Goal: Task Accomplishment & Management: Manage account settings

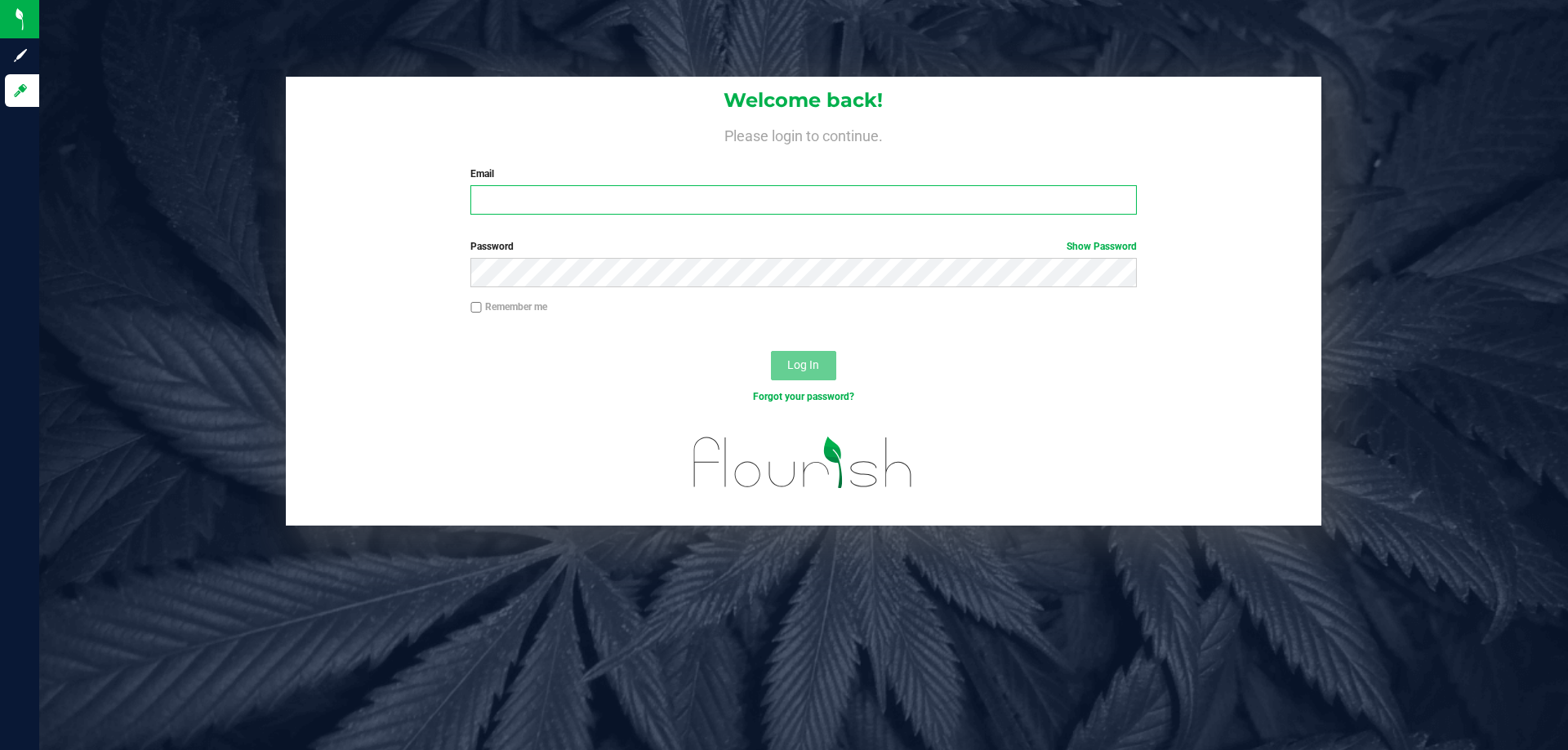
click at [660, 212] on input "Email" at bounding box center [803, 200] width 666 height 30
type input "[EMAIL_ADDRESS][DOMAIN_NAME]"
click at [771, 351] on button "Log In" at bounding box center [804, 366] width 65 height 30
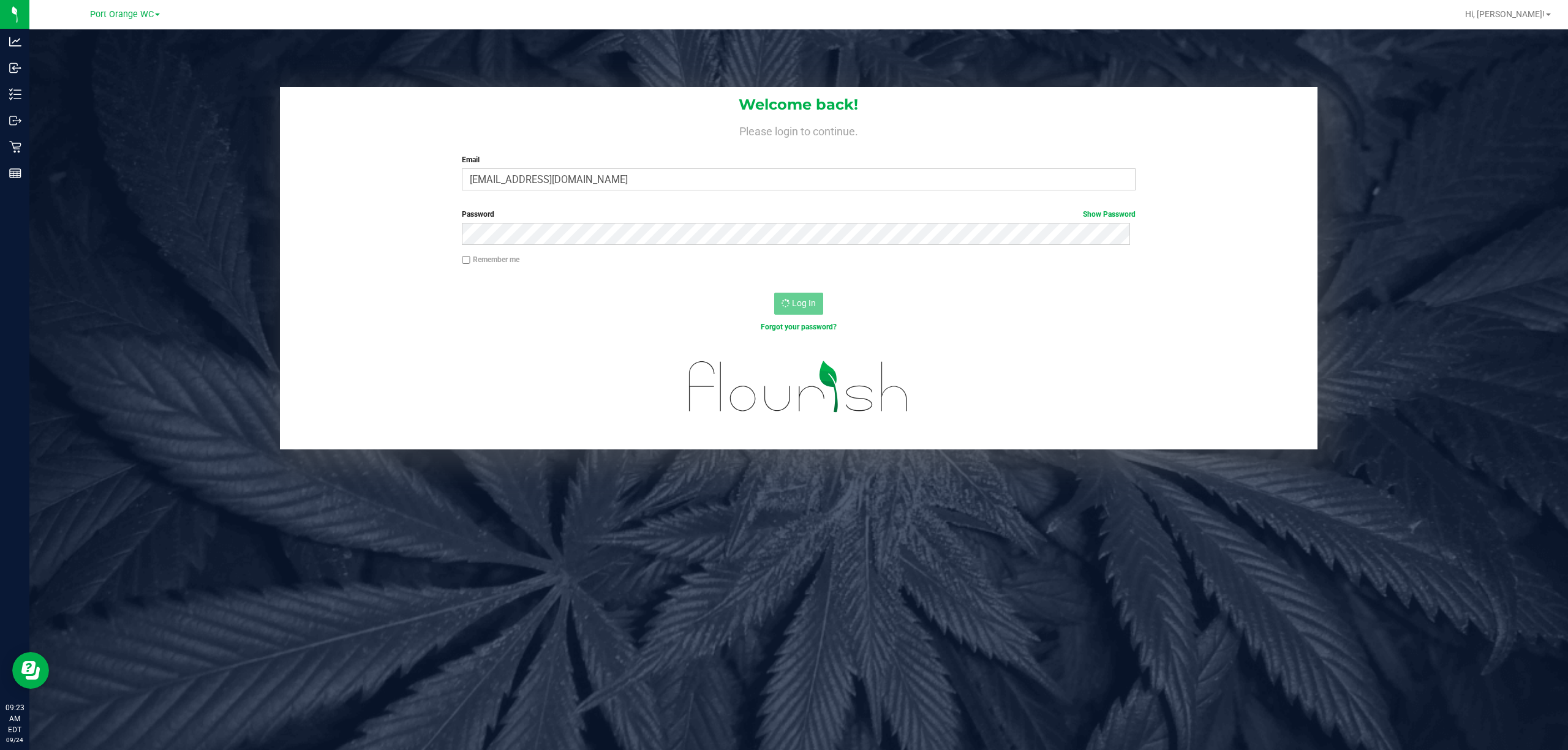
drag, startPoint x: 1159, startPoint y: 3, endPoint x: 223, endPoint y: 206, distance: 957.8
click at [223, 206] on div "Welcome back! Please login to continue. Email jobarnes@netacare.org Required Pl…" at bounding box center [799, 269] width 1557 height 363
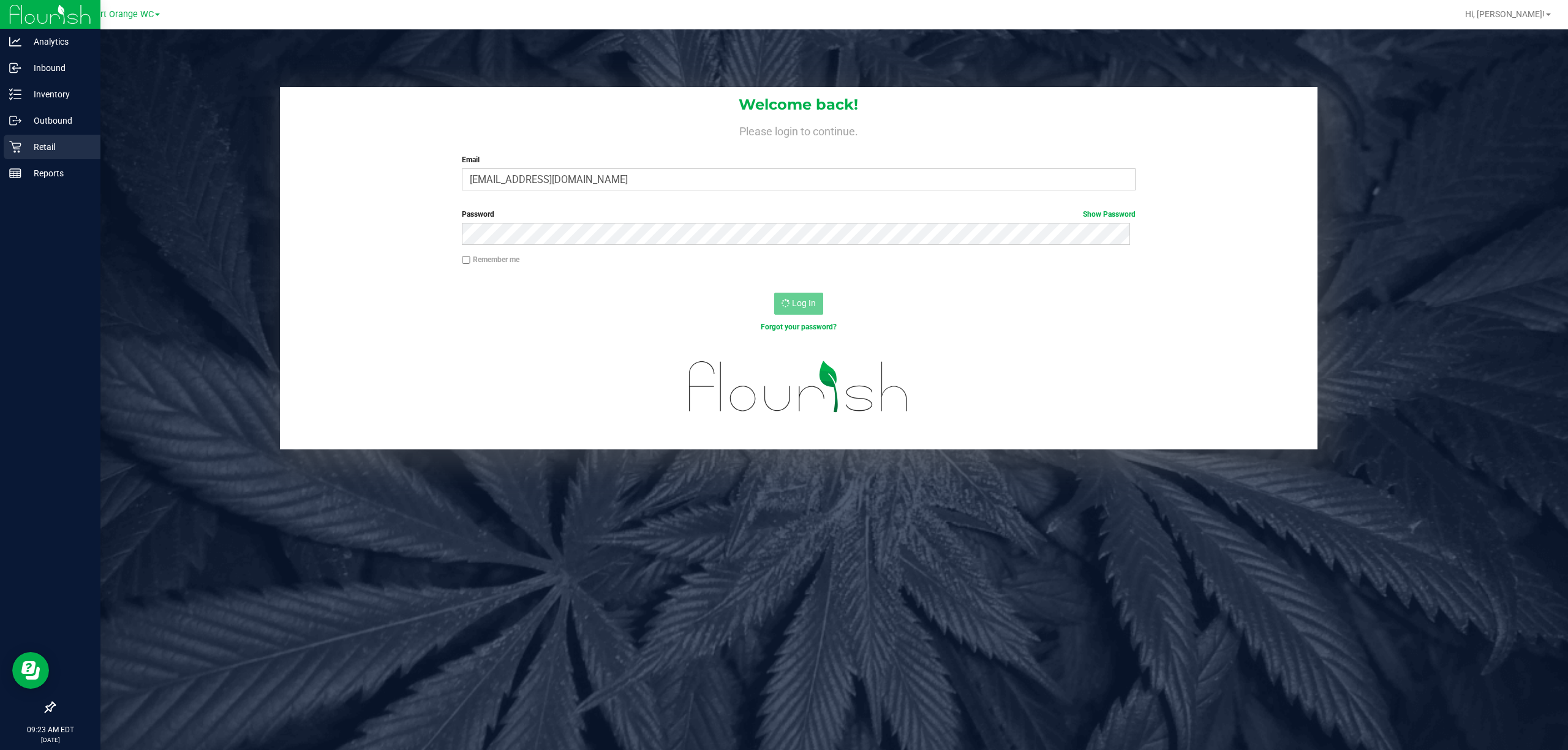
click at [49, 145] on p "Retail" at bounding box center [58, 147] width 73 height 15
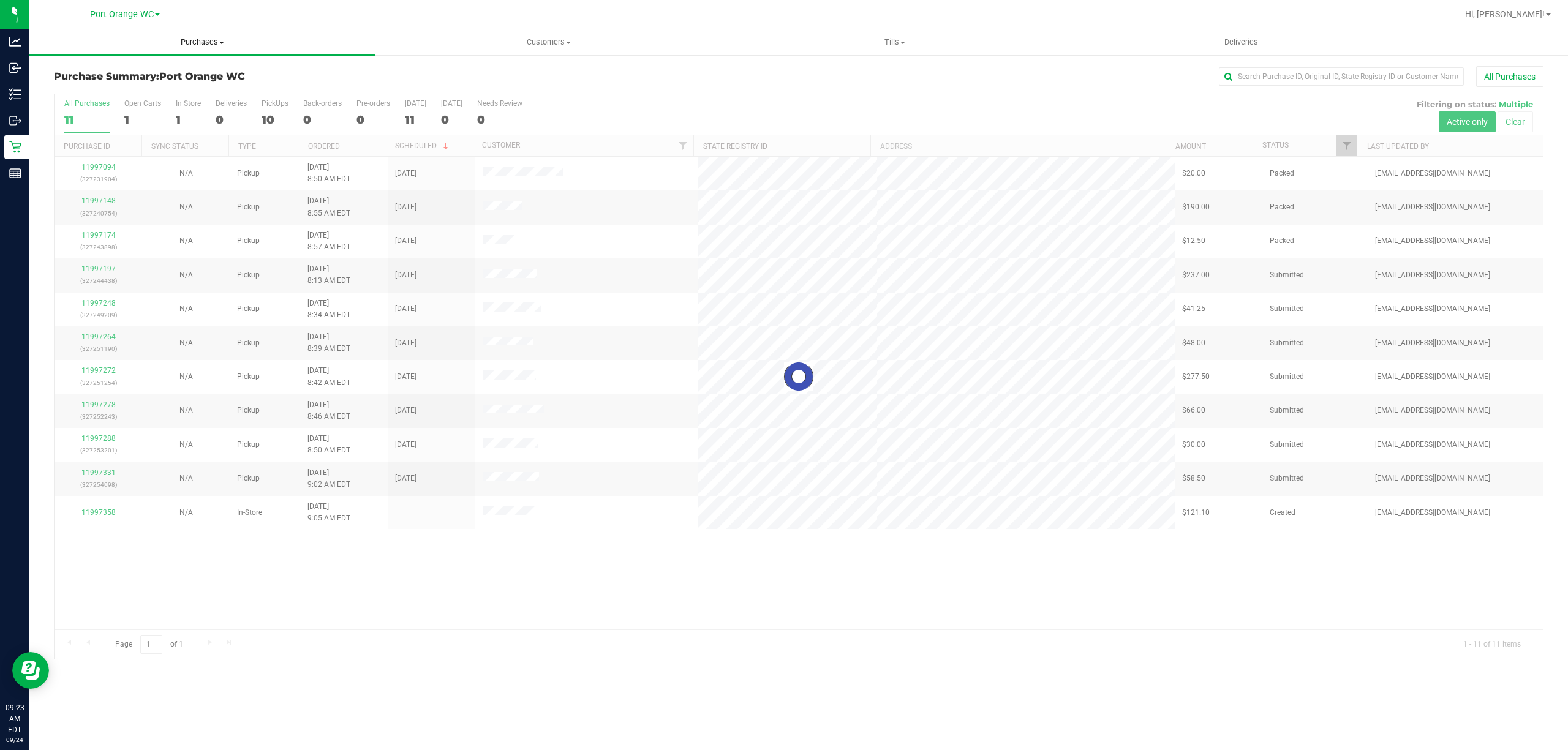
click at [199, 43] on span "Purchases" at bounding box center [202, 43] width 346 height 11
click at [73, 78] on span "Summary of purchases" at bounding box center [92, 73] width 126 height 10
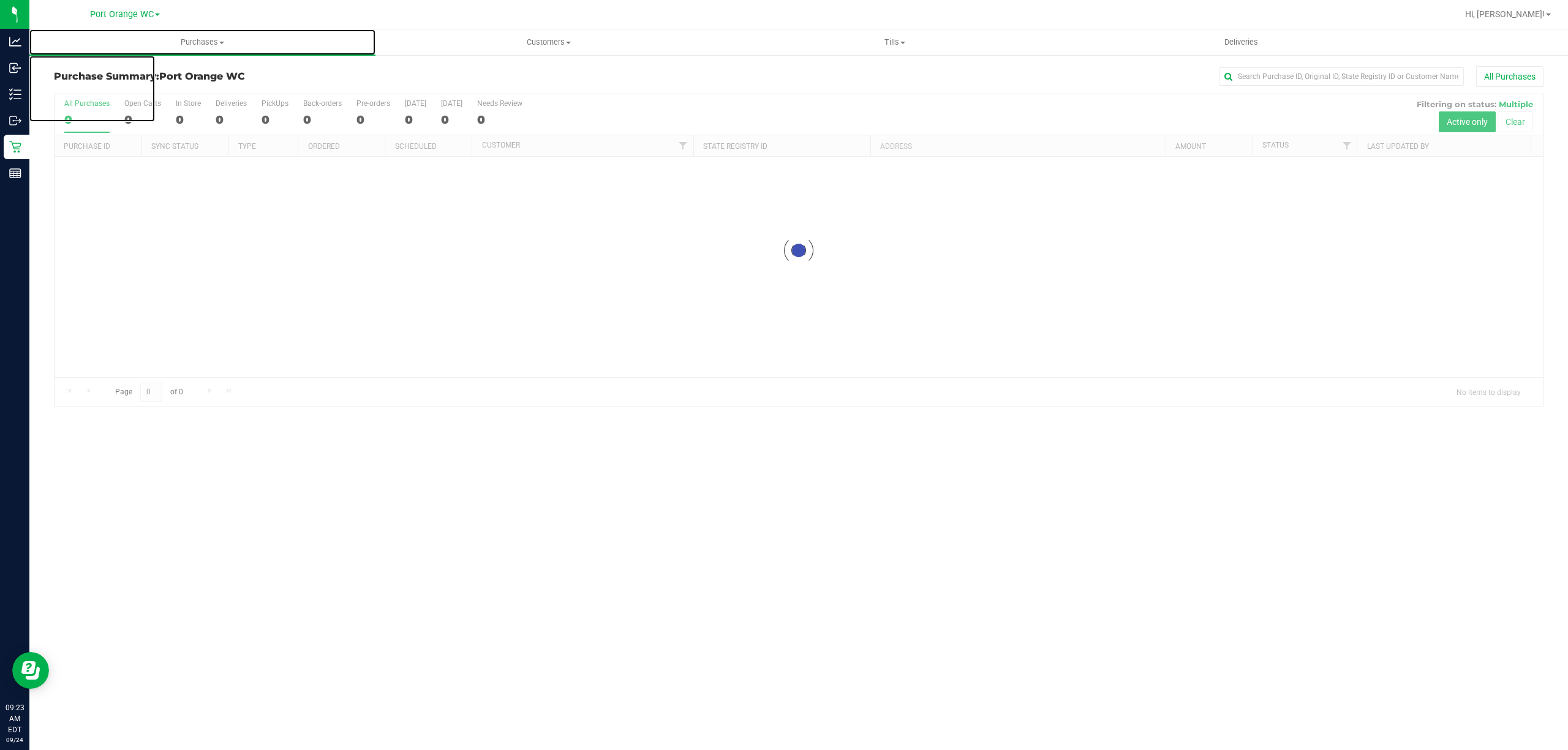
click at [209, 37] on span "Purchases" at bounding box center [202, 43] width 346 height 11
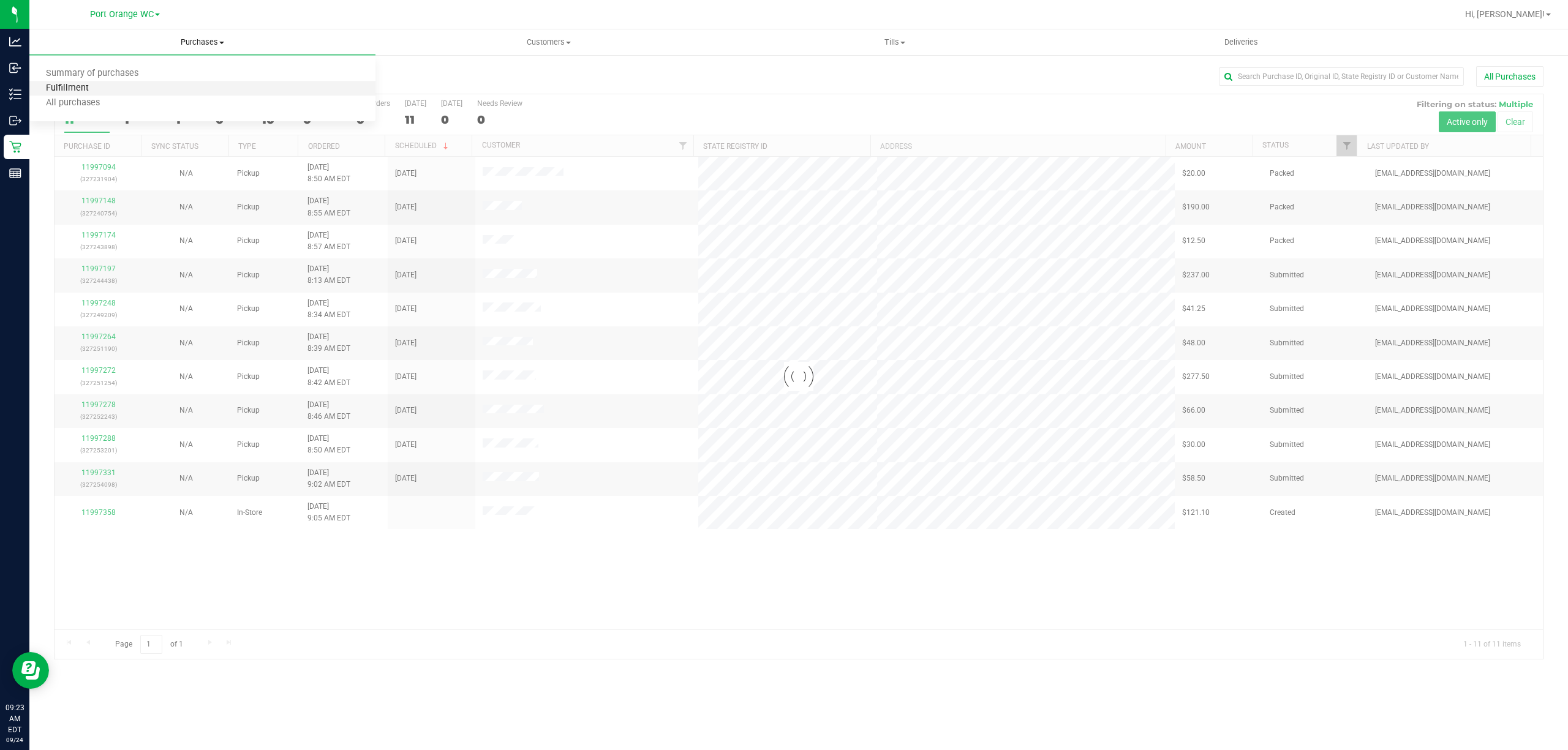
click at [75, 87] on span "Fulfillment" at bounding box center [67, 88] width 76 height 10
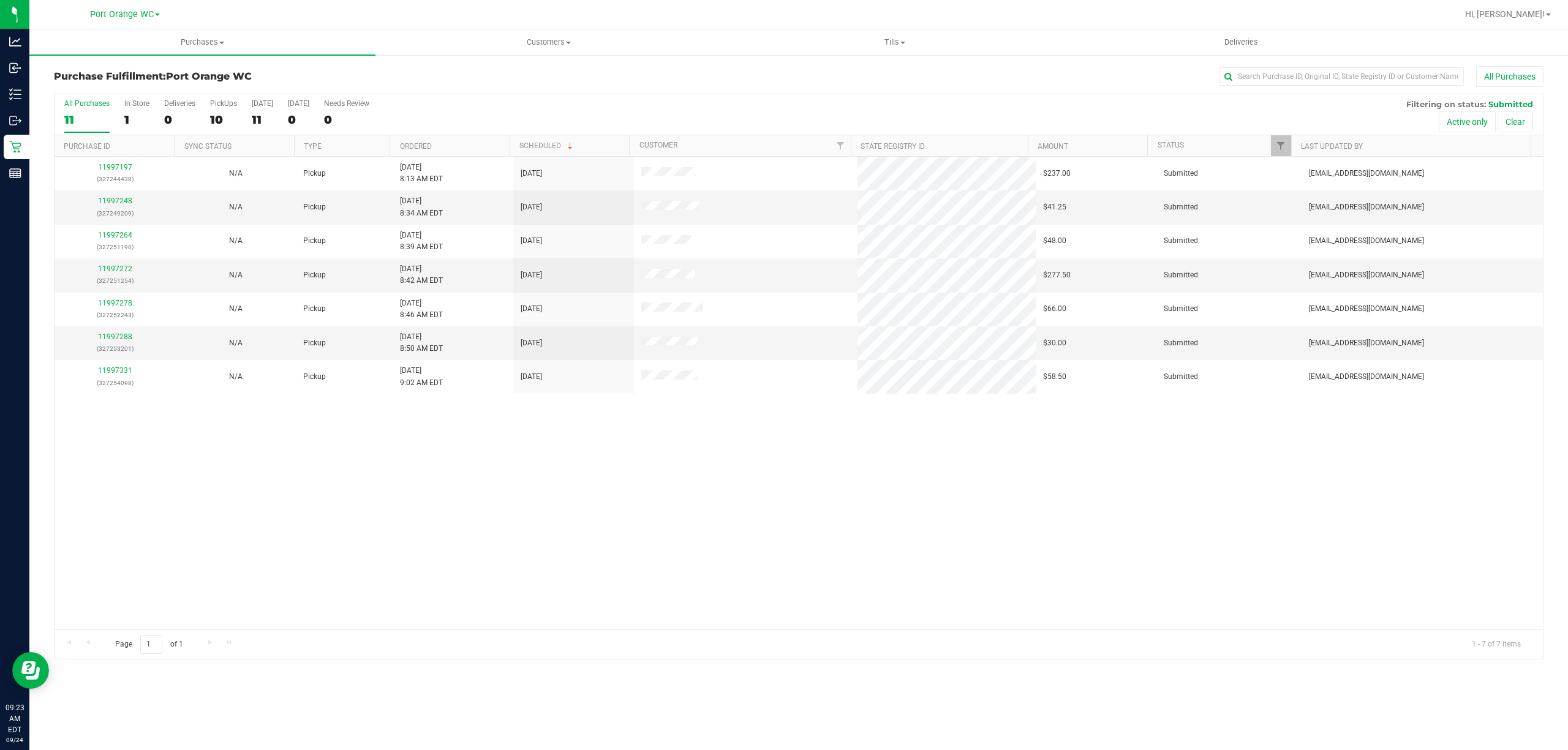
click at [355, 473] on div "11997197 (327244438) N/A Pickup 9/24/2025 8:13 AM EDT 9/24/2025 $237.00 Submitt…" at bounding box center [798, 393] width 1488 height 472
click at [427, 142] on link "Ordered" at bounding box center [416, 146] width 32 height 8
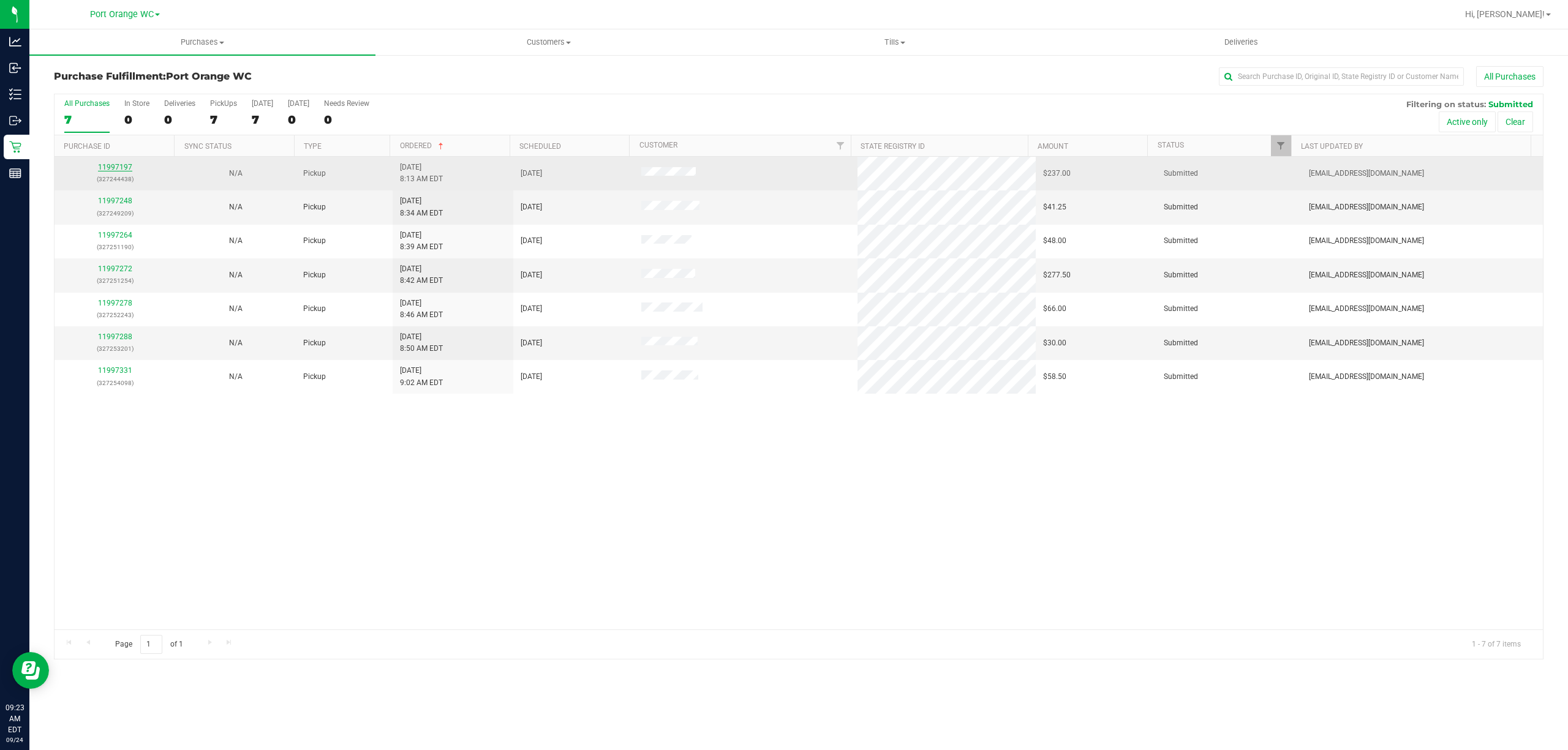
click at [112, 167] on link "11997197" at bounding box center [114, 167] width 34 height 8
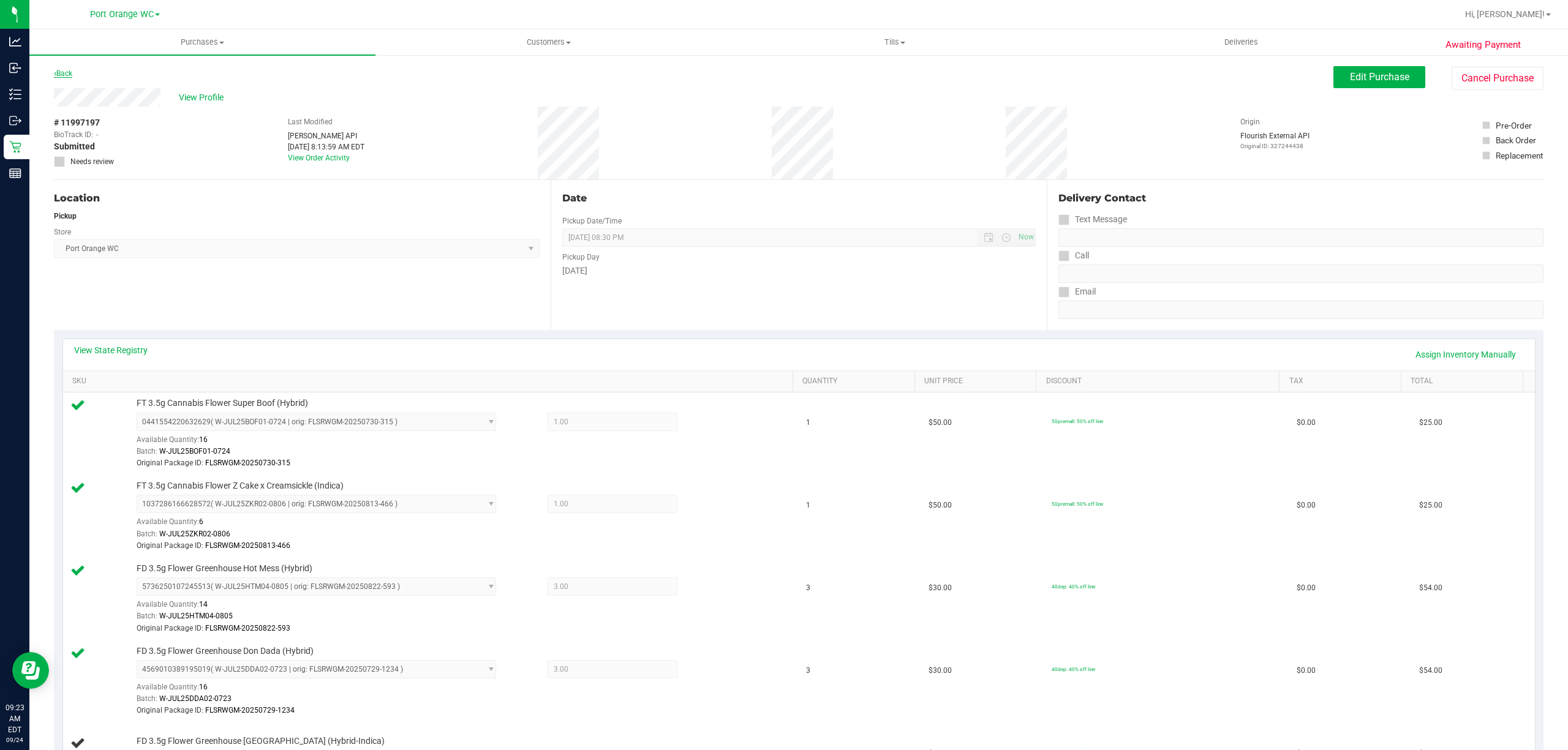
click at [68, 75] on link "Back" at bounding box center [63, 73] width 18 height 8
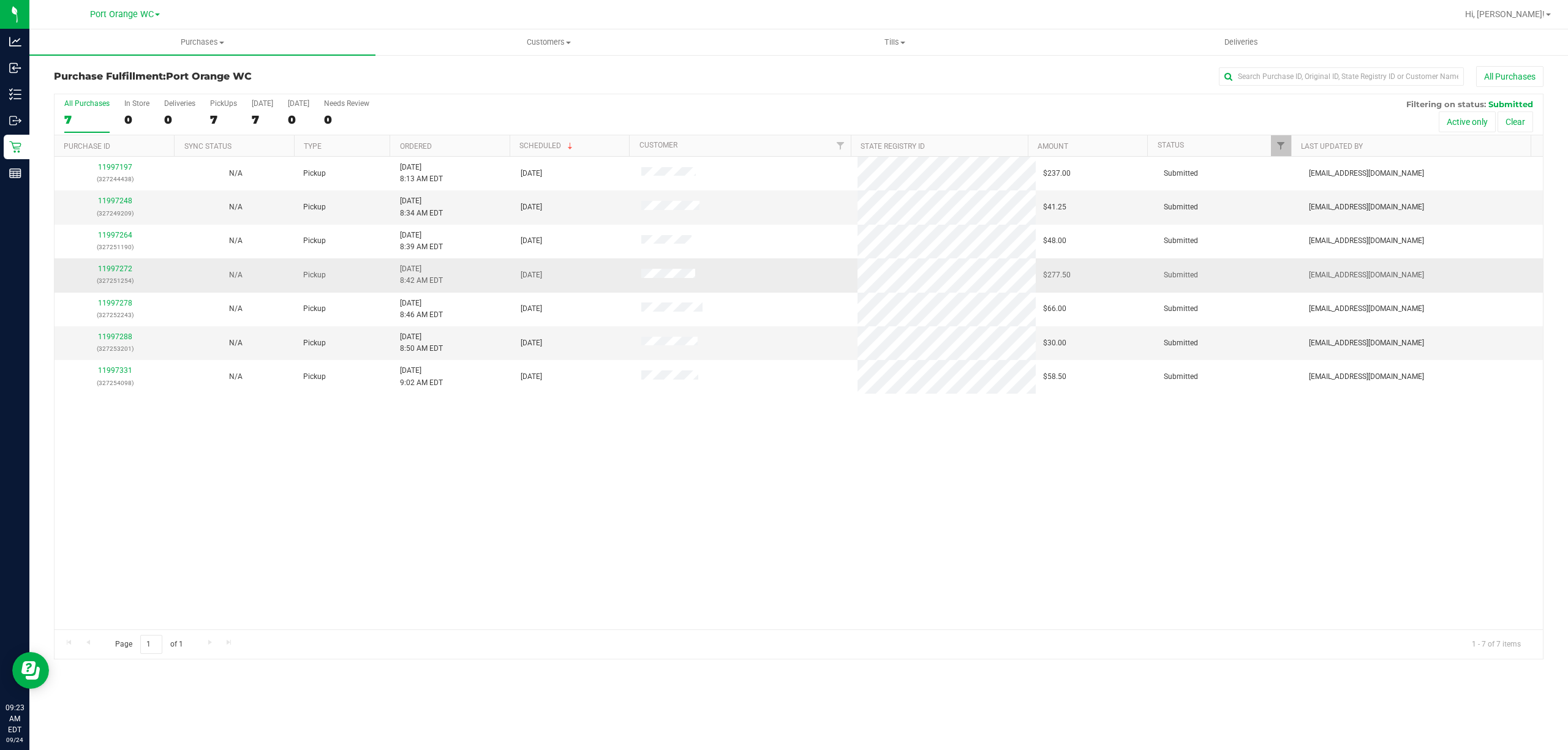
click at [111, 276] on p "(327251254)" at bounding box center [115, 280] width 106 height 12
click at [119, 268] on link "11997272" at bounding box center [114, 269] width 34 height 8
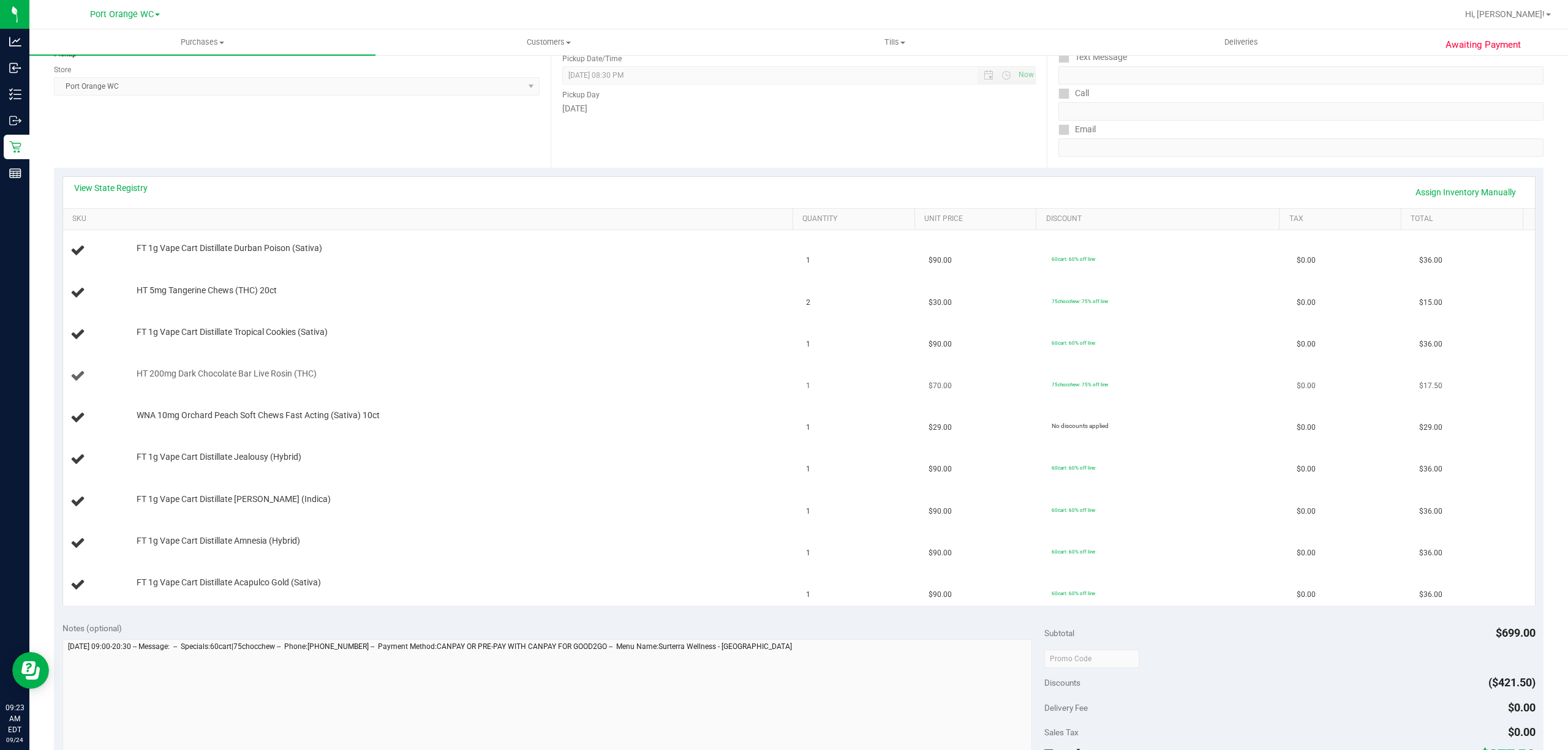
scroll to position [163, 0]
click at [135, 188] on link "View State Registry" at bounding box center [110, 188] width 73 height 13
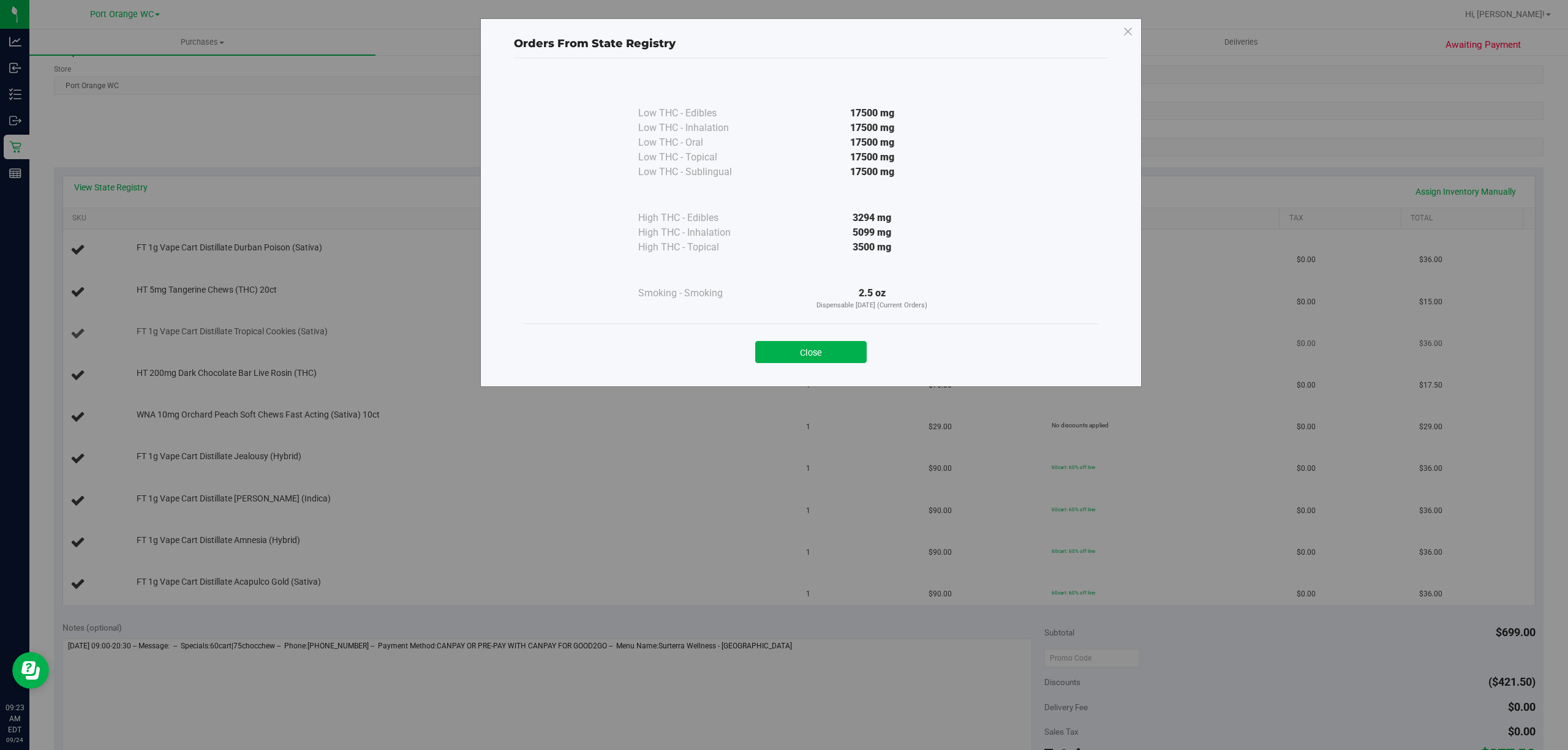
drag, startPoint x: 831, startPoint y: 348, endPoint x: 804, endPoint y: 355, distance: 27.9
click at [831, 348] on button "Close" at bounding box center [811, 352] width 112 height 22
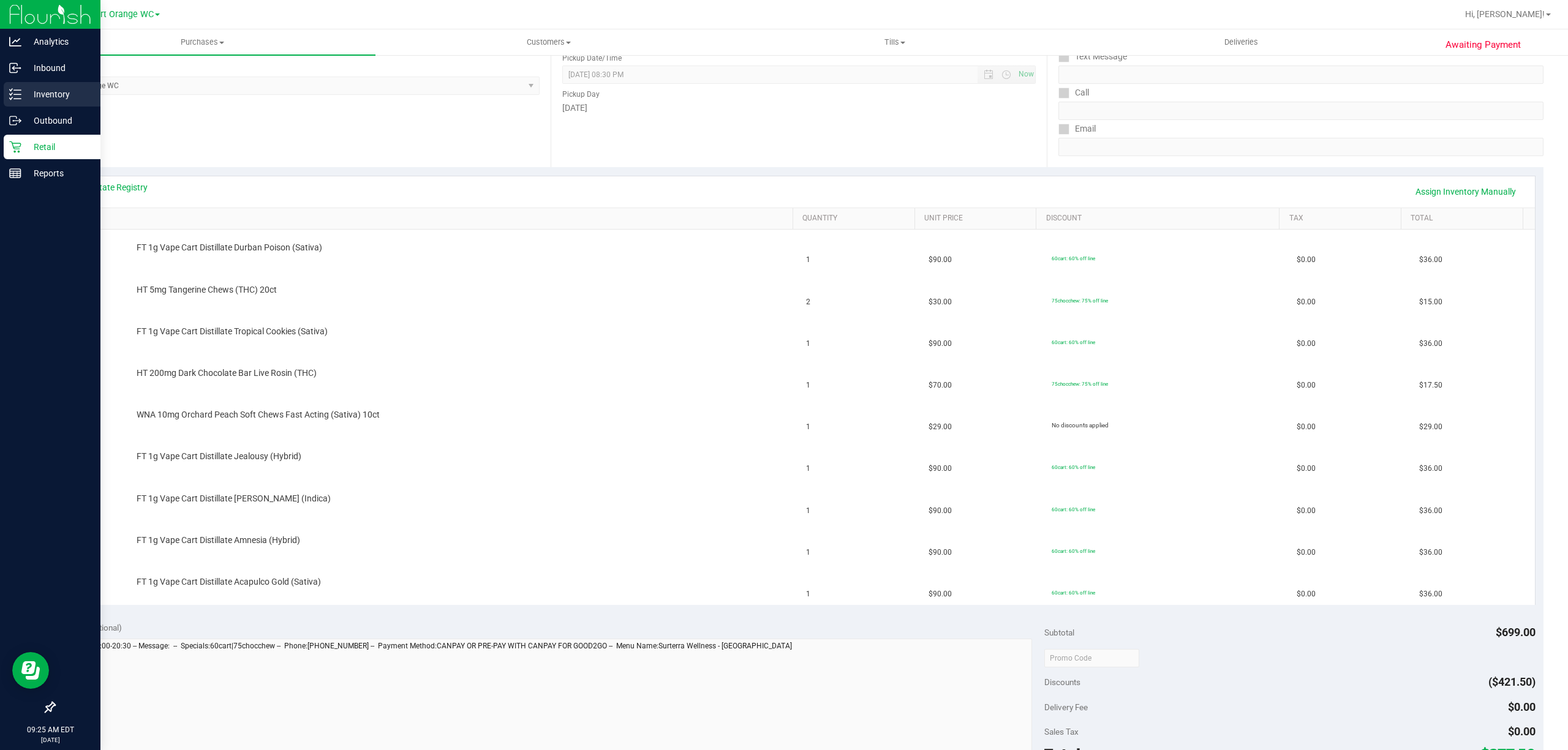
click at [40, 91] on p "Inventory" at bounding box center [58, 94] width 73 height 15
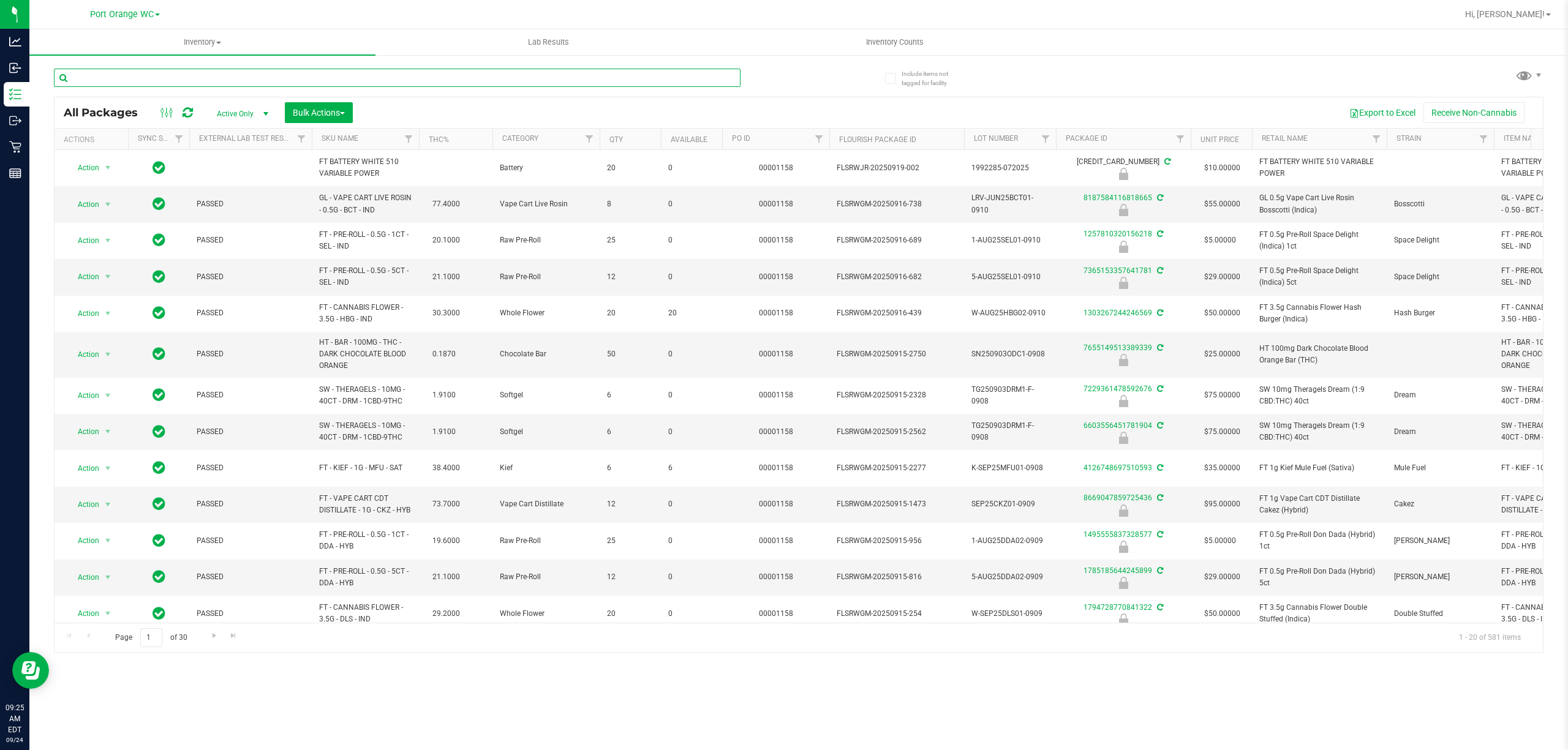
click at [195, 75] on input "text" at bounding box center [397, 77] width 686 height 18
type input "MAY25DBP01C-0522"
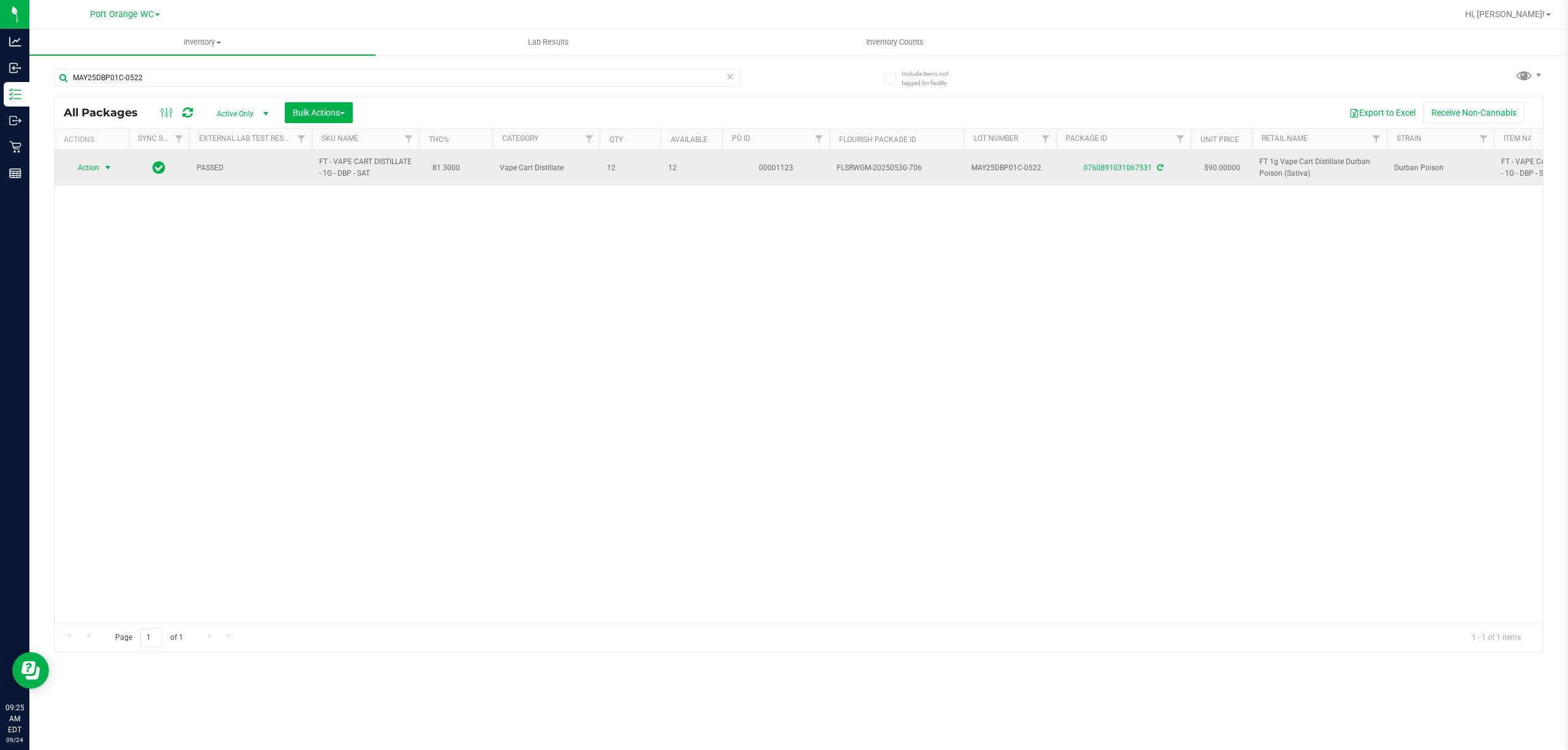
click at [93, 164] on span "Action" at bounding box center [83, 167] width 33 height 17
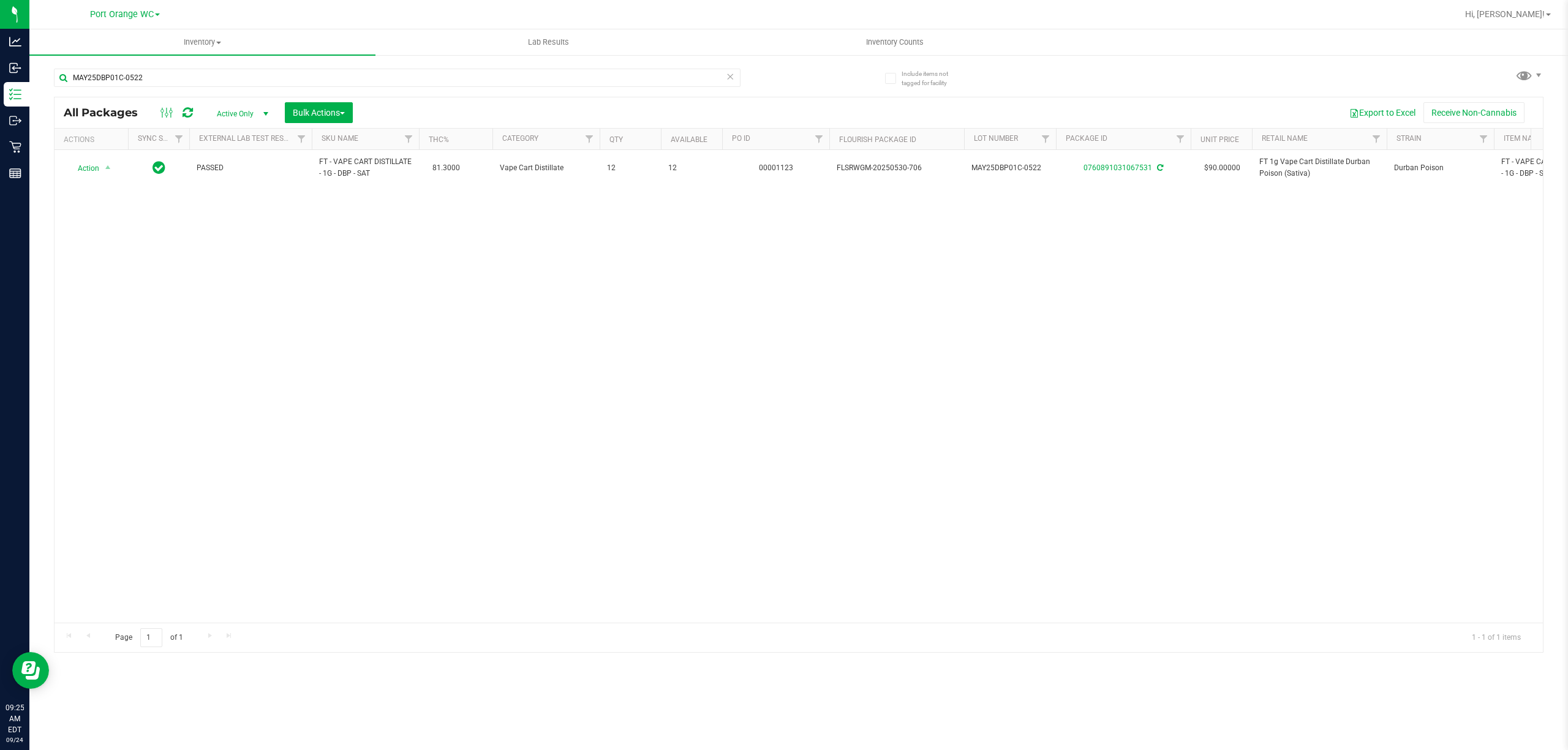
click at [481, 300] on div "Action Action Adjust qty Create package Edit attributes Global inventory Locate…" at bounding box center [798, 386] width 1488 height 472
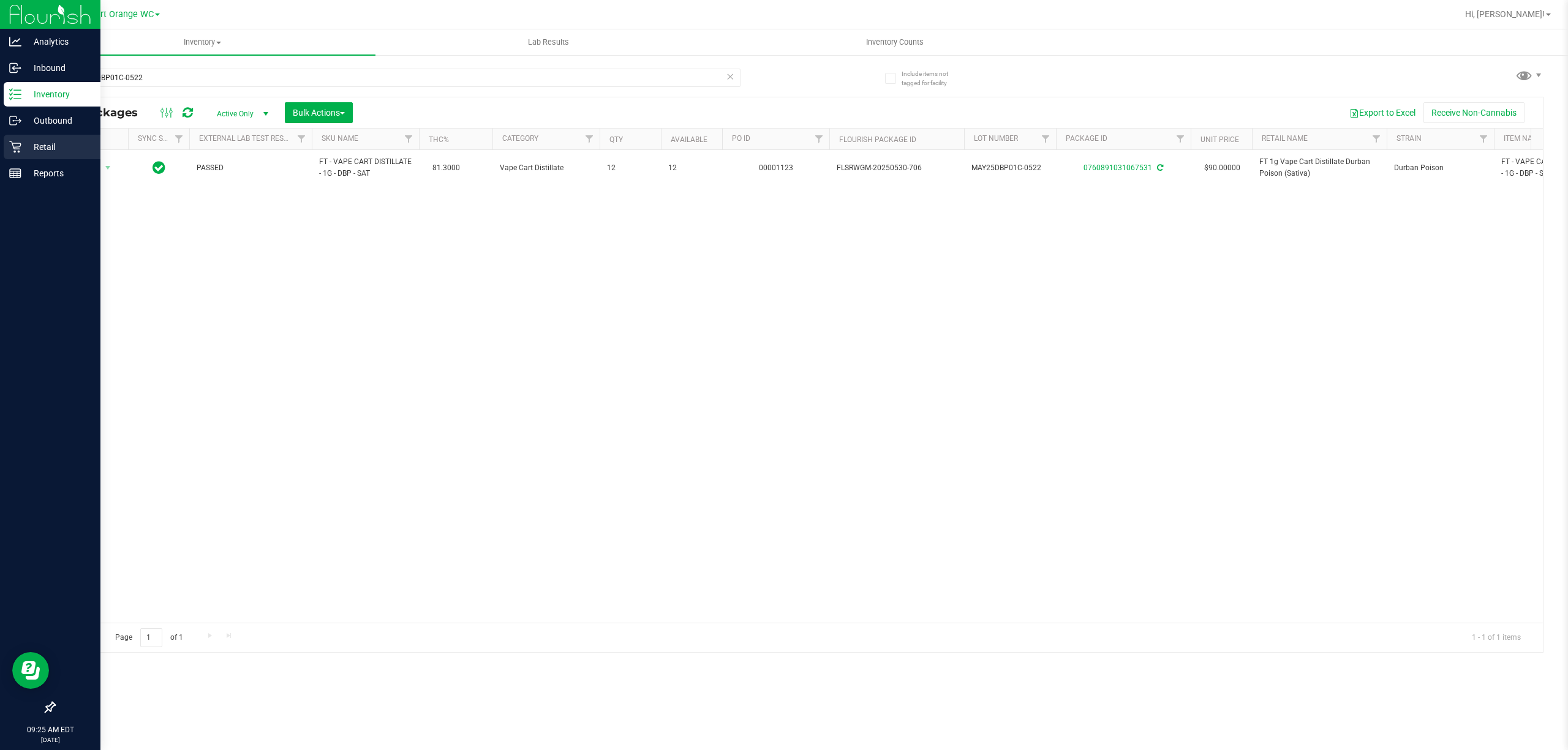
click at [43, 149] on p "Retail" at bounding box center [58, 147] width 73 height 15
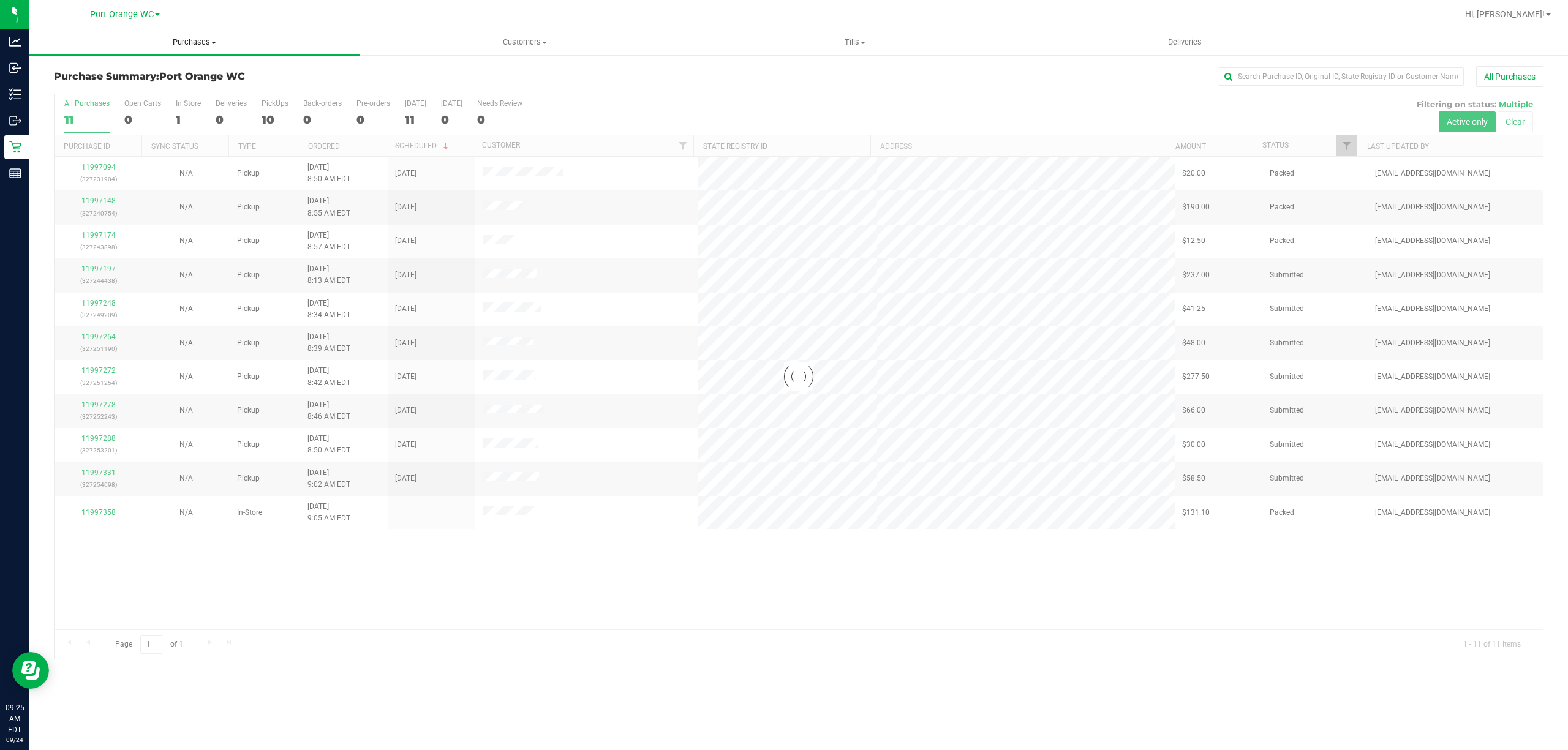
click at [200, 47] on span "Purchases" at bounding box center [194, 43] width 330 height 11
click at [75, 89] on span "Fulfillment" at bounding box center [67, 88] width 76 height 10
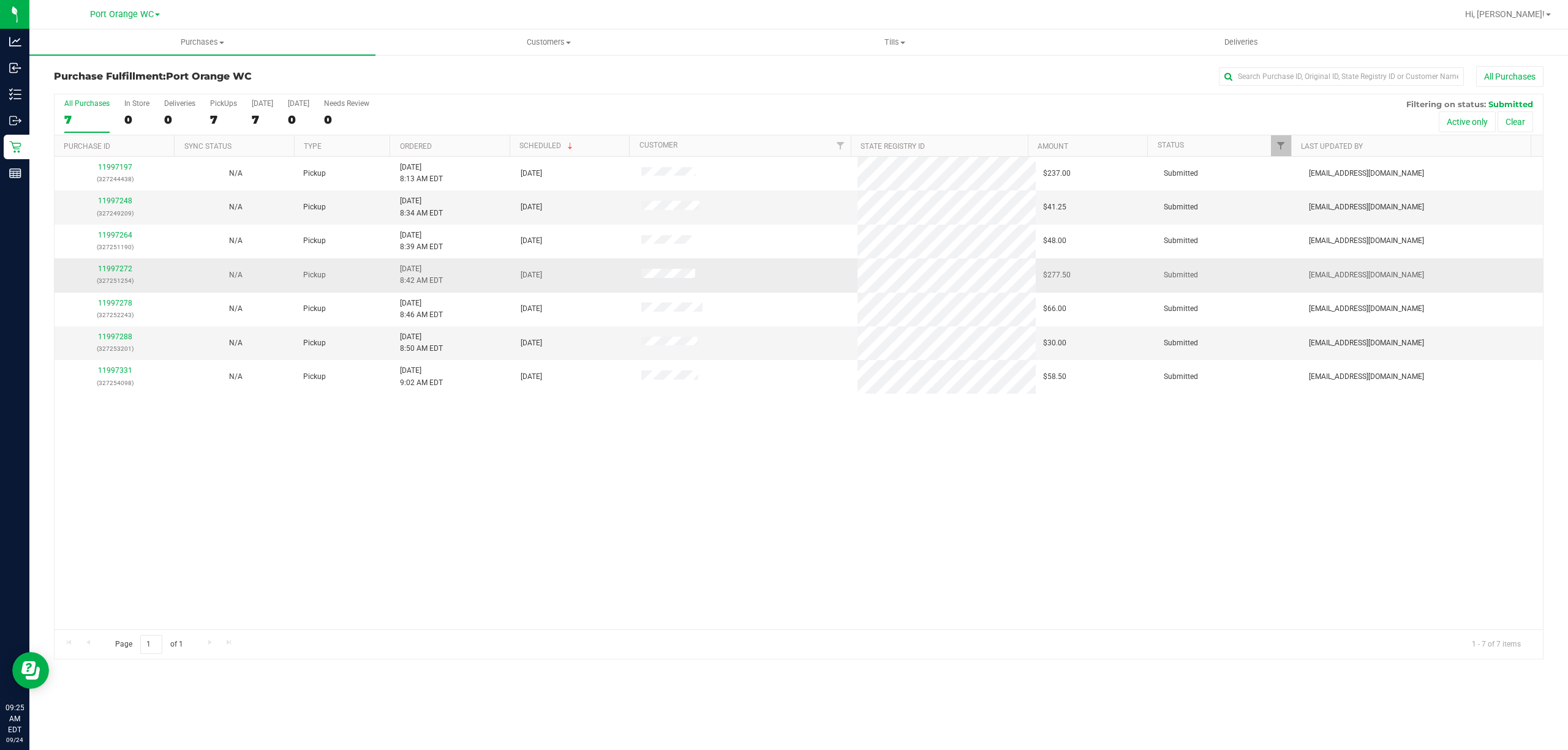
click at [125, 260] on td "11997272 (327251254)" at bounding box center [114, 275] width 121 height 33
click at [118, 273] on link "11997272" at bounding box center [114, 269] width 34 height 8
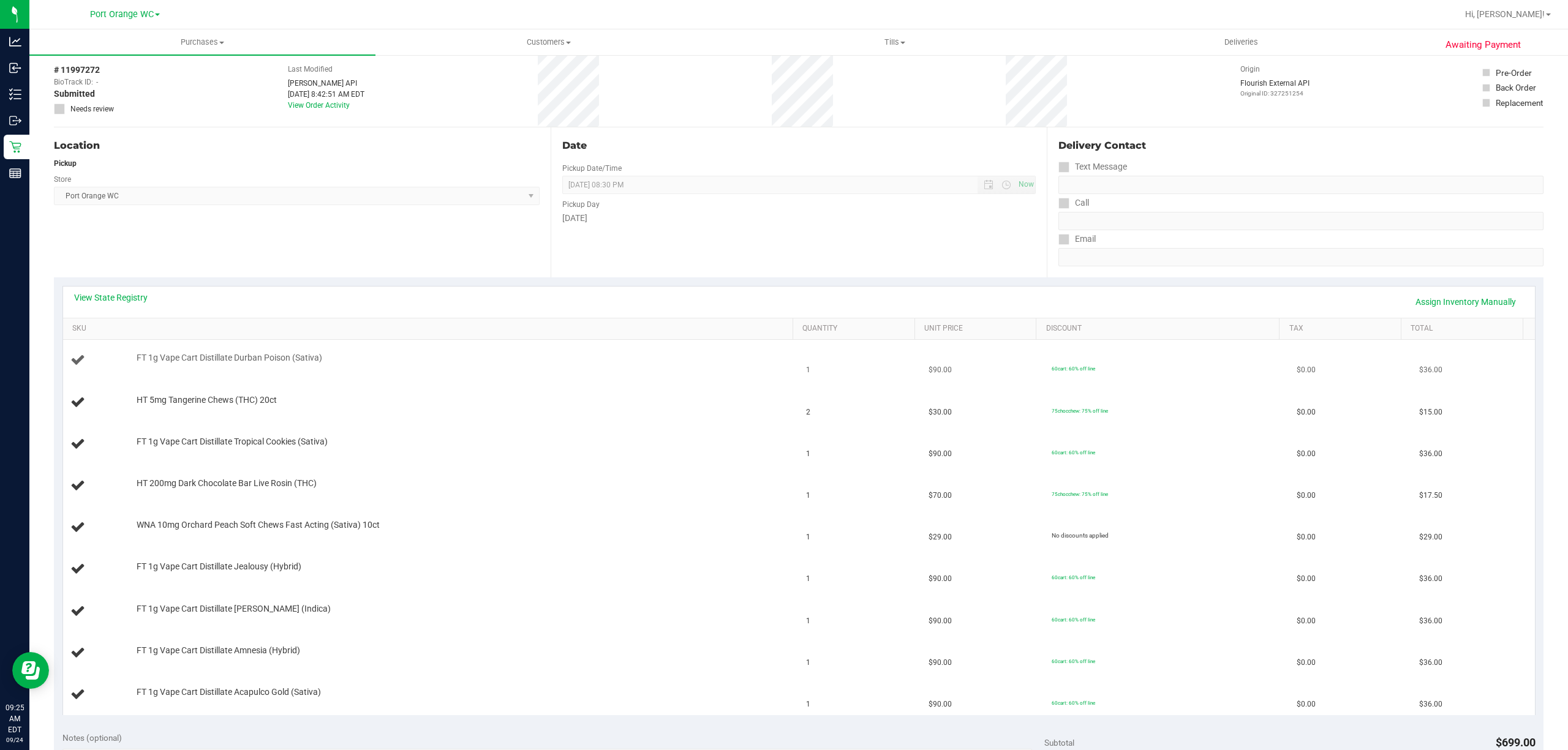
scroll to position [82, 0]
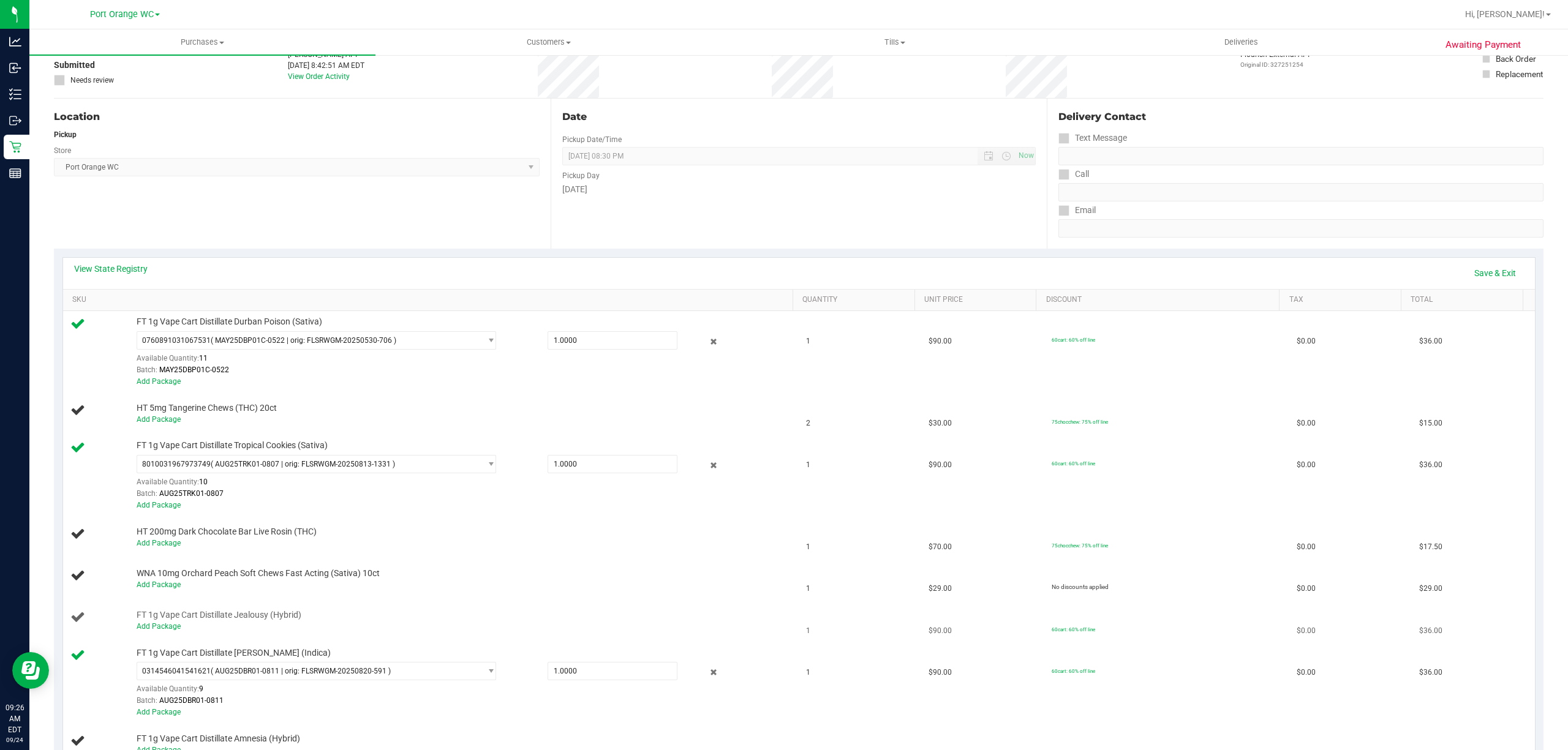
click at [157, 620] on span "FT 1g Vape Cart Distillate Jealousy (Hybrid)" at bounding box center [219, 615] width 165 height 12
click at [153, 629] on link "Add Package" at bounding box center [158, 626] width 44 height 8
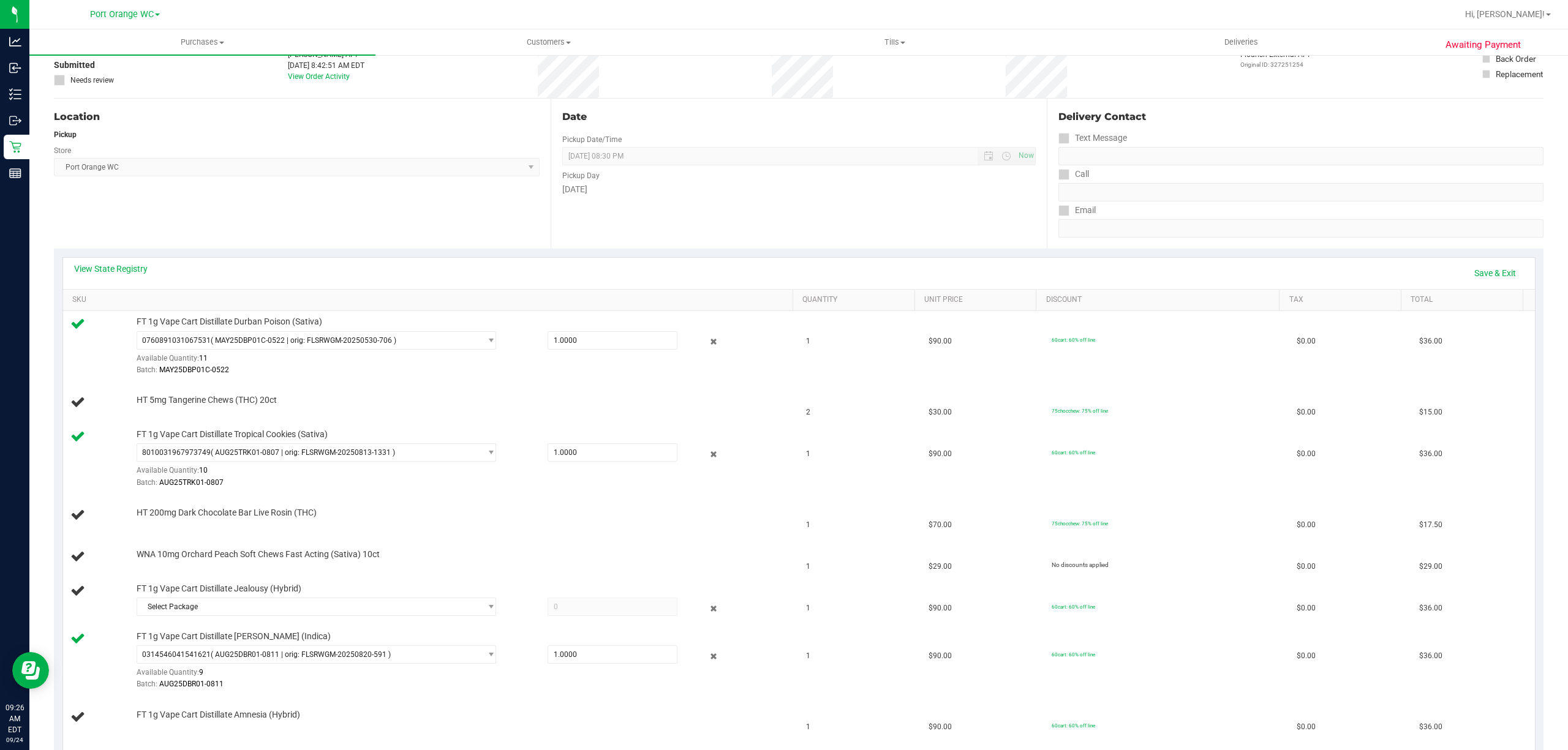
click at [214, 627] on td "FT 1g Vape Cart Distillate Donny Burger (Indica) 0314546041541621 ( AUG25DBR01-…" at bounding box center [431, 661] width 736 height 71
click at [232, 608] on span "Select Package" at bounding box center [308, 606] width 343 height 17
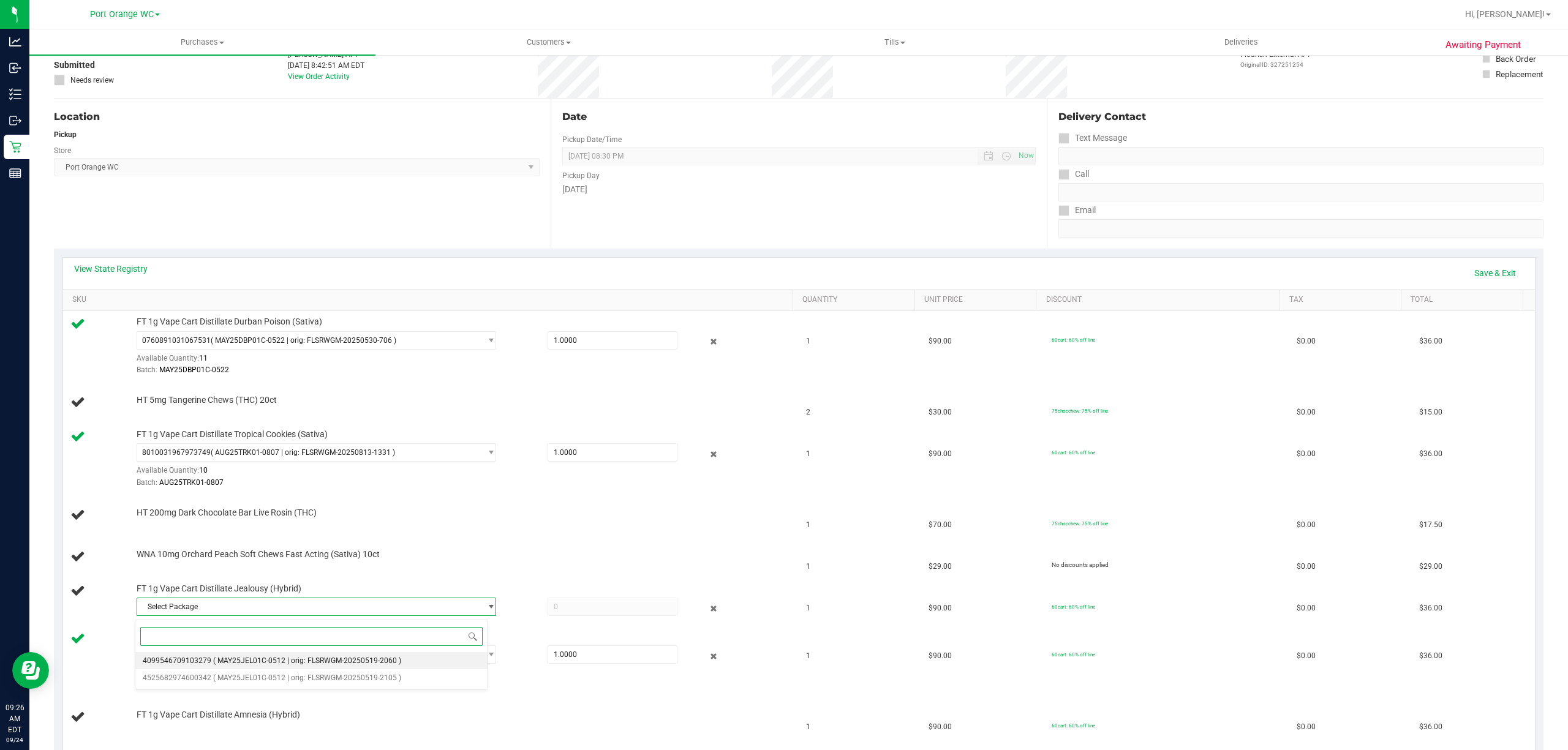
click at [216, 657] on span "( MAY25JEL01C-0512 | orig: FLSRWGM-20250519-2060 )" at bounding box center [306, 660] width 188 height 8
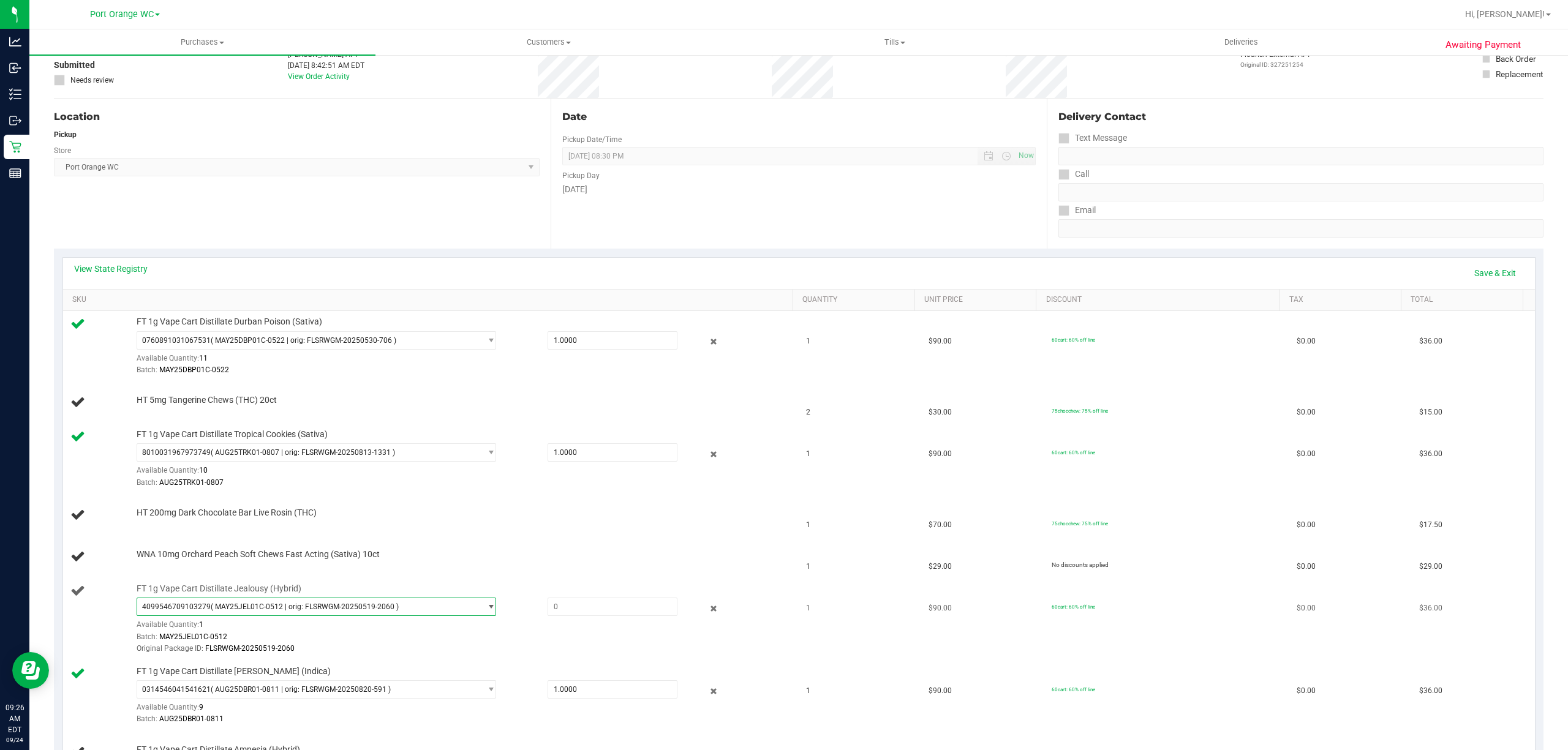
click at [257, 605] on span "( MAY25JEL01C-0512 | orig: FLSRWGM-20250519-2060 )" at bounding box center [304, 606] width 188 height 8
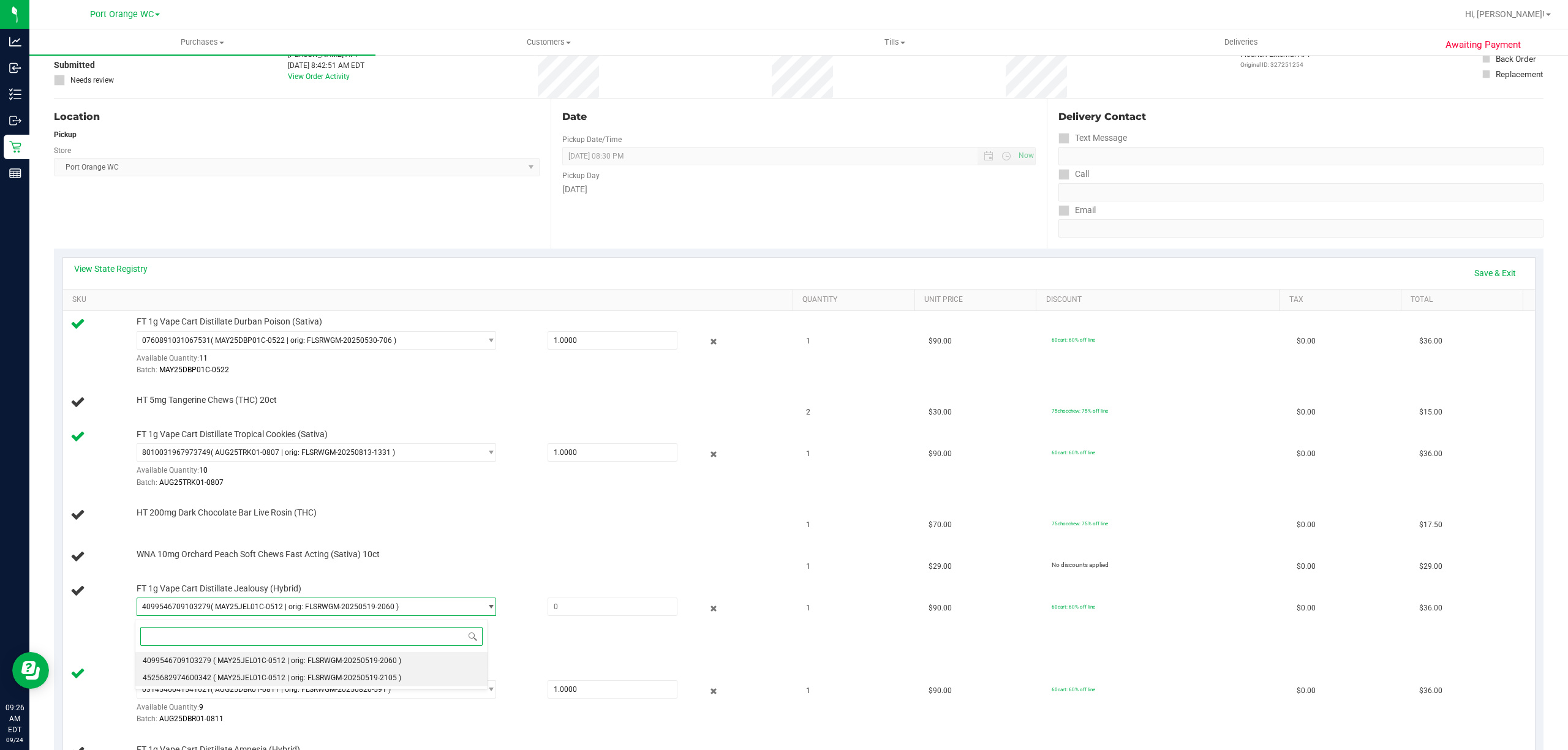
click at [197, 675] on span "4525682974600342" at bounding box center [177, 677] width 68 height 8
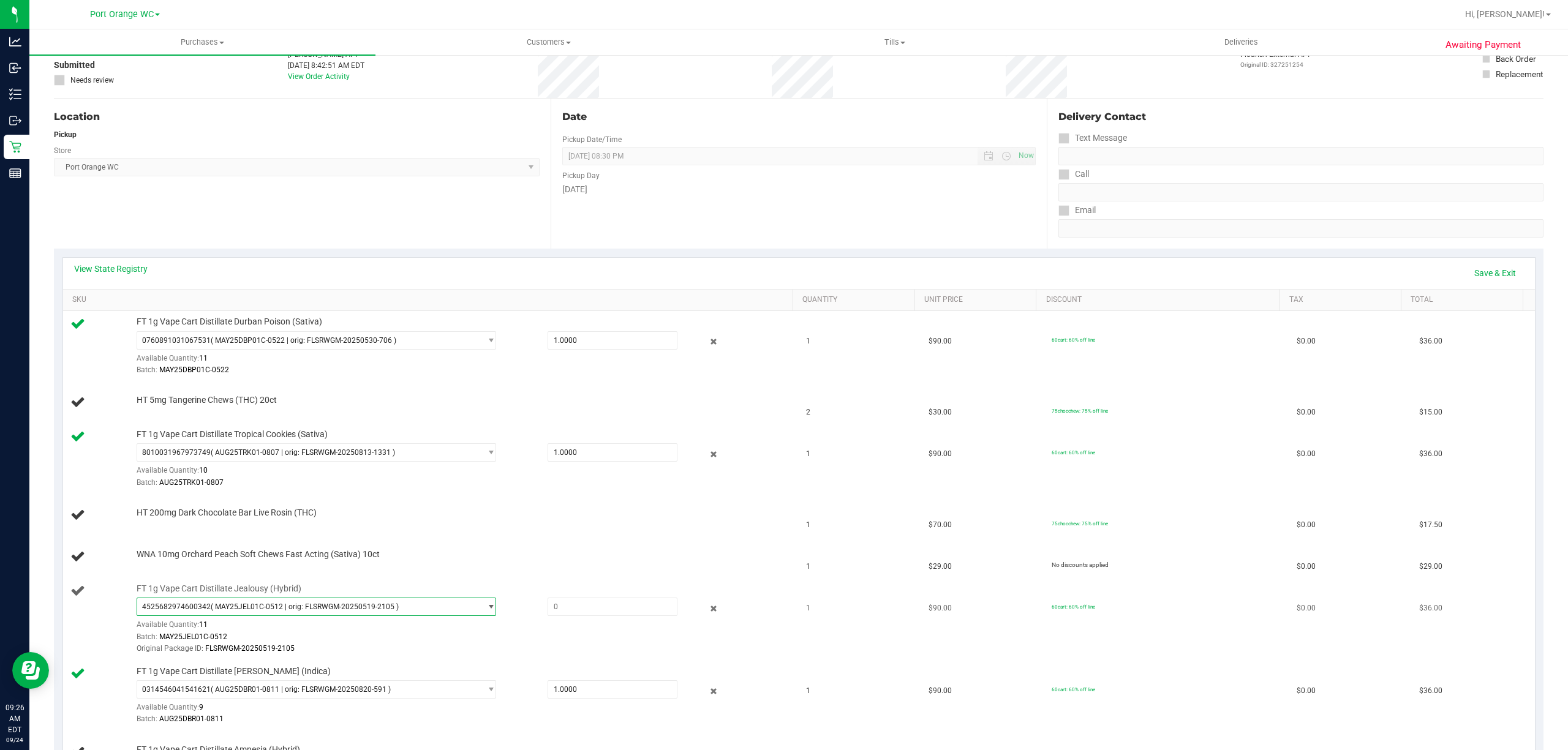
click at [270, 610] on span "( MAY25JEL01C-0512 | orig: FLSRWGM-20250519-2105 )" at bounding box center [304, 606] width 188 height 8
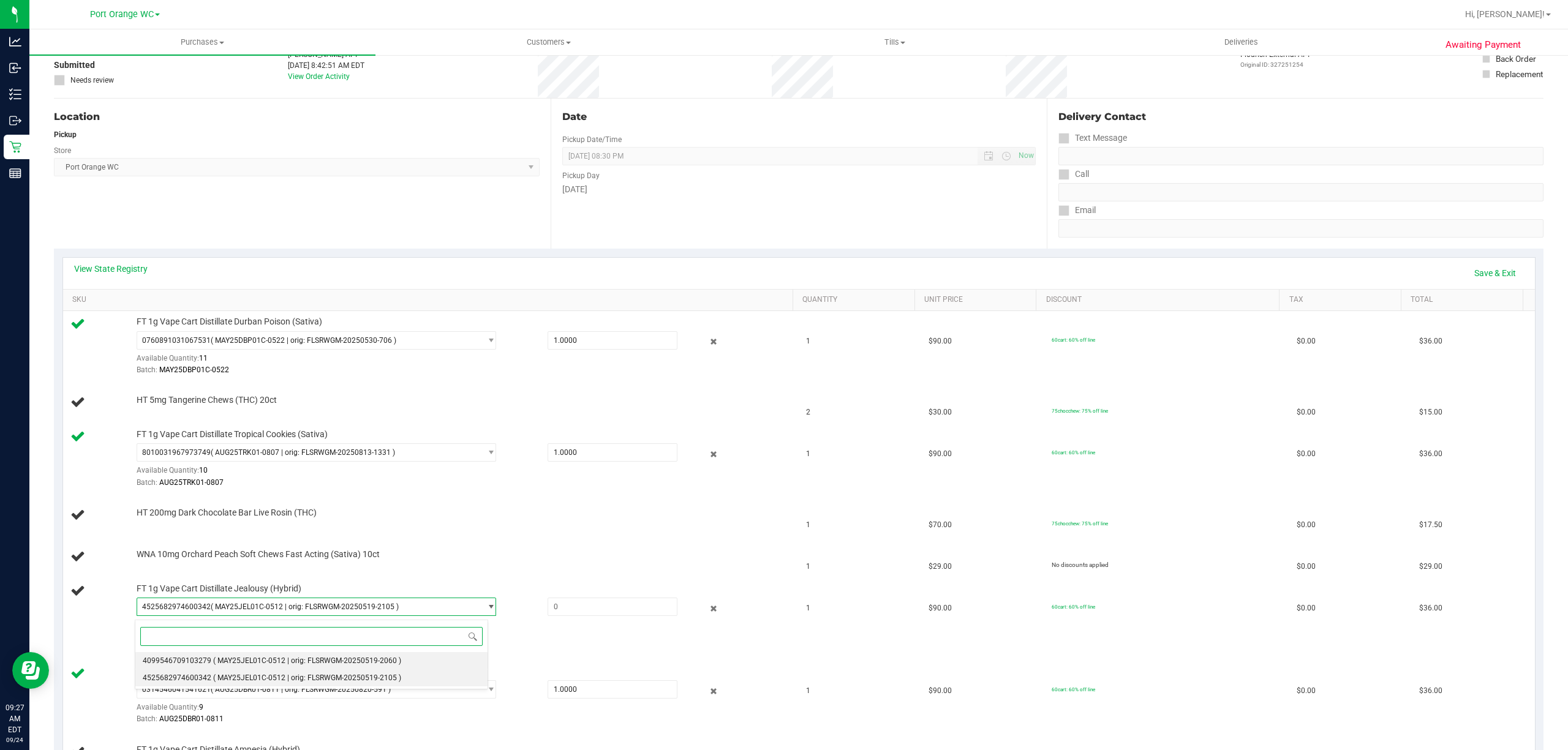
click at [207, 661] on span "4099546709103279" at bounding box center [177, 660] width 68 height 8
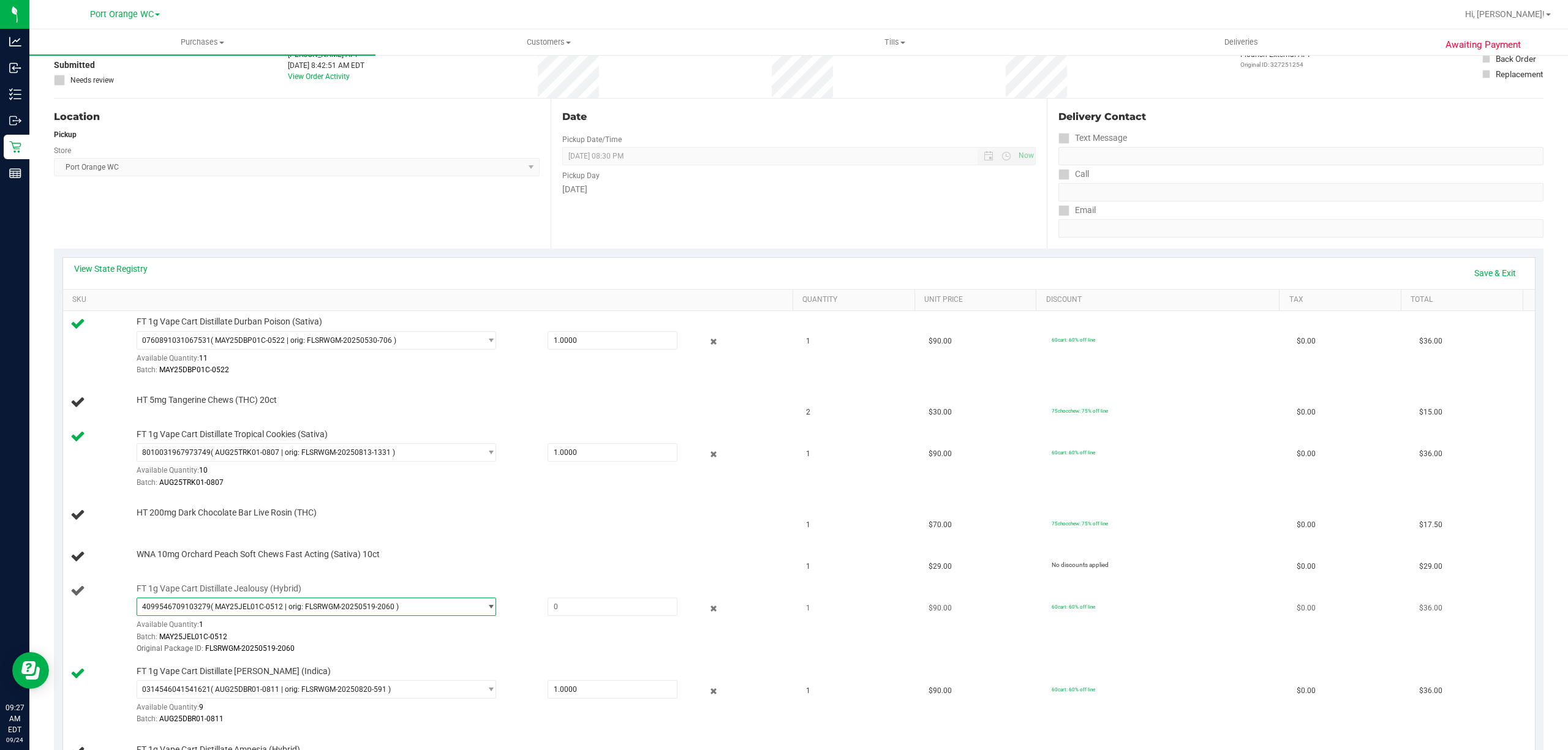
click at [343, 610] on span "( MAY25JEL01C-0512 | orig: FLSRWGM-20250519-2060 )" at bounding box center [304, 606] width 188 height 8
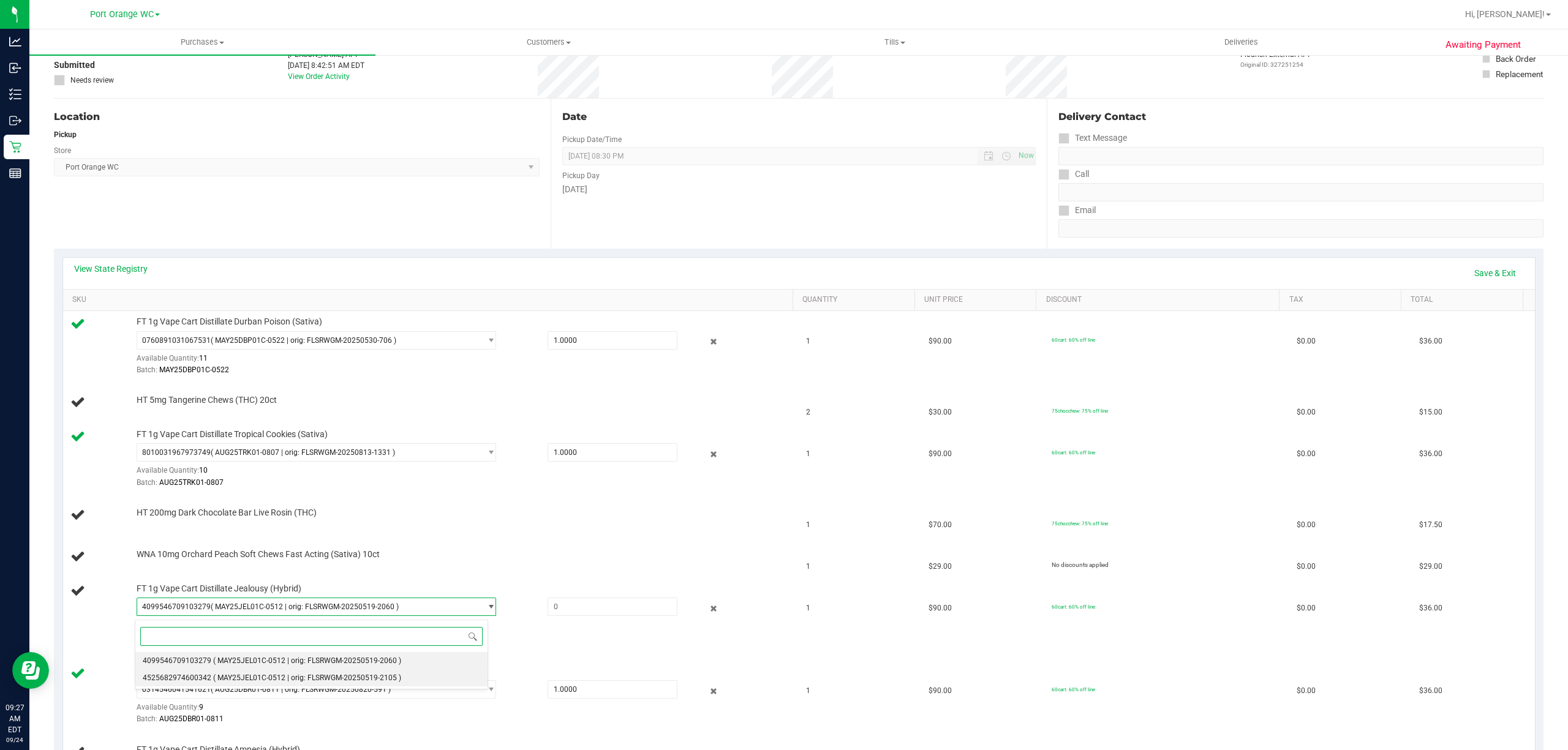
click at [251, 675] on span "( MAY25JEL01C-0512 | orig: FLSRWGM-20250519-2105 )" at bounding box center [306, 677] width 188 height 8
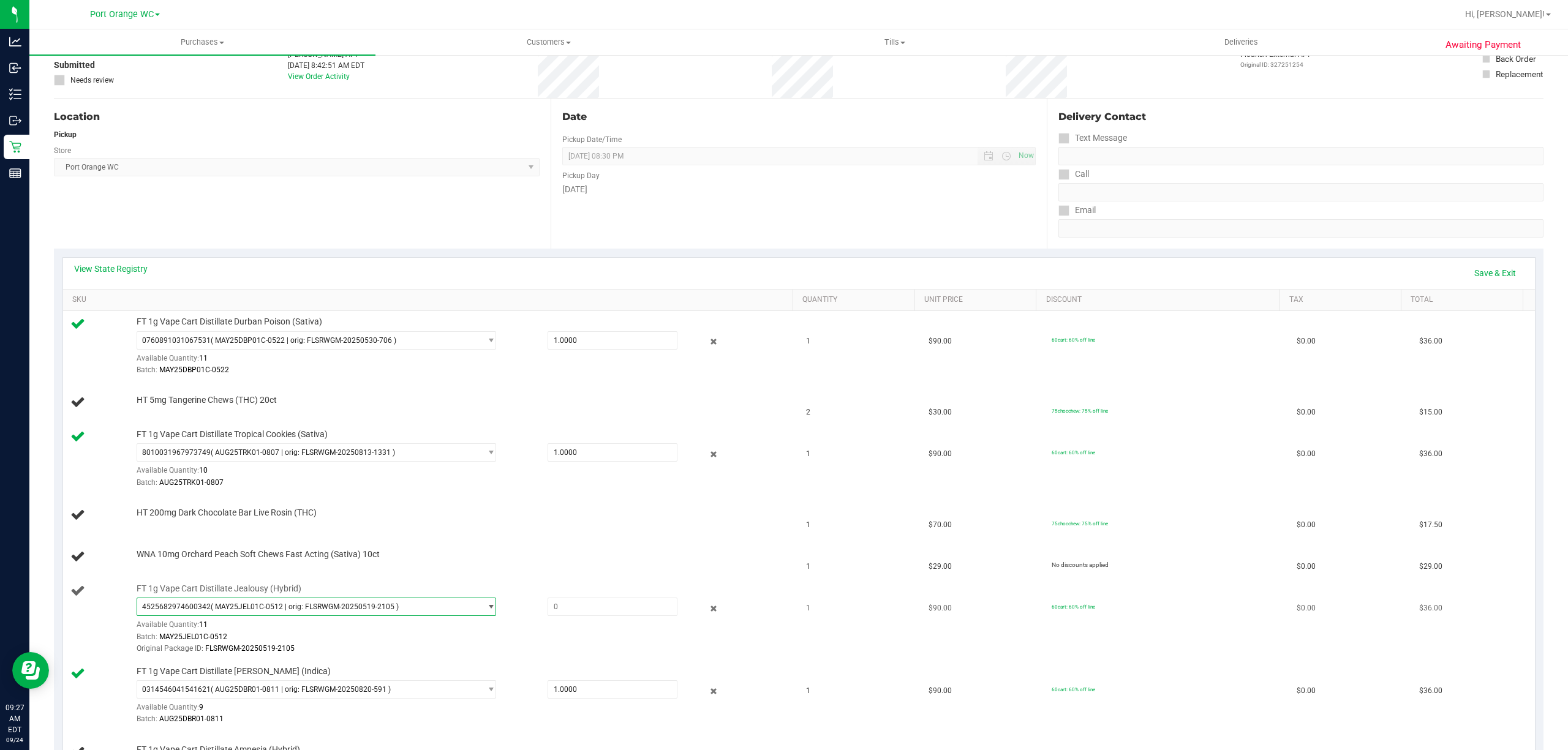
click at [364, 606] on span "( MAY25JEL01C-0512 | orig: FLSRWGM-20250519-2105 )" at bounding box center [304, 606] width 188 height 8
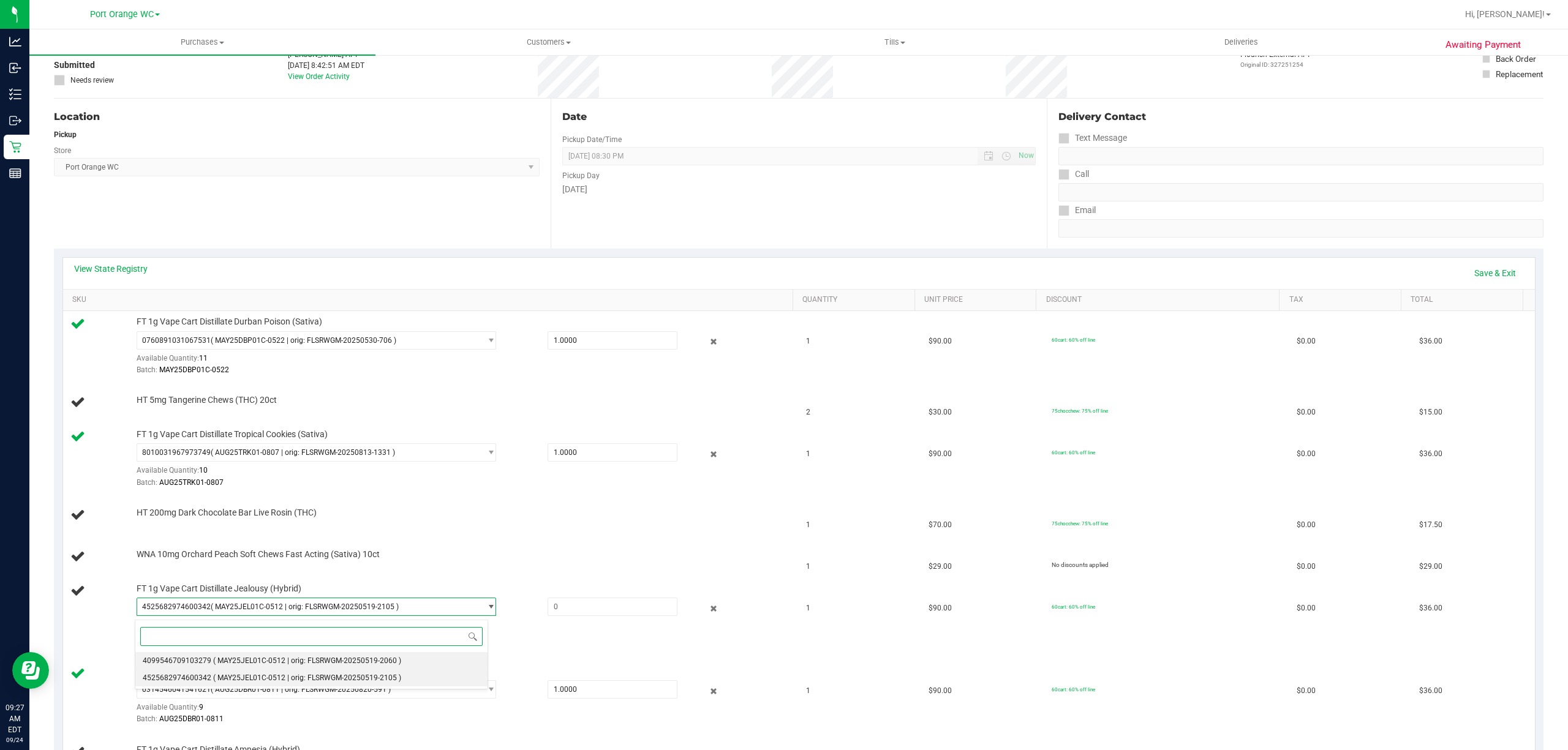
click at [221, 659] on span "( MAY25JEL01C-0512 | orig: FLSRWGM-20250519-2060 )" at bounding box center [306, 660] width 188 height 8
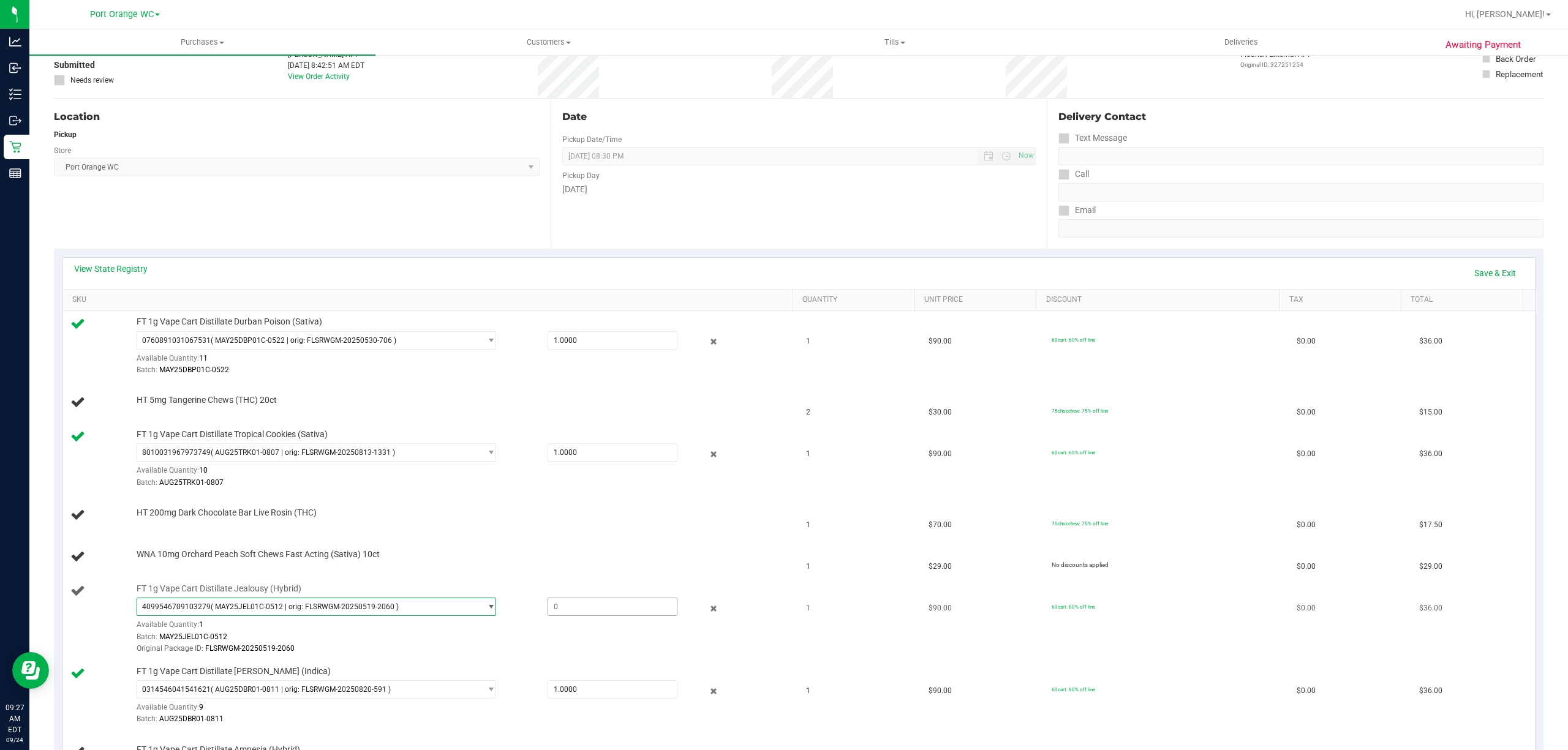
click at [568, 610] on span at bounding box center [612, 606] width 130 height 18
type input "1"
type input "1.0000"
click at [552, 560] on div "WNA 10mg Orchard Peach Soft Chews Fast Acting (Sativa) 10ct" at bounding box center [458, 555] width 656 height 13
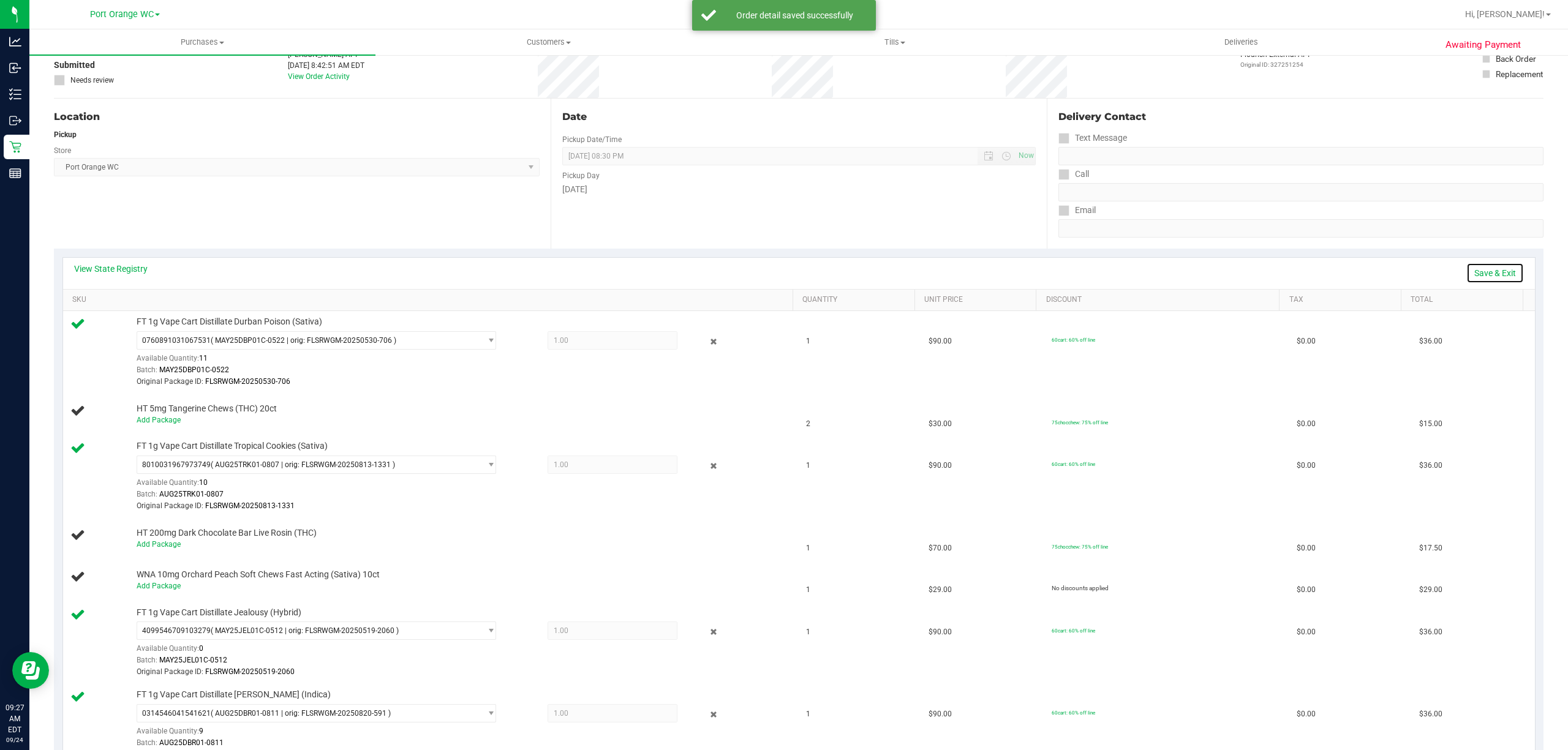
click at [1480, 263] on link "Save & Exit" at bounding box center [1495, 273] width 57 height 21
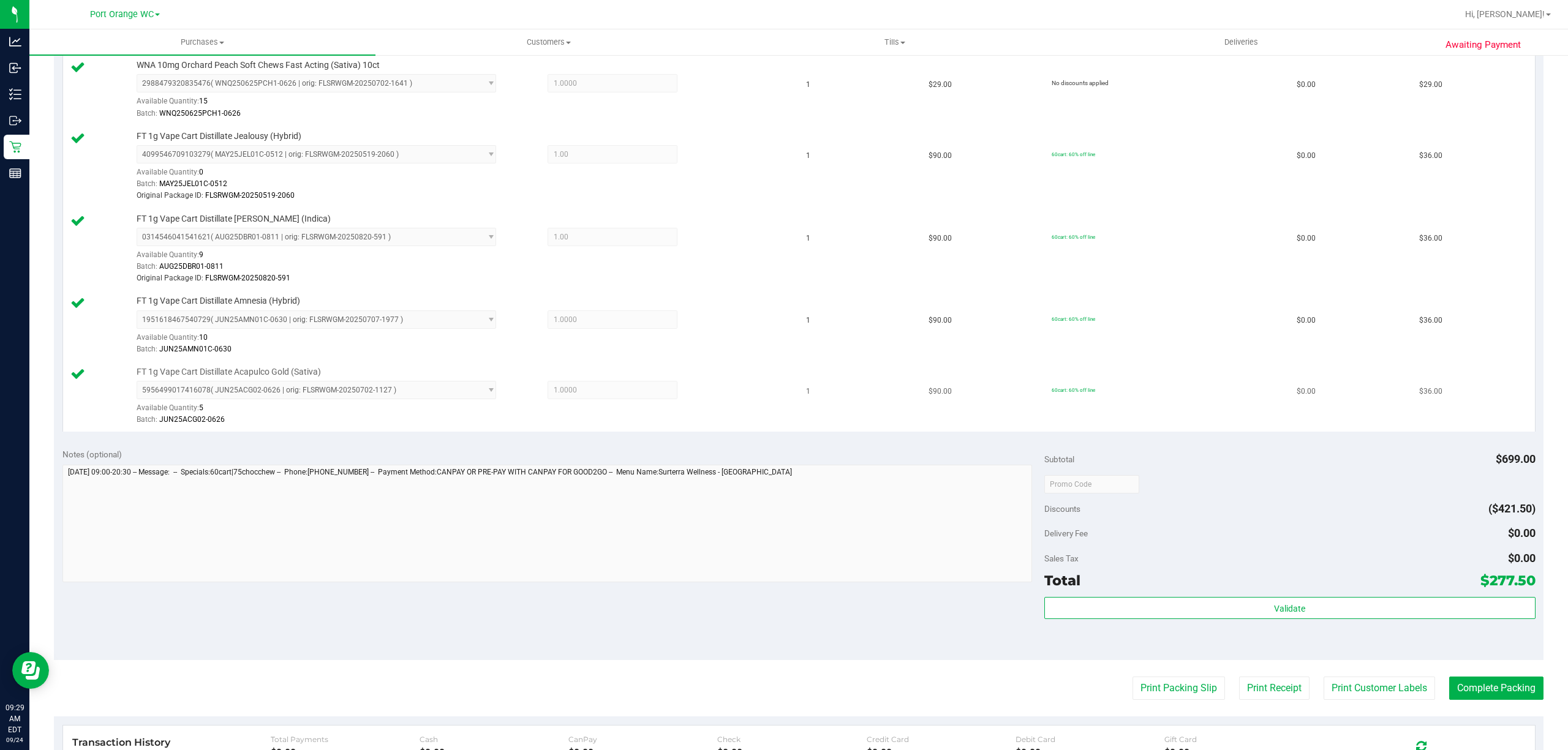
scroll to position [735, 0]
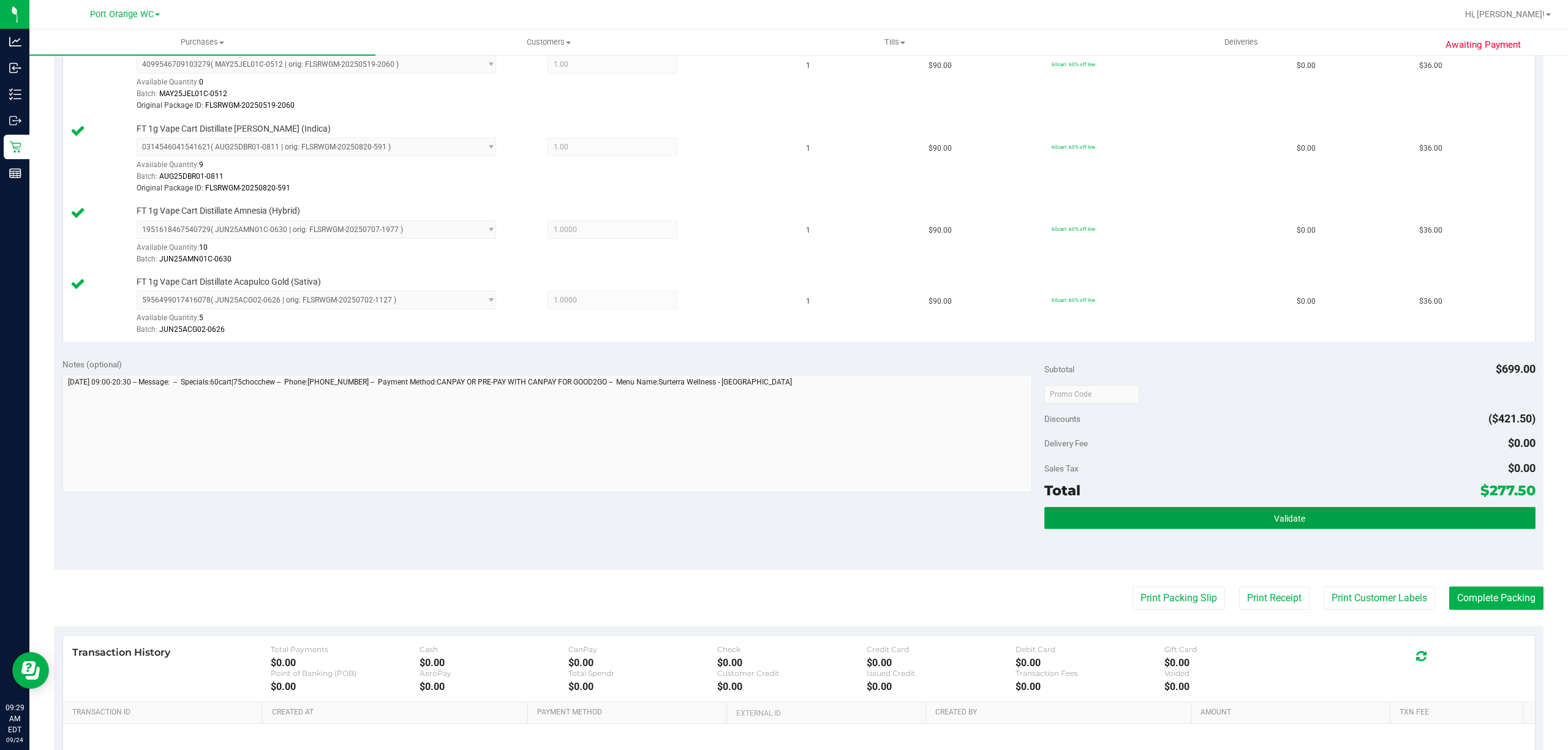
click at [1224, 525] on button "Validate" at bounding box center [1289, 518] width 491 height 22
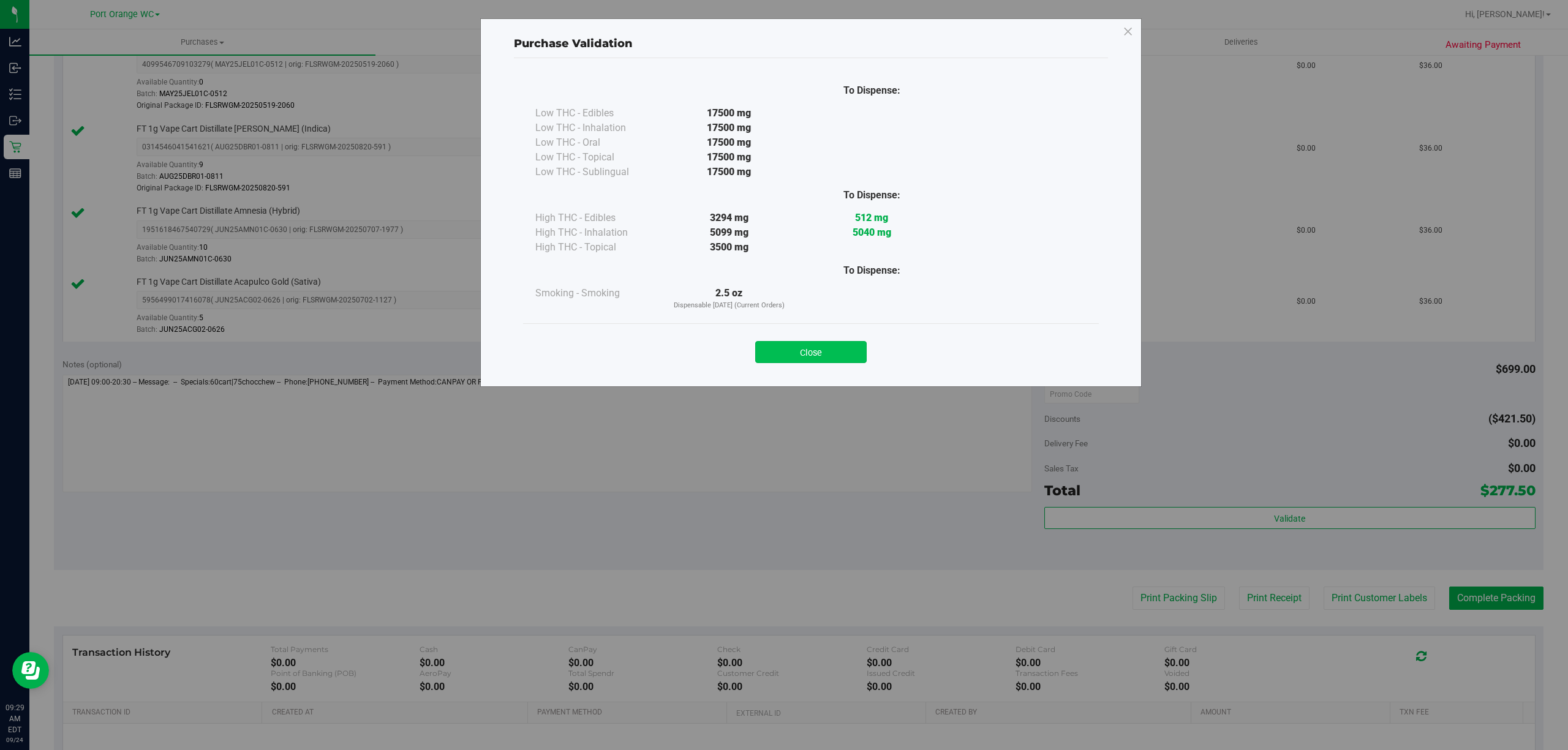
click at [817, 347] on button "Close" at bounding box center [811, 352] width 112 height 22
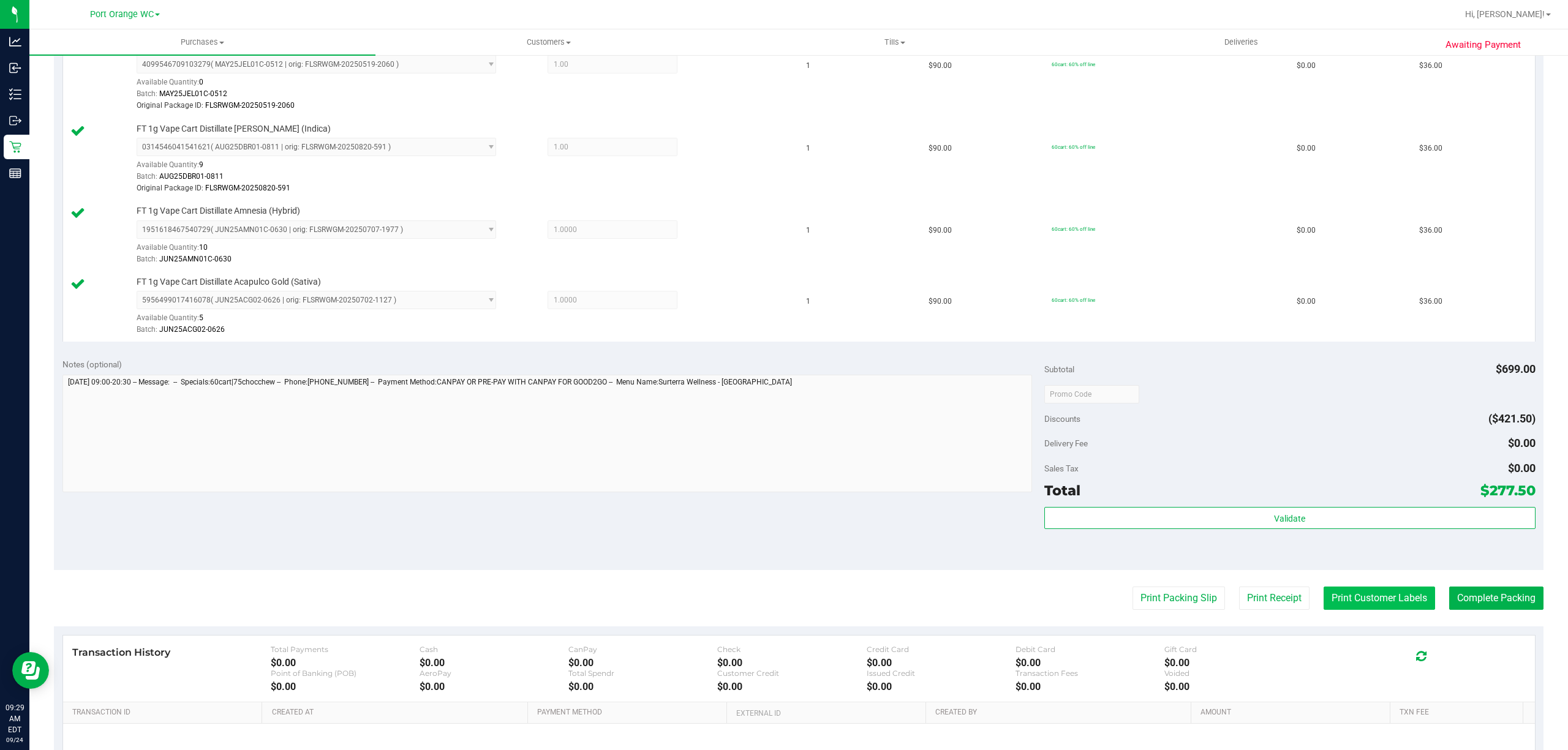
click at [1368, 603] on button "Print Customer Labels" at bounding box center [1380, 597] width 112 height 23
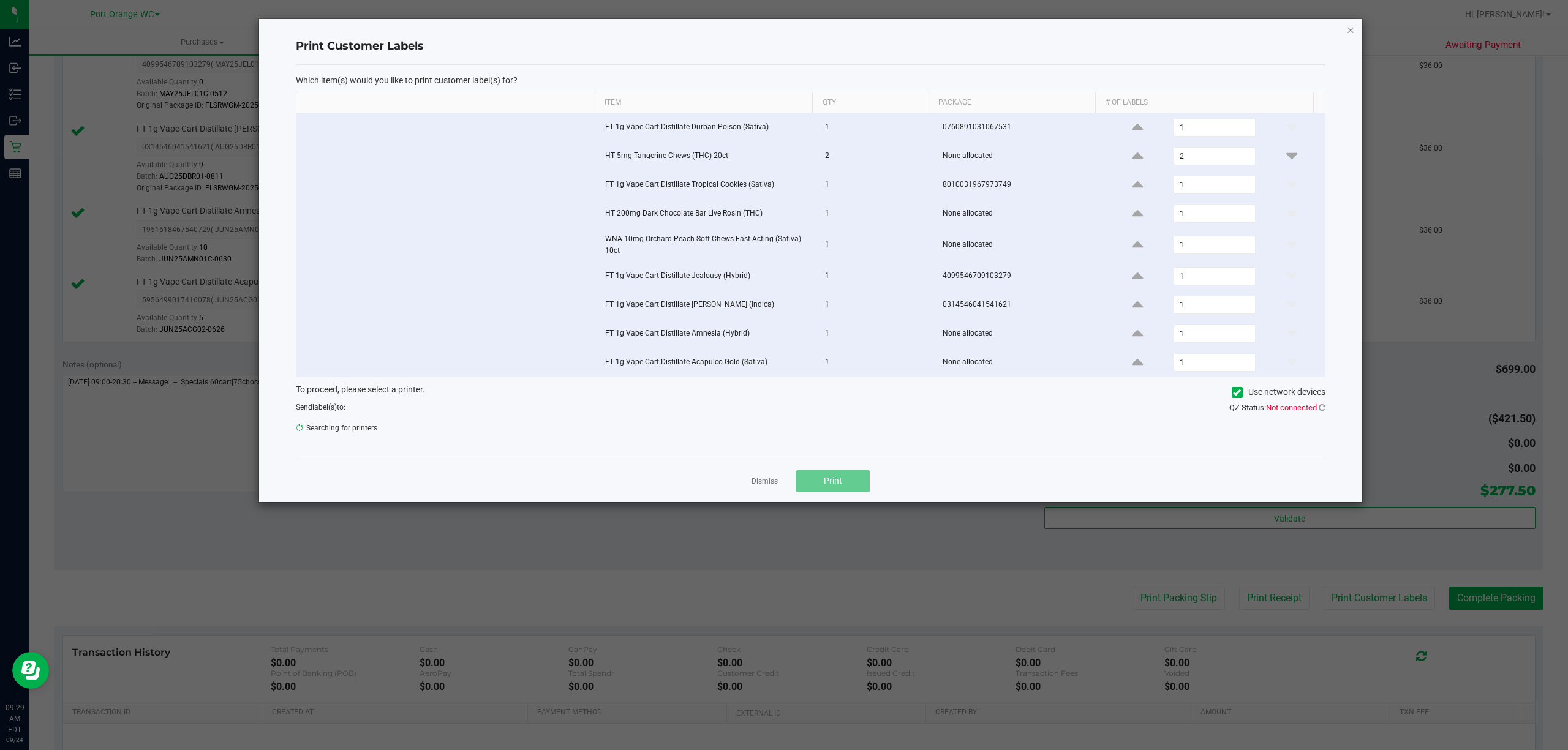
click at [1350, 29] on icon "button" at bounding box center [1350, 29] width 8 height 15
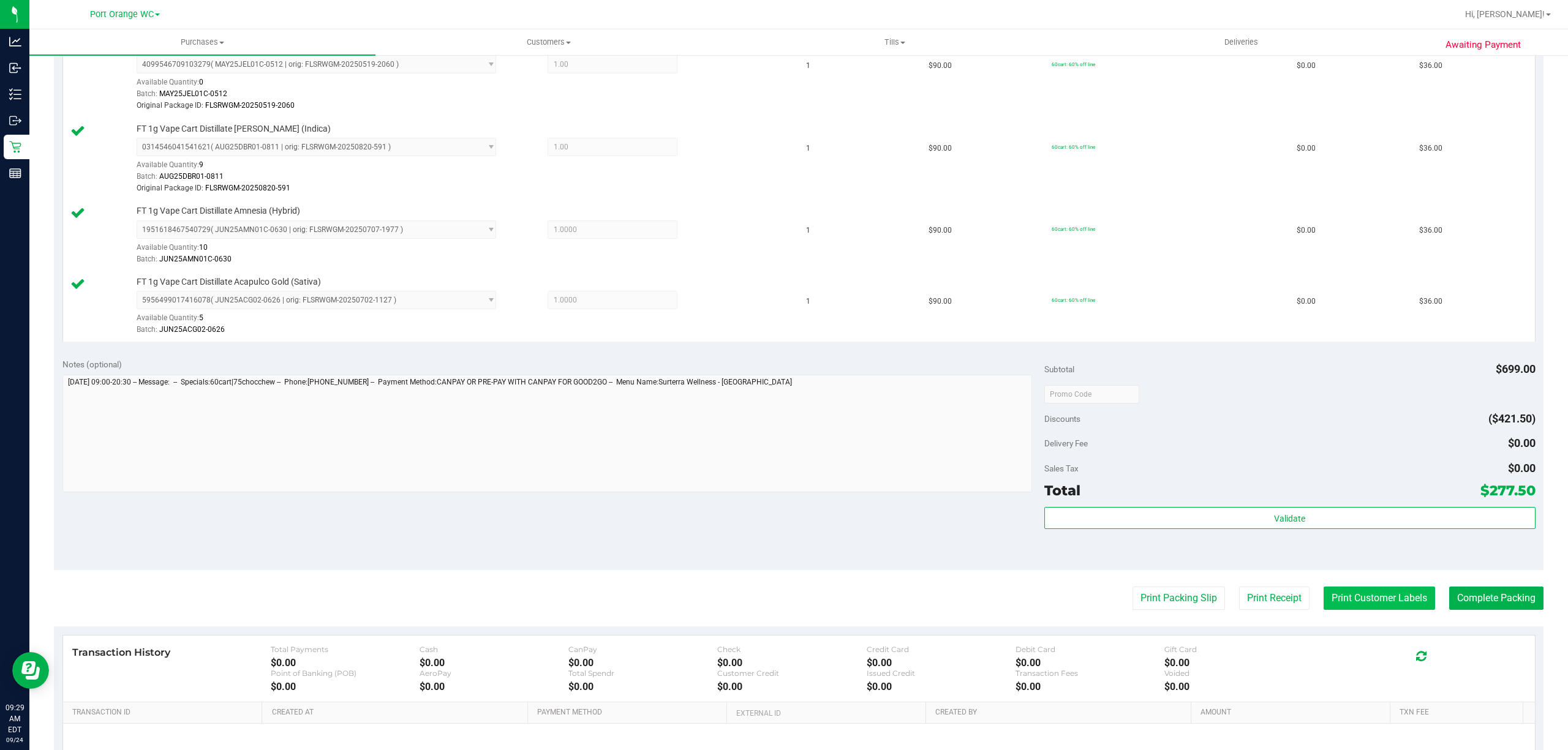
click at [1405, 607] on button "Print Customer Labels" at bounding box center [1380, 597] width 112 height 23
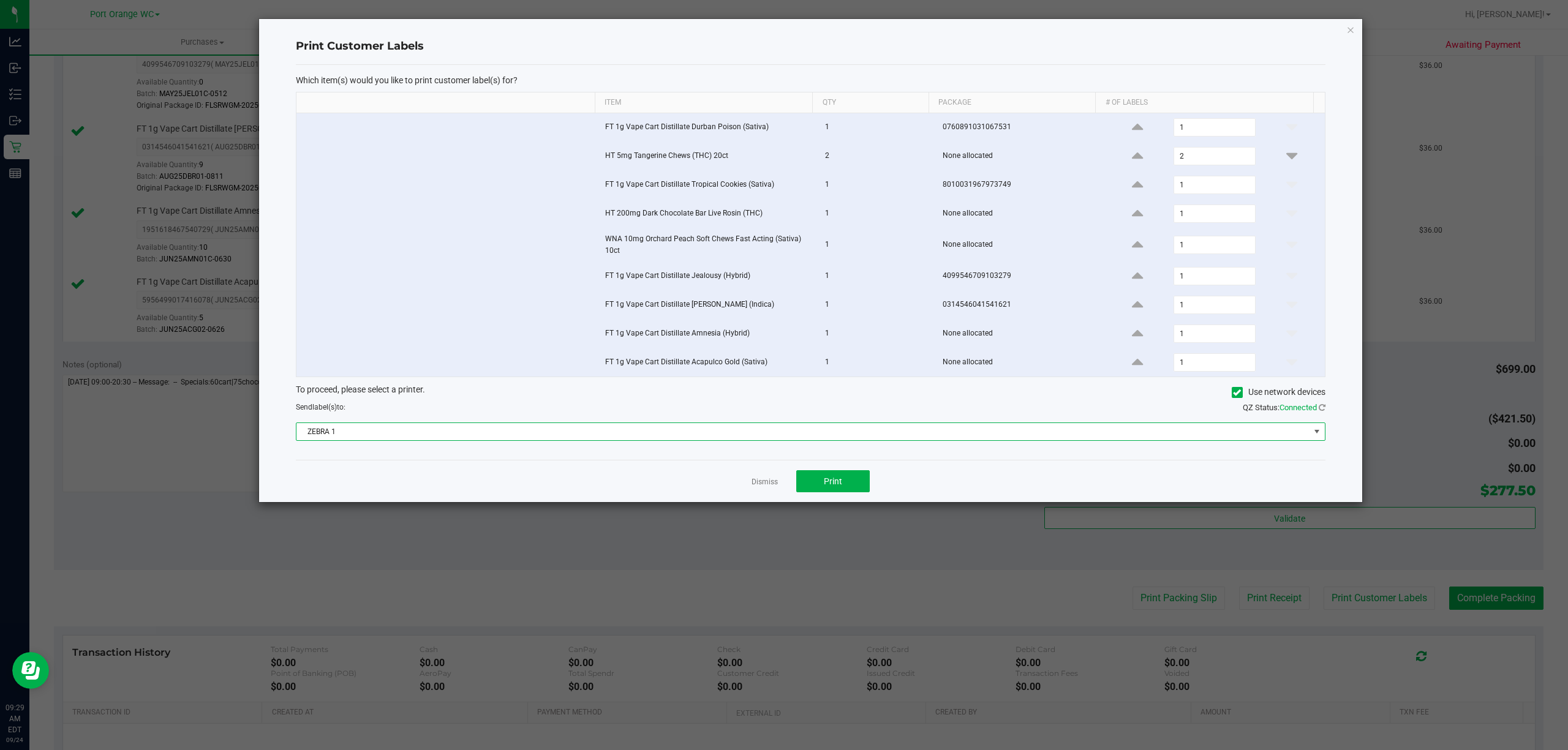
click at [365, 433] on span "ZEBRA 1" at bounding box center [803, 431] width 1013 height 17
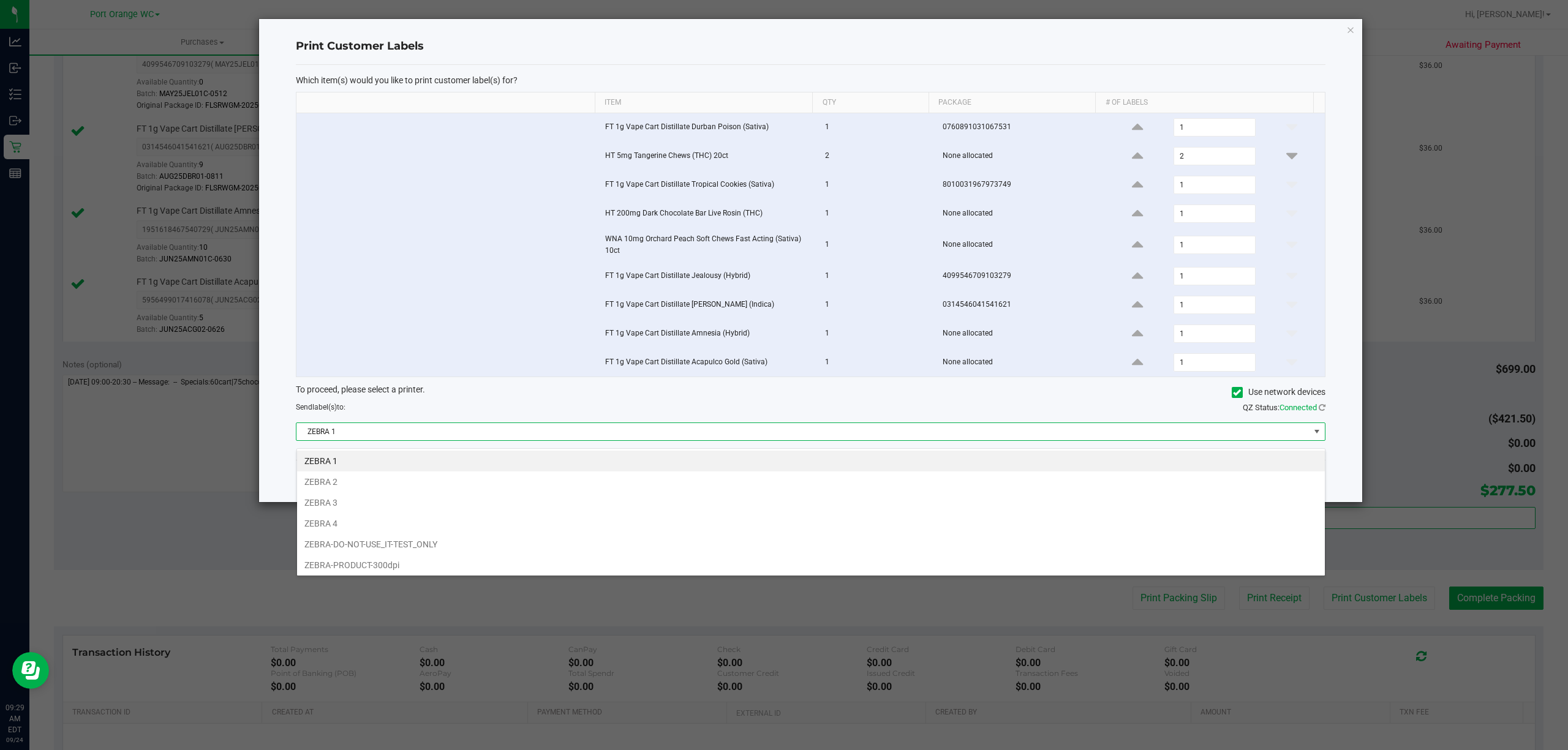
scroll to position [18, 1029]
click at [324, 476] on li "ZEBRA 2" at bounding box center [811, 481] width 1028 height 21
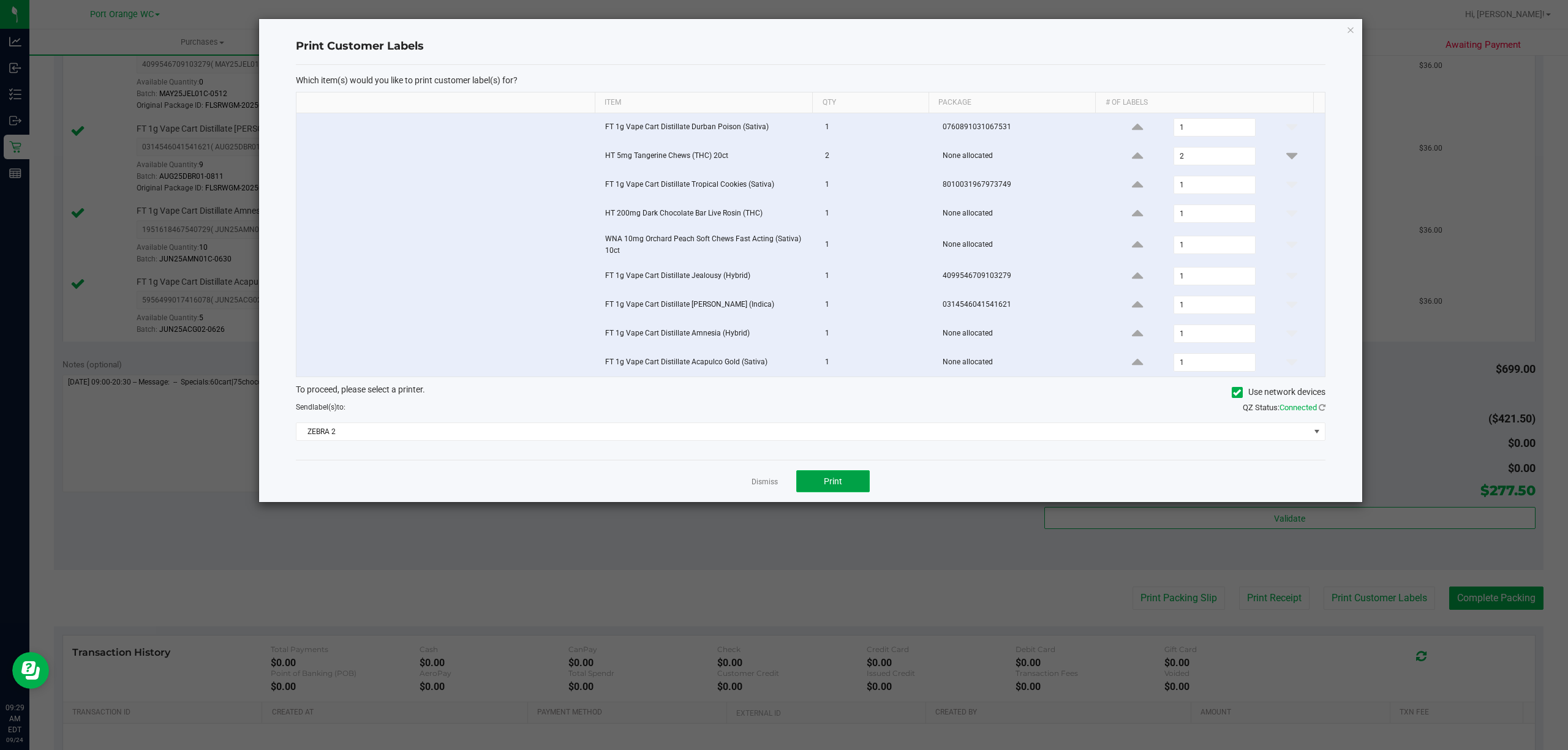
click at [825, 486] on span "Print" at bounding box center [833, 481] width 18 height 10
click at [753, 487] on link "Dismiss" at bounding box center [764, 481] width 27 height 10
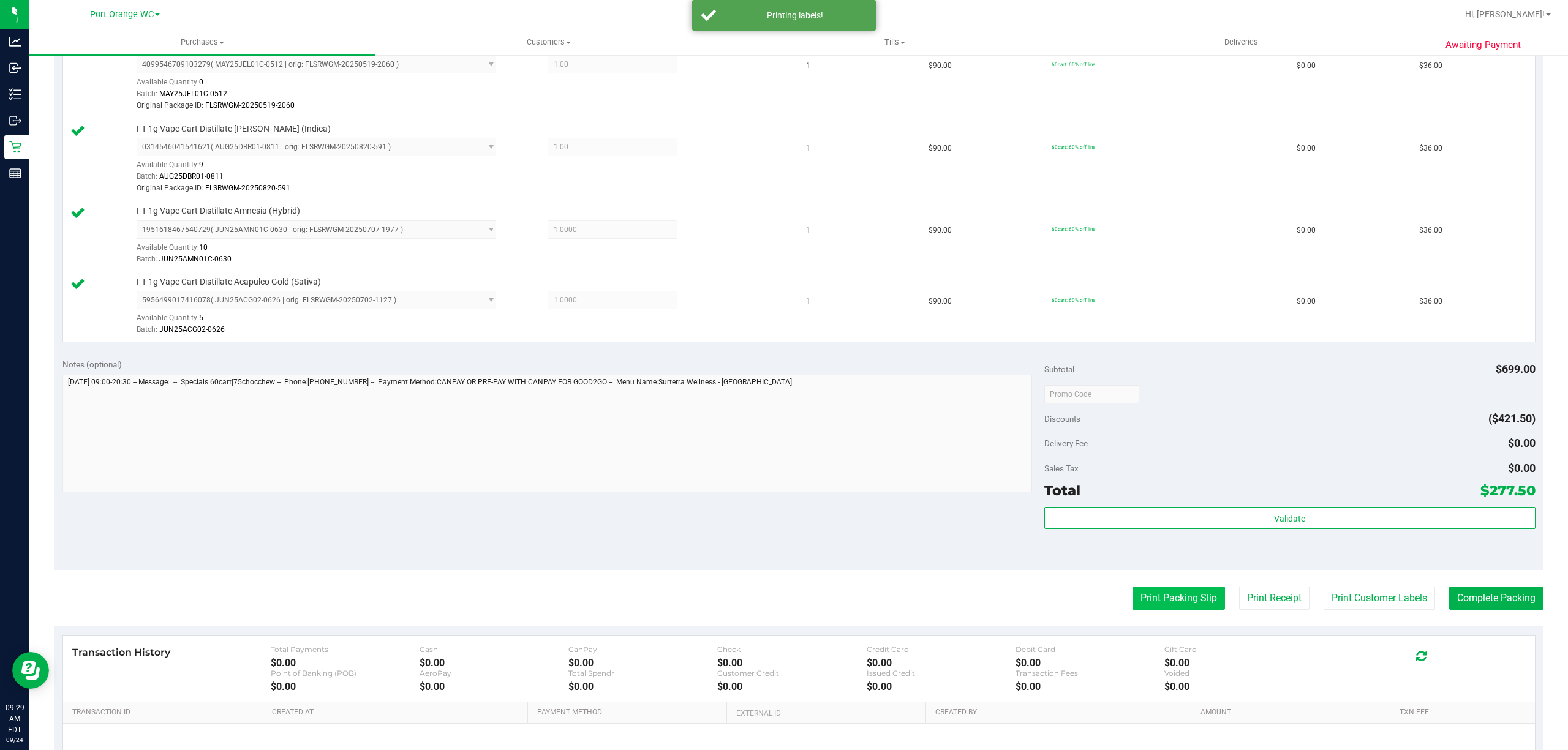
click at [1169, 608] on button "Print Packing Slip" at bounding box center [1178, 597] width 92 height 23
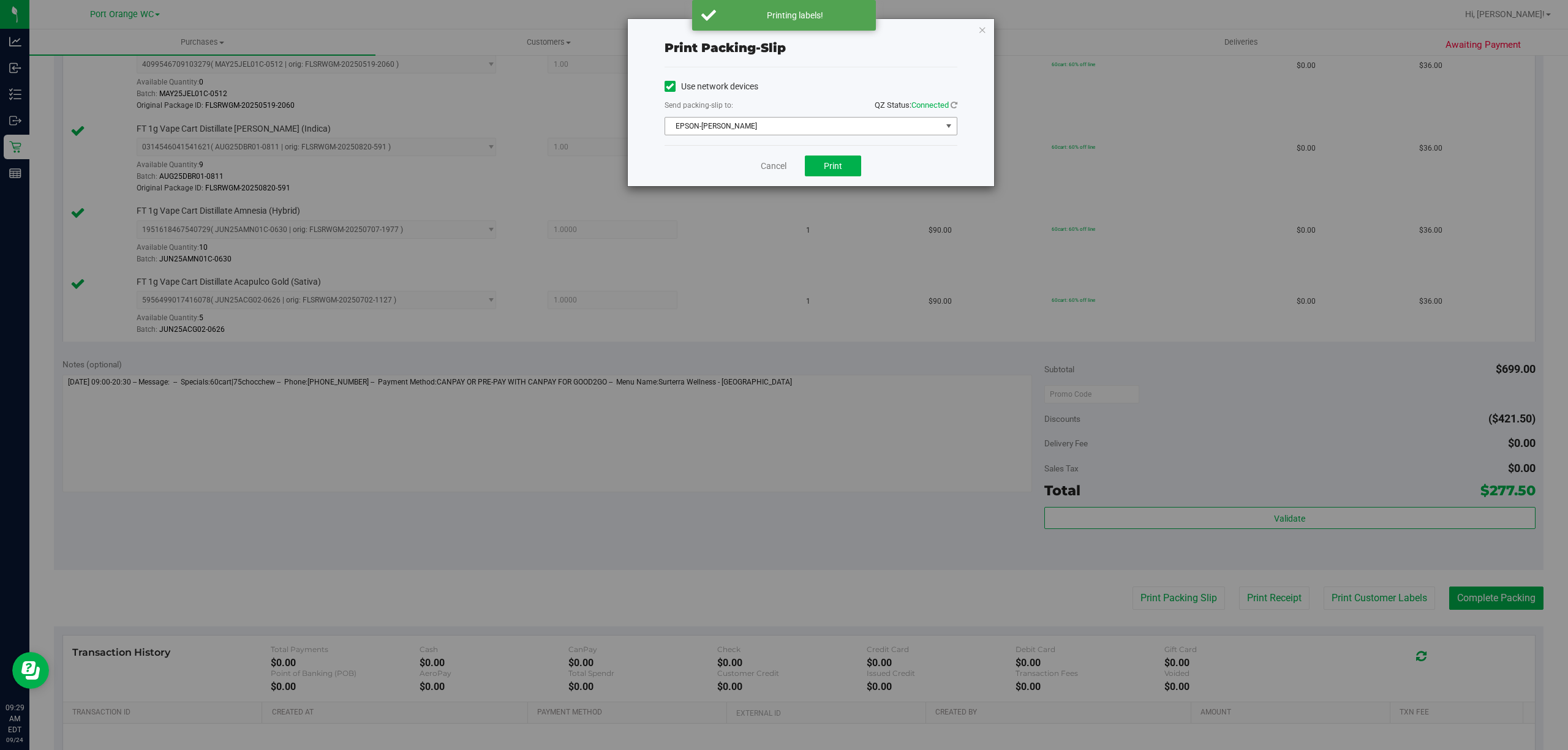
click at [762, 123] on span "EPSON-[PERSON_NAME]" at bounding box center [804, 126] width 276 height 17
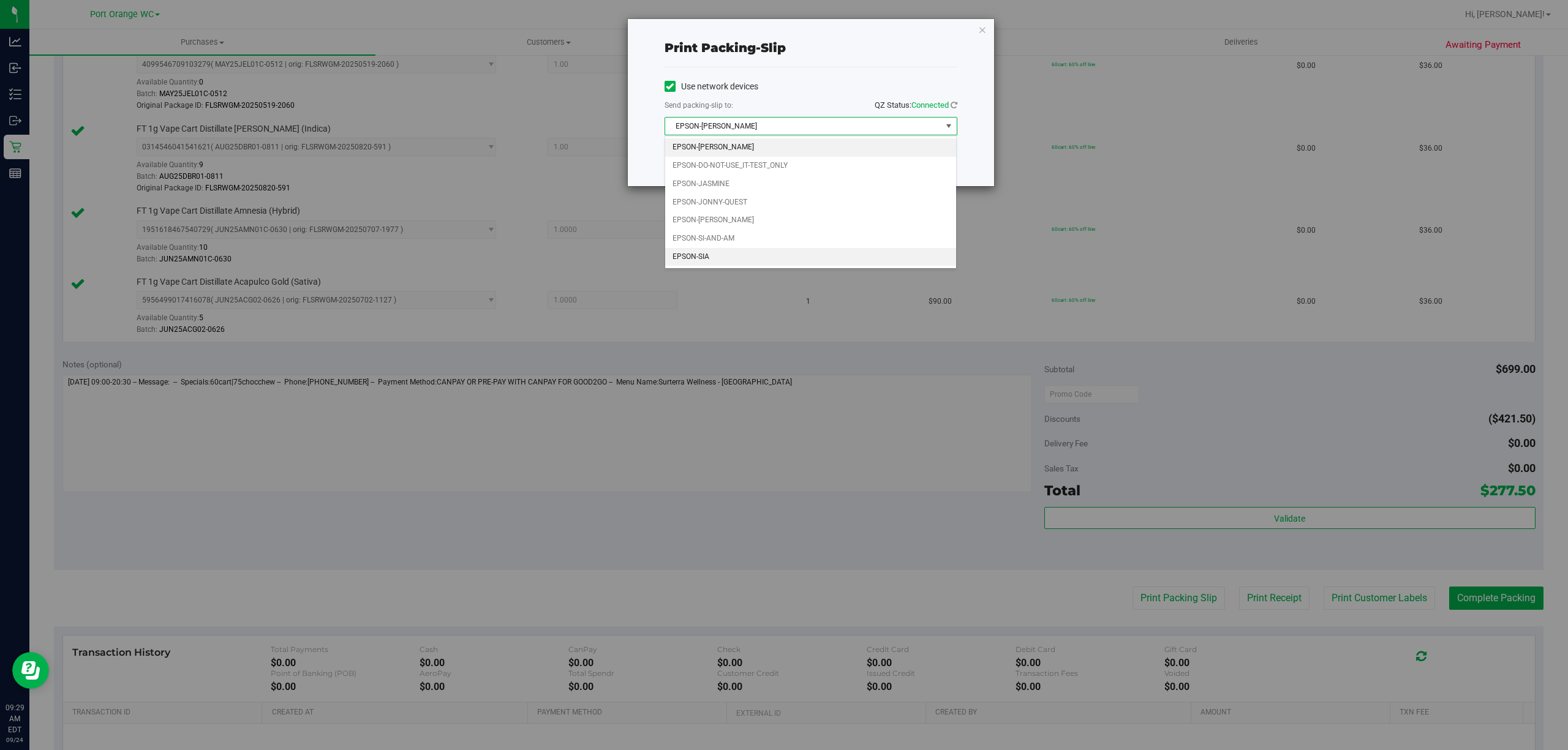
click at [679, 260] on li "EPSON-SIA" at bounding box center [811, 257] width 291 height 18
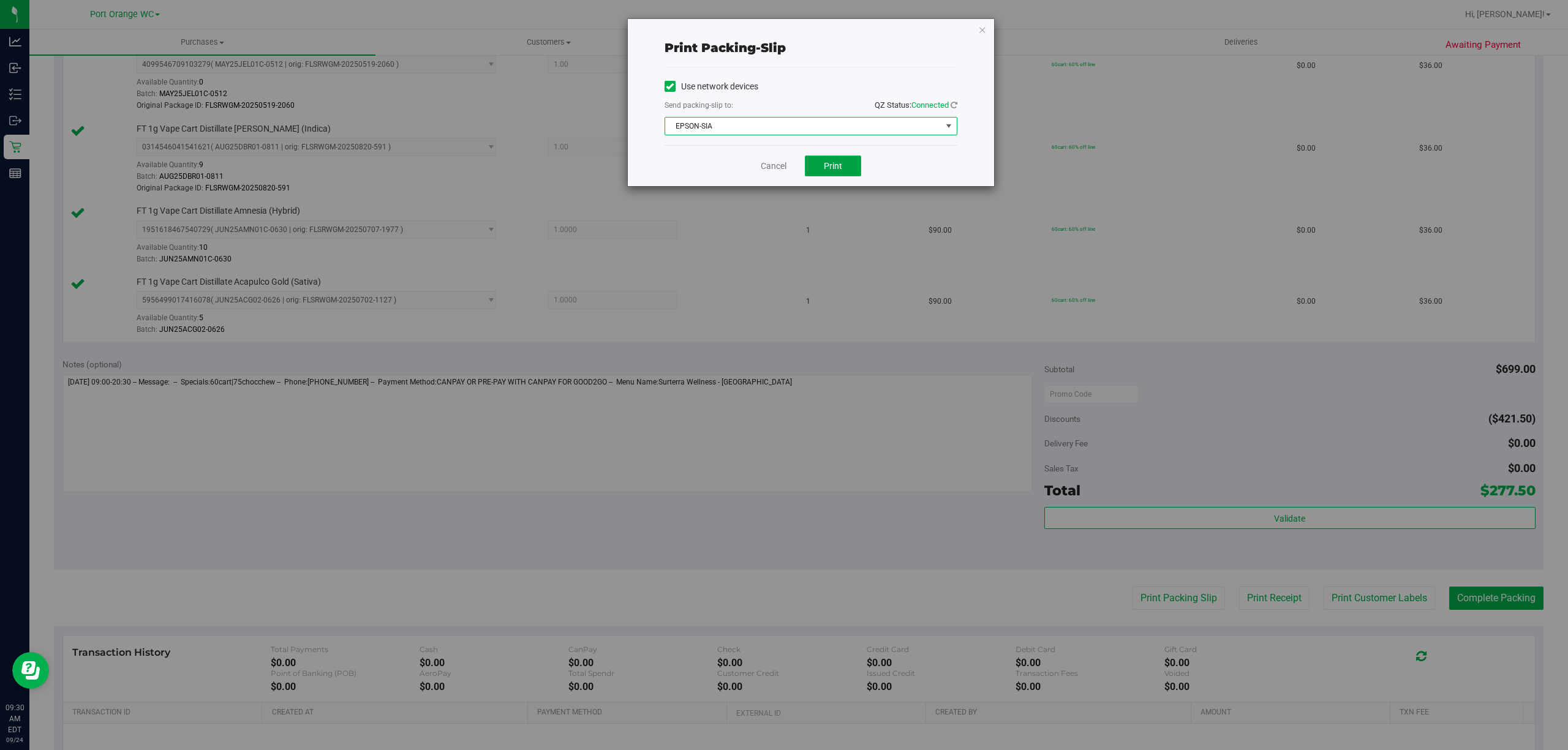
click at [834, 167] on span "Print" at bounding box center [833, 166] width 18 height 10
click at [775, 165] on link "Cancel" at bounding box center [773, 166] width 26 height 13
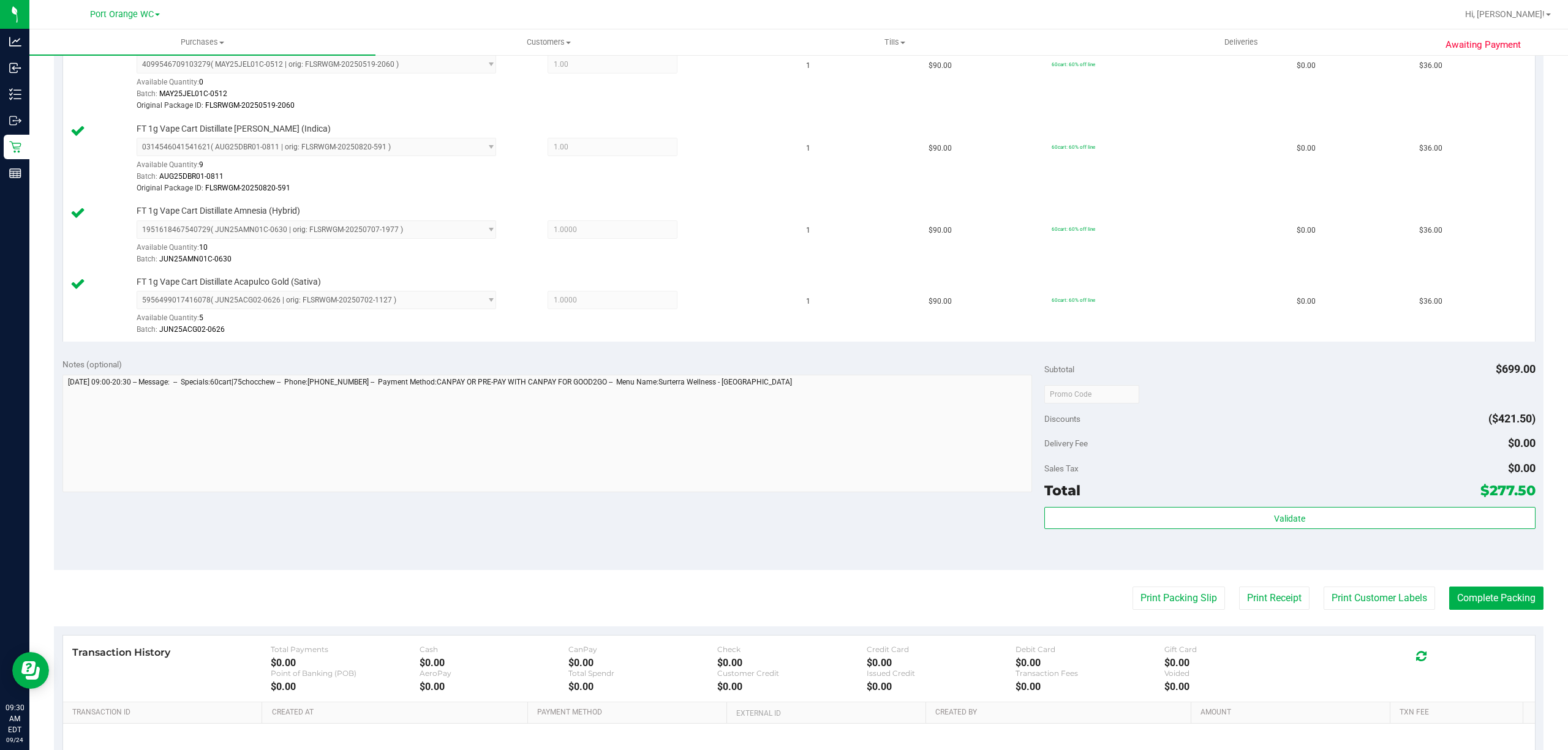
click at [1478, 617] on purchase-details "Back Edit Purchase Cancel Purchase View Profile # 11997272 BioTrack ID: - Submi…" at bounding box center [798, 93] width 1489 height 1523
click at [1483, 601] on button "Complete Packing" at bounding box center [1495, 597] width 94 height 23
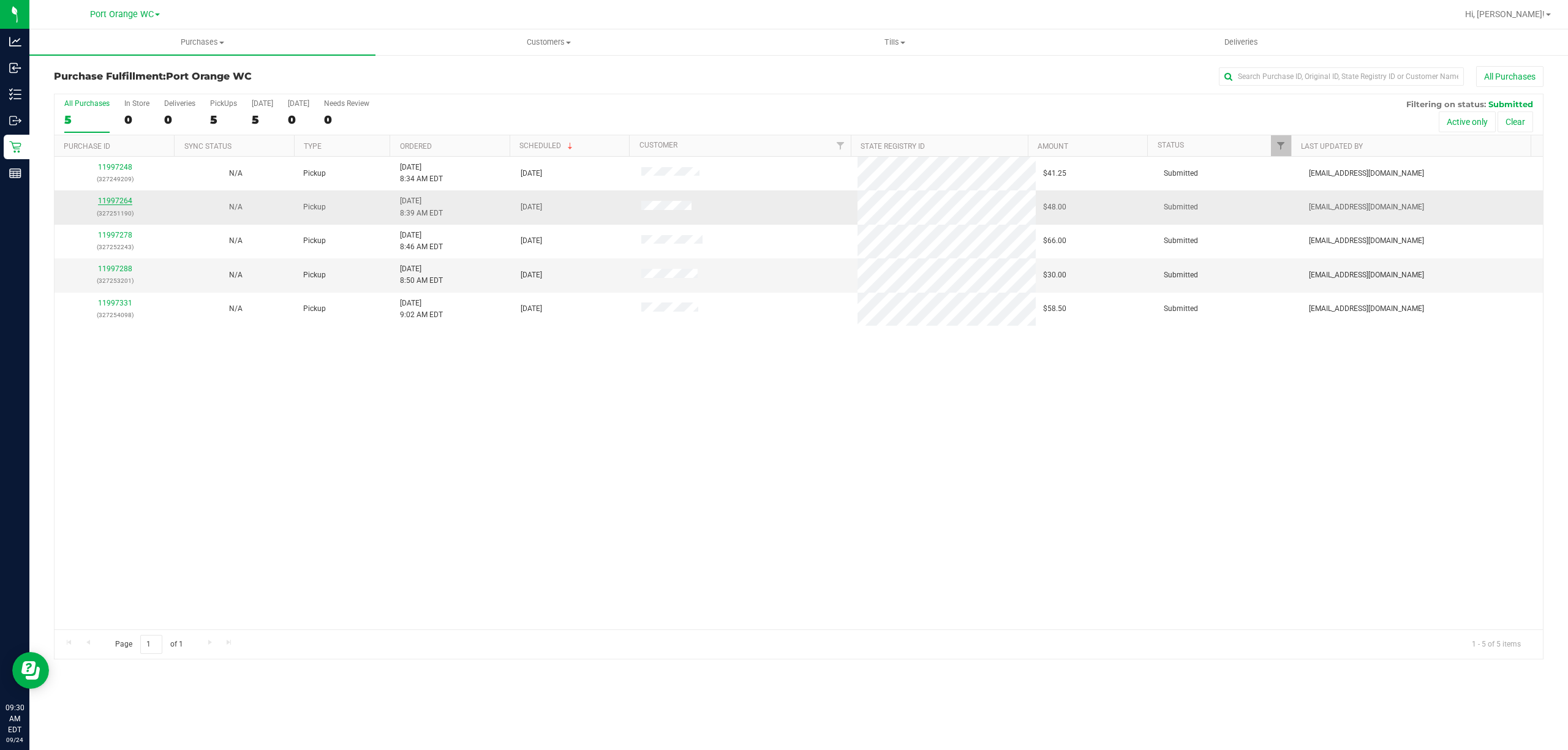
click at [110, 198] on link "11997264" at bounding box center [114, 201] width 34 height 8
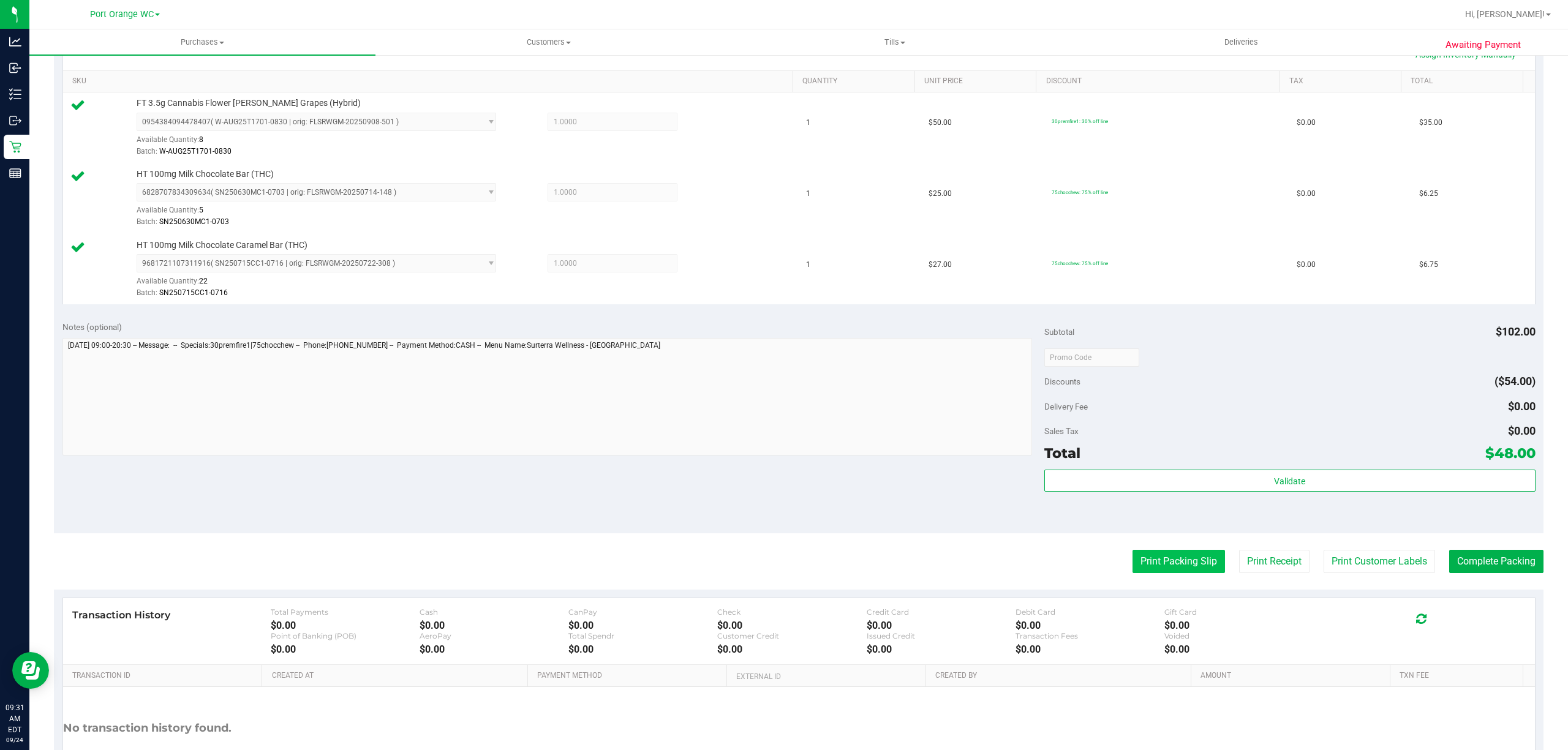
scroll to position [396, 0]
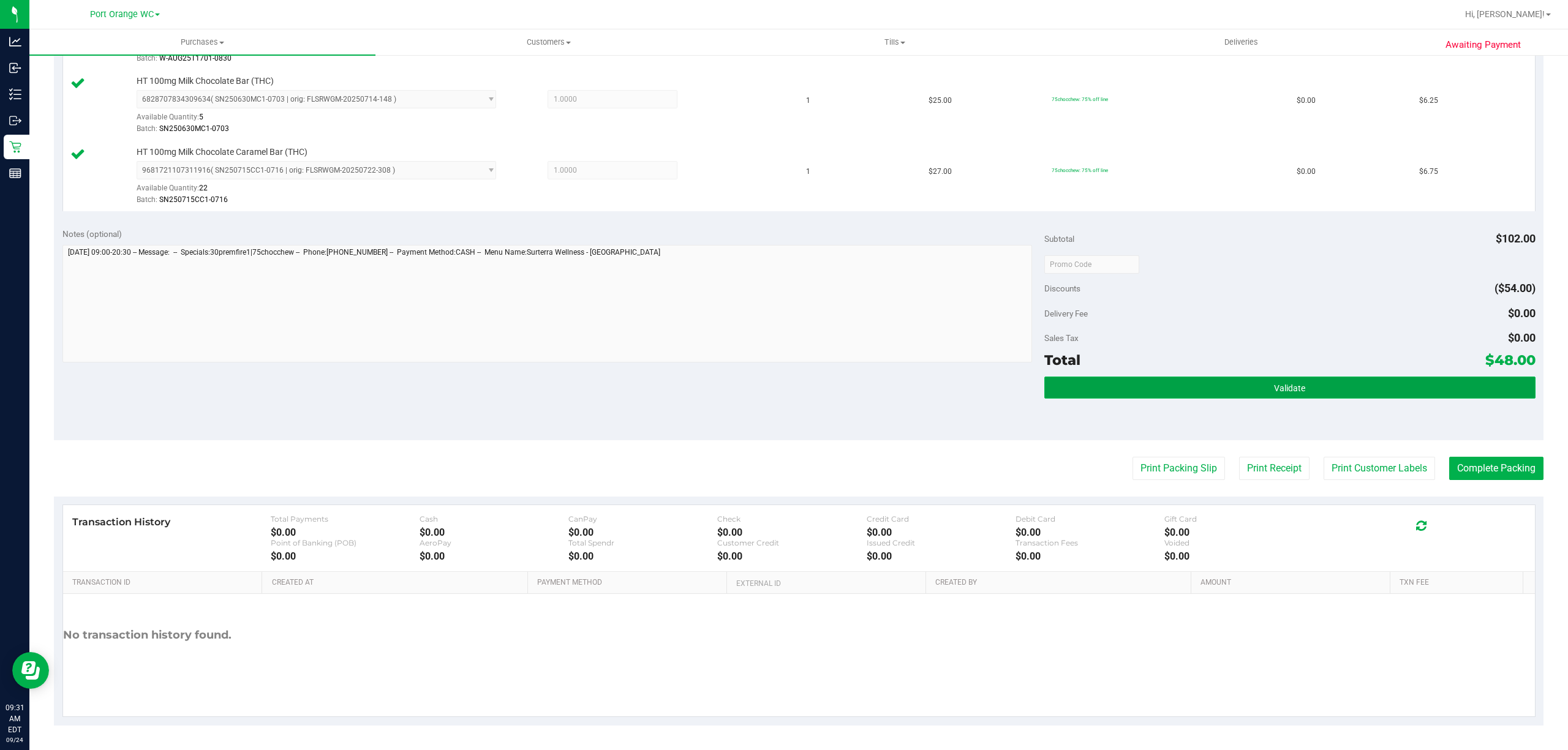
click at [1301, 381] on button "Validate" at bounding box center [1289, 387] width 491 height 22
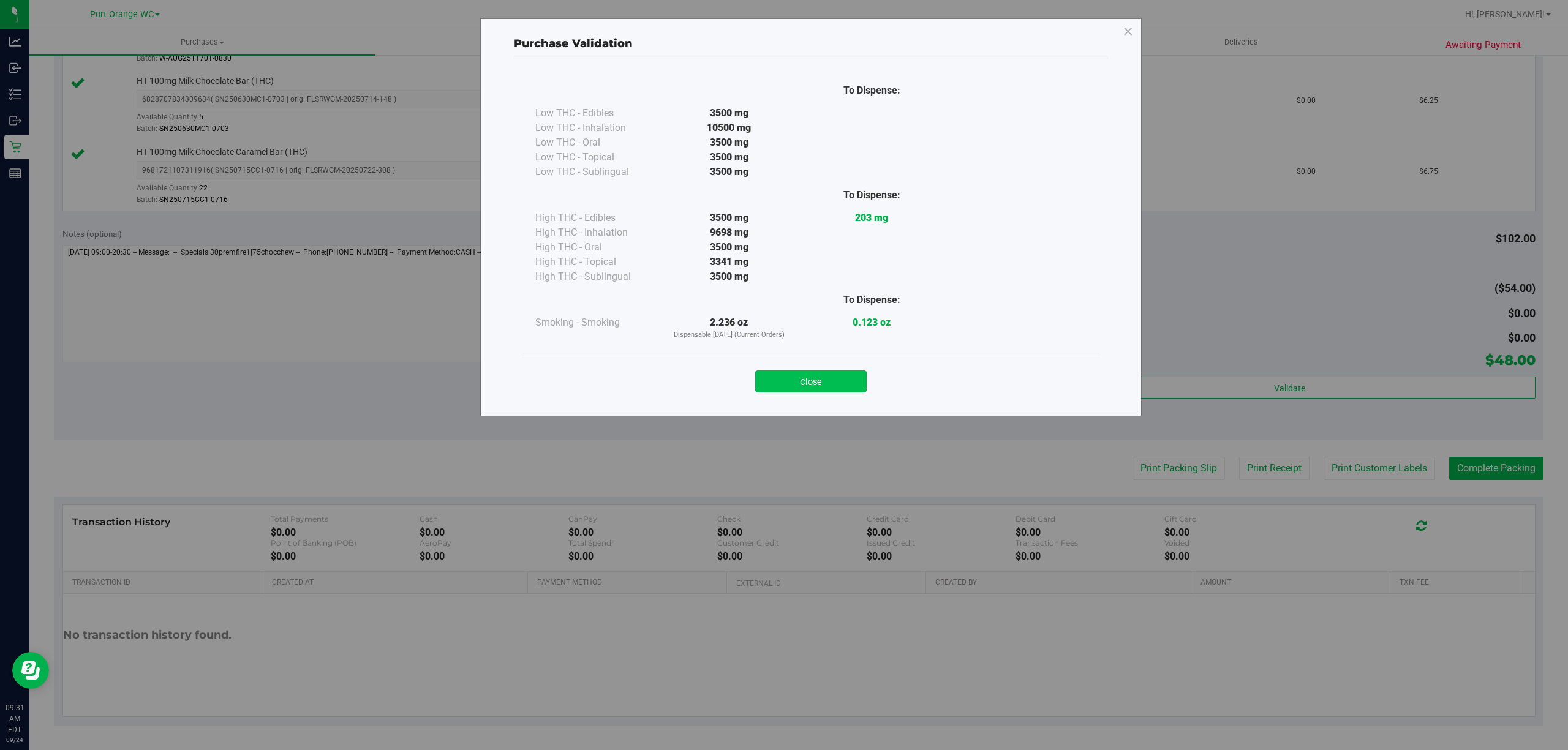
click at [816, 373] on button "Close" at bounding box center [811, 382] width 112 height 22
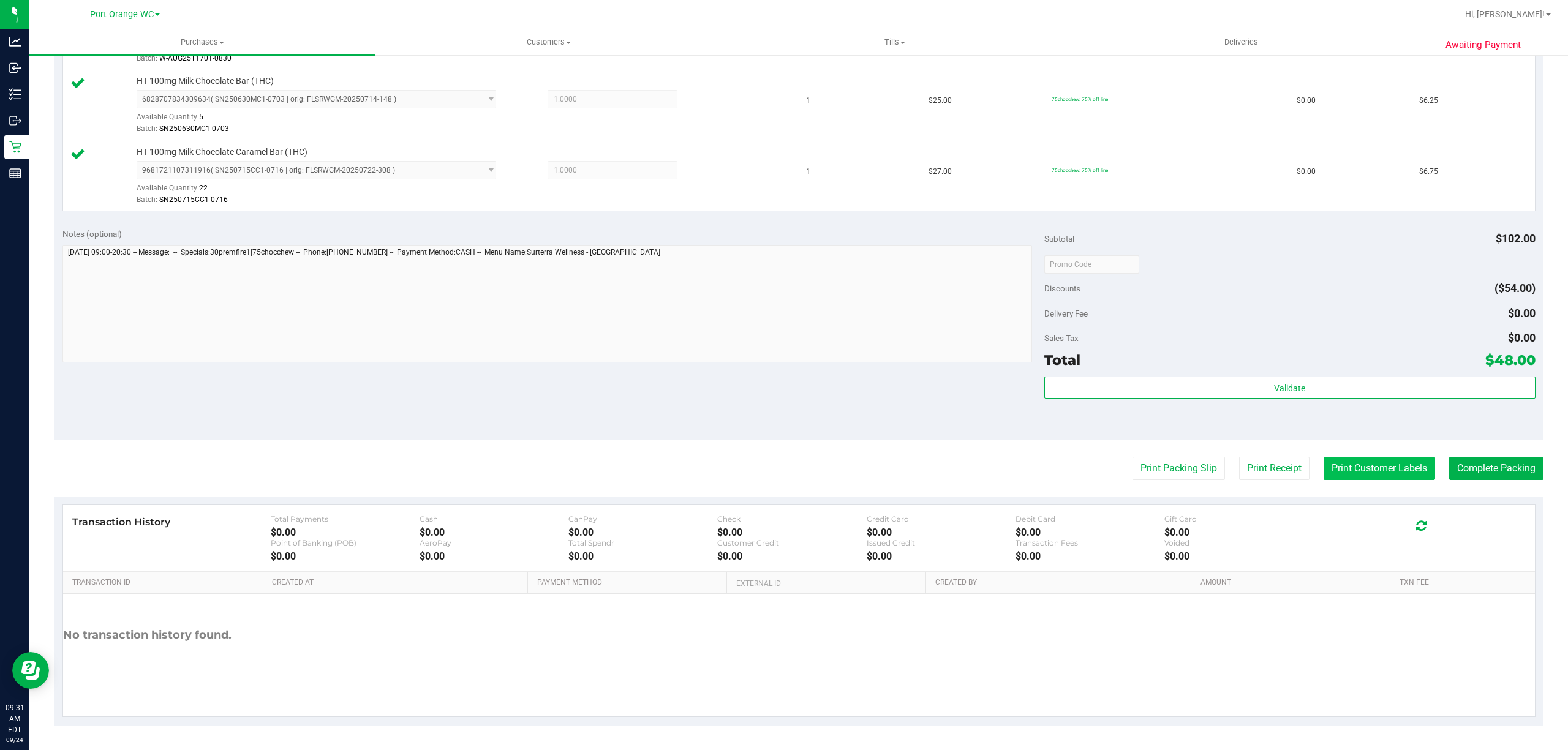
click at [1408, 475] on button "Print Customer Labels" at bounding box center [1380, 467] width 112 height 23
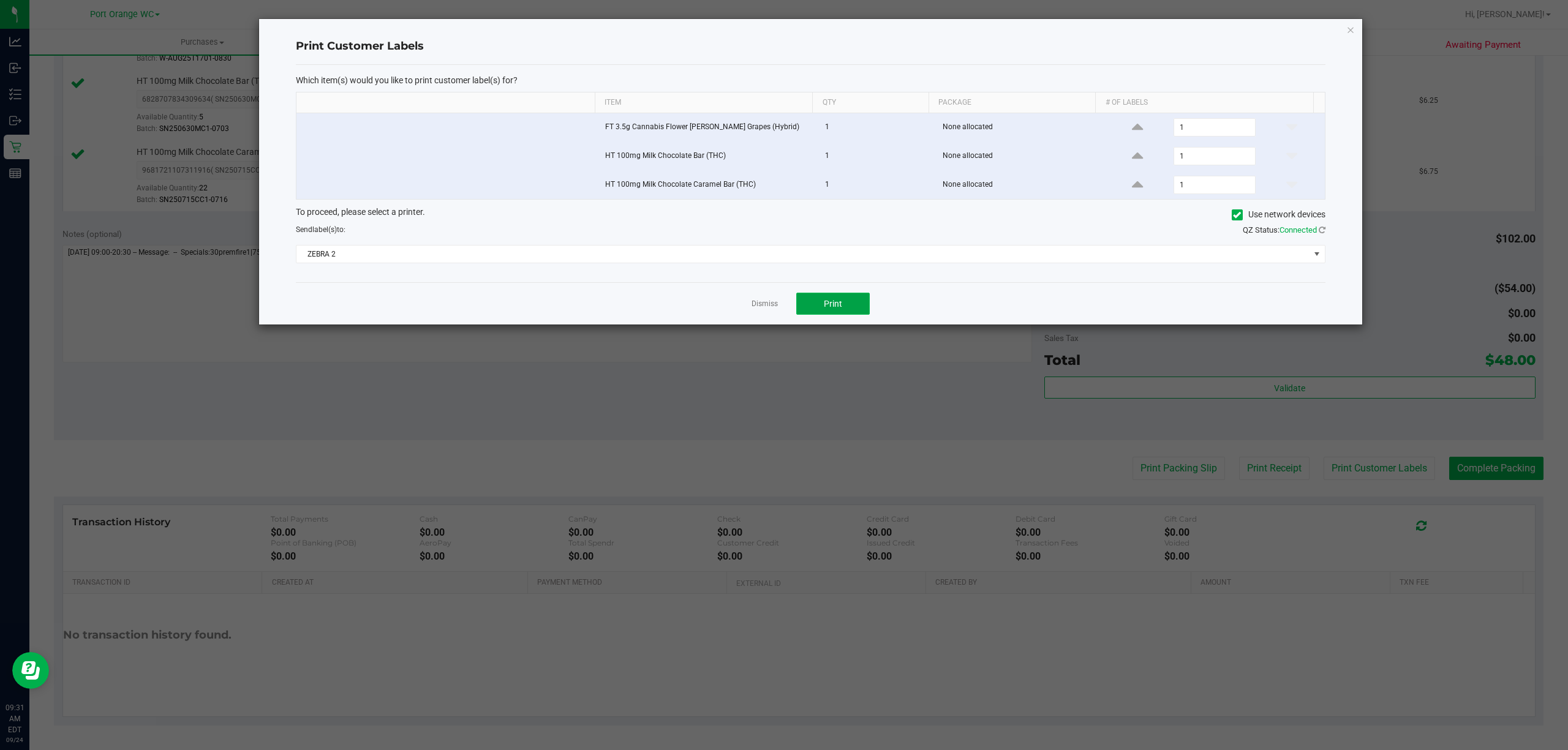
click at [836, 297] on button "Print" at bounding box center [832, 303] width 73 height 22
click at [760, 306] on link "Dismiss" at bounding box center [764, 303] width 27 height 10
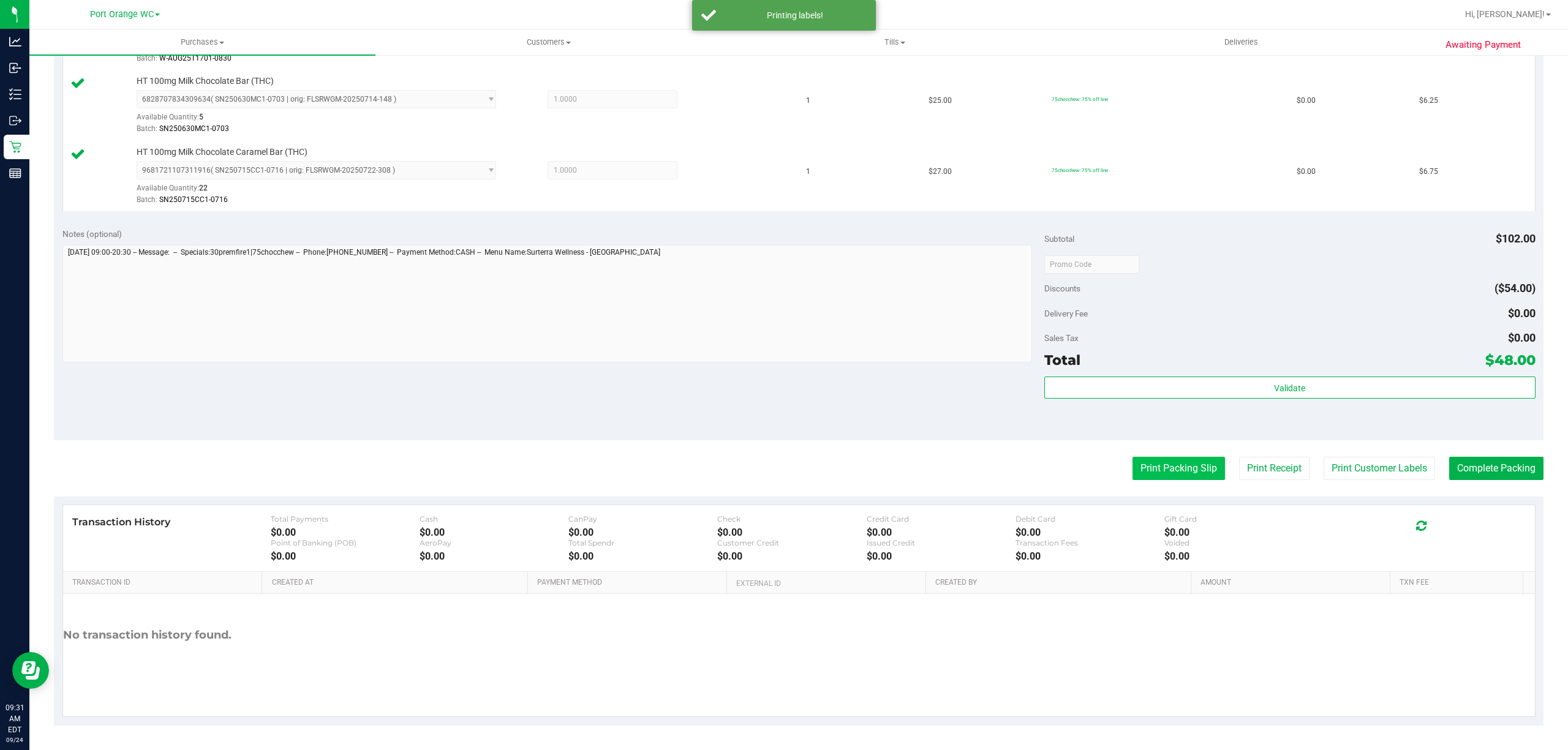
click at [1178, 460] on button "Print Packing Slip" at bounding box center [1178, 467] width 92 height 23
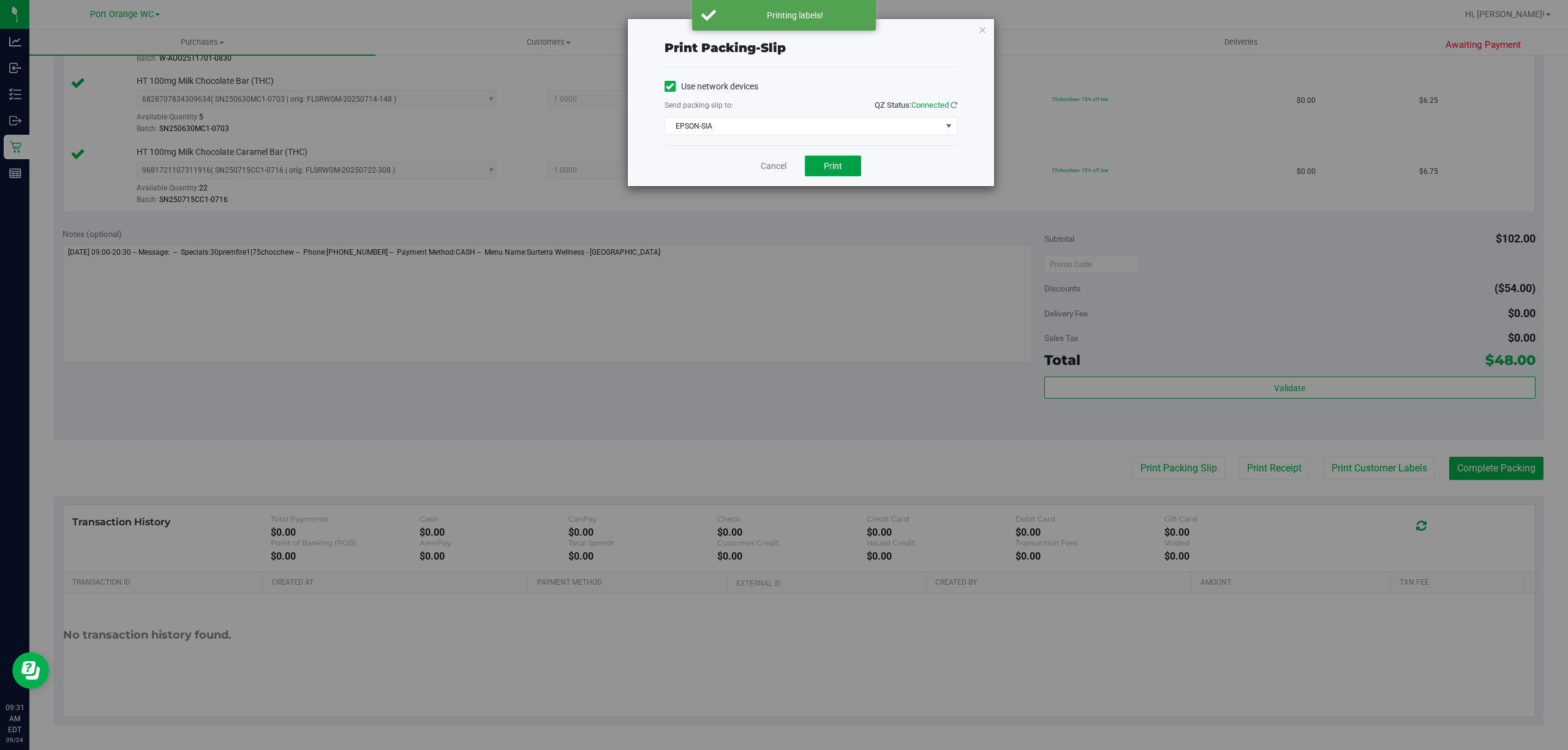
click at [840, 158] on button "Print" at bounding box center [833, 166] width 57 height 21
click at [768, 163] on link "Cancel" at bounding box center [773, 166] width 26 height 13
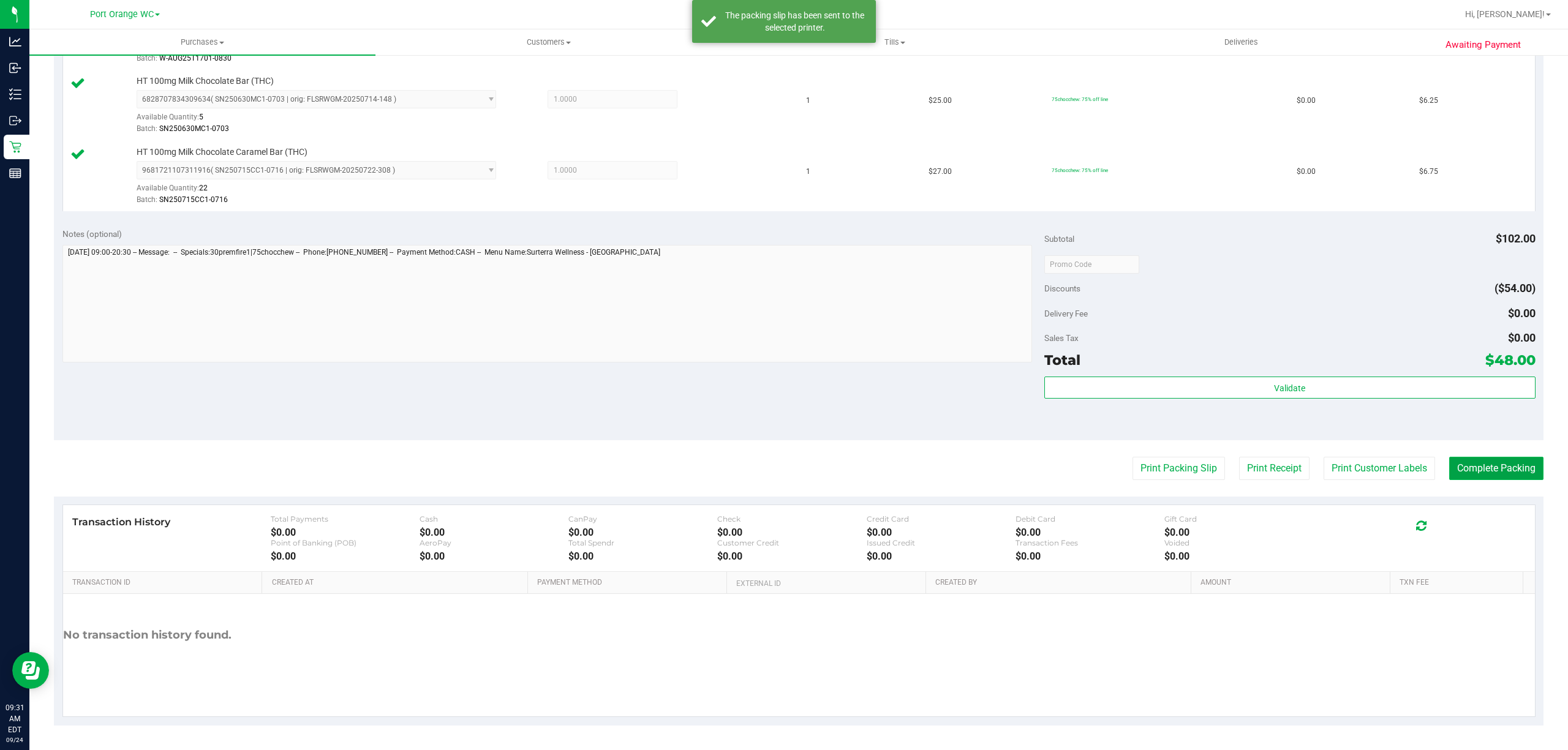
click at [1488, 475] on button "Complete Packing" at bounding box center [1495, 467] width 94 height 23
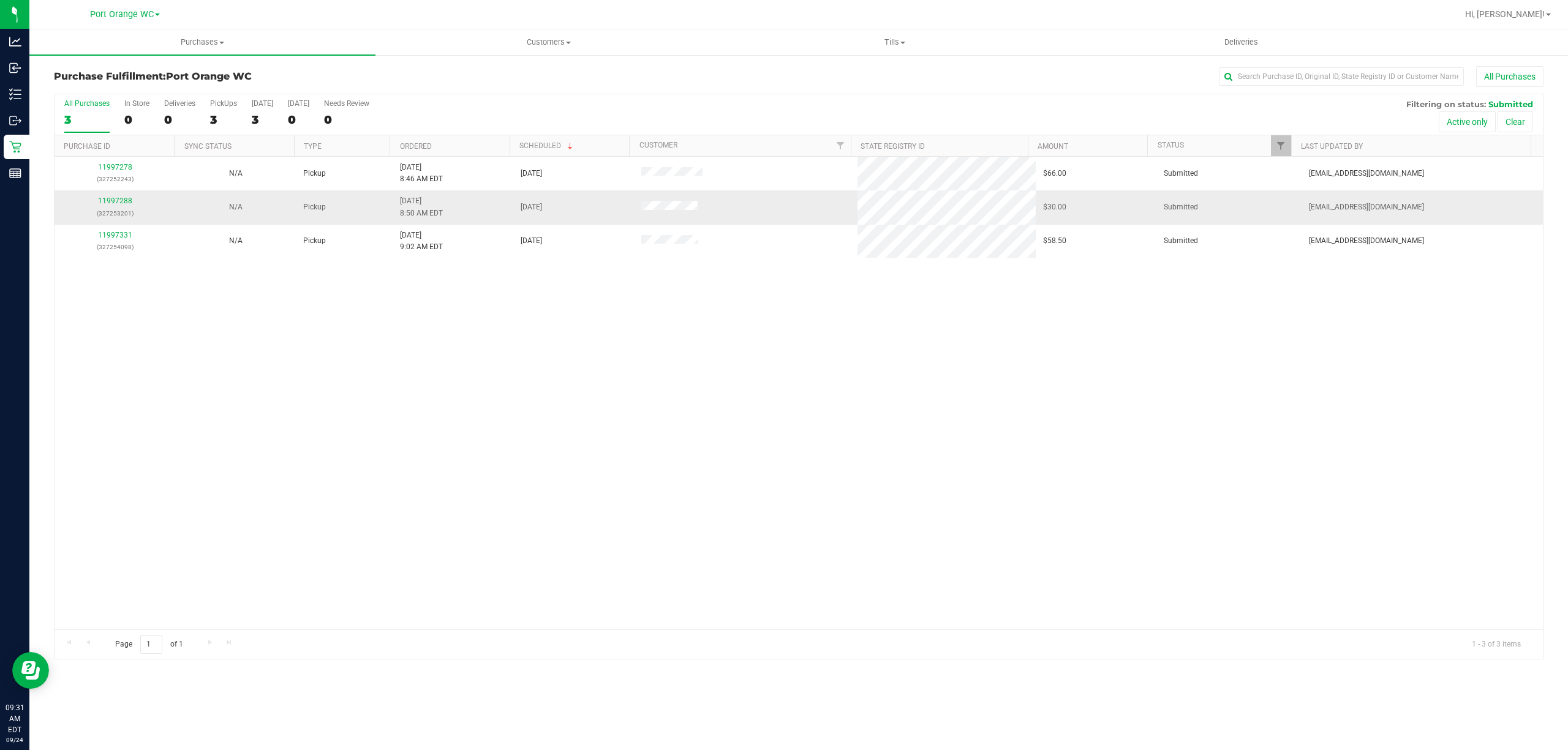
click at [122, 209] on p "(327253201)" at bounding box center [115, 213] width 106 height 12
click at [121, 207] on div "11997288 (327253201)" at bounding box center [115, 207] width 106 height 23
click at [121, 200] on link "11997288" at bounding box center [114, 201] width 34 height 8
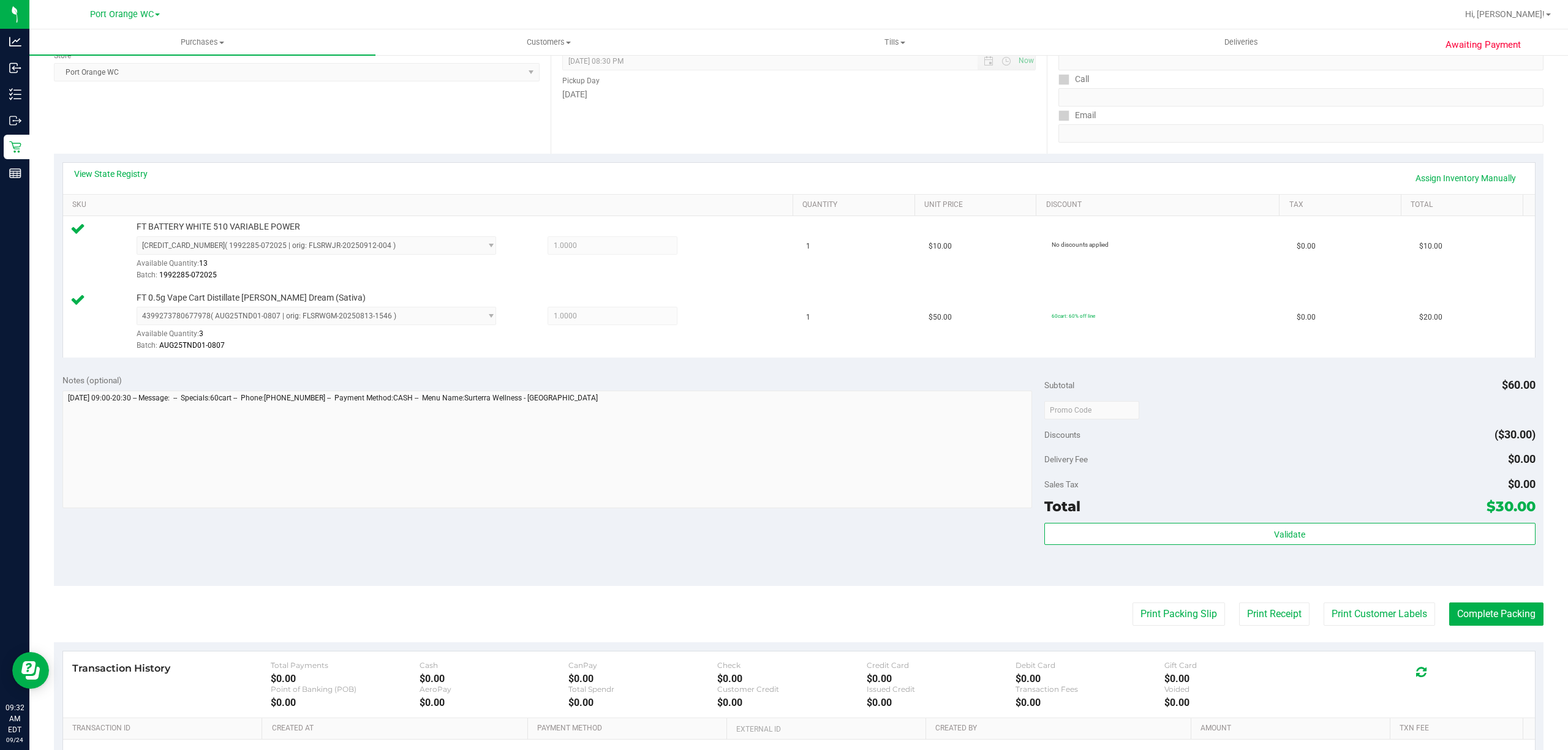
scroll to position [324, 0]
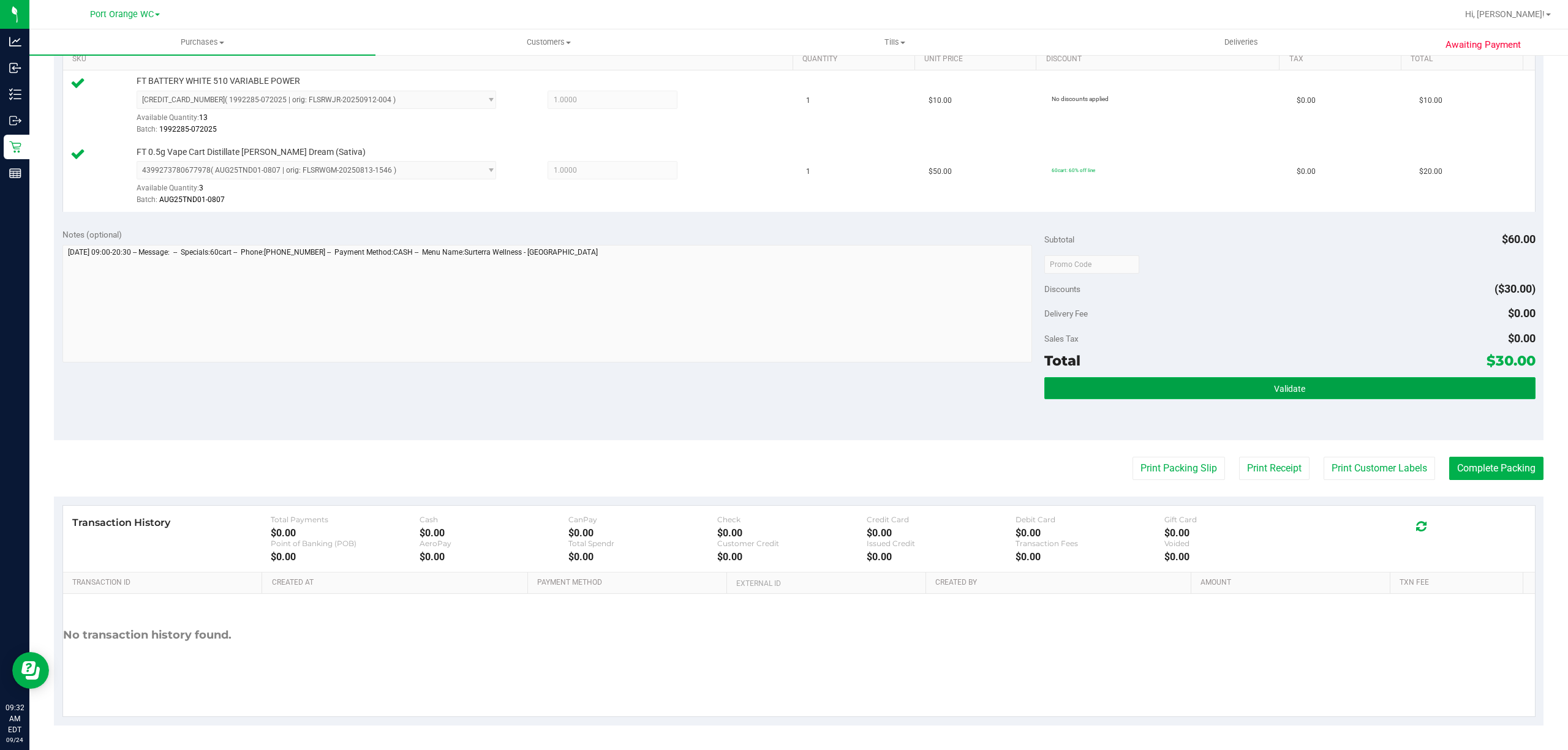
click at [1338, 386] on button "Validate" at bounding box center [1289, 388] width 491 height 22
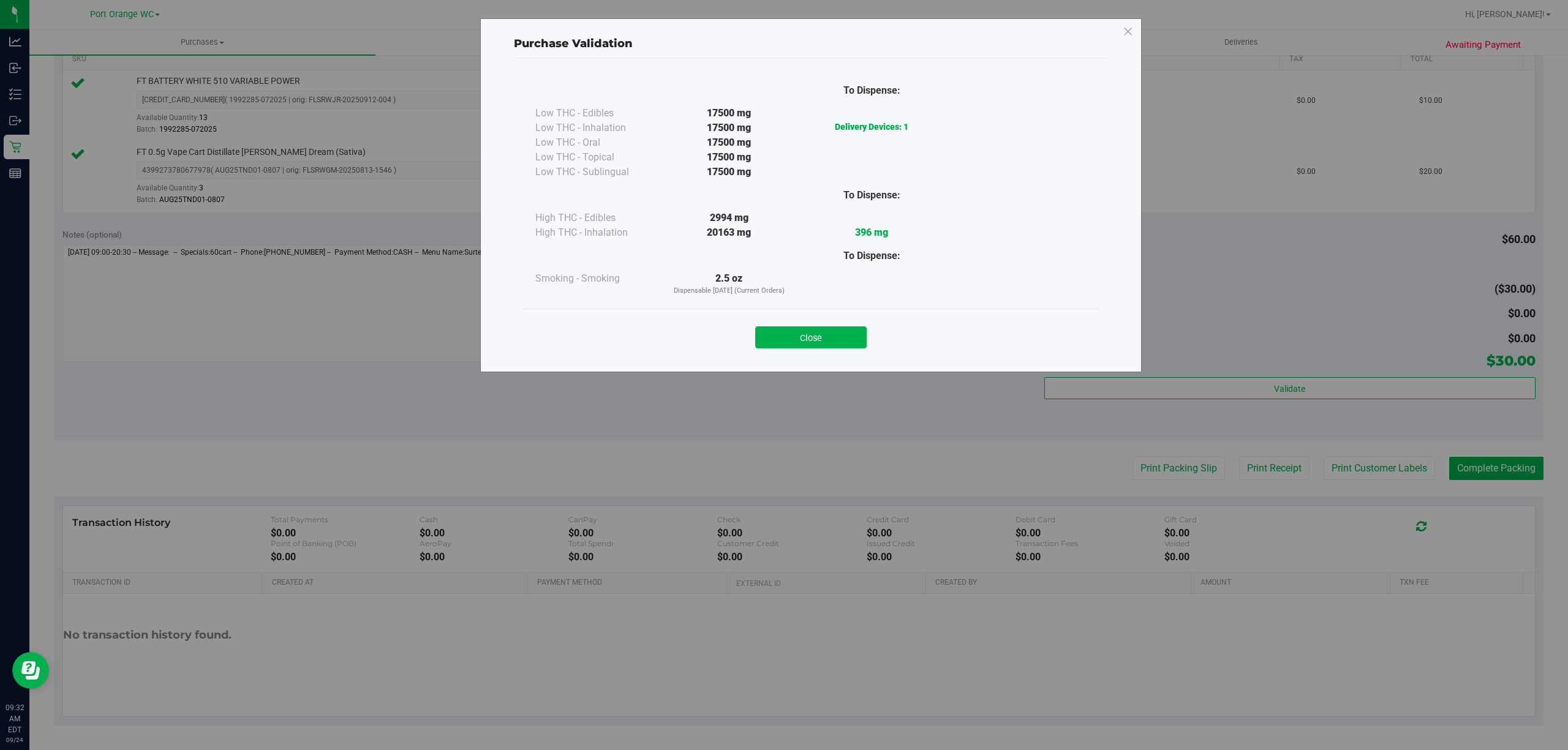
click at [830, 327] on button "Close" at bounding box center [811, 338] width 112 height 22
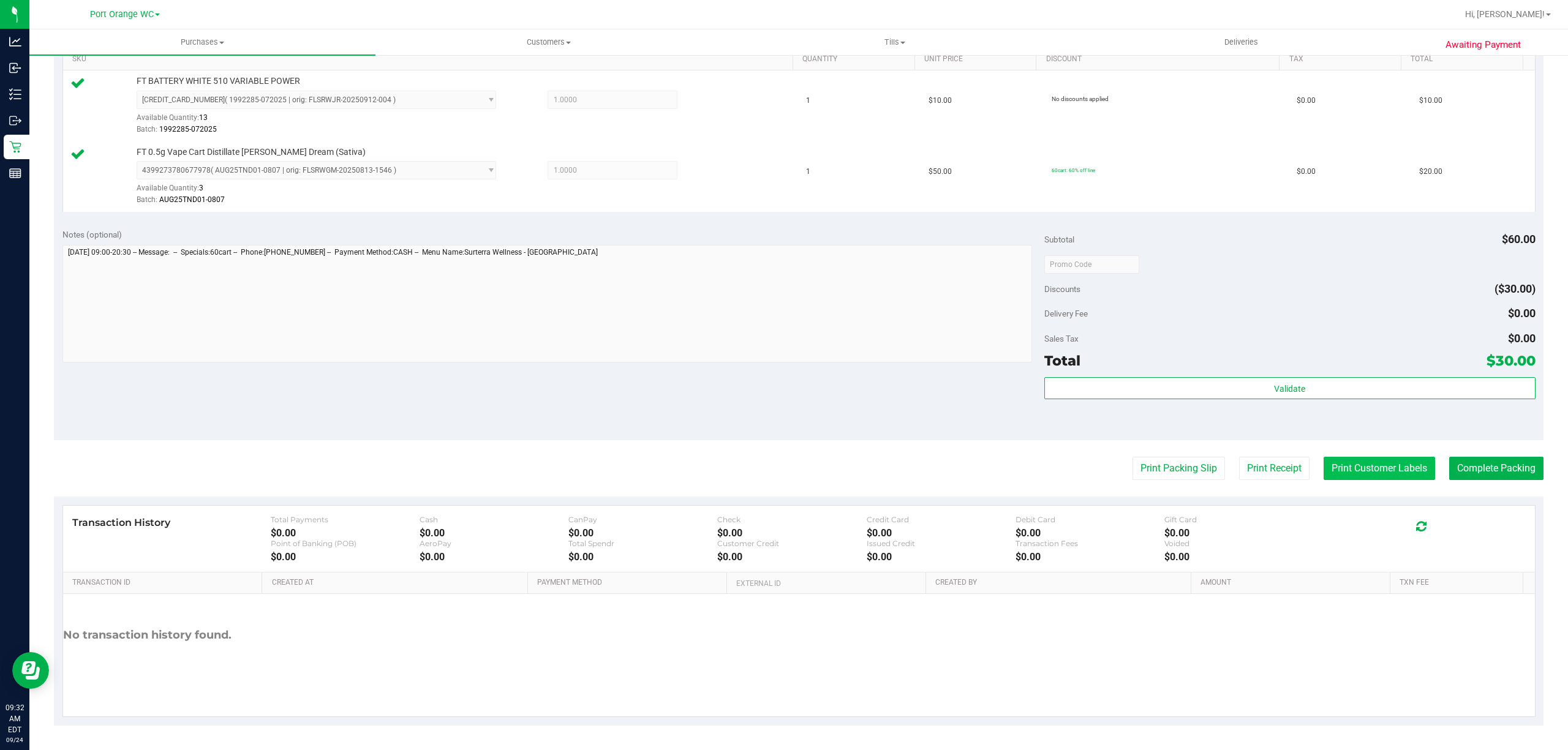
click at [1377, 465] on button "Print Customer Labels" at bounding box center [1380, 467] width 112 height 23
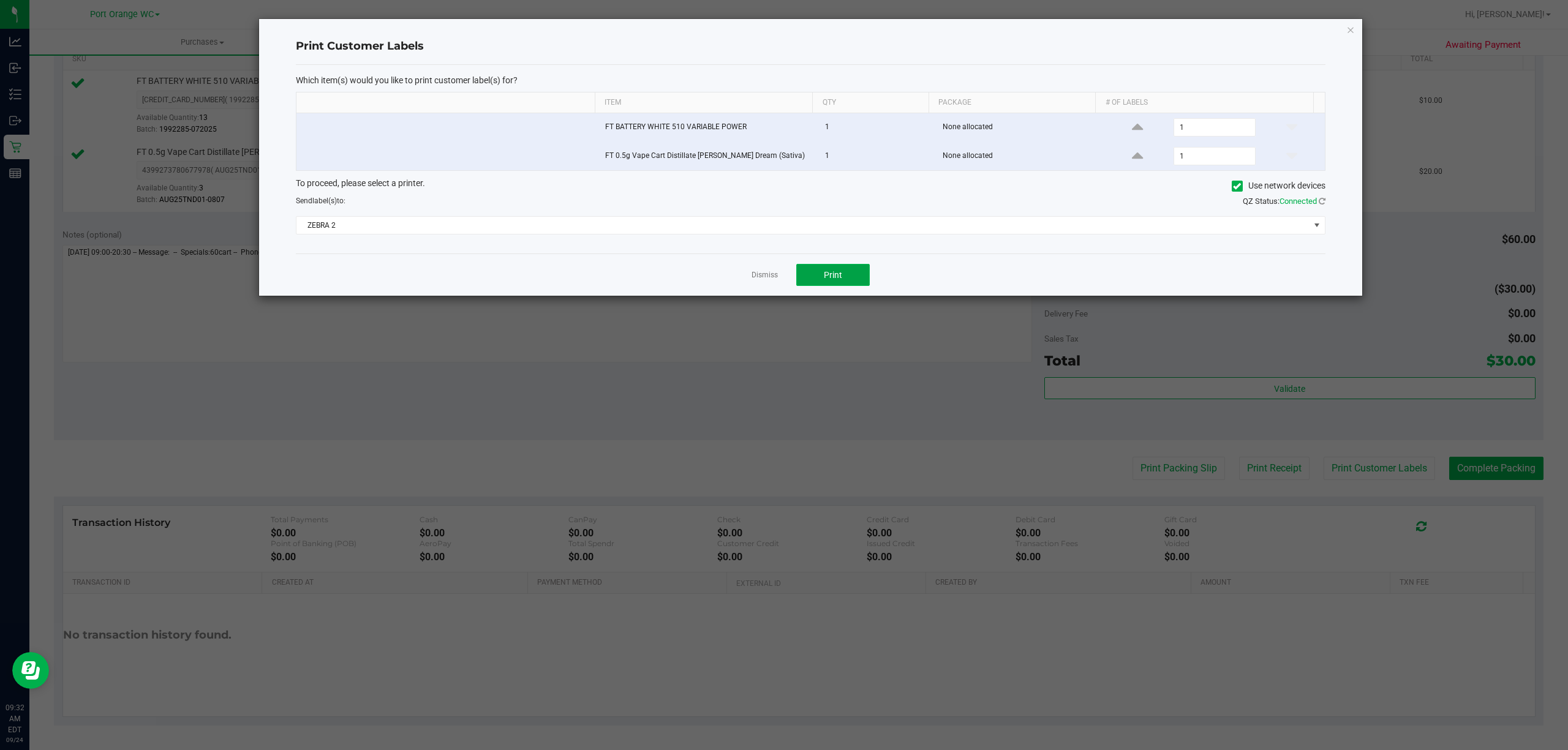
click at [816, 286] on button "Print" at bounding box center [832, 275] width 73 height 22
click at [768, 267] on div "Dismiss Print" at bounding box center [811, 274] width 1029 height 43
click at [762, 272] on link "Dismiss" at bounding box center [764, 275] width 27 height 10
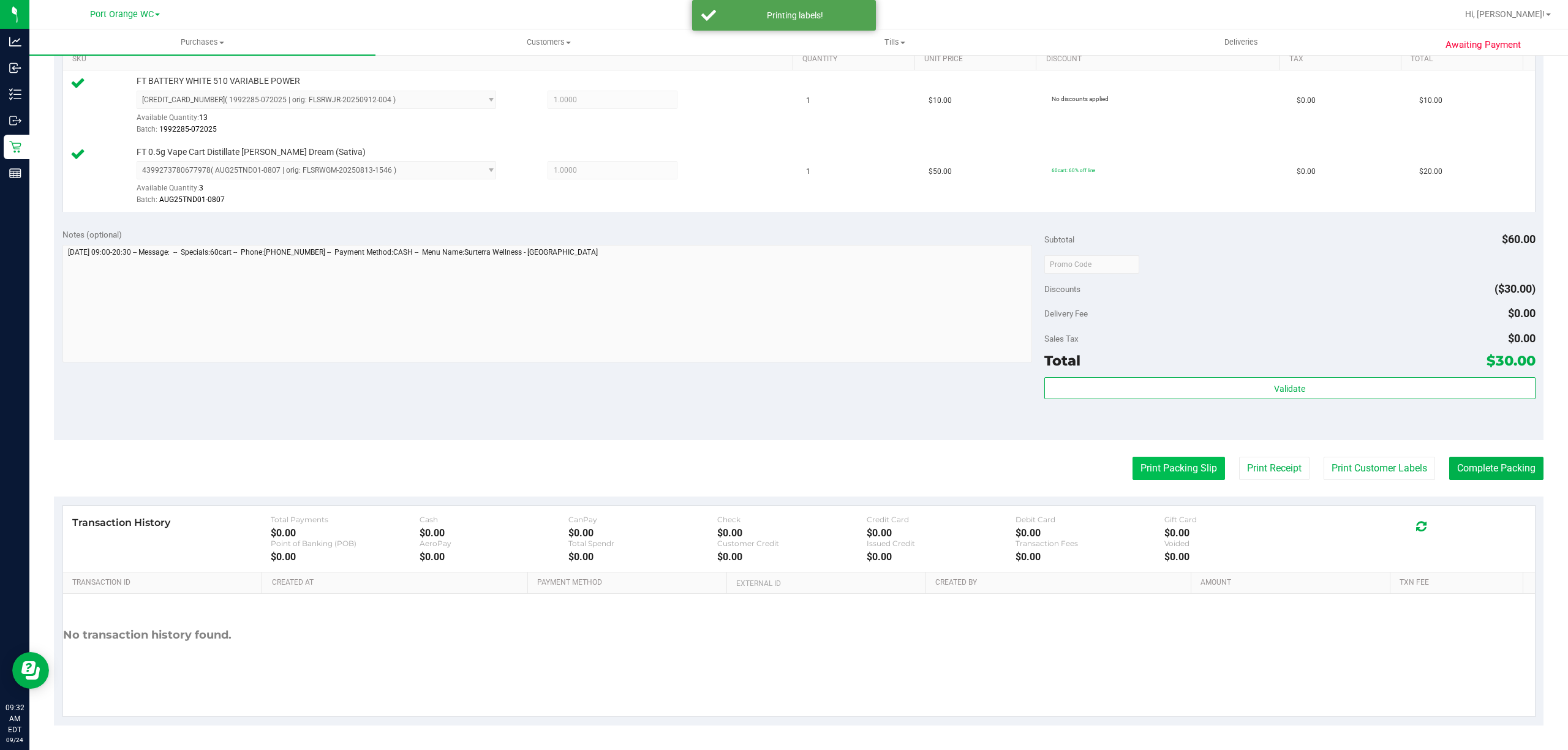
click at [1179, 460] on button "Print Packing Slip" at bounding box center [1178, 467] width 92 height 23
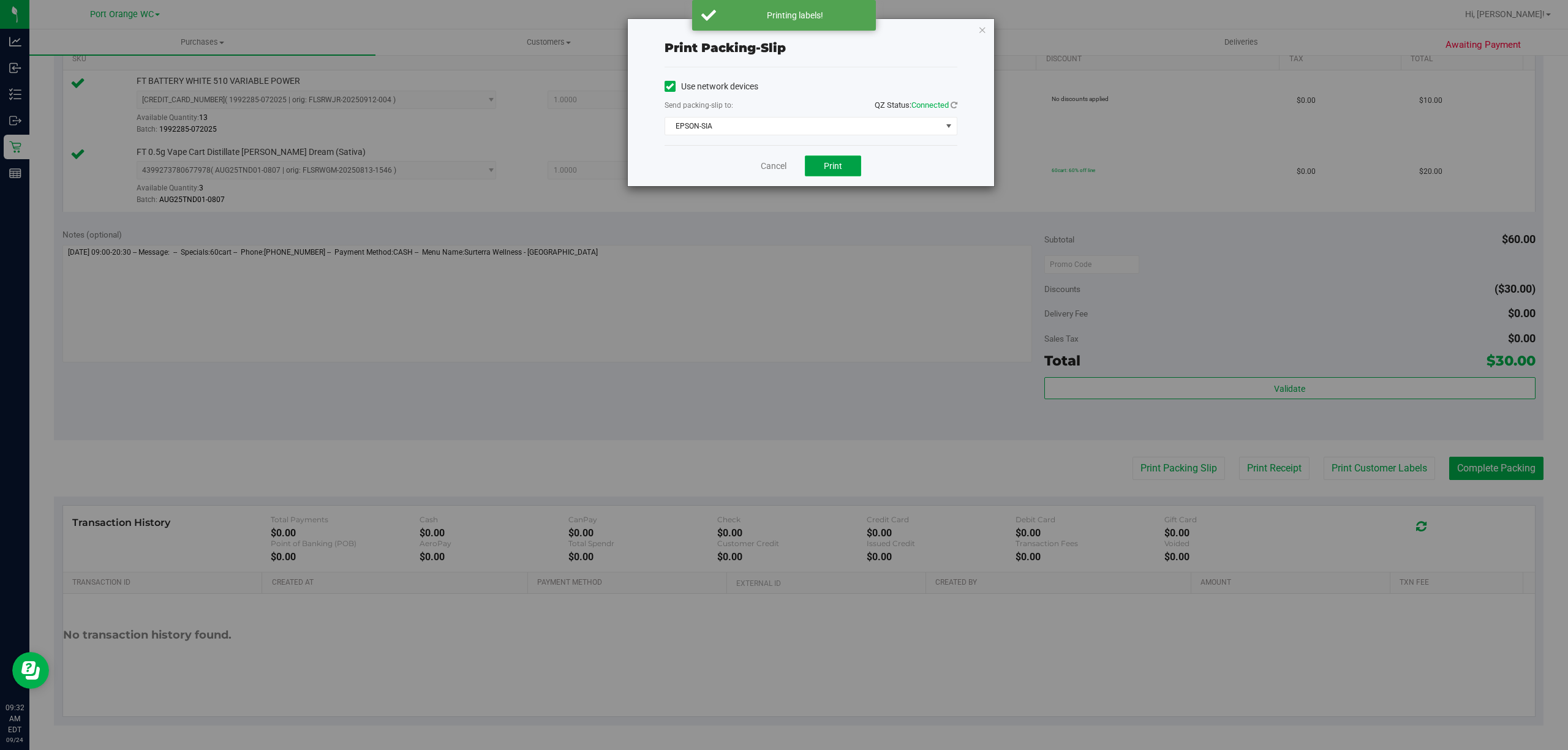
click at [841, 160] on button "Print" at bounding box center [833, 166] width 57 height 21
click at [765, 167] on link "Cancel" at bounding box center [773, 166] width 26 height 13
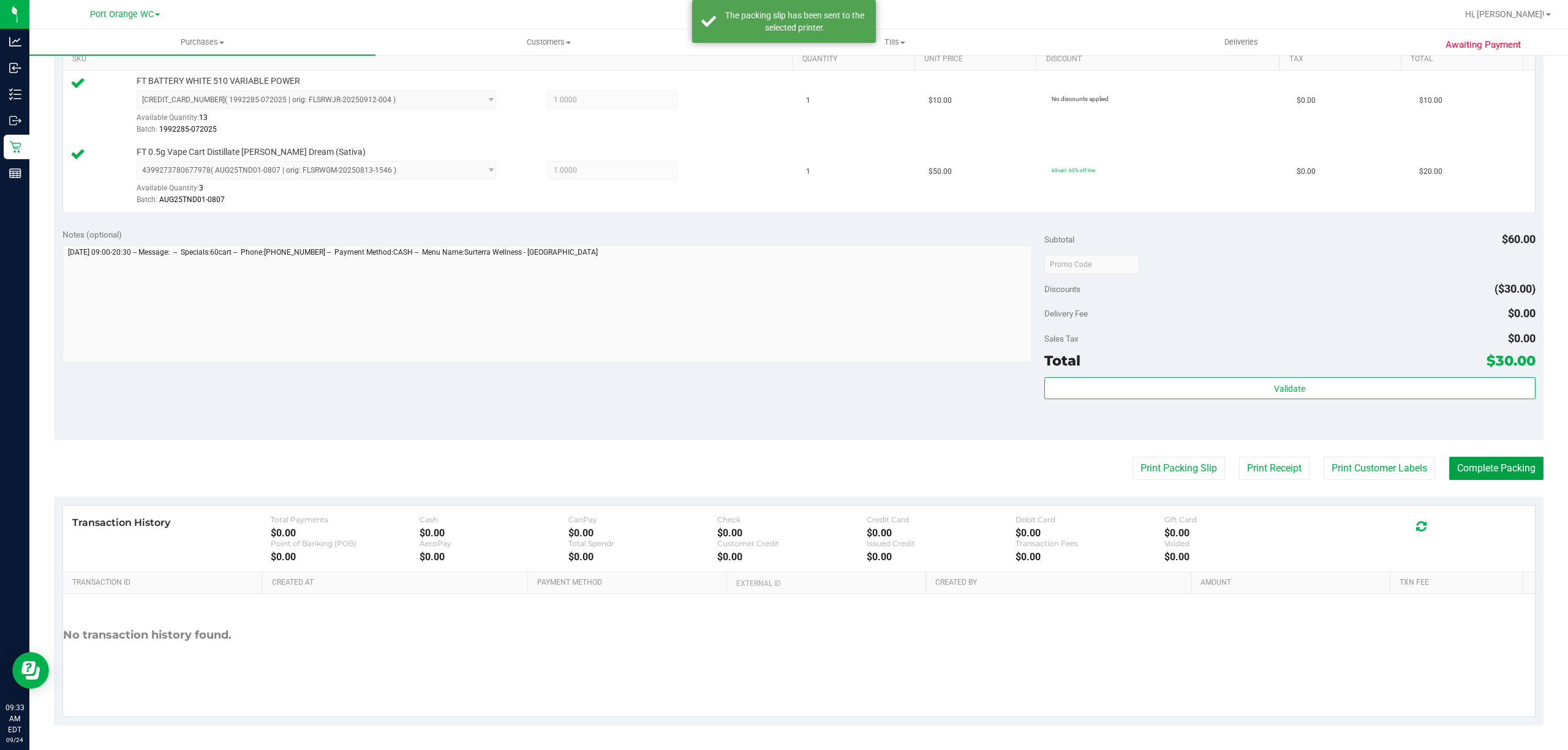
drag, startPoint x: 1487, startPoint y: 468, endPoint x: 1046, endPoint y: 411, distance: 444.7
click at [1486, 466] on button "Complete Packing" at bounding box center [1495, 467] width 94 height 23
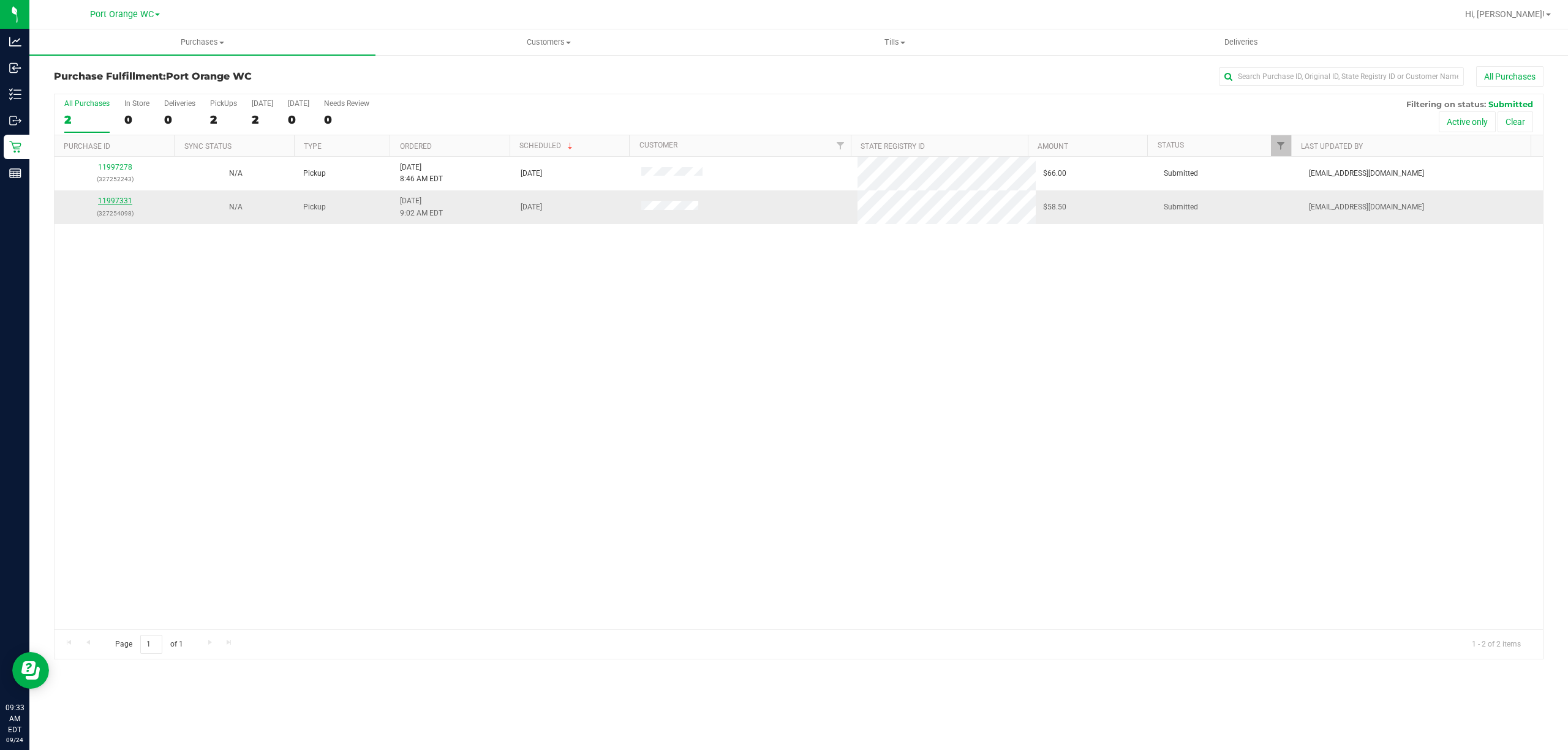
click at [108, 200] on link "11997331" at bounding box center [114, 201] width 34 height 8
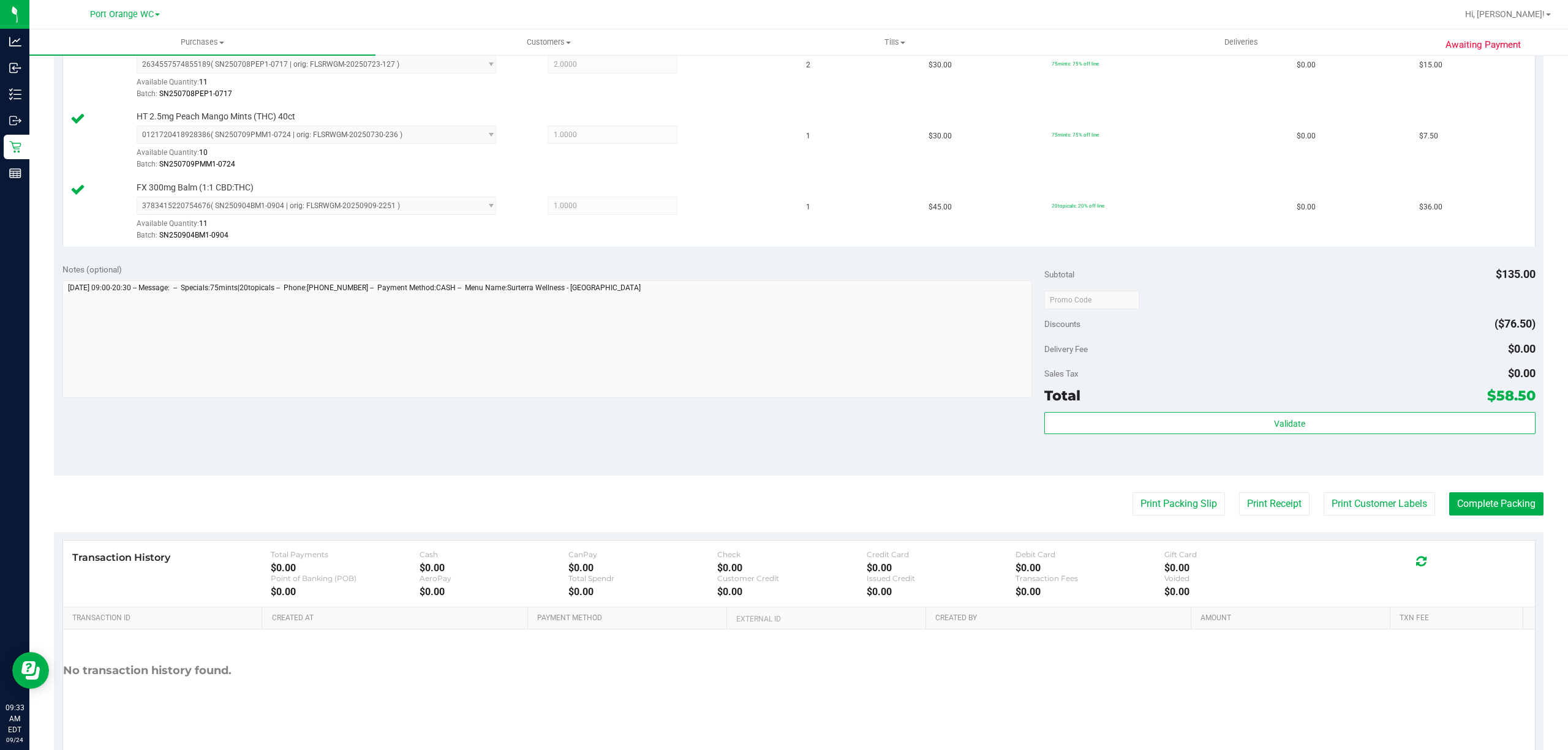
scroll to position [396, 0]
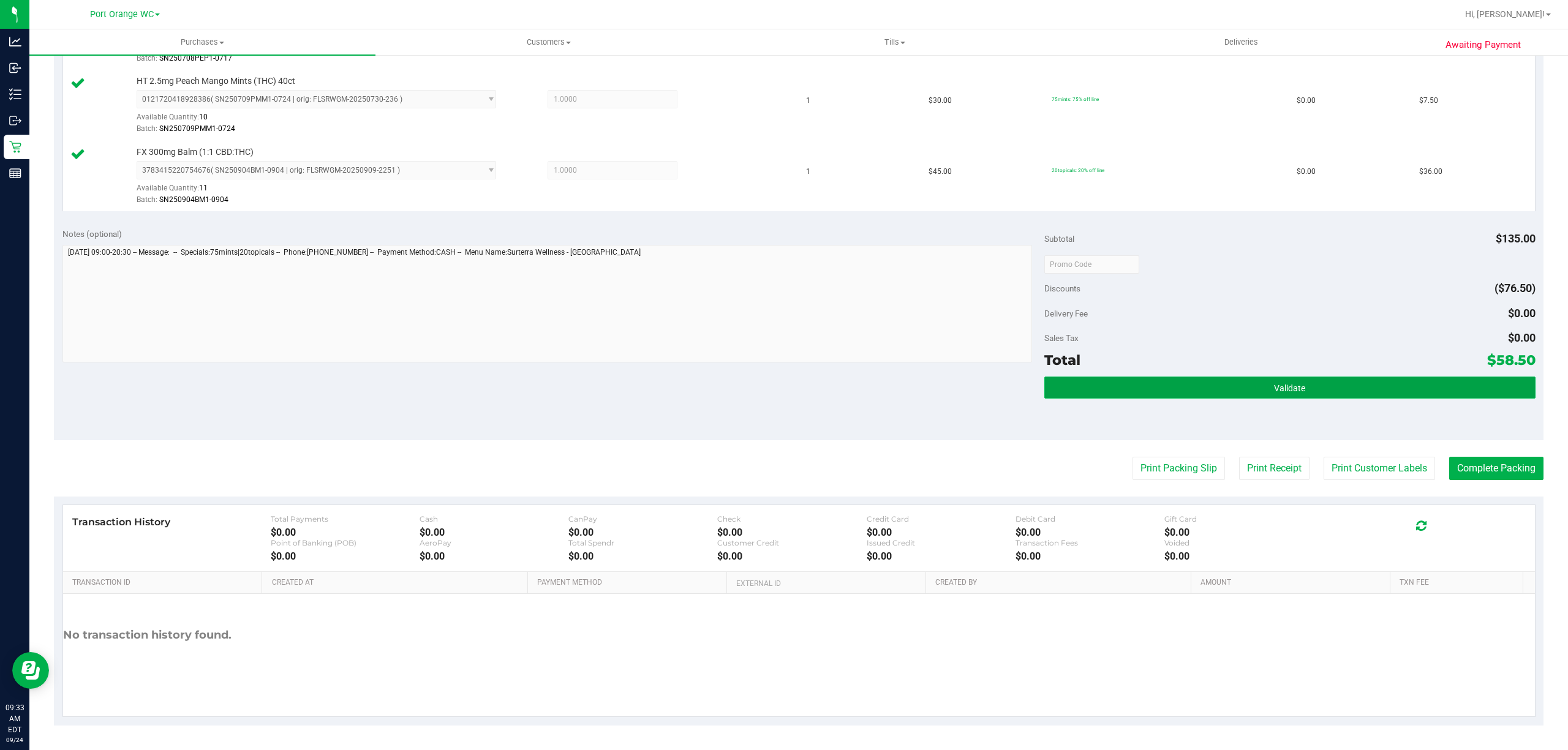
click at [1294, 393] on button "Validate" at bounding box center [1289, 387] width 491 height 22
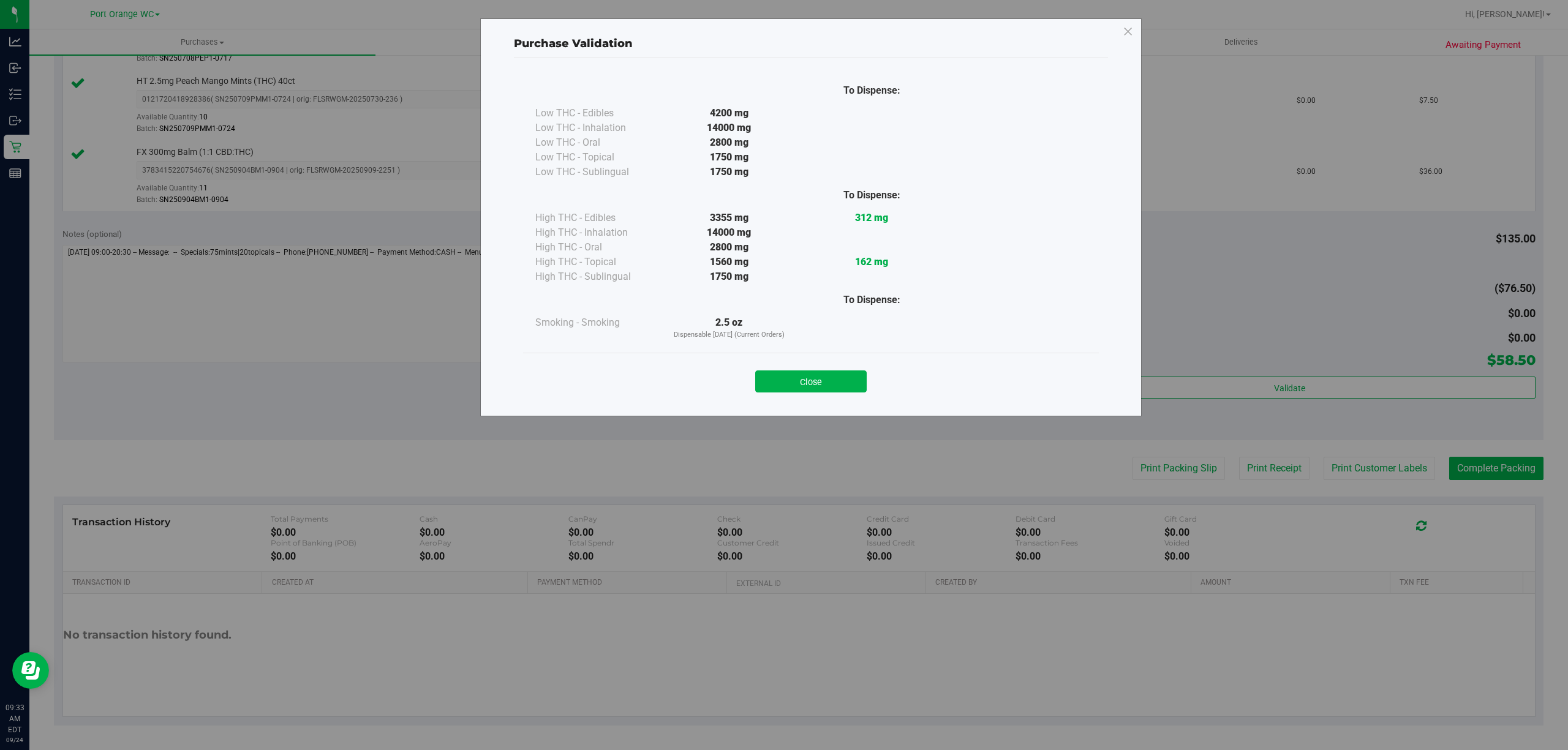
click at [812, 384] on button "Close" at bounding box center [811, 382] width 112 height 22
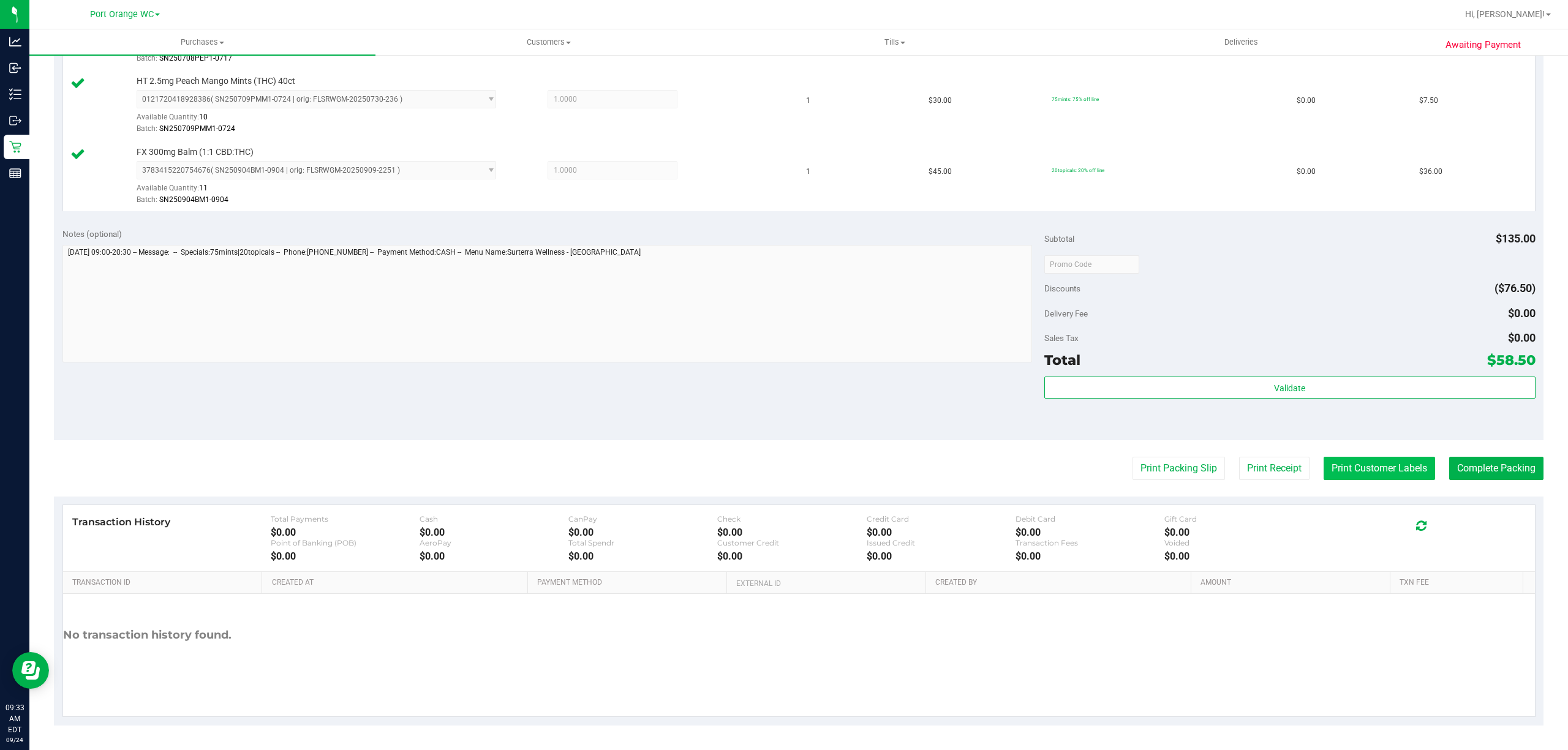
click at [1338, 468] on button "Print Customer Labels" at bounding box center [1380, 467] width 112 height 23
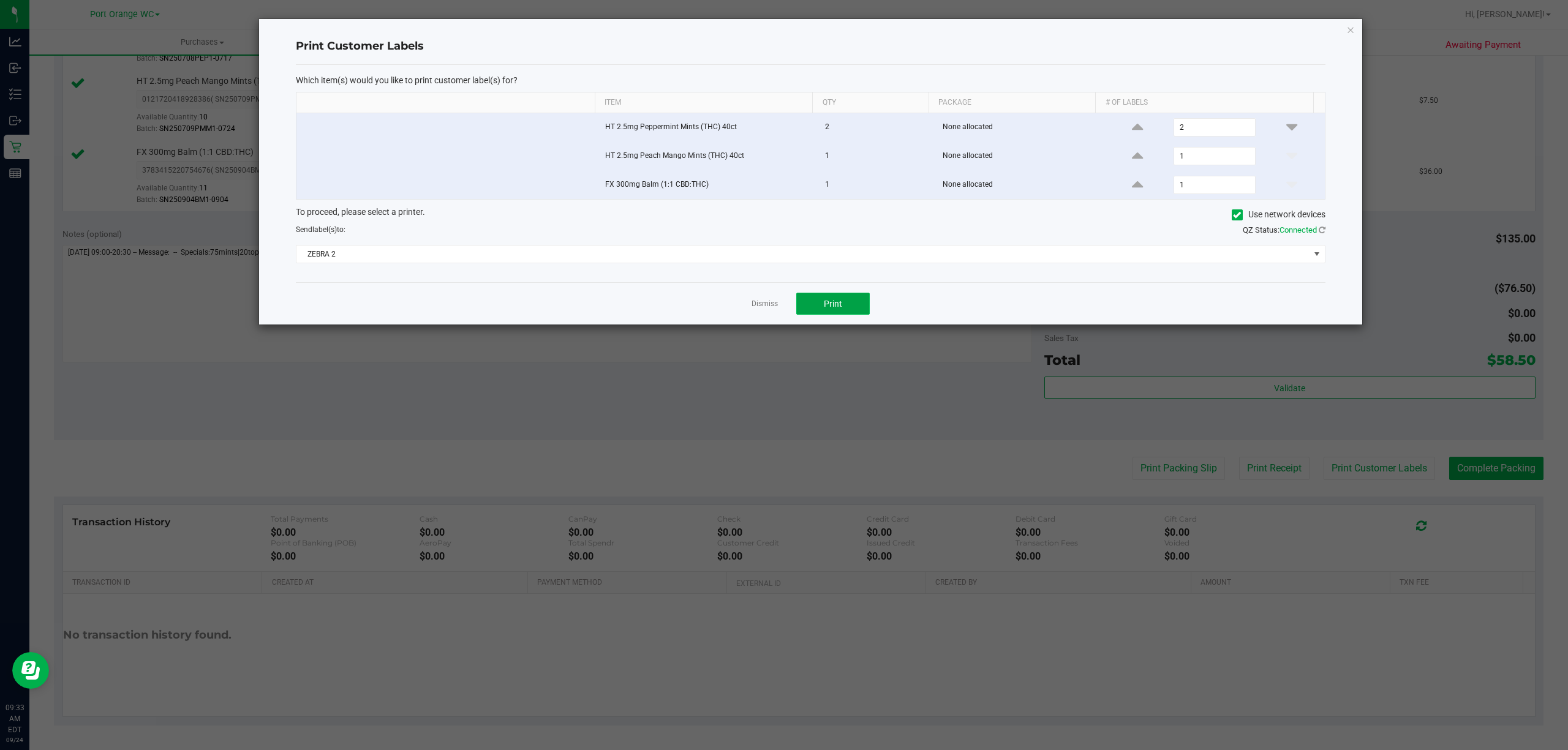
click at [831, 302] on span "Print" at bounding box center [833, 303] width 18 height 10
click at [773, 308] on link "Dismiss" at bounding box center [764, 303] width 27 height 10
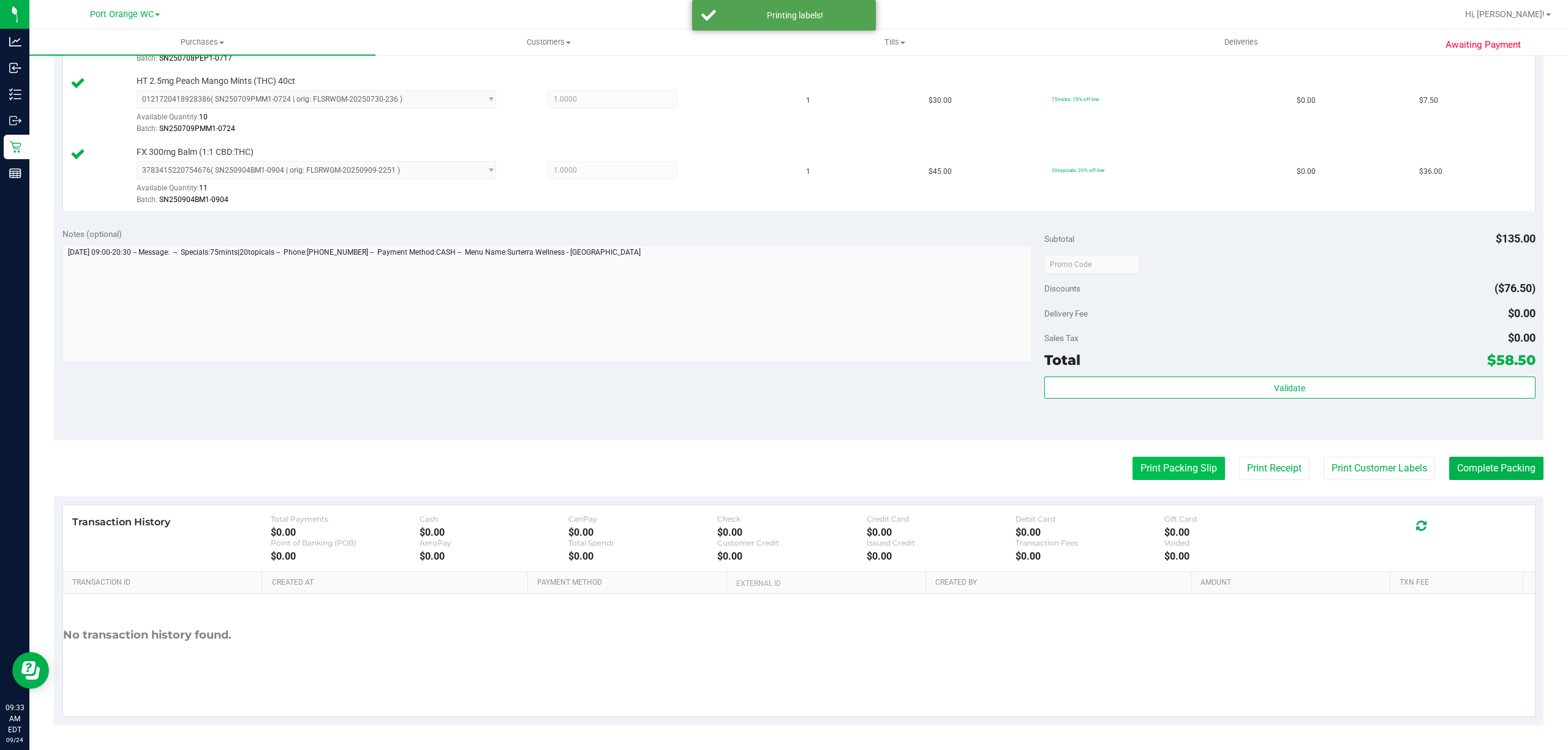
click at [1154, 476] on button "Print Packing Slip" at bounding box center [1178, 467] width 92 height 23
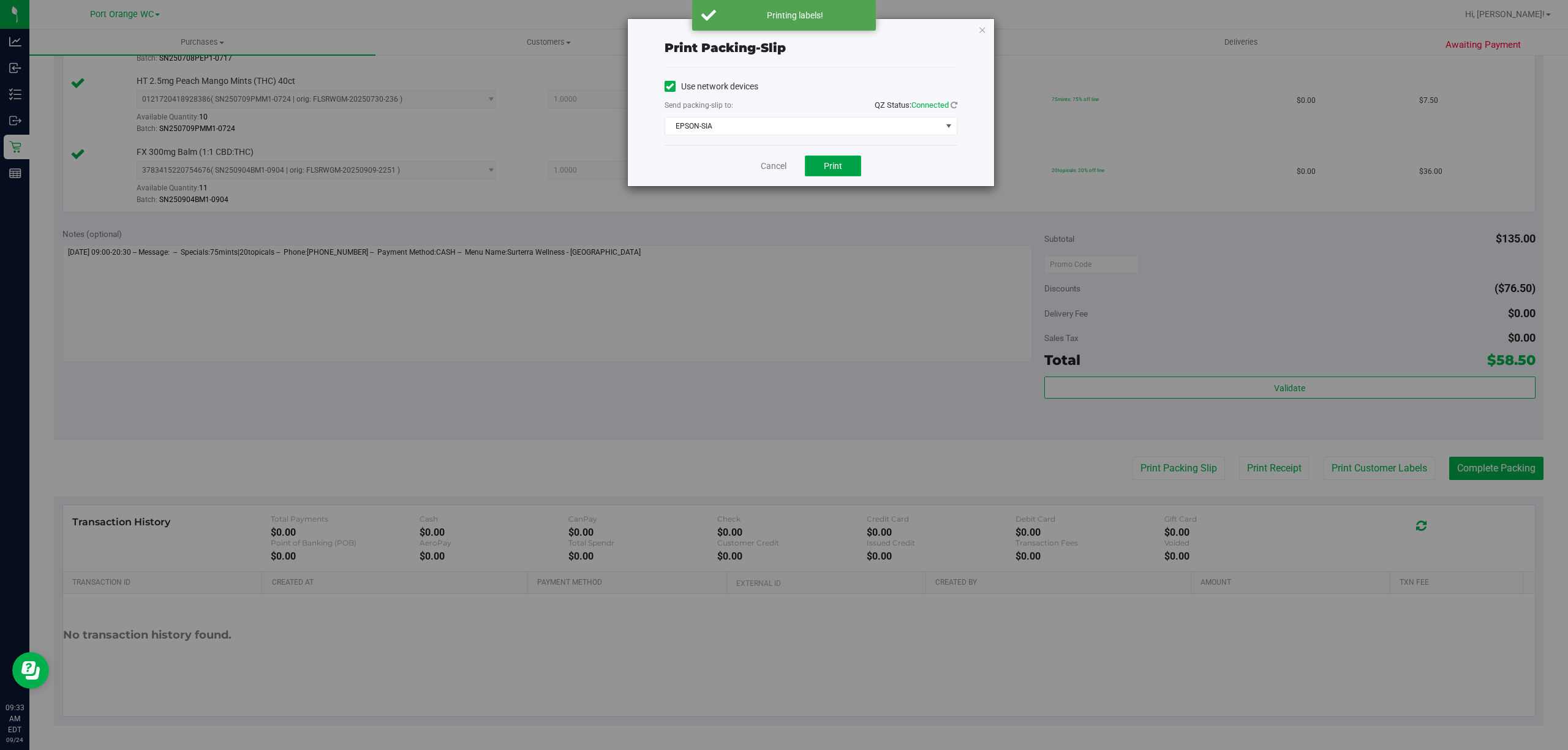
click at [827, 165] on span "Print" at bounding box center [833, 166] width 18 height 10
click at [769, 167] on link "Cancel" at bounding box center [773, 166] width 26 height 13
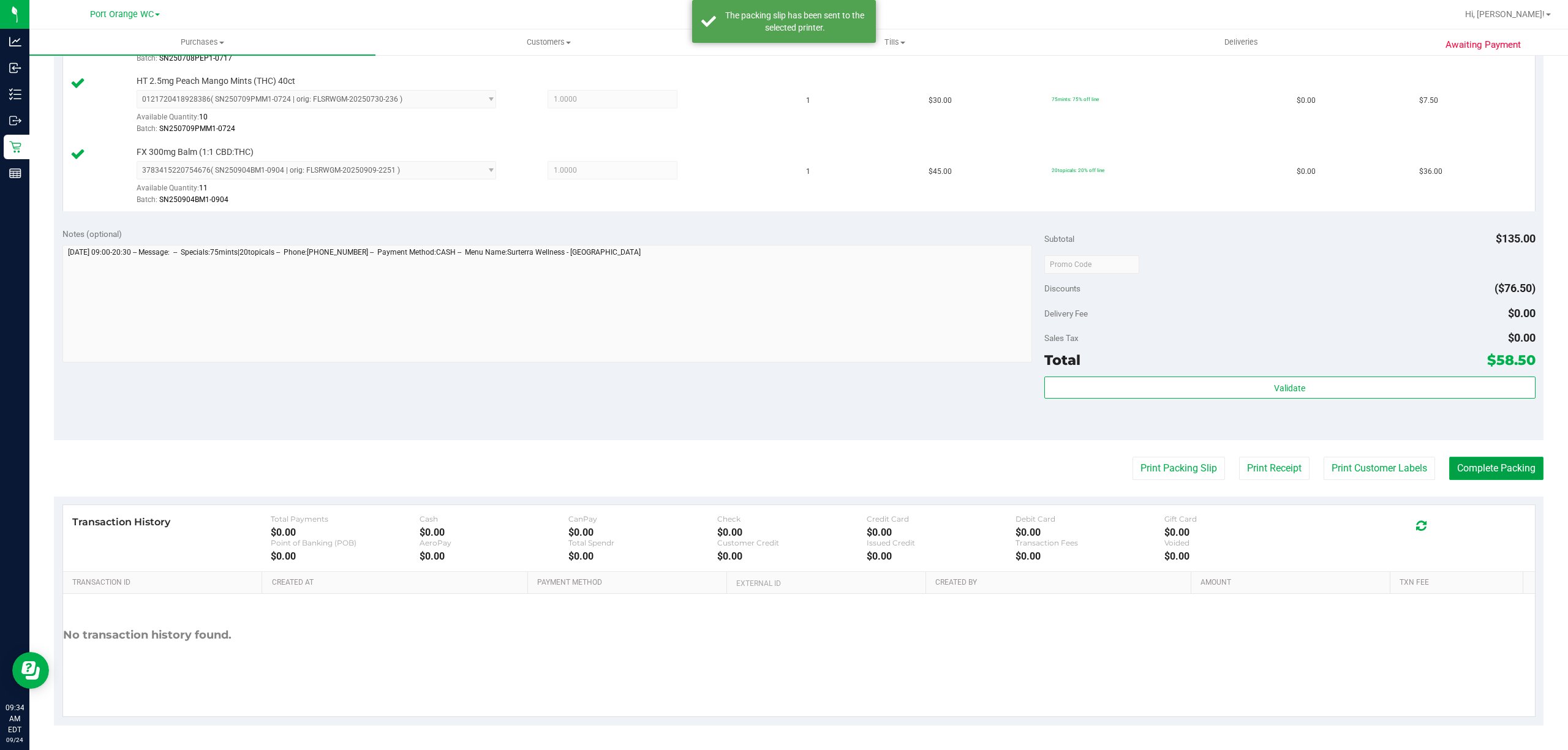
click at [1465, 468] on button "Complete Packing" at bounding box center [1495, 467] width 94 height 23
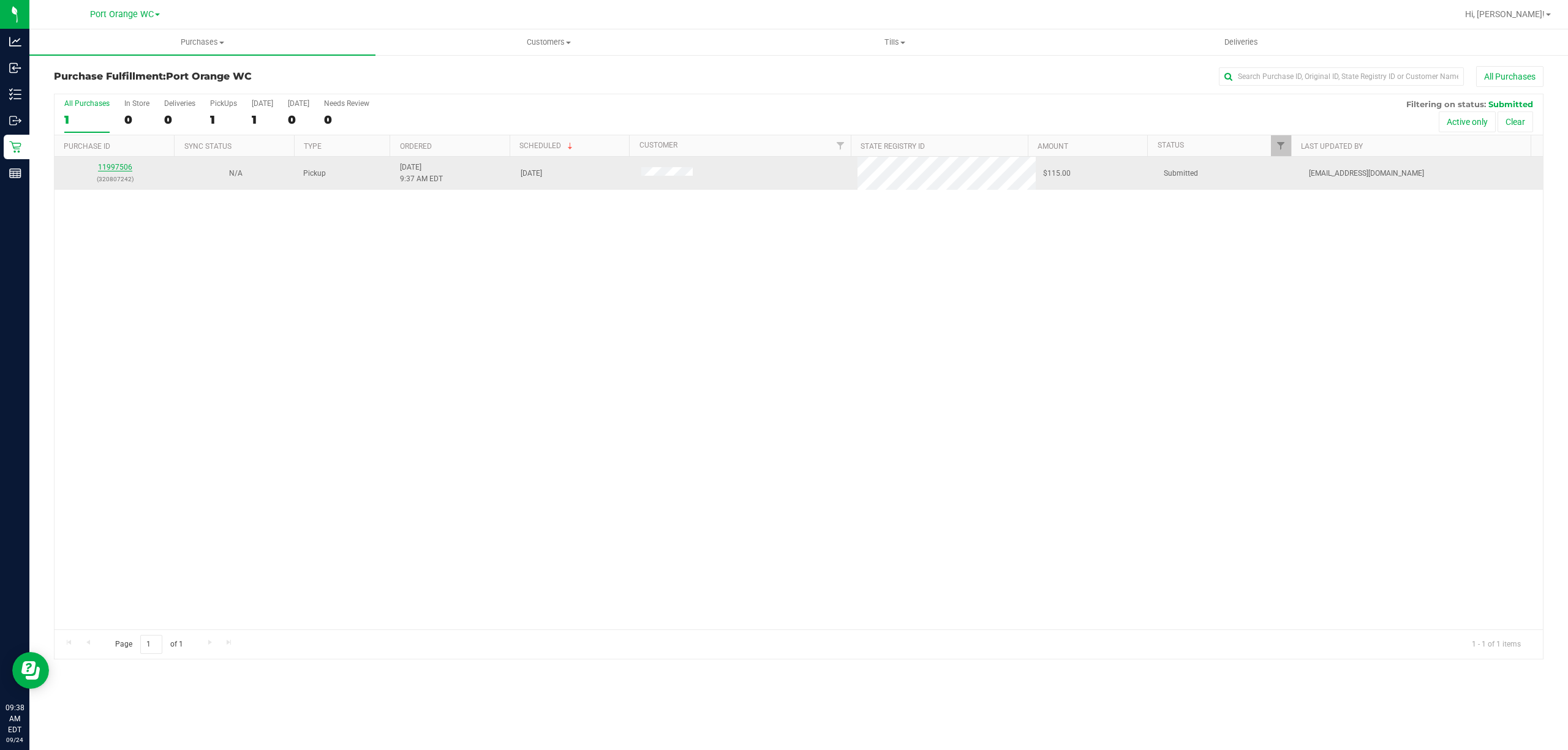
click at [117, 167] on link "11997506" at bounding box center [114, 167] width 34 height 8
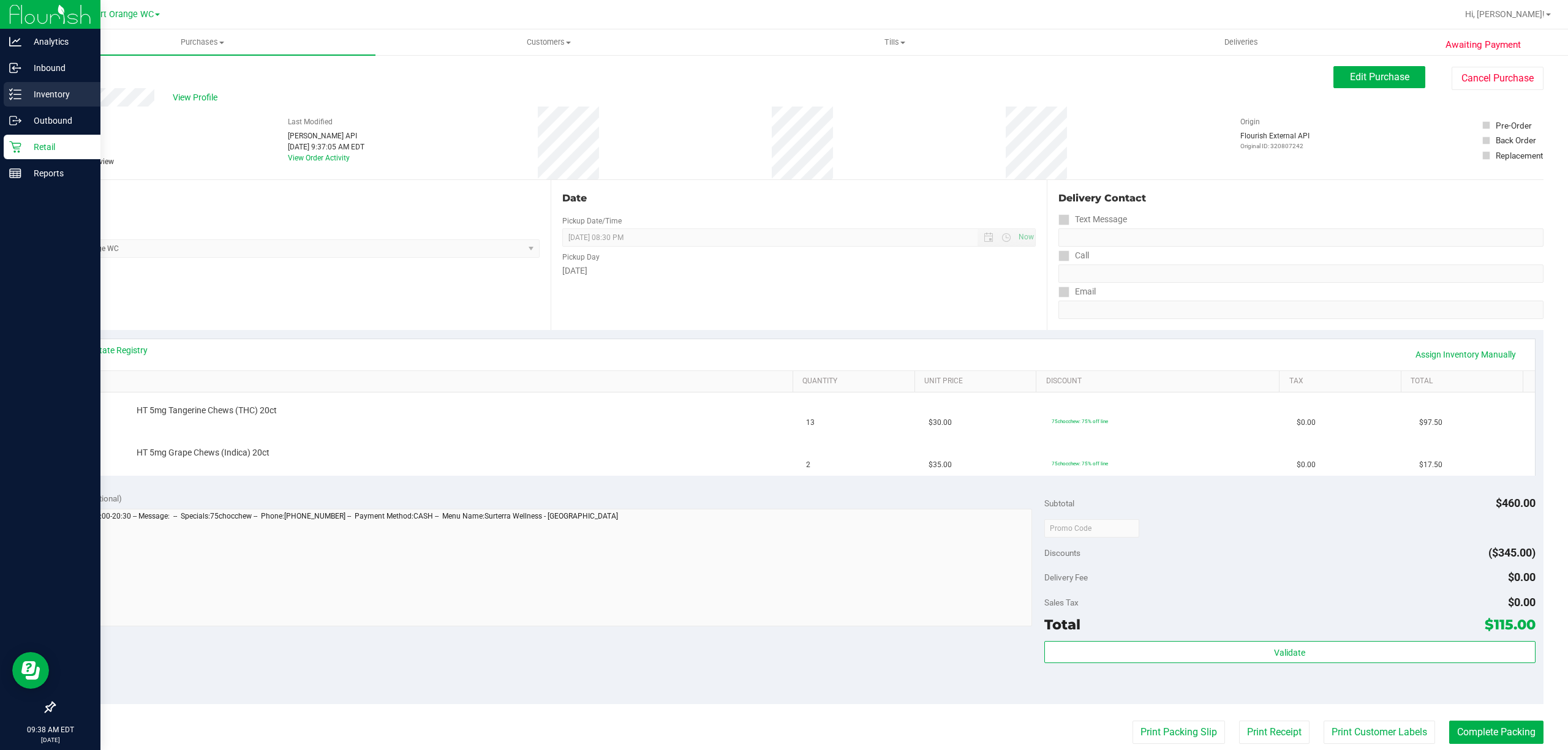
click at [59, 91] on p "Inventory" at bounding box center [58, 94] width 73 height 15
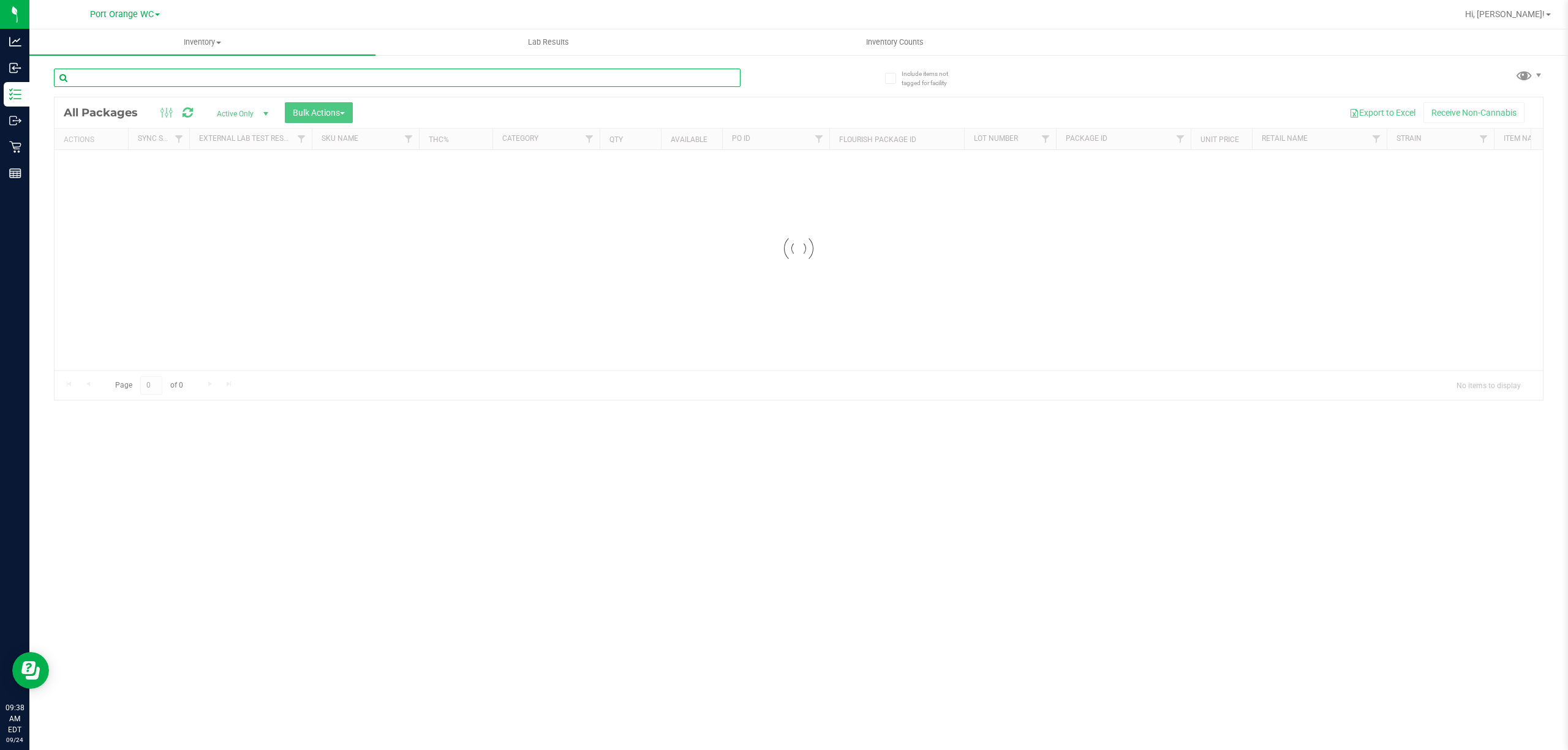
click at [252, 82] on div "Inventory All packages All inventory Waste log Create inventory Lab Results Inv…" at bounding box center [798, 389] width 1538 height 720
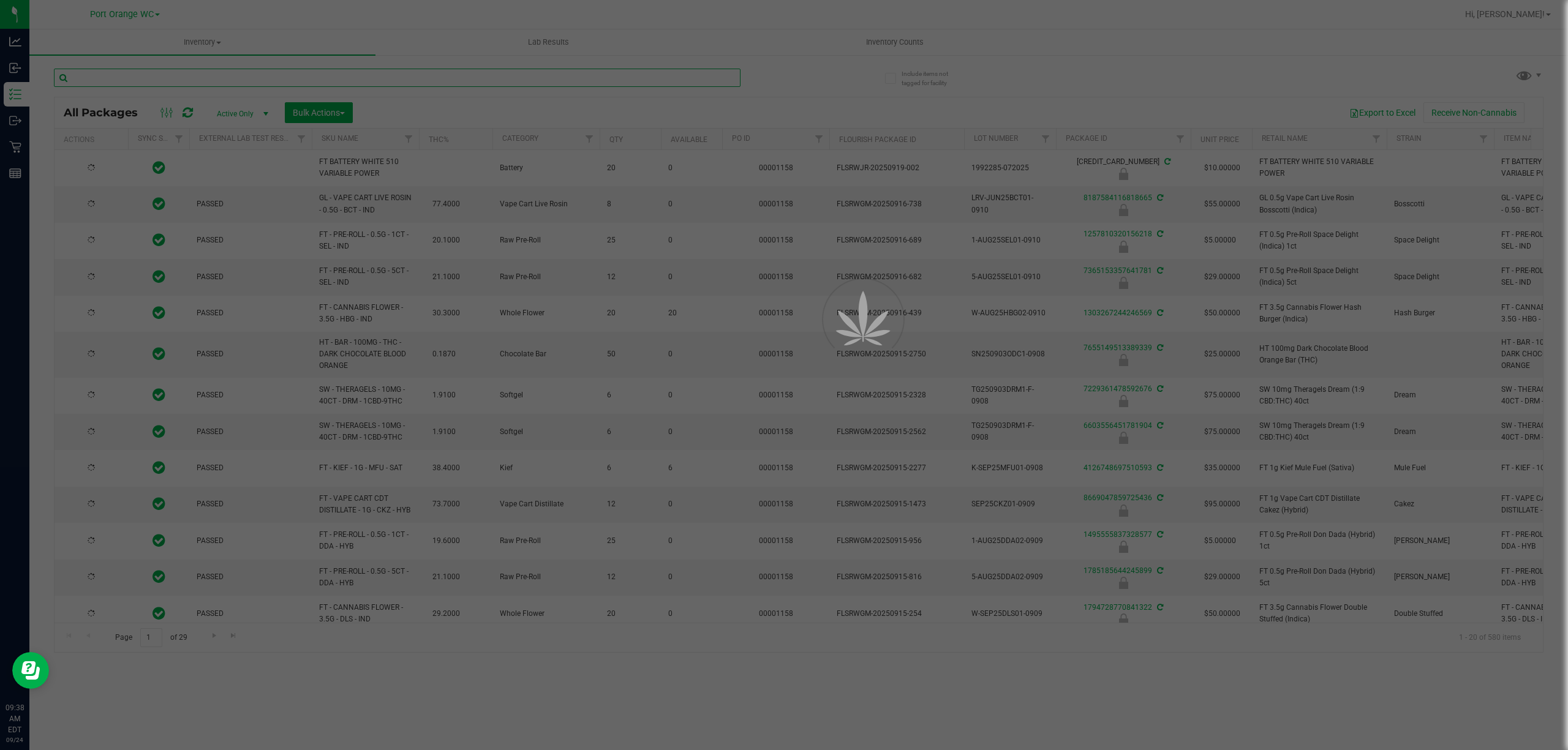
type input "[DATE]"
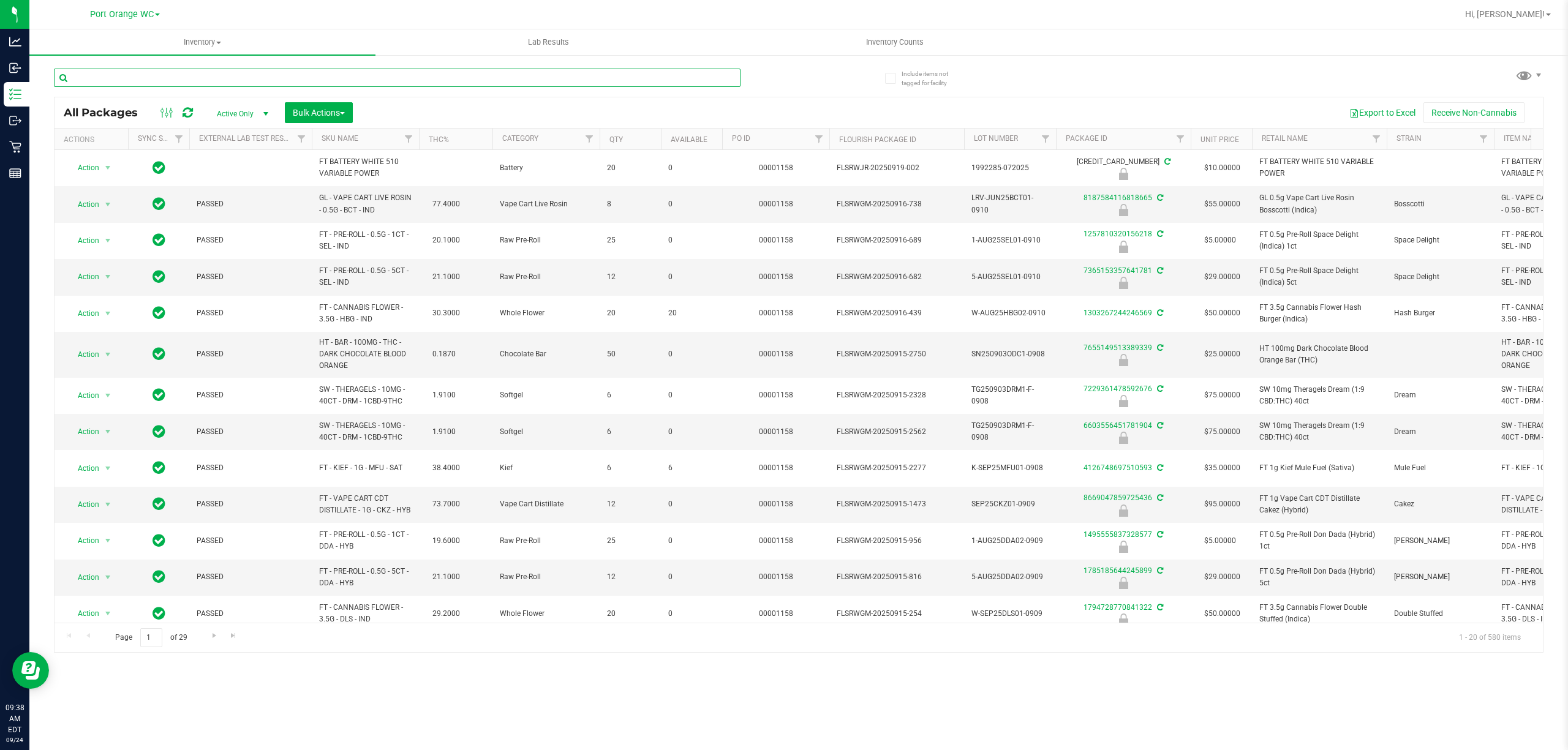
click at [256, 79] on input "text" at bounding box center [397, 77] width 686 height 18
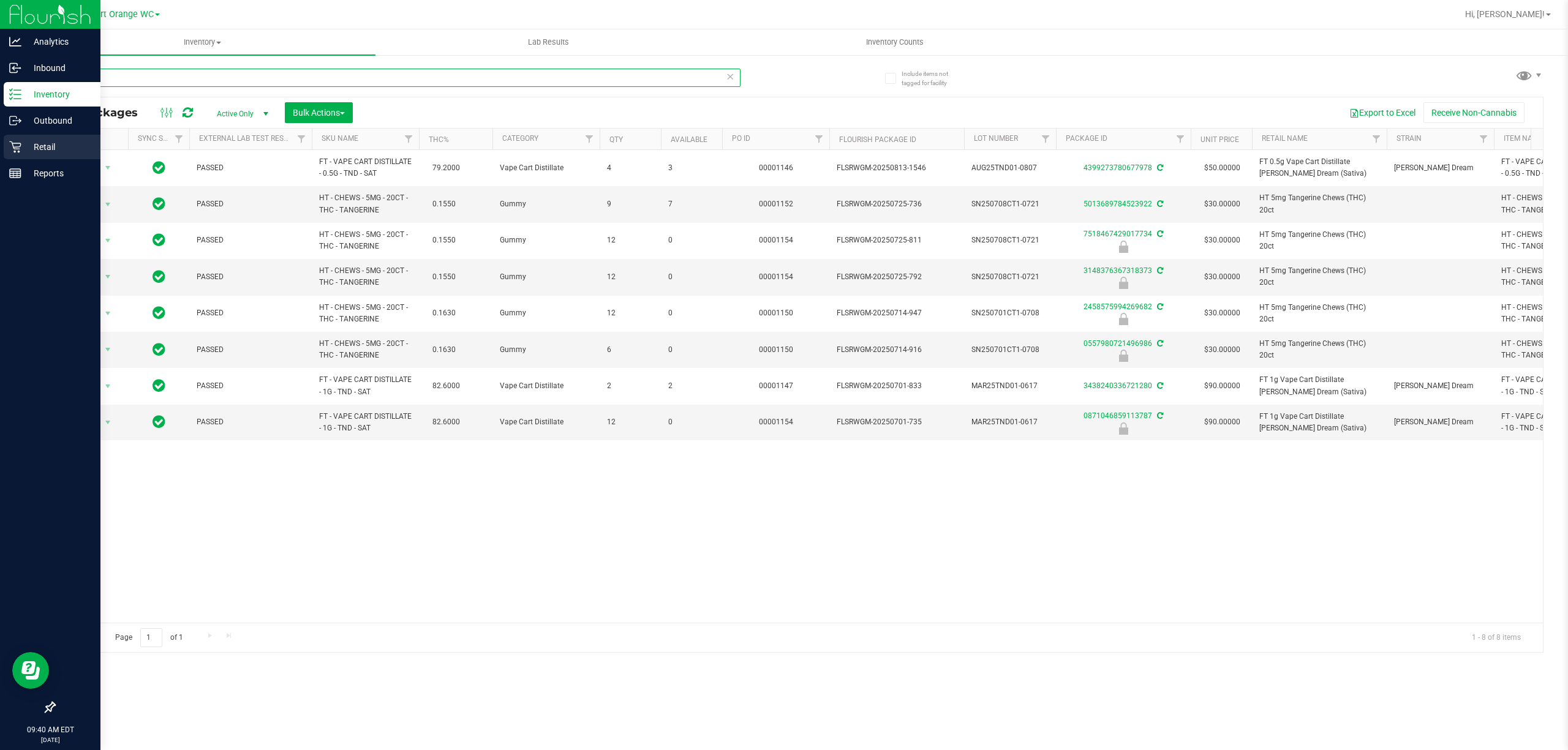
type input "tang"
click at [43, 145] on p "Retail" at bounding box center [58, 147] width 73 height 15
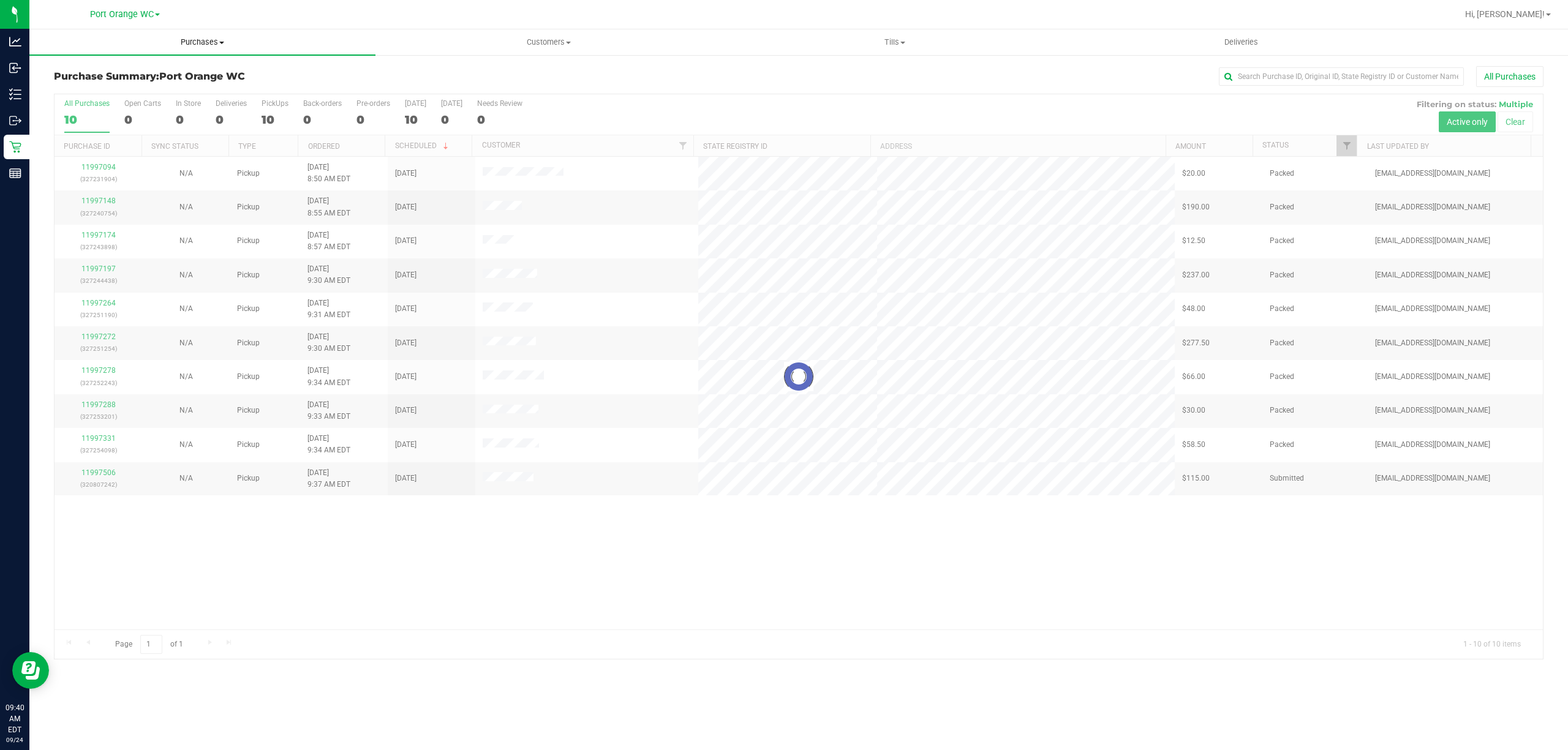
click at [209, 40] on span "Purchases" at bounding box center [202, 43] width 346 height 11
click at [72, 88] on span "Fulfillment" at bounding box center [67, 88] width 76 height 10
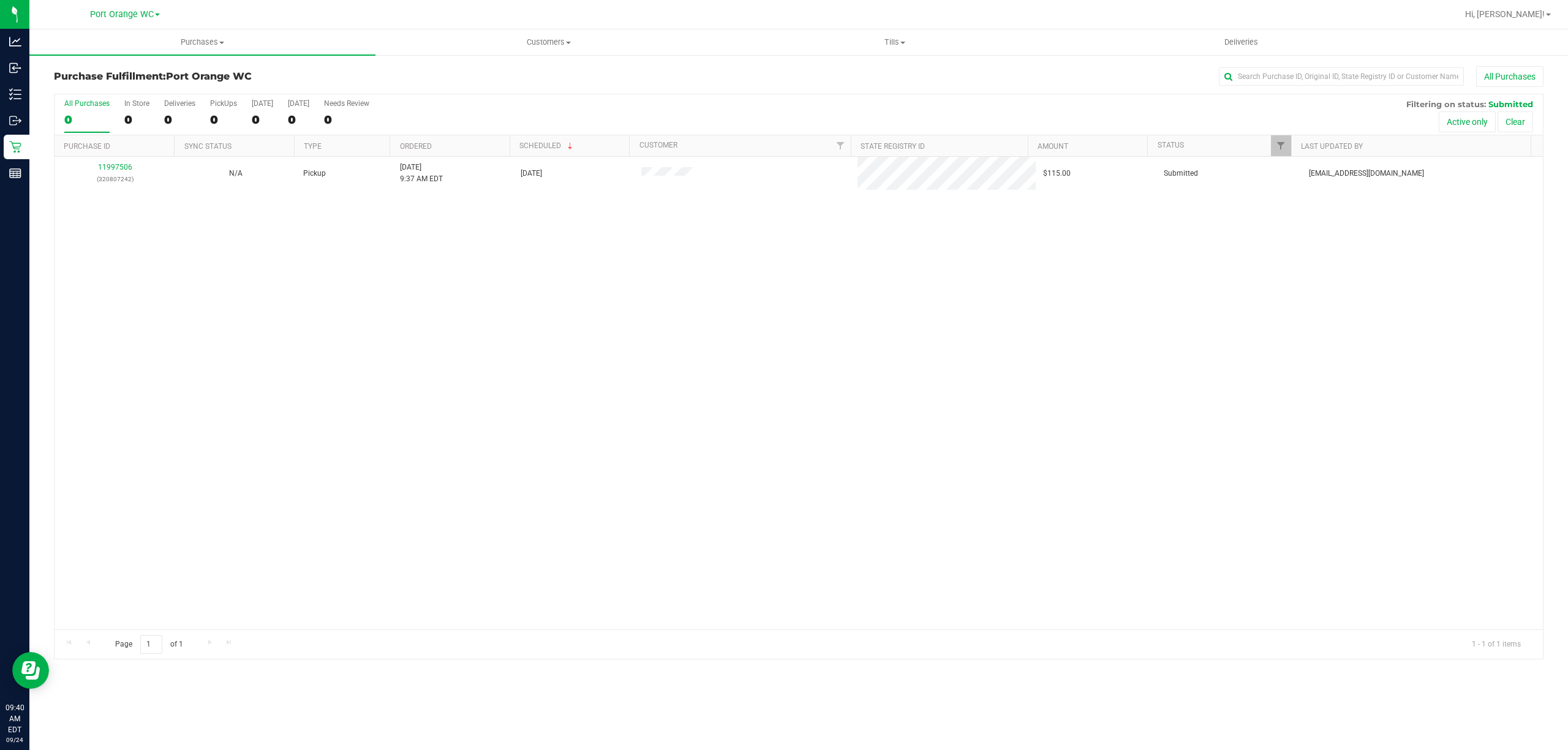
drag, startPoint x: 931, startPoint y: 242, endPoint x: 916, endPoint y: 263, distance: 25.8
click at [919, 248] on div "11997506 (320807242) N/A Pickup 9/24/2025 9:37 AM EDT 9/24/2025 $115.00 Submitt…" at bounding box center [798, 393] width 1488 height 472
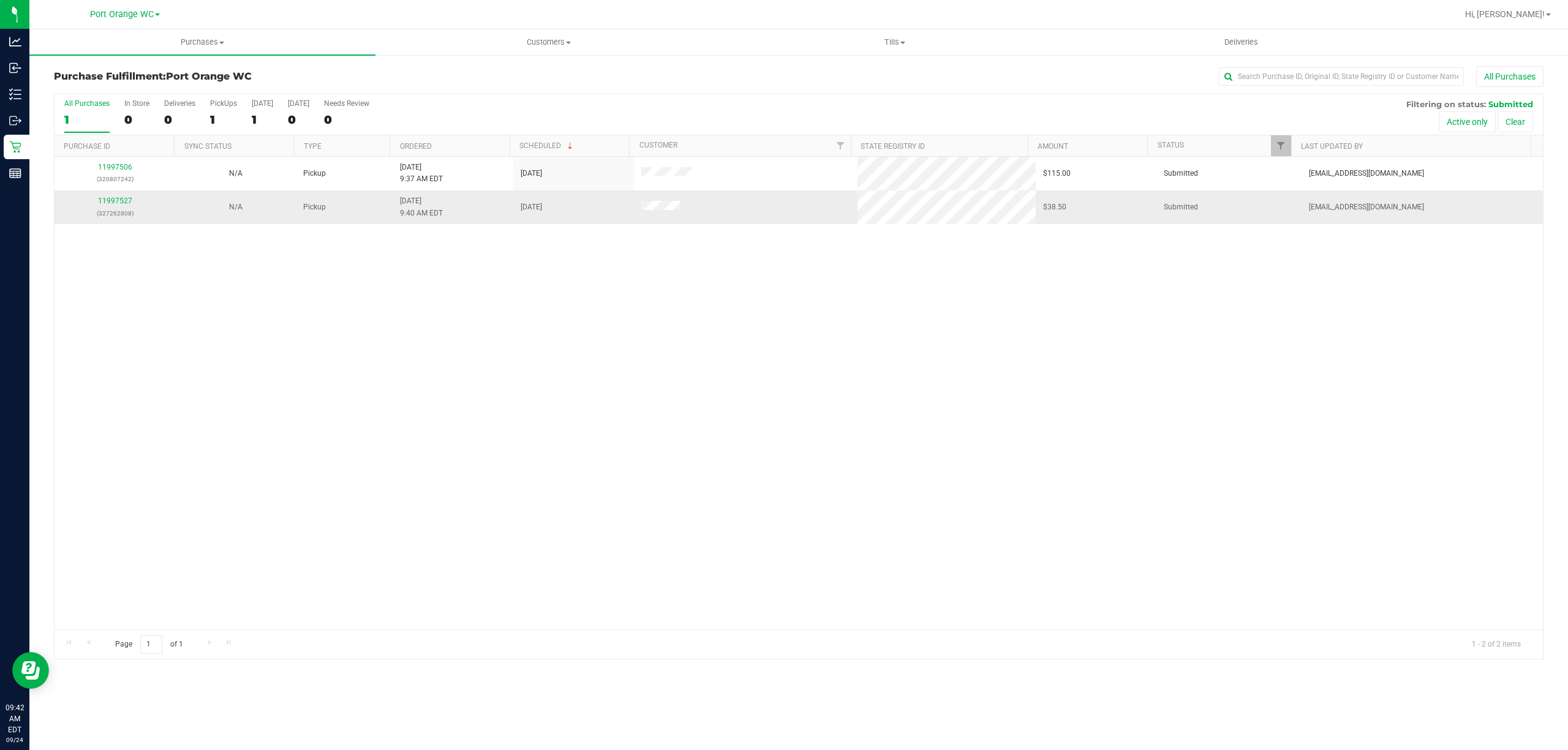
click at [113, 207] on div "11997527 (327262808)" at bounding box center [115, 207] width 106 height 23
click at [116, 202] on link "11997527" at bounding box center [114, 201] width 34 height 8
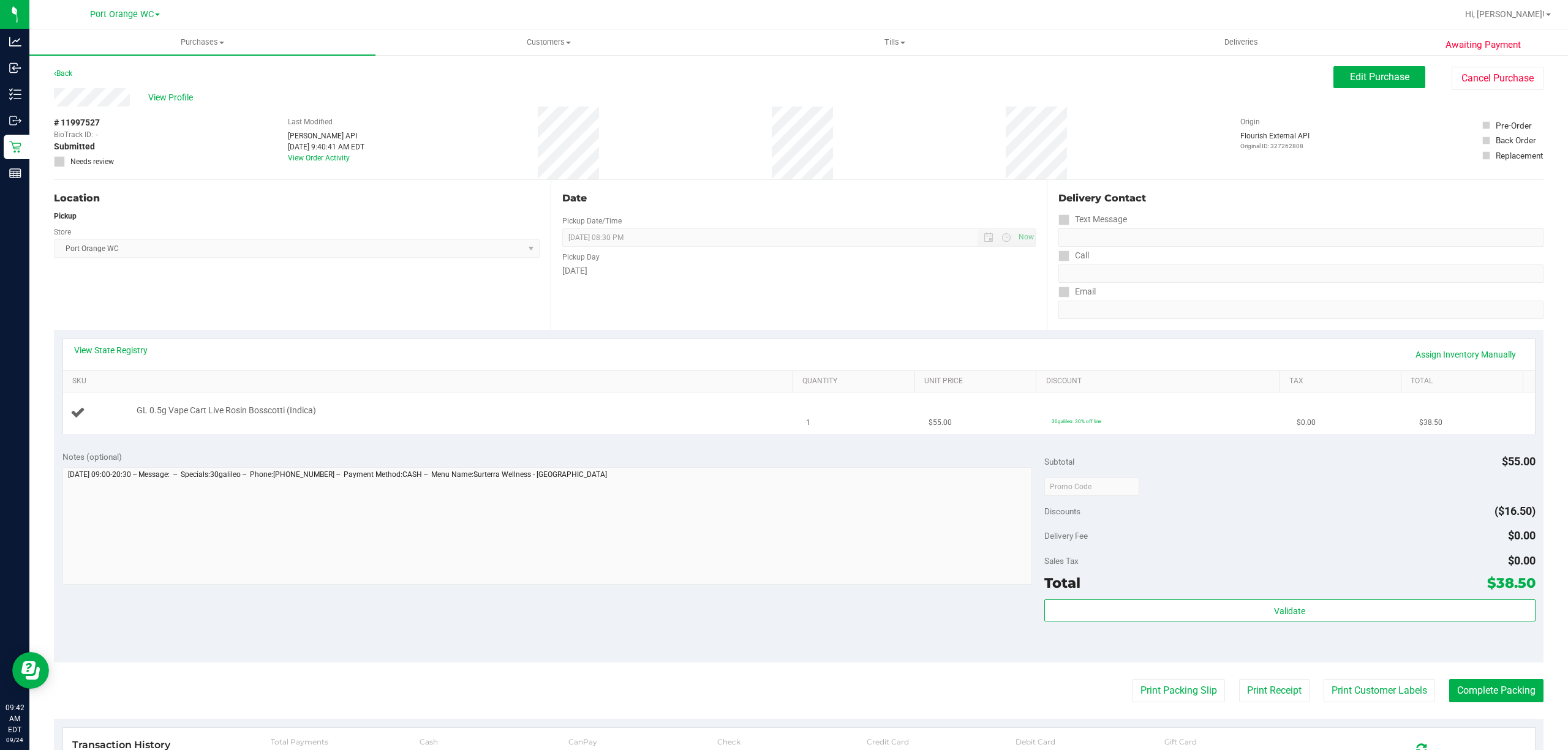
scroll to position [82, 0]
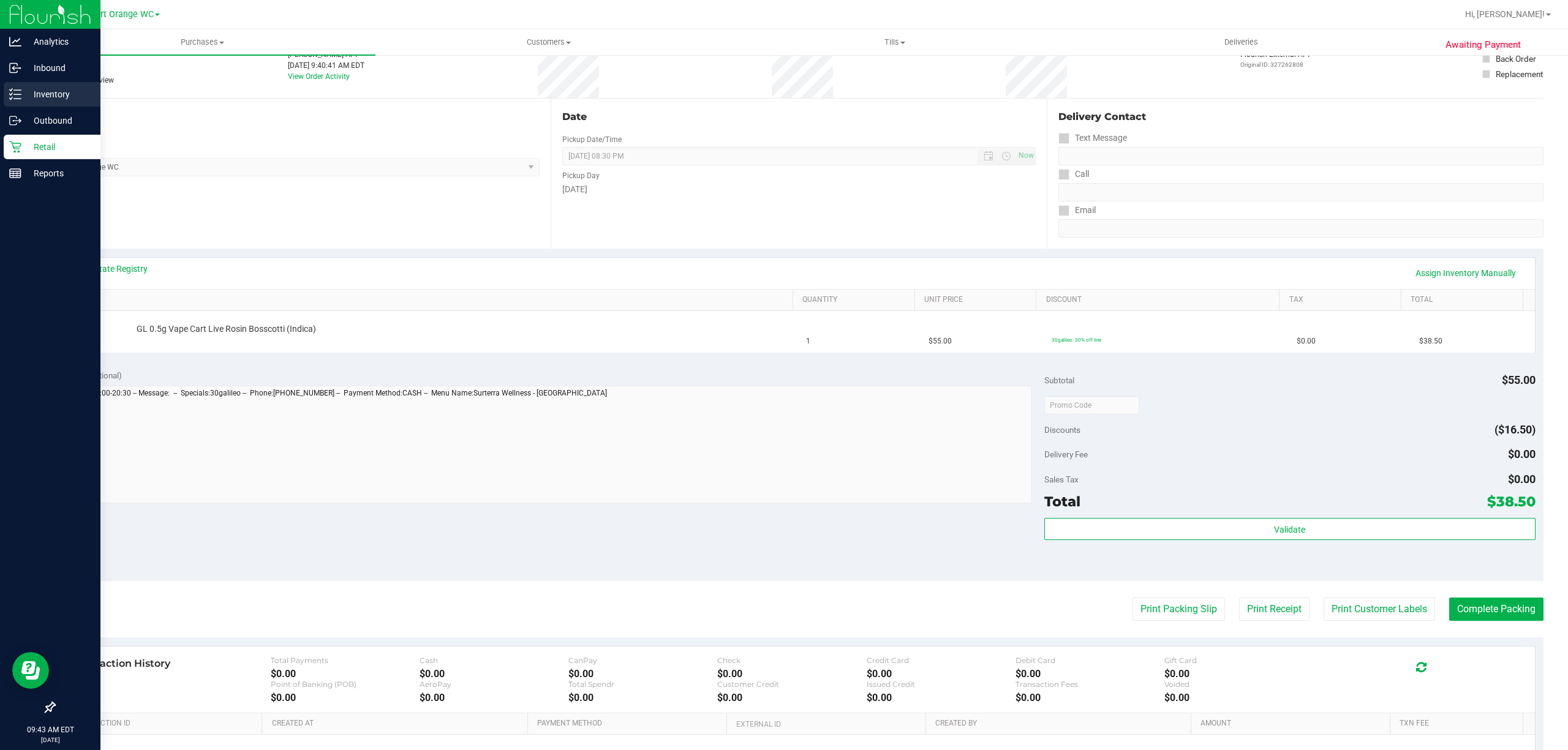
click at [62, 87] on p "Inventory" at bounding box center [58, 94] width 73 height 15
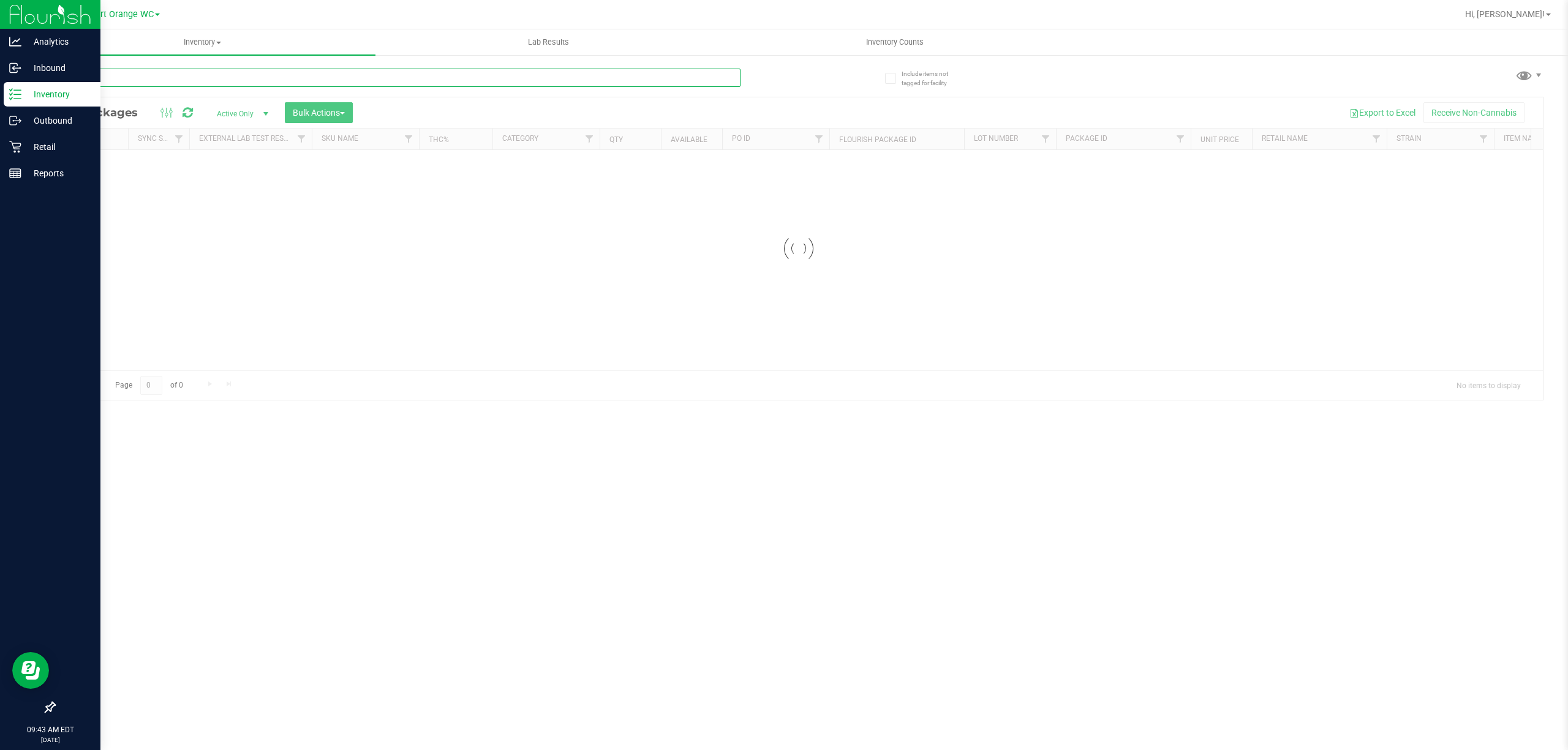
click at [219, 76] on input "text" at bounding box center [397, 77] width 686 height 18
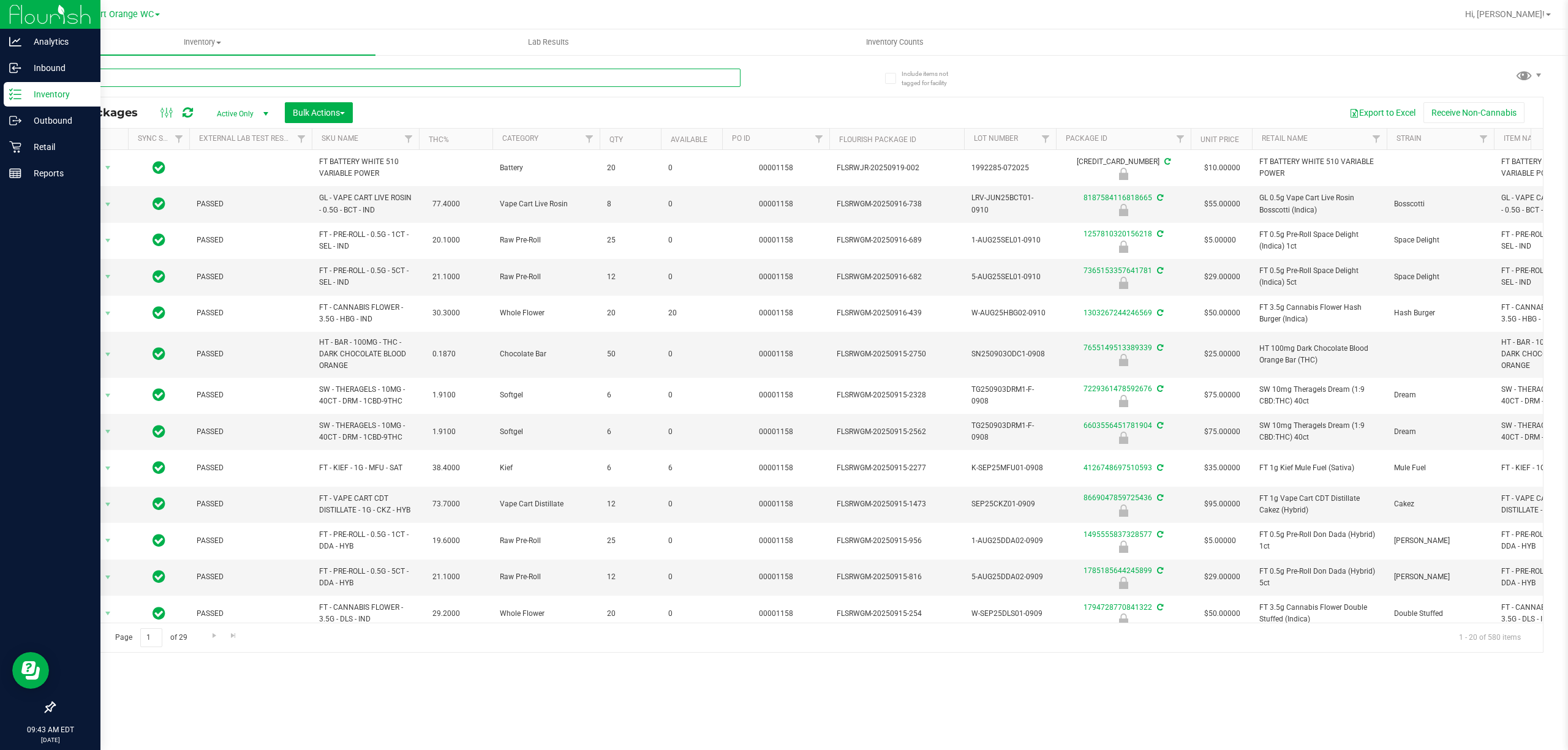
click at [219, 77] on input "text" at bounding box center [397, 77] width 686 height 18
type input "LRV-JUN25BCT01-0910"
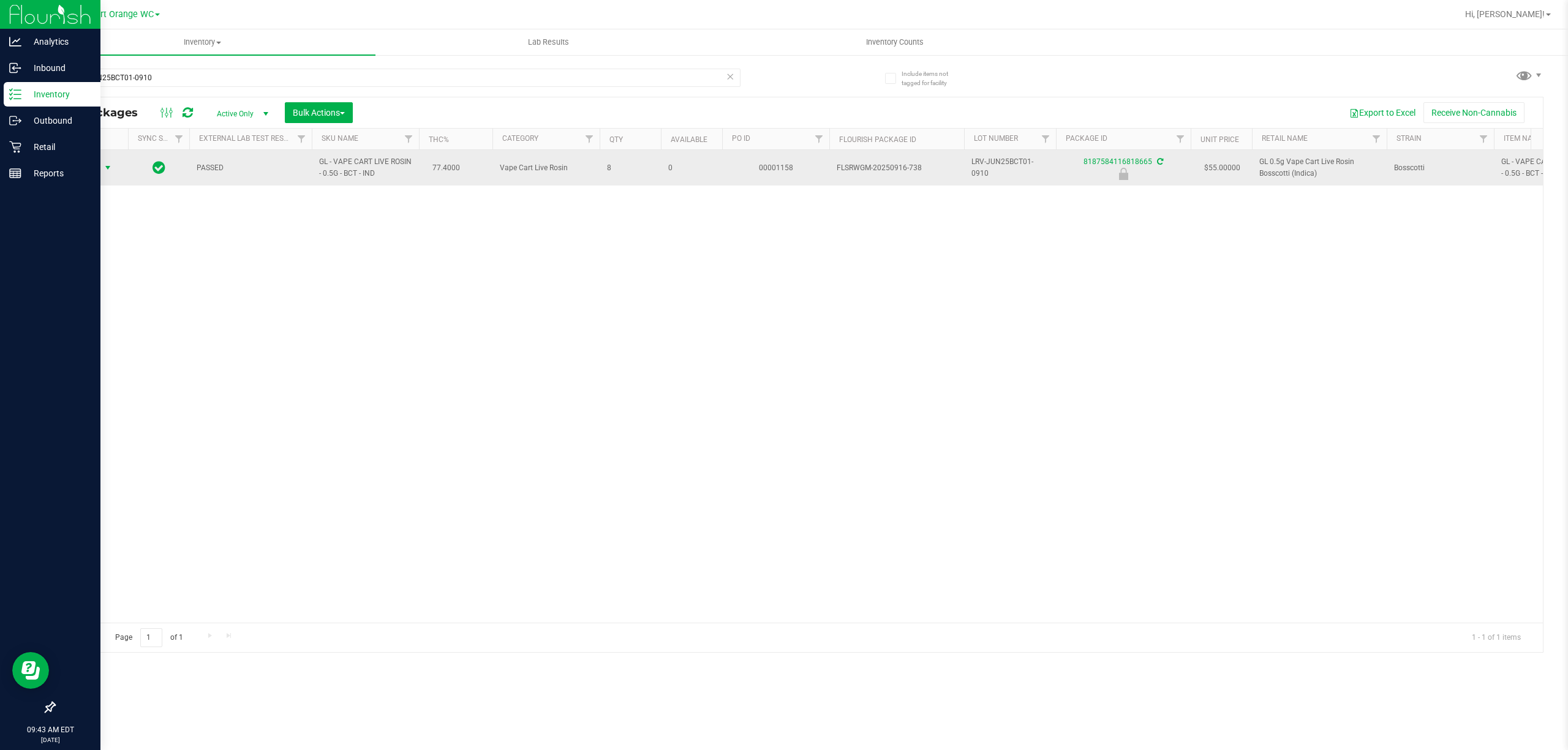
click at [104, 167] on span "select" at bounding box center [108, 167] width 10 height 10
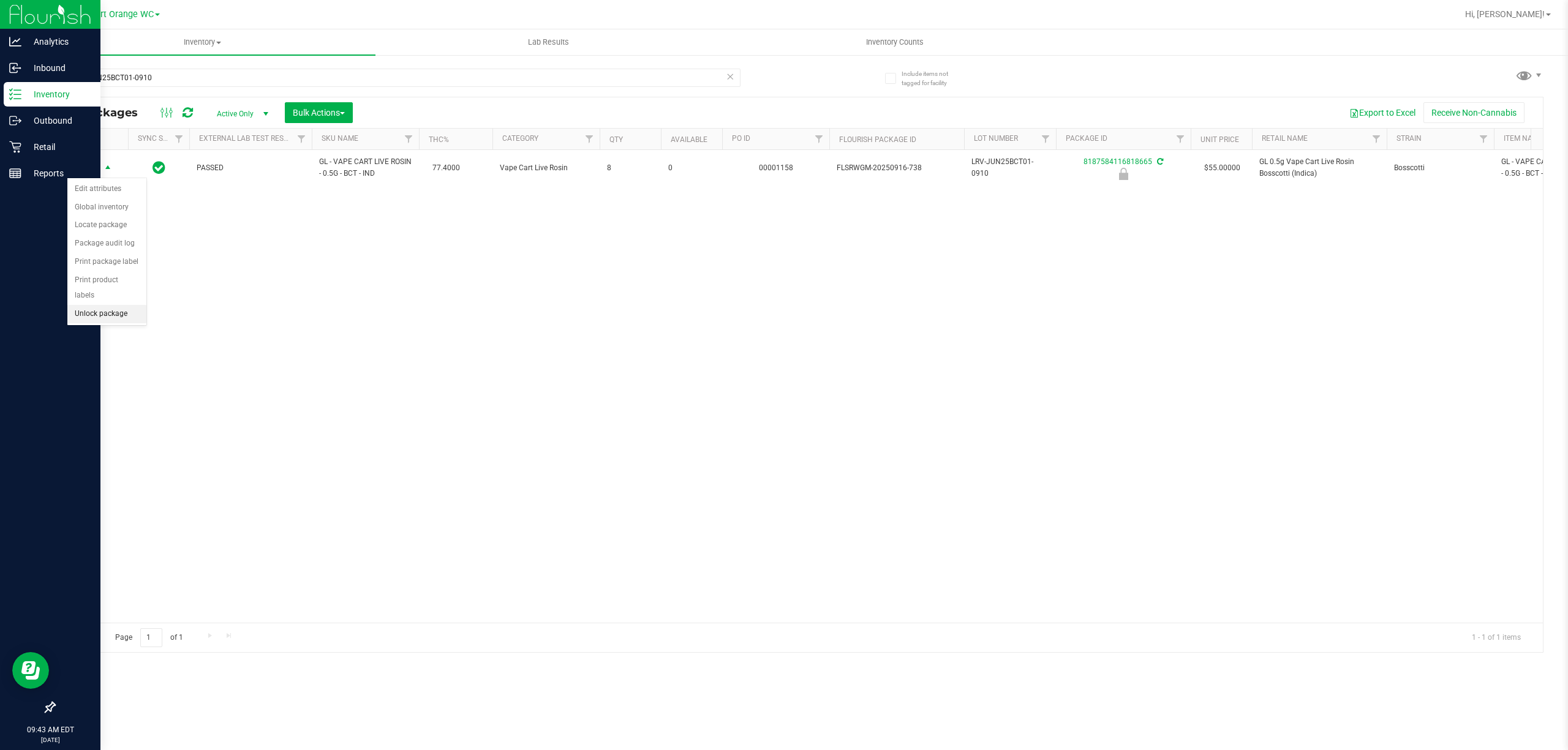
click at [98, 322] on li "Unlock package" at bounding box center [106, 314] width 79 height 18
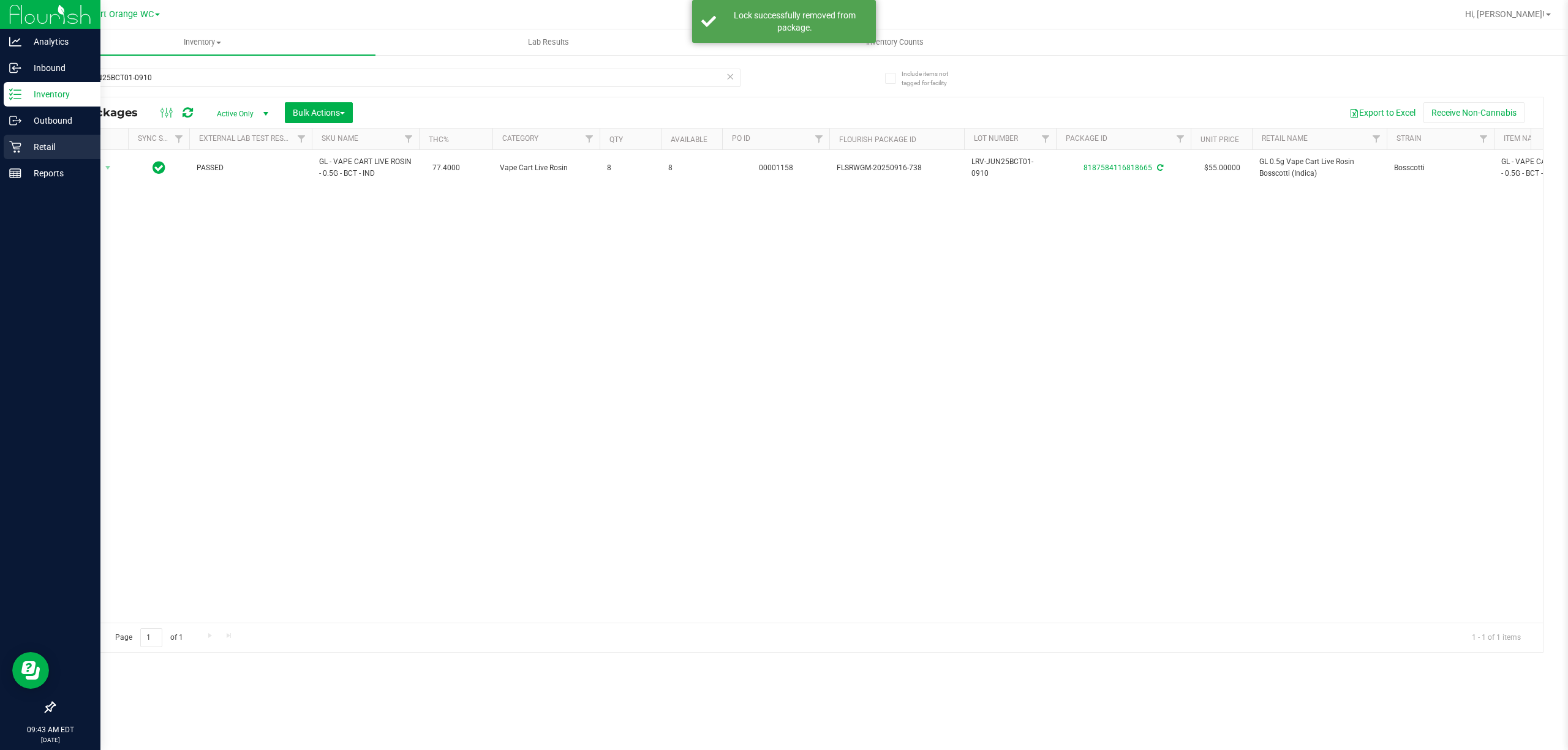
click at [44, 137] on div "Retail" at bounding box center [52, 147] width 97 height 24
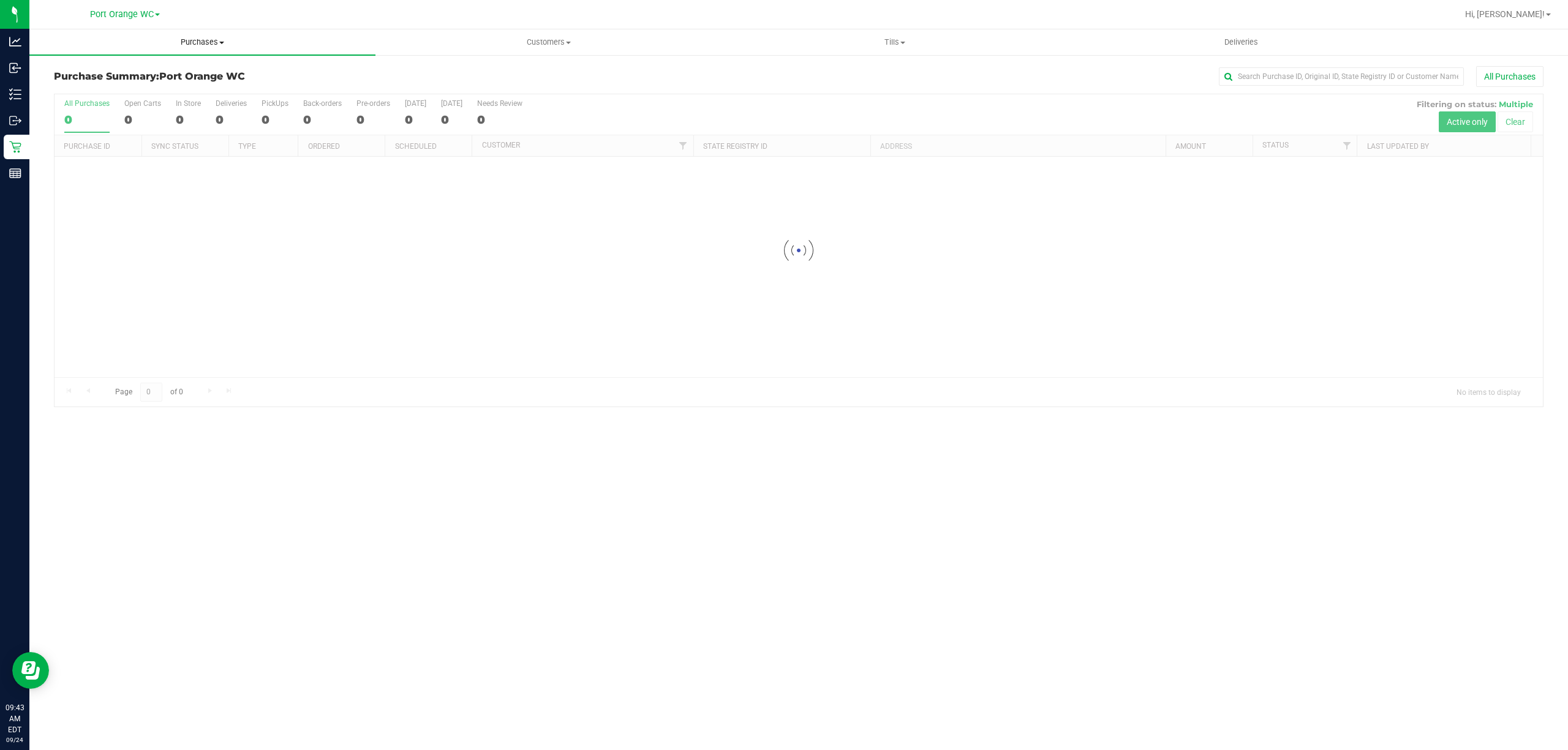
click at [211, 37] on span "Purchases" at bounding box center [202, 43] width 346 height 11
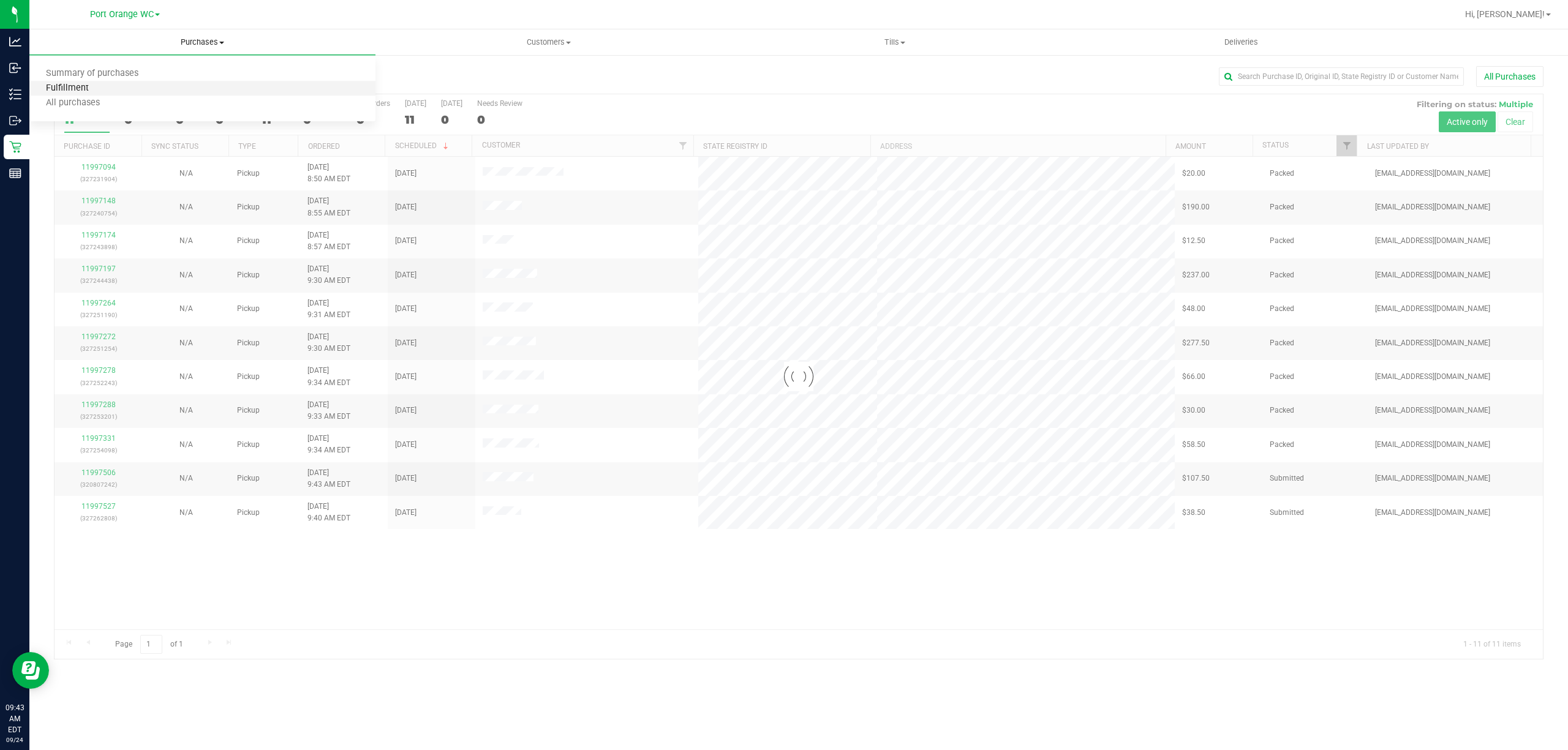
click at [57, 88] on span "Fulfillment" at bounding box center [67, 88] width 76 height 10
click at [81, 91] on span "Fulfillment" at bounding box center [67, 88] width 76 height 10
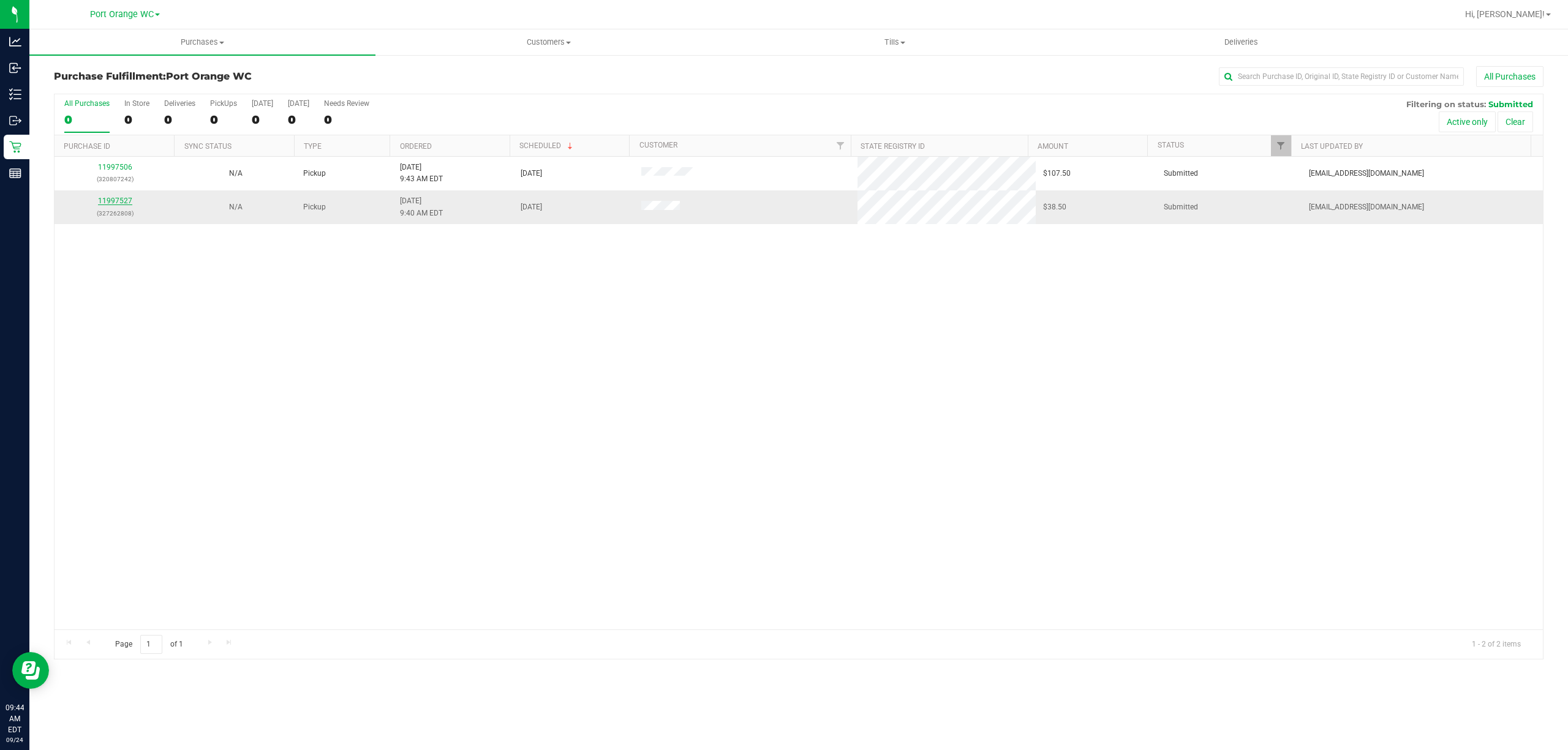
click at [108, 204] on link "11997527" at bounding box center [114, 201] width 34 height 8
click at [99, 202] on link "11997527" at bounding box center [114, 201] width 34 height 8
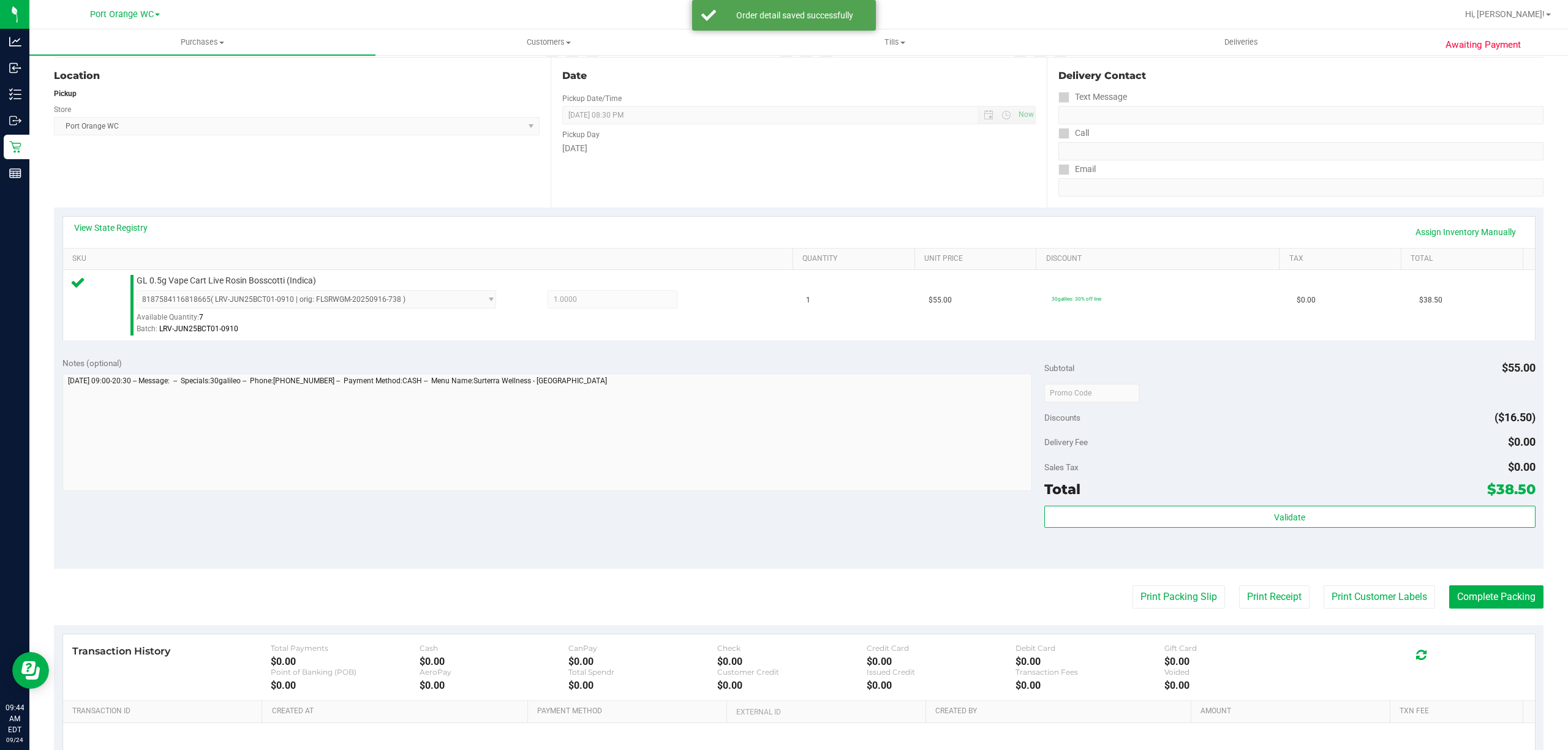
scroll to position [245, 0]
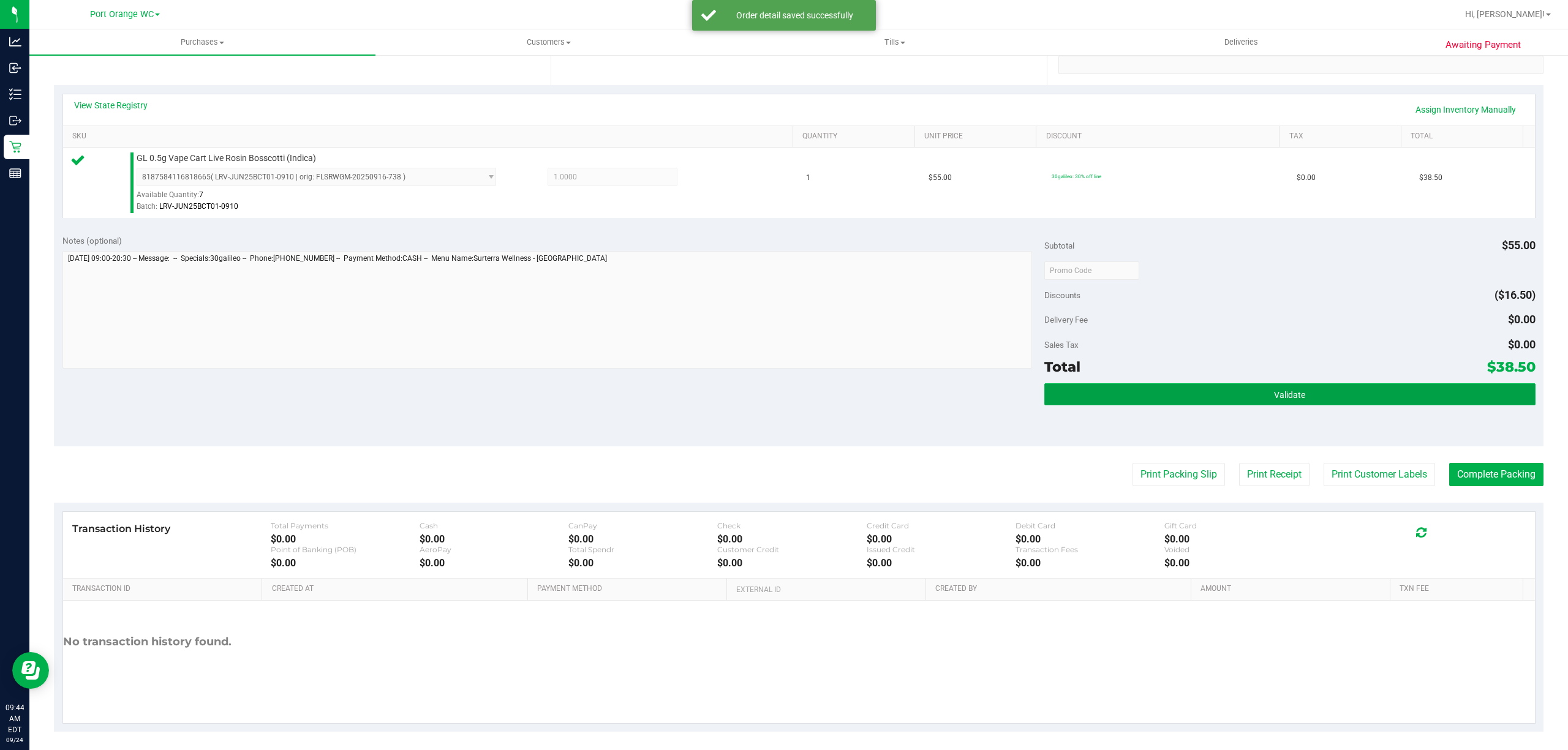
click at [1331, 404] on button "Validate" at bounding box center [1289, 394] width 491 height 22
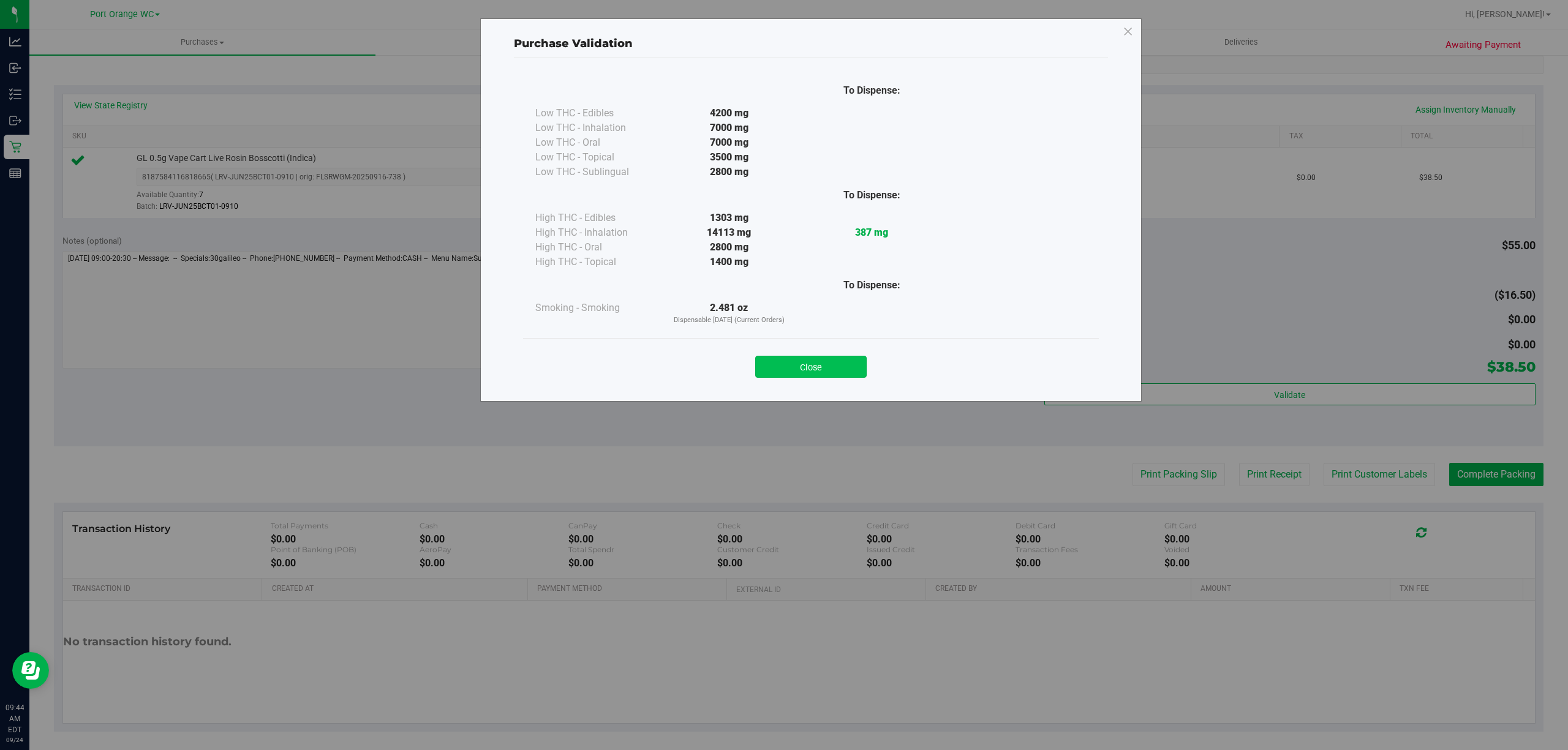
click at [822, 363] on button "Close" at bounding box center [811, 367] width 112 height 22
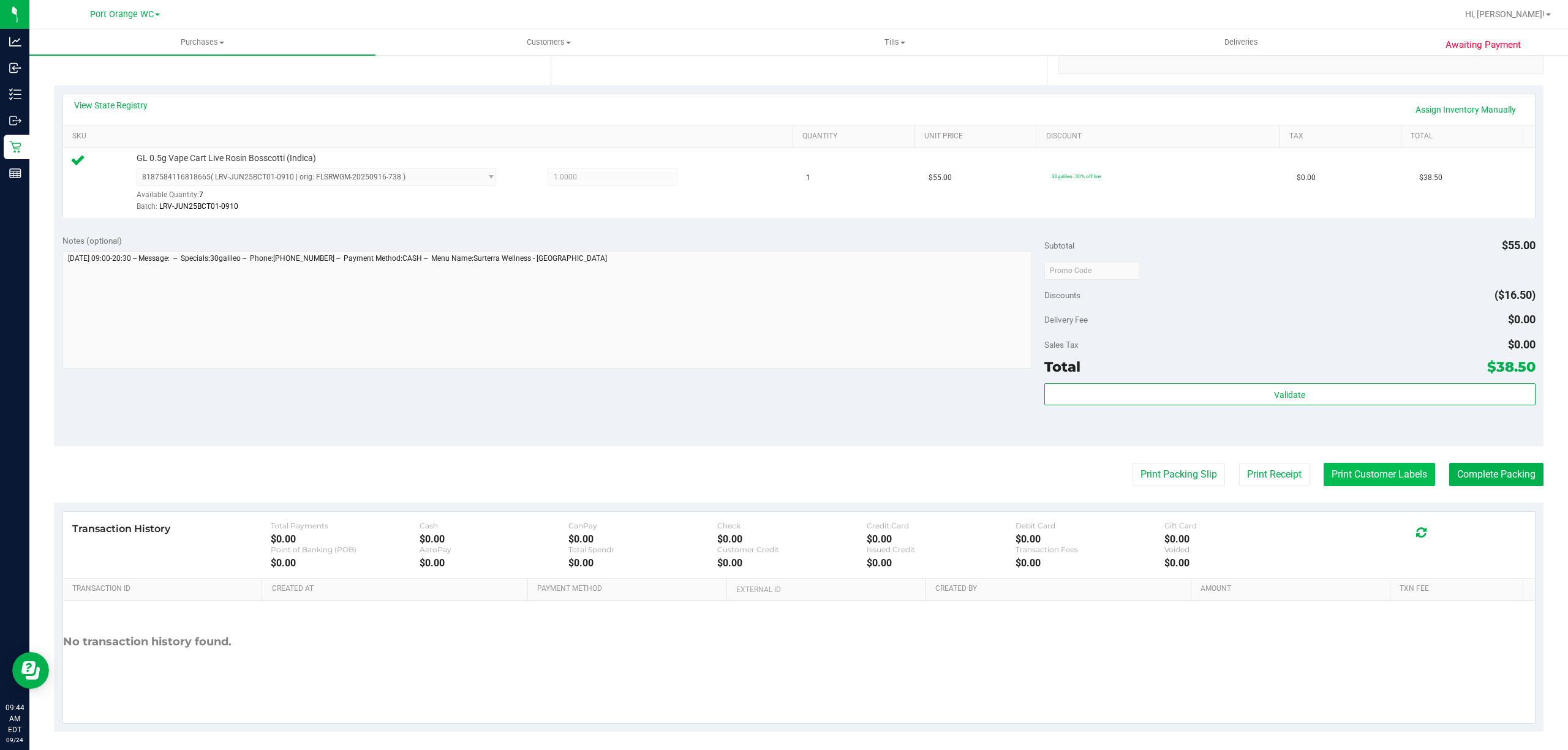
click at [1377, 465] on button "Print Customer Labels" at bounding box center [1380, 474] width 112 height 23
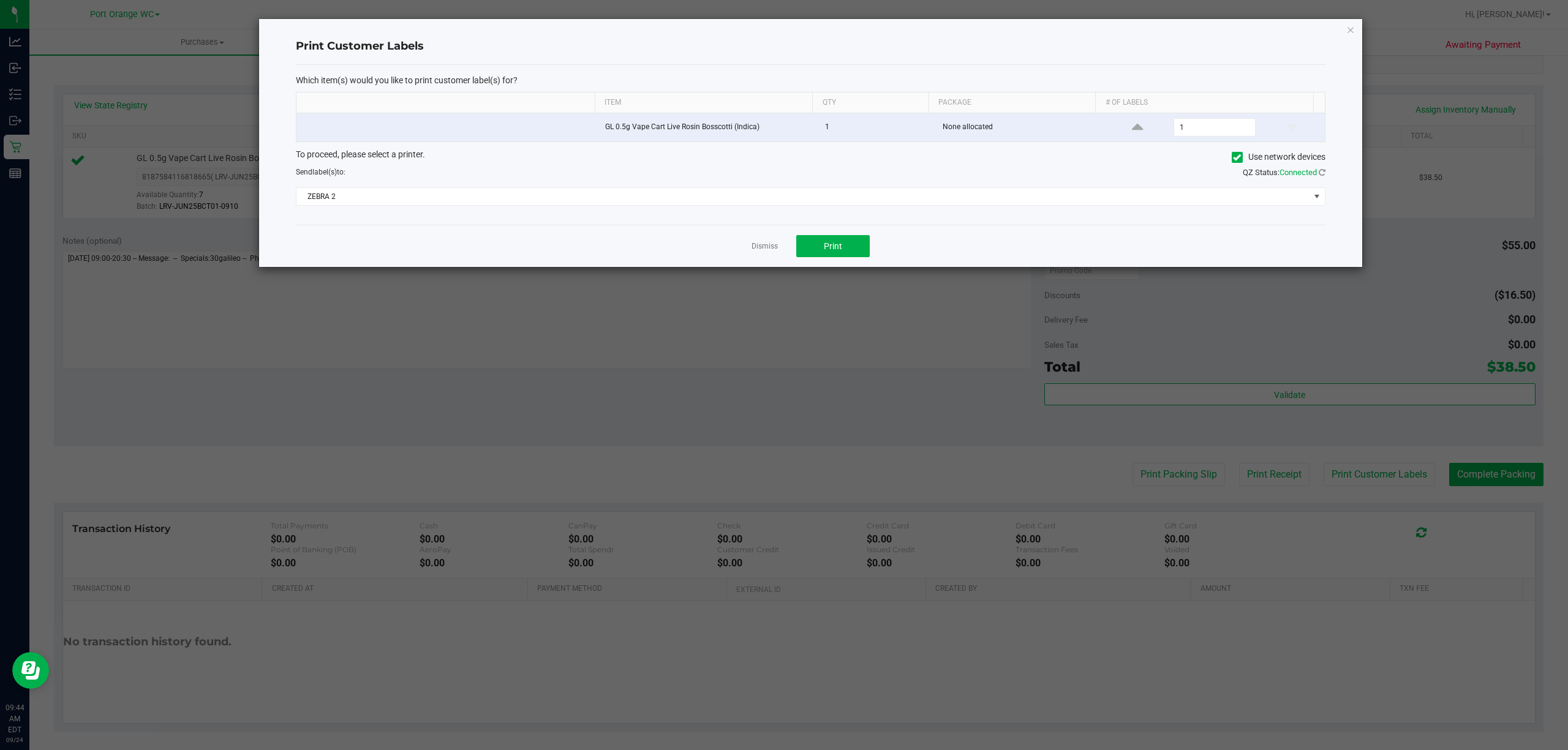
click at [839, 237] on div "Dismiss Print" at bounding box center [811, 246] width 1029 height 43
click at [836, 246] on span "Print" at bounding box center [833, 246] width 18 height 10
click at [764, 247] on link "Dismiss" at bounding box center [764, 246] width 27 height 10
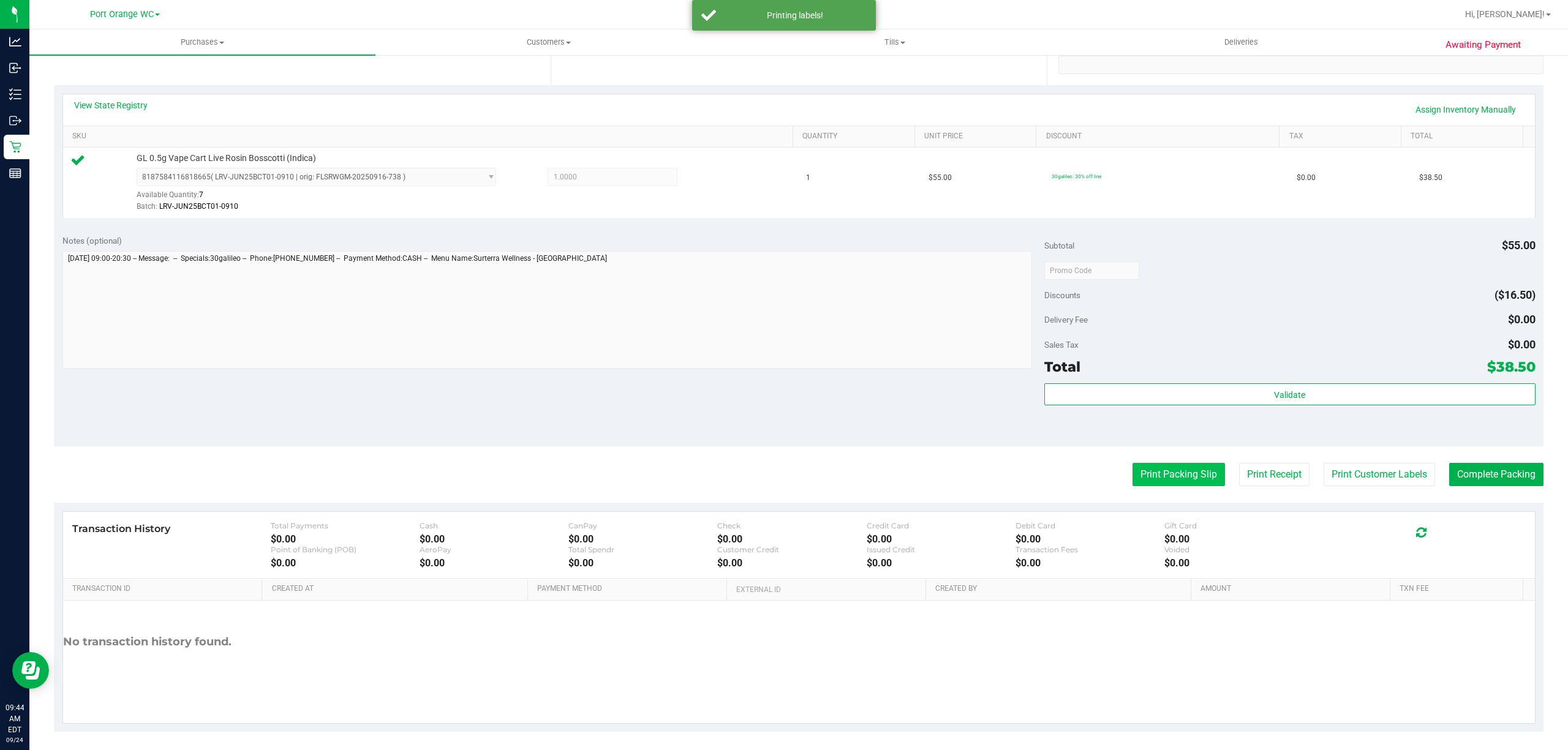
click at [1154, 486] on button "Print Packing Slip" at bounding box center [1178, 474] width 92 height 23
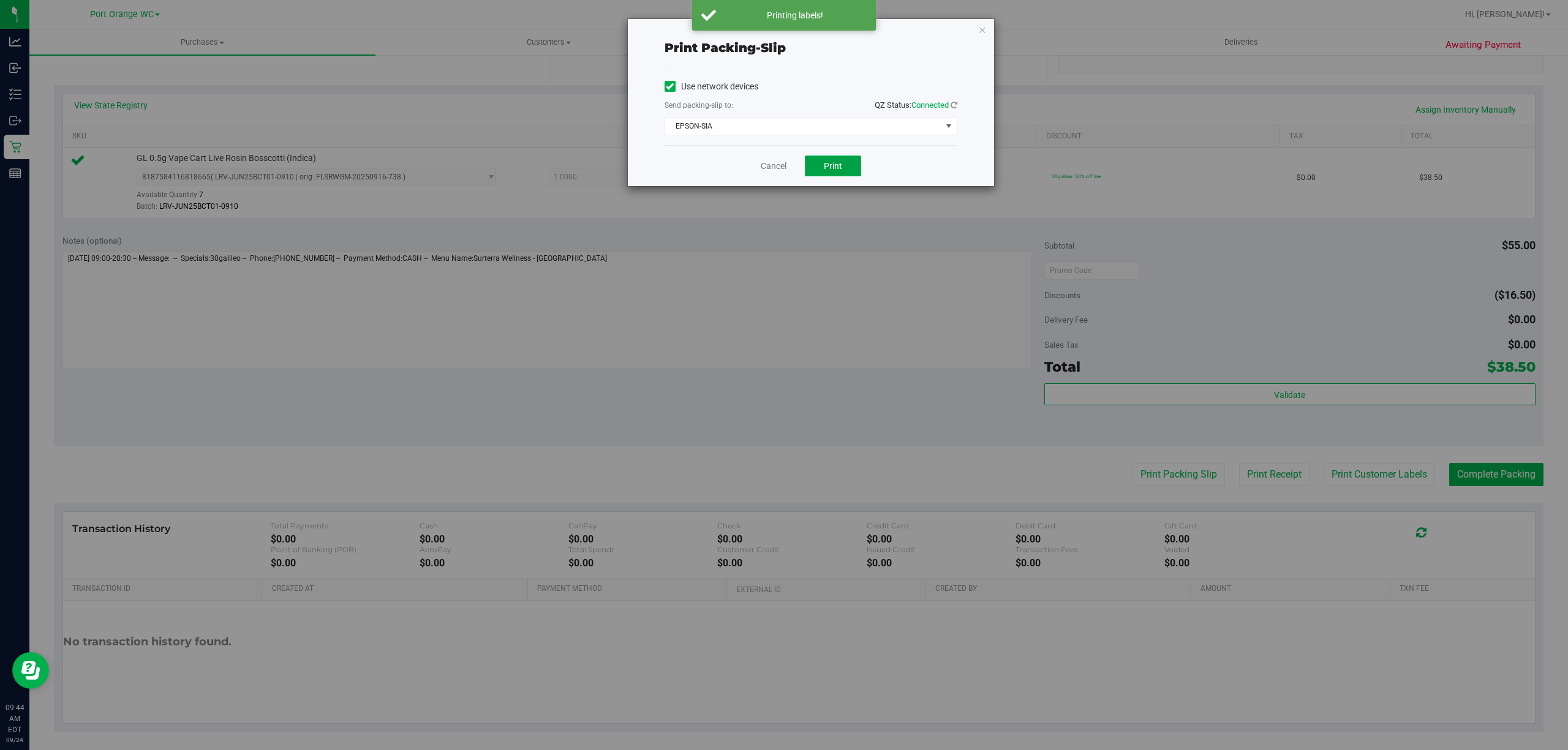
click at [824, 165] on span "Print" at bounding box center [833, 166] width 18 height 10
click at [765, 167] on link "Cancel" at bounding box center [773, 166] width 26 height 13
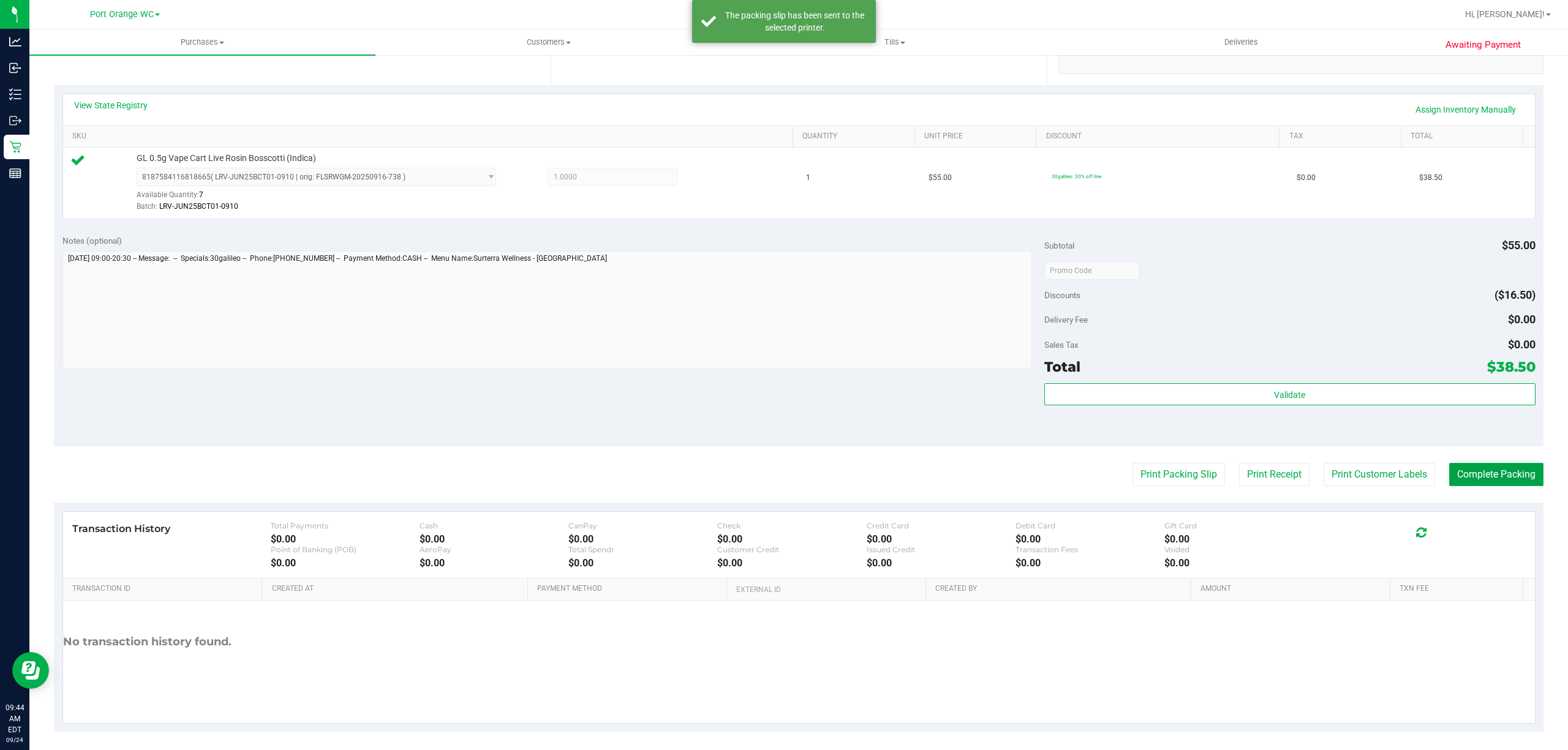
click at [1475, 473] on button "Complete Packing" at bounding box center [1495, 474] width 94 height 23
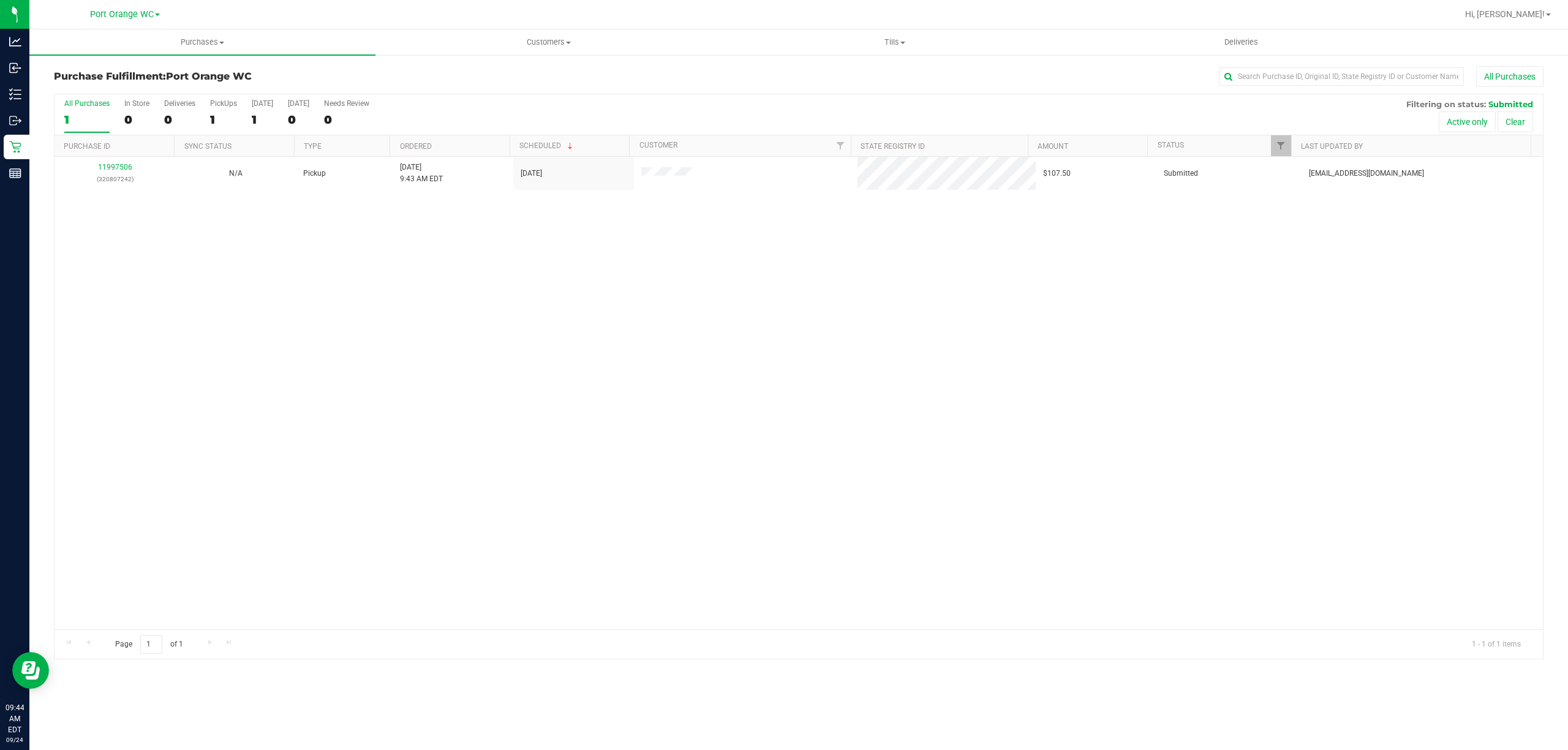
click at [796, 314] on div "11997506 (320807242) N/A Pickup 9/24/2025 9:43 AM EDT 9/24/2025 $107.50 Submitt…" at bounding box center [798, 393] width 1488 height 472
click at [385, 253] on div "No results found." at bounding box center [798, 246] width 1488 height 13
drag, startPoint x: 326, startPoint y: 436, endPoint x: 0, endPoint y: 142, distance: 439.0
click at [325, 432] on div "No results found." at bounding box center [798, 435] width 1488 height 555
click at [381, 347] on div "No results found." at bounding box center [798, 435] width 1488 height 555
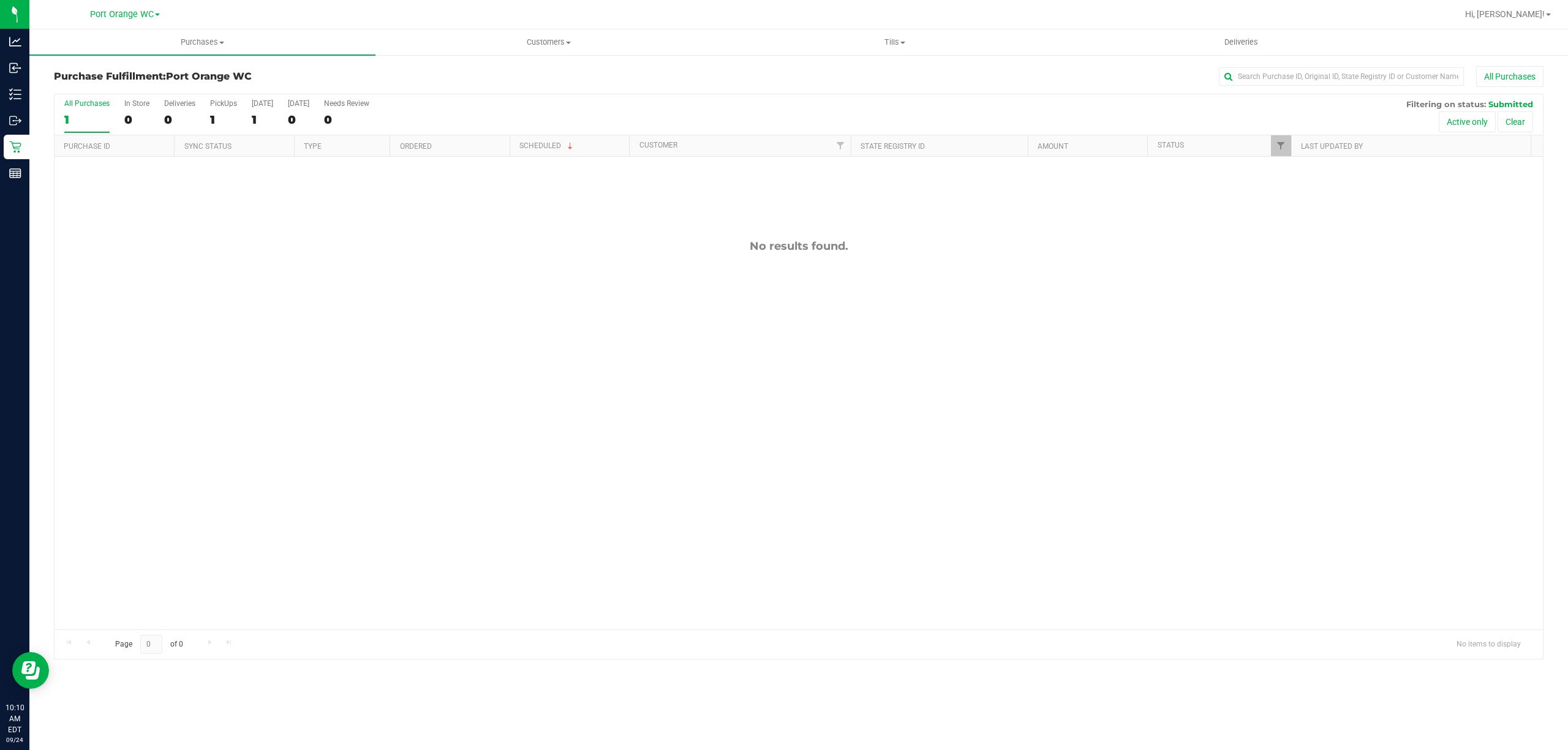
click at [401, 375] on div "No results found." at bounding box center [798, 435] width 1488 height 555
click at [491, 357] on div "No results found." at bounding box center [798, 435] width 1488 height 555
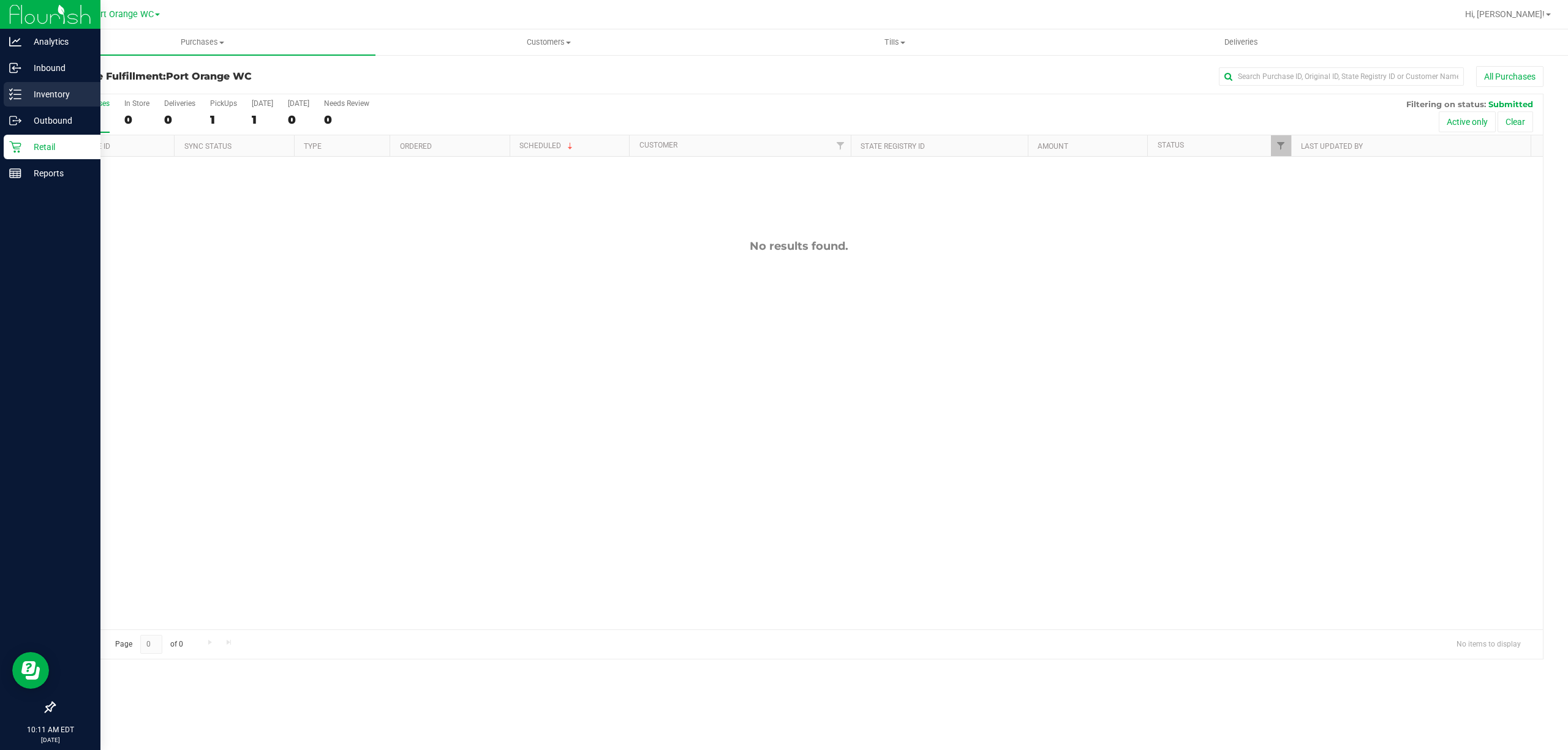
click at [54, 93] on p "Inventory" at bounding box center [58, 94] width 73 height 15
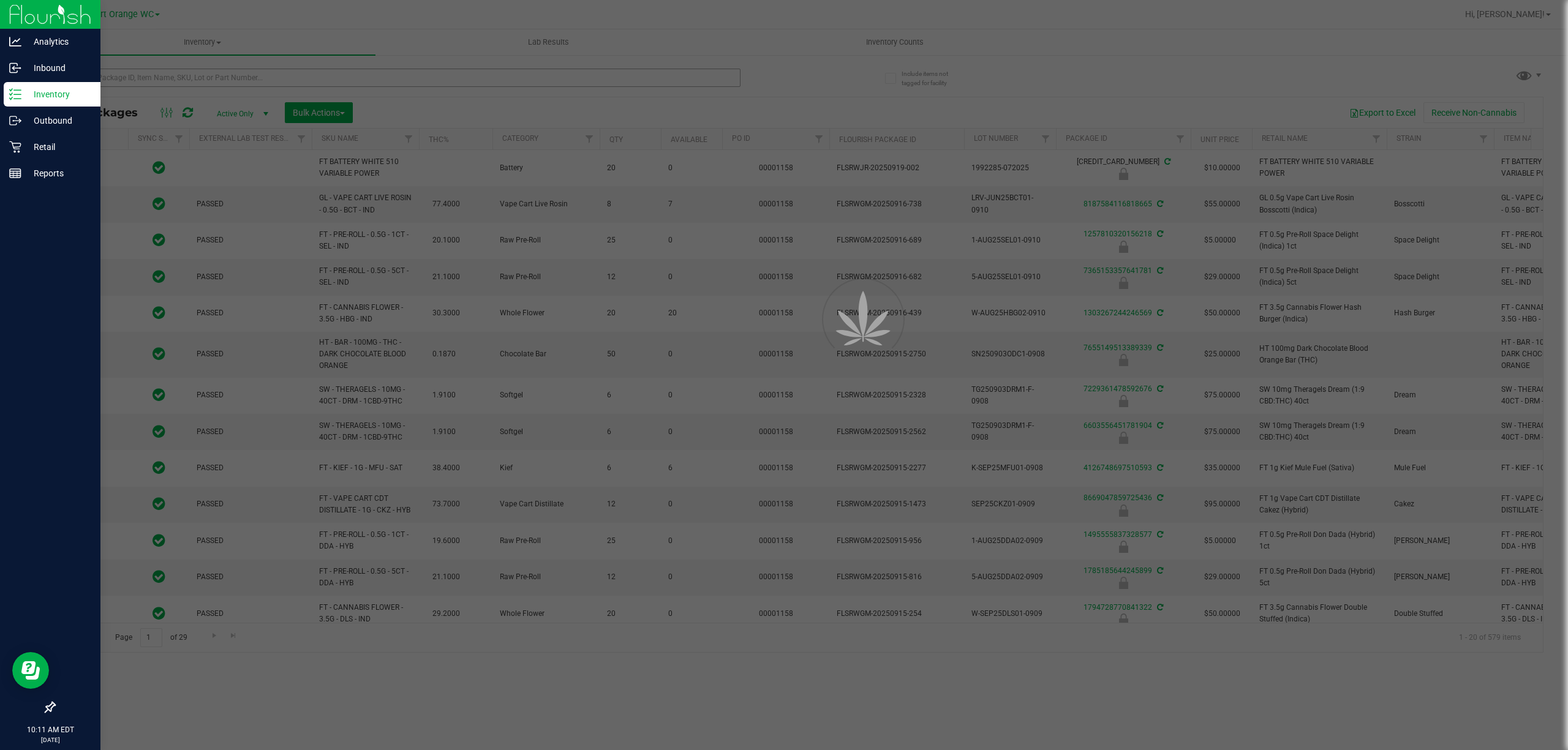
click at [160, 77] on div at bounding box center [784, 375] width 1568 height 750
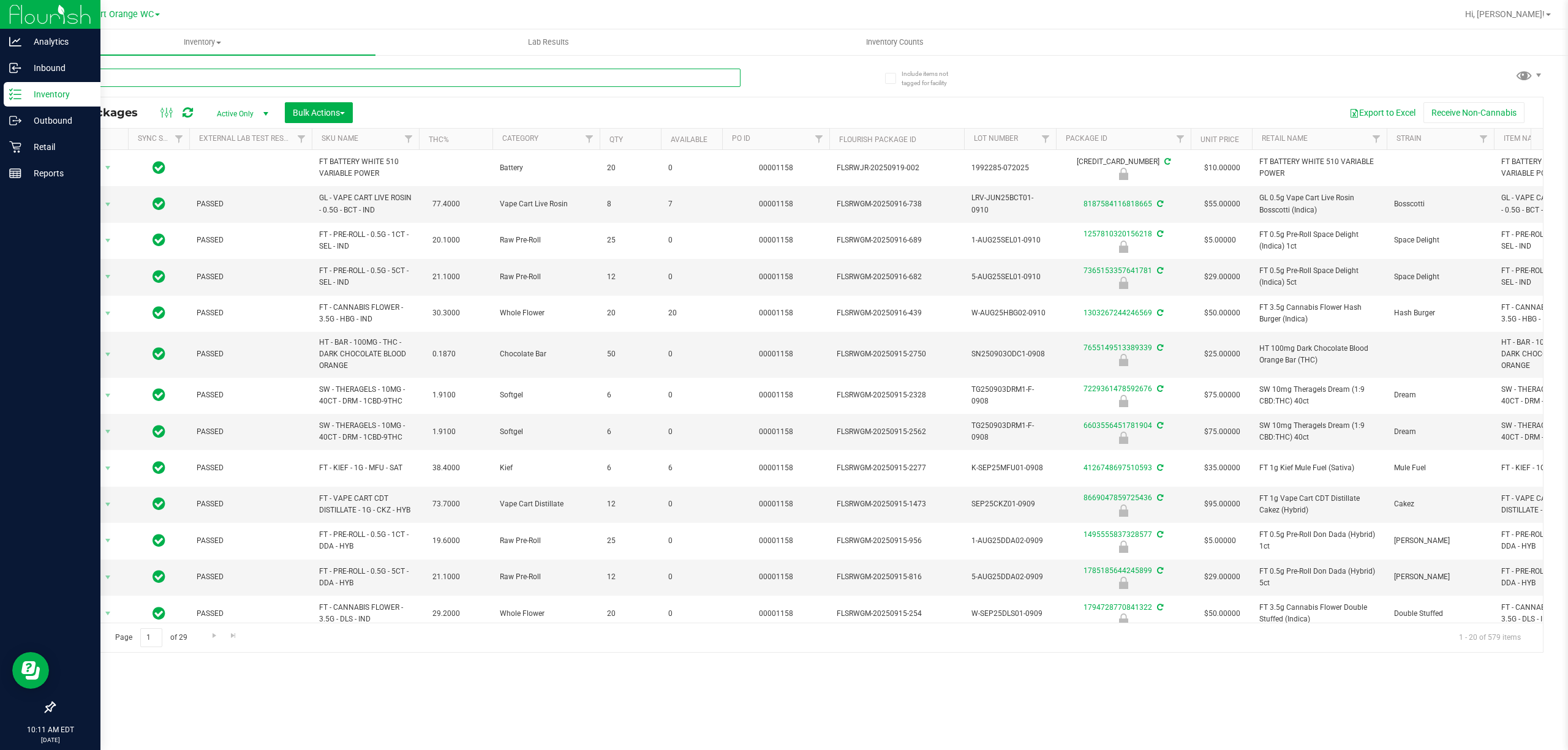
click at [160, 77] on input "text" at bounding box center [397, 77] width 686 height 18
type input "t17"
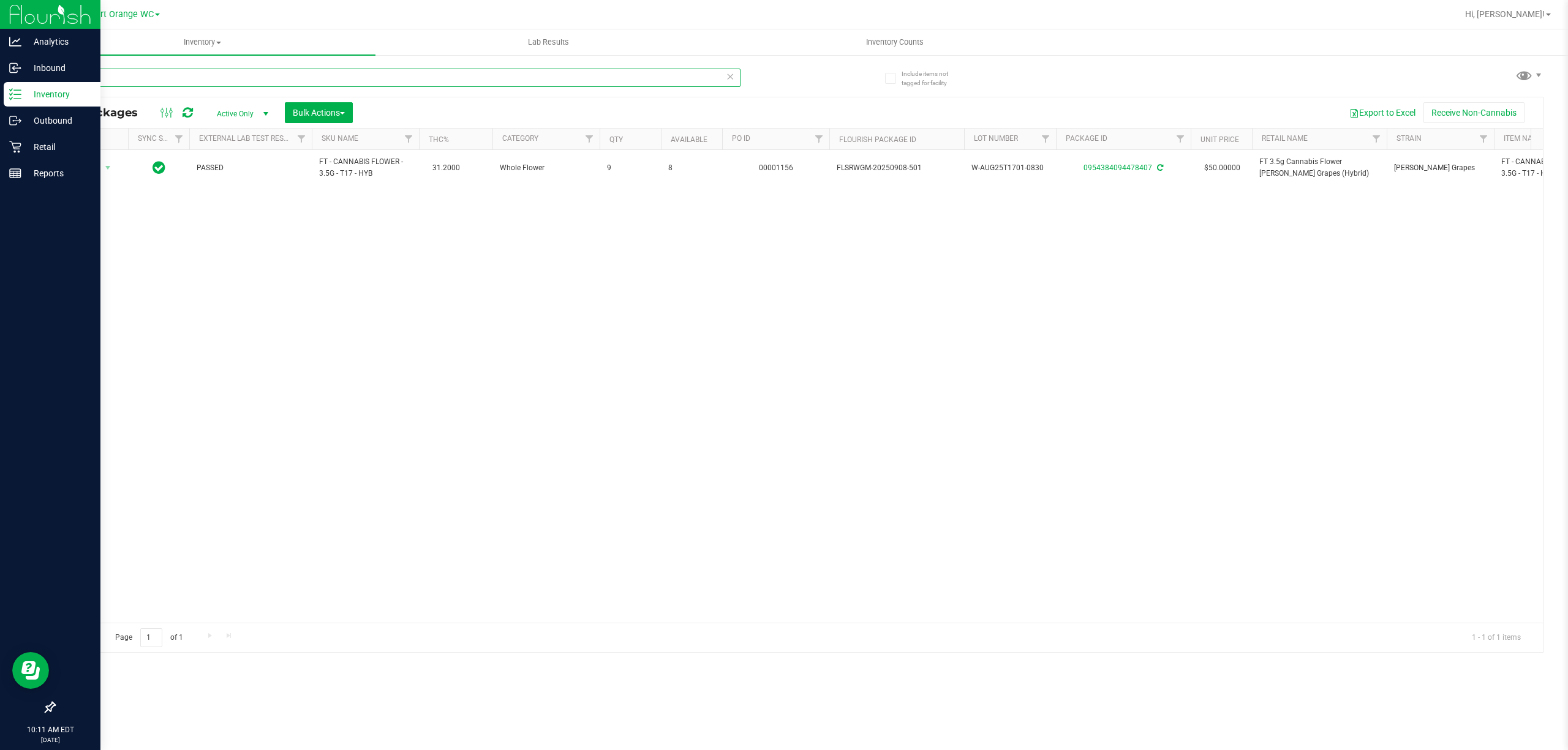
click at [133, 79] on input "t17" at bounding box center [397, 77] width 686 height 18
click at [40, 144] on p "Retail" at bounding box center [58, 147] width 73 height 15
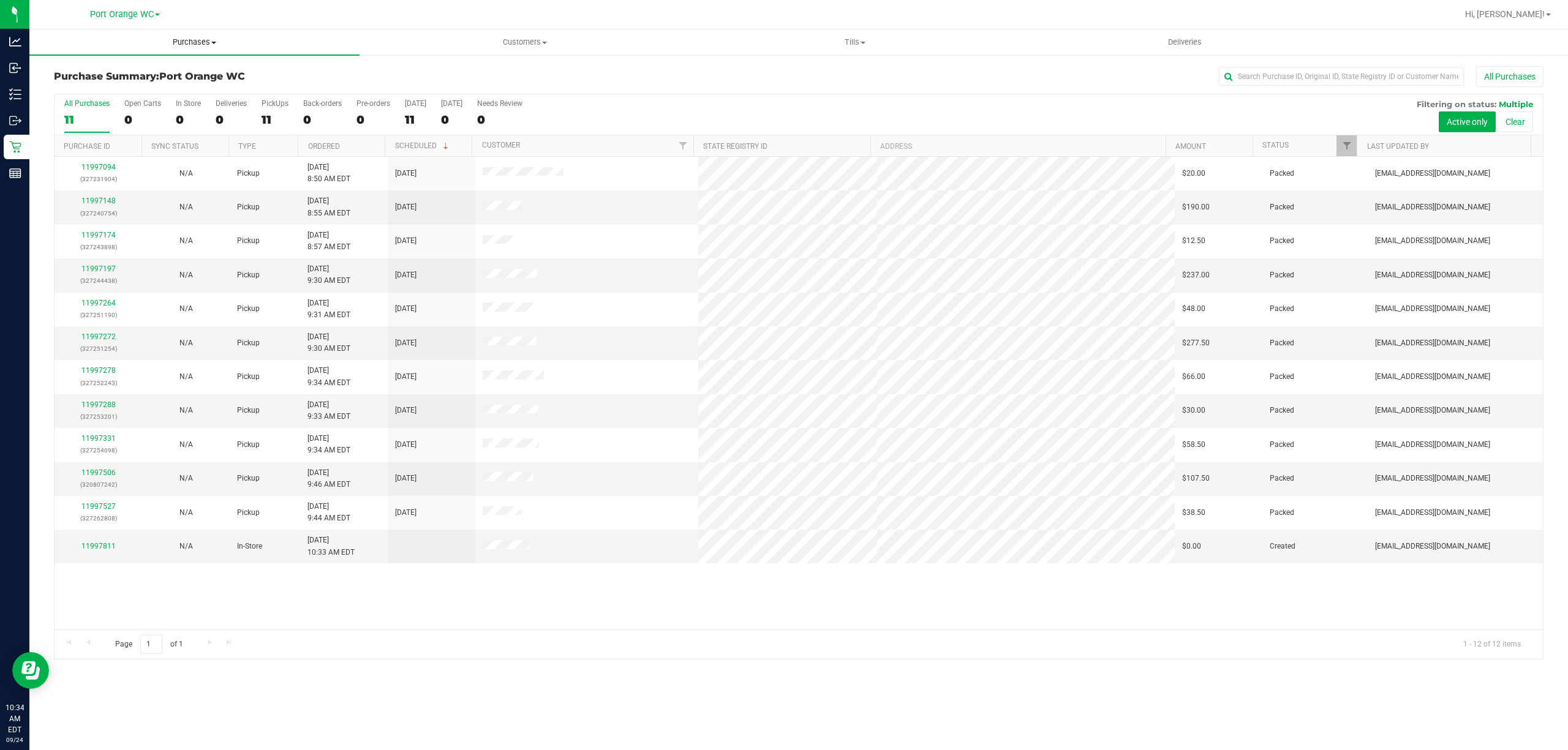
click at [209, 43] on span "Purchases" at bounding box center [194, 43] width 330 height 11
click at [74, 87] on span "Fulfillment" at bounding box center [67, 88] width 76 height 10
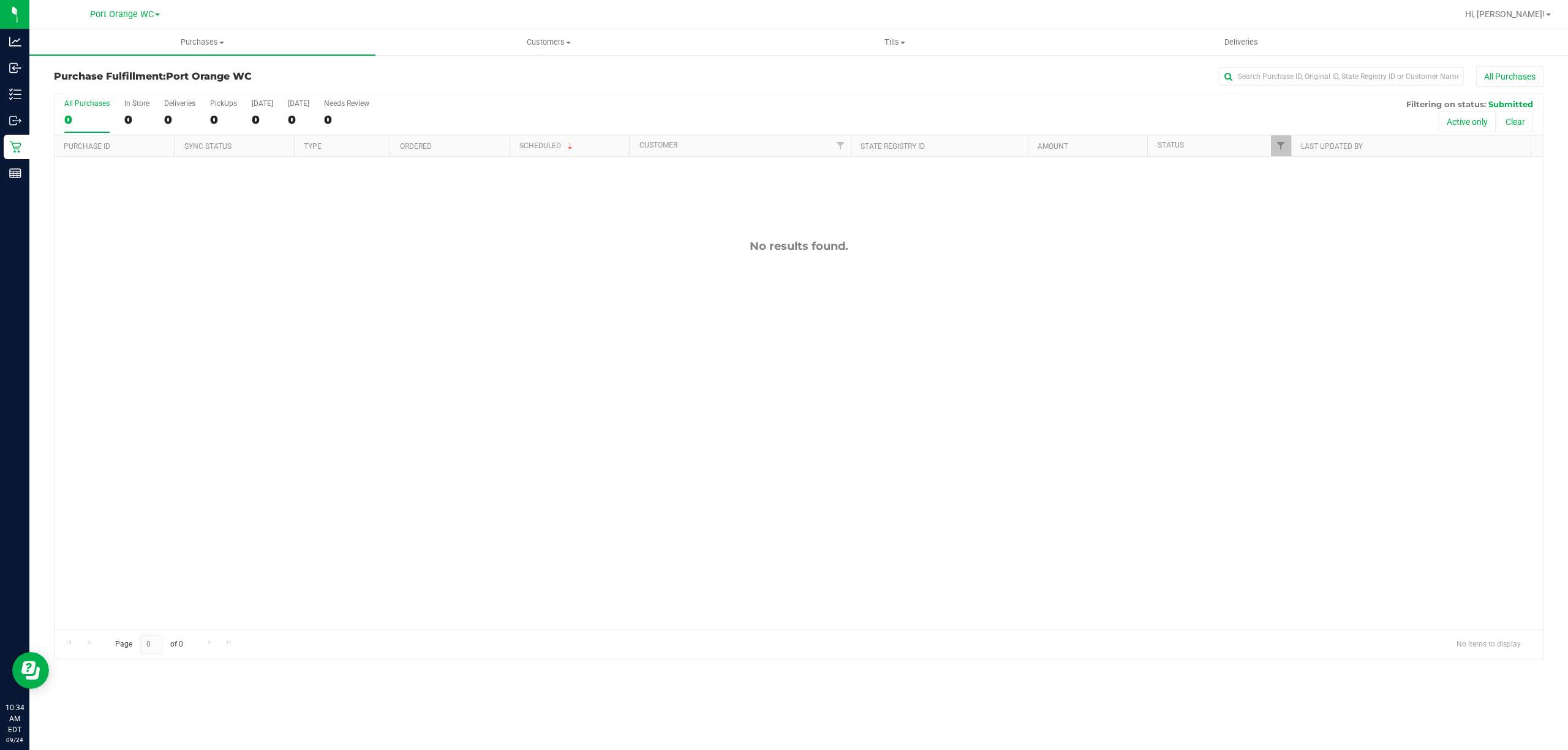
drag, startPoint x: 503, startPoint y: 301, endPoint x: 501, endPoint y: 309, distance: 8.2
click at [501, 309] on div "No results found." at bounding box center [798, 435] width 1488 height 555
click at [412, 348] on div "No results found." at bounding box center [798, 435] width 1488 height 555
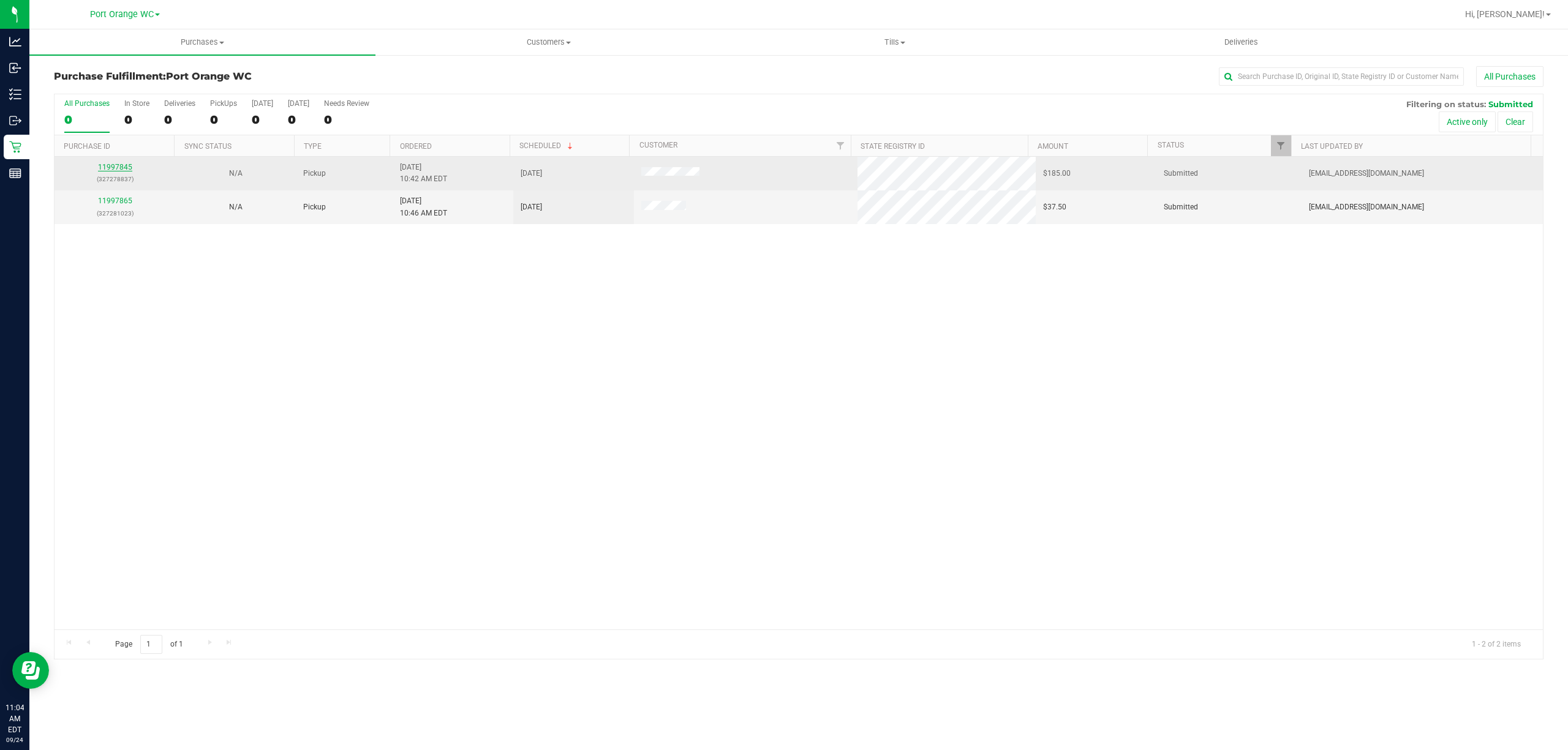
click at [116, 167] on link "11997845" at bounding box center [114, 167] width 34 height 8
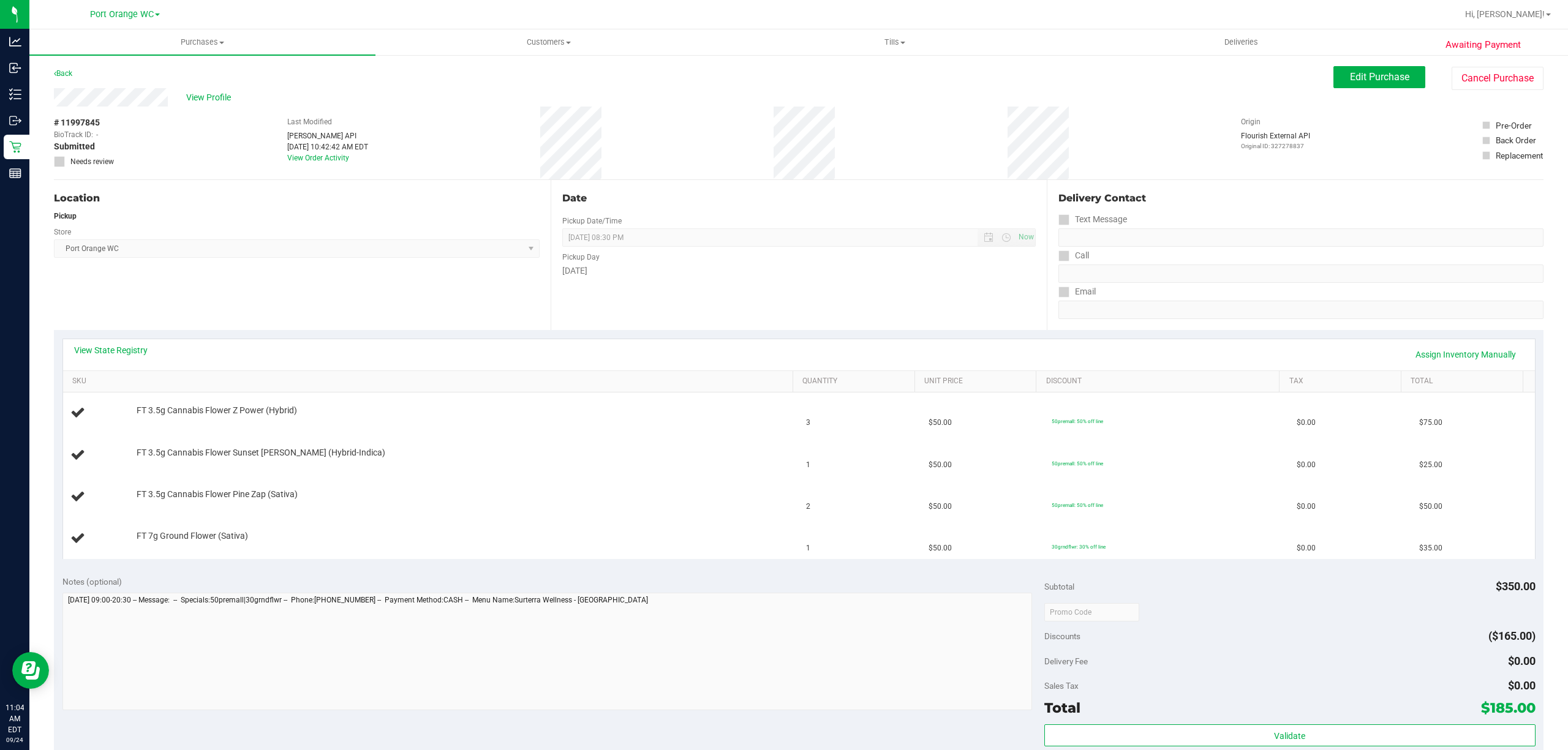
scroll to position [82, 0]
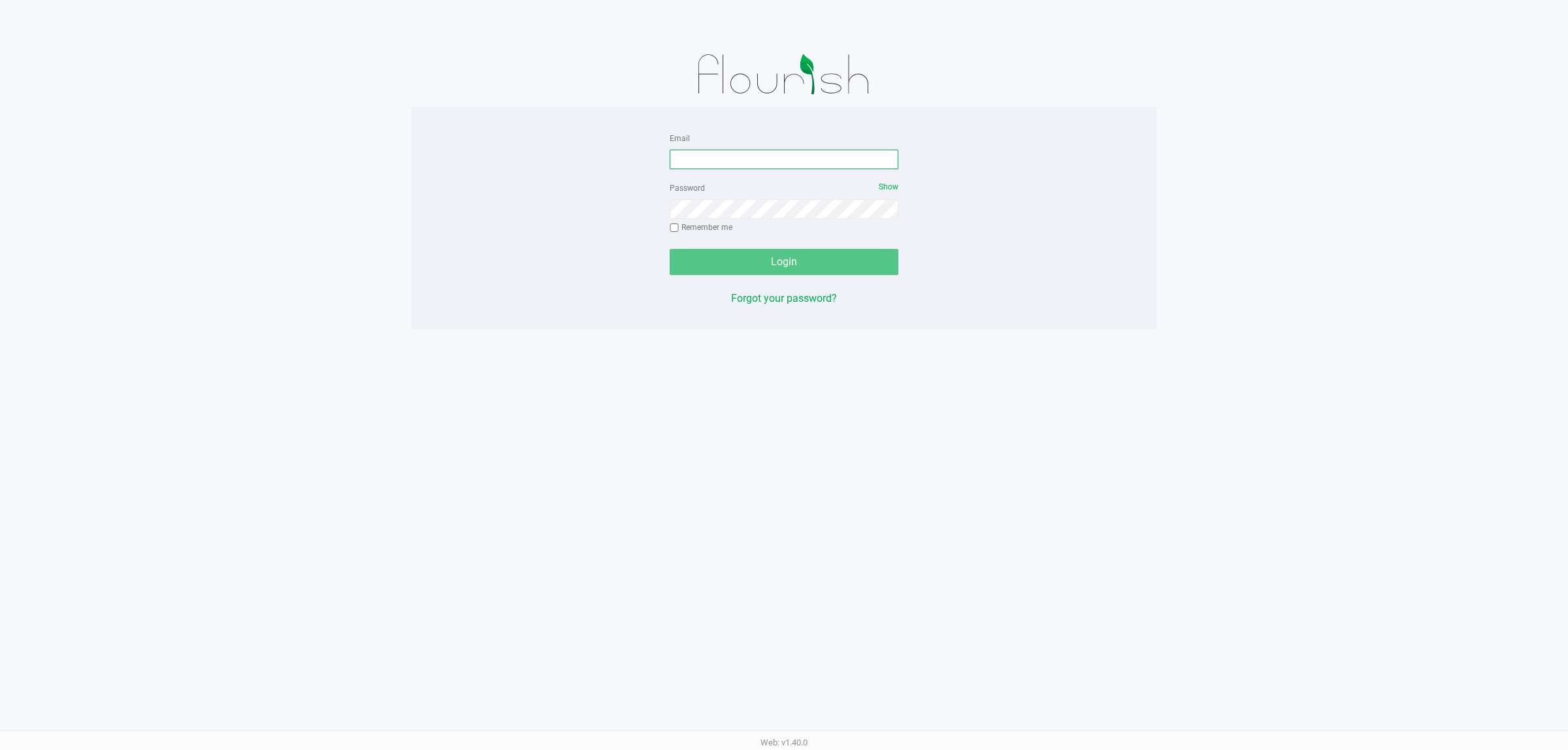
click at [807, 155] on input "Email" at bounding box center [784, 159] width 229 height 19
type input "[EMAIL_ADDRESS][DOMAIN_NAME]"
click at [670, 249] on button "Login" at bounding box center [784, 261] width 229 height 26
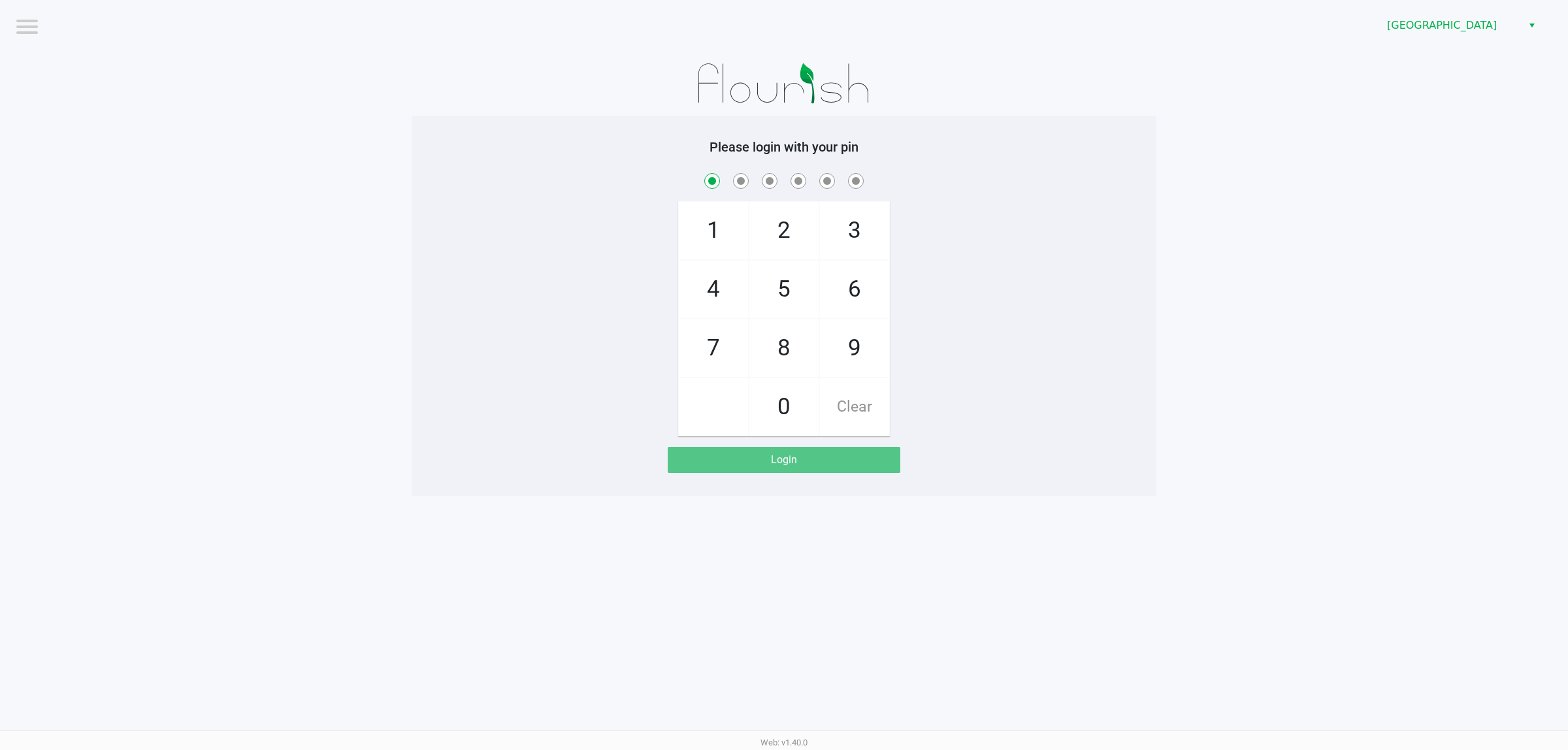
checkbox input "true"
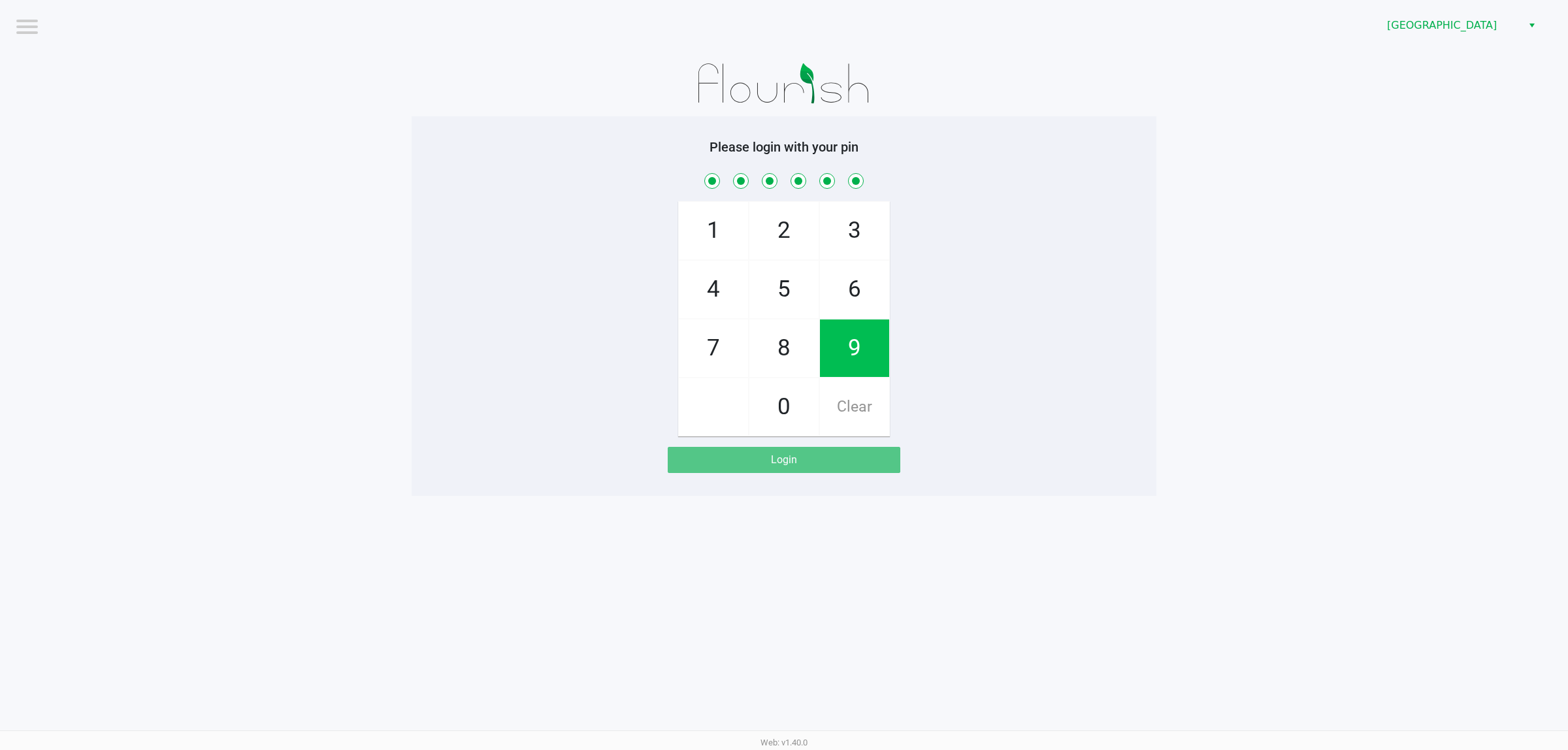
checkbox input "true"
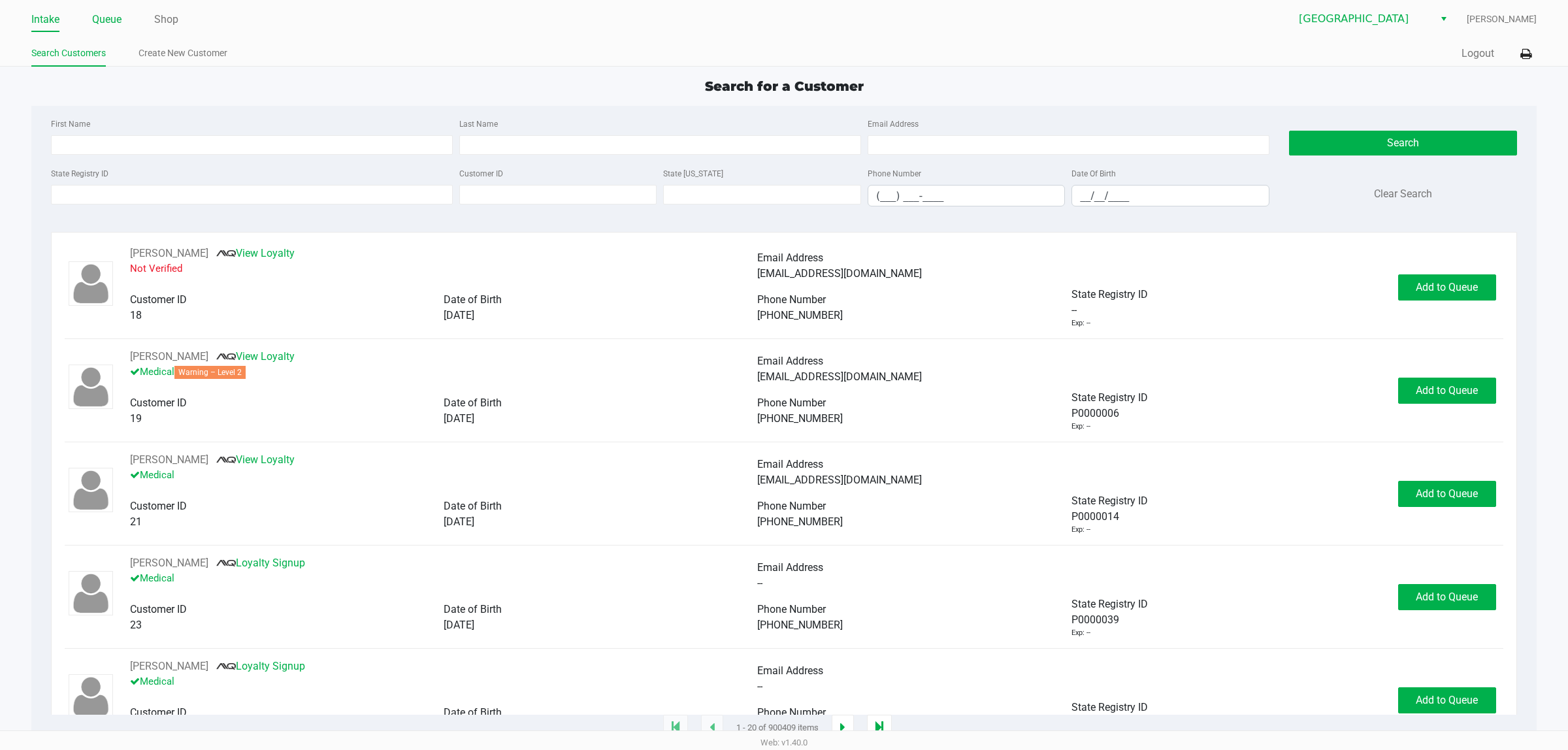
click at [105, 27] on link "Queue" at bounding box center [107, 19] width 29 height 19
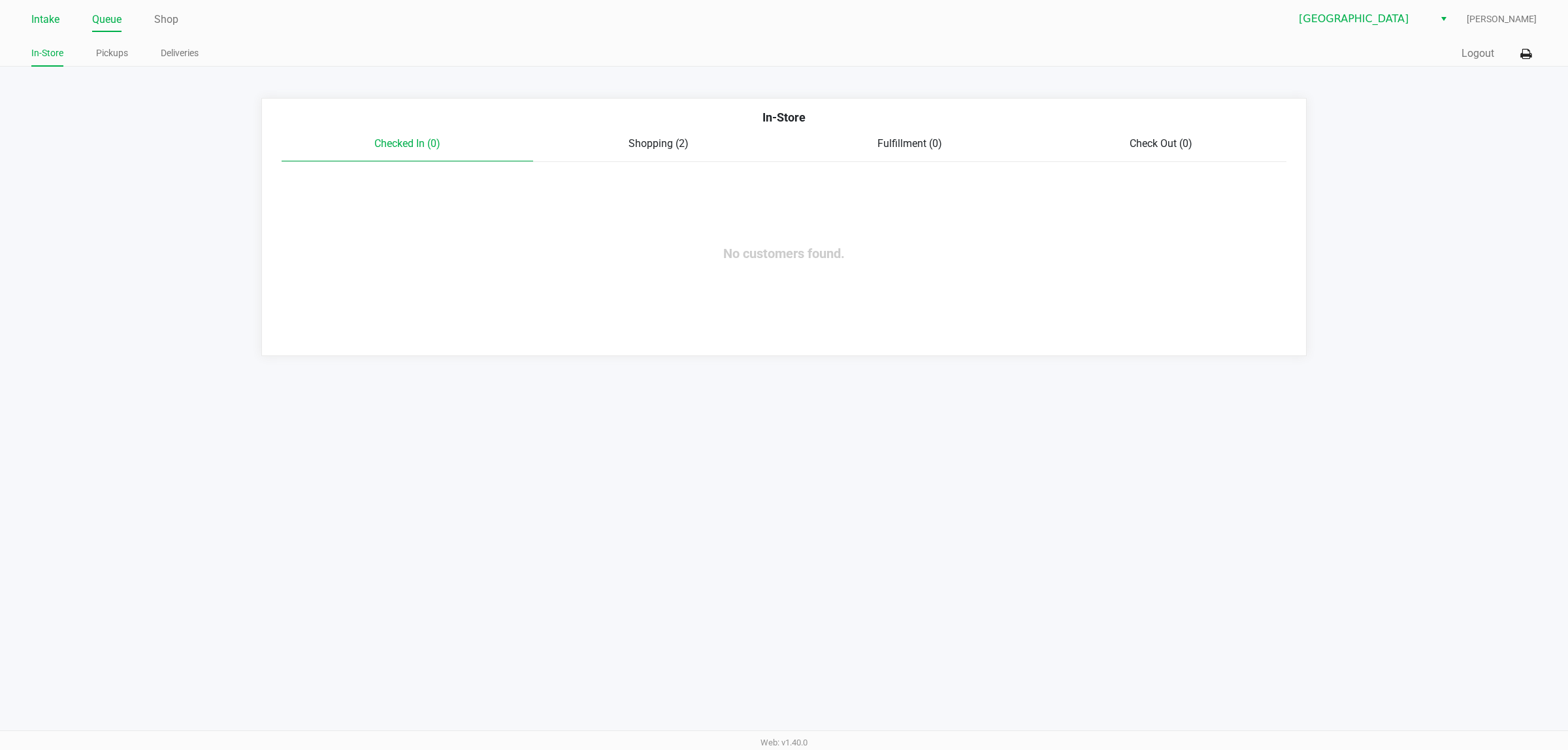
click at [31, 16] on link "Intake" at bounding box center [45, 19] width 28 height 19
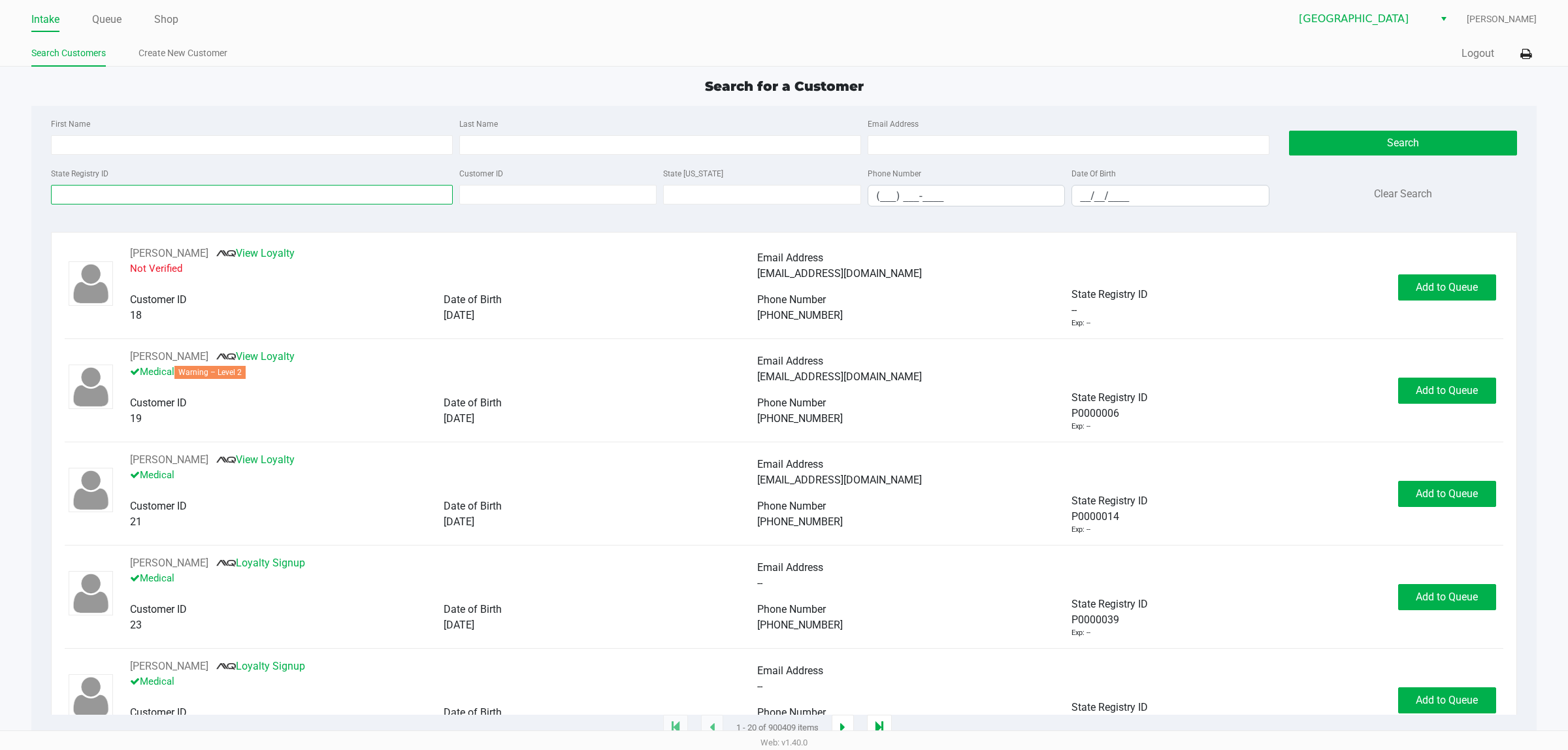
click at [161, 194] on input "State Registry ID" at bounding box center [251, 194] width 401 height 19
type input "P5TX6519"
click at [1396, 147] on button "Search" at bounding box center [1403, 142] width 228 height 25
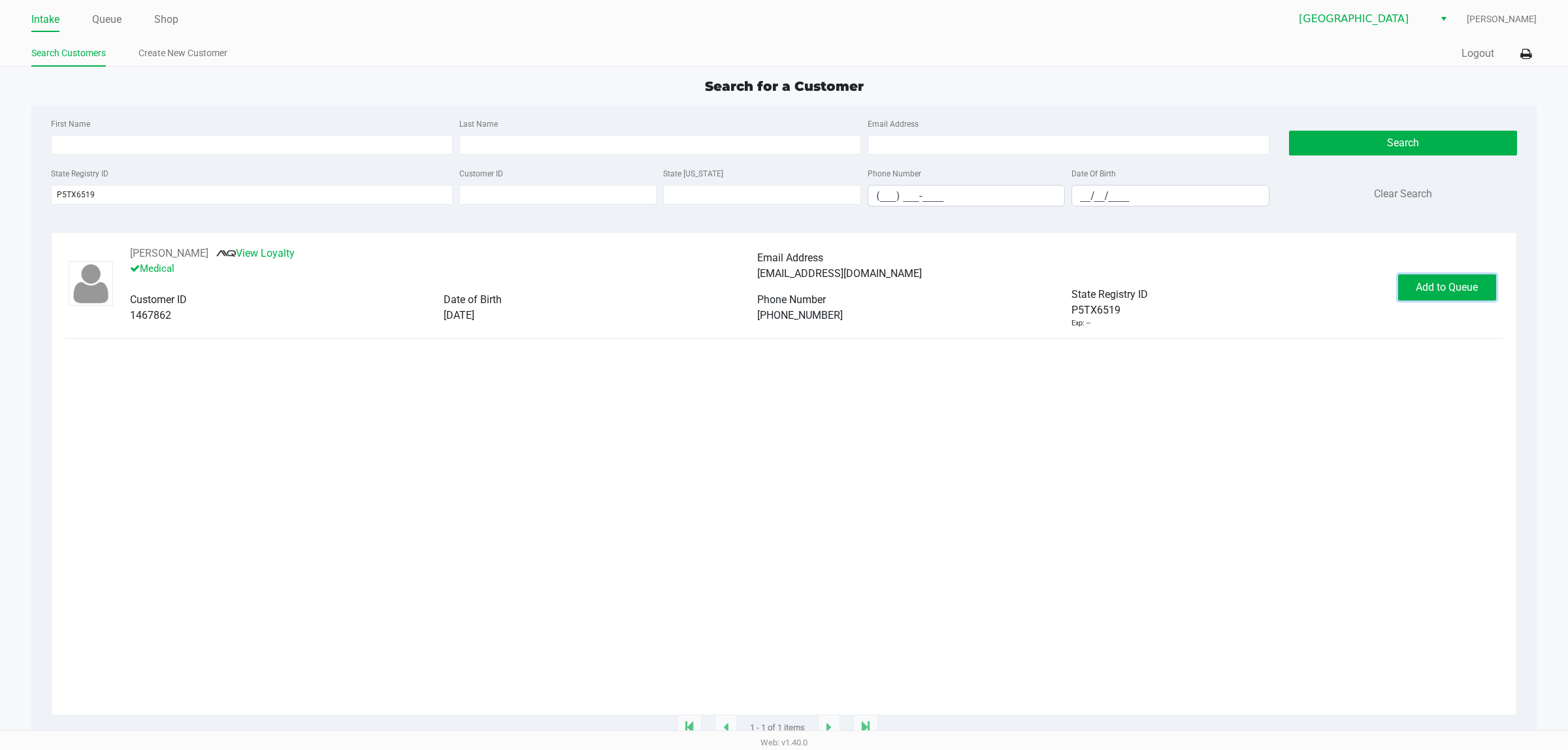
click at [1415, 300] on button "Add to Queue" at bounding box center [1447, 287] width 98 height 26
click at [1424, 291] on div "Add to Queue" at bounding box center [1447, 287] width 98 height 26
click at [1465, 279] on button "In Queue" at bounding box center [1444, 287] width 92 height 26
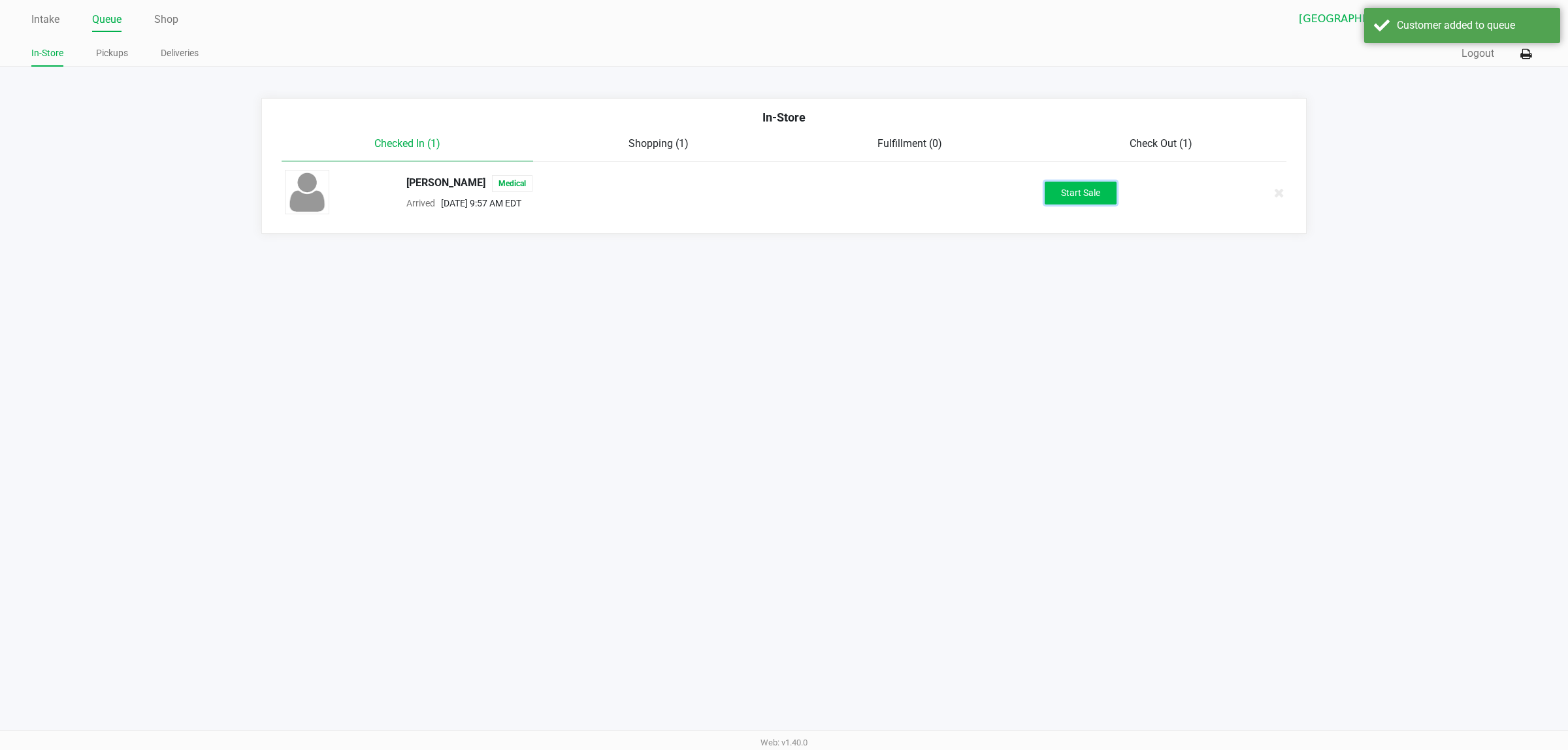
click at [1088, 187] on button "Start Sale" at bounding box center [1081, 193] width 72 height 23
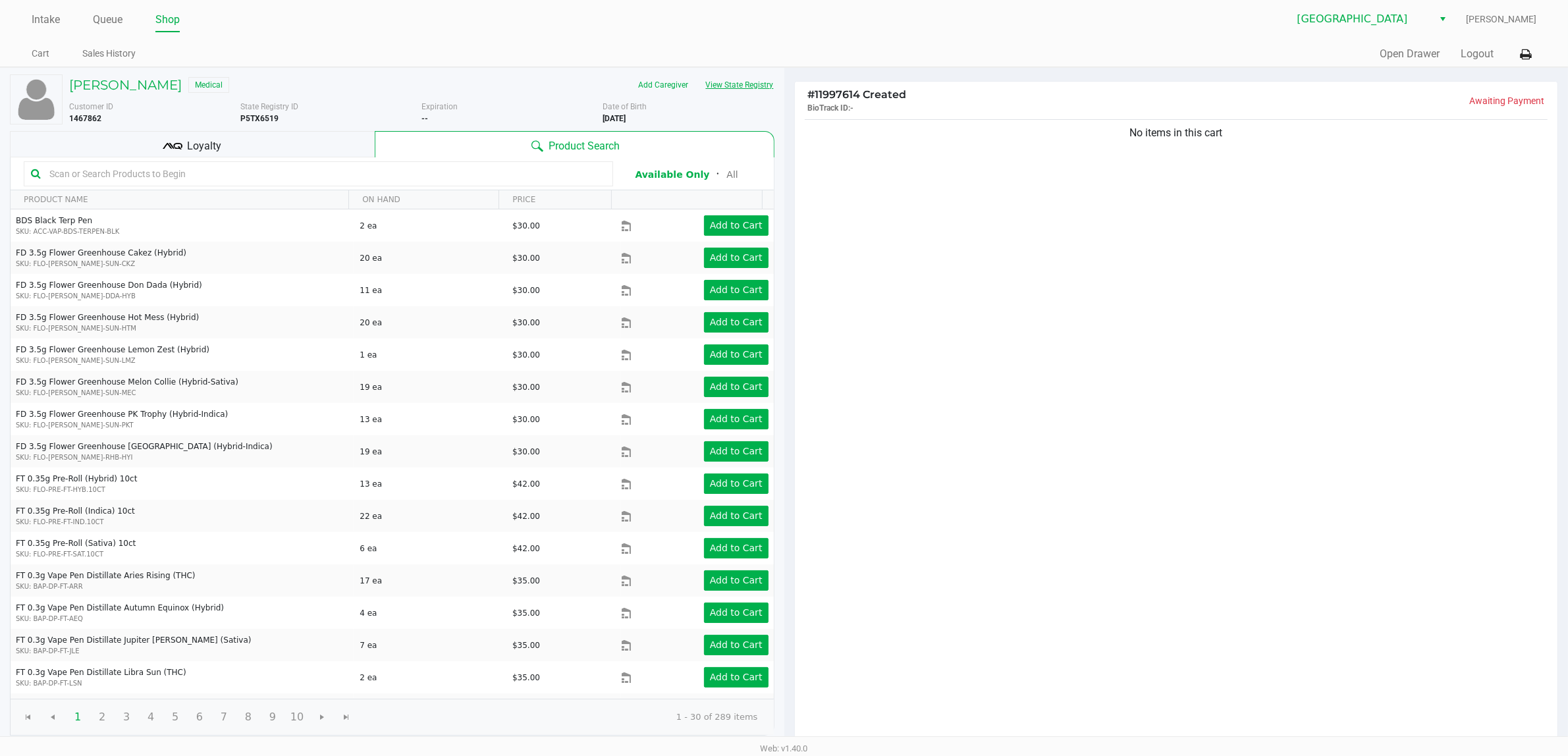
click at [745, 91] on button "View State Registry" at bounding box center [736, 85] width 77 height 21
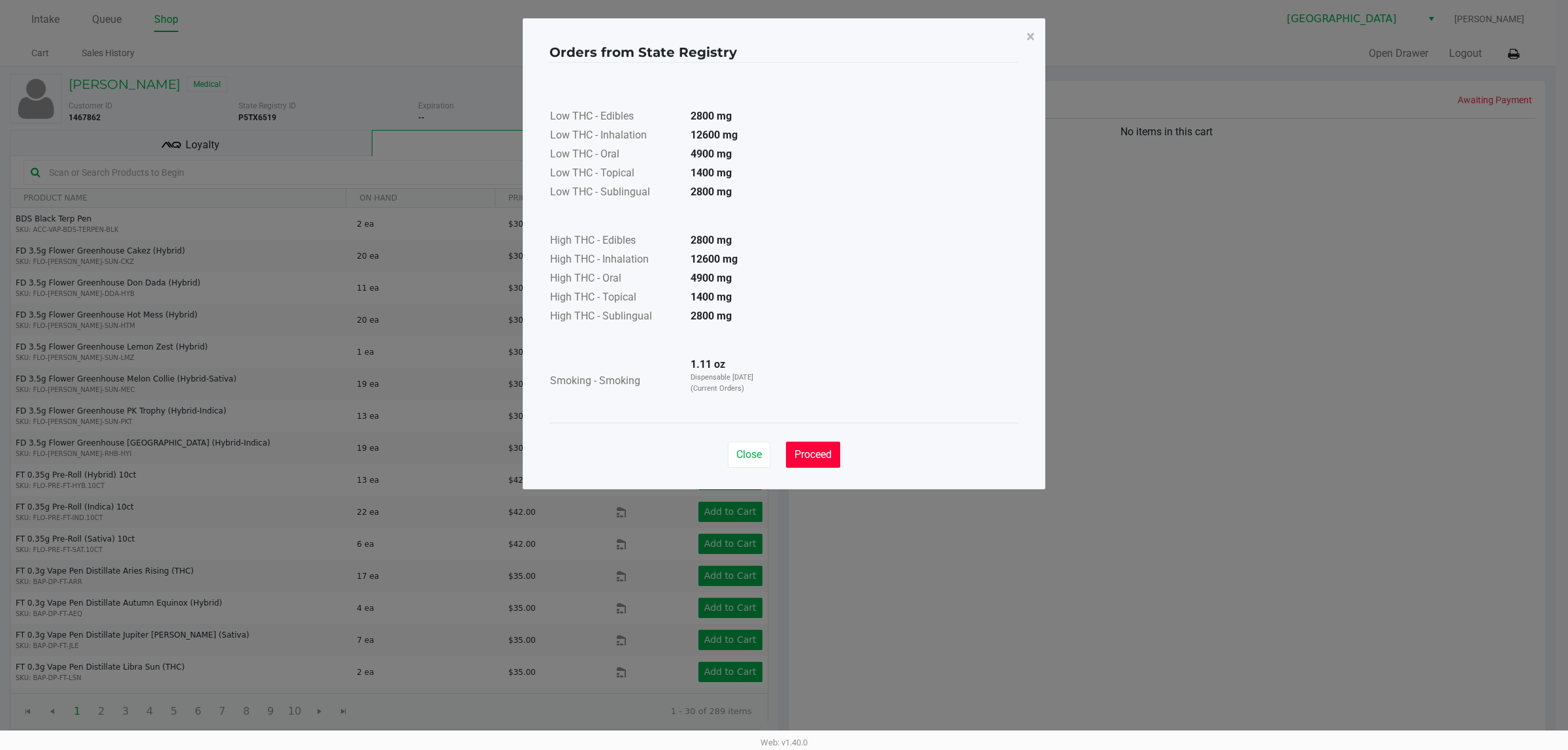
click at [807, 461] on button "Proceed" at bounding box center [813, 454] width 54 height 26
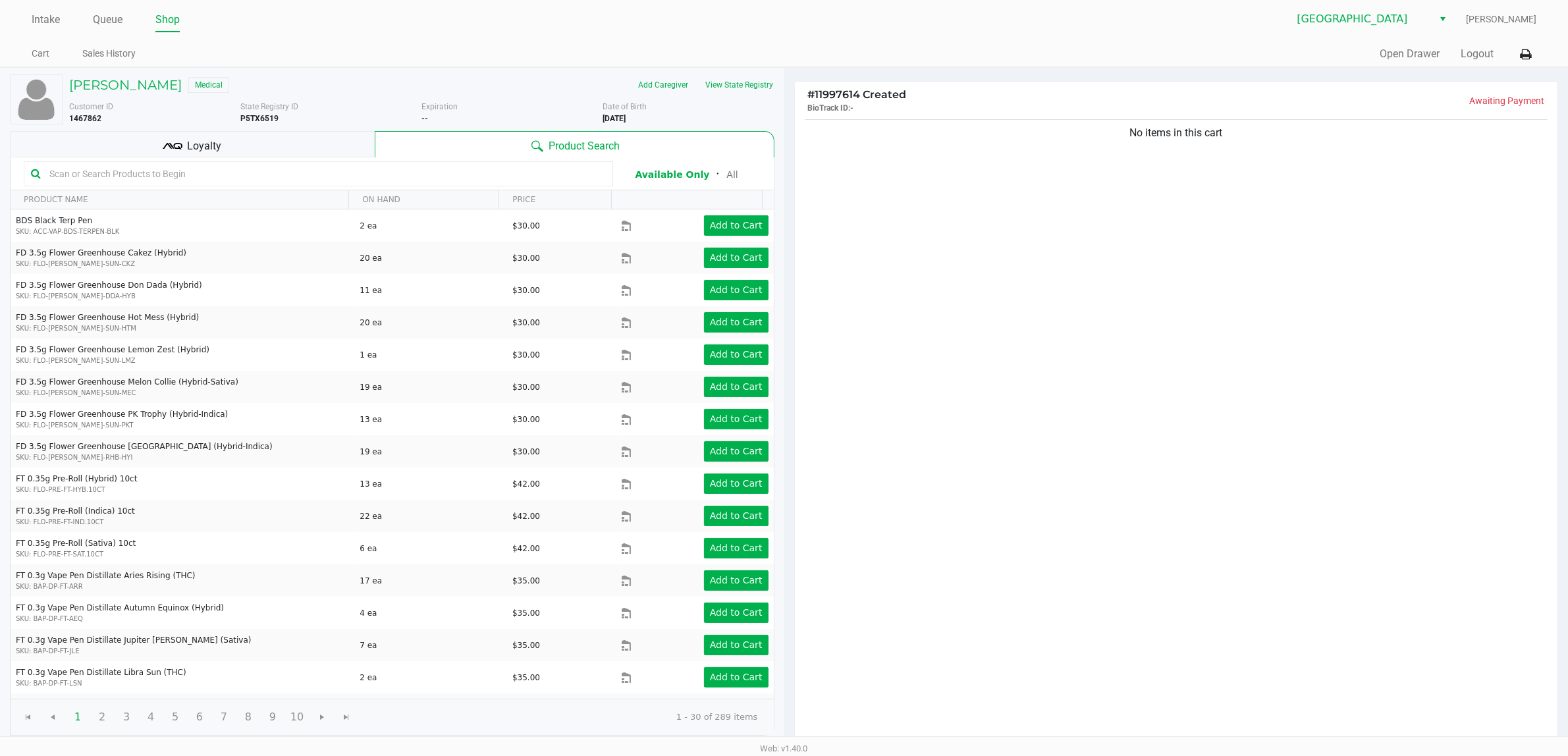
click at [944, 291] on div "No items in this cart" at bounding box center [1176, 431] width 763 height 629
click at [1364, 21] on span "[GEOGRAPHIC_DATA]" at bounding box center [1360, 19] width 128 height 16
click at [1328, 60] on span "Port Orange WC" at bounding box center [1345, 64] width 74 height 16
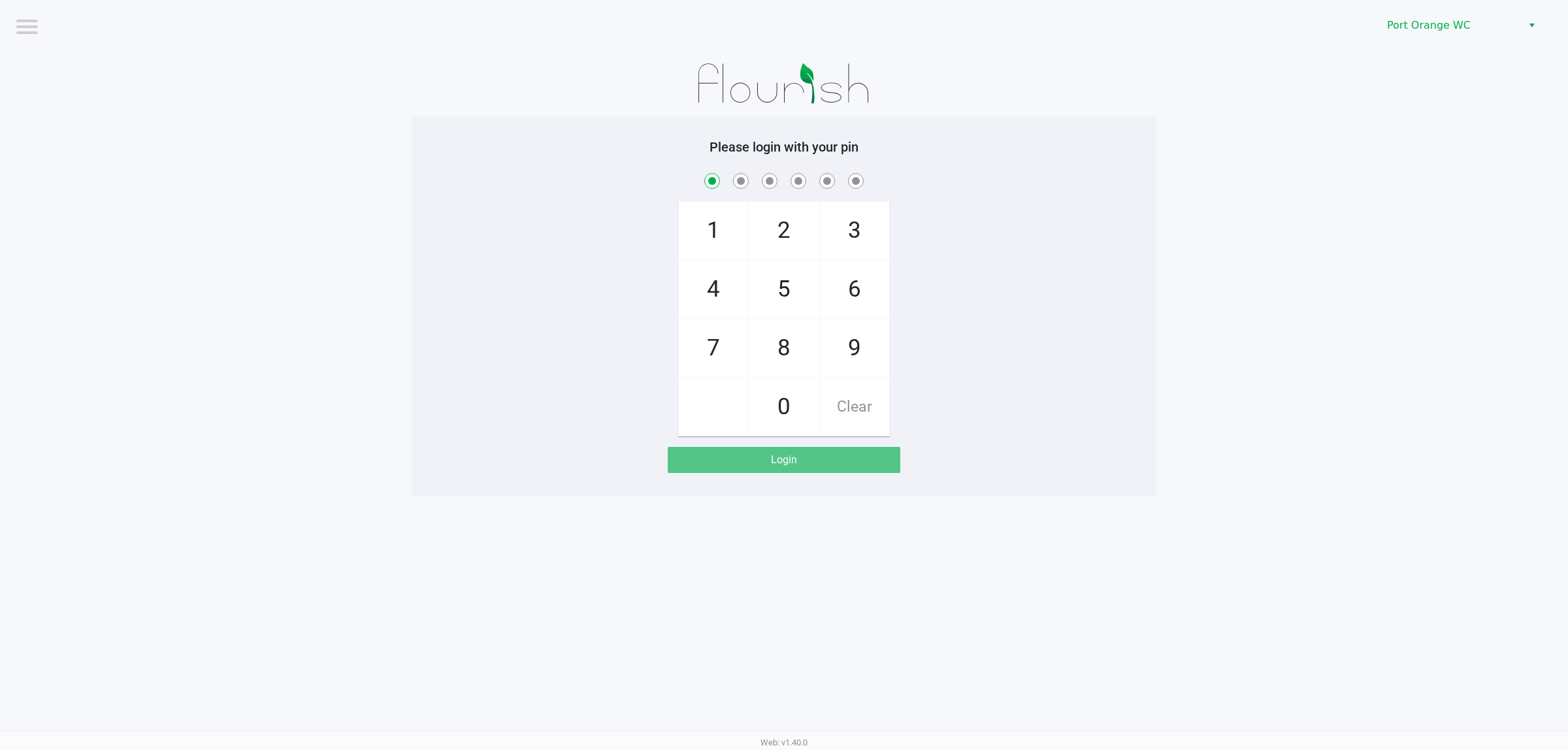
checkbox input "true"
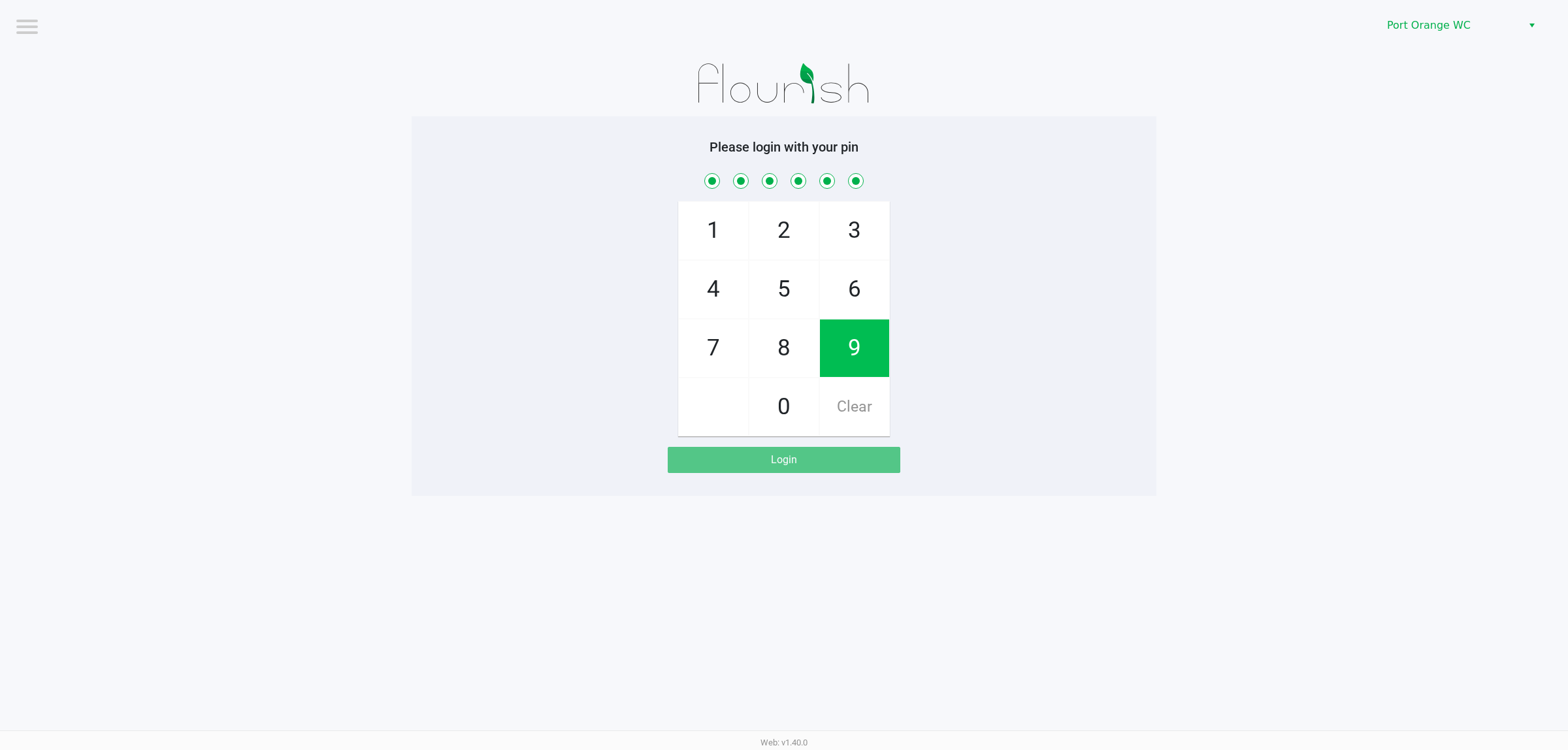
checkbox input "true"
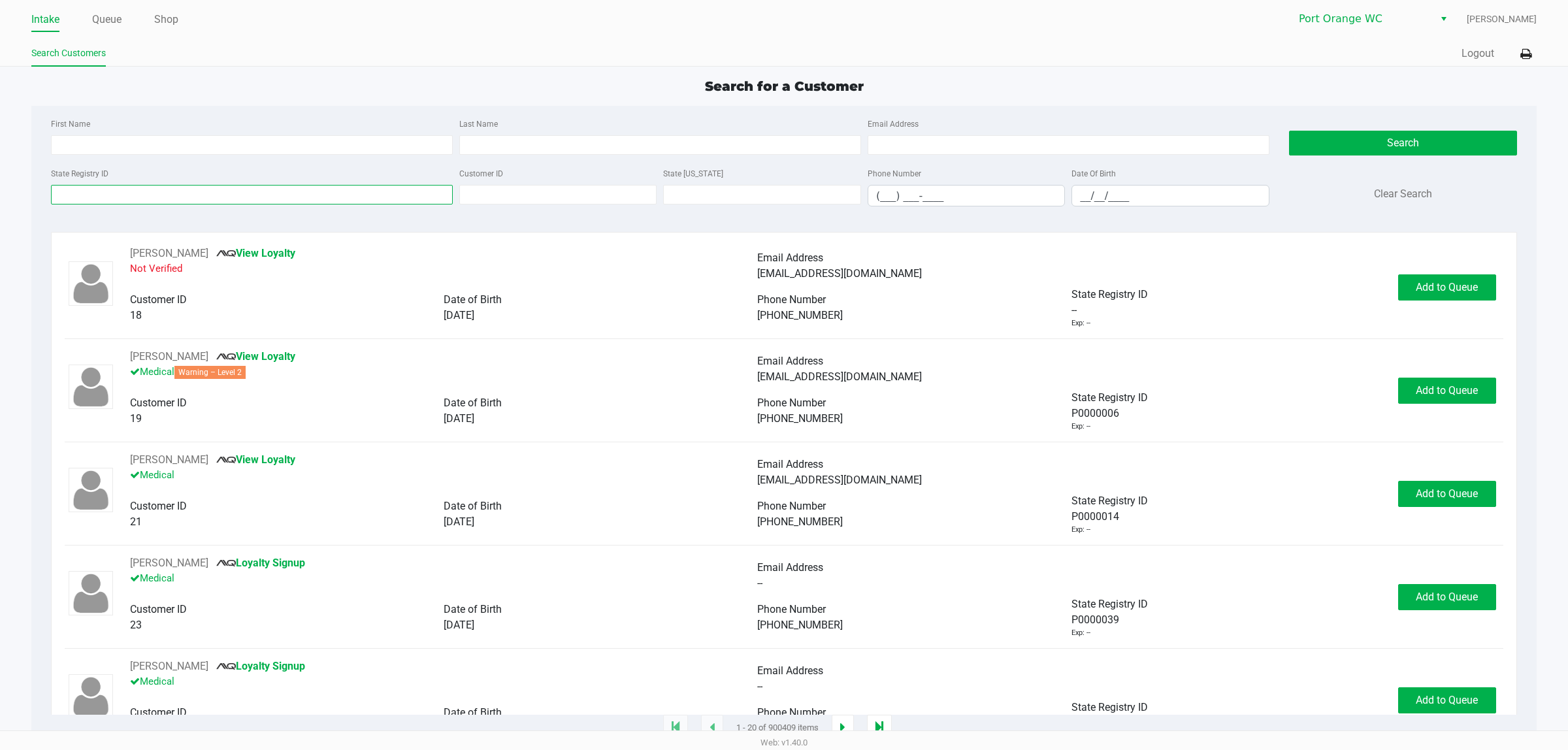
click at [247, 194] on input "State Registry ID" at bounding box center [251, 194] width 401 height 19
type input "P5TX6519"
click at [1403, 154] on button "Search" at bounding box center [1403, 142] width 228 height 25
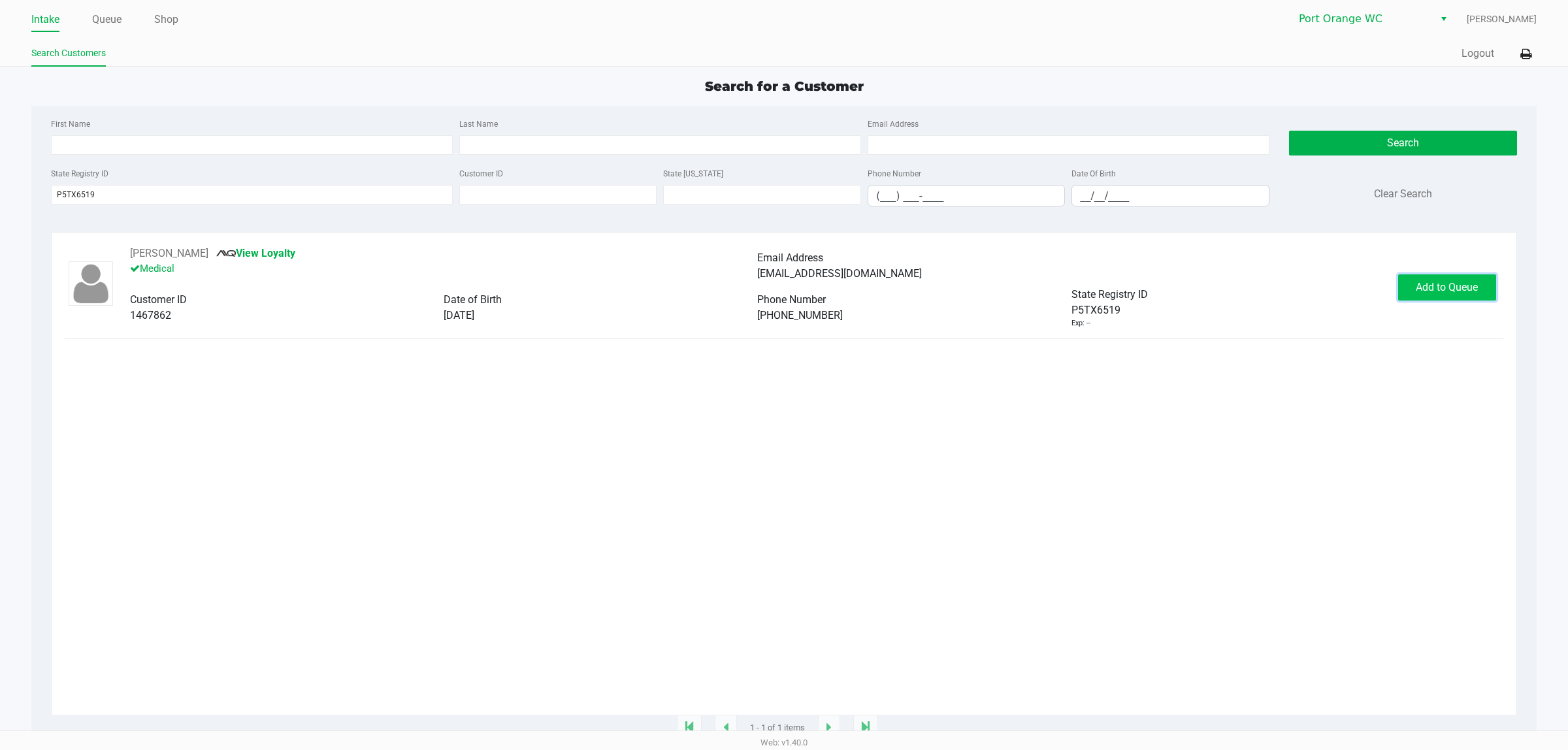
click at [1436, 292] on span "Add to Queue" at bounding box center [1447, 287] width 62 height 13
click at [1435, 292] on span "In Queue" at bounding box center [1461, 287] width 109 height 13
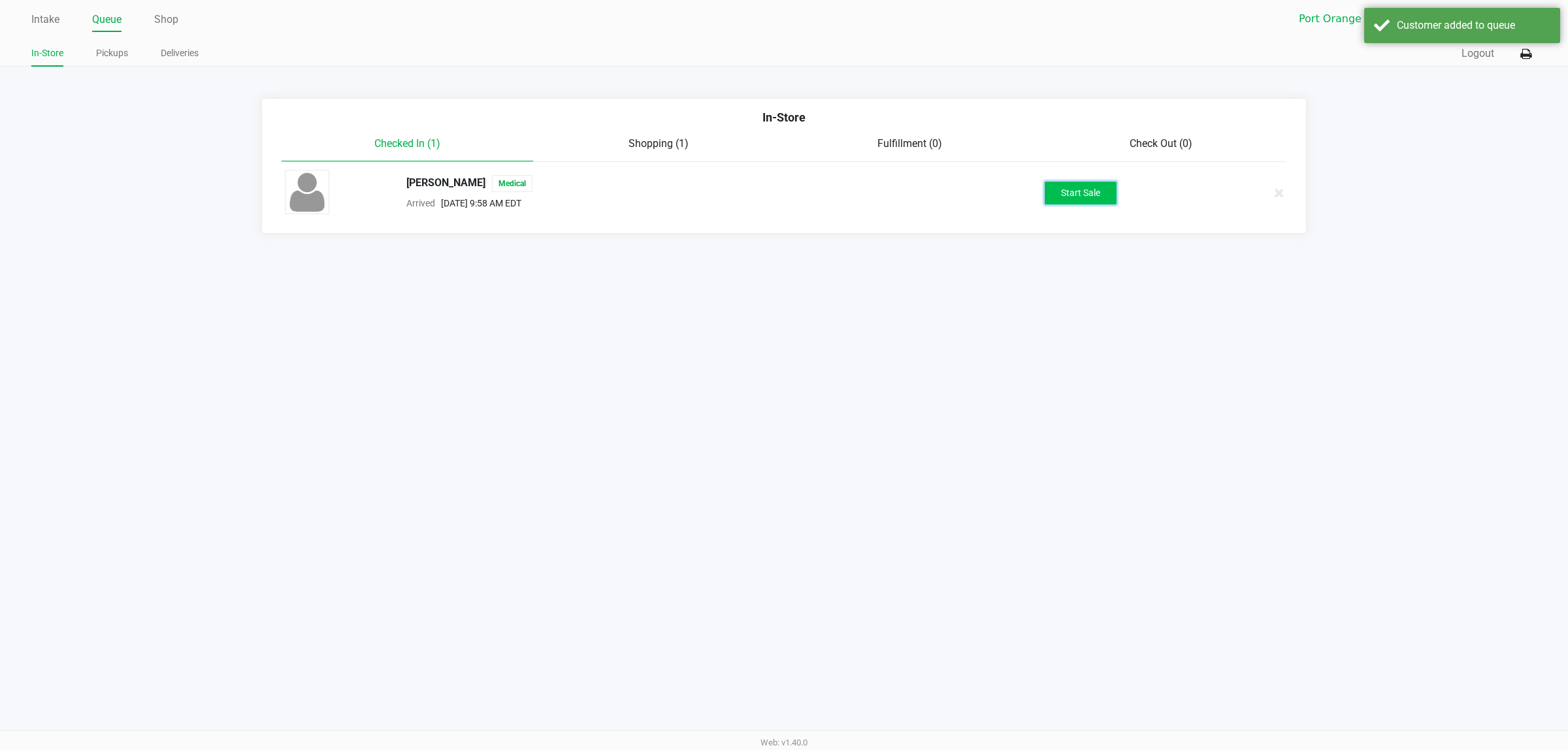
click at [1083, 186] on button "Start Sale" at bounding box center [1081, 193] width 72 height 23
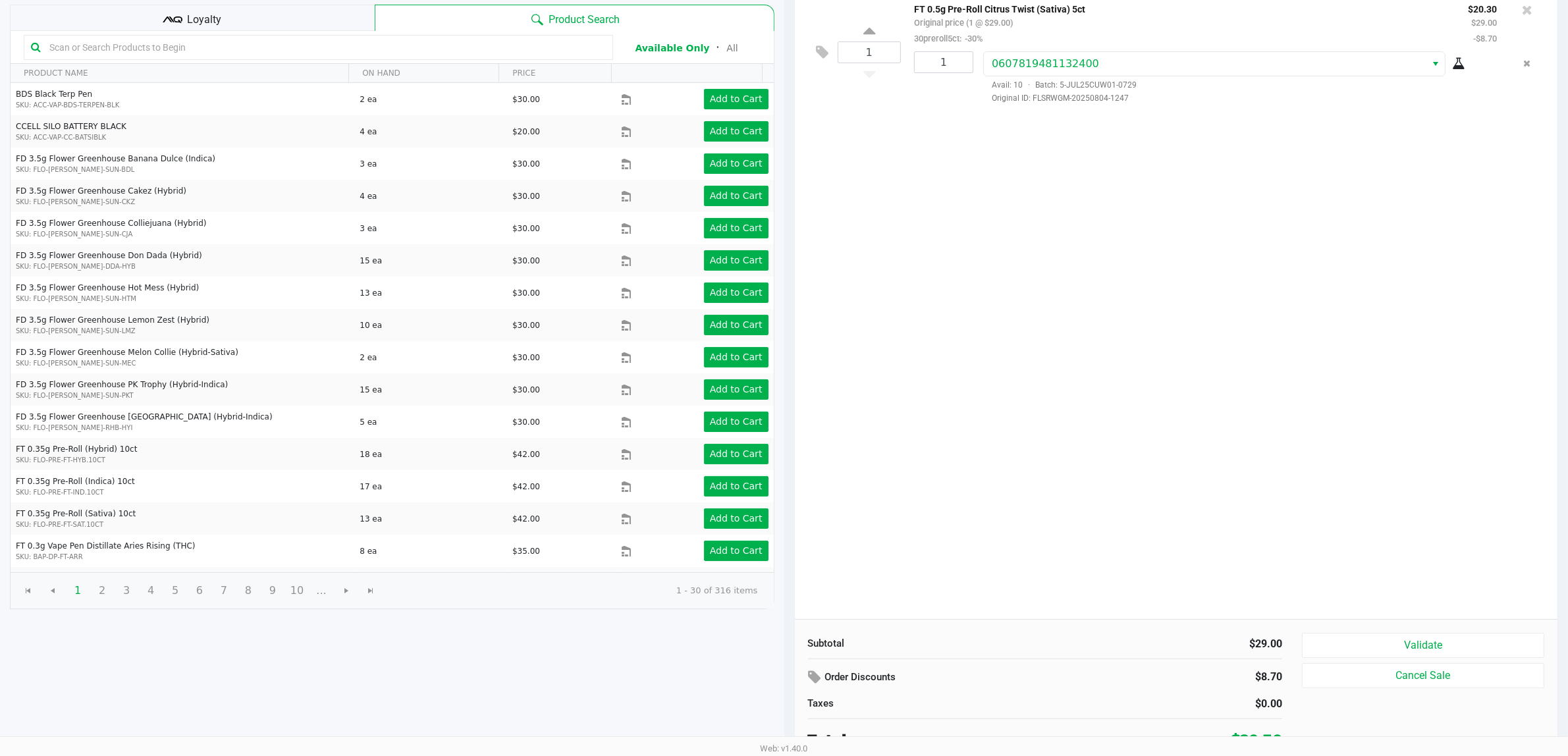
scroll to position [137, 0]
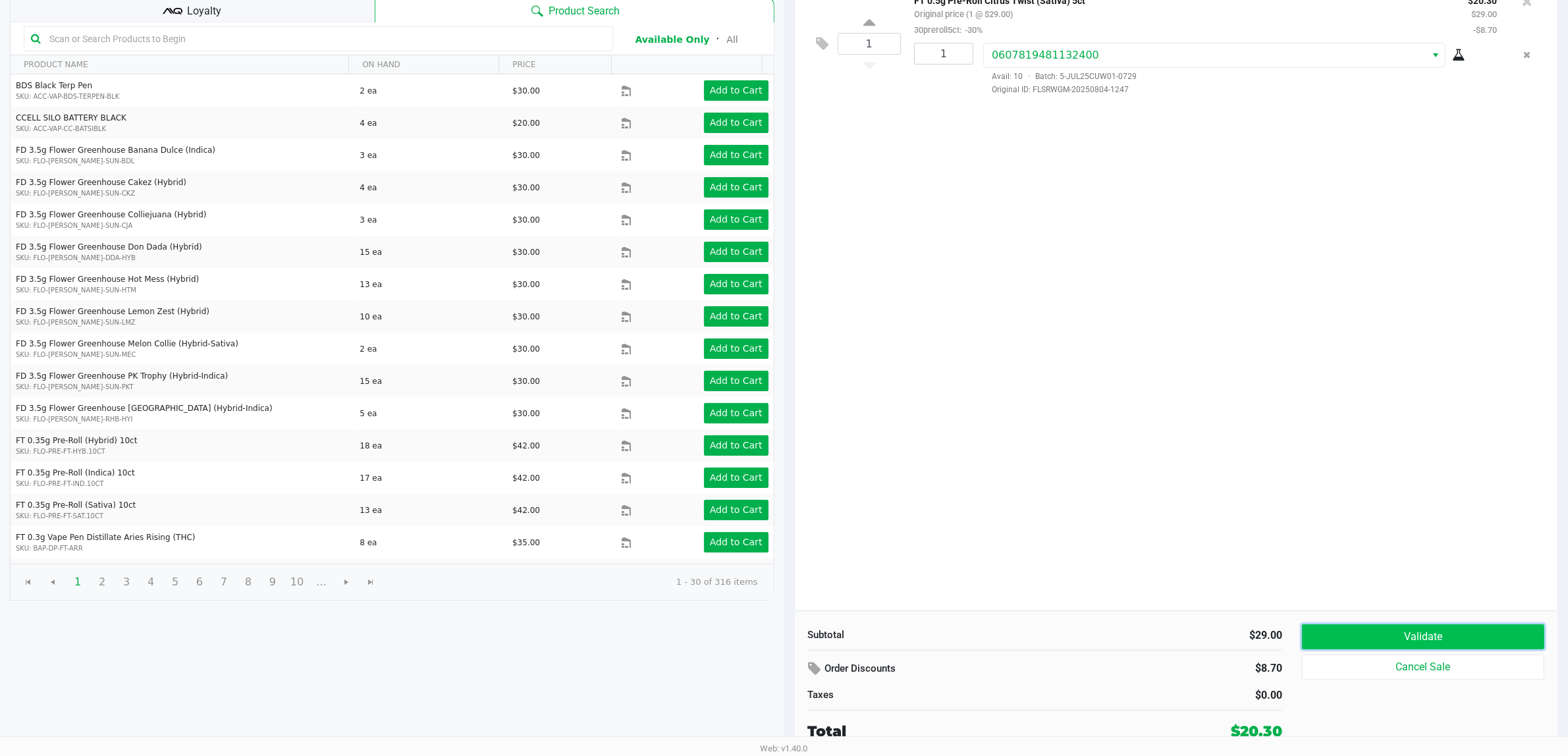
click at [1503, 631] on button "Validate" at bounding box center [1422, 637] width 242 height 25
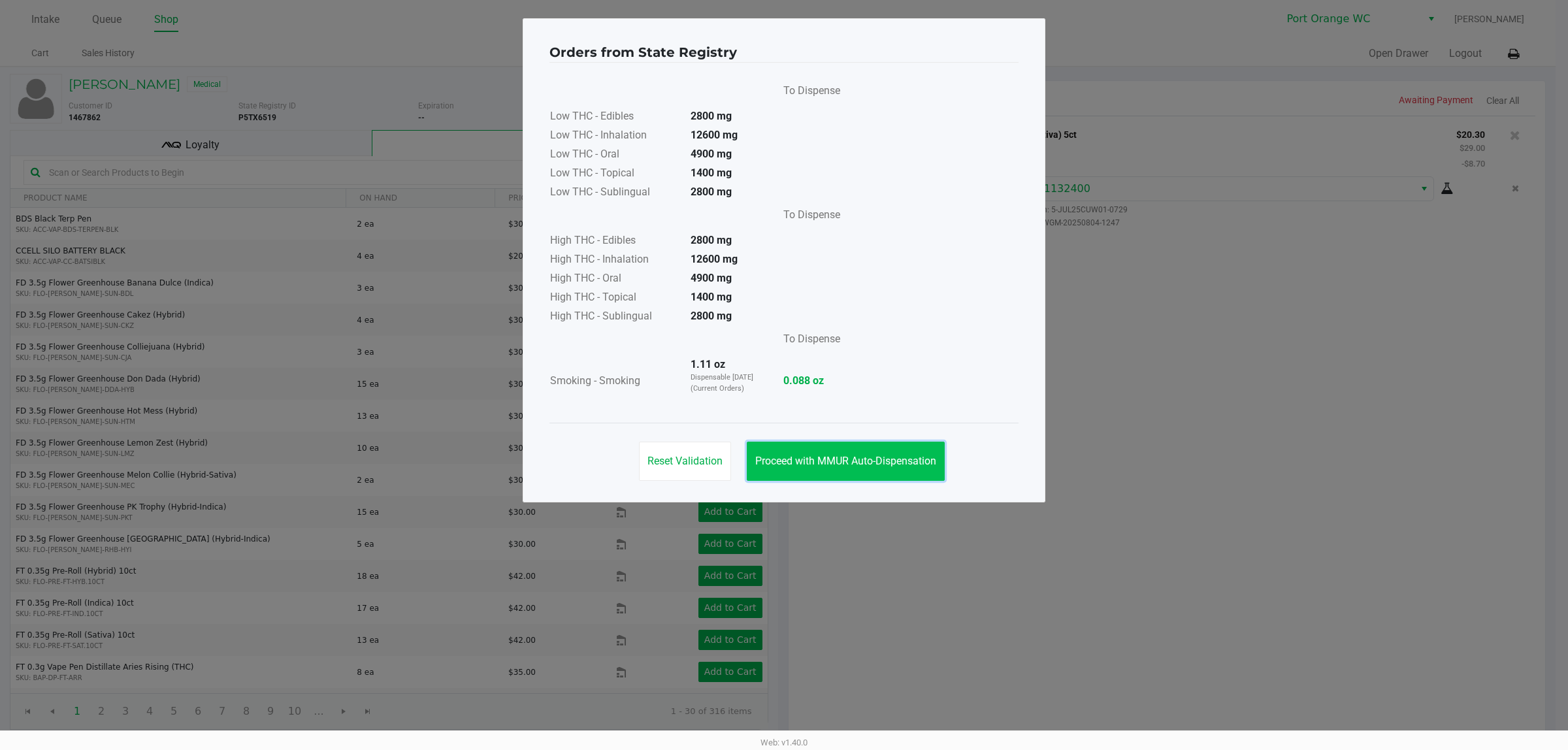
click at [875, 453] on button "Proceed with MMUR Auto-Dispensation" at bounding box center [846, 461] width 198 height 39
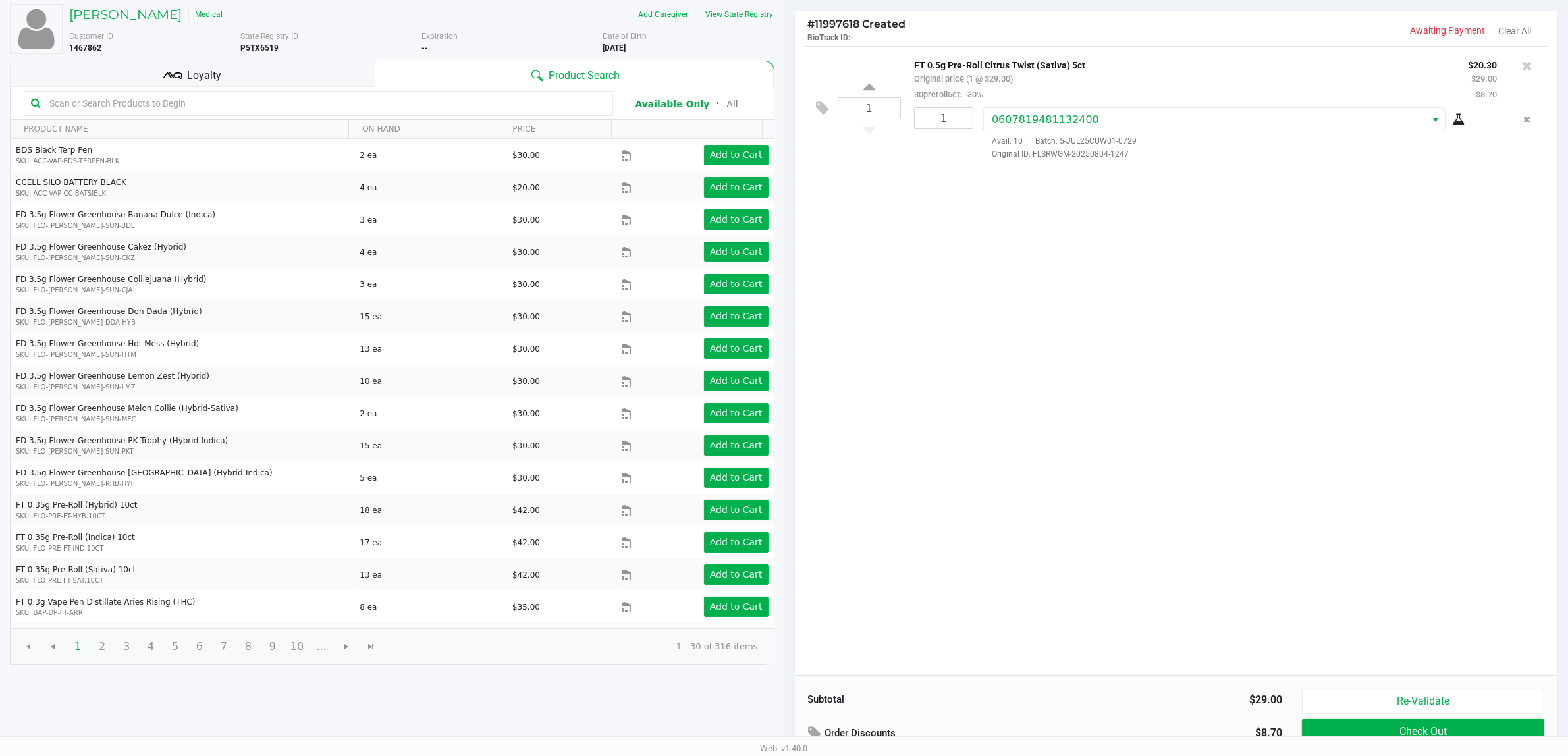
scroll to position [137, 0]
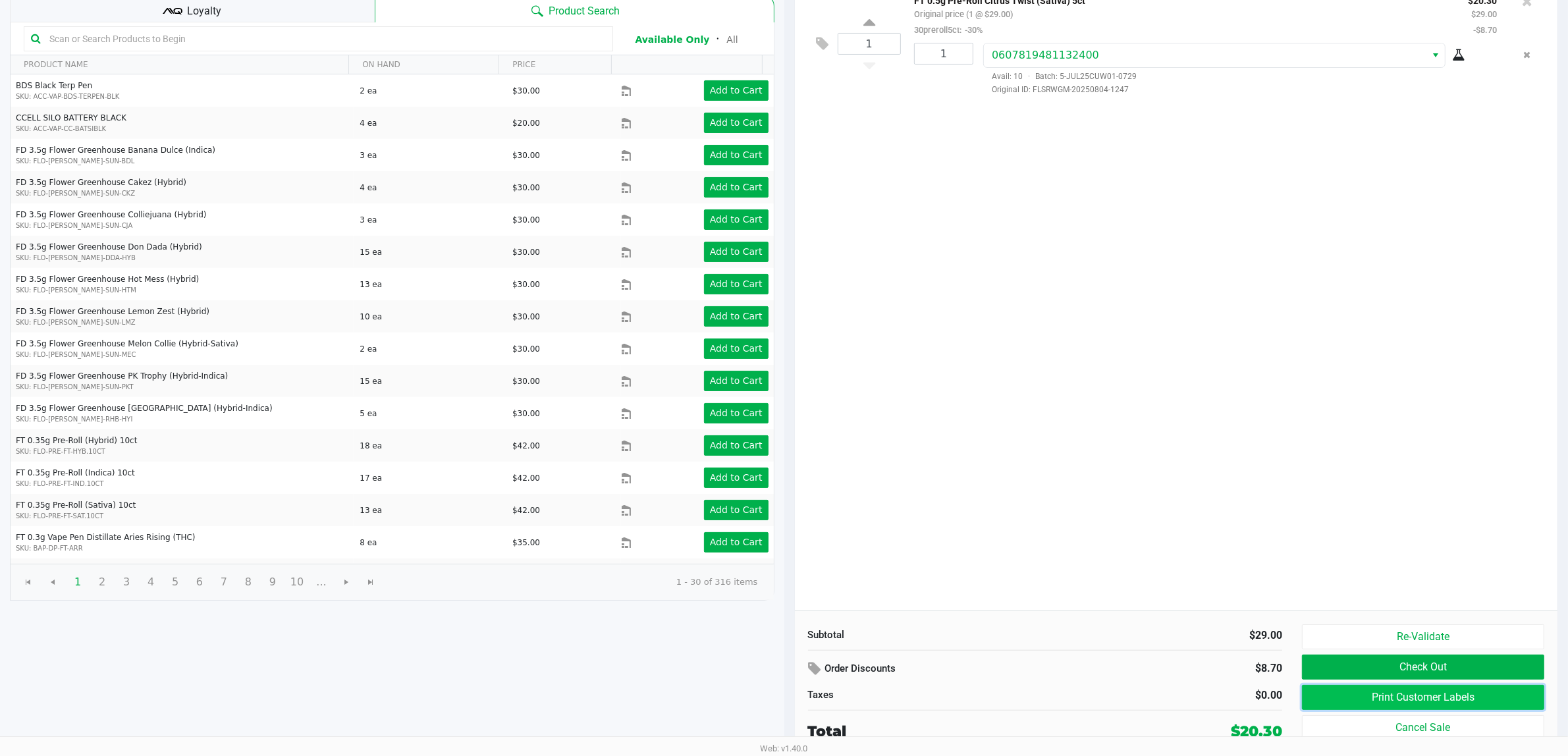
click at [1427, 689] on button "Print Customer Labels" at bounding box center [1422, 697] width 242 height 25
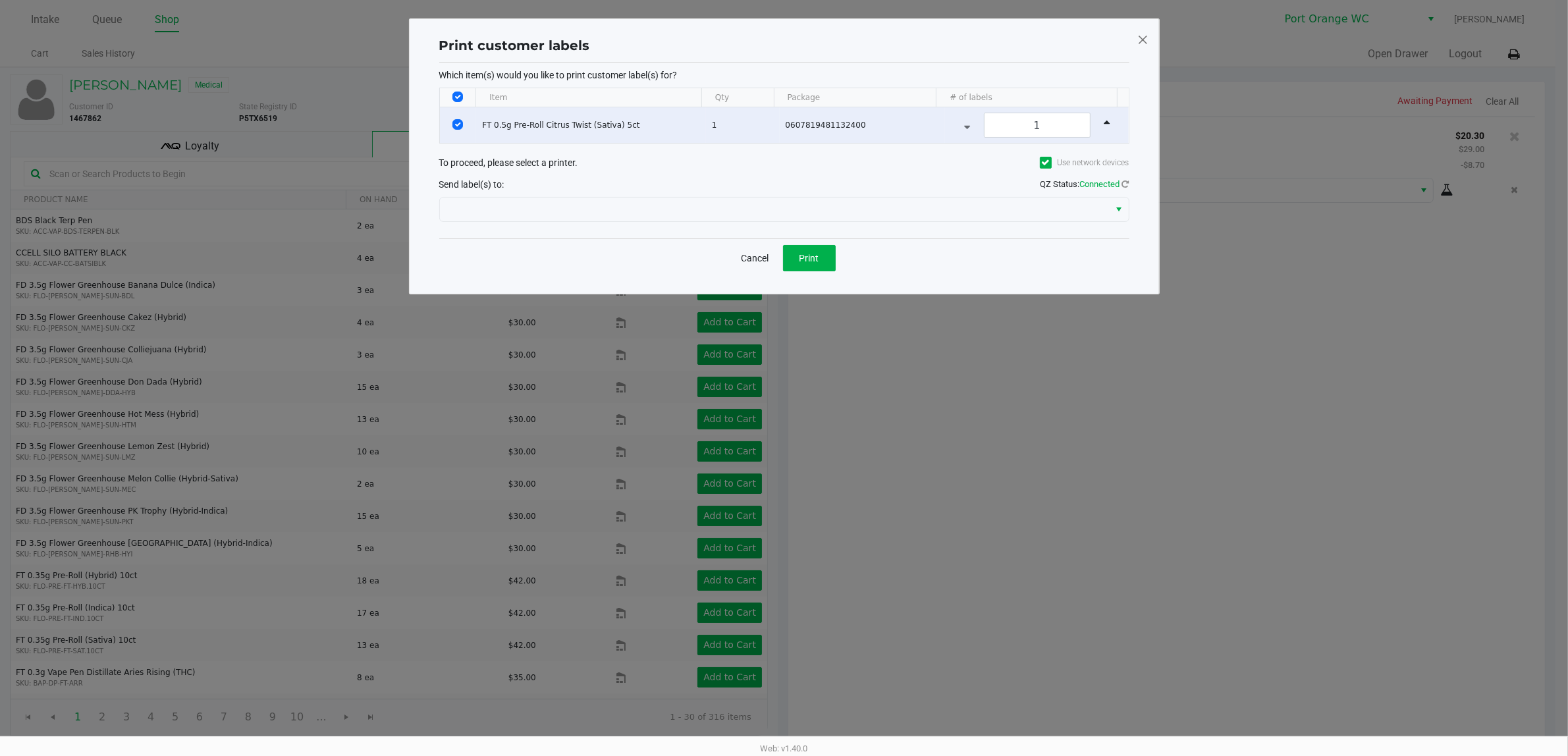
scroll to position [0, 0]
click at [807, 264] on span "Print" at bounding box center [815, 258] width 20 height 11
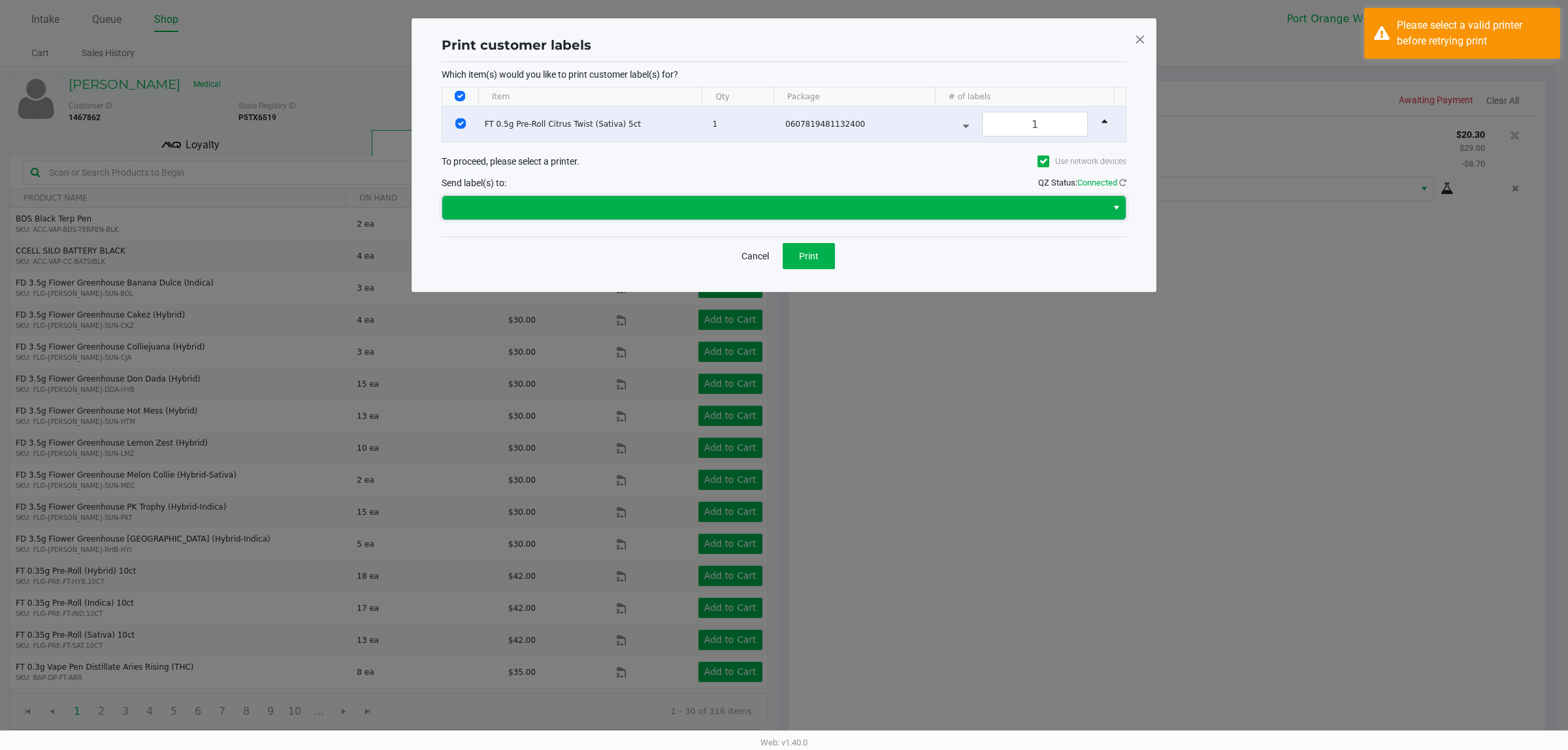
click at [572, 212] on span at bounding box center [774, 207] width 649 height 16
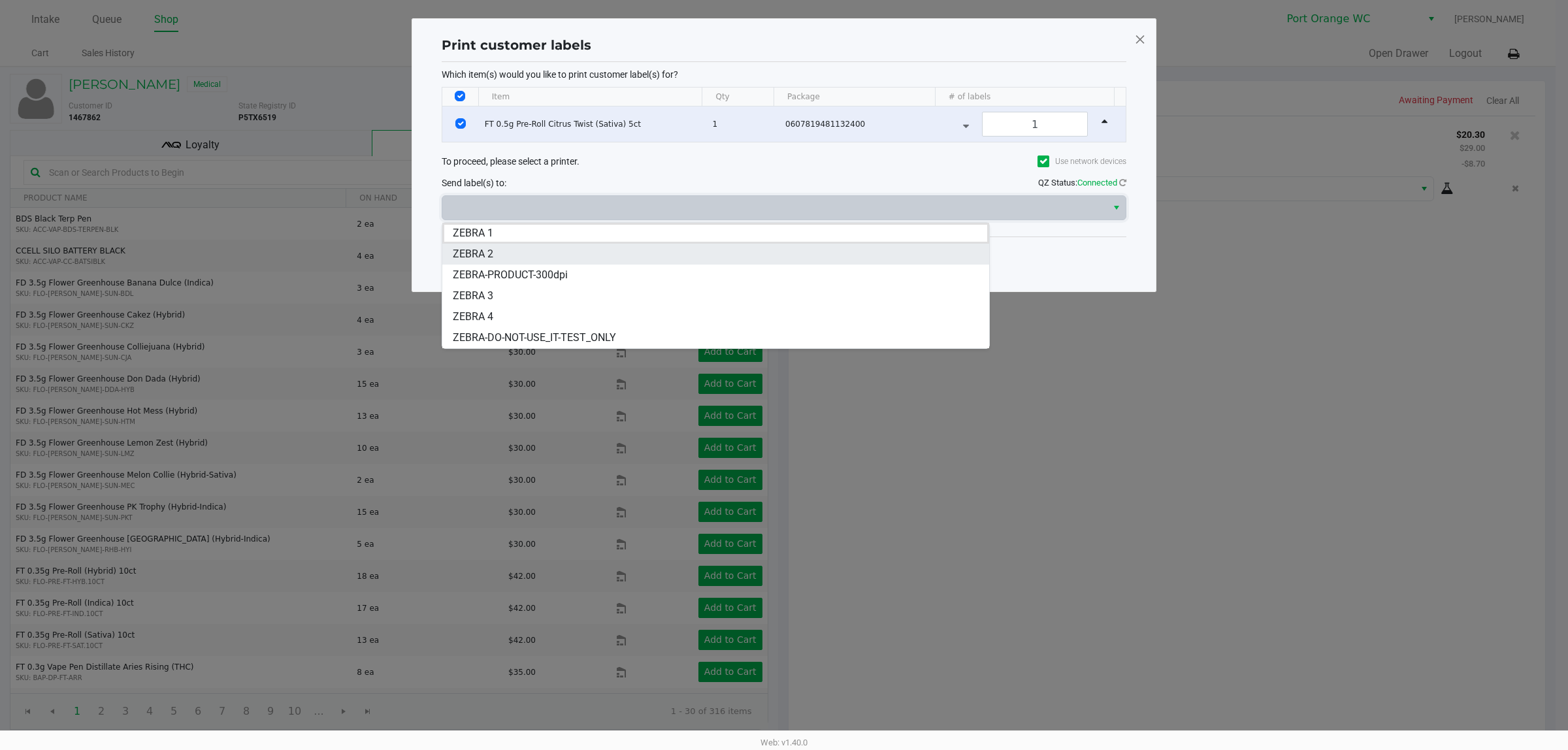
click at [512, 255] on li "ZEBRA 2" at bounding box center [715, 254] width 546 height 21
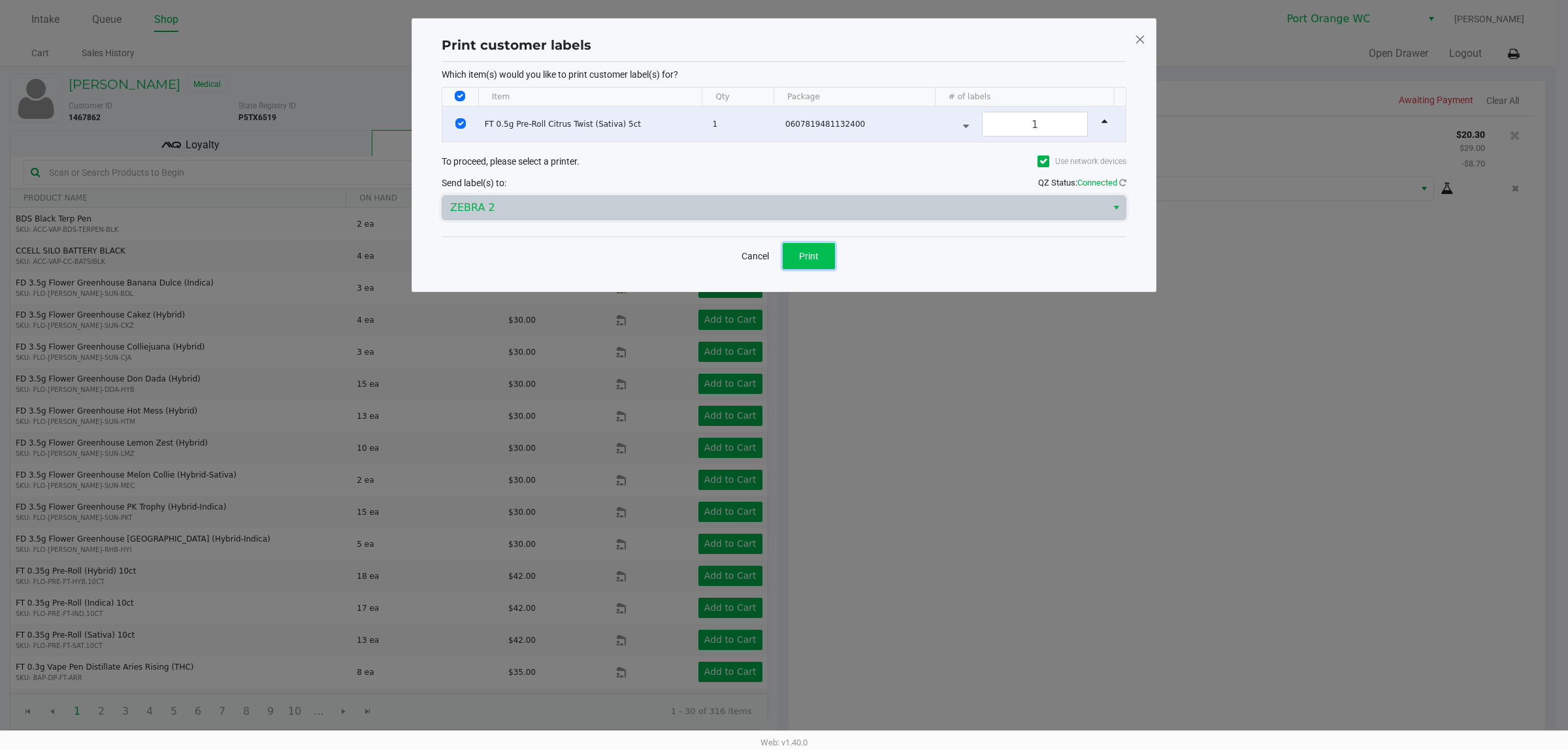
click at [811, 256] on span "Print" at bounding box center [809, 256] width 19 height 10
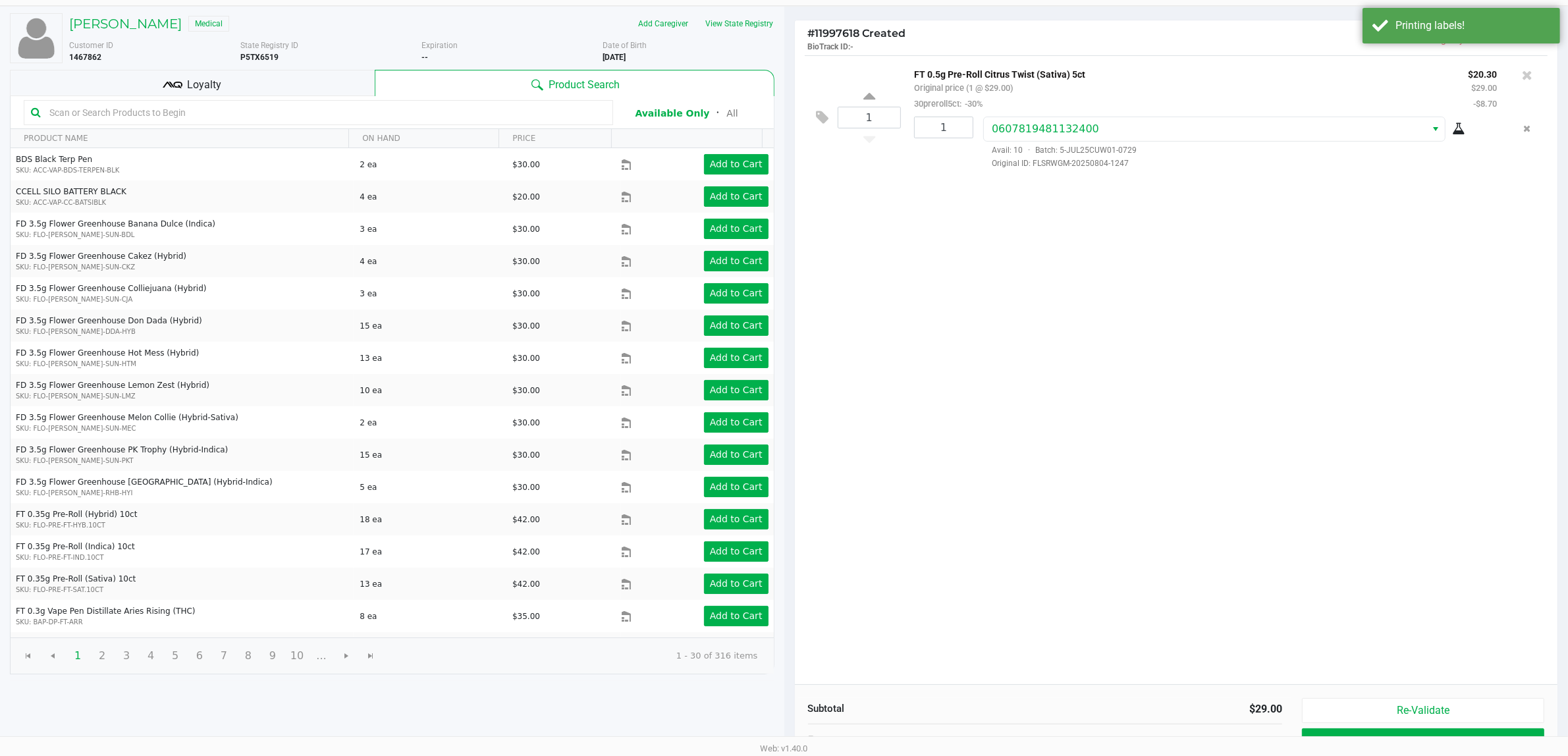
scroll to position [137, 0]
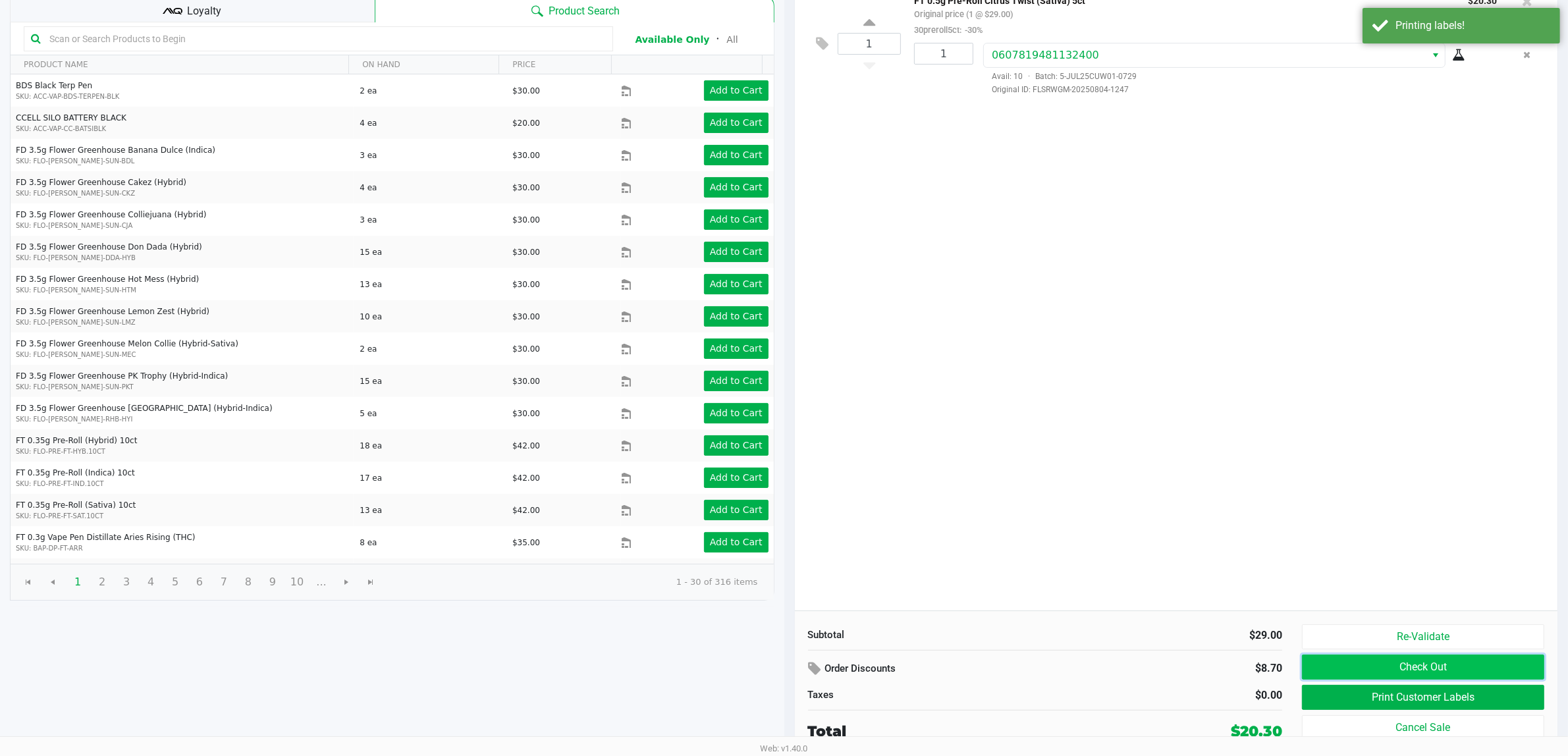
click at [1443, 665] on button "Check Out" at bounding box center [1422, 667] width 242 height 25
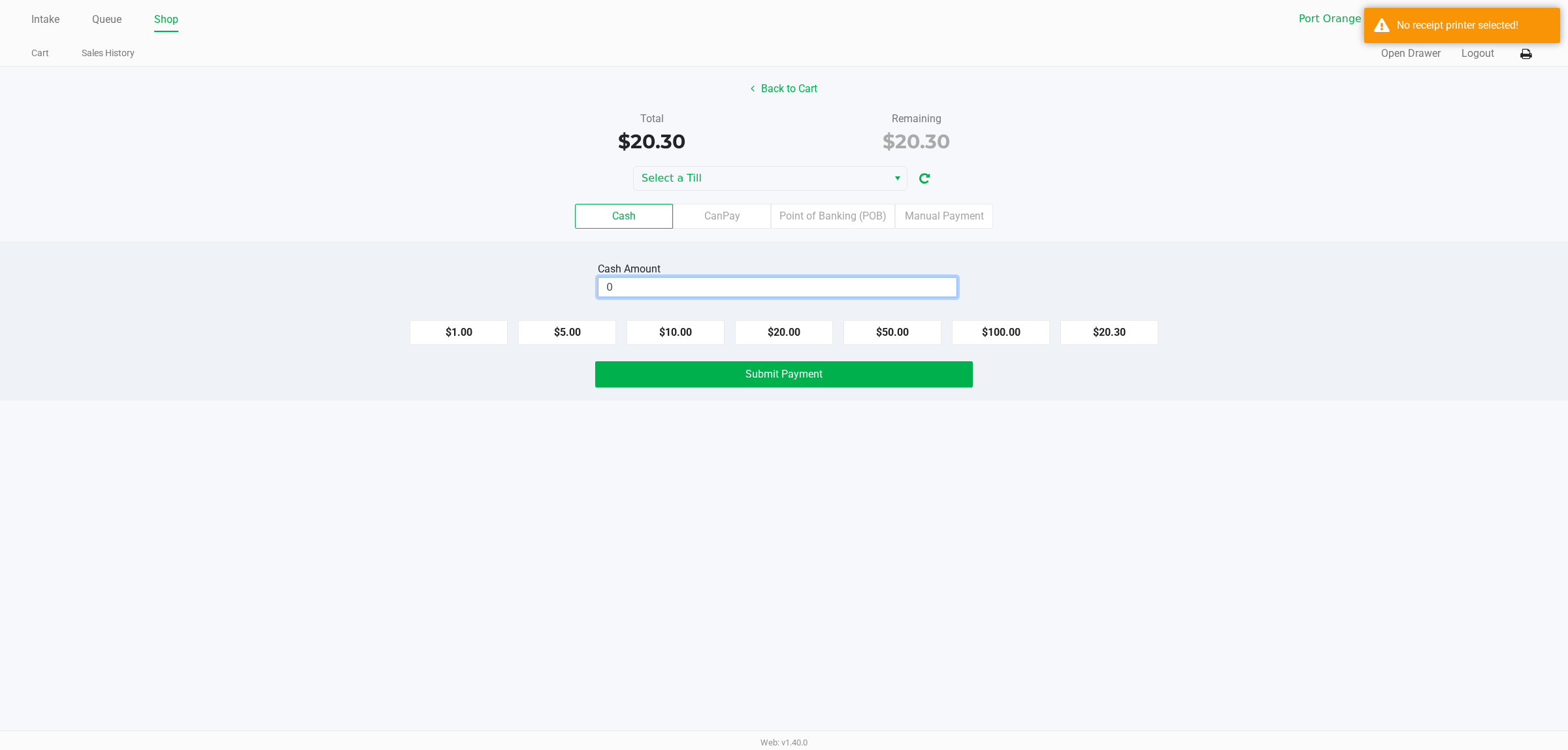
click at [795, 285] on input "0" at bounding box center [777, 287] width 358 height 19
click at [1533, 54] on button at bounding box center [1526, 54] width 22 height 24
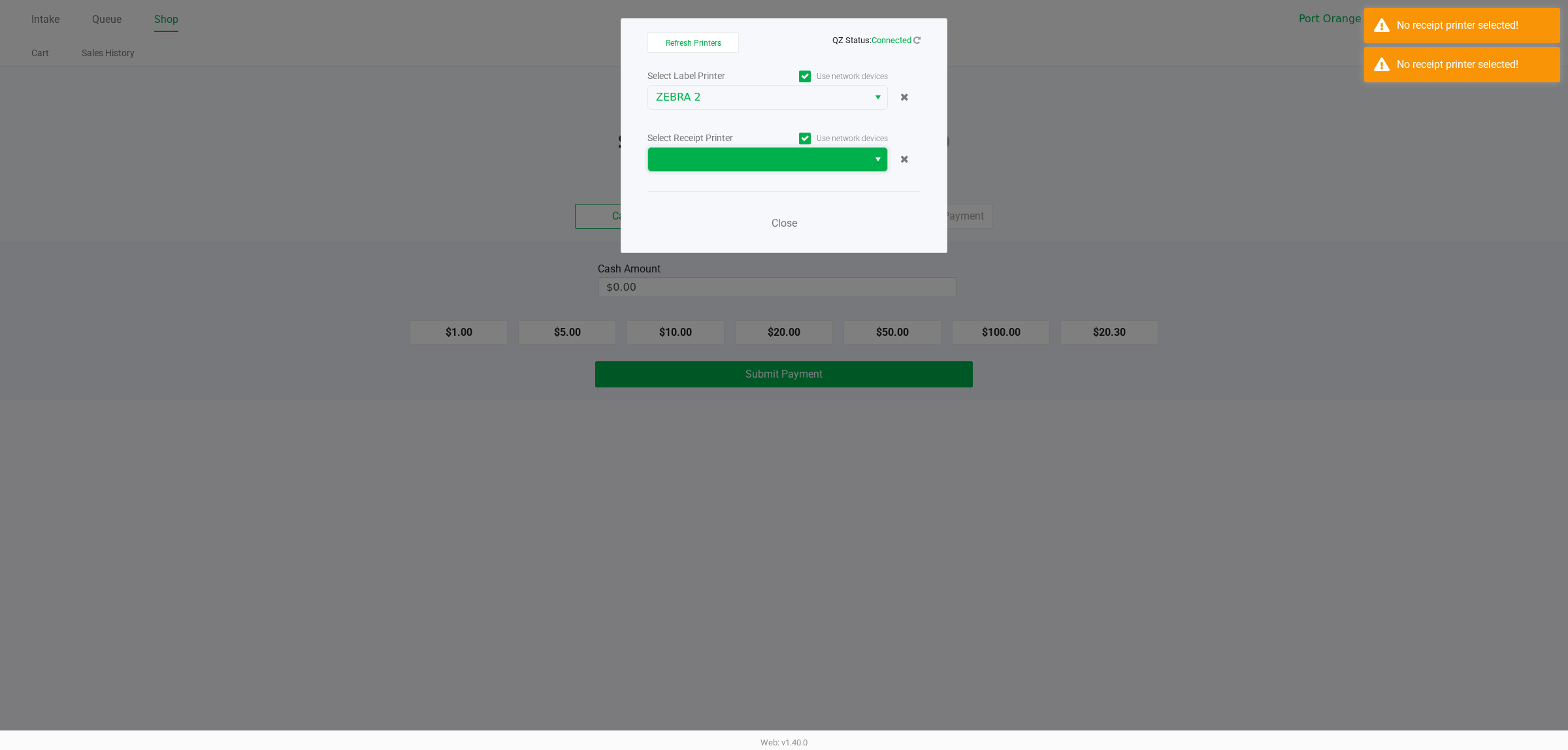
click at [743, 168] on span at bounding box center [758, 159] width 205 height 16
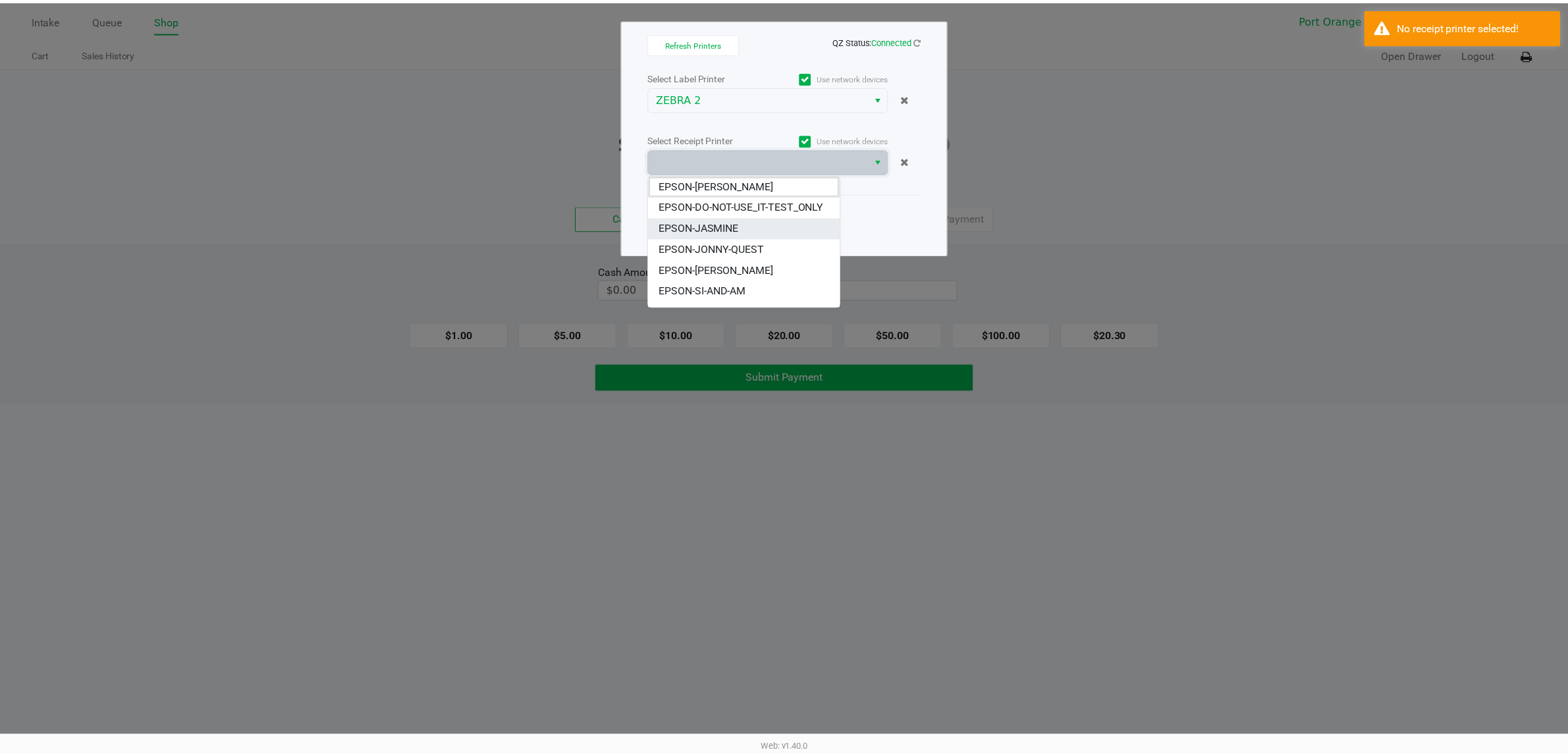
scroll to position [31, 0]
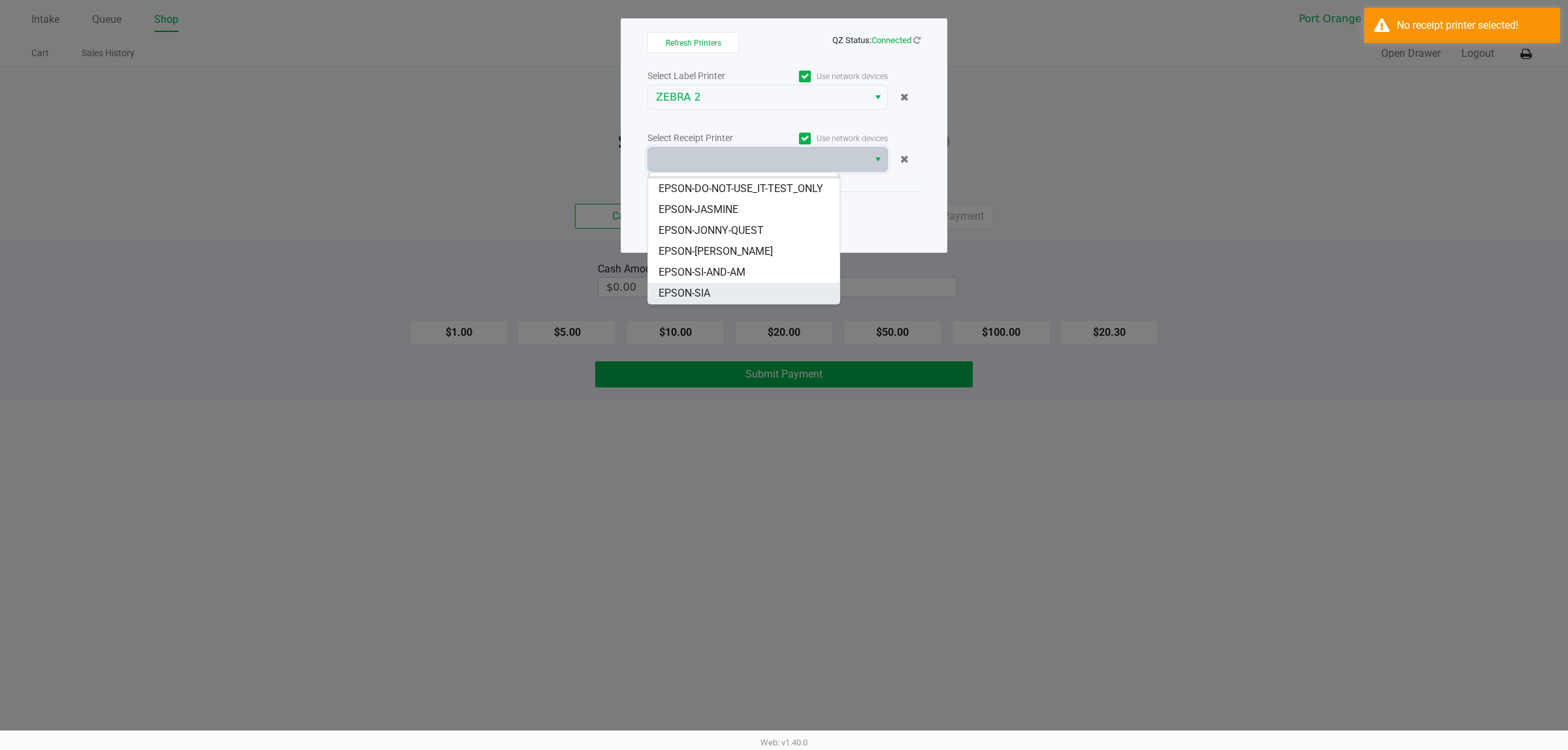
click at [681, 292] on span "EPSON-SIA" at bounding box center [684, 293] width 51 height 16
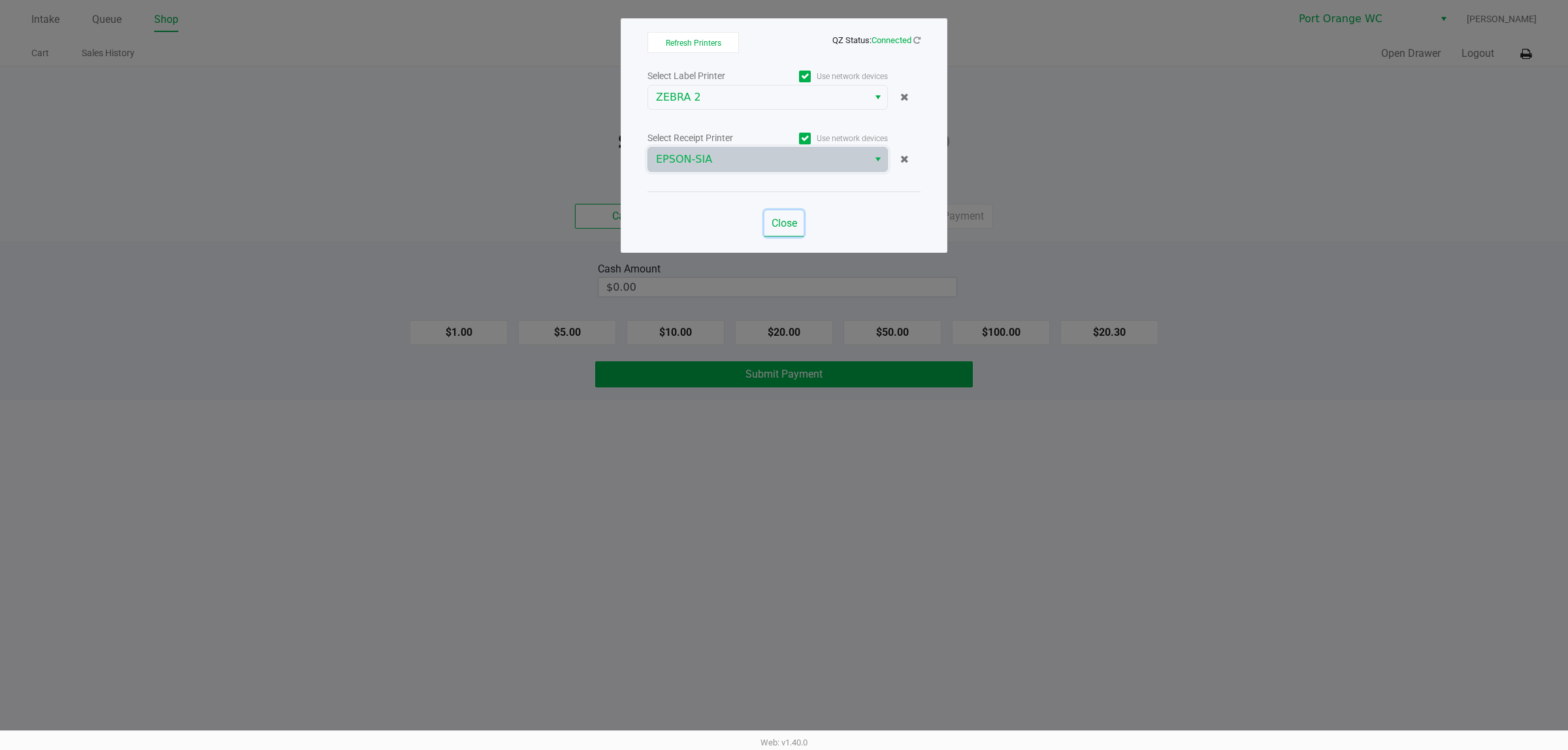
click at [781, 219] on span "Close" at bounding box center [784, 223] width 25 height 13
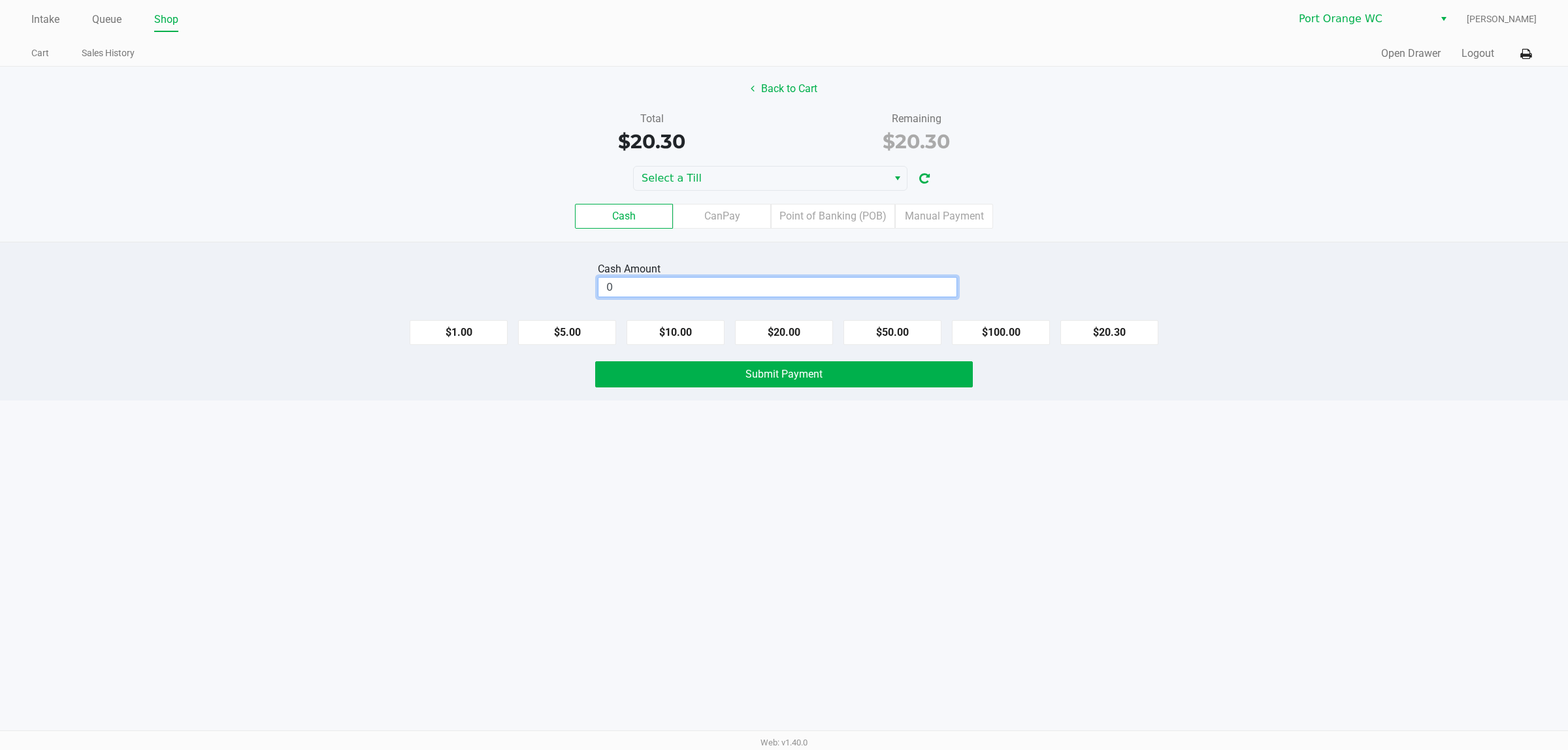
click at [837, 290] on input "0" at bounding box center [777, 287] width 358 height 19
drag, startPoint x: 1129, startPoint y: 331, endPoint x: 1049, endPoint y: 351, distance: 82.5
click at [1127, 331] on button "$20.30" at bounding box center [1110, 332] width 98 height 25
type input "$20.30"
click at [831, 380] on button "Submit Payment" at bounding box center [784, 374] width 378 height 26
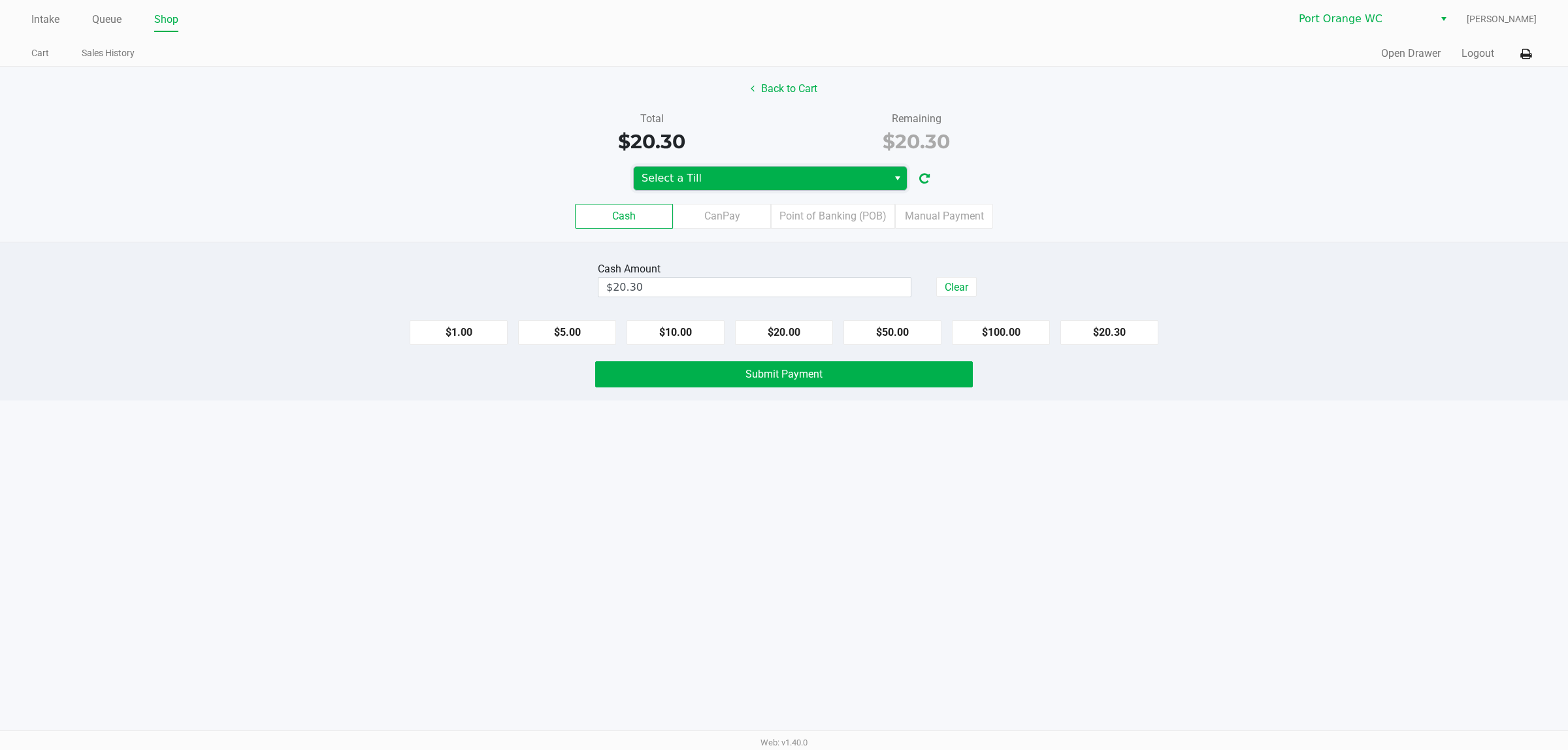
click at [720, 189] on span "Select a Till" at bounding box center [761, 179] width 254 height 24
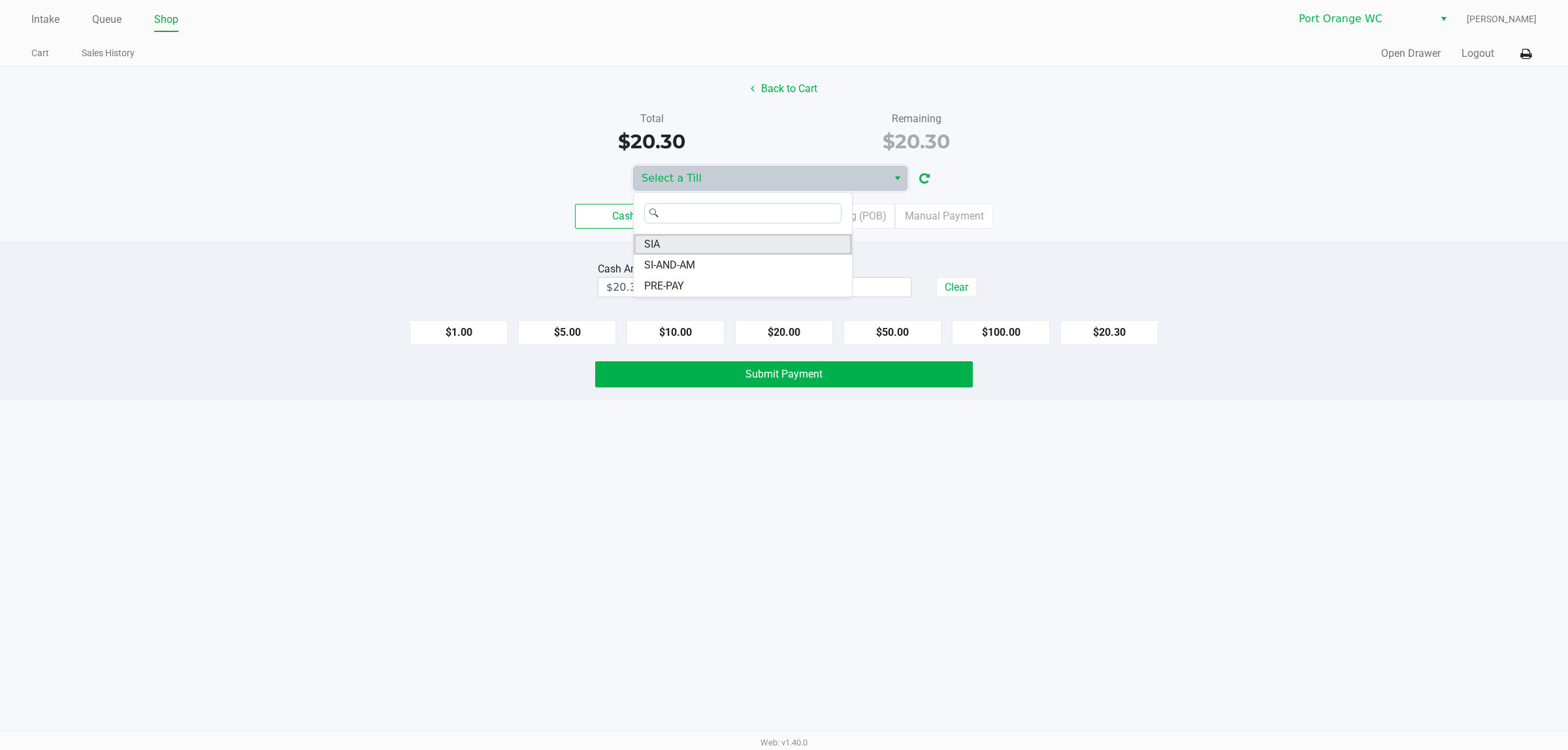
click at [653, 237] on span "SIA" at bounding box center [652, 244] width 16 height 16
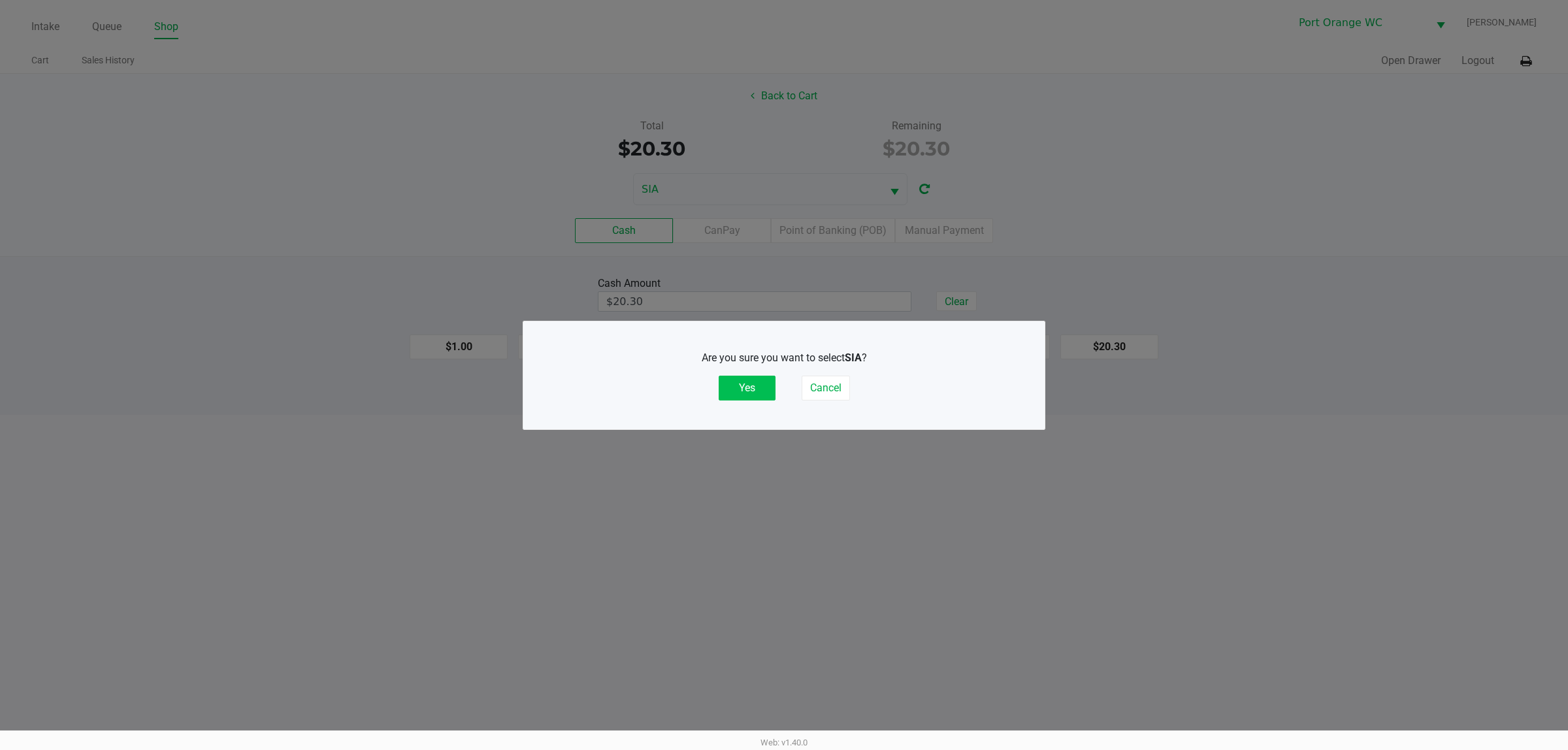
click at [742, 393] on button "Yes" at bounding box center [747, 387] width 57 height 25
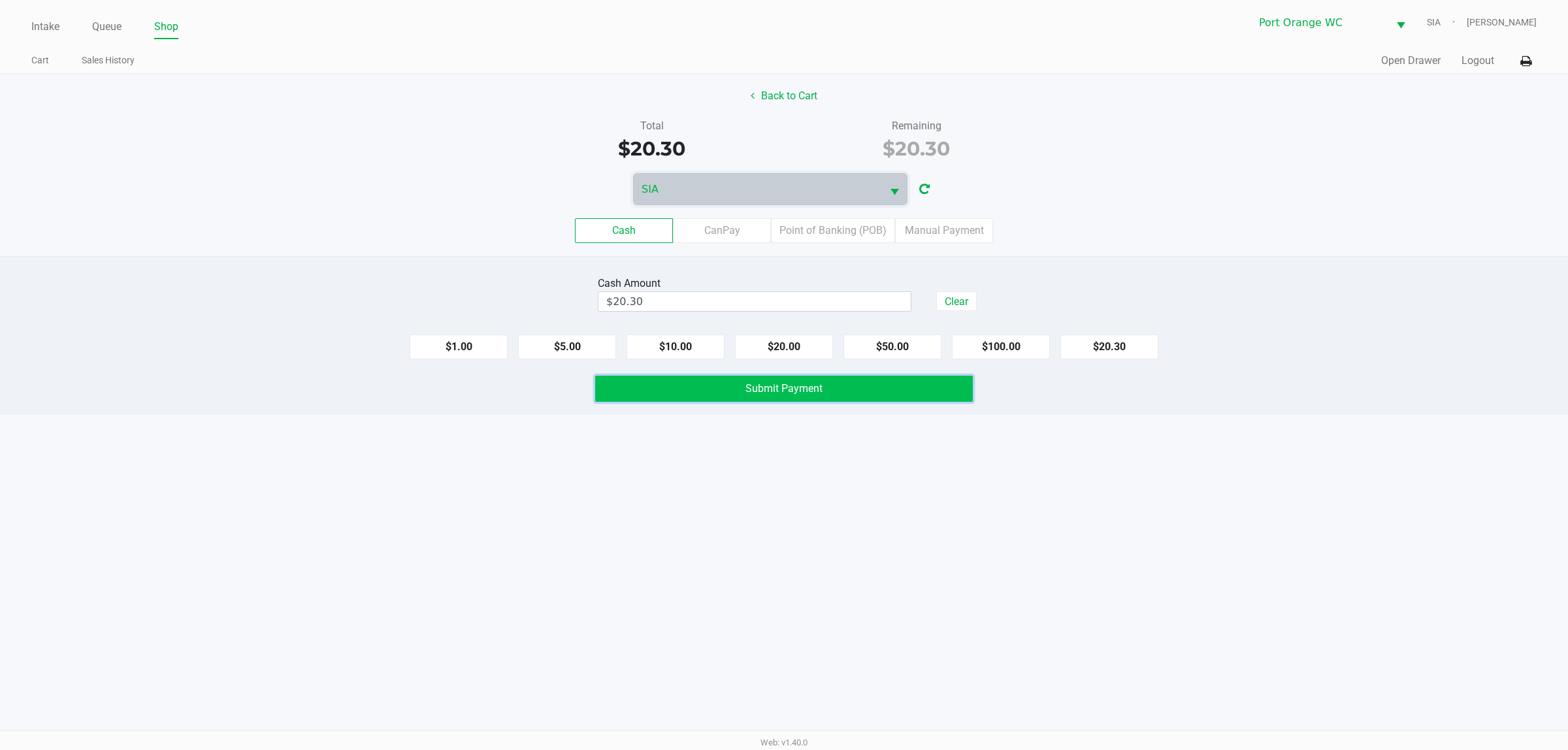
click at [831, 387] on button "Submit Payment" at bounding box center [784, 388] width 378 height 26
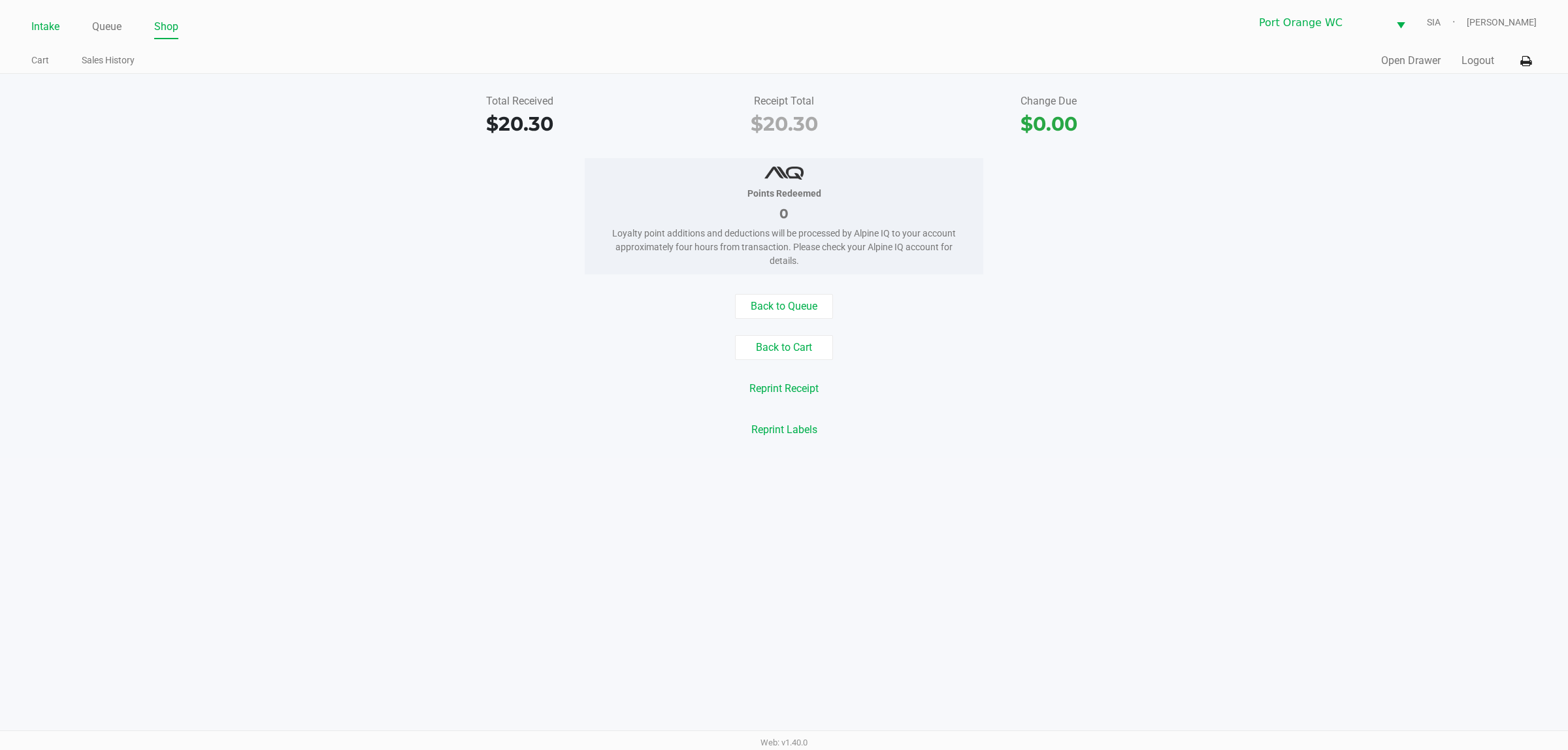
click at [46, 25] on link "Intake" at bounding box center [45, 27] width 28 height 19
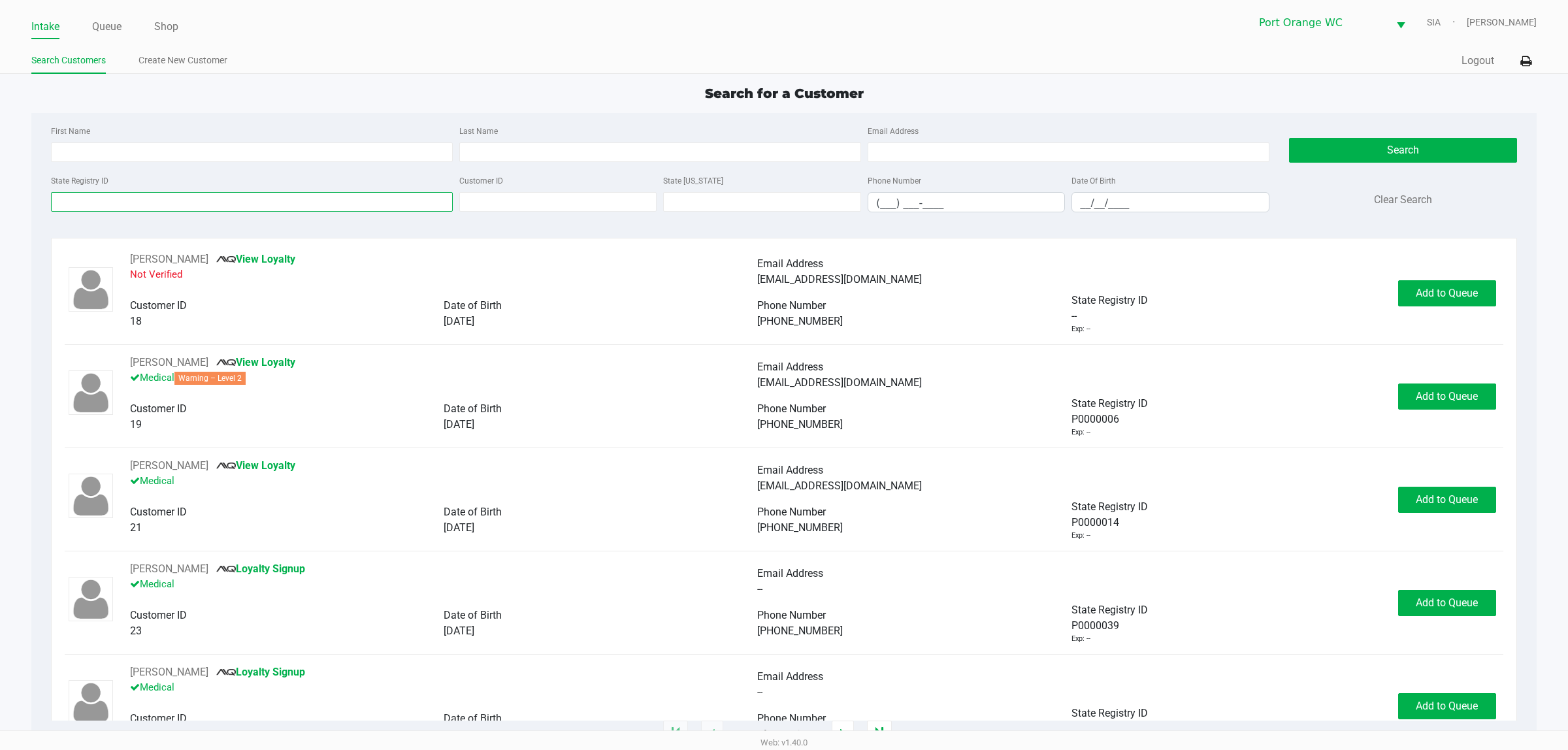
click at [130, 208] on input "State Registry ID" at bounding box center [251, 202] width 401 height 19
type input "P7FF7192"
click at [1390, 155] on button "Search" at bounding box center [1403, 150] width 228 height 25
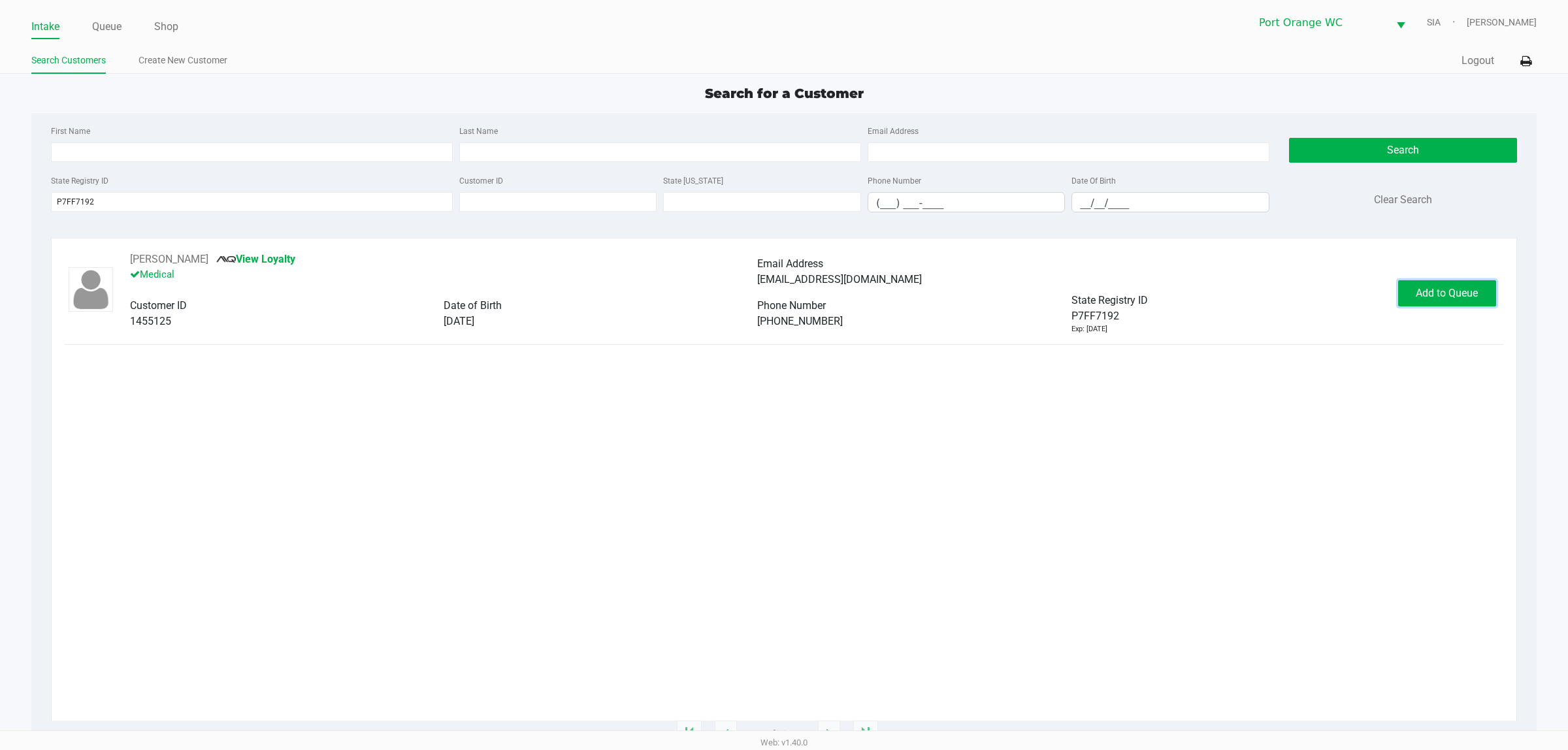
click at [1451, 297] on span "Add to Queue" at bounding box center [1447, 293] width 62 height 13
click at [1449, 300] on button "In Queue" at bounding box center [1444, 293] width 92 height 26
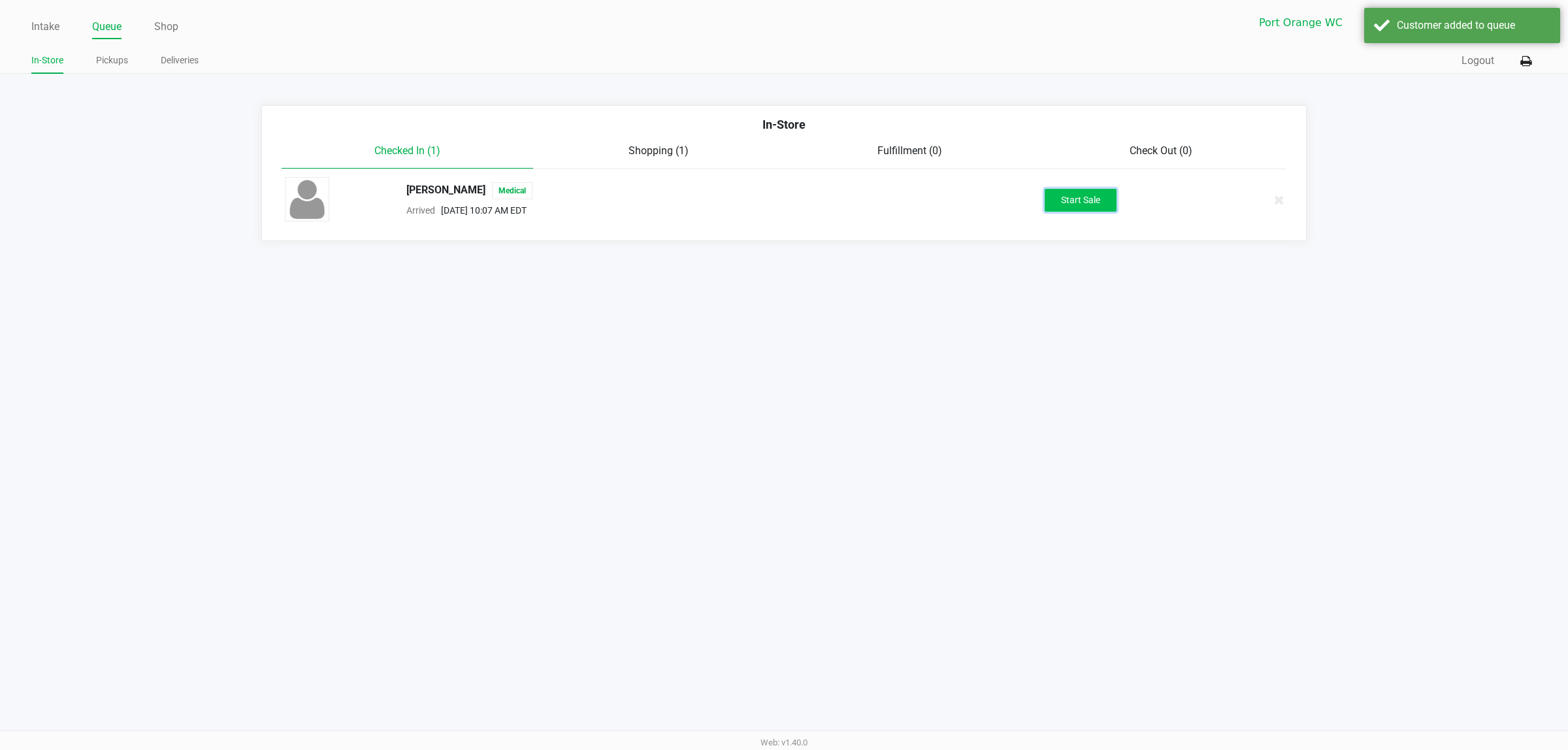
click at [1065, 200] on button "Start Sale" at bounding box center [1081, 200] width 72 height 23
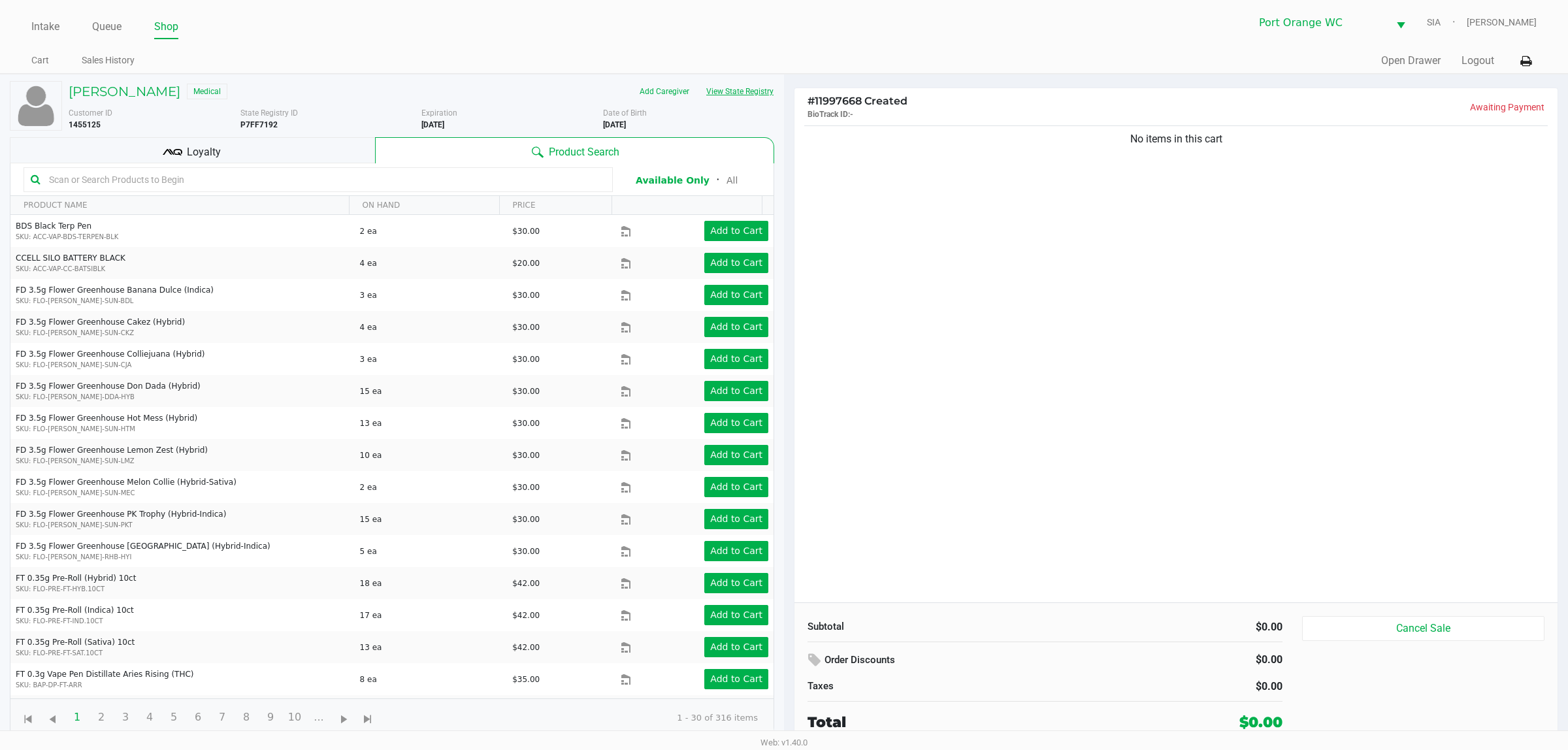
click at [755, 92] on button "View State Registry" at bounding box center [736, 92] width 77 height 21
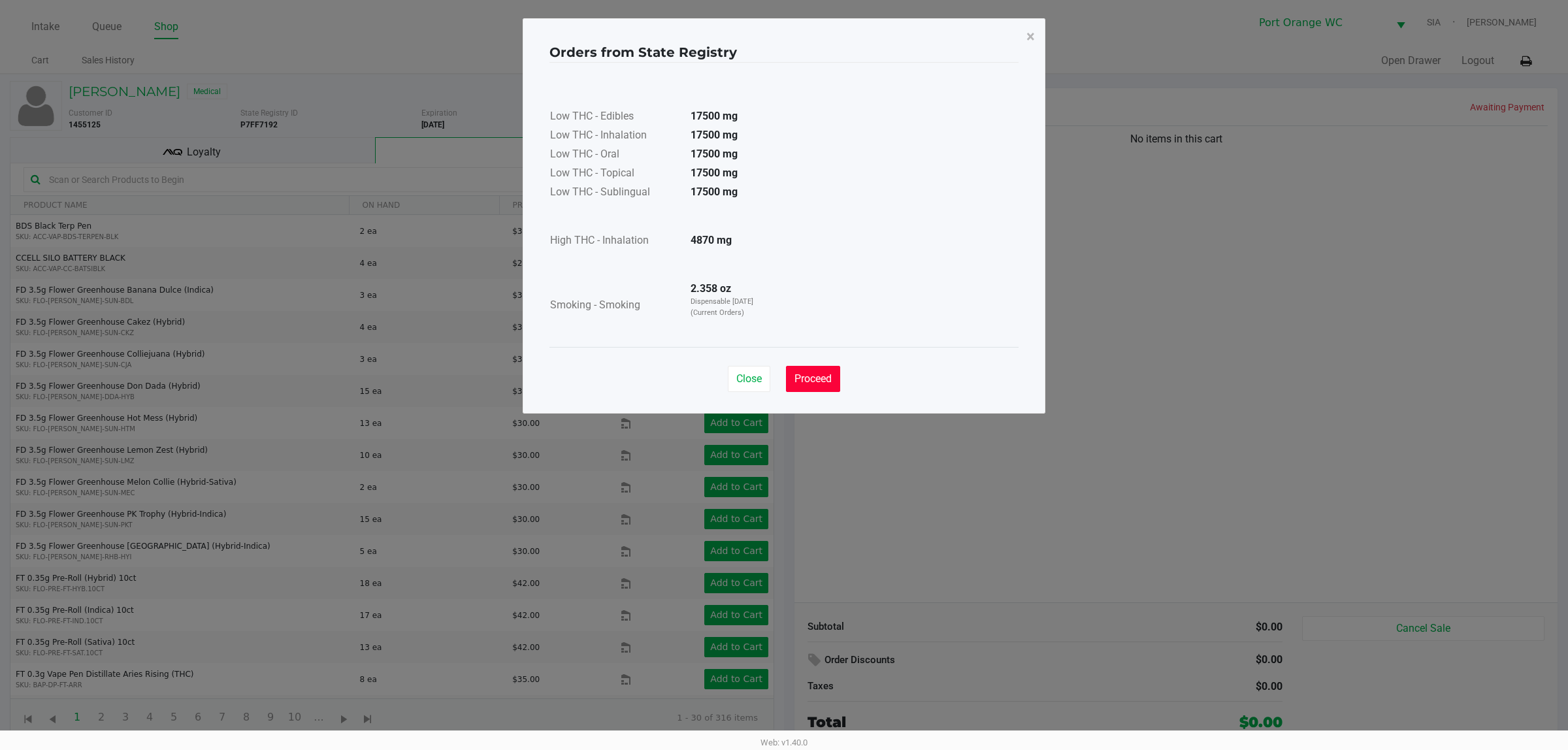
click at [828, 389] on button "Proceed" at bounding box center [813, 378] width 54 height 26
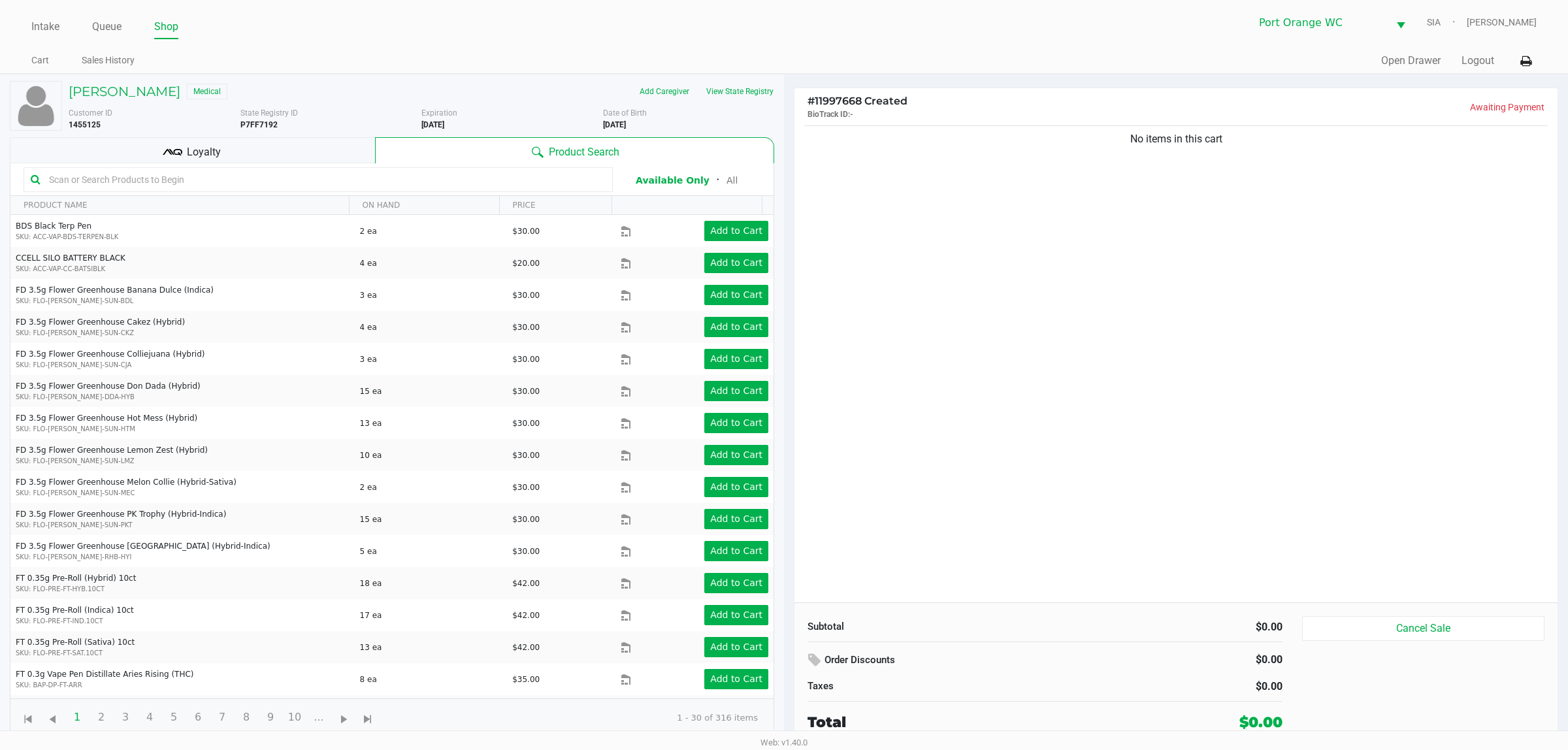
drag, startPoint x: 886, startPoint y: 337, endPoint x: 906, endPoint y: 322, distance: 25.0
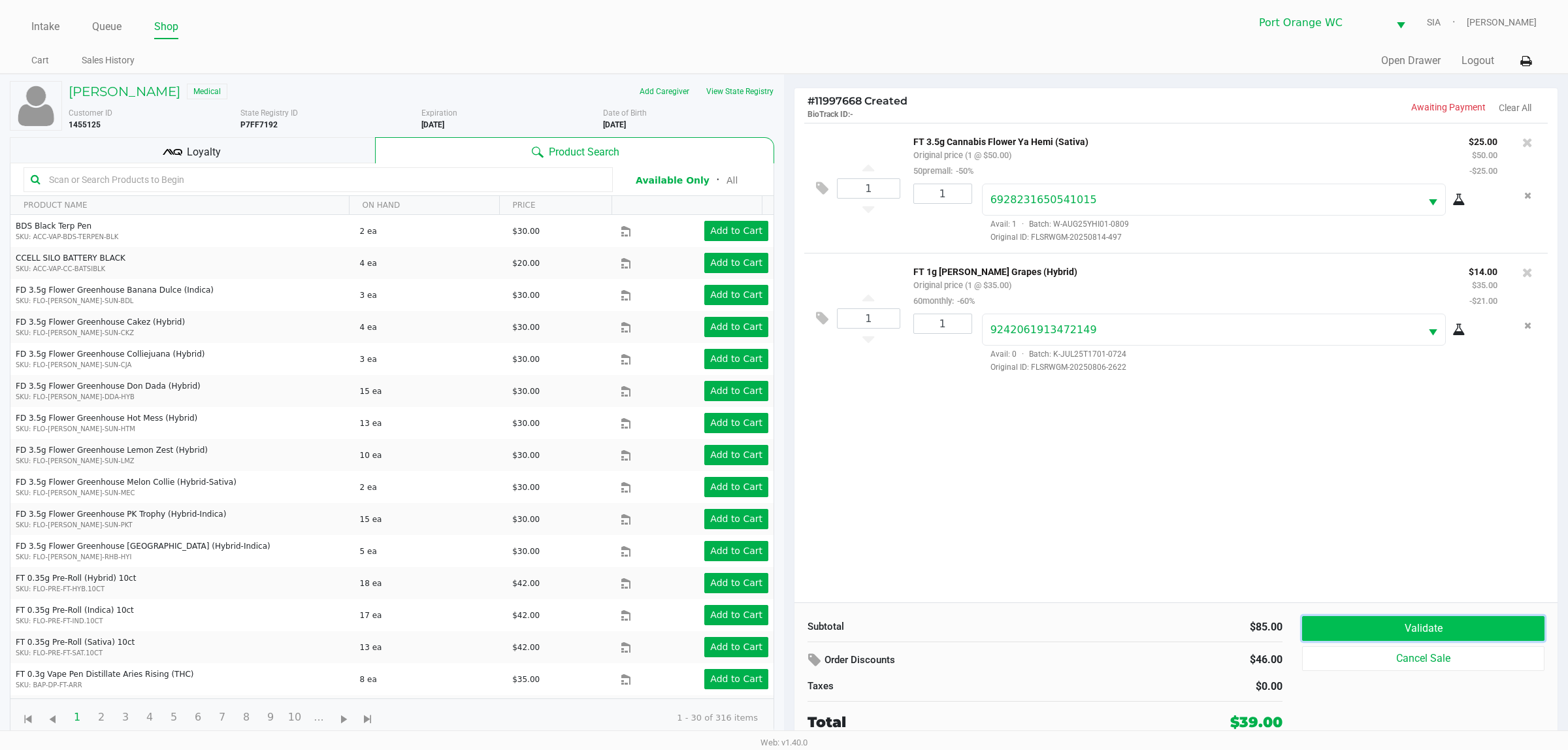
click at [1407, 632] on button "Validate" at bounding box center [1423, 628] width 242 height 25
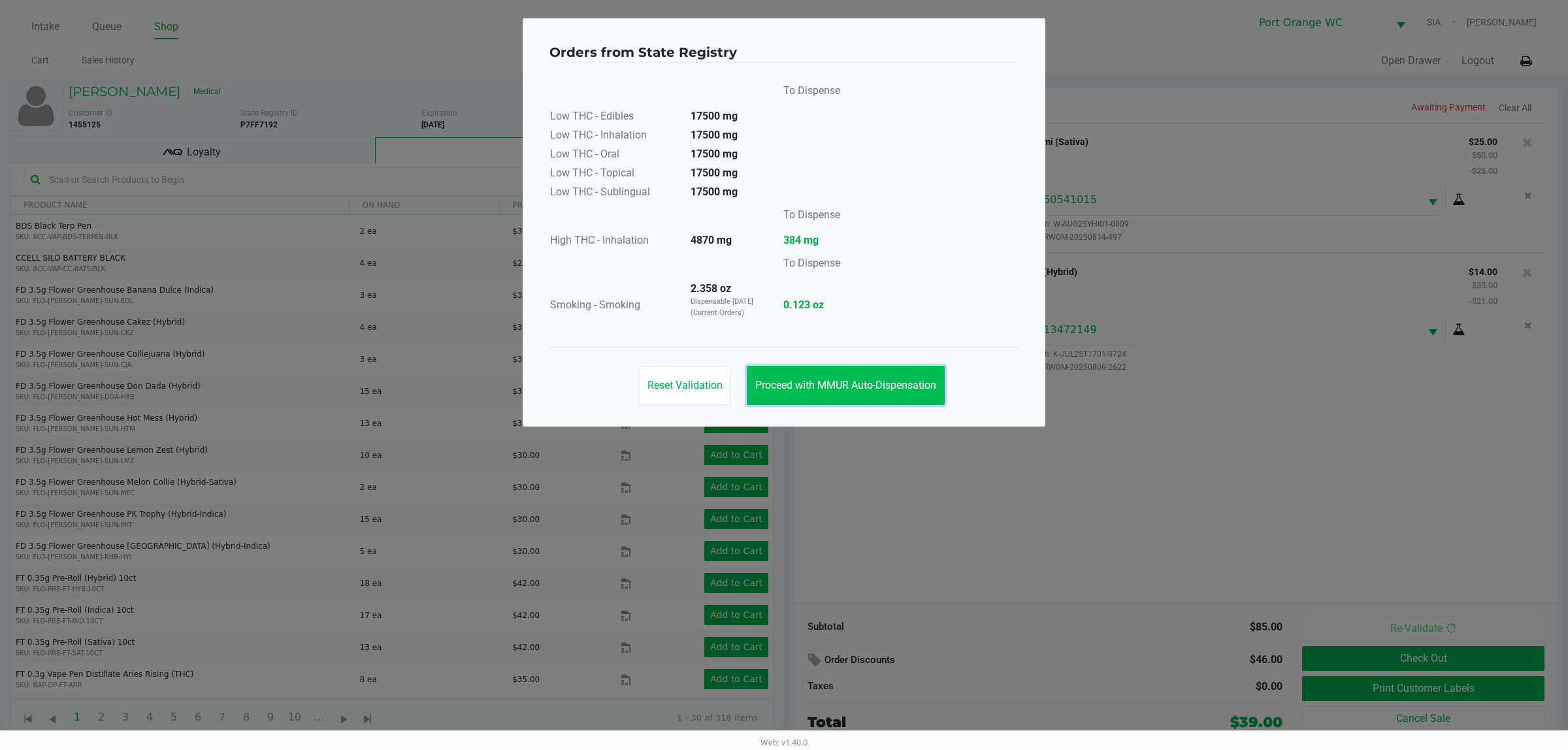
click at [869, 395] on button "Proceed with MMUR Auto-Dispensation" at bounding box center [846, 385] width 198 height 39
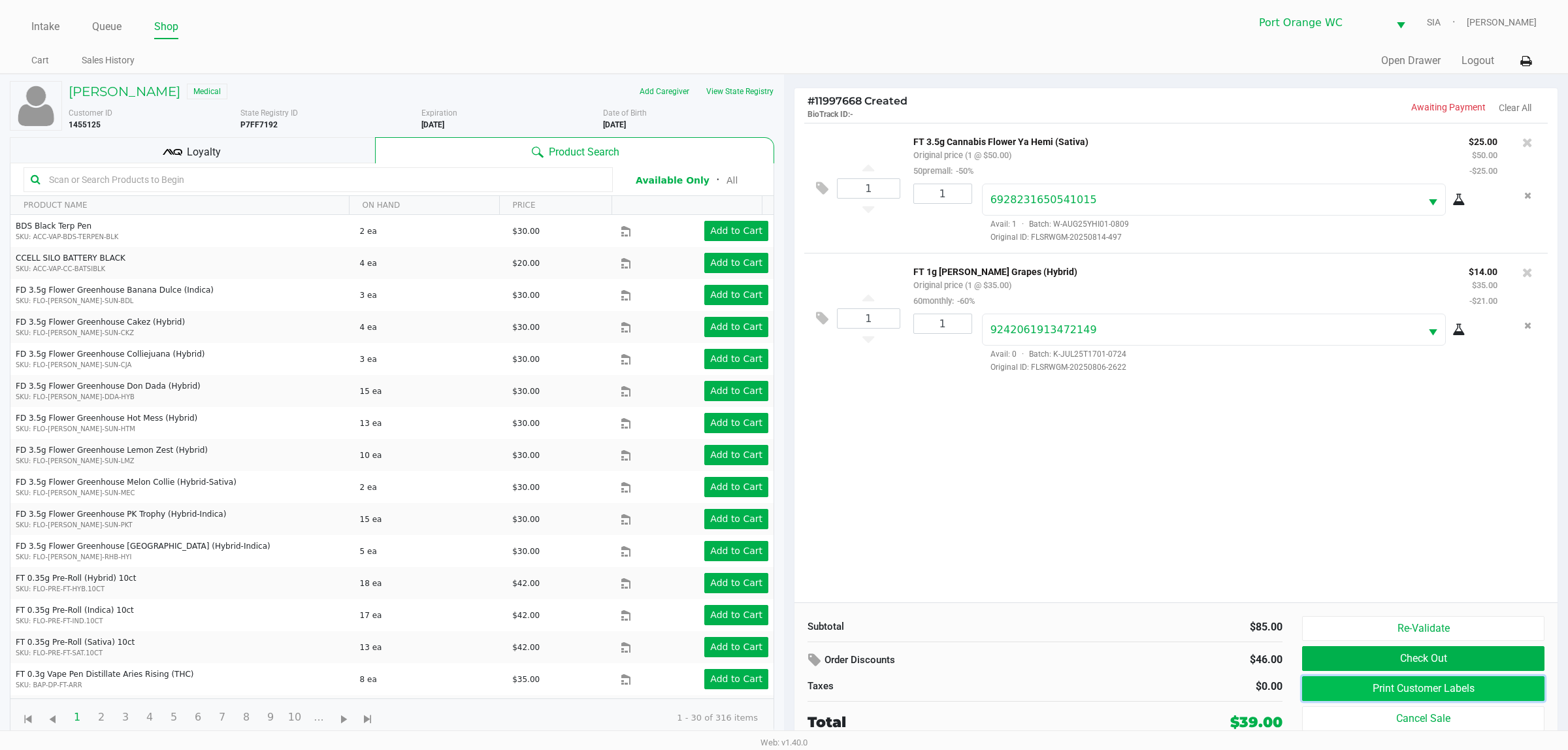
click at [1441, 693] on button "Print Customer Labels" at bounding box center [1423, 688] width 242 height 25
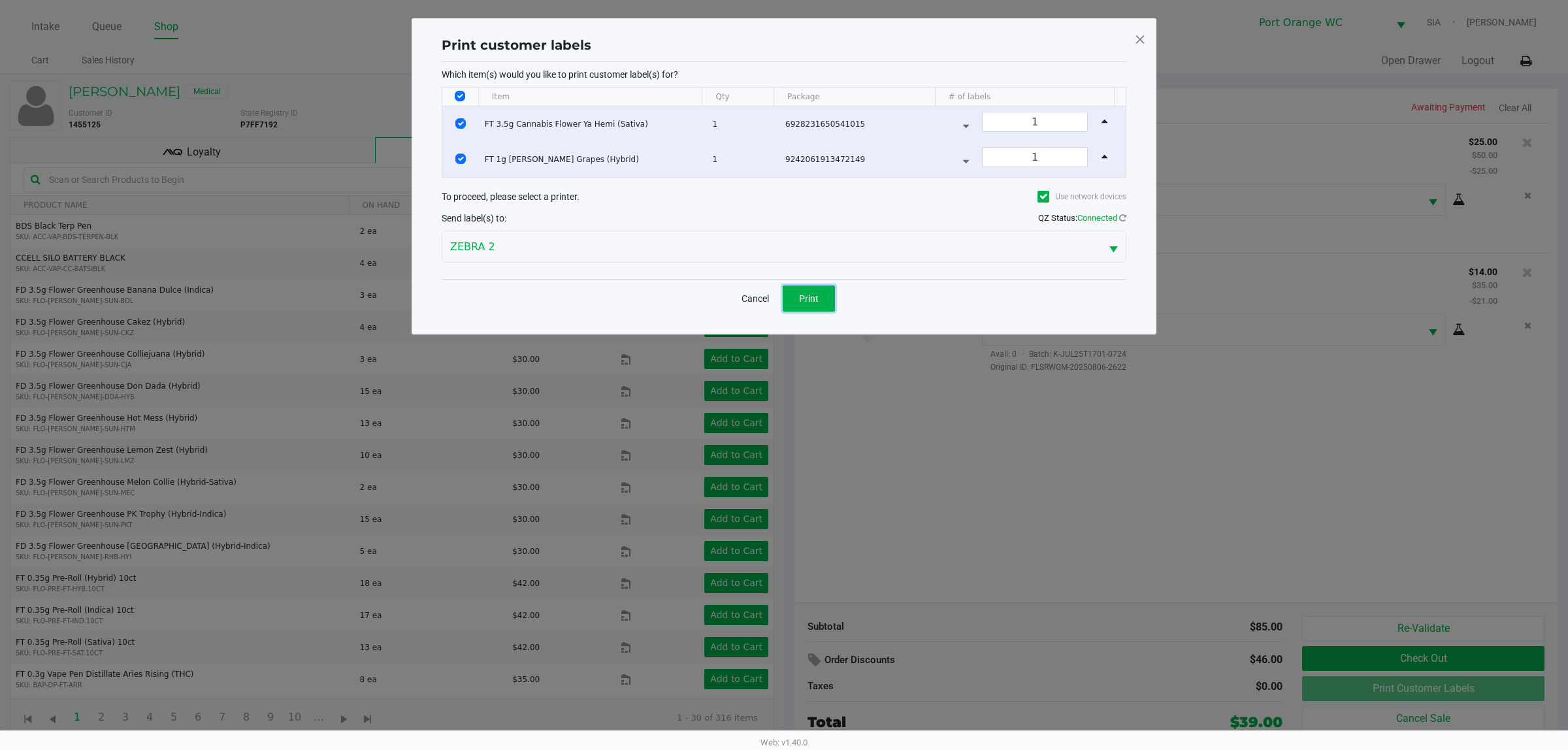
drag, startPoint x: 798, startPoint y: 298, endPoint x: 804, endPoint y: 307, distance: 10.8
click at [797, 301] on button "Print" at bounding box center [809, 298] width 52 height 26
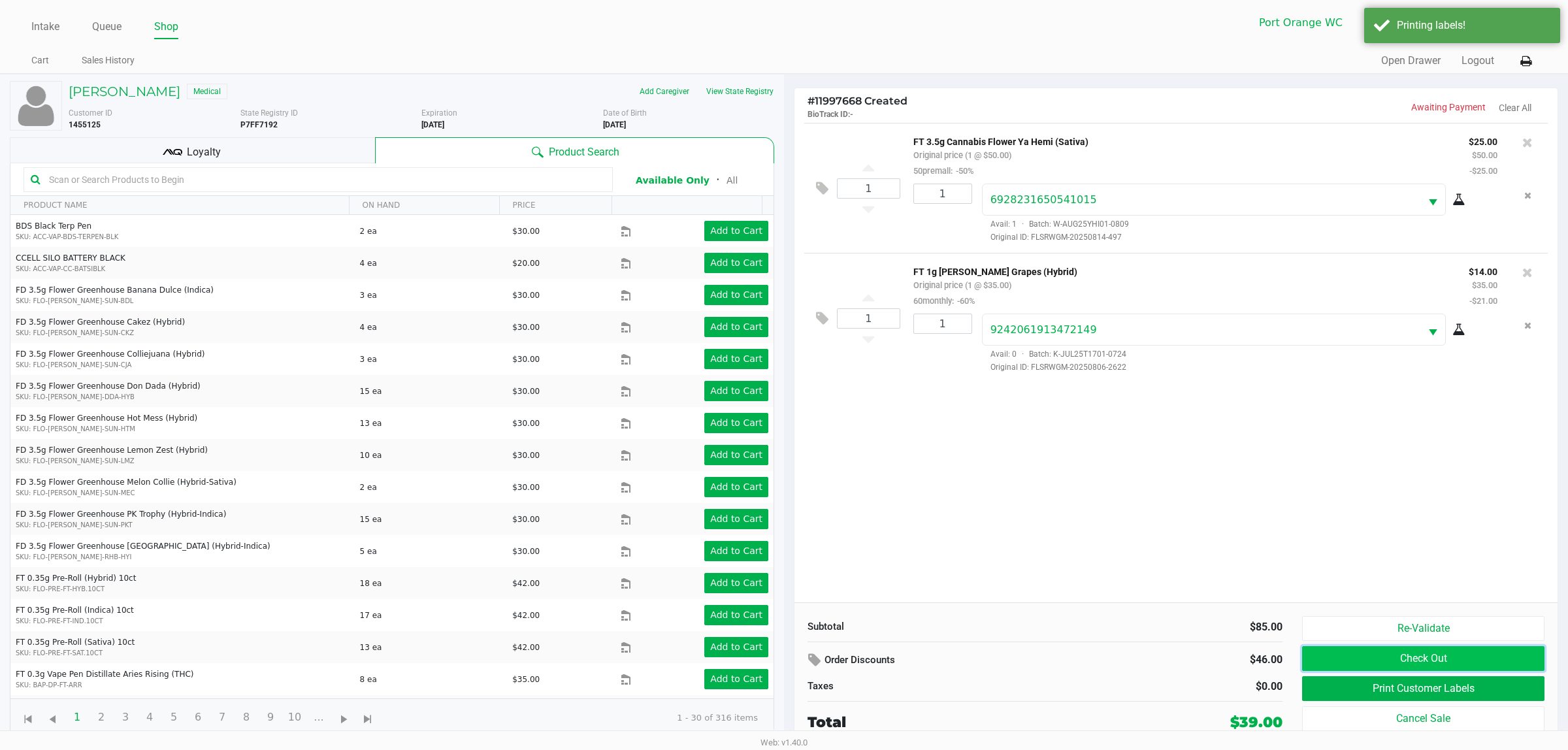
click at [1432, 661] on button "Check Out" at bounding box center [1423, 658] width 242 height 25
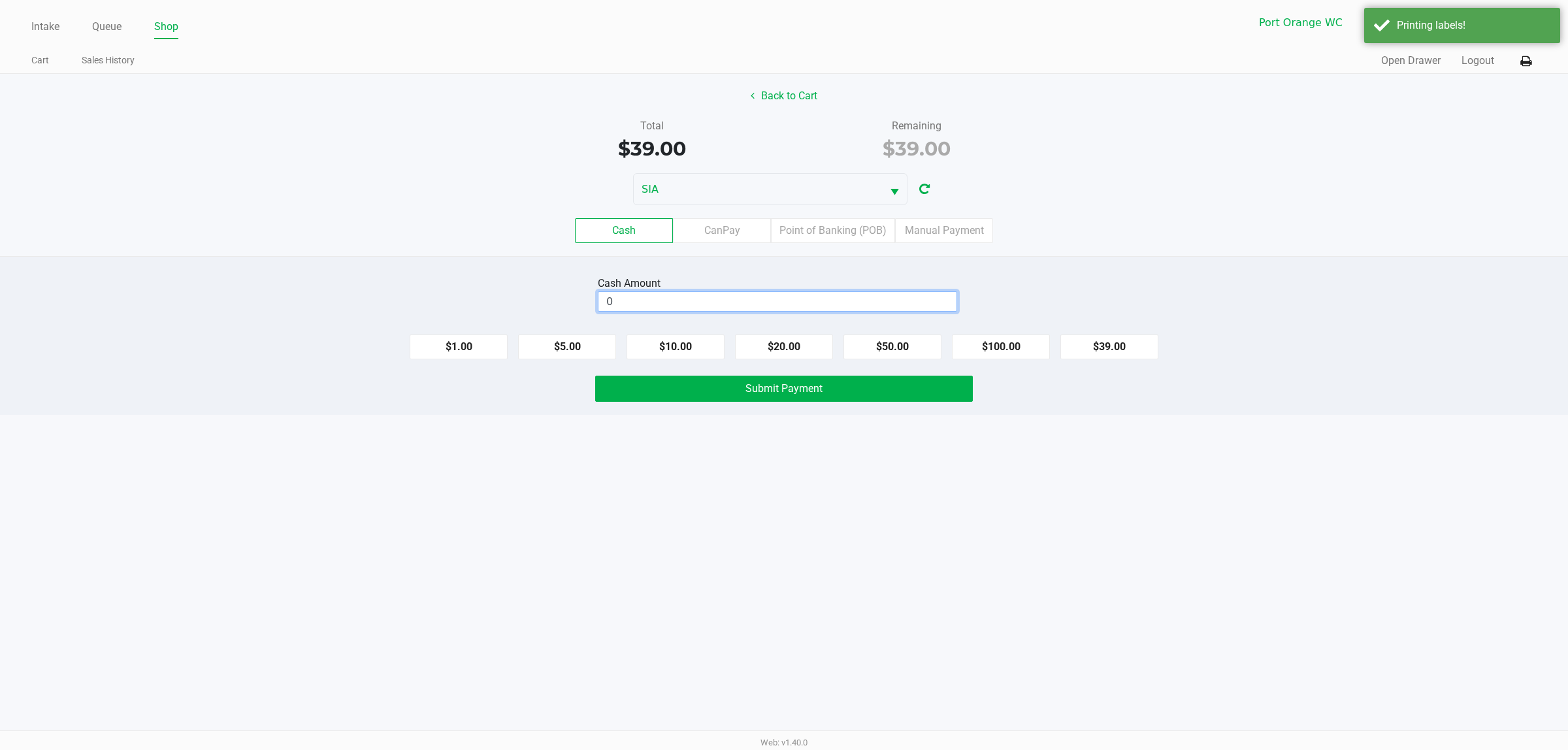
click at [759, 295] on input "0" at bounding box center [777, 301] width 358 height 19
type input "$40.00"
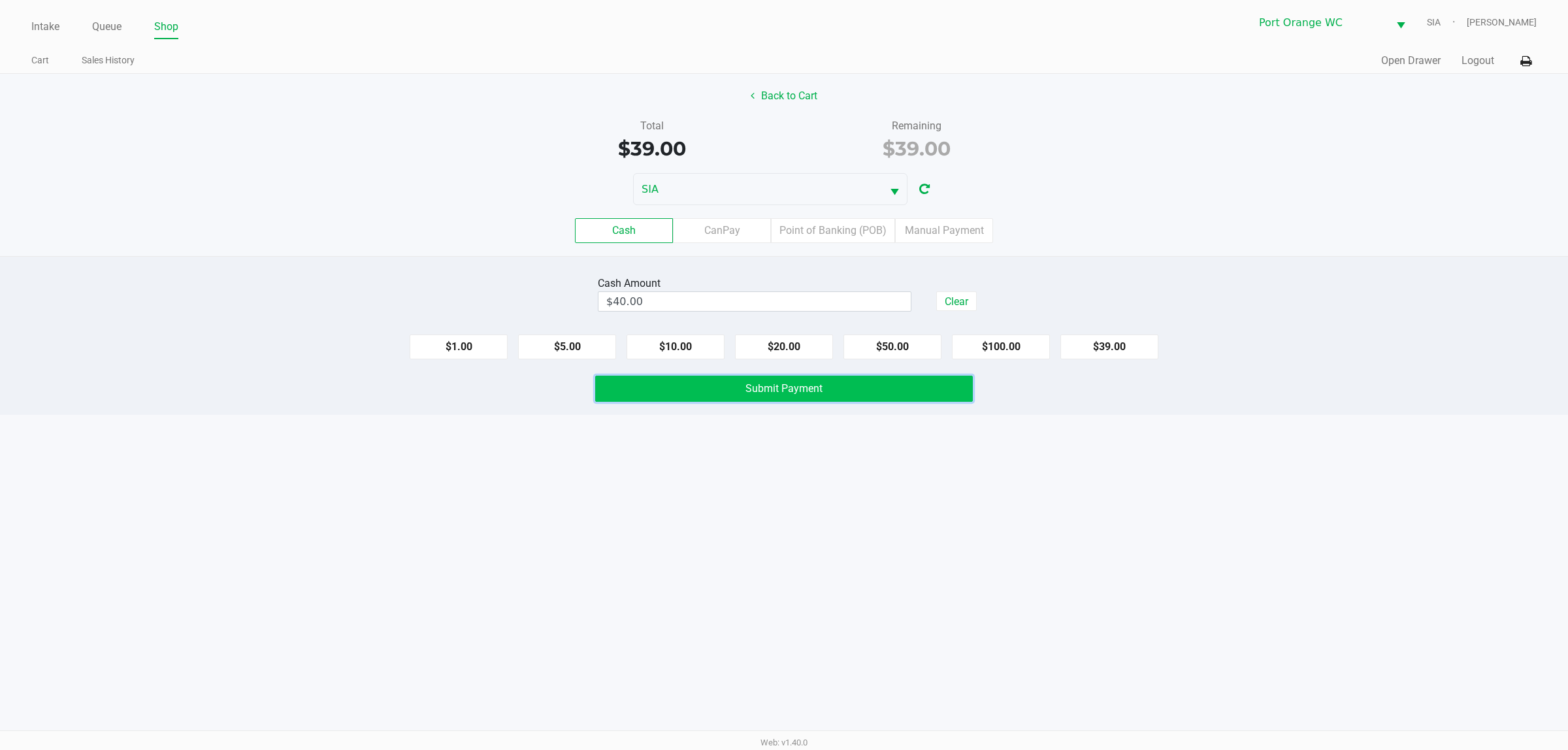
click at [807, 389] on span "Submit Payment" at bounding box center [784, 388] width 77 height 13
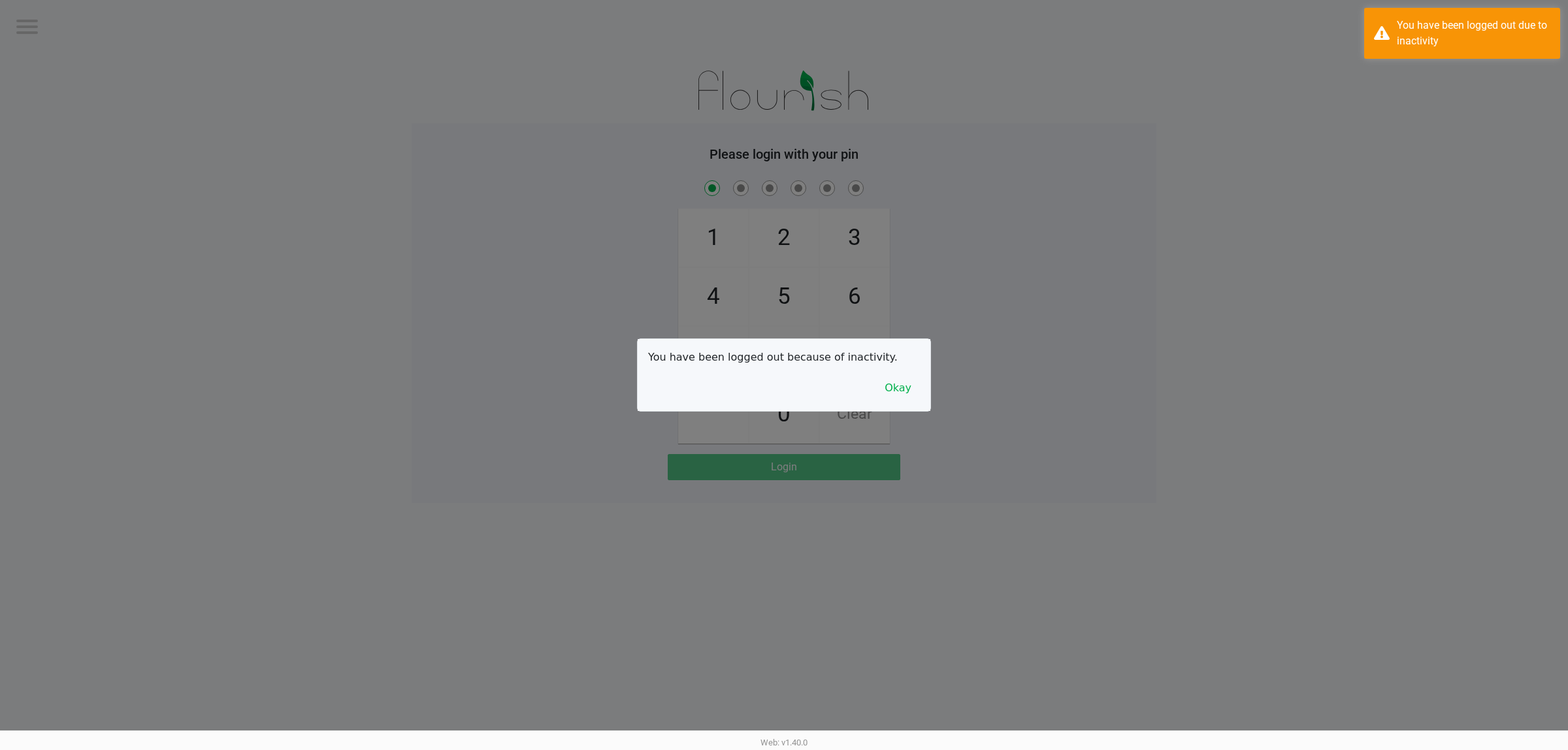
checkbox input "true"
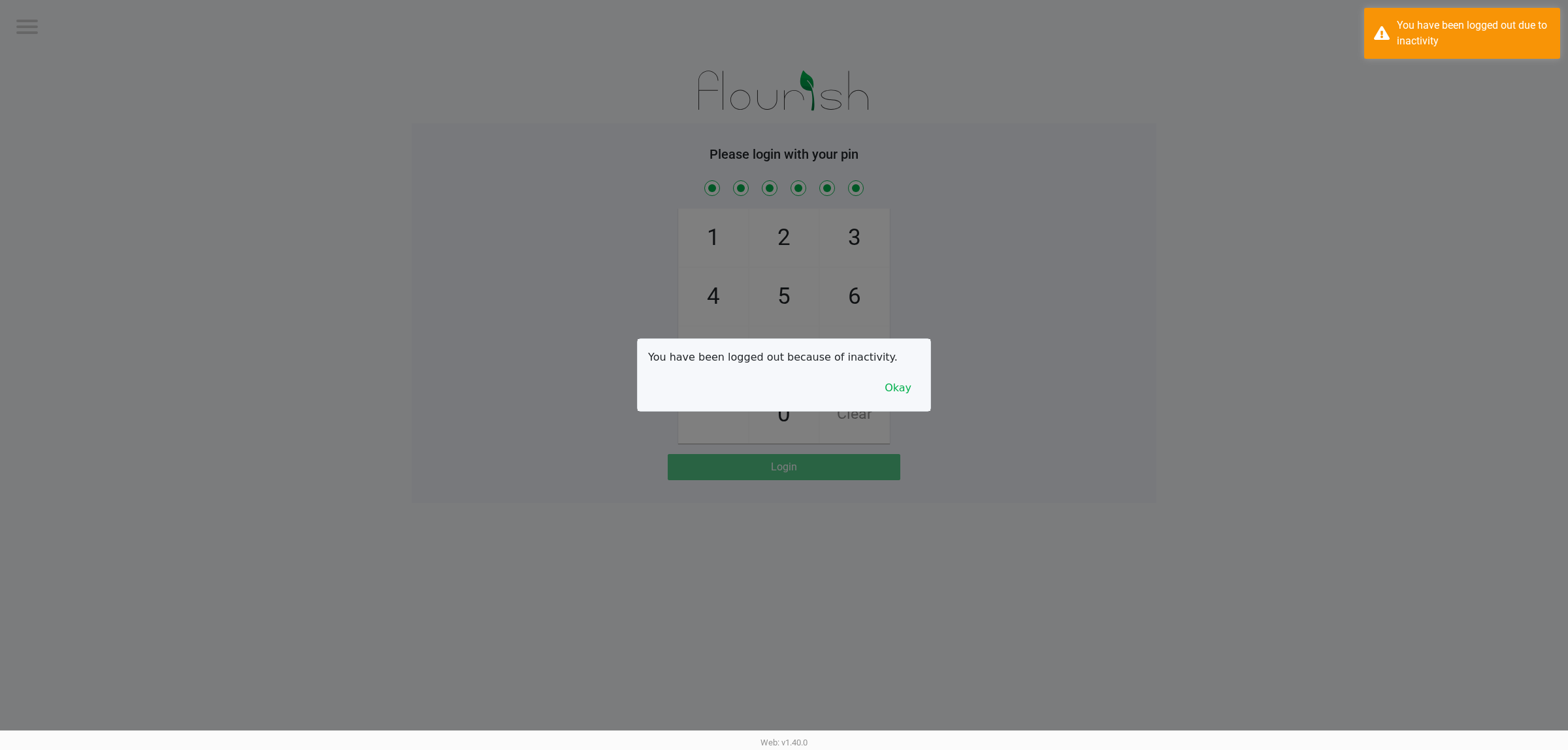
checkbox input "true"
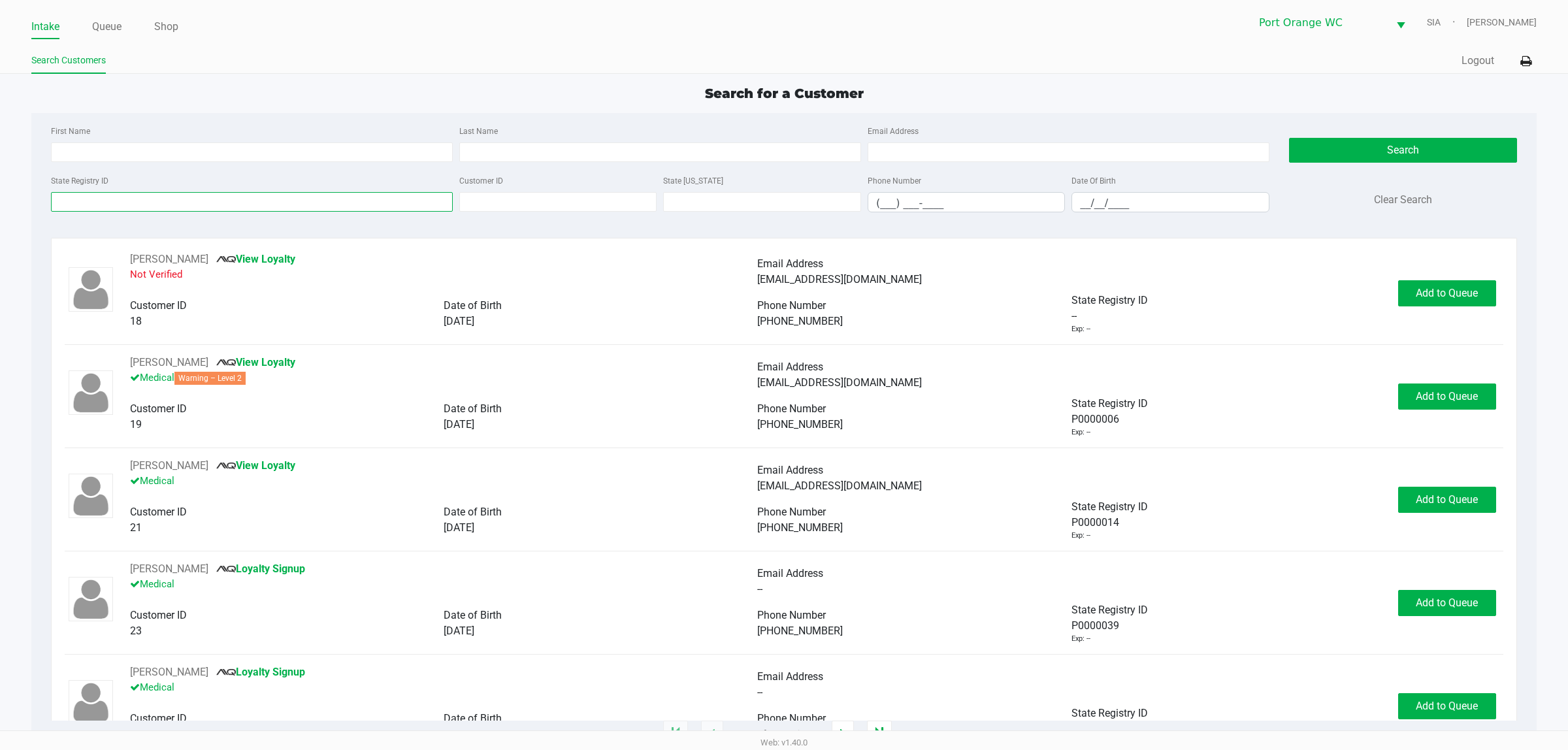
drag, startPoint x: 285, startPoint y: 200, endPoint x: 273, endPoint y: 209, distance: 15.0
click at [282, 200] on input "State Registry ID" at bounding box center [251, 202] width 401 height 19
click at [101, 24] on link "Queue" at bounding box center [107, 27] width 29 height 19
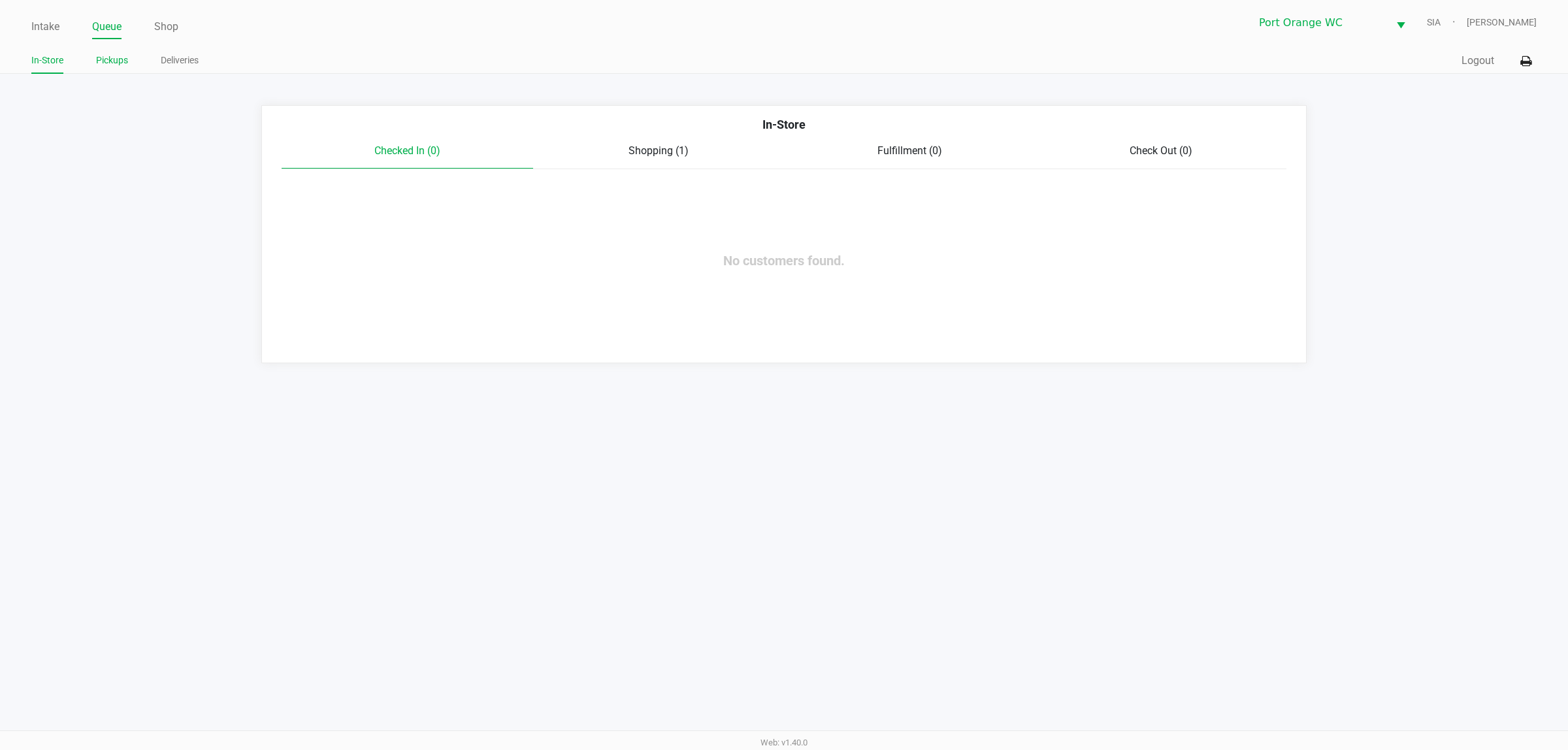
click at [118, 57] on link "Pickups" at bounding box center [112, 60] width 32 height 16
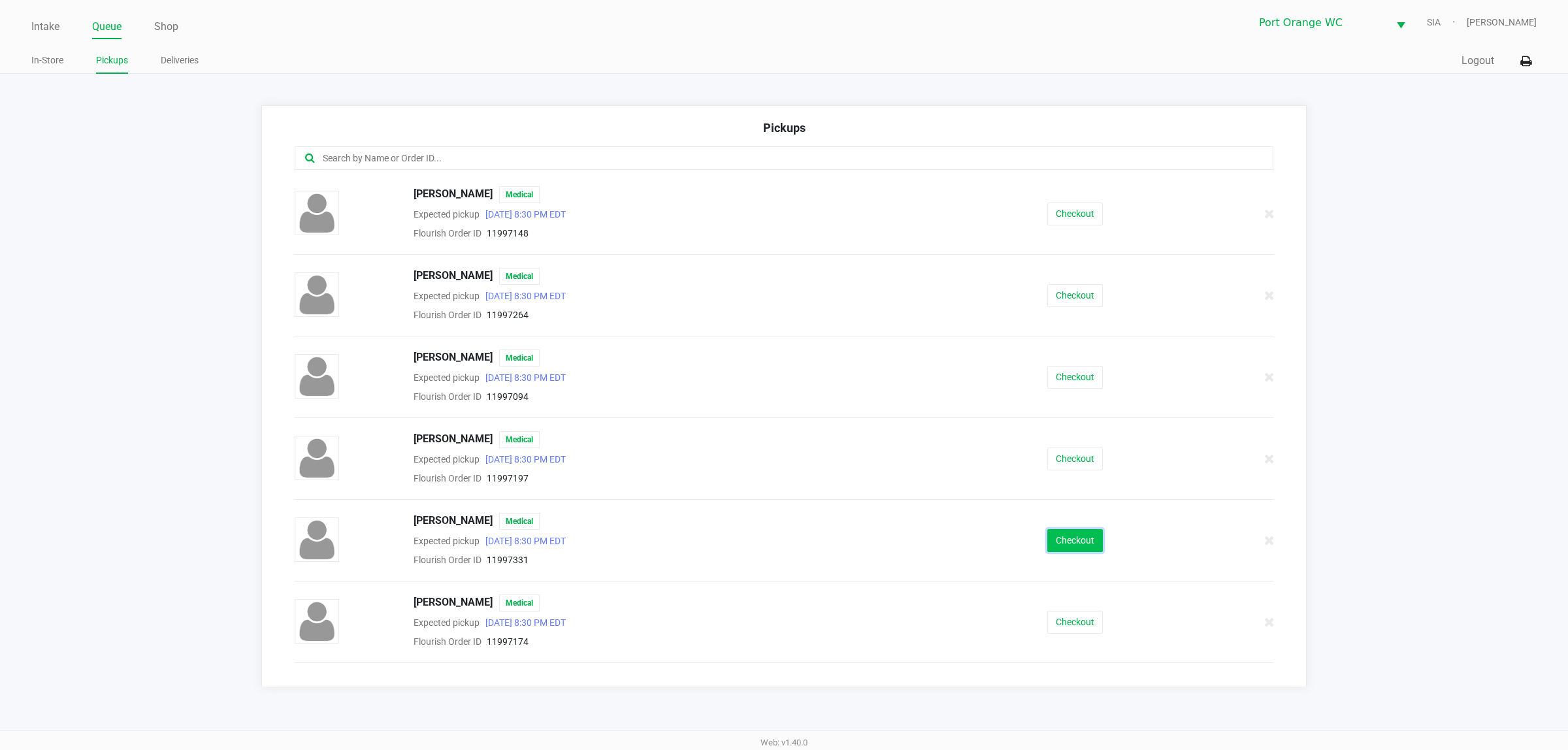
click at [1085, 538] on button "Checkout" at bounding box center [1075, 540] width 56 height 23
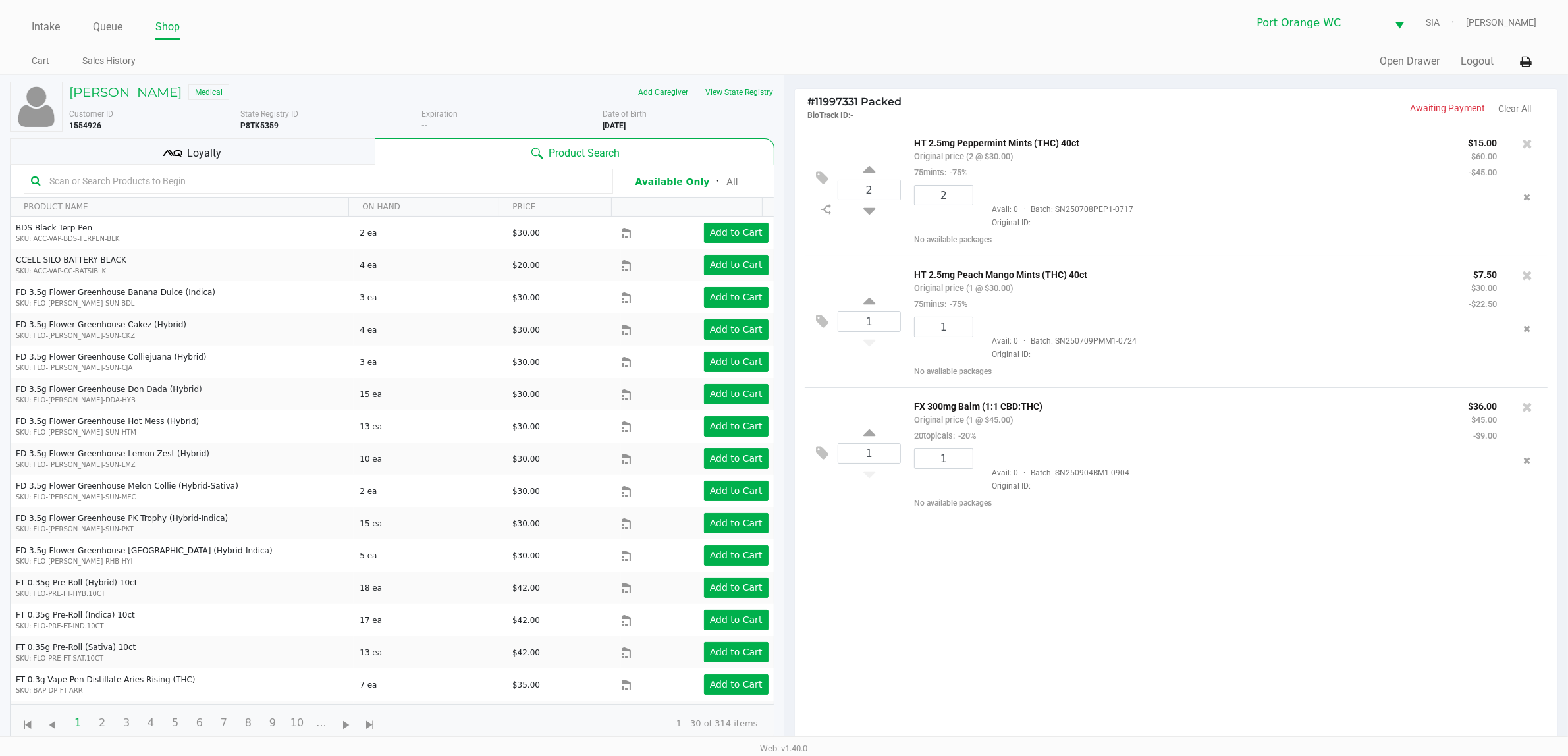
click at [164, 146] on icon at bounding box center [173, 153] width 20 height 20
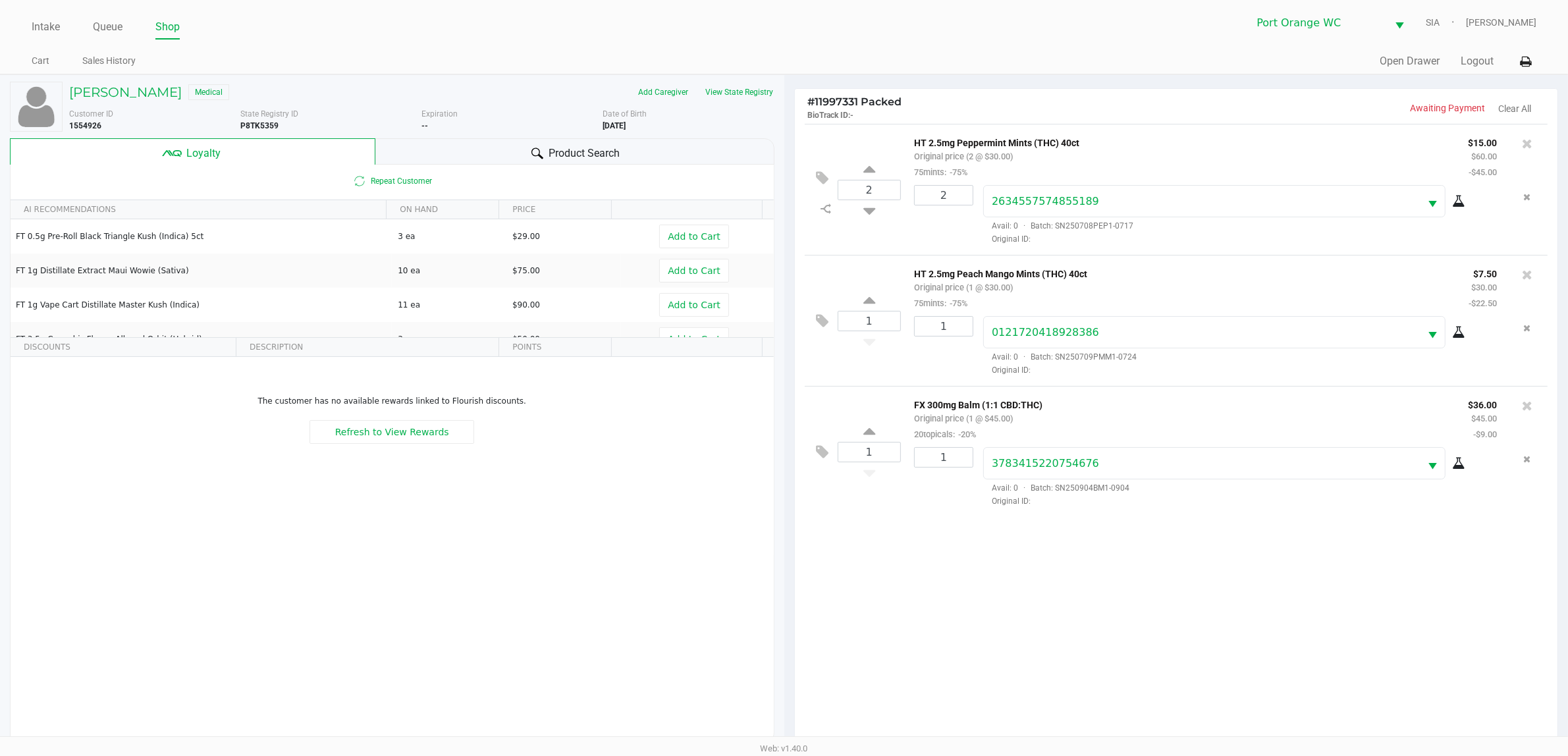
click at [546, 140] on div "Product Search" at bounding box center [575, 151] width 399 height 26
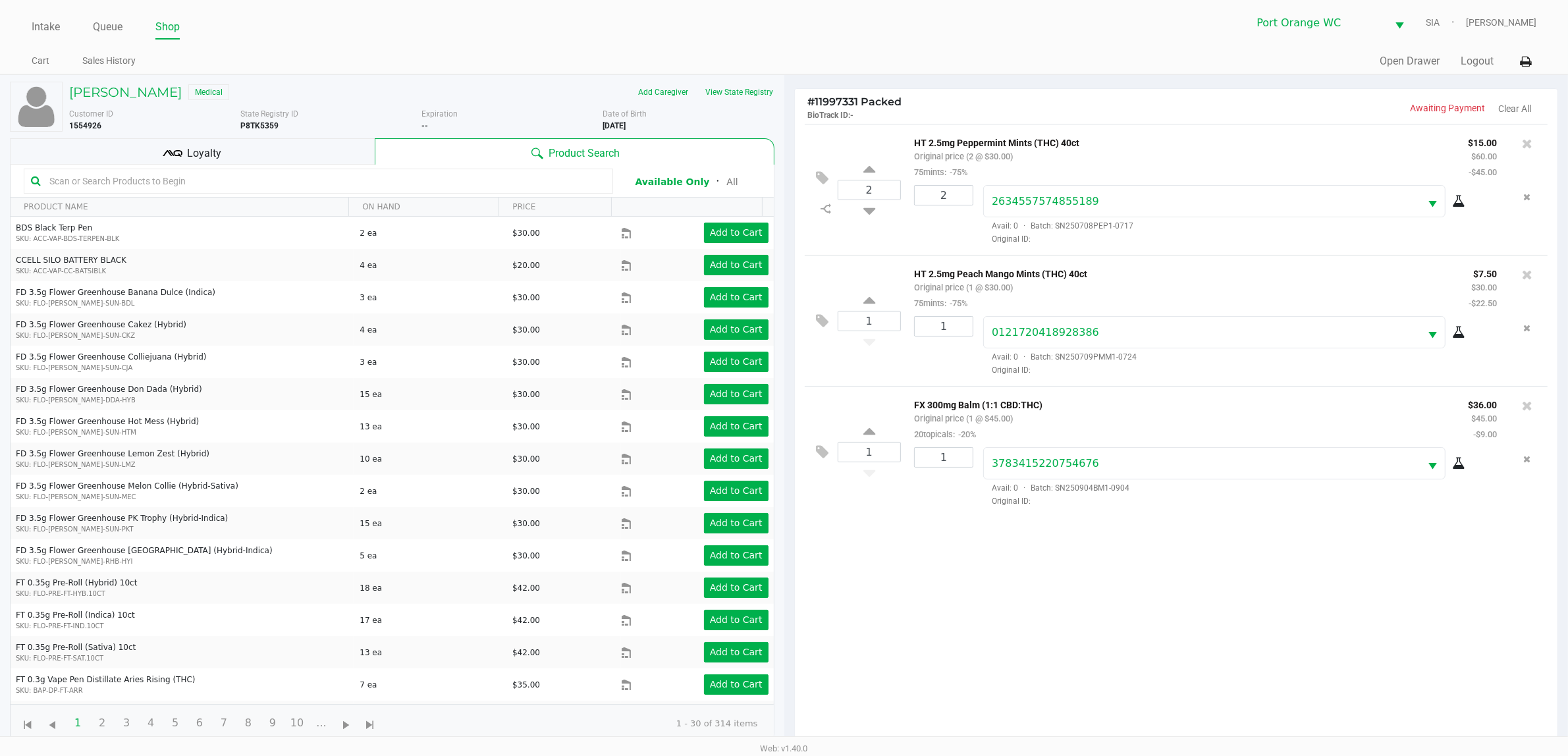
click at [939, 646] on div "2 HT 2.5mg Peppermint Mints (THC) 40ct Original price (2 @ $30.00) 75mints: -75…" at bounding box center [1176, 438] width 763 height 629
click at [1251, 613] on div "2 HT 2.5mg Peppermint Mints (THC) 40ct Original price (2 @ $30.00) 75mints: -75…" at bounding box center [1176, 438] width 763 height 629
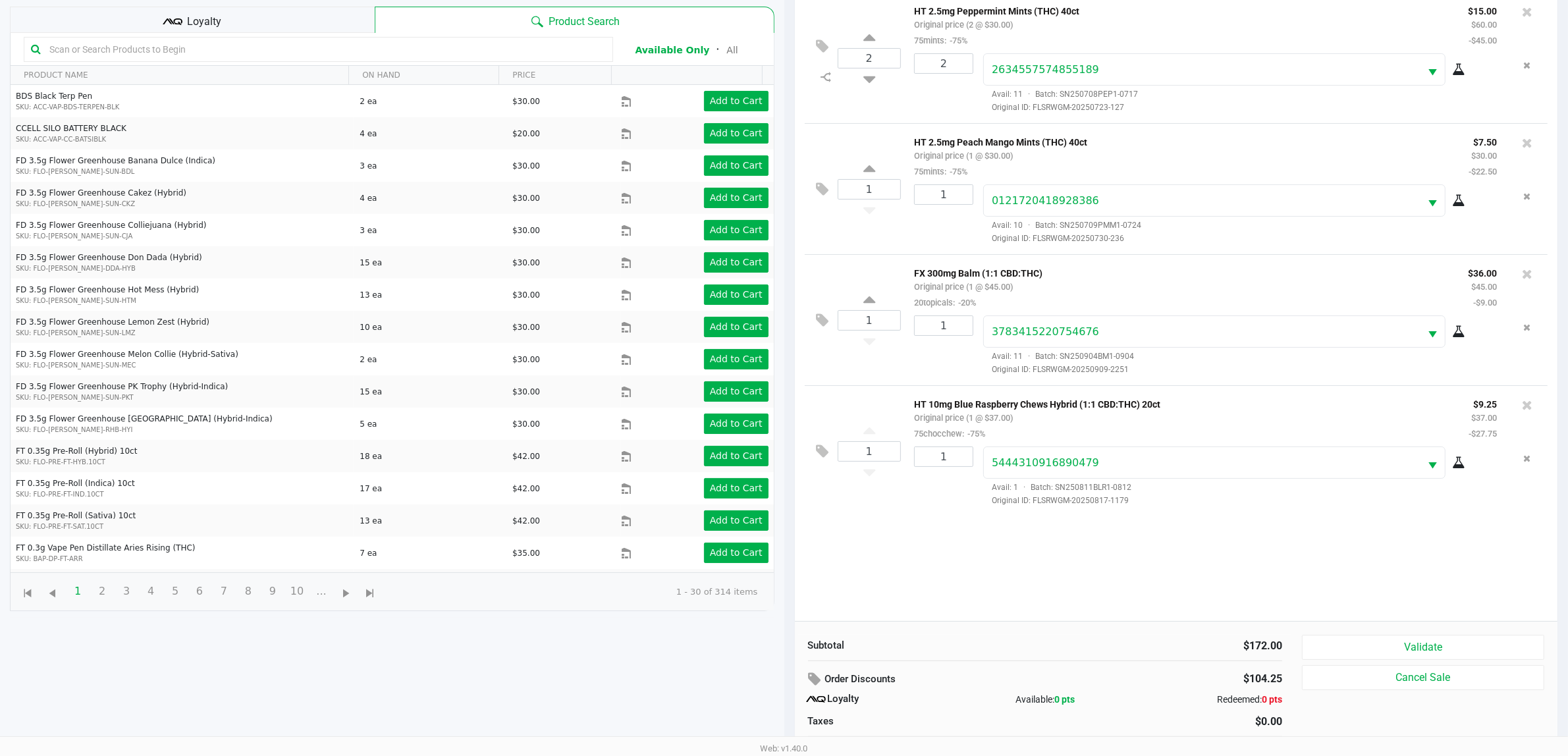
scroll to position [159, 0]
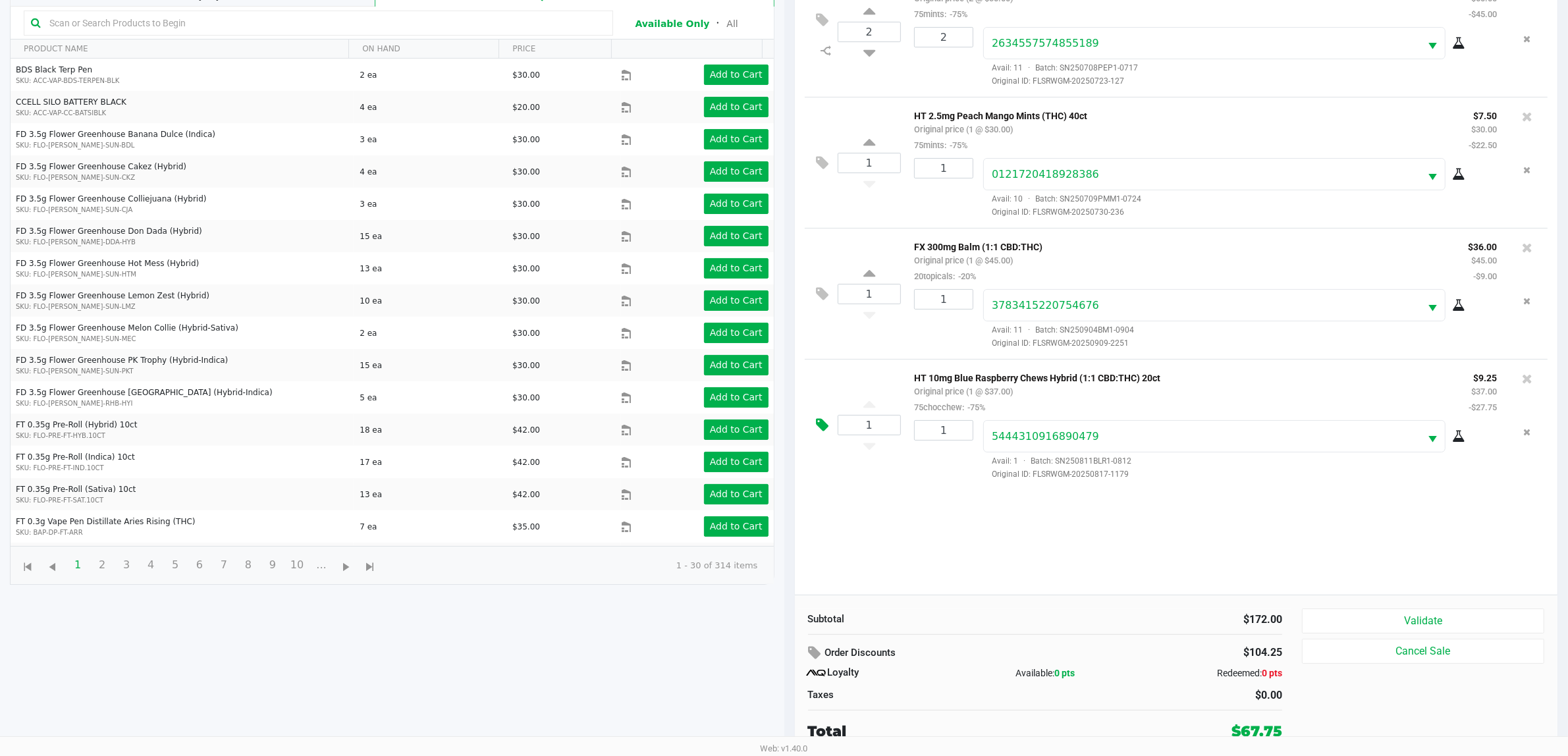
click at [822, 423] on icon at bounding box center [823, 425] width 13 height 15
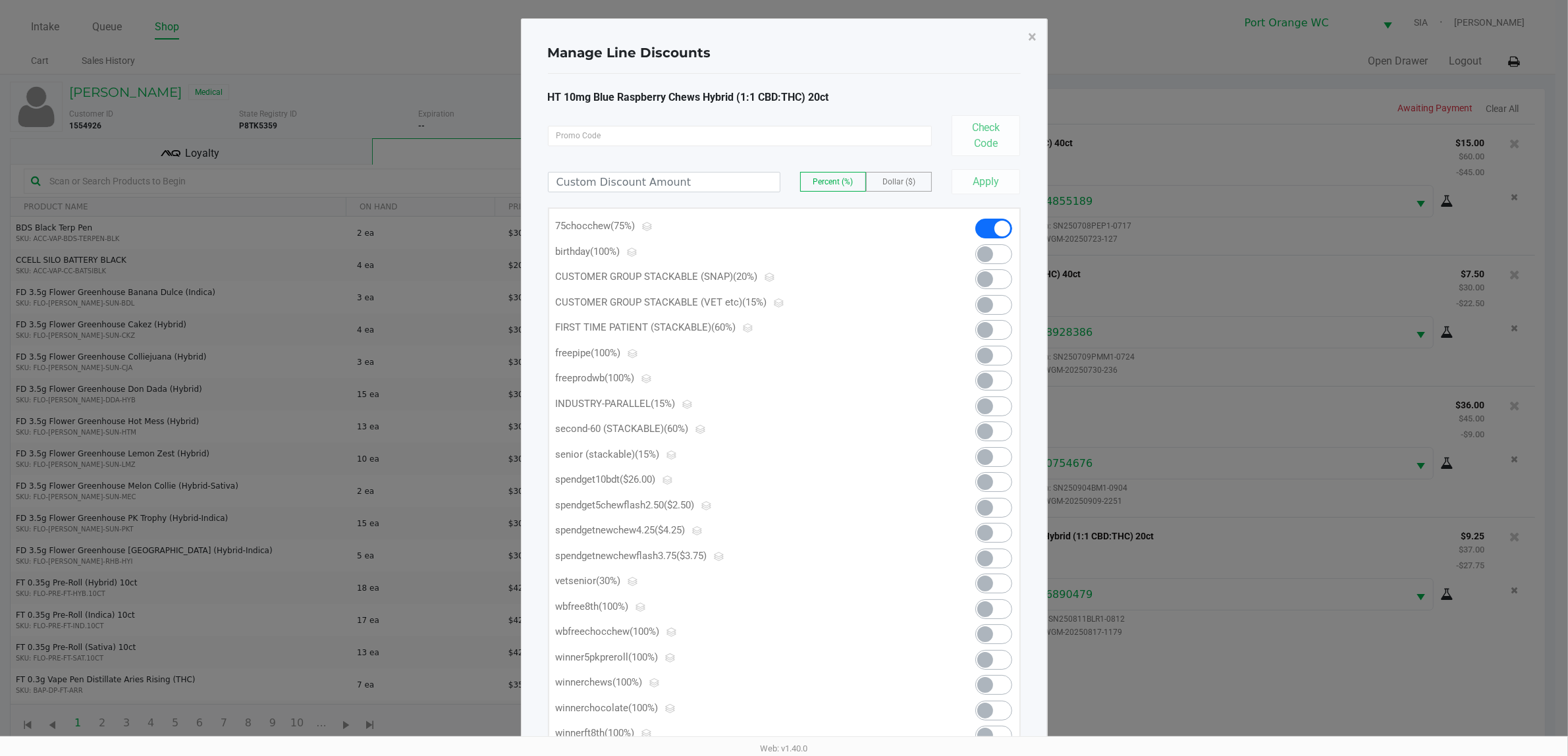
scroll to position [0, 0]
click at [1005, 245] on span at bounding box center [1000, 254] width 37 height 20
click at [1037, 37] on span "×" at bounding box center [1038, 37] width 8 height 19
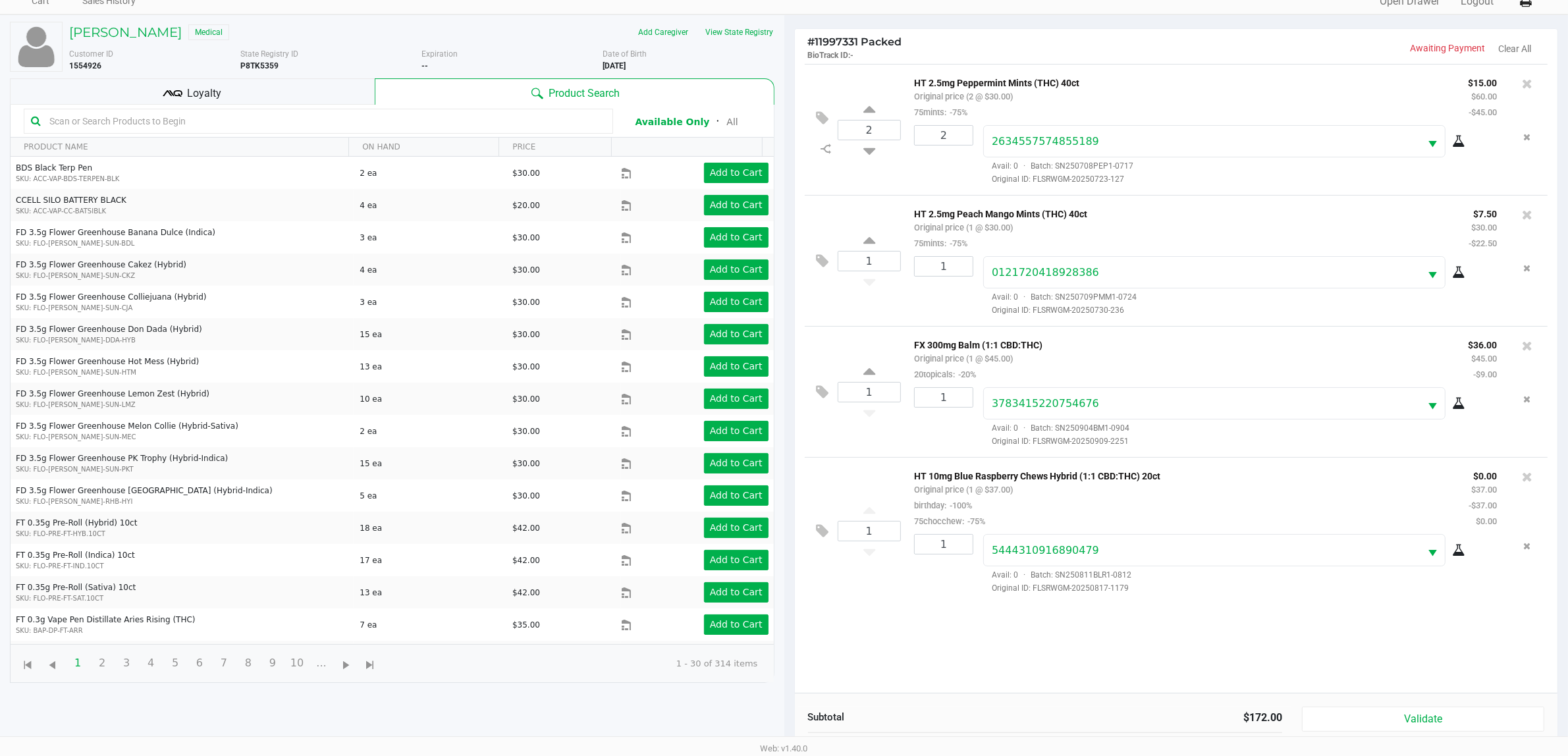
scroll to position [159, 0]
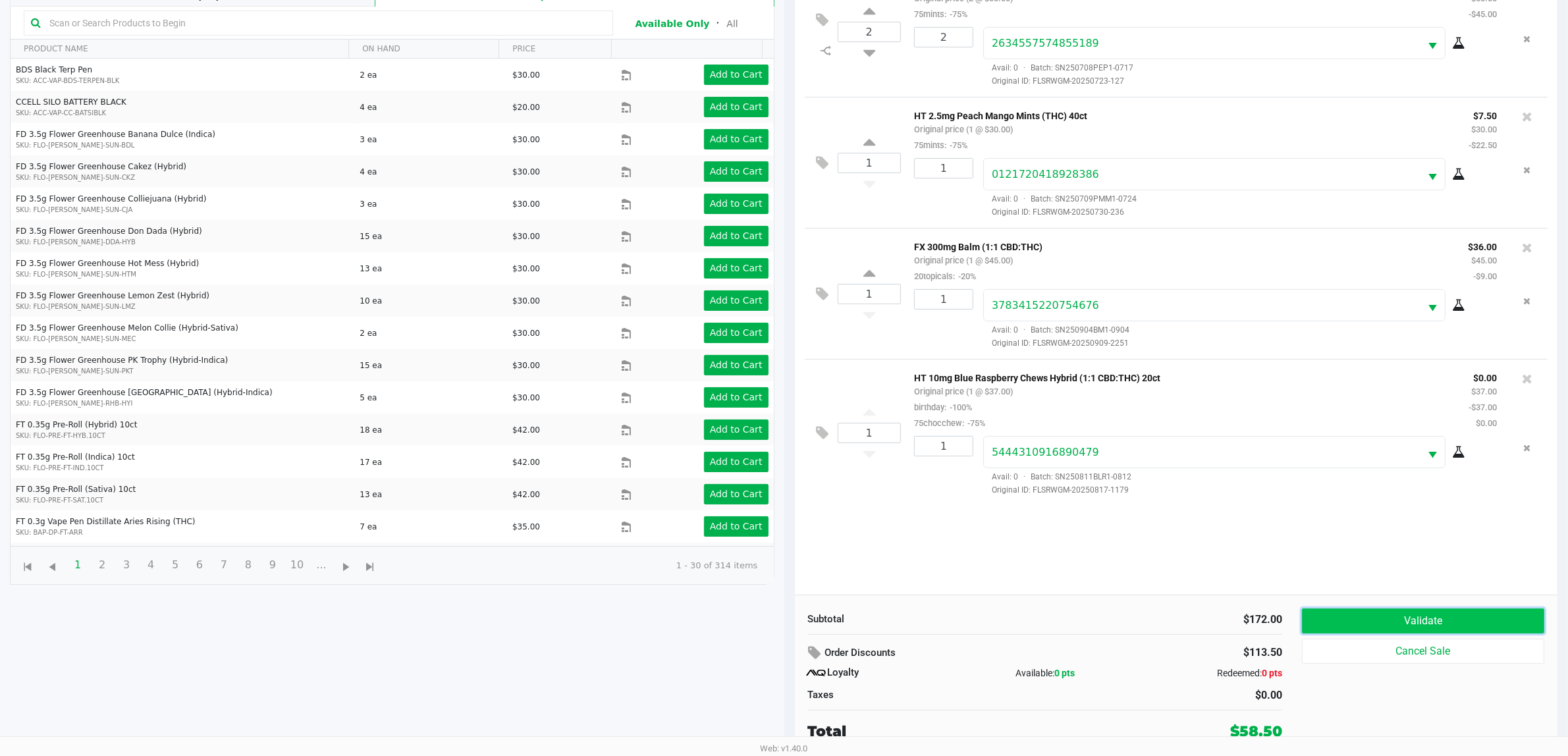
click at [1440, 622] on button "Validate" at bounding box center [1422, 620] width 242 height 25
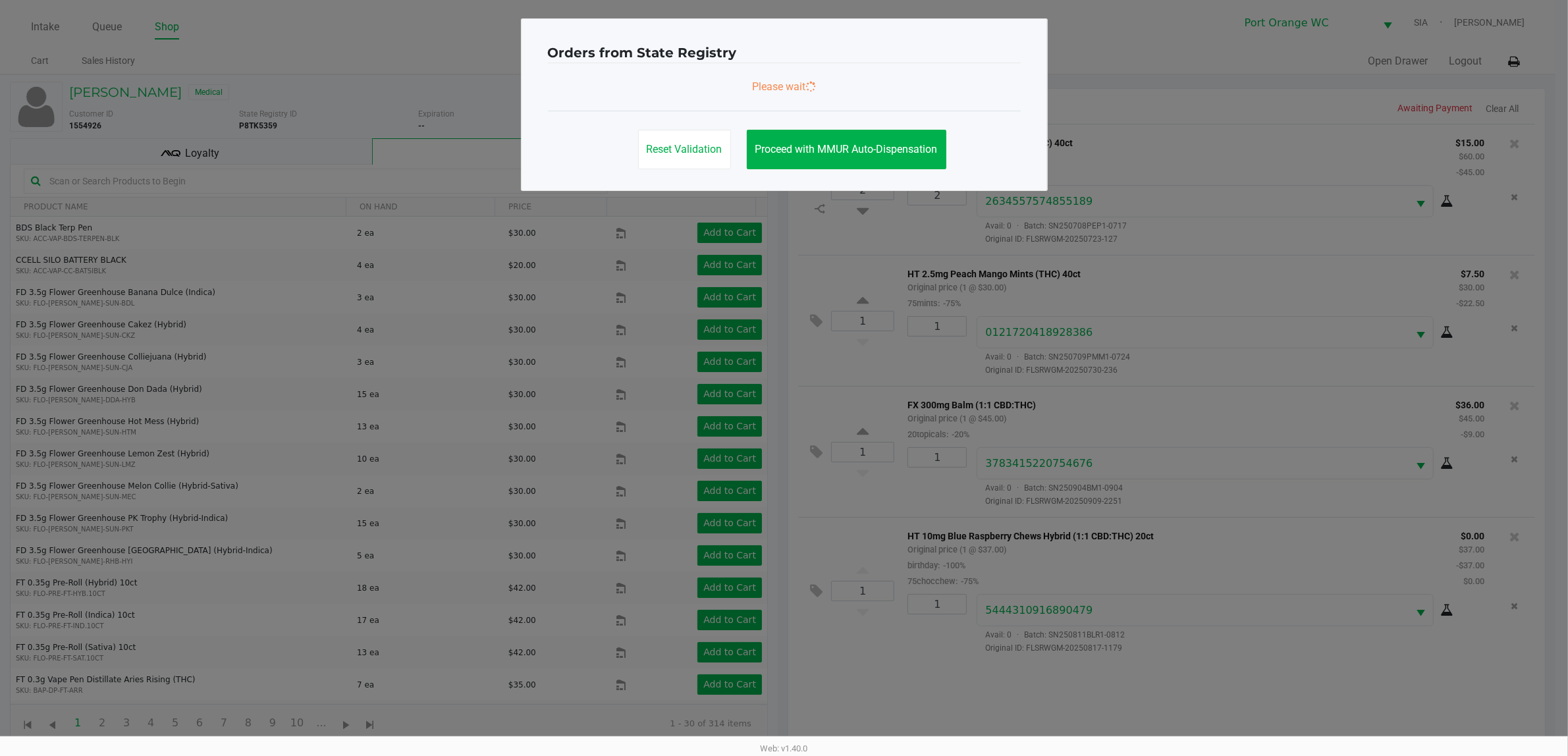
scroll to position [0, 0]
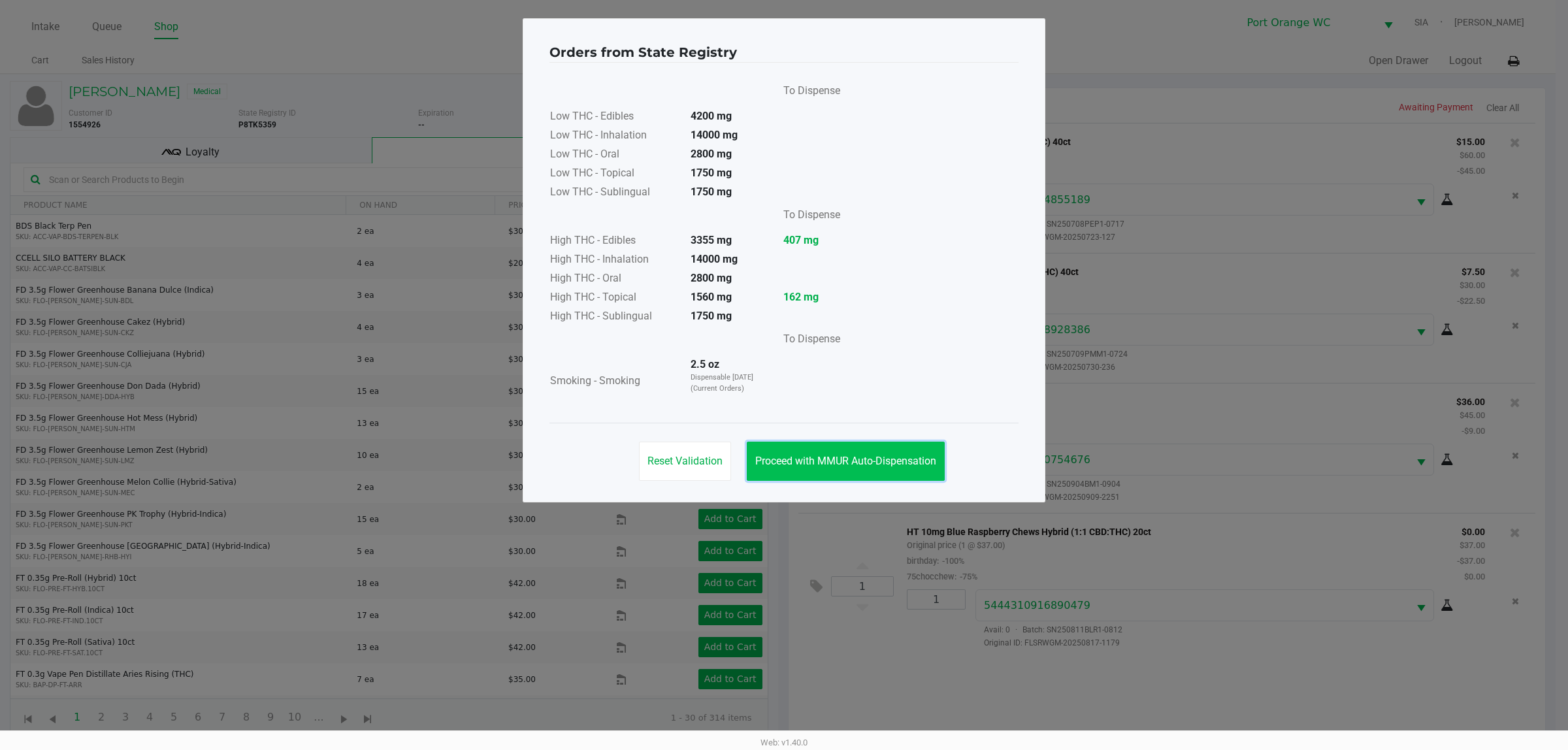
click at [793, 449] on button "Proceed with MMUR Auto-Dispensation" at bounding box center [846, 461] width 198 height 39
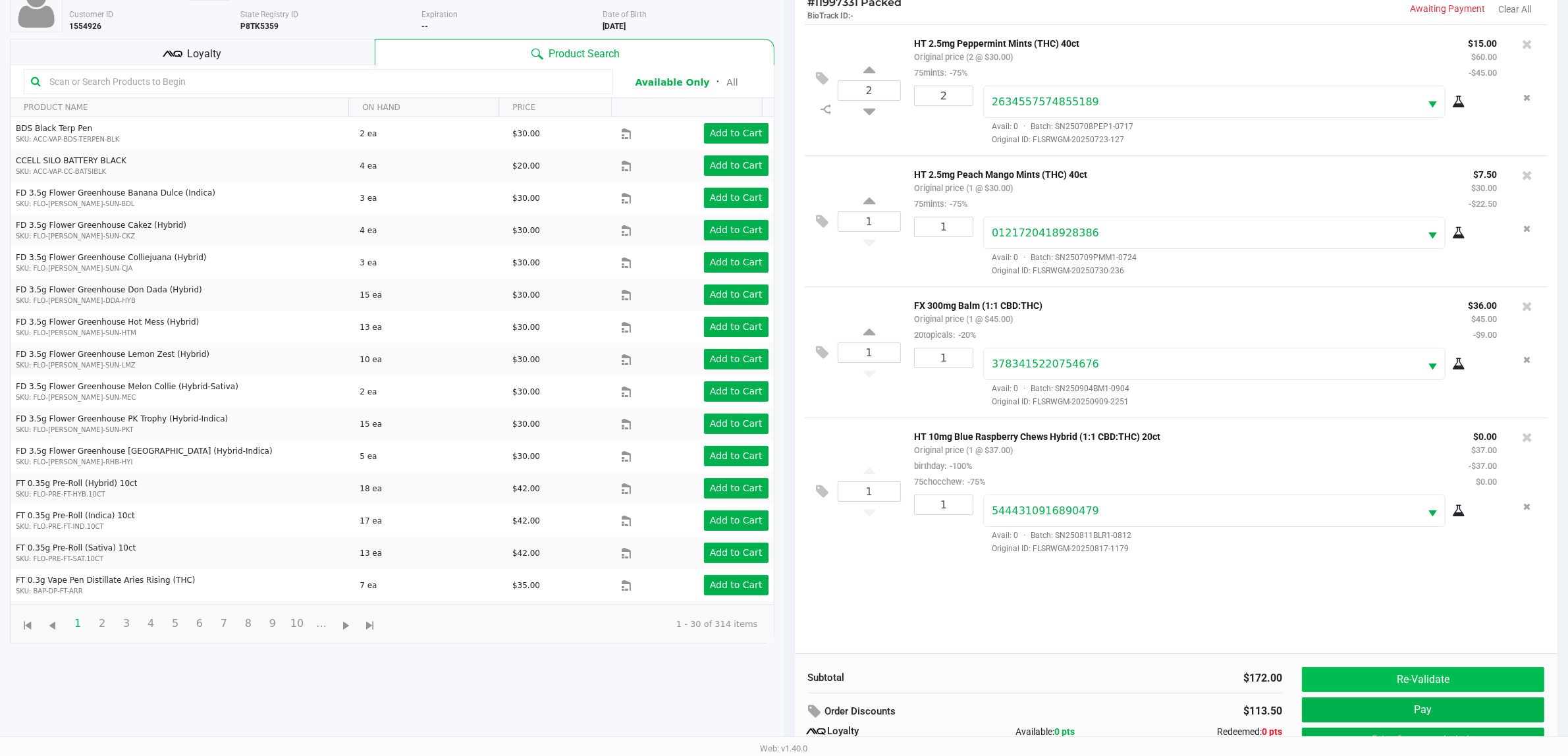
scroll to position [159, 0]
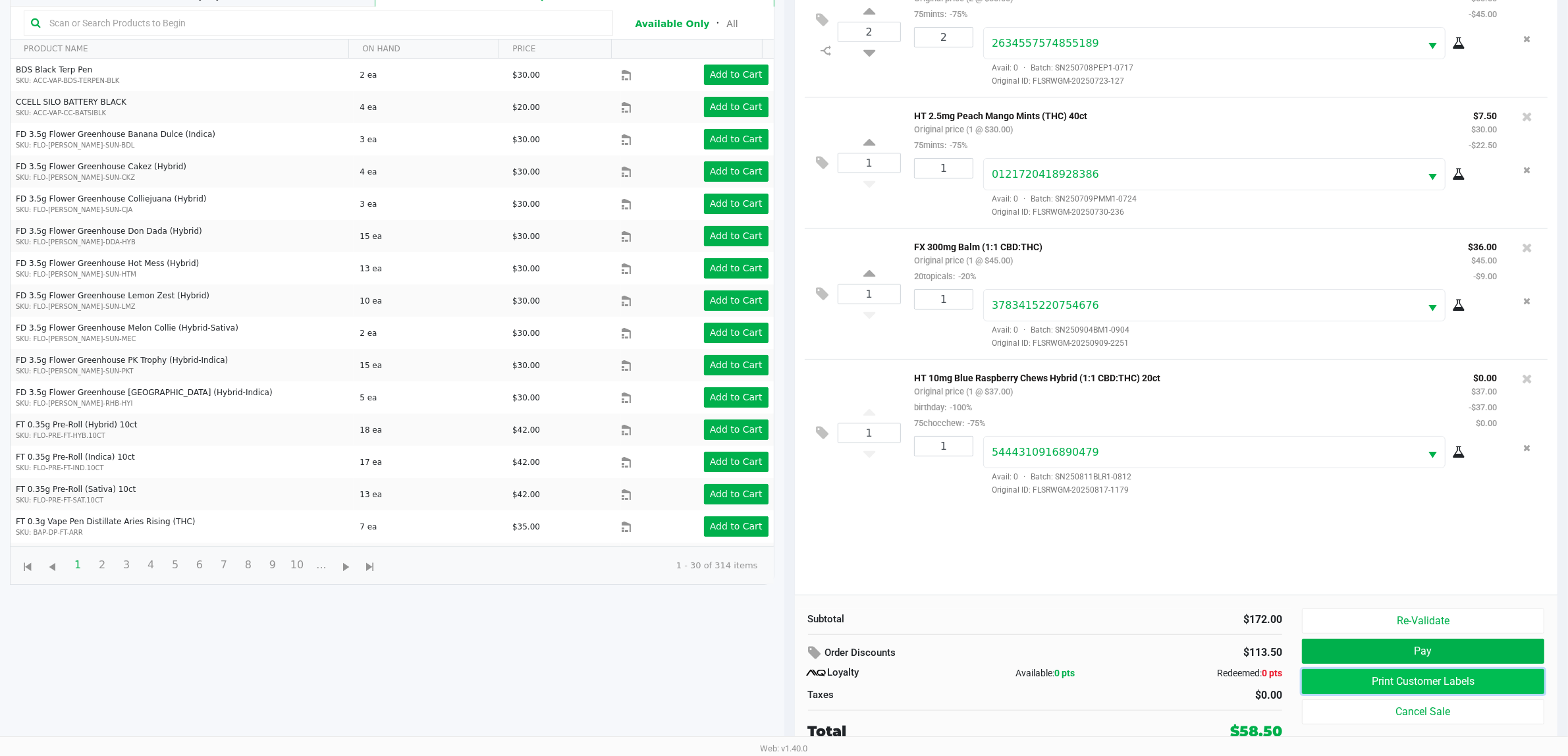
click at [1447, 687] on button "Print Customer Labels" at bounding box center [1422, 681] width 242 height 25
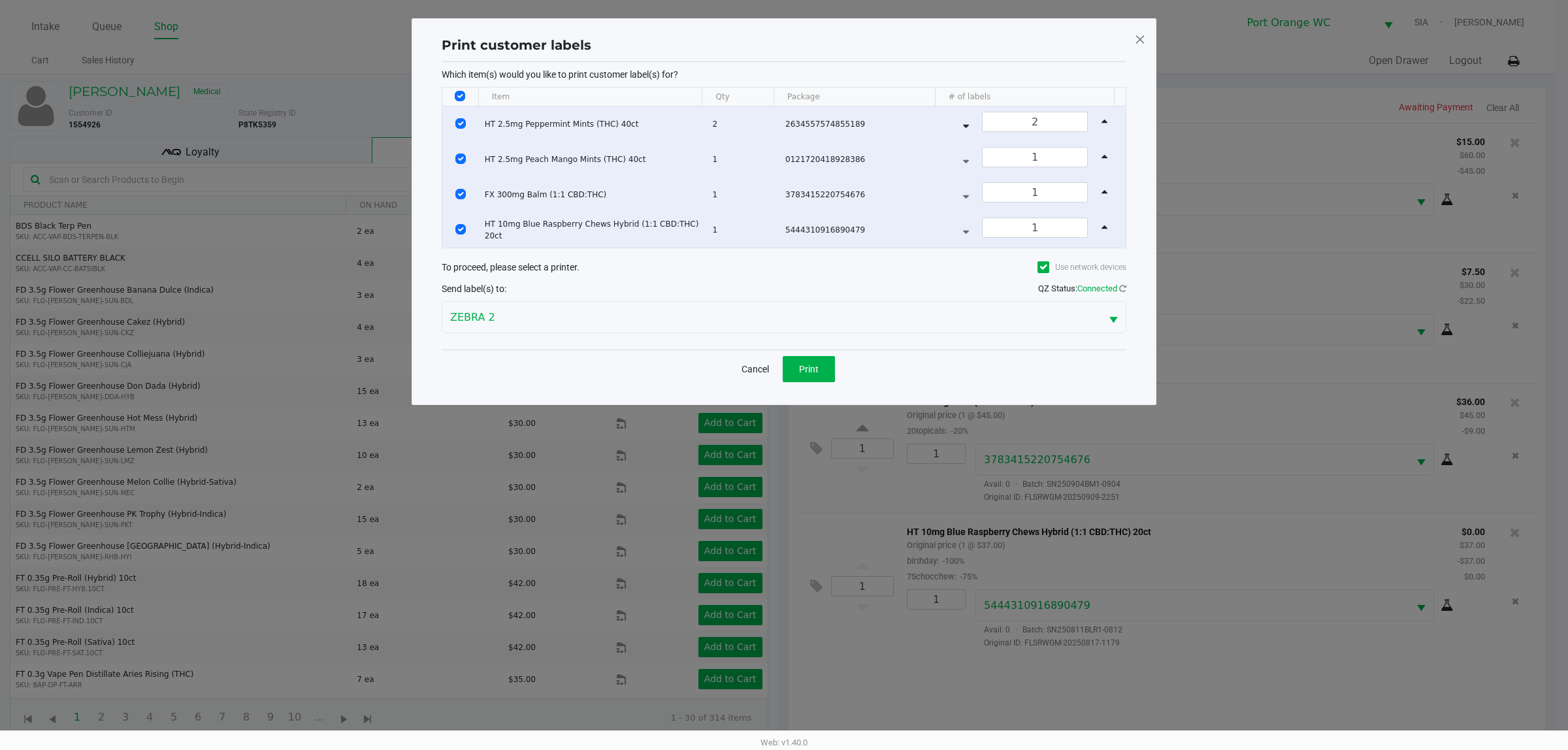
click at [459, 97] on input "Select All Rows" at bounding box center [460, 96] width 10 height 10
checkbox input "false"
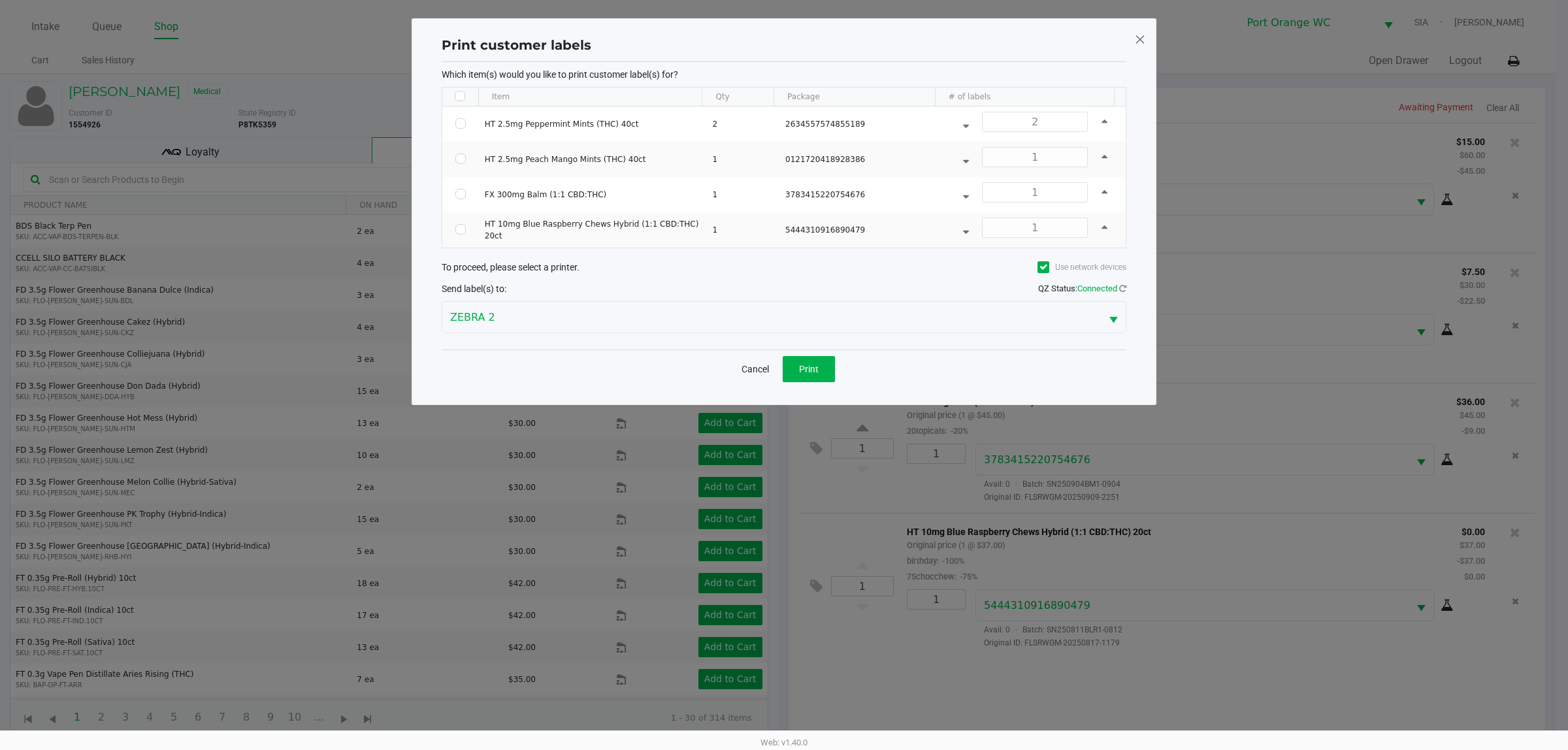
checkbox input "false"
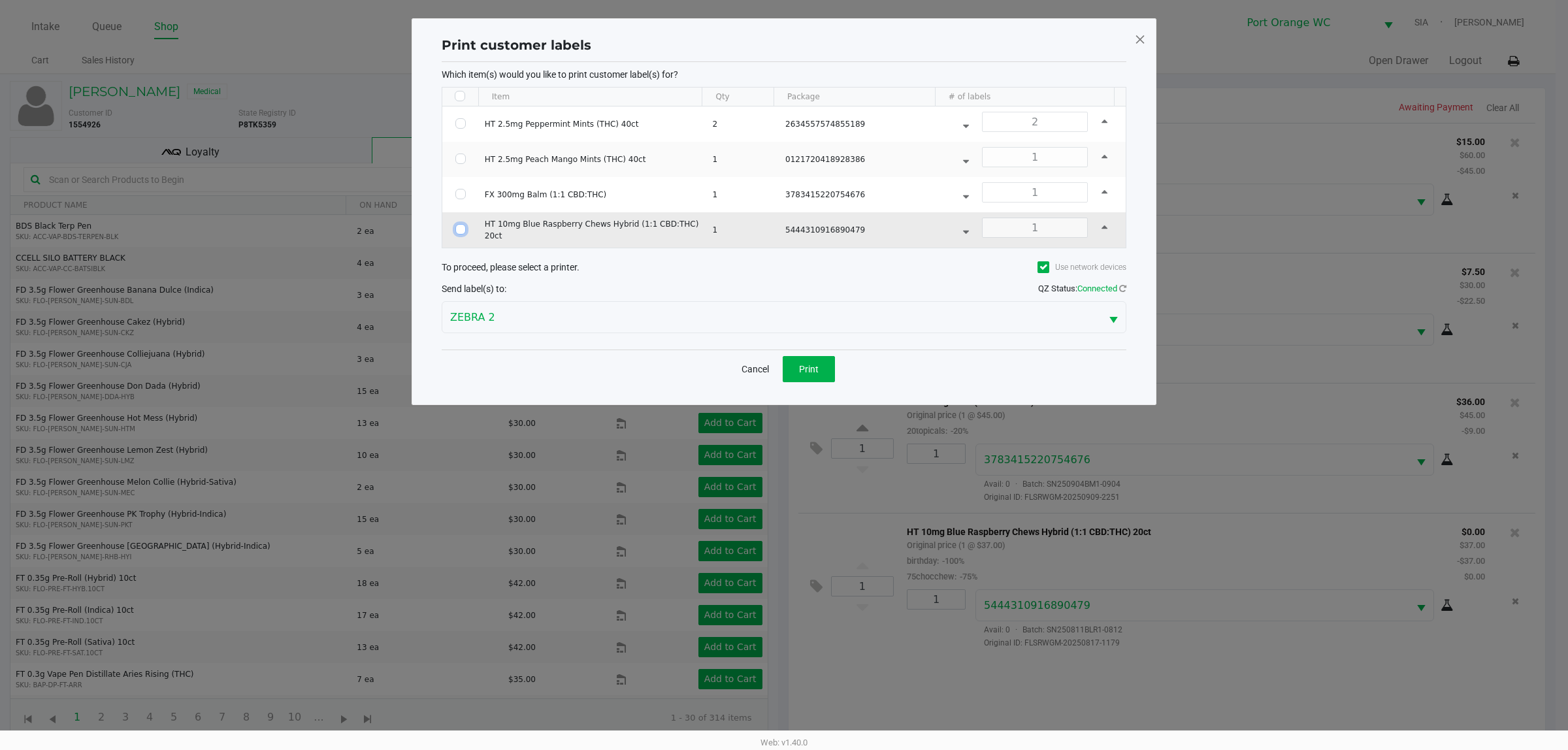
click at [458, 233] on input "Select Row" at bounding box center [460, 229] width 10 height 10
checkbox input "true"
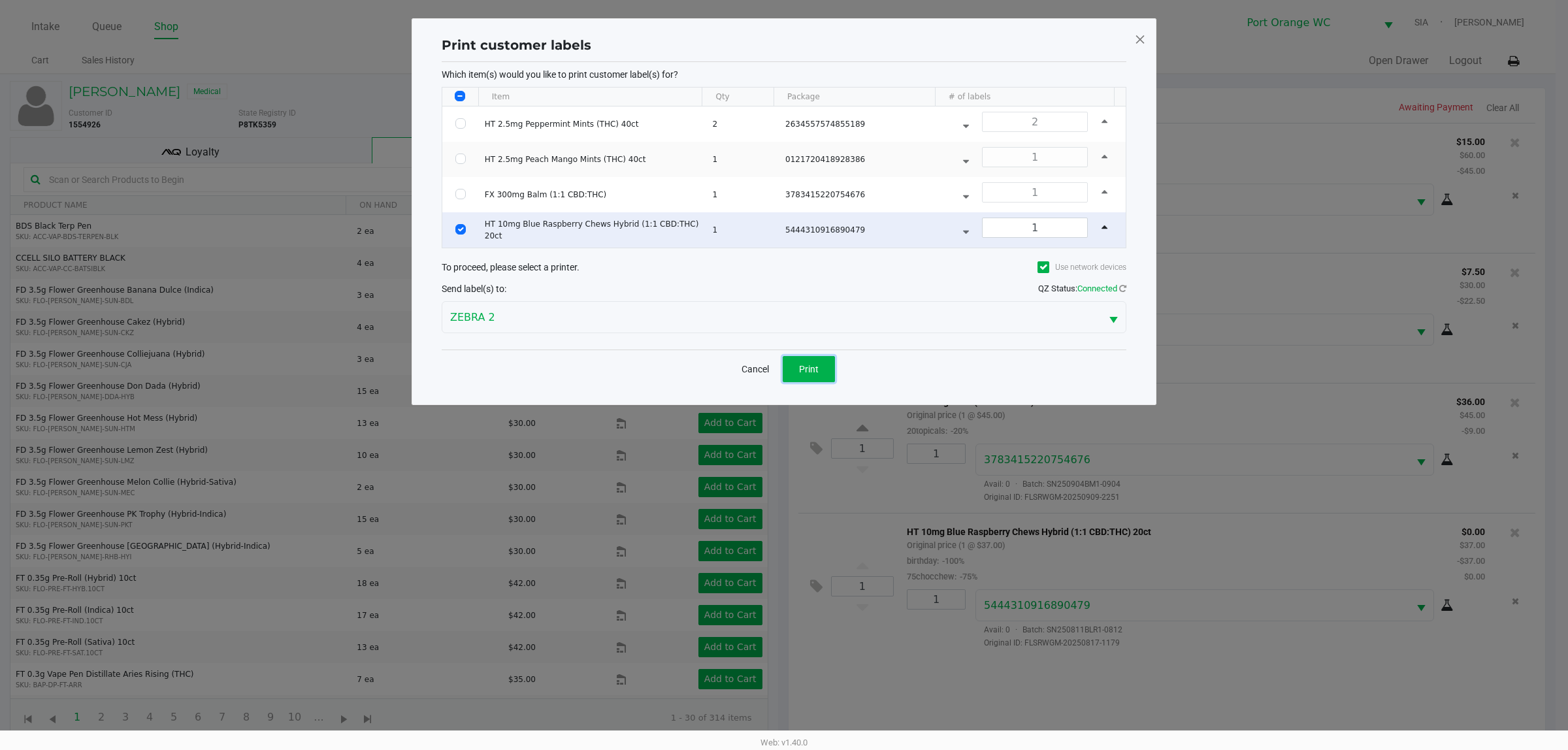
click at [827, 375] on button "Print" at bounding box center [809, 369] width 52 height 26
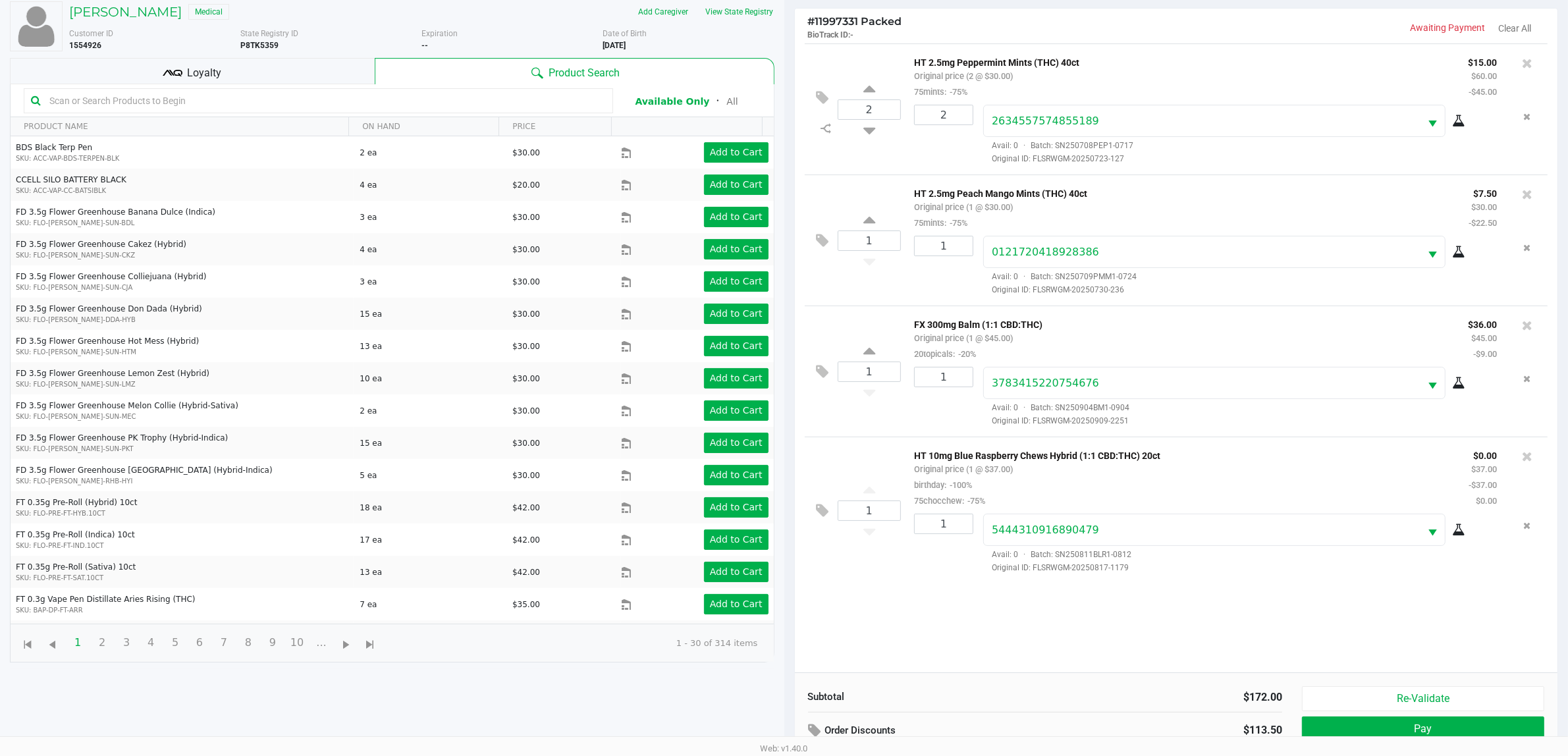
scroll to position [159, 0]
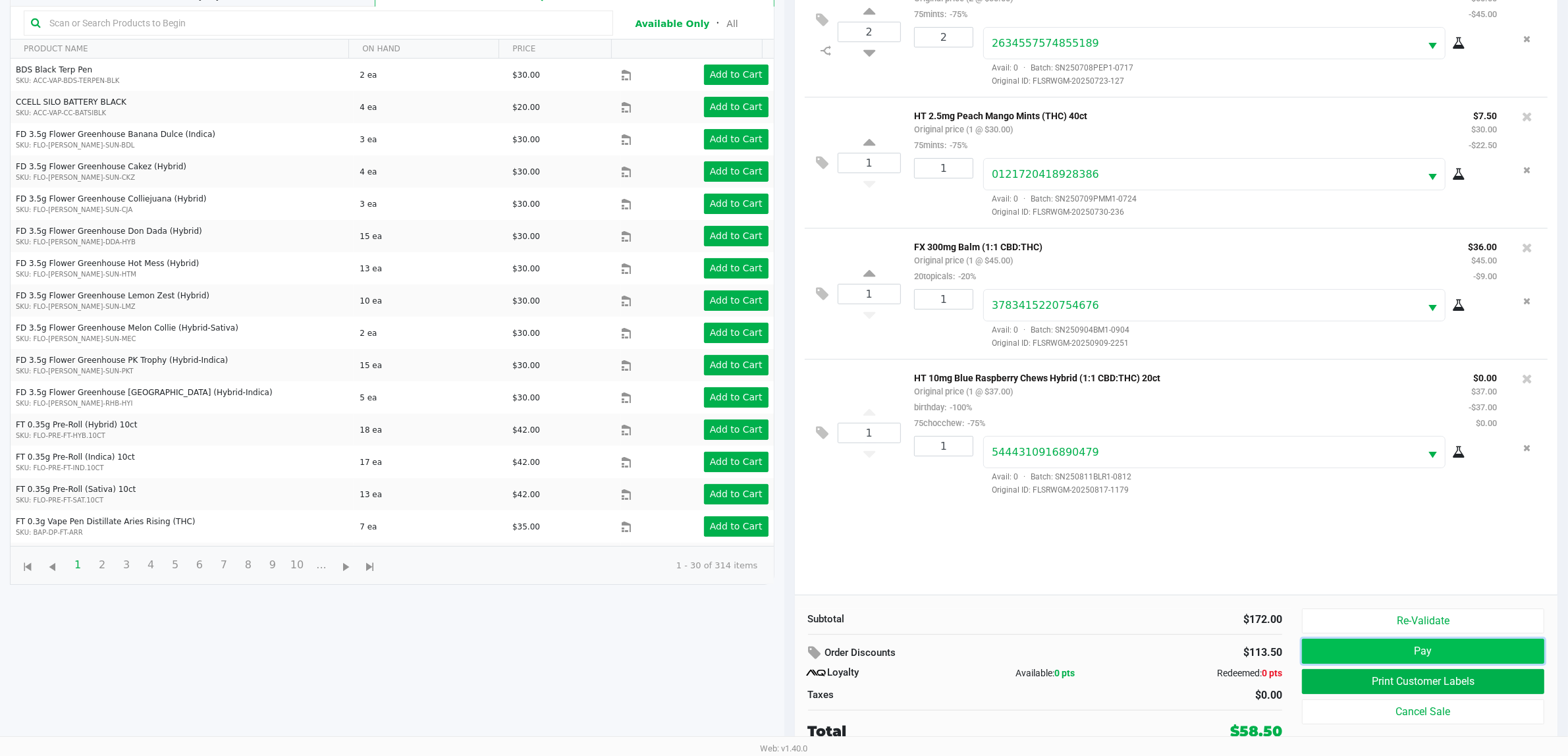
click at [1437, 653] on button "Pay" at bounding box center [1422, 651] width 242 height 25
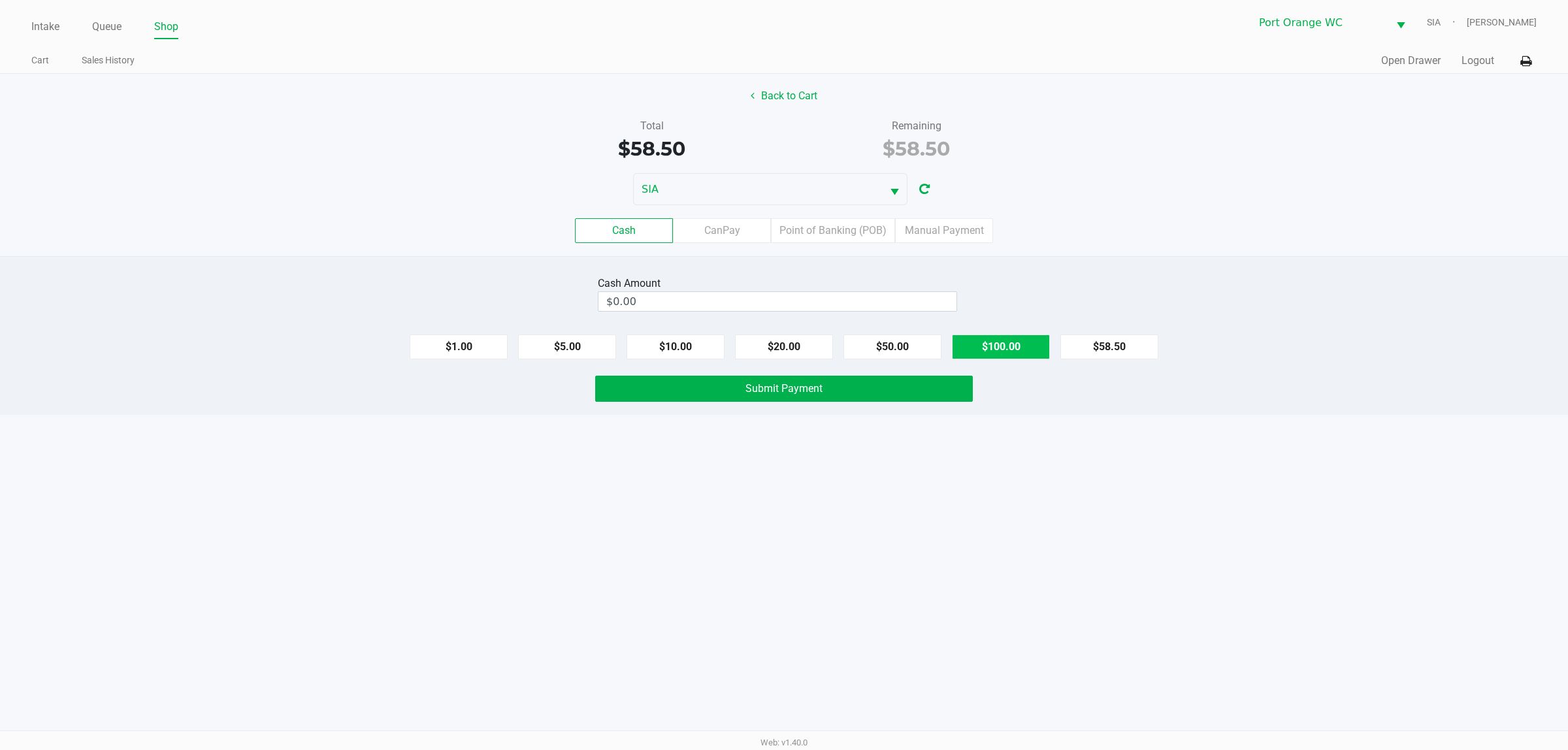
click at [993, 345] on button "$100.00" at bounding box center [1001, 346] width 98 height 25
type input "$100.00"
click at [851, 391] on button "Submit Payment" at bounding box center [784, 388] width 378 height 26
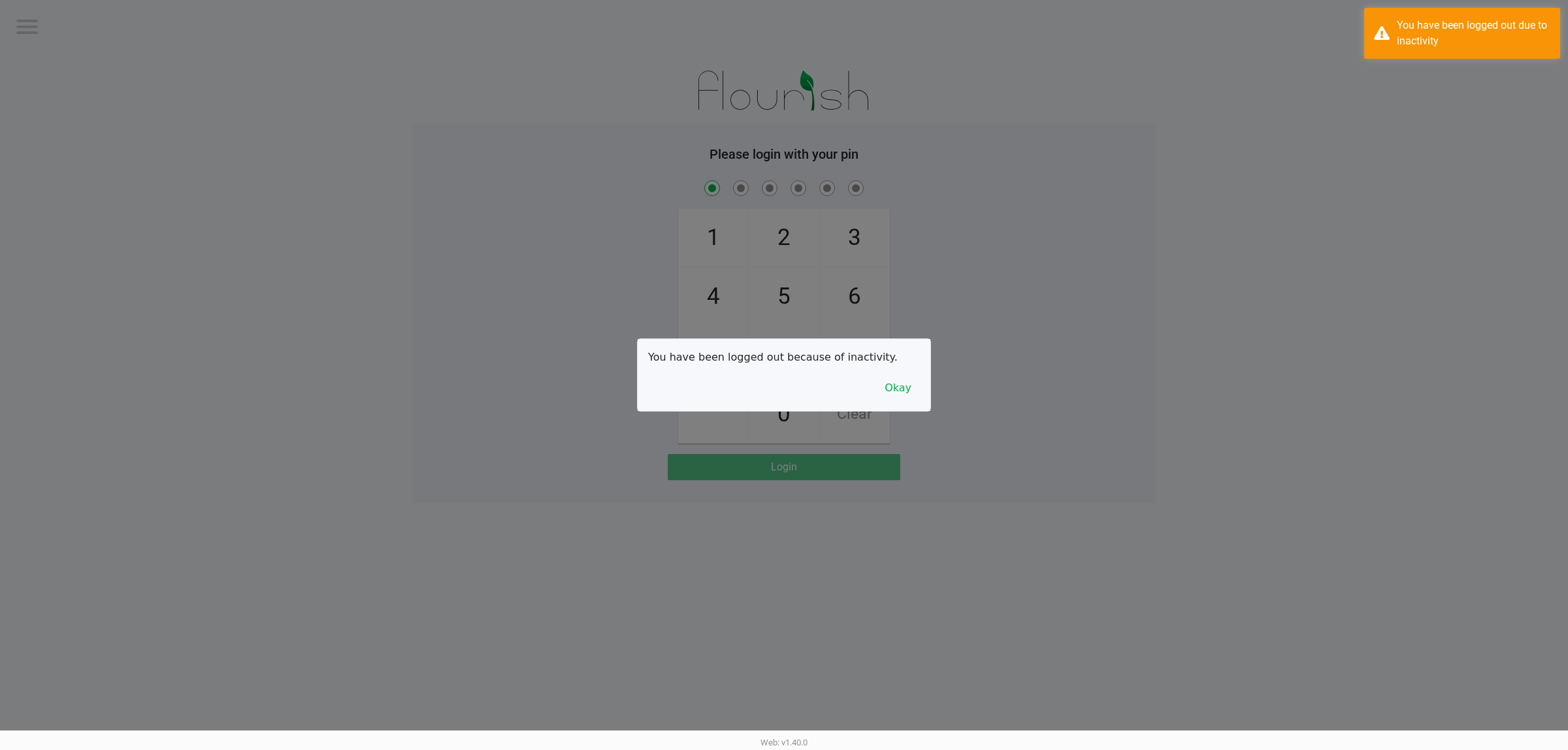
checkbox input "true"
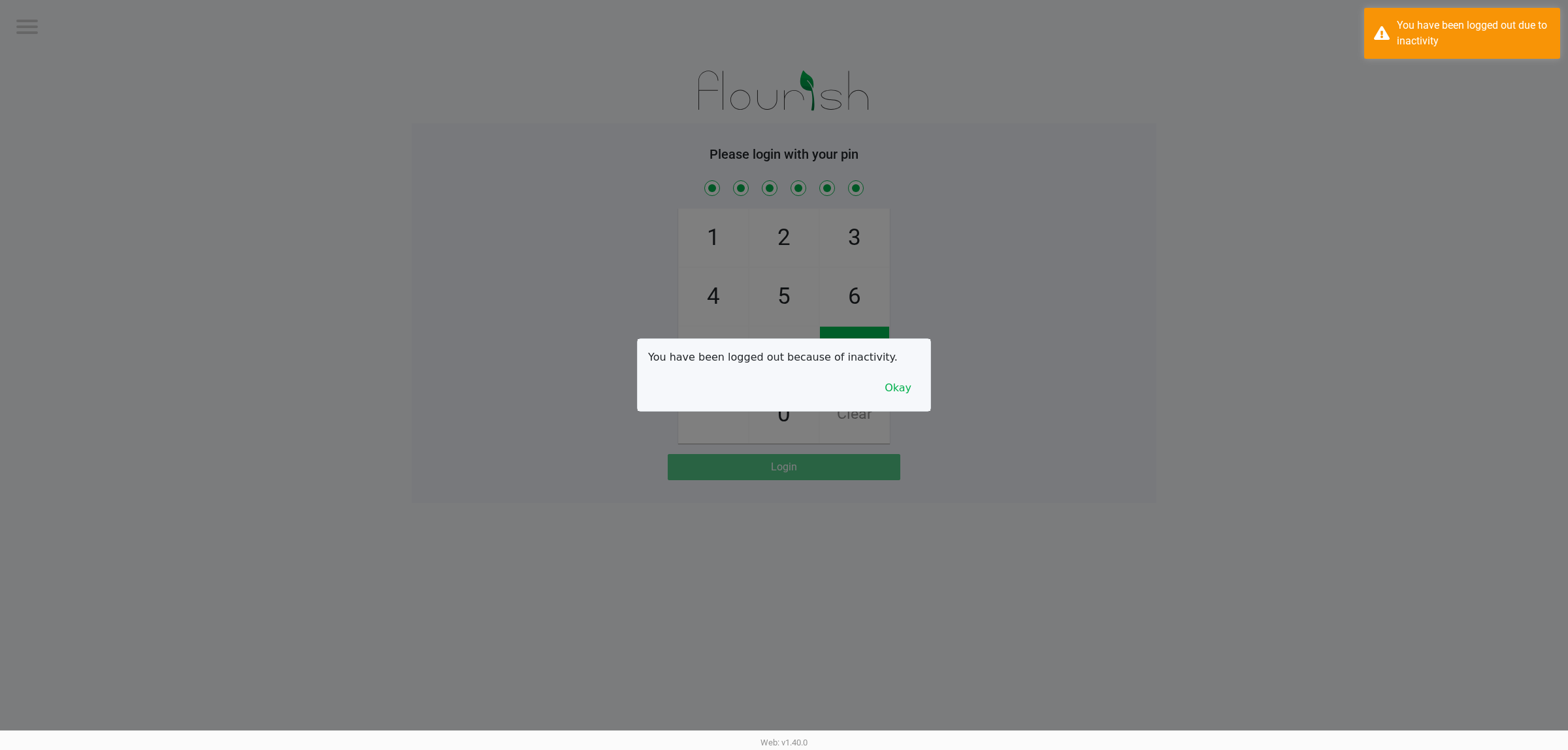
checkbox input "true"
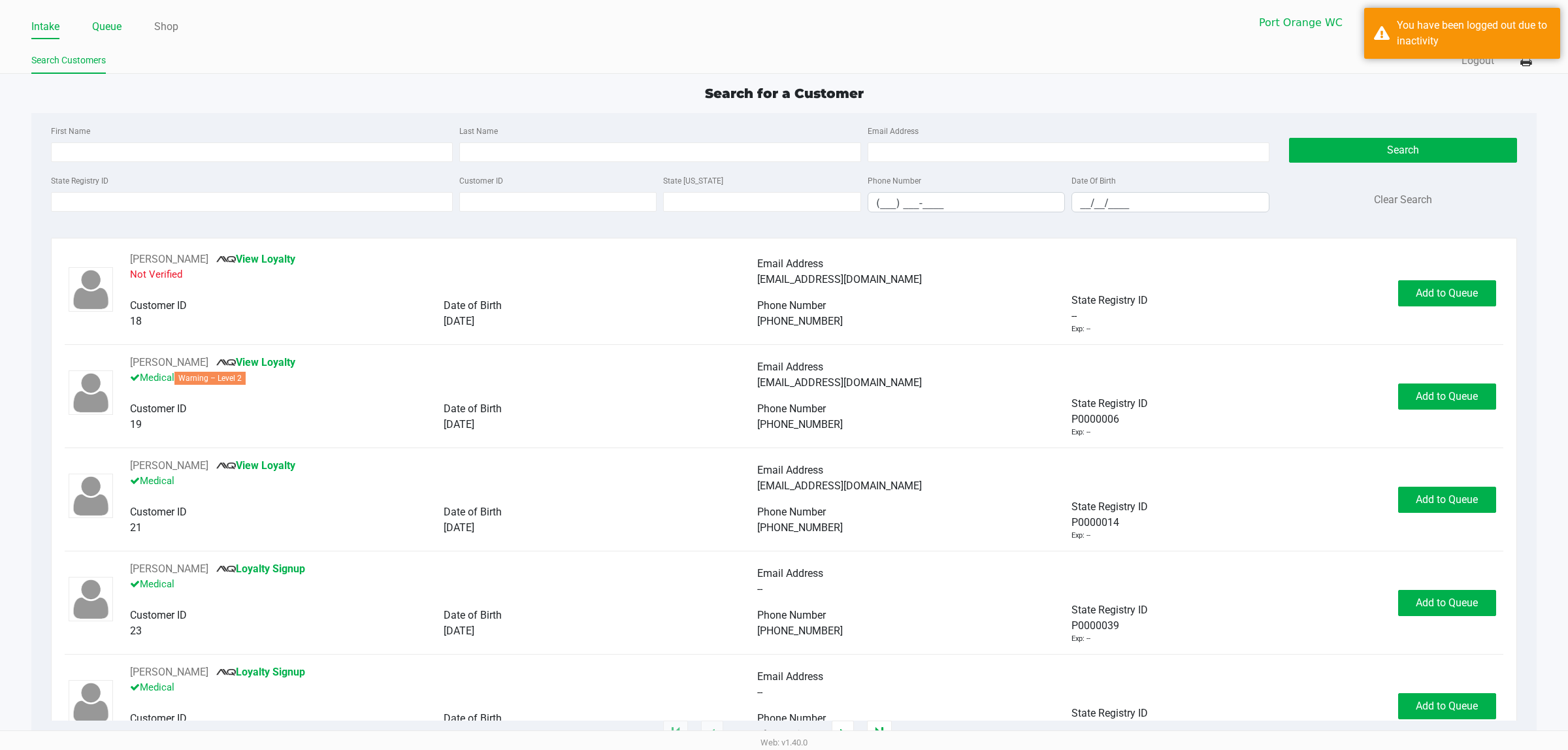
click at [118, 27] on link "Queue" at bounding box center [107, 27] width 29 height 19
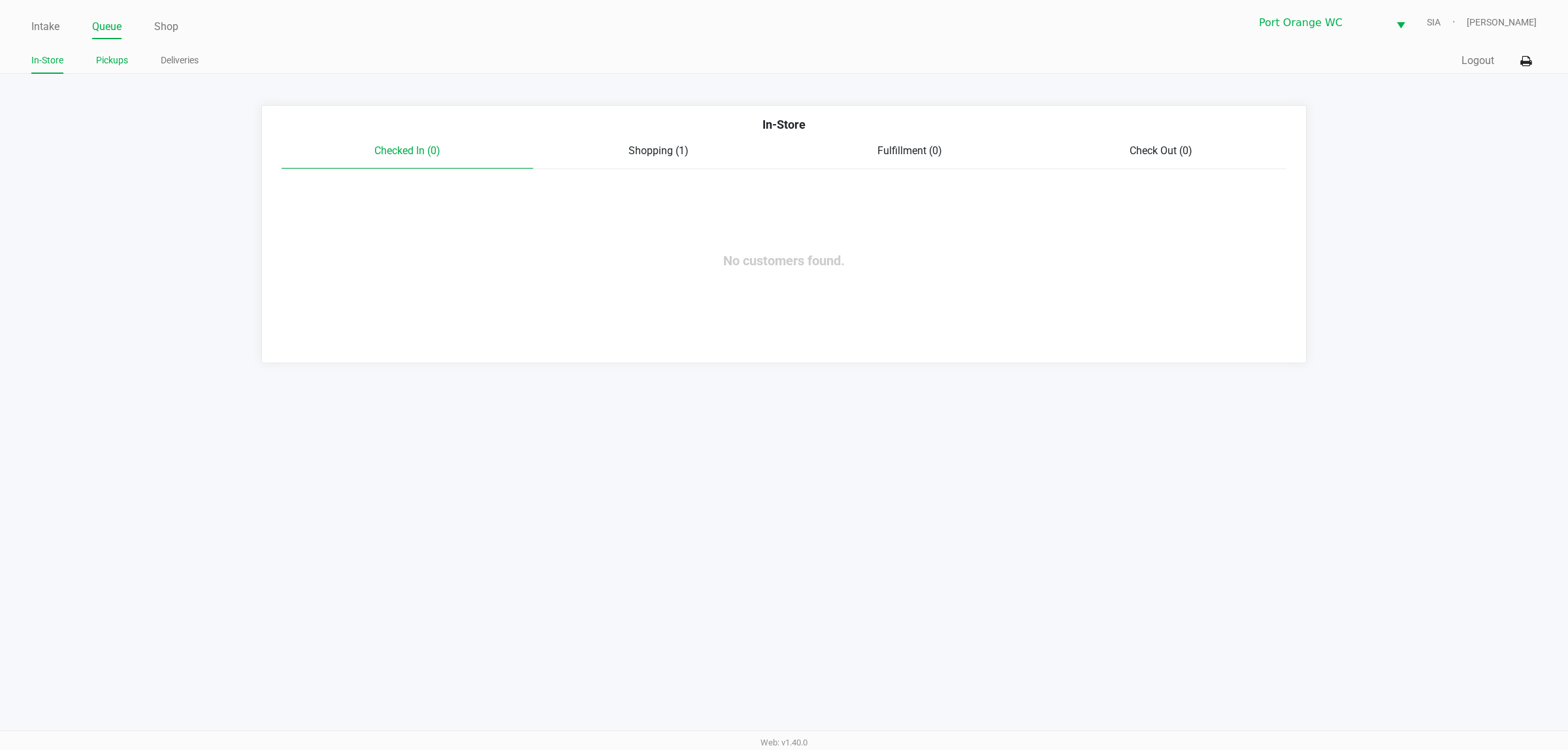
click at [109, 62] on link "Pickups" at bounding box center [112, 60] width 32 height 16
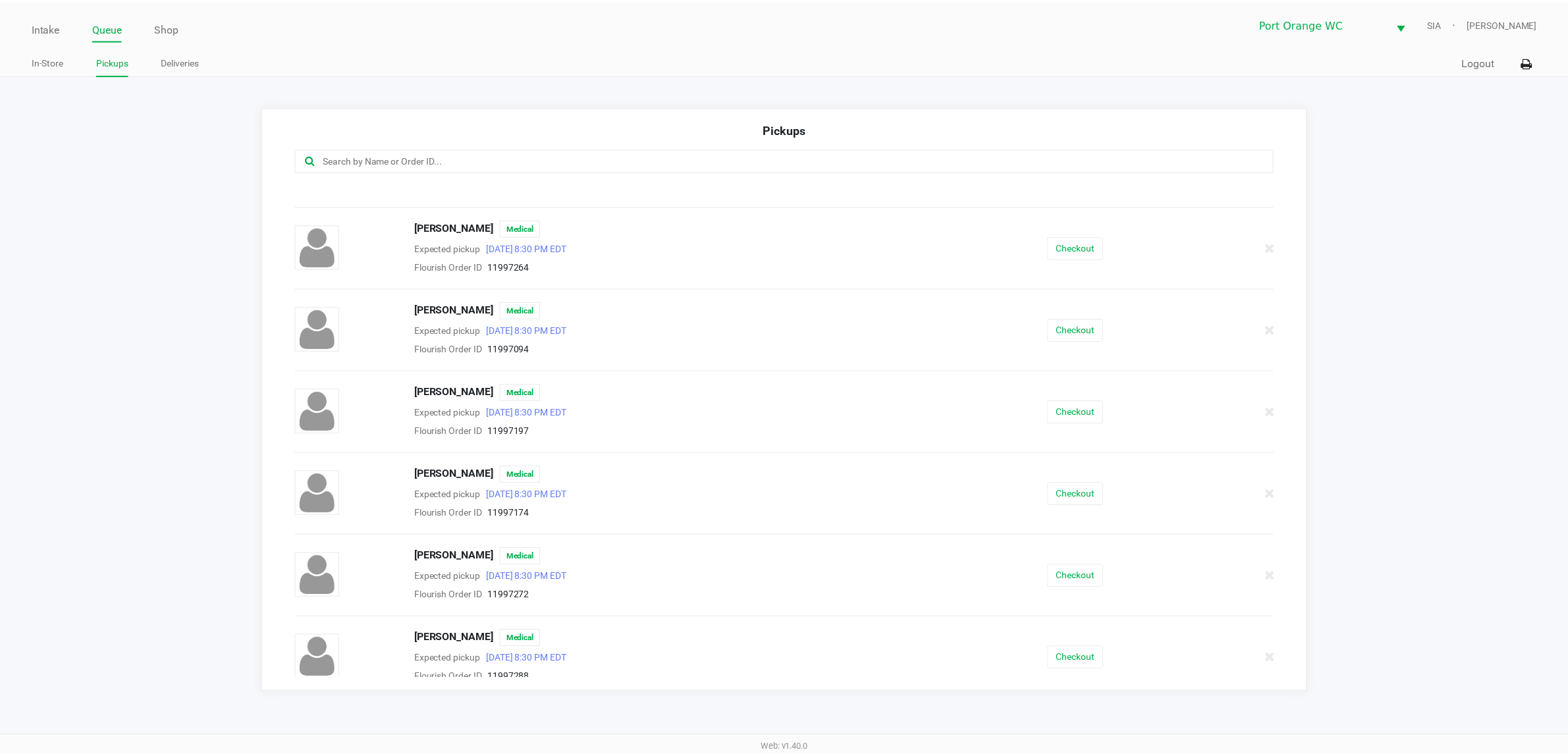
scroll to position [309, 0]
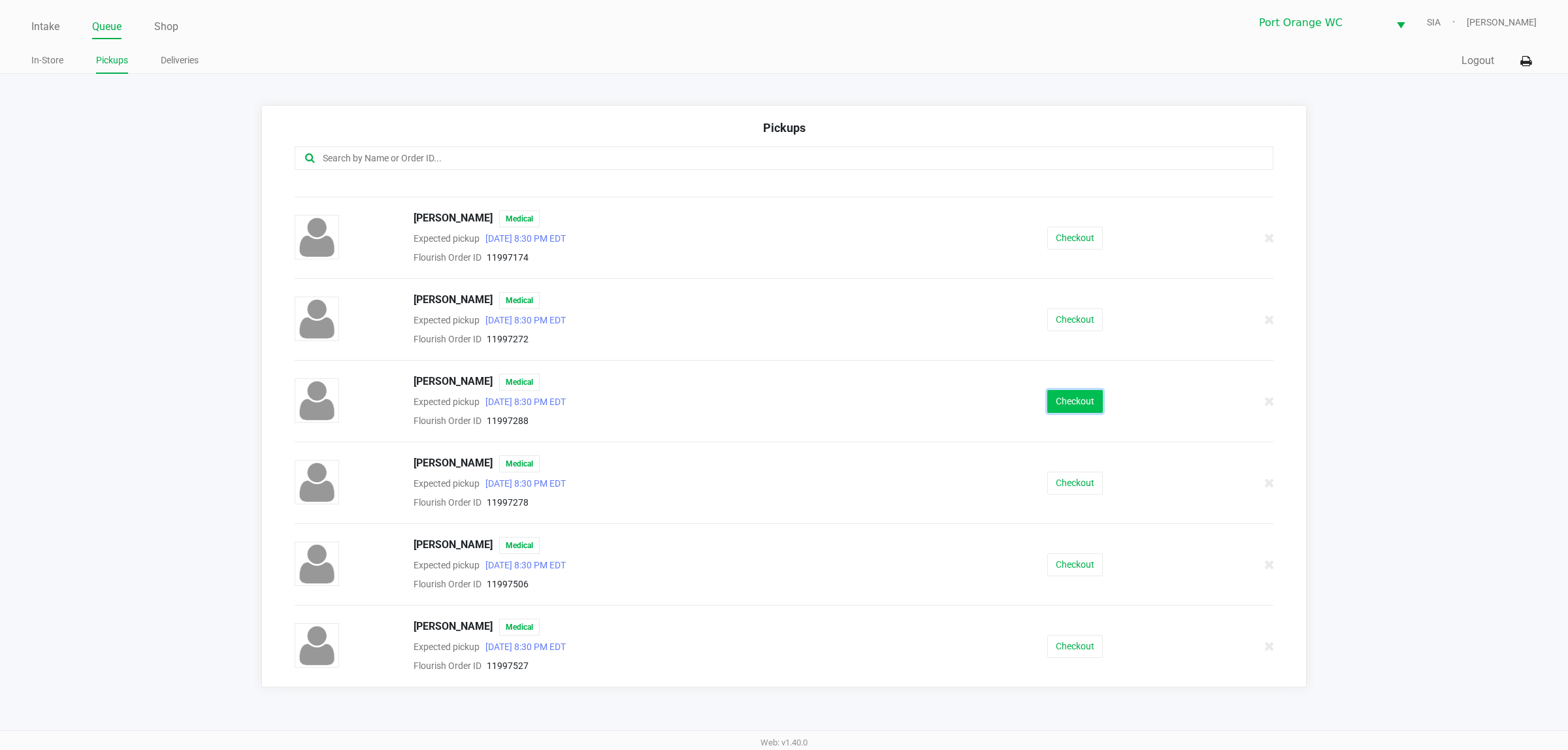
click at [1078, 400] on button "Checkout" at bounding box center [1075, 401] width 56 height 23
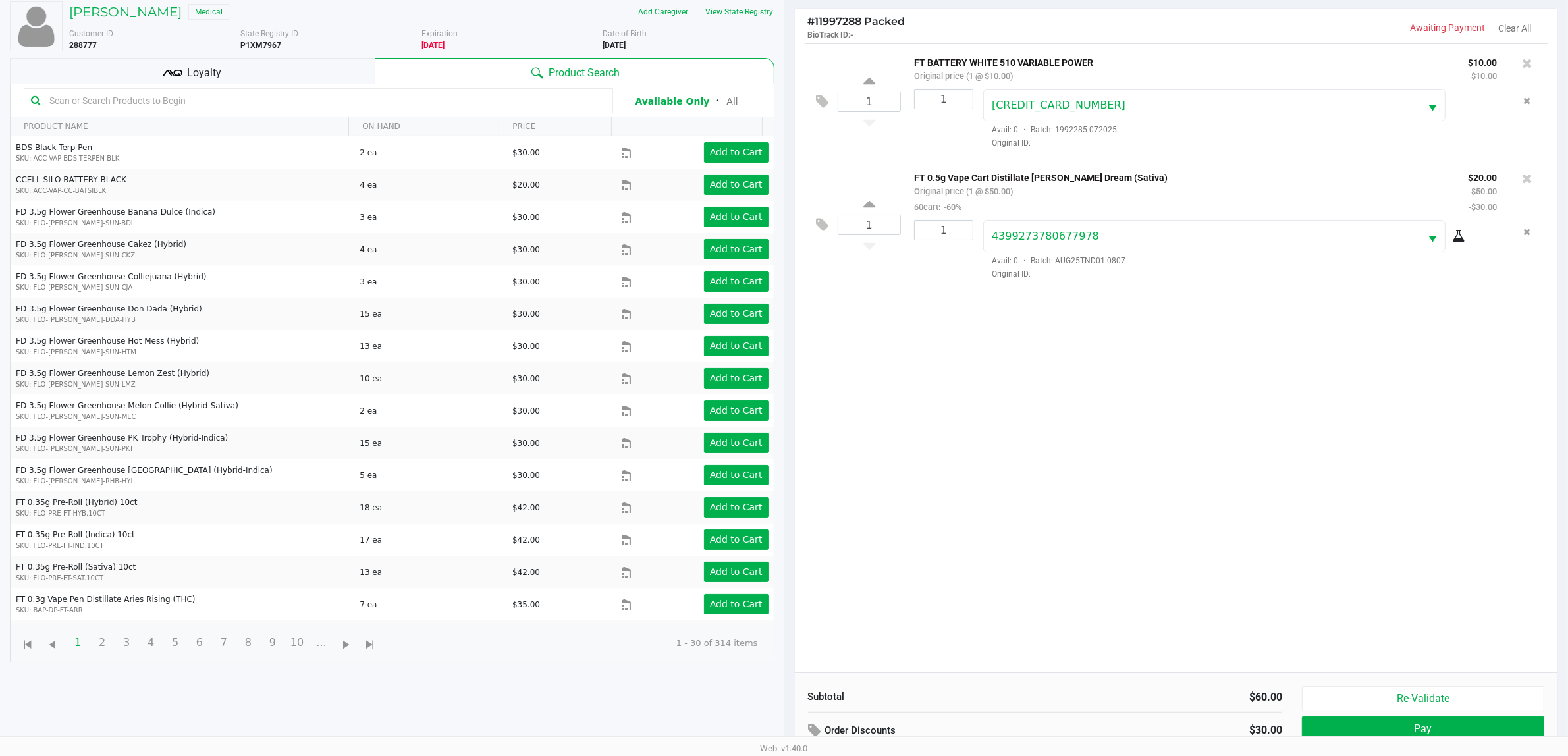
scroll to position [143, 0]
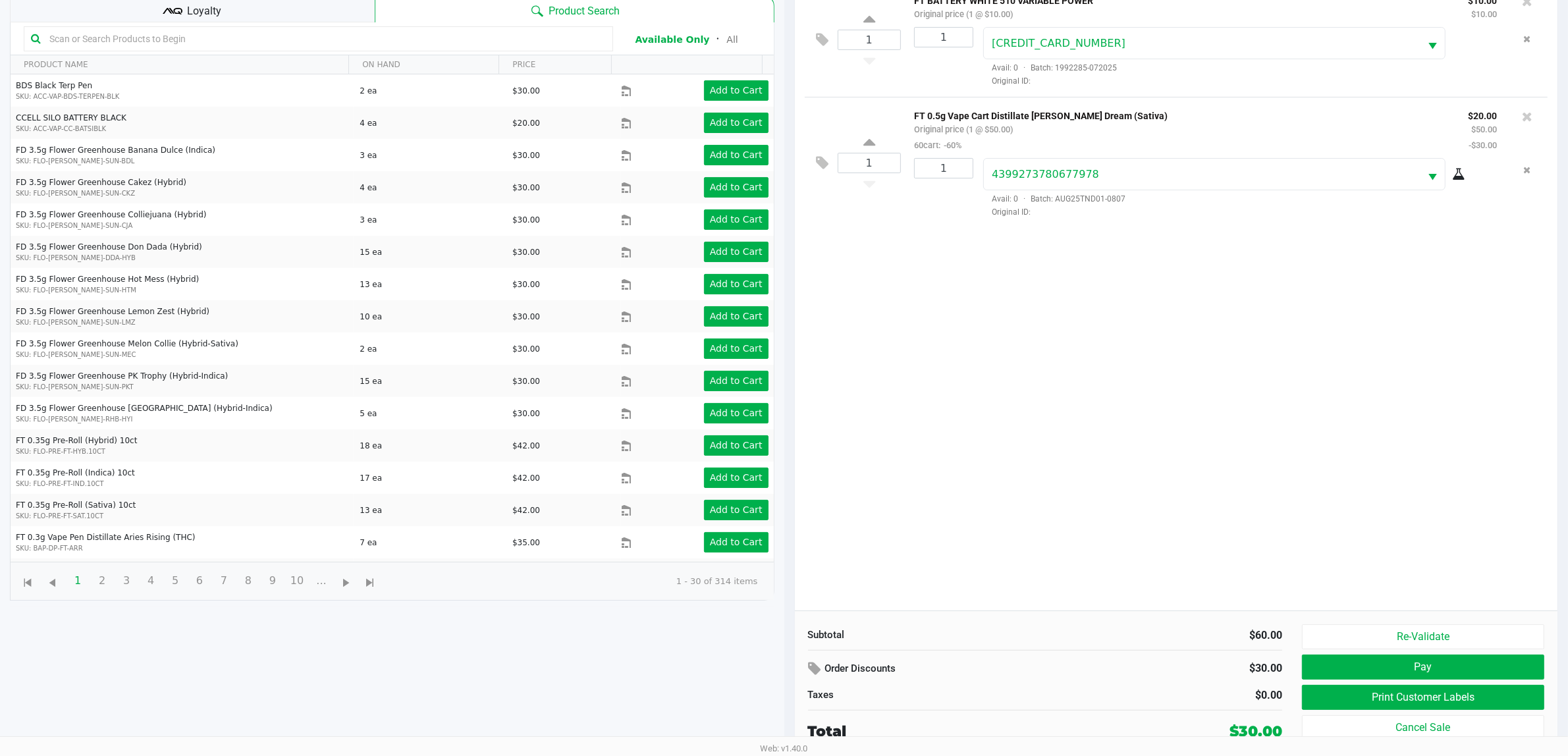
click at [1368, 650] on div "Re-Validate Pay Print Customer Labels Cancel Sale" at bounding box center [1428, 683] width 252 height 118
click at [1380, 658] on button "Pay" at bounding box center [1422, 667] width 242 height 25
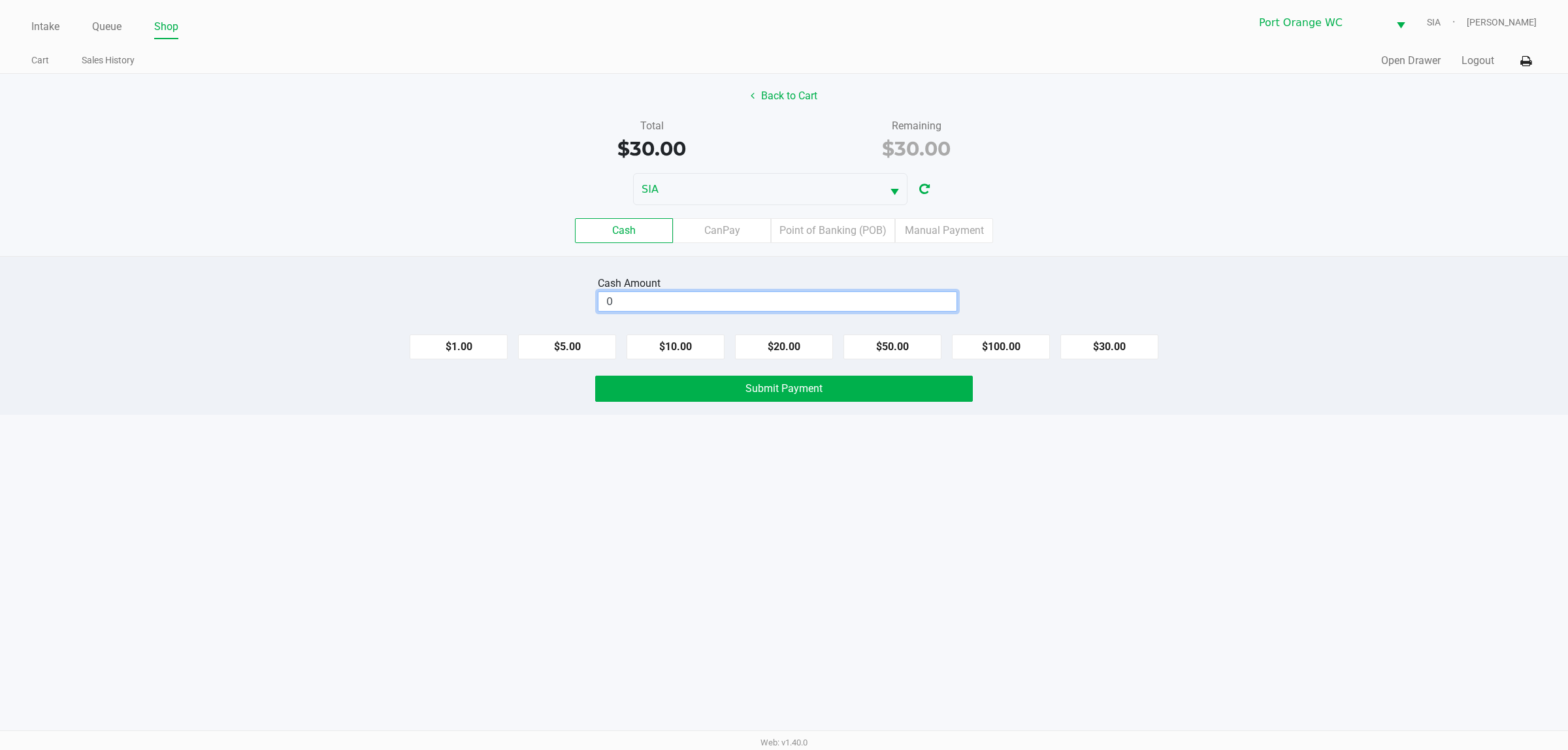
click at [766, 308] on input "0" at bounding box center [777, 301] width 358 height 19
click at [1096, 340] on button "$30.00" at bounding box center [1110, 346] width 98 height 25
type input "$30.00"
click at [869, 391] on button "Submit Payment" at bounding box center [784, 388] width 378 height 26
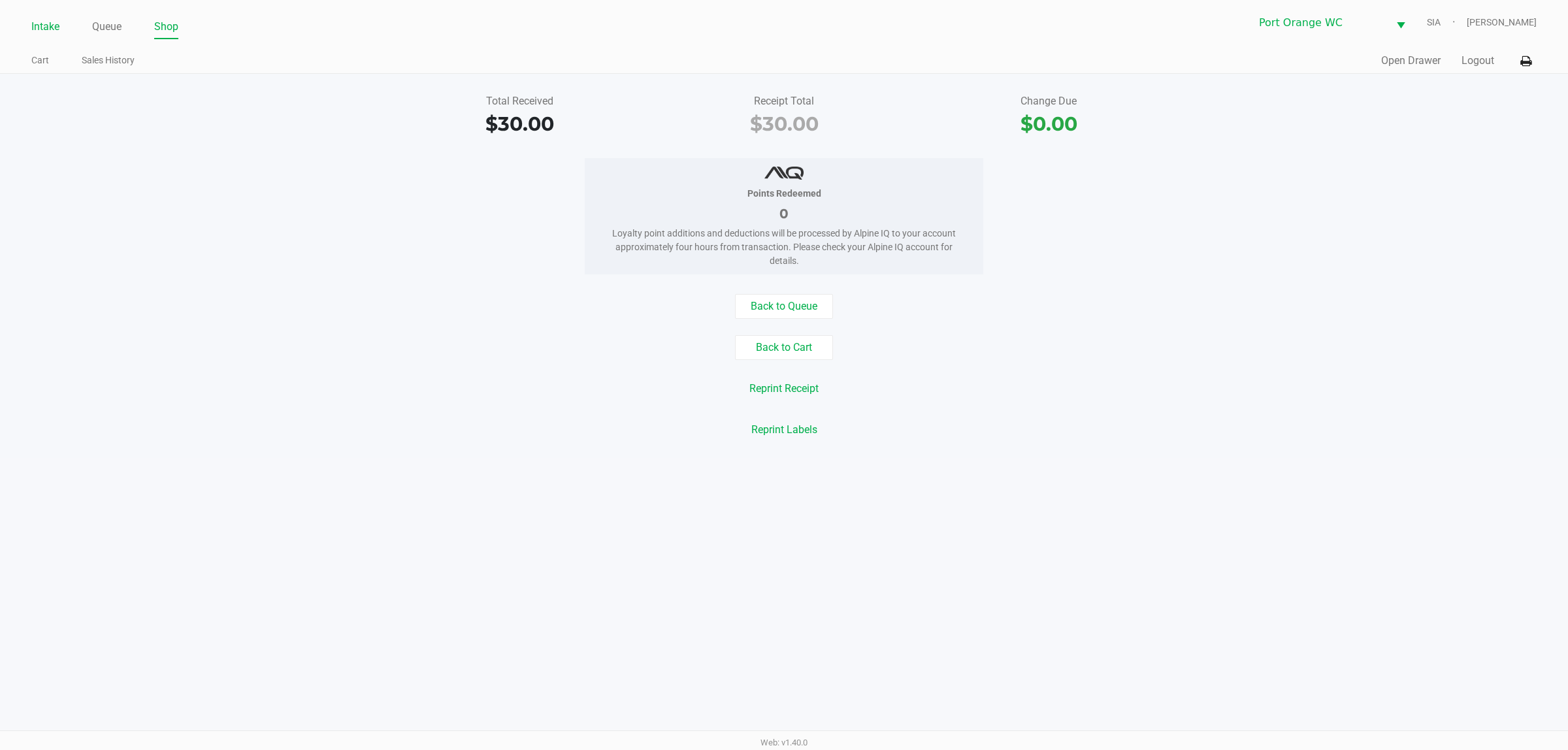
click at [39, 26] on link "Intake" at bounding box center [45, 27] width 28 height 19
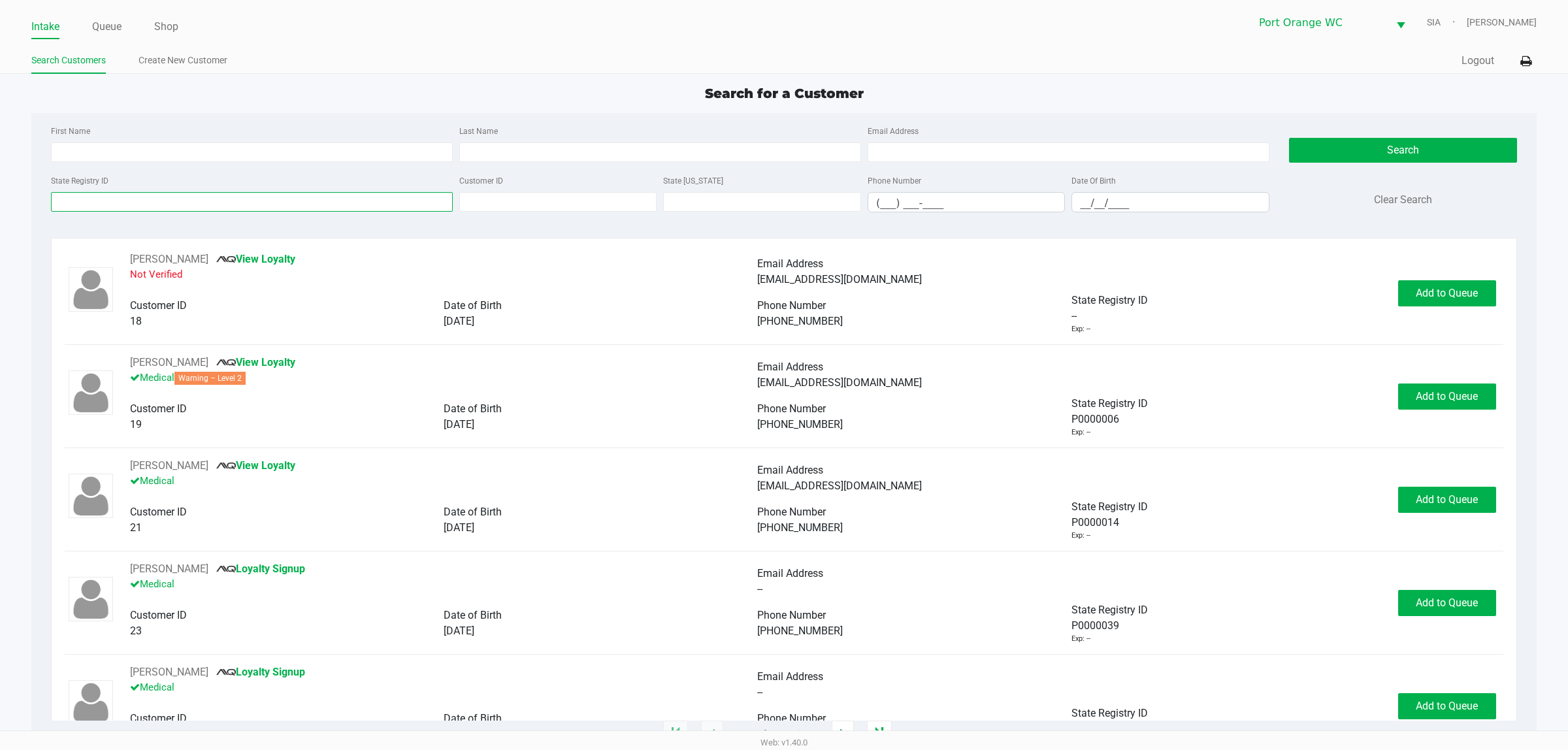
click at [155, 200] on input "State Registry ID" at bounding box center [251, 202] width 401 height 19
click at [266, 197] on input "State Registry ID" at bounding box center [251, 202] width 401 height 19
type input "P3DK1991"
click at [1406, 144] on button "Search" at bounding box center [1403, 150] width 228 height 25
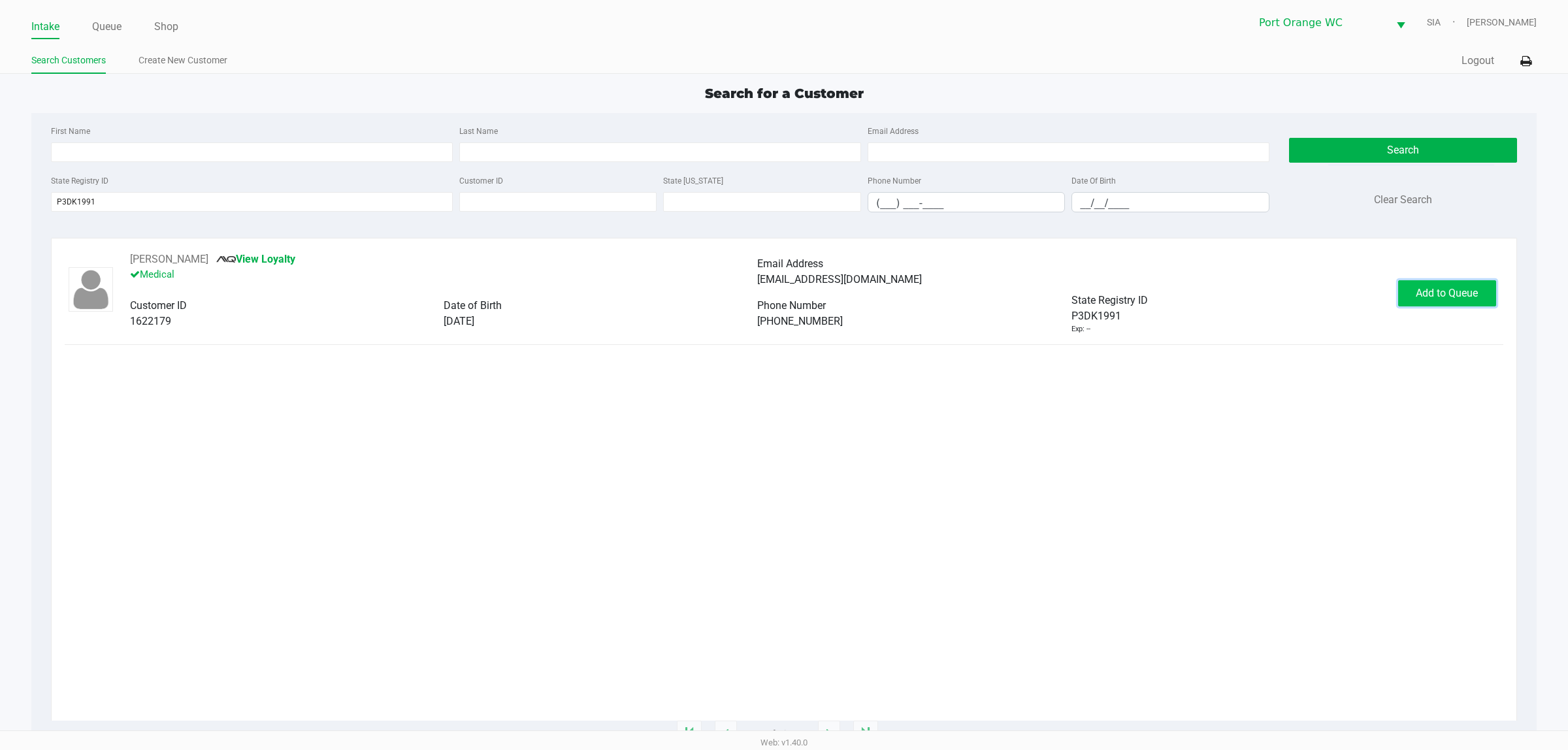
click at [1461, 306] on button "Add to Queue" at bounding box center [1447, 293] width 98 height 26
click at [1459, 304] on button "In Queue" at bounding box center [1444, 293] width 92 height 26
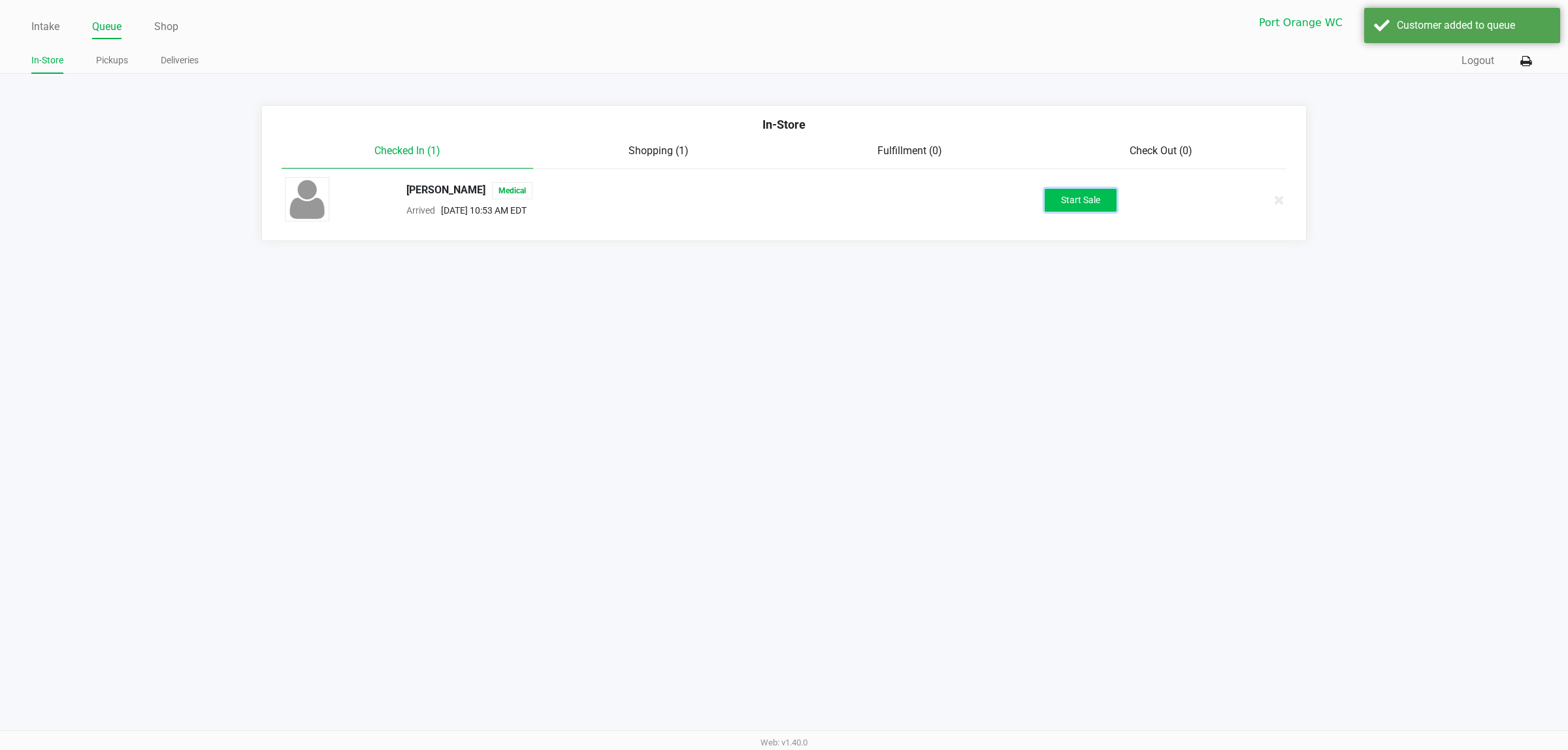
click at [1077, 197] on button "Start Sale" at bounding box center [1081, 200] width 72 height 23
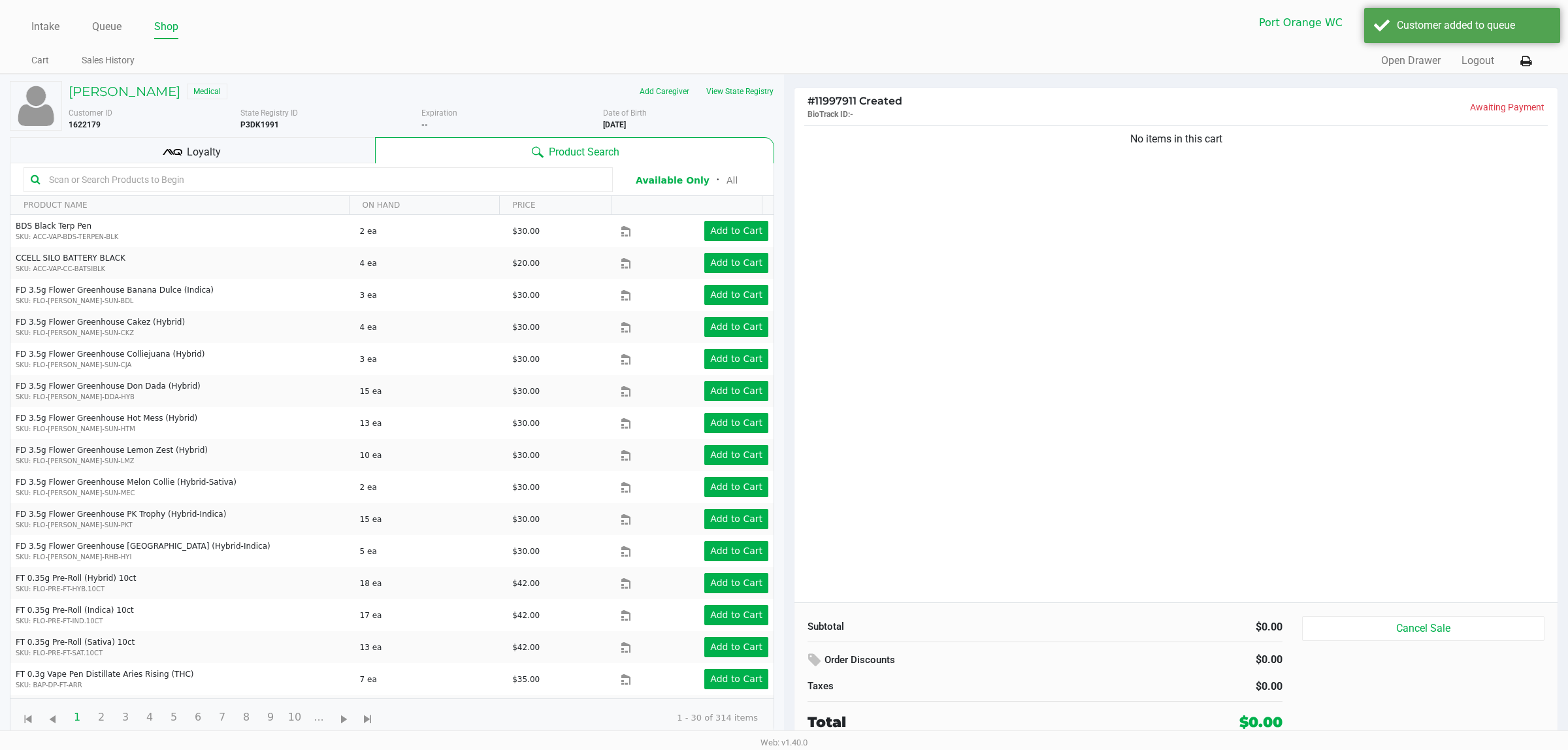
click at [139, 82] on div "William Henry Medical" at bounding box center [240, 92] width 363 height 21
click at [136, 92] on h5 "William Henry" at bounding box center [124, 91] width 112 height 16
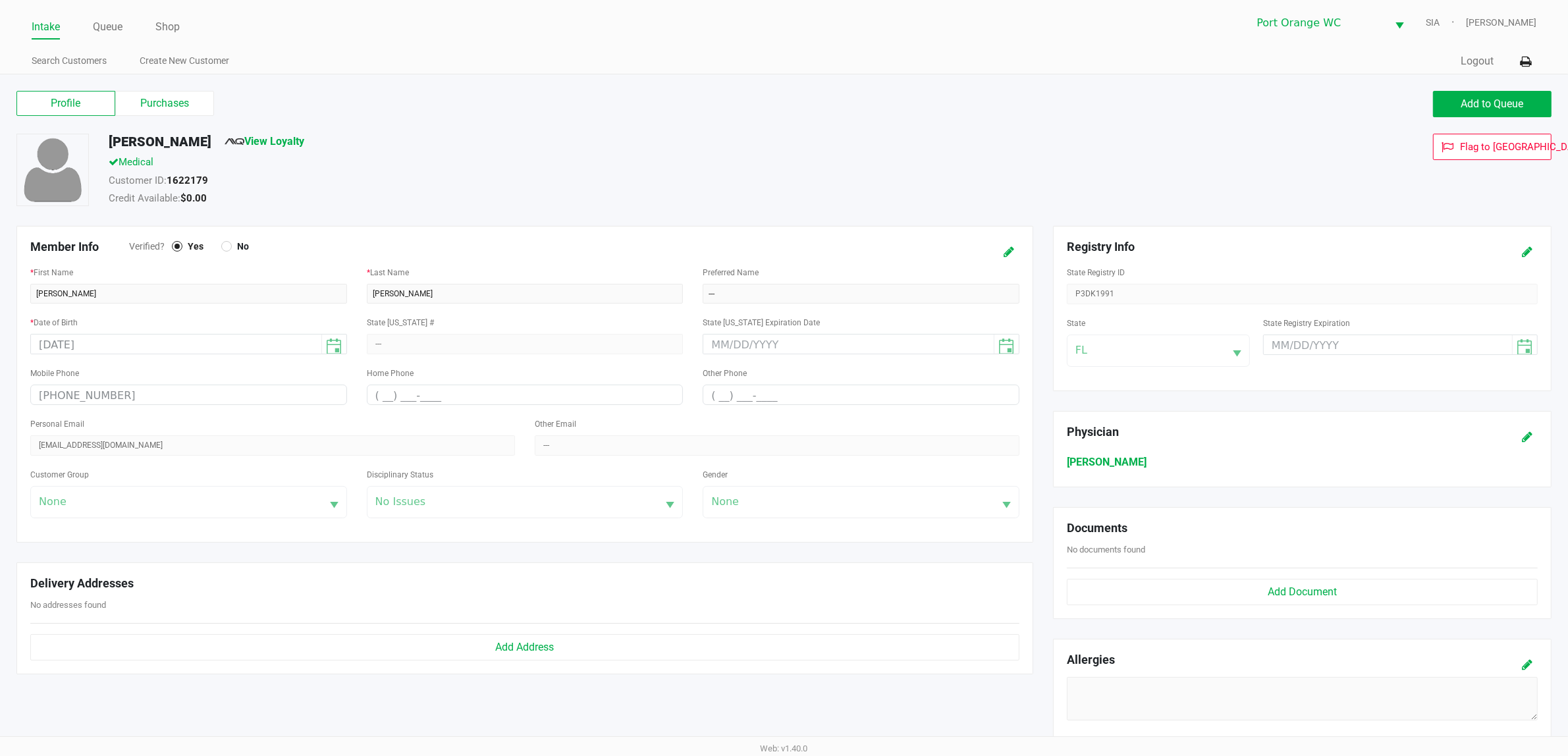
click at [191, 86] on div "Profile Purchases Add to Queue William Henry View Loyalty Medical Customer ID: …" at bounding box center [784, 539] width 1568 height 929
click at [189, 89] on div "Profile Purchases Add to Queue" at bounding box center [784, 110] width 1554 height 46
click at [179, 100] on label "Purchases" at bounding box center [165, 103] width 99 height 25
click at [0, 0] on 1 "Purchases" at bounding box center [0, 0] width 0 height 0
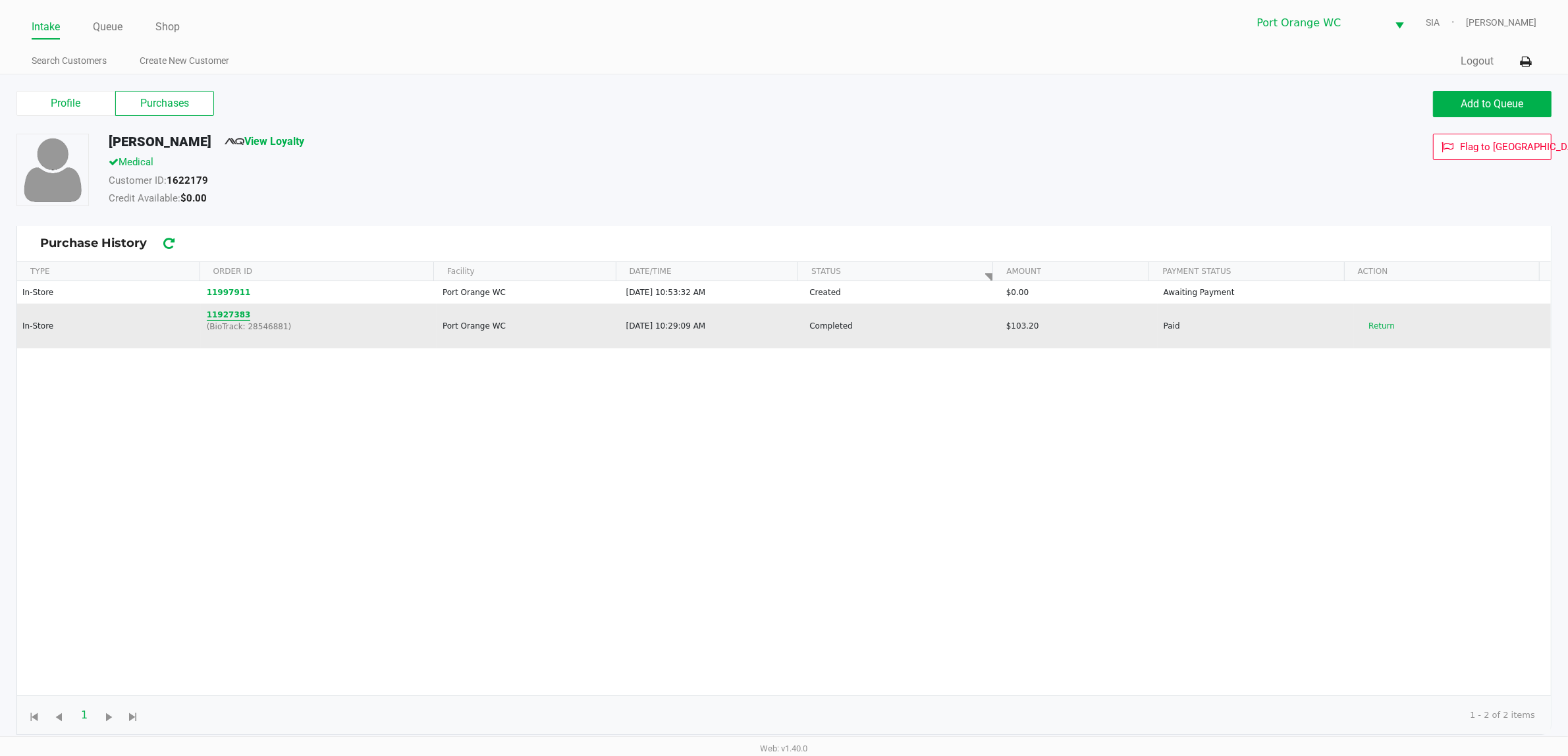
click at [222, 314] on button "11927383" at bounding box center [228, 315] width 44 height 12
click at [1377, 321] on button "Return" at bounding box center [1381, 326] width 44 height 21
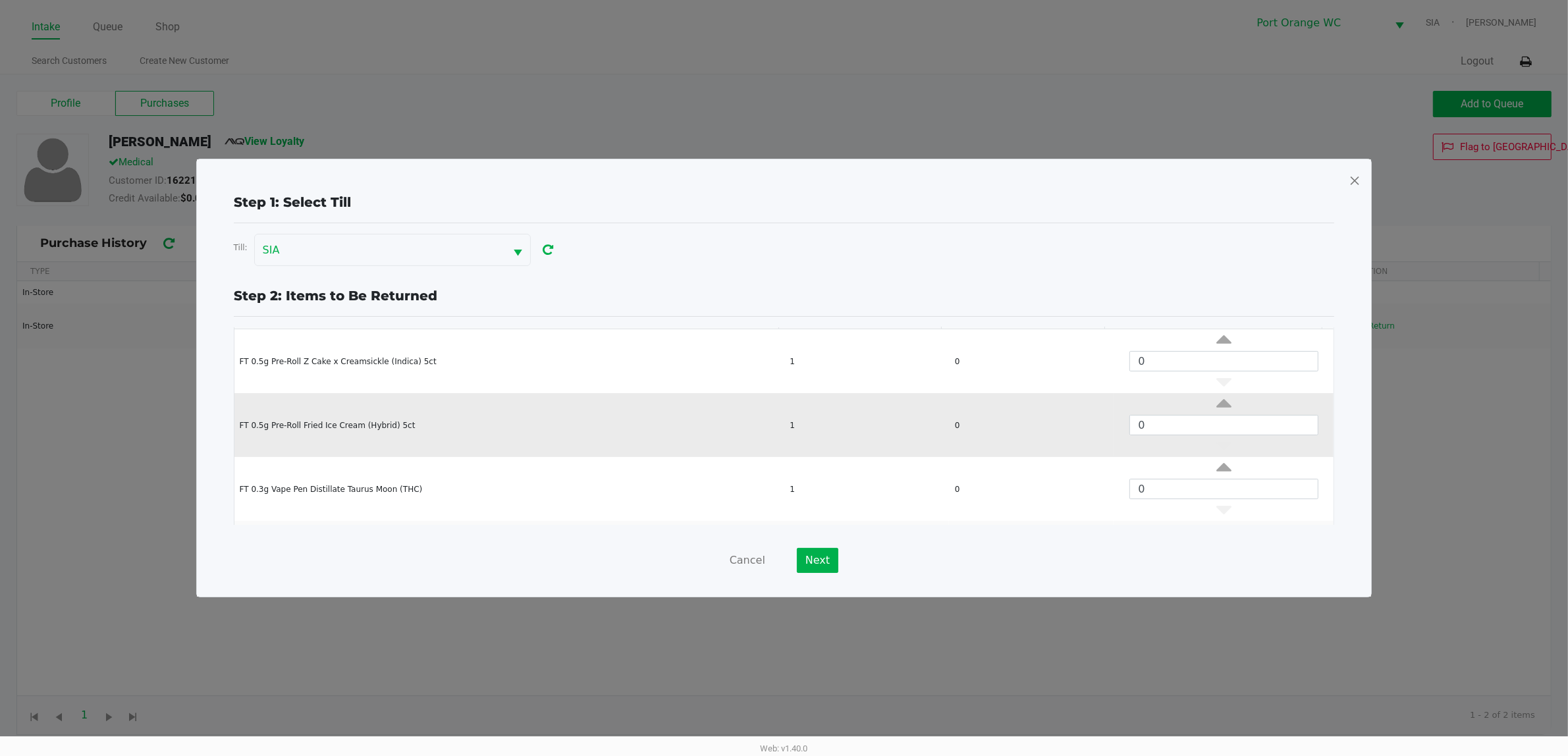
scroll to position [83, 0]
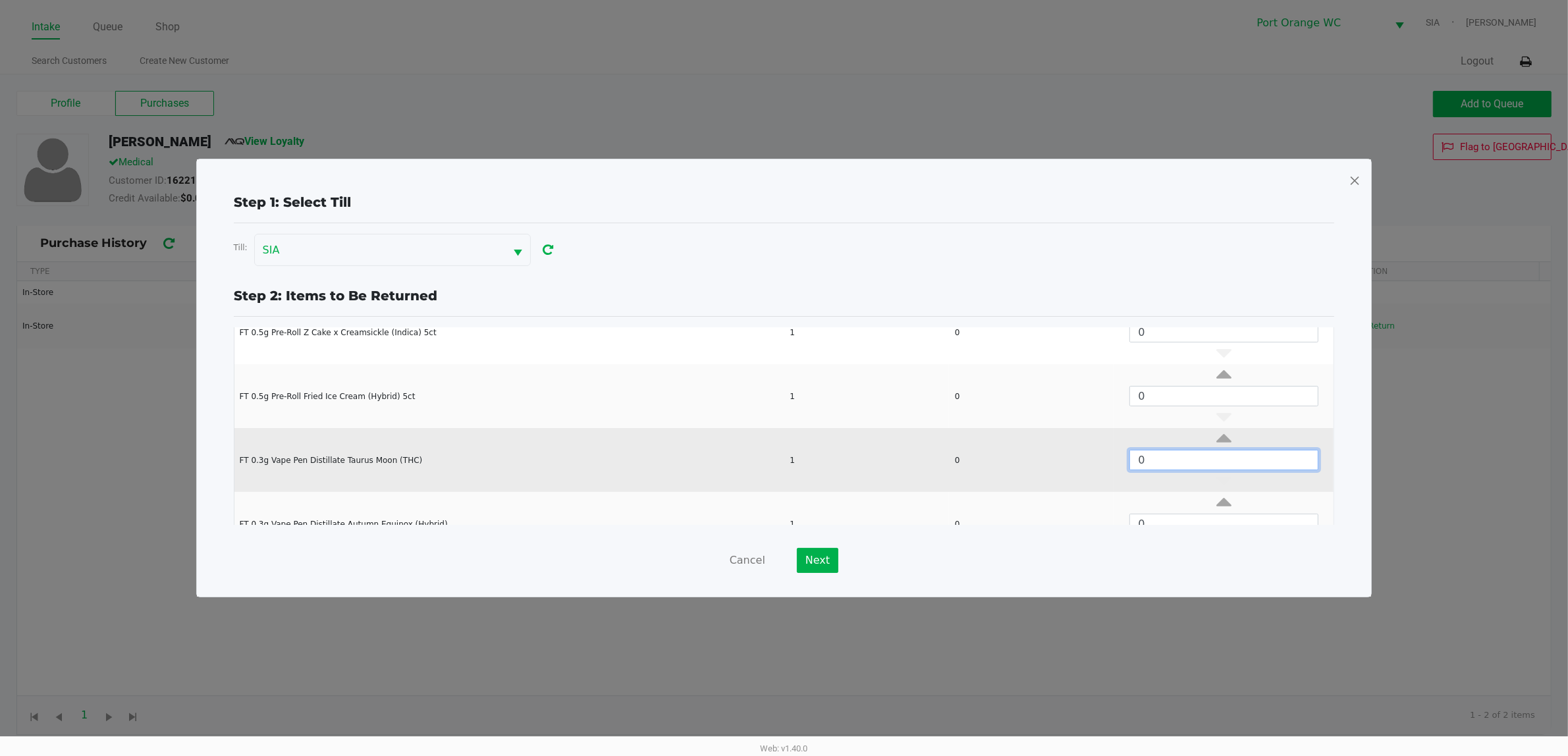
click at [1160, 458] on input "0" at bounding box center [1223, 459] width 188 height 19
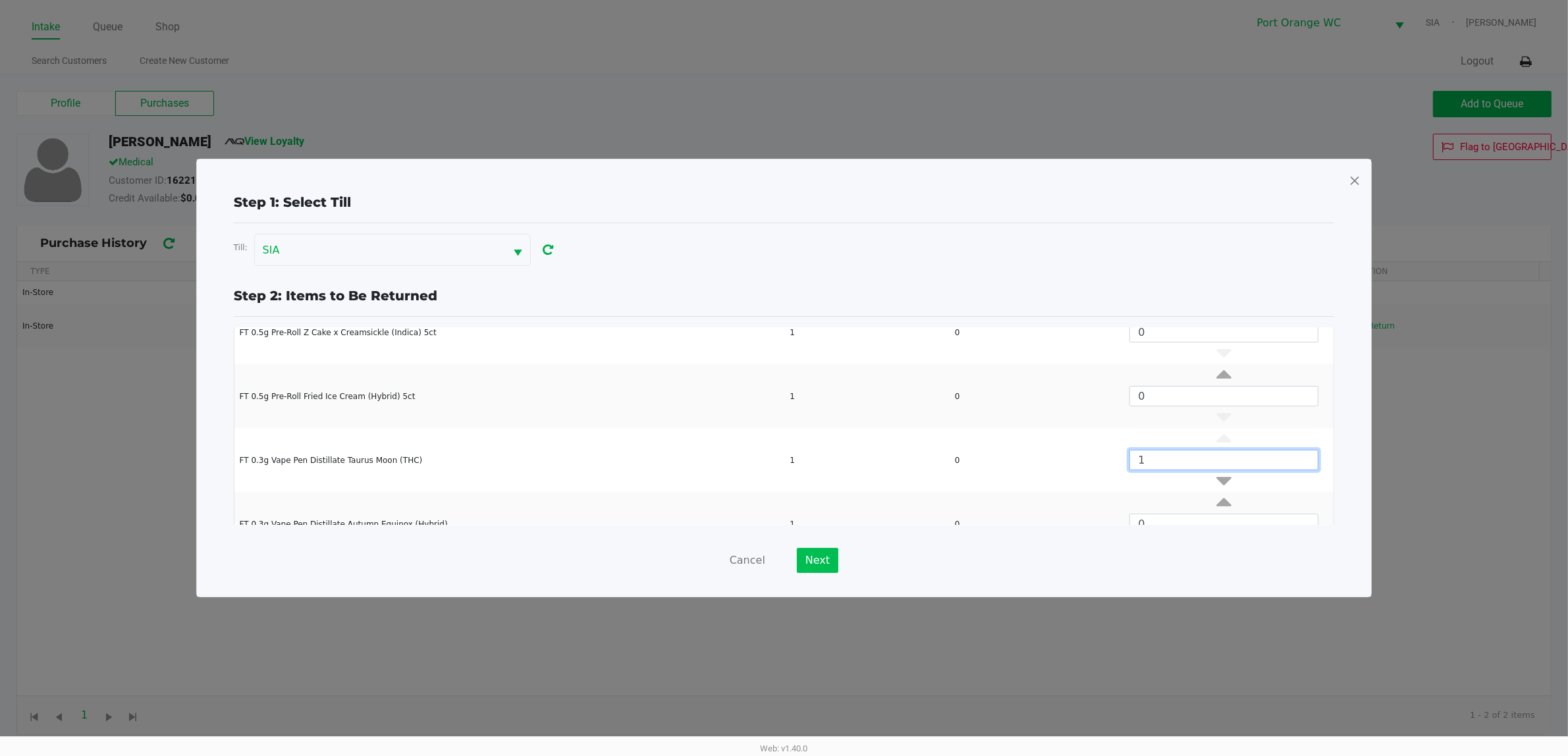
type input "1"
click at [810, 561] on button "Next" at bounding box center [817, 560] width 41 height 25
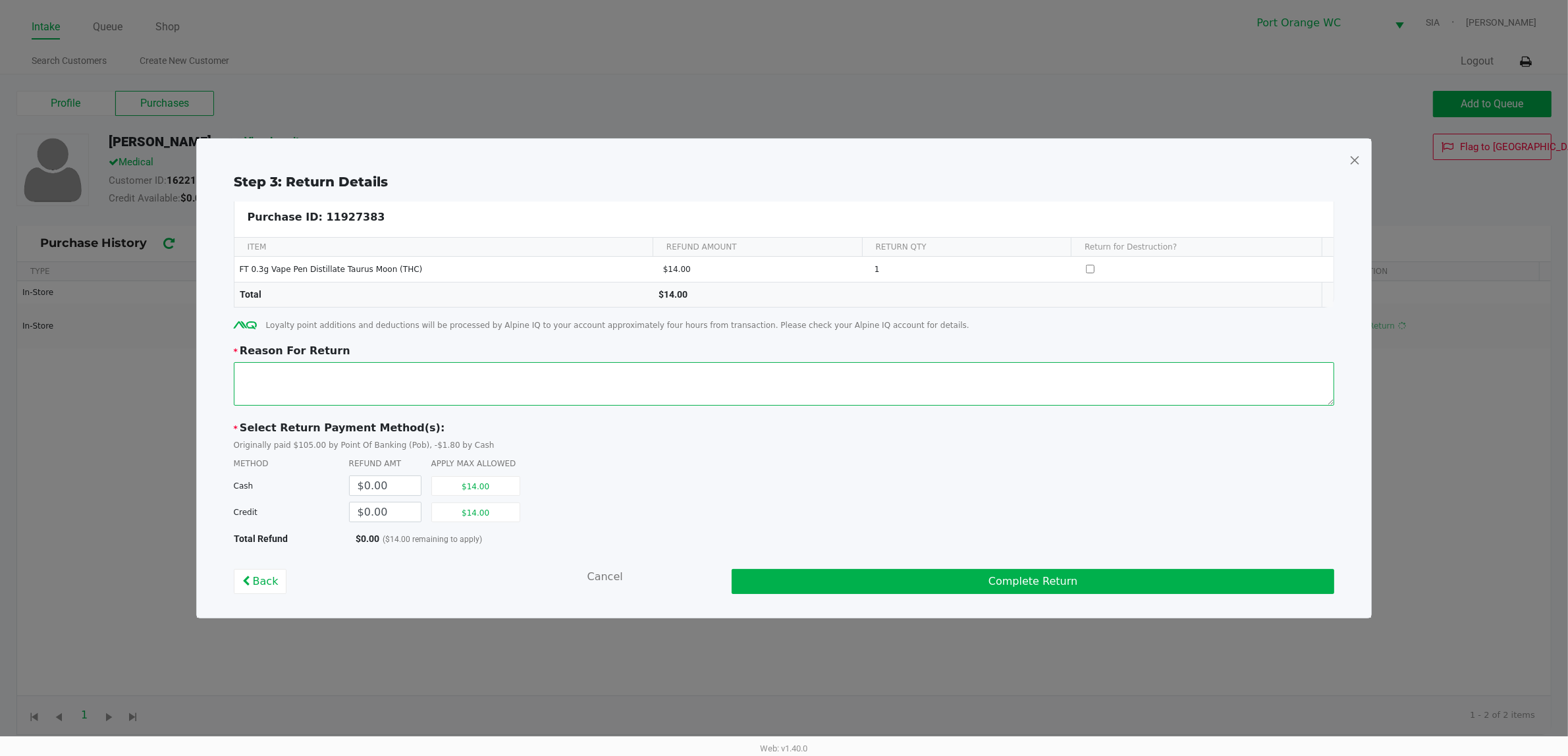
click at [395, 364] on textarea at bounding box center [784, 384] width 1101 height 44
type textarea "Defective"
click at [492, 515] on button "$14.00" at bounding box center [476, 512] width 89 height 20
type input "$14.00"
click at [1055, 588] on button "Complete Return" at bounding box center [1033, 581] width 603 height 25
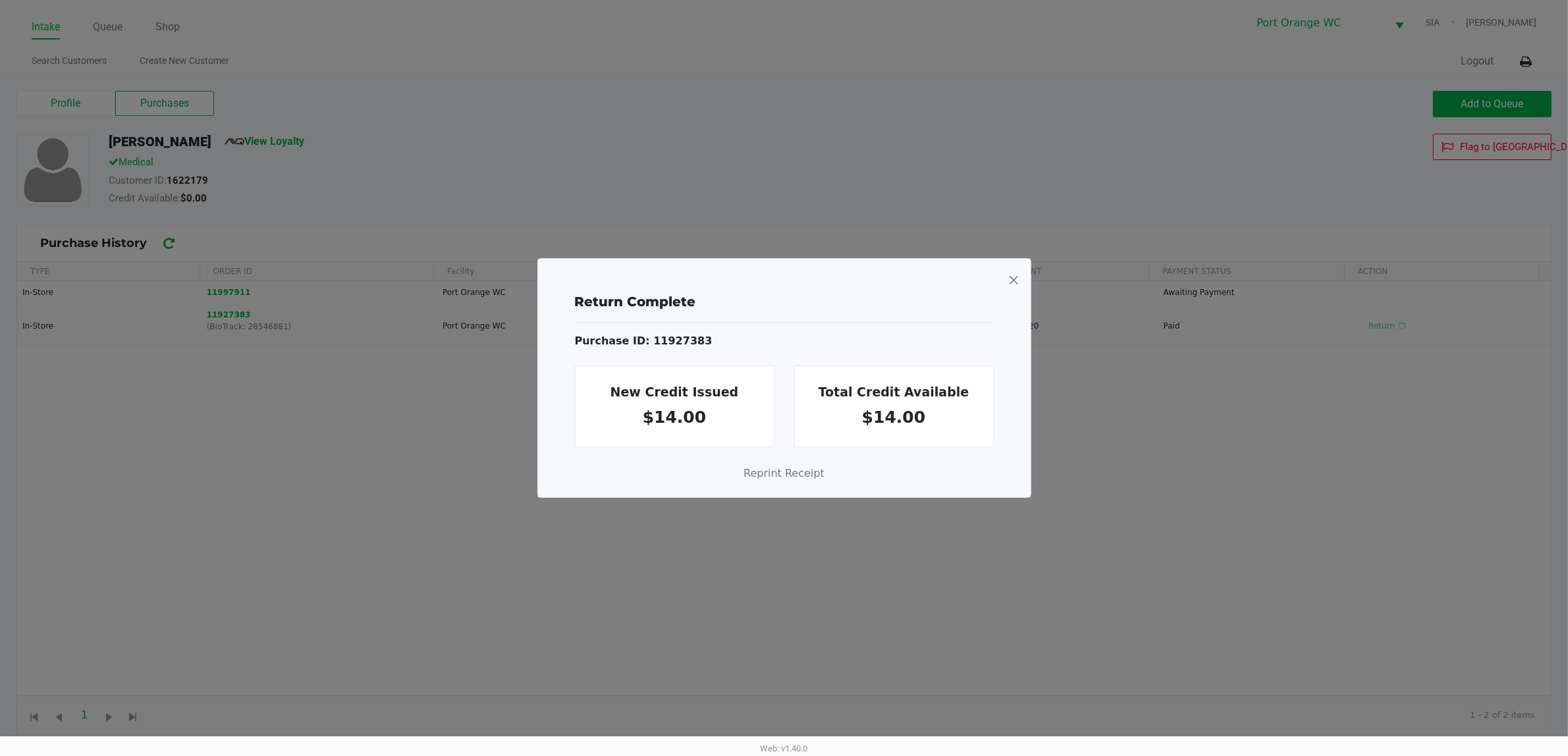
click at [1016, 282] on span at bounding box center [1013, 280] width 12 height 21
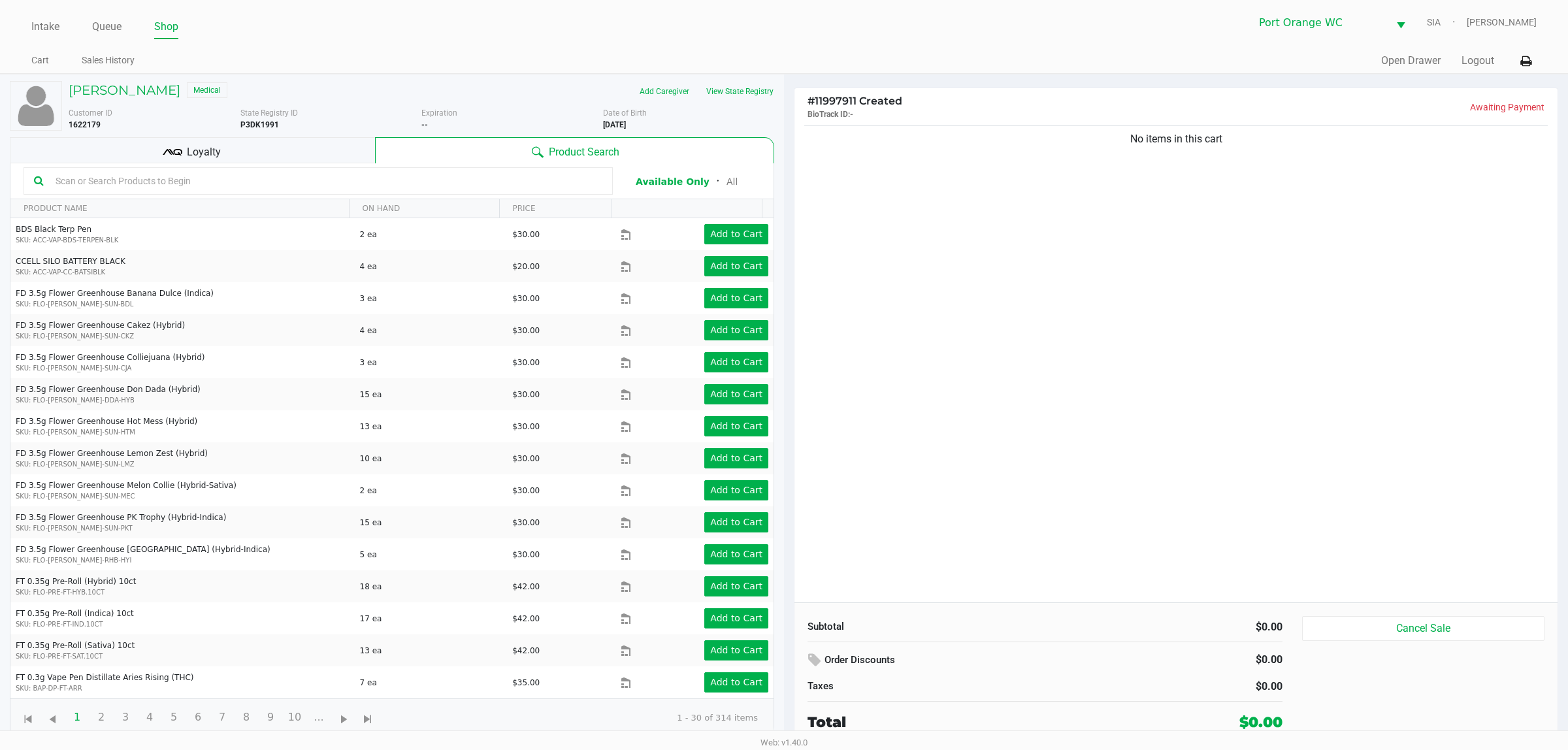
drag, startPoint x: 967, startPoint y: 352, endPoint x: 965, endPoint y: 359, distance: 7.3
click at [965, 359] on div "No items in this cart" at bounding box center [1176, 363] width 764 height 480
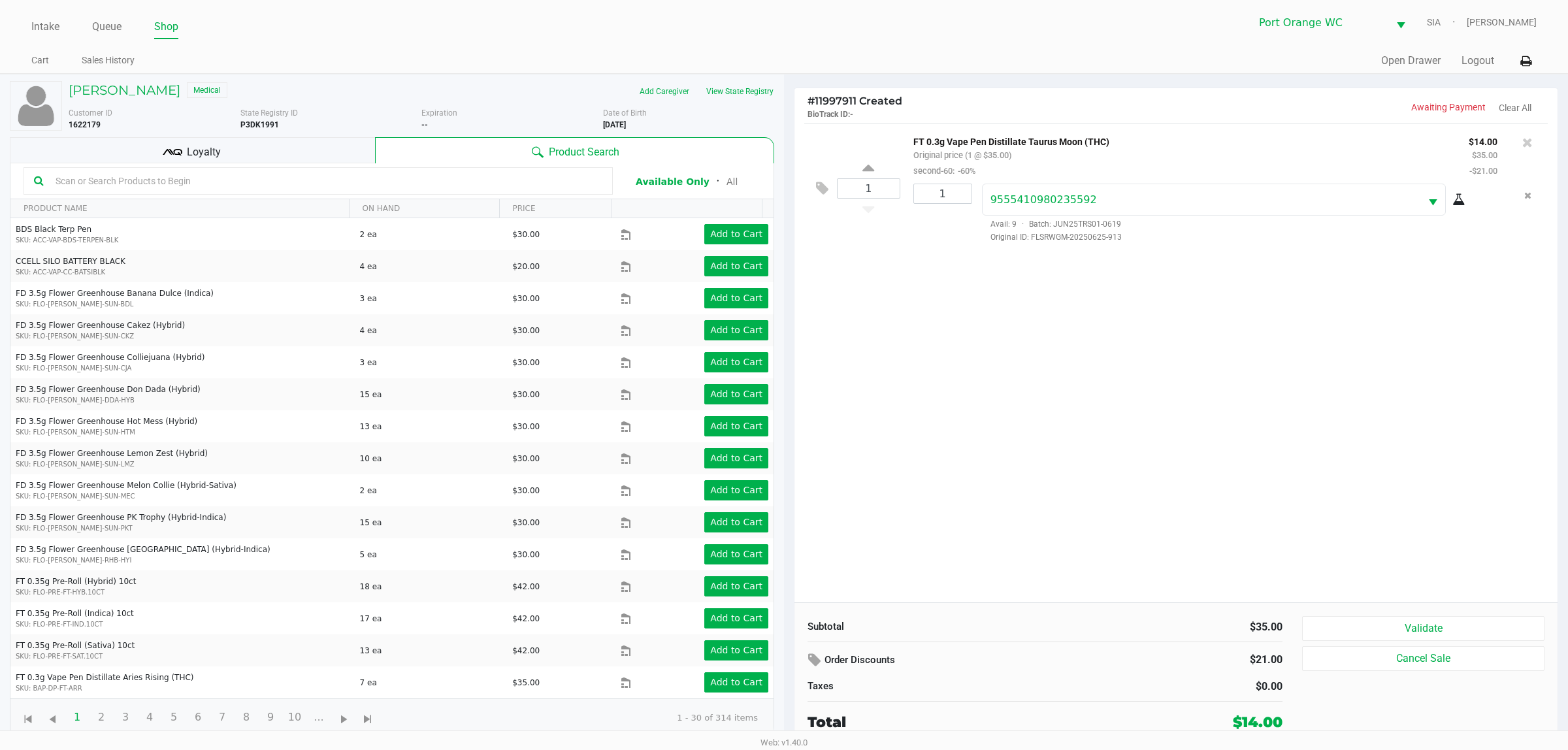
click at [967, 431] on div "1 FT 0.3g Vape Pen Distillate Taurus Moon (THC) Original price (1 @ $35.00) sec…" at bounding box center [1176, 363] width 764 height 480
click at [1447, 629] on button "Validate" at bounding box center [1423, 628] width 242 height 25
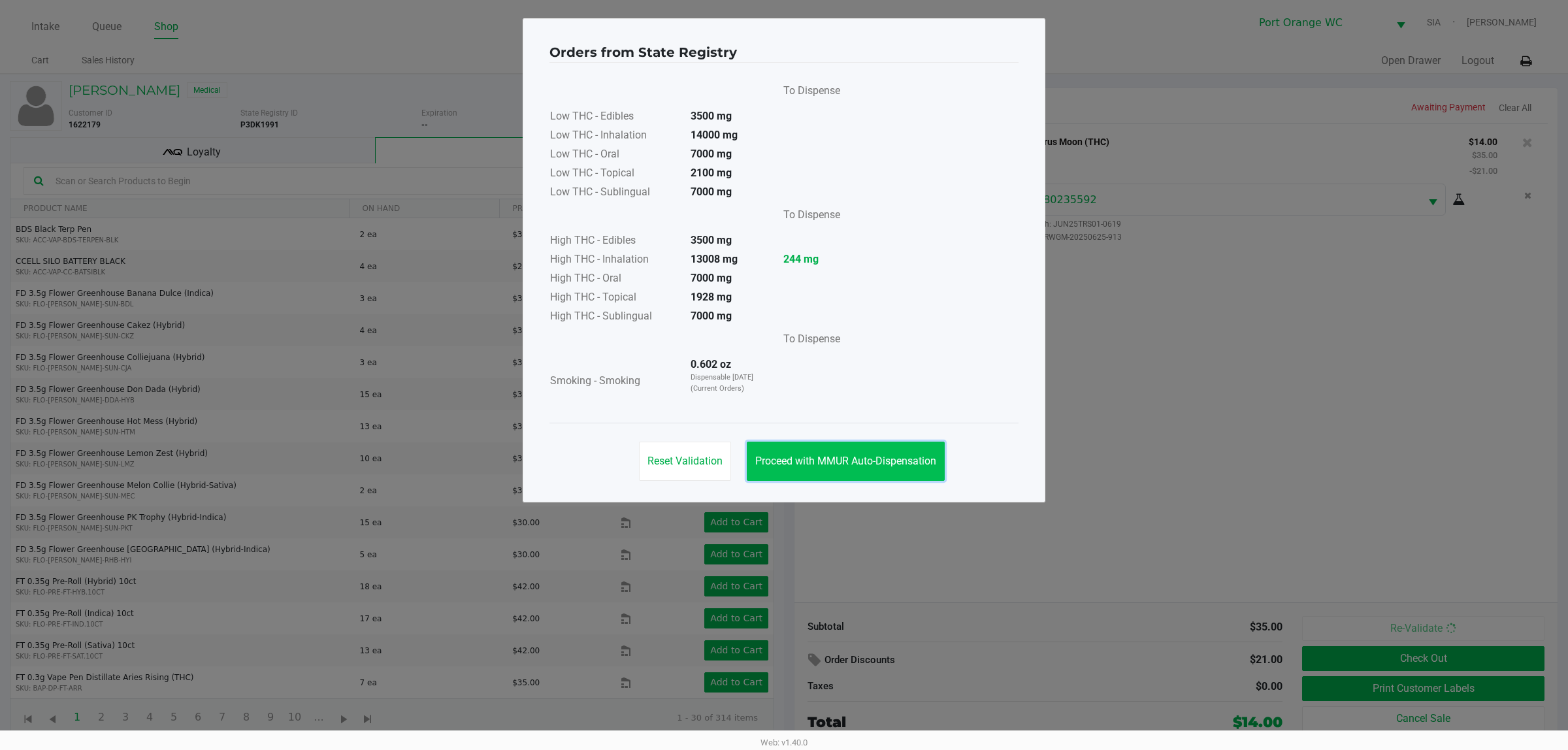
click at [884, 458] on span "Proceed with MMUR Auto-Dispensation" at bounding box center [845, 460] width 181 height 13
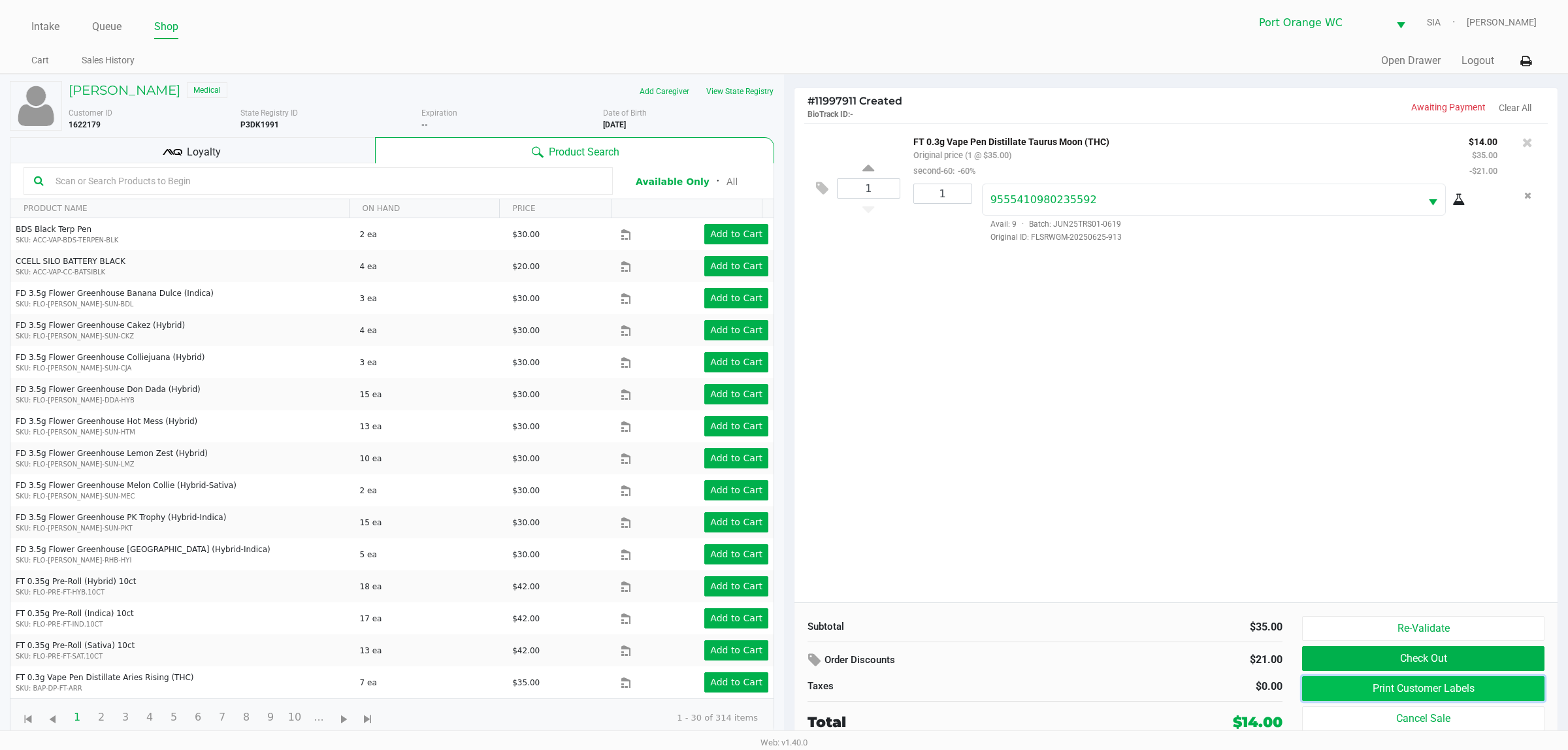
click at [1459, 693] on button "Print Customer Labels" at bounding box center [1423, 688] width 242 height 25
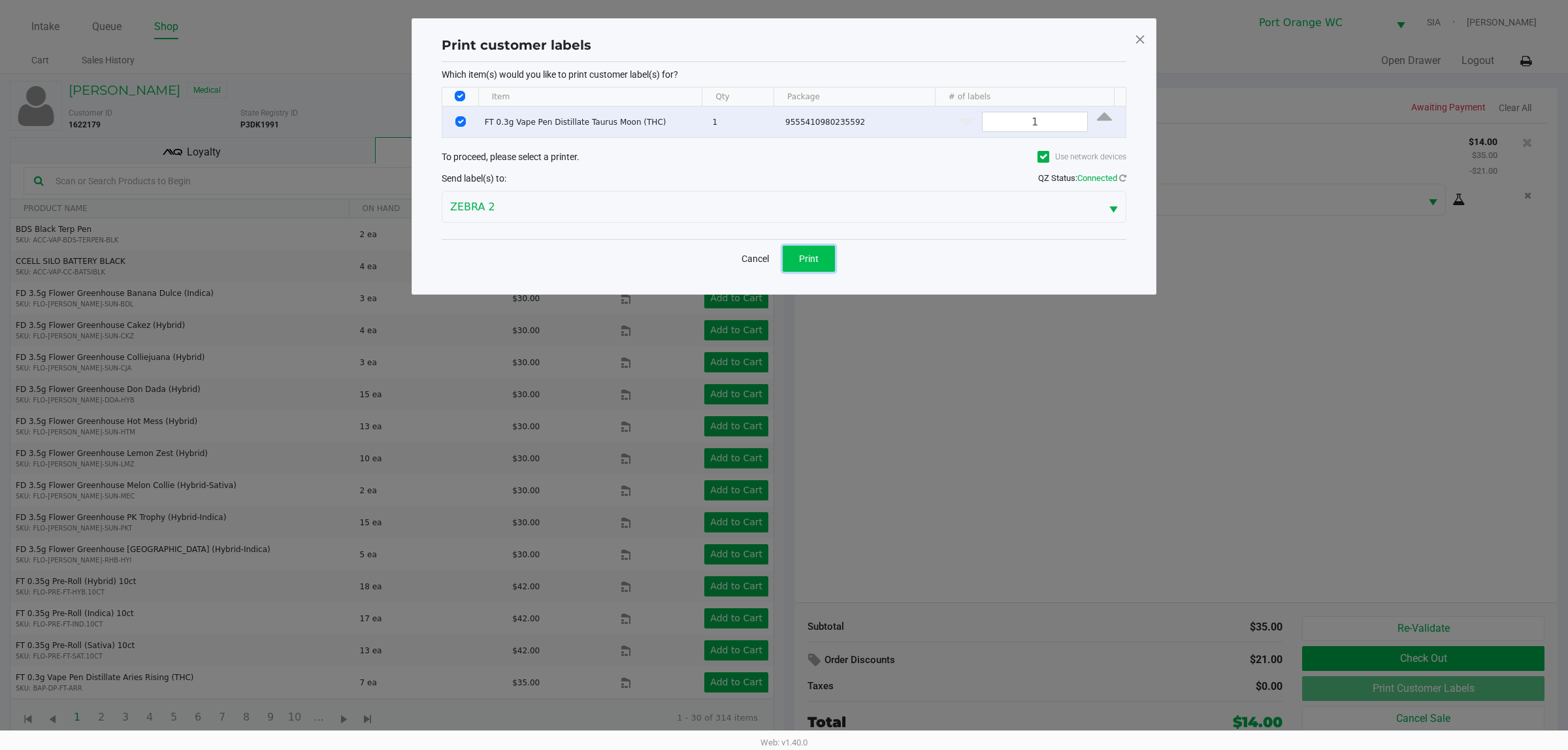
click at [809, 272] on button "Print" at bounding box center [809, 258] width 52 height 26
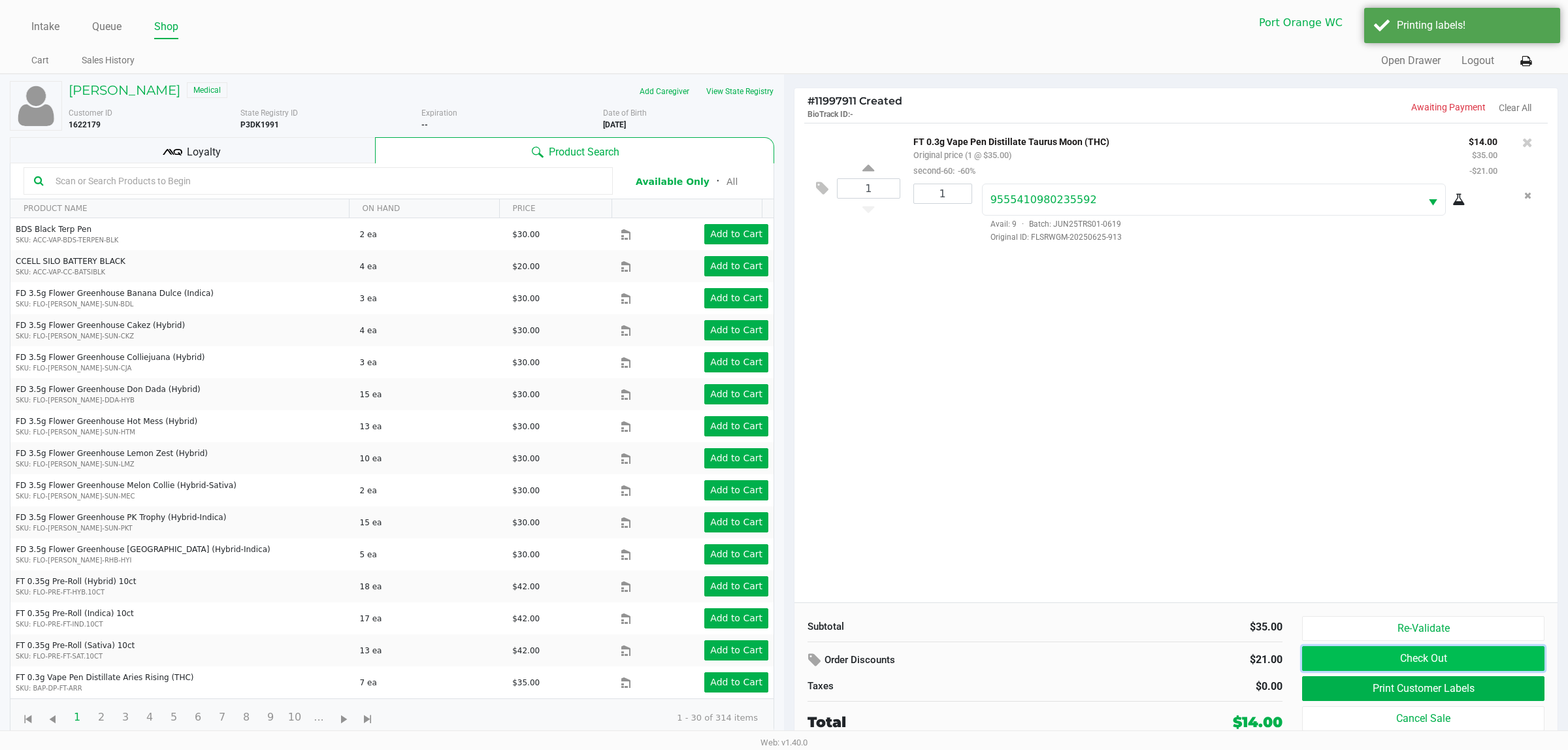
click at [1426, 664] on button "Check Out" at bounding box center [1423, 658] width 242 height 25
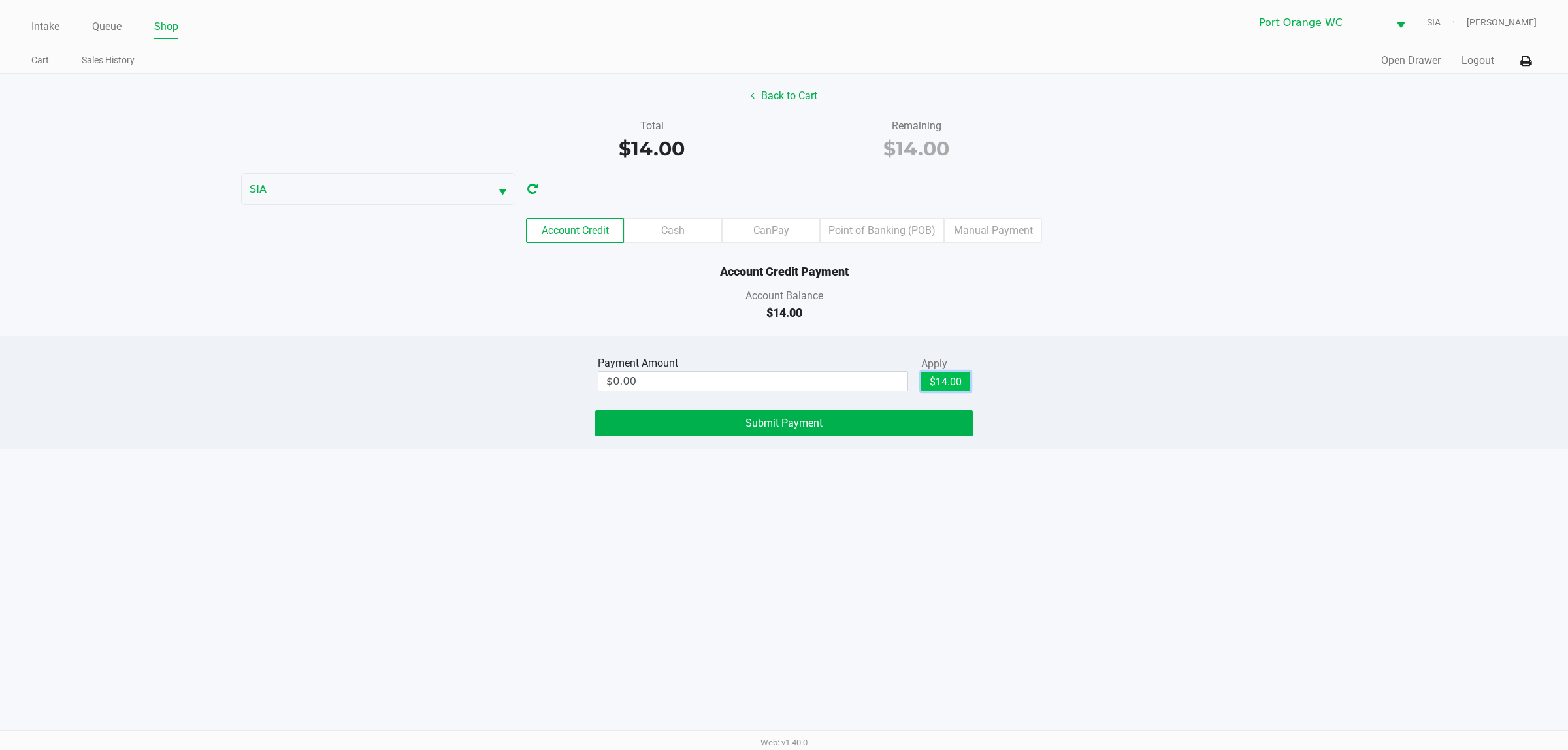
click at [951, 381] on button "$14.00" at bounding box center [946, 381] width 49 height 19
type input "$14.00"
drag, startPoint x: 784, startPoint y: 77, endPoint x: 788, endPoint y: 83, distance: 7.2
click at [784, 77] on div "Back to Cart Total $14.00 Remaining $14.00 SIA Account Credit Cash CanPay Point…" at bounding box center [784, 205] width 1568 height 262
click at [784, 89] on button "Back to Cart" at bounding box center [784, 95] width 83 height 25
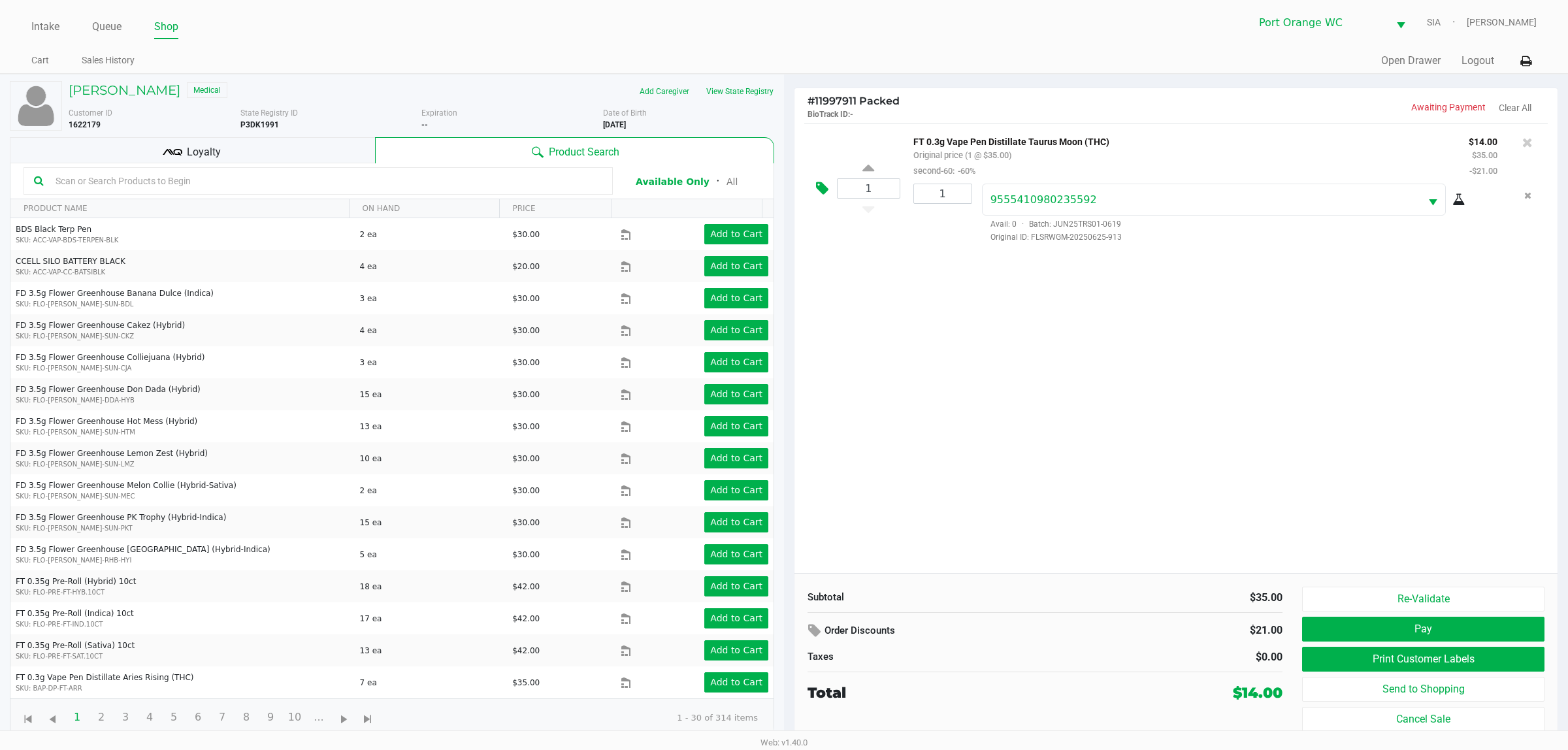
click at [820, 189] on icon at bounding box center [822, 188] width 13 height 15
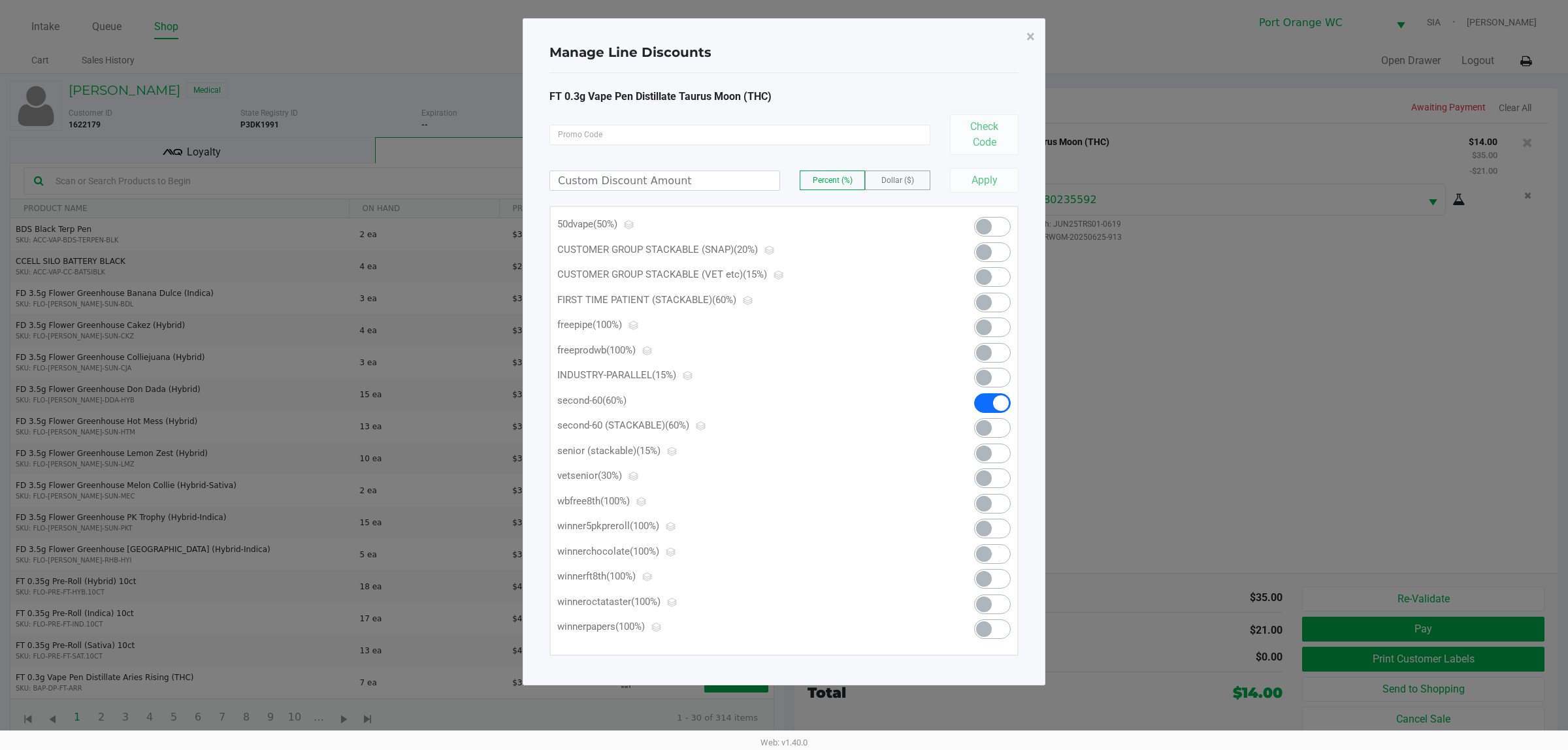
click at [998, 401] on span at bounding box center [1000, 403] width 16 height 16
click at [1034, 31] on span "×" at bounding box center [1030, 36] width 8 height 19
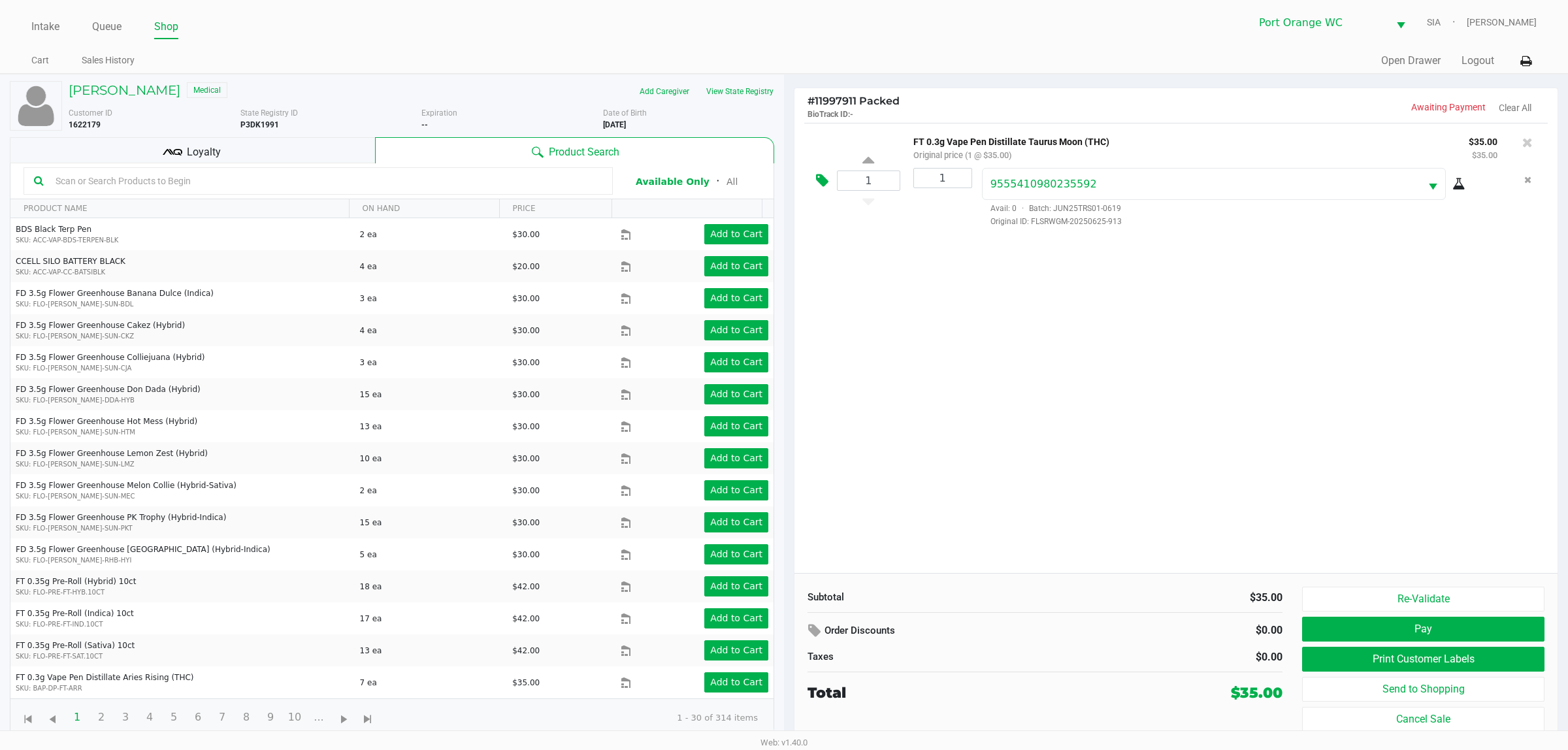
click at [815, 182] on button at bounding box center [825, 181] width 23 height 31
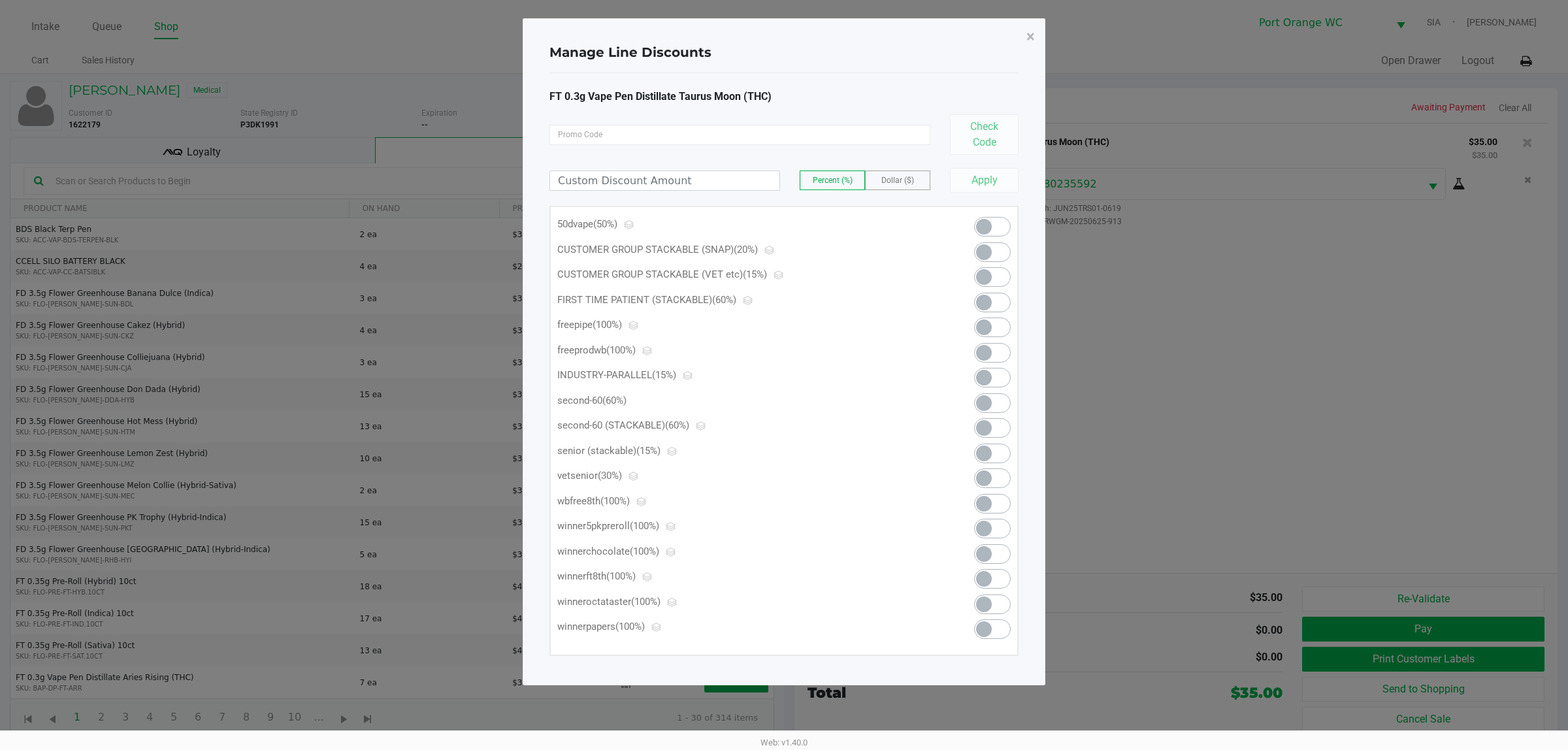
click at [997, 220] on span at bounding box center [992, 226] width 36 height 19
click at [1031, 31] on span "×" at bounding box center [1030, 36] width 8 height 19
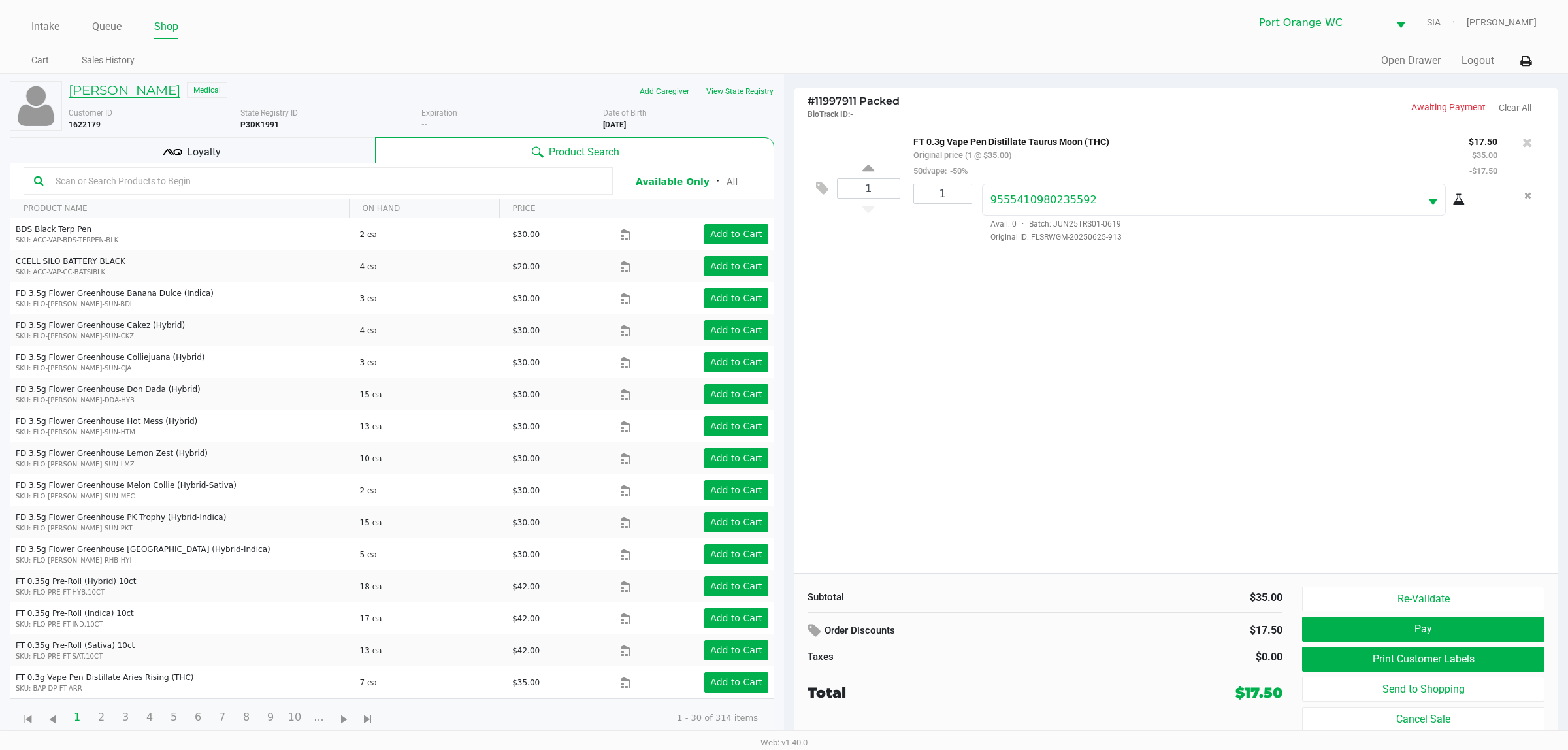
click at [132, 92] on h5 "William Henry" at bounding box center [124, 90] width 112 height 16
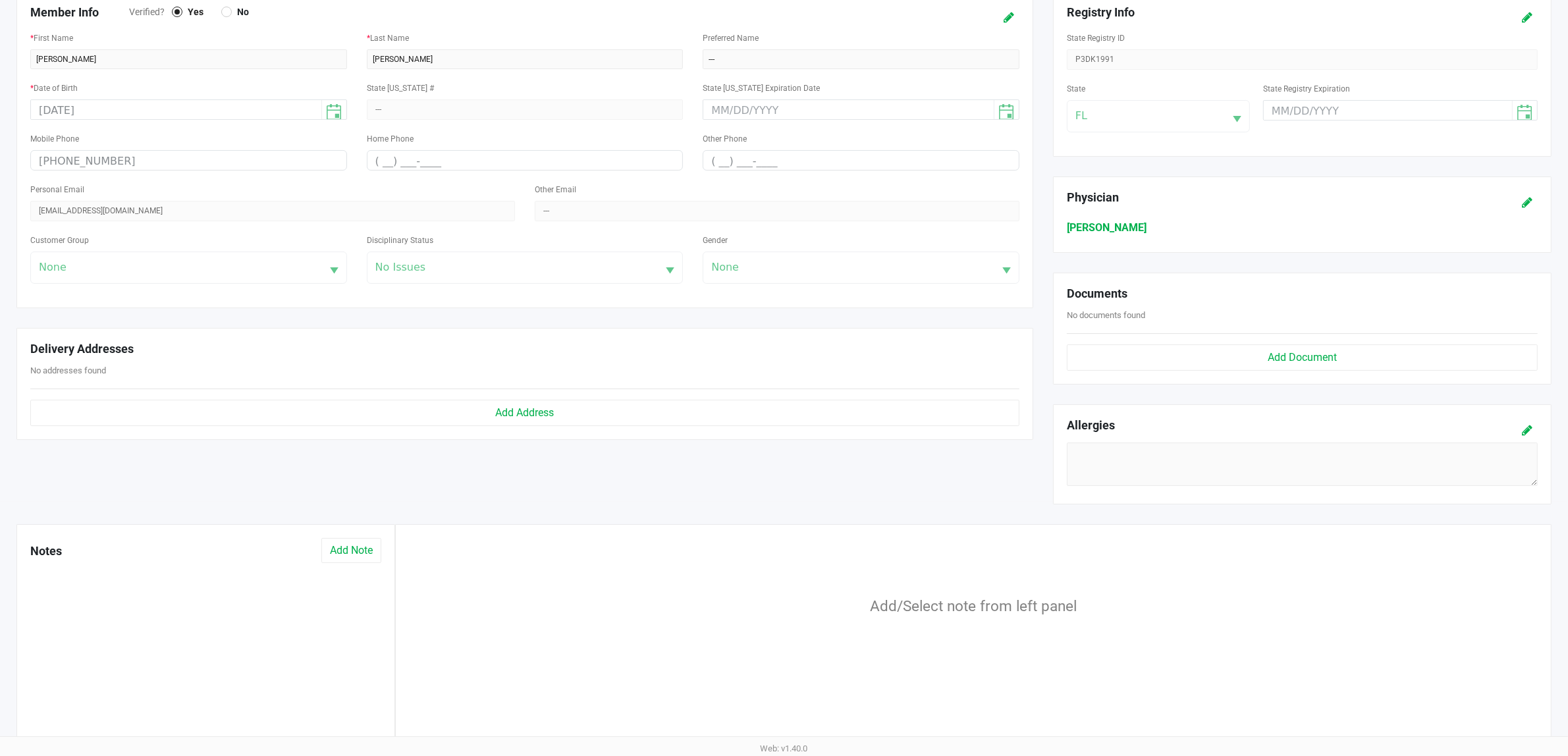
scroll to position [264, 0]
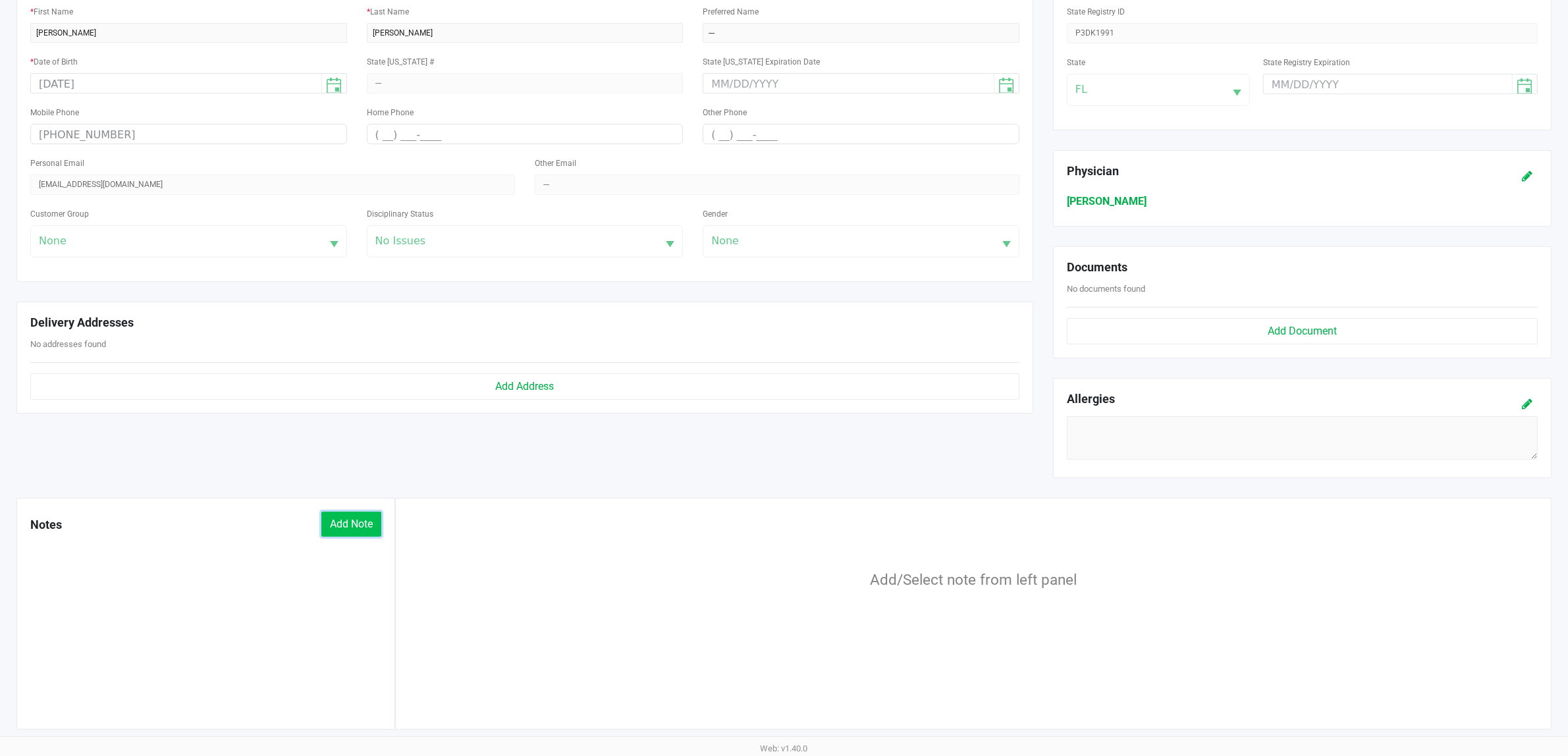
click at [369, 520] on button "Add Note" at bounding box center [351, 524] width 60 height 25
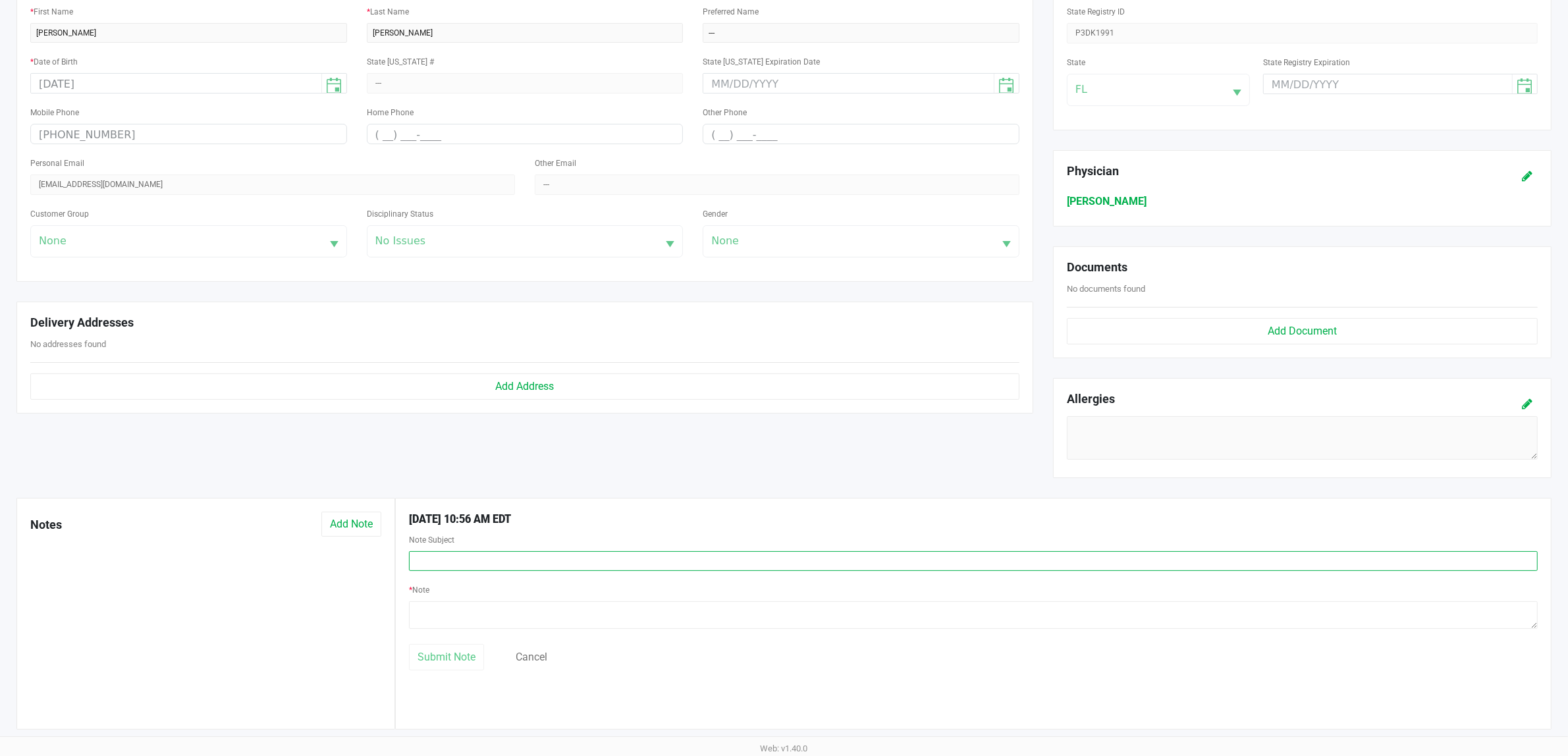
click at [469, 560] on input "text" at bounding box center [973, 561] width 1128 height 20
type input "Return"
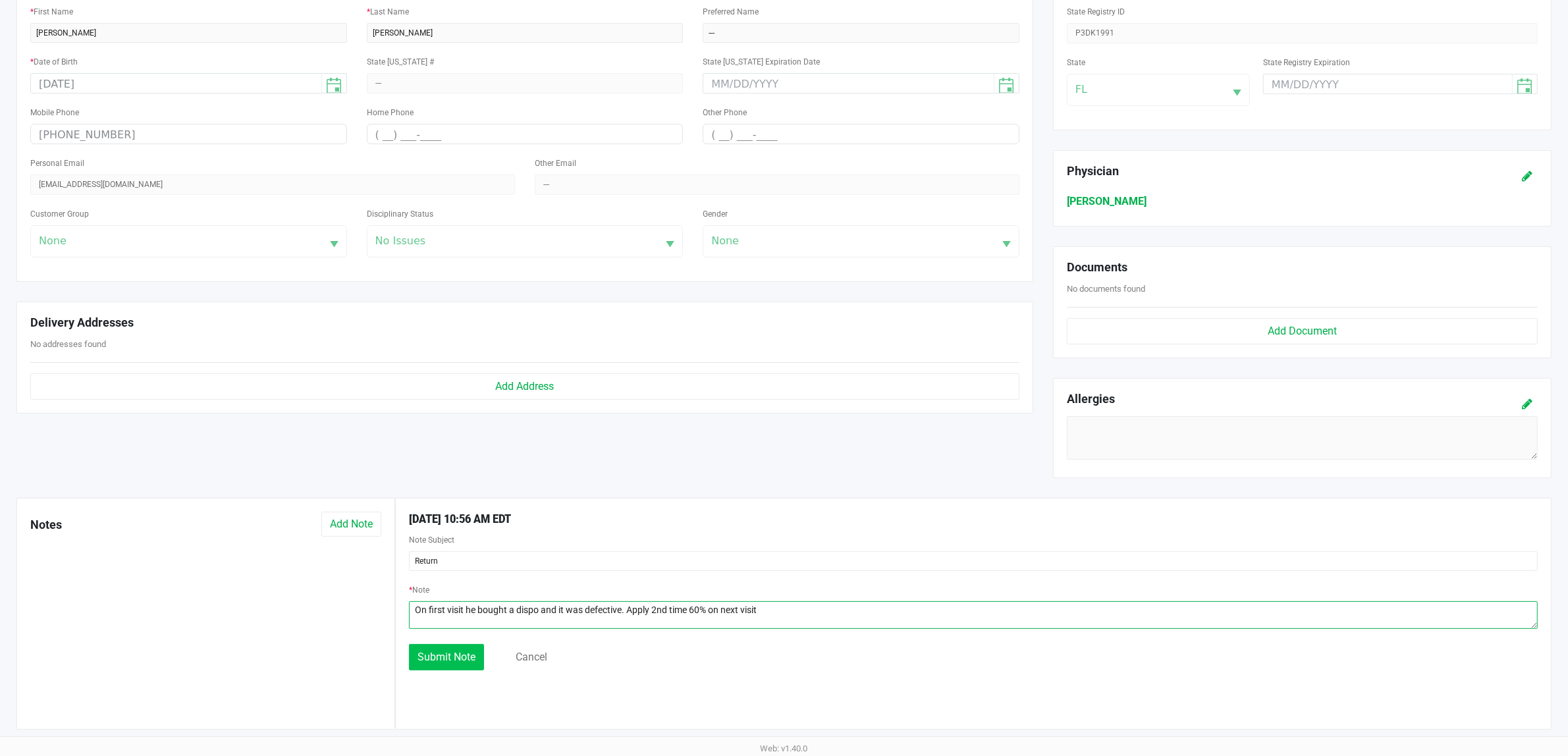
type textarea "On first visit he bought a dispo and it was defective. Apply 2nd time 60% on ne…"
click at [433, 663] on span "Submit Note" at bounding box center [446, 657] width 58 height 13
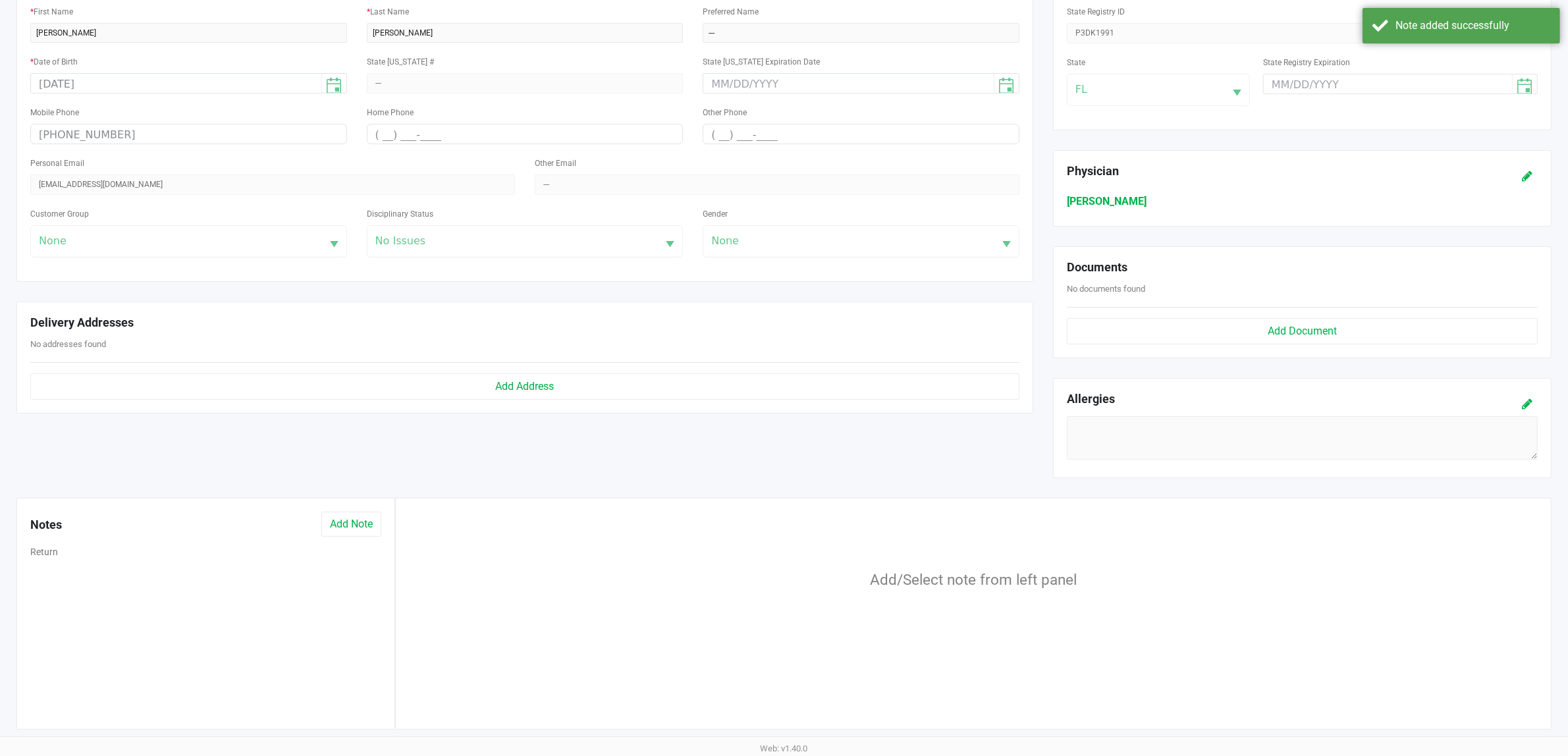
scroll to position [0, 0]
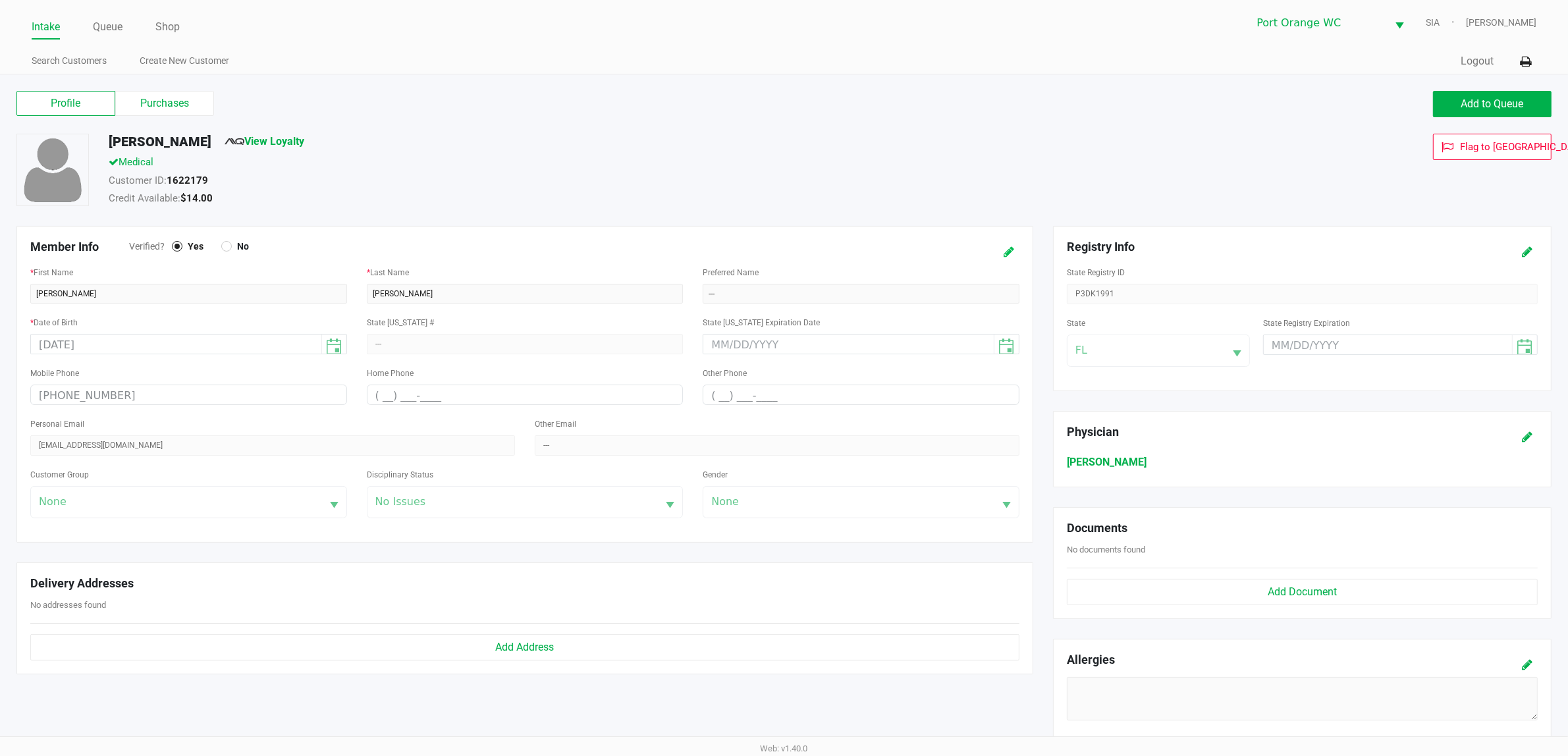
click at [1016, 251] on button at bounding box center [1009, 251] width 21 height 24
click at [774, 302] on input "text" at bounding box center [861, 294] width 317 height 20
type input "Check notes"
click at [995, 242] on button at bounding box center [995, 251] width 21 height 24
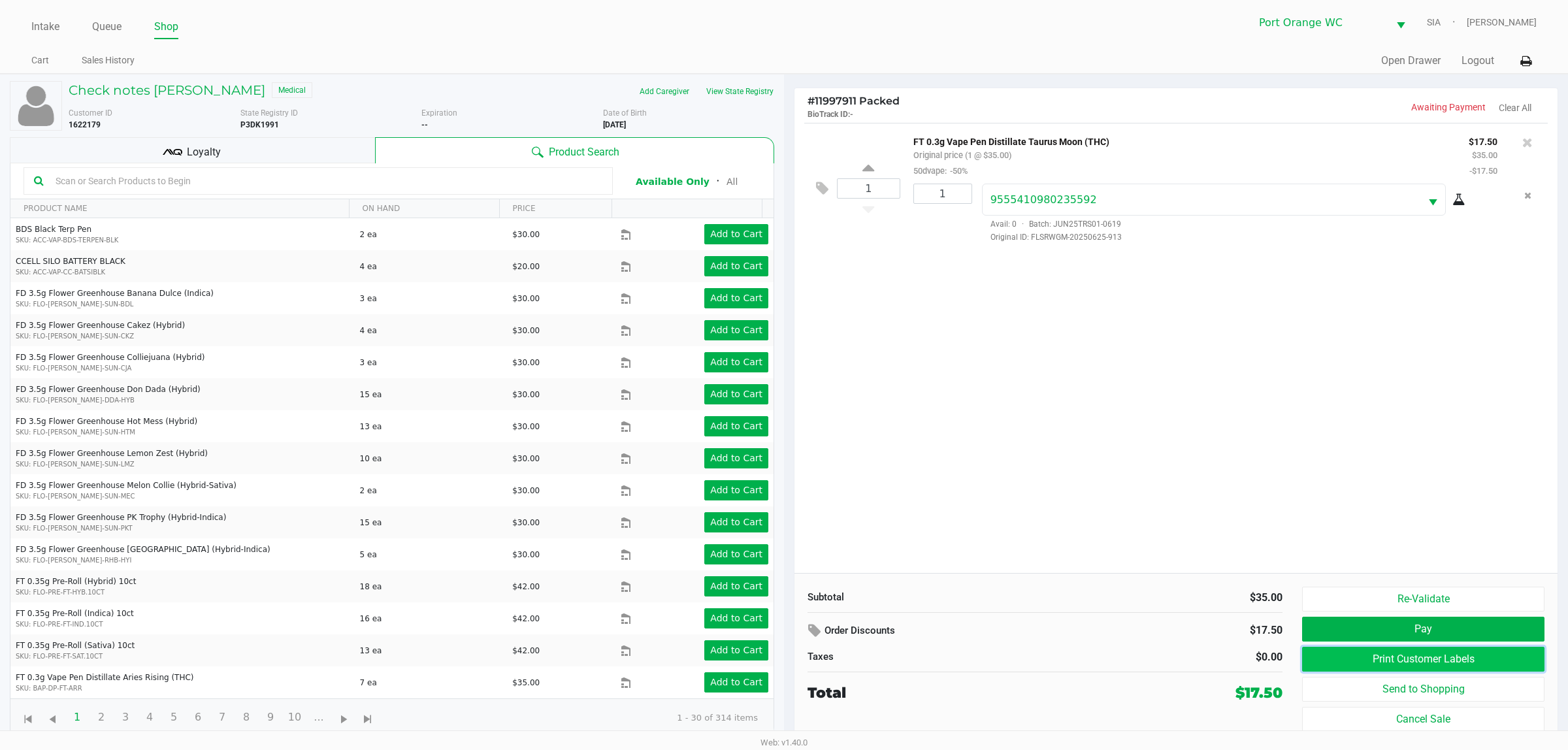
click at [1470, 657] on button "Print Customer Labels" at bounding box center [1423, 658] width 242 height 25
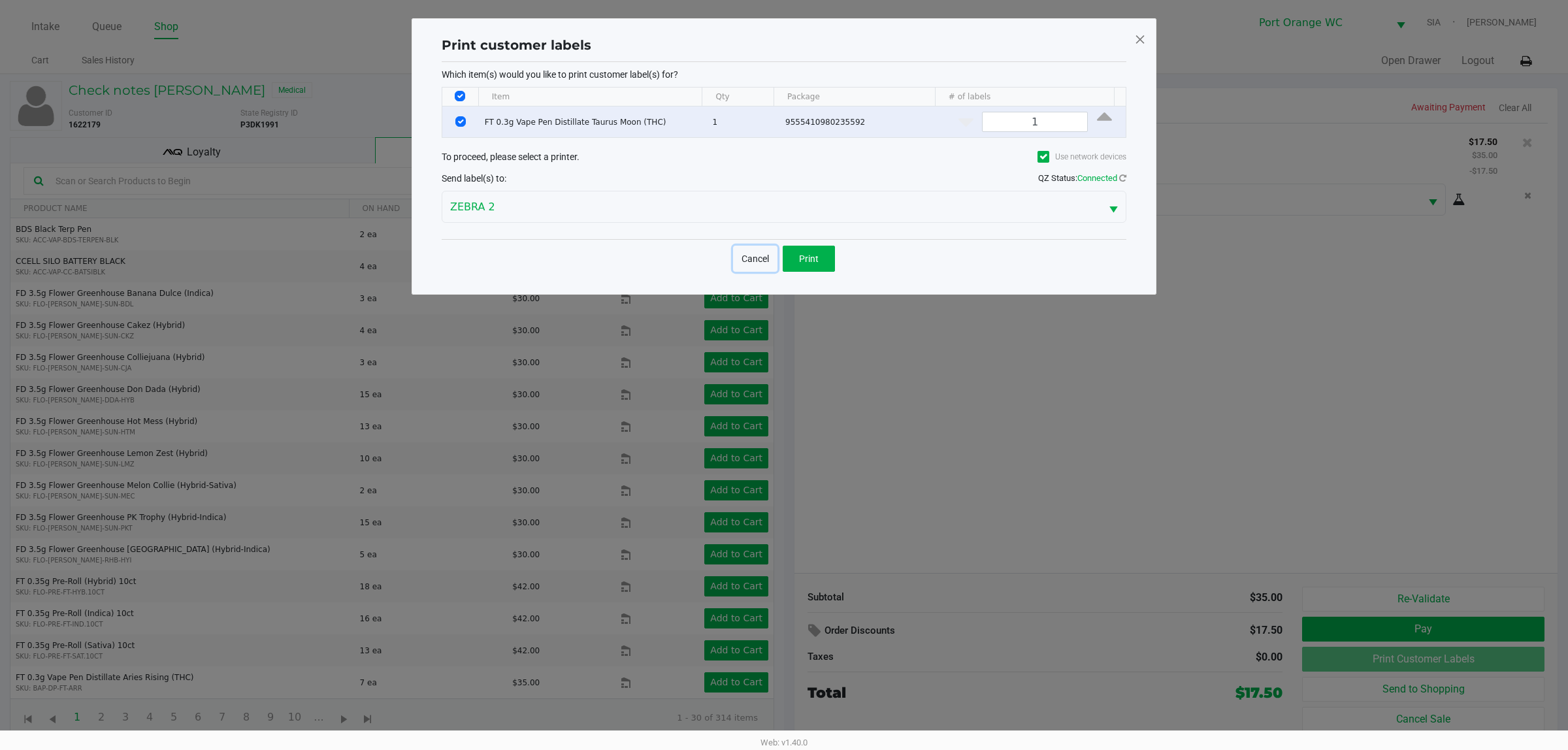
drag, startPoint x: 752, startPoint y: 257, endPoint x: 755, endPoint y: 265, distance: 8.5
click at [749, 258] on button "Cancel" at bounding box center [755, 258] width 45 height 26
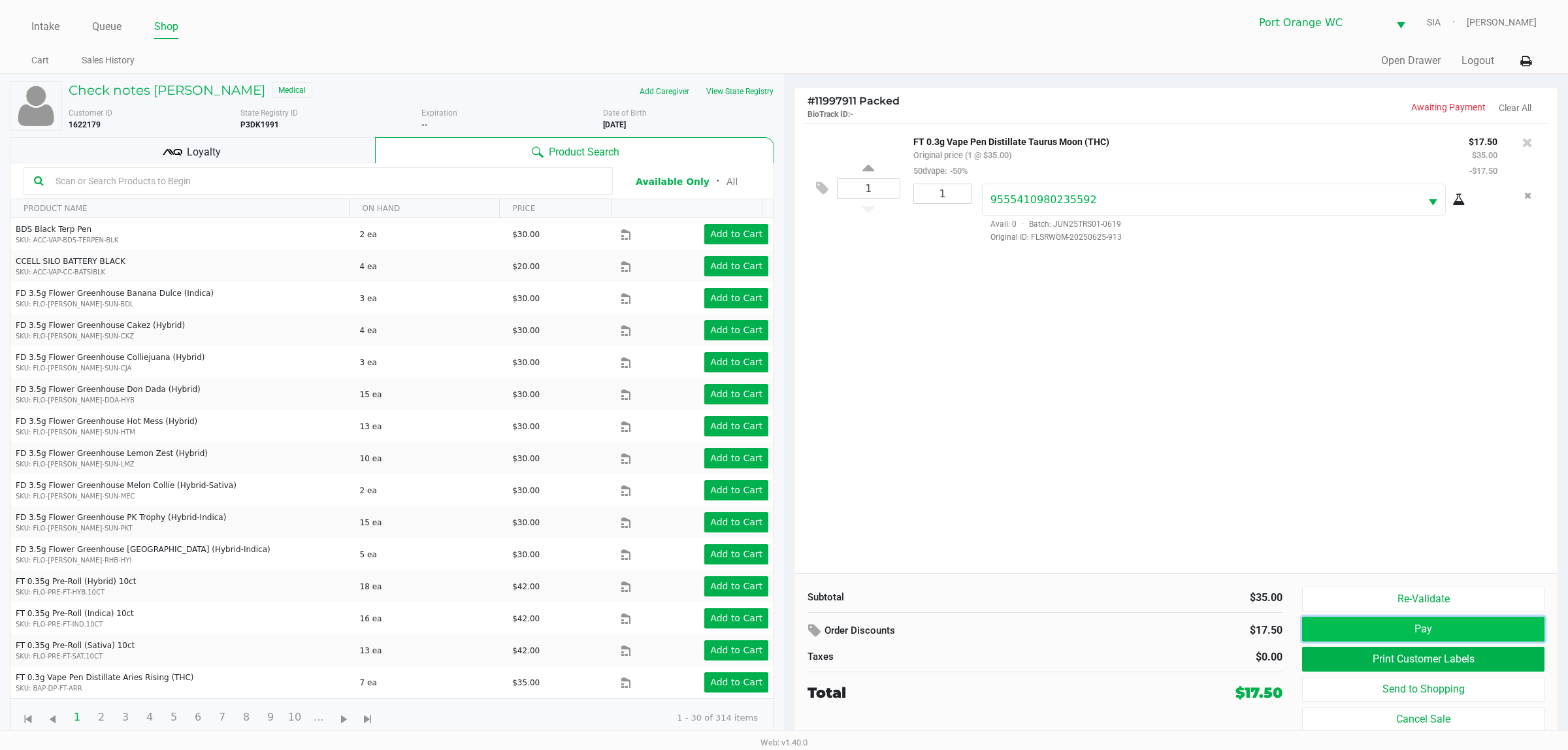
click at [1448, 627] on button "Pay" at bounding box center [1423, 629] width 242 height 25
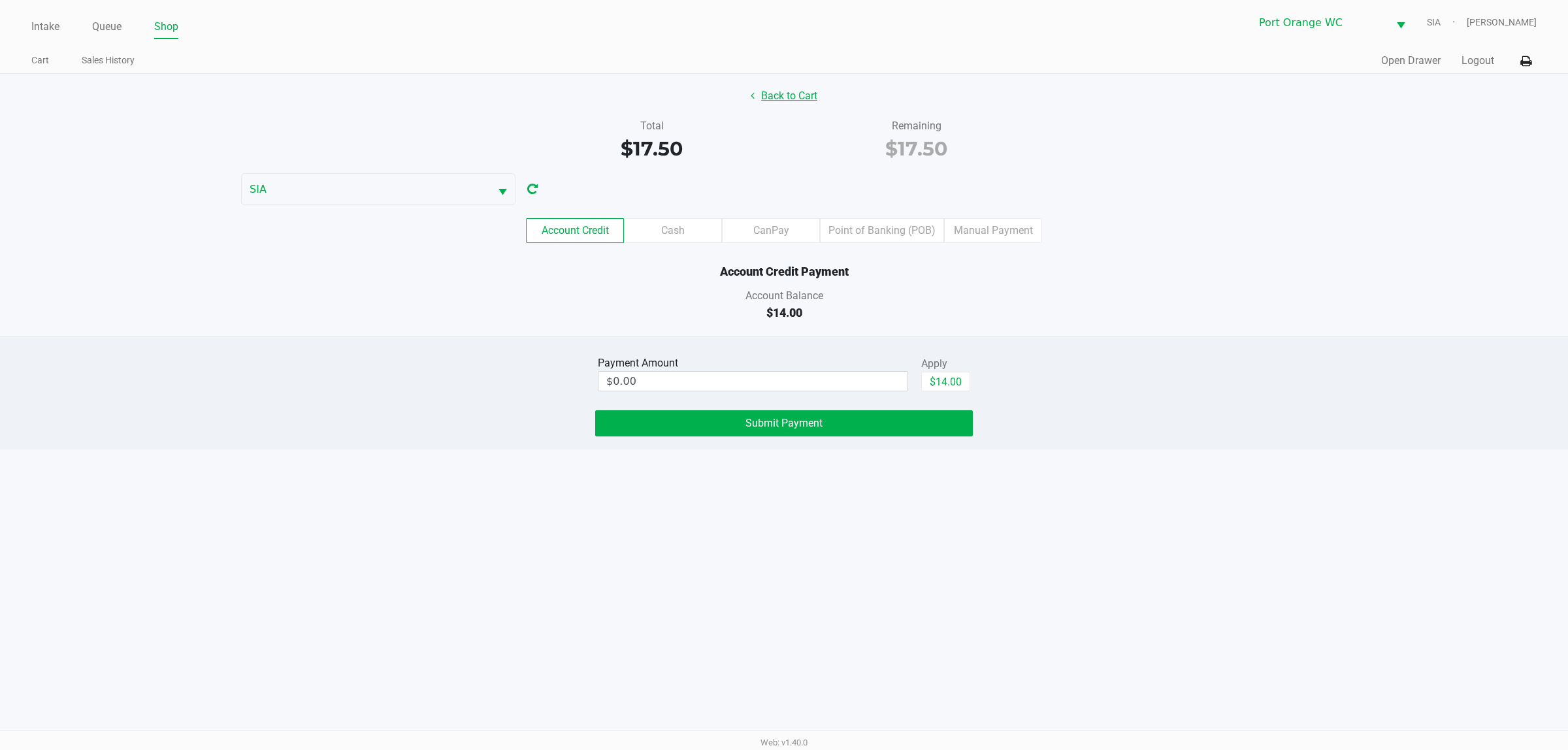
click at [790, 108] on button "Back to Cart" at bounding box center [784, 95] width 83 height 25
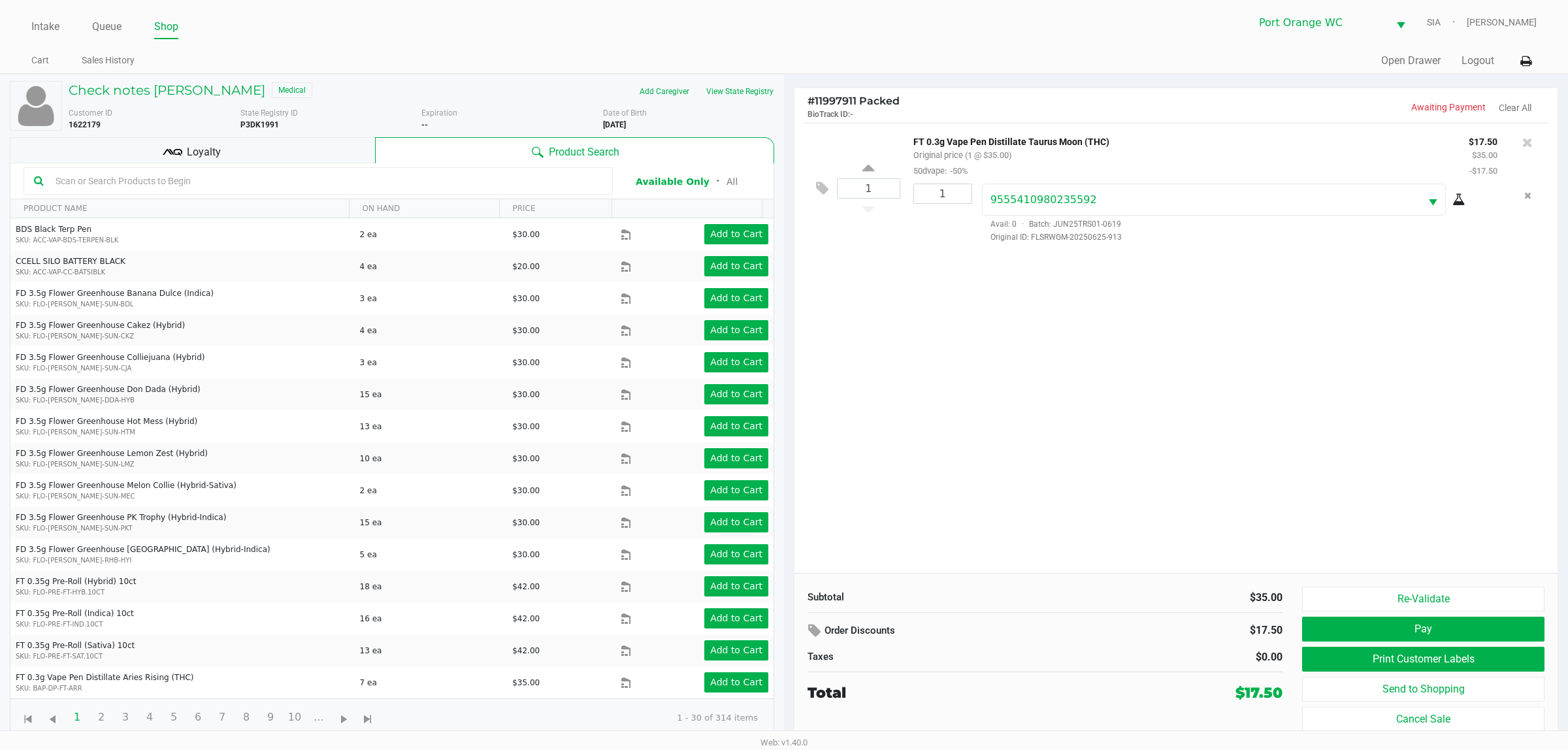
click at [807, 632] on div "Order Discounts" at bounding box center [962, 632] width 330 height 24
click at [810, 632] on icon at bounding box center [816, 631] width 16 height 15
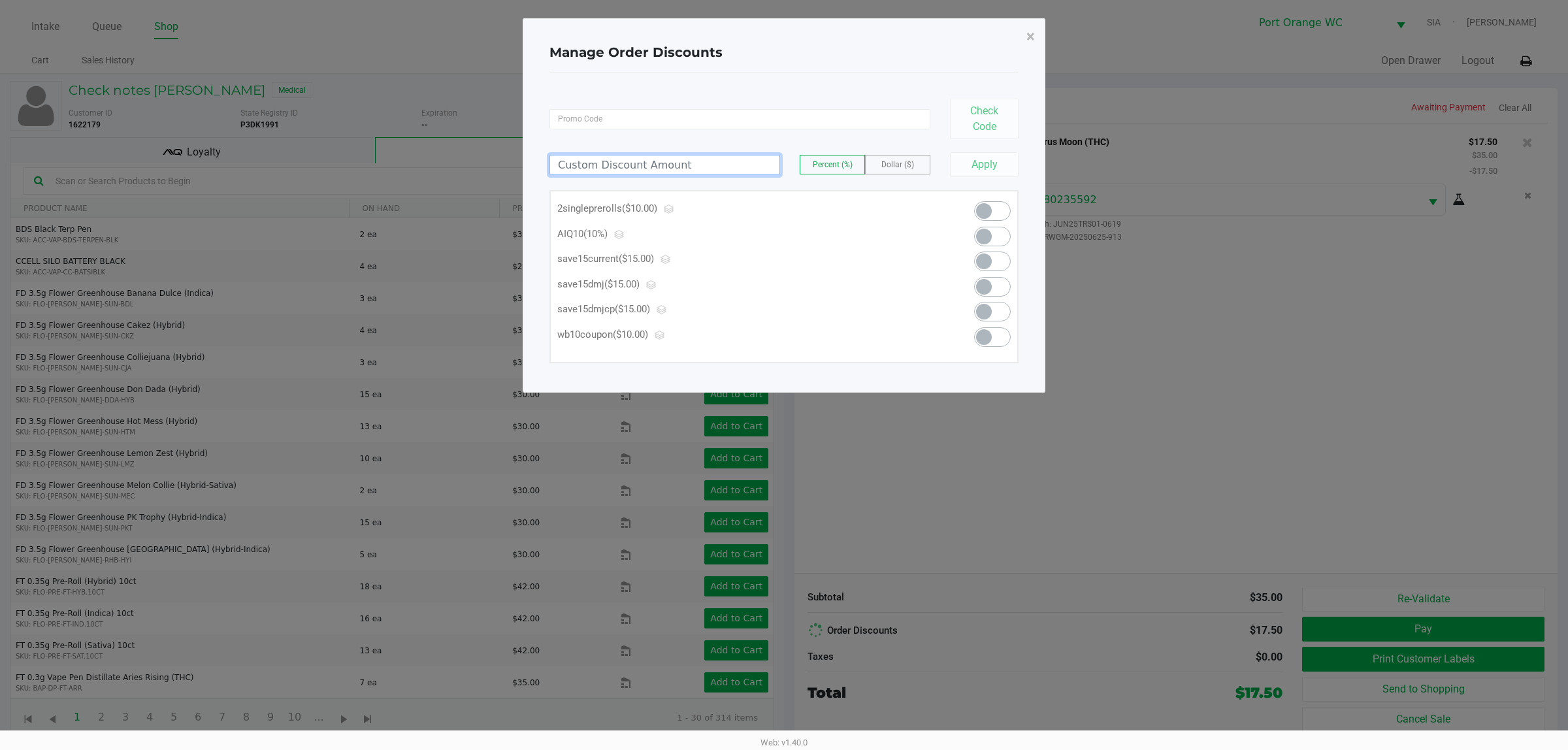
click at [689, 174] on input at bounding box center [665, 165] width 229 height 19
type input "3.50"
click at [912, 158] on label "Dollar ($)" at bounding box center [898, 165] width 64 height 19
click at [991, 157] on button "Apply" at bounding box center [984, 164] width 69 height 25
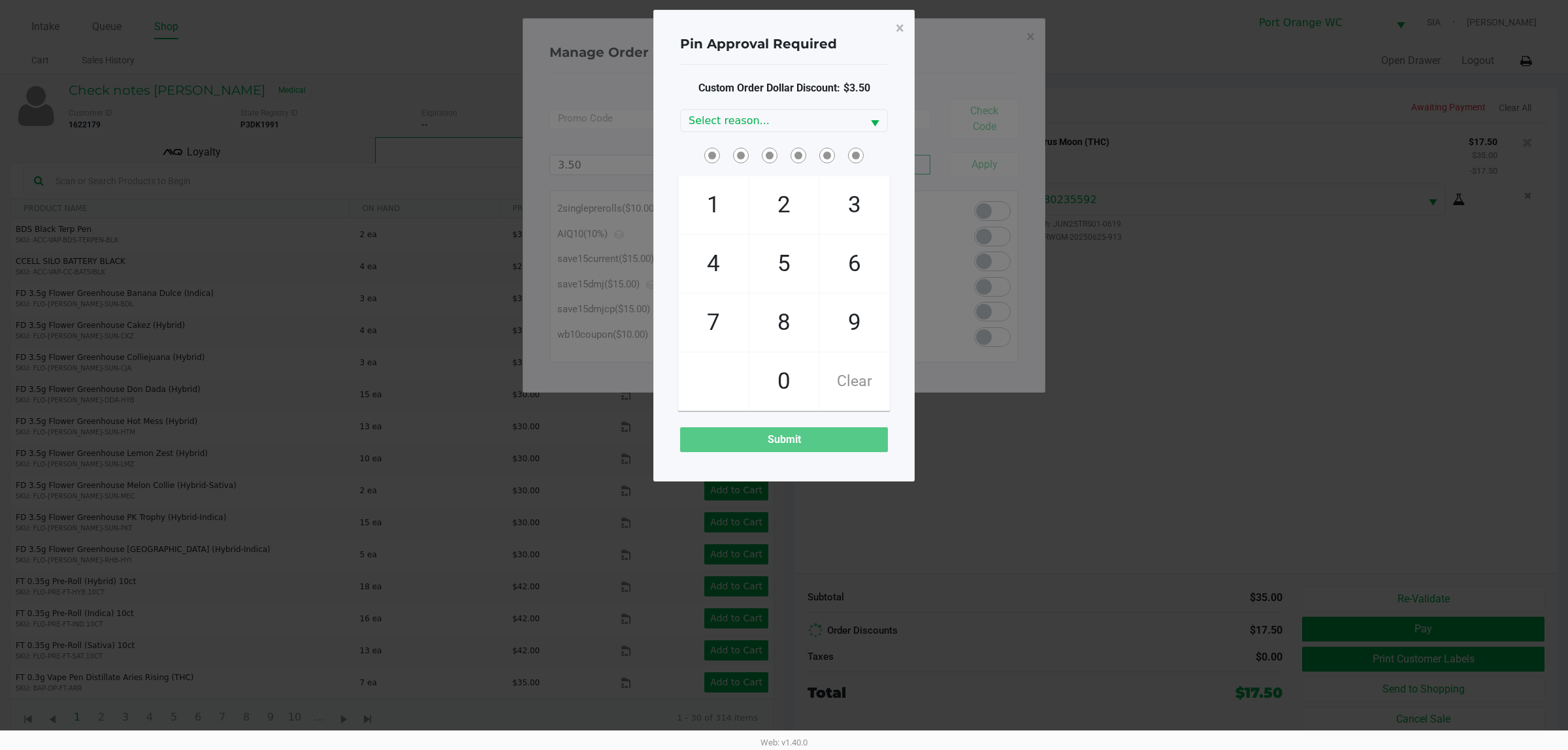
click at [866, 246] on span "6" at bounding box center [854, 264] width 69 height 57
checkbox input "true"
drag, startPoint x: 848, startPoint y: 204, endPoint x: 842, endPoint y: 238, distance: 34.5
click at [848, 204] on span "3" at bounding box center [854, 205] width 69 height 57
checkbox input "true"
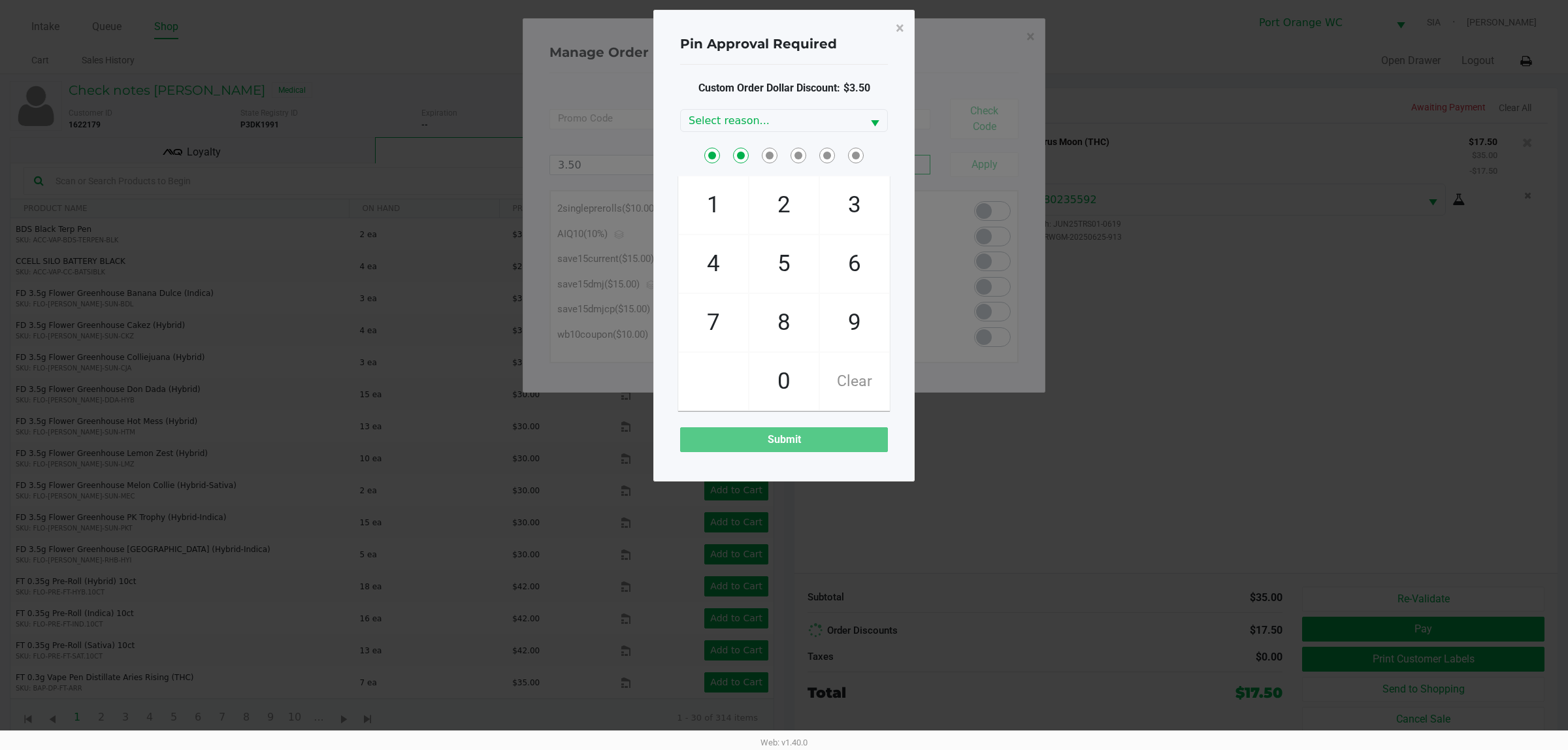
click at [840, 250] on span "6" at bounding box center [854, 264] width 69 height 57
checkbox input "true"
click at [858, 208] on span "3" at bounding box center [854, 205] width 69 height 57
checkbox input "true"
click at [880, 319] on span "9" at bounding box center [854, 322] width 69 height 57
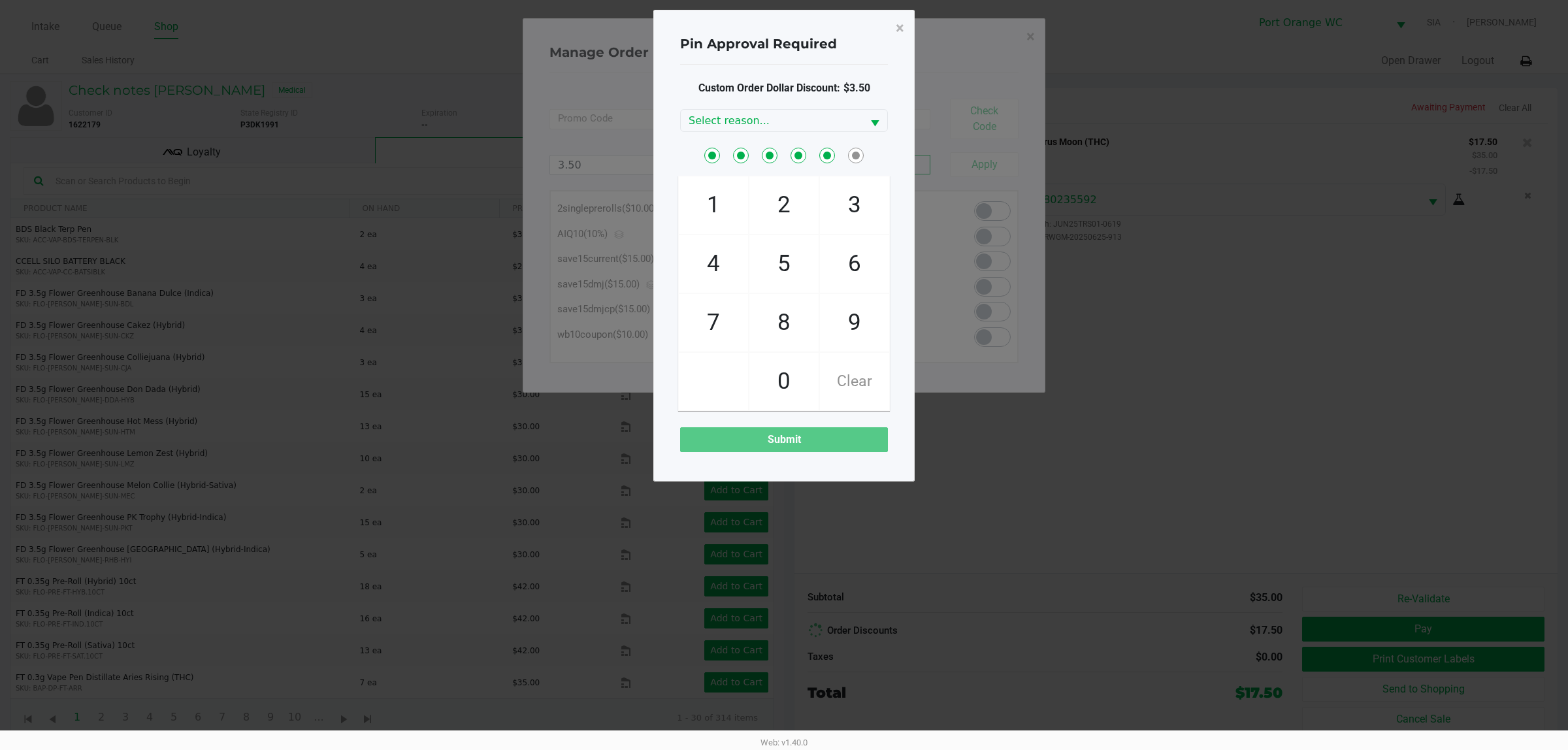
checkbox input "true"
drag, startPoint x: 709, startPoint y: 208, endPoint x: 711, endPoint y: 233, distance: 25.1
click at [708, 208] on span "1" at bounding box center [713, 205] width 69 height 57
checkbox input "true"
click at [773, 104] on div "Custom Order Dollar Discount: $3.50 Select reason... 1 4 7 2 5 8 0 3 6 9 Clear …" at bounding box center [784, 266] width 208 height 372
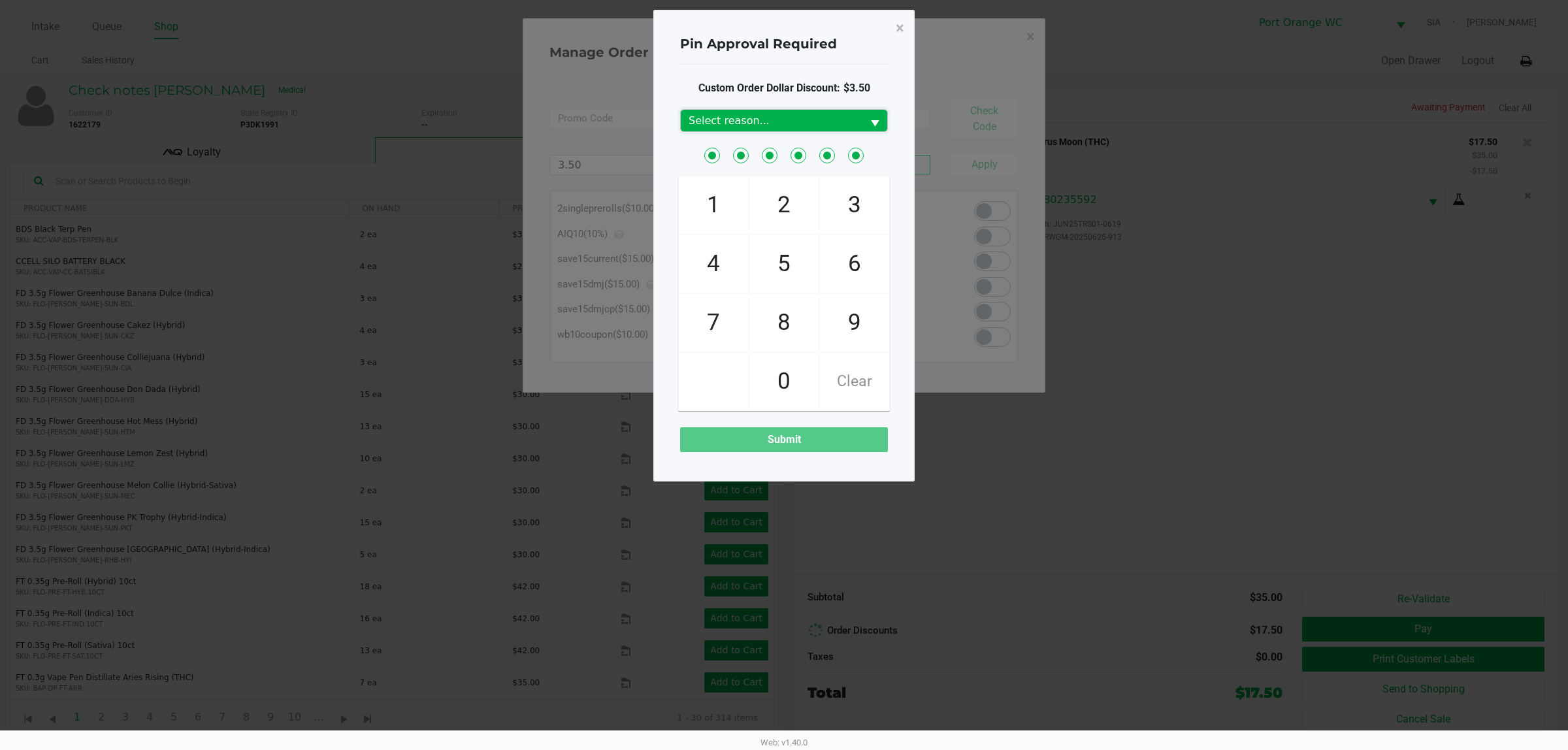
click at [768, 109] on span "Select reason..." at bounding box center [772, 120] width 182 height 22
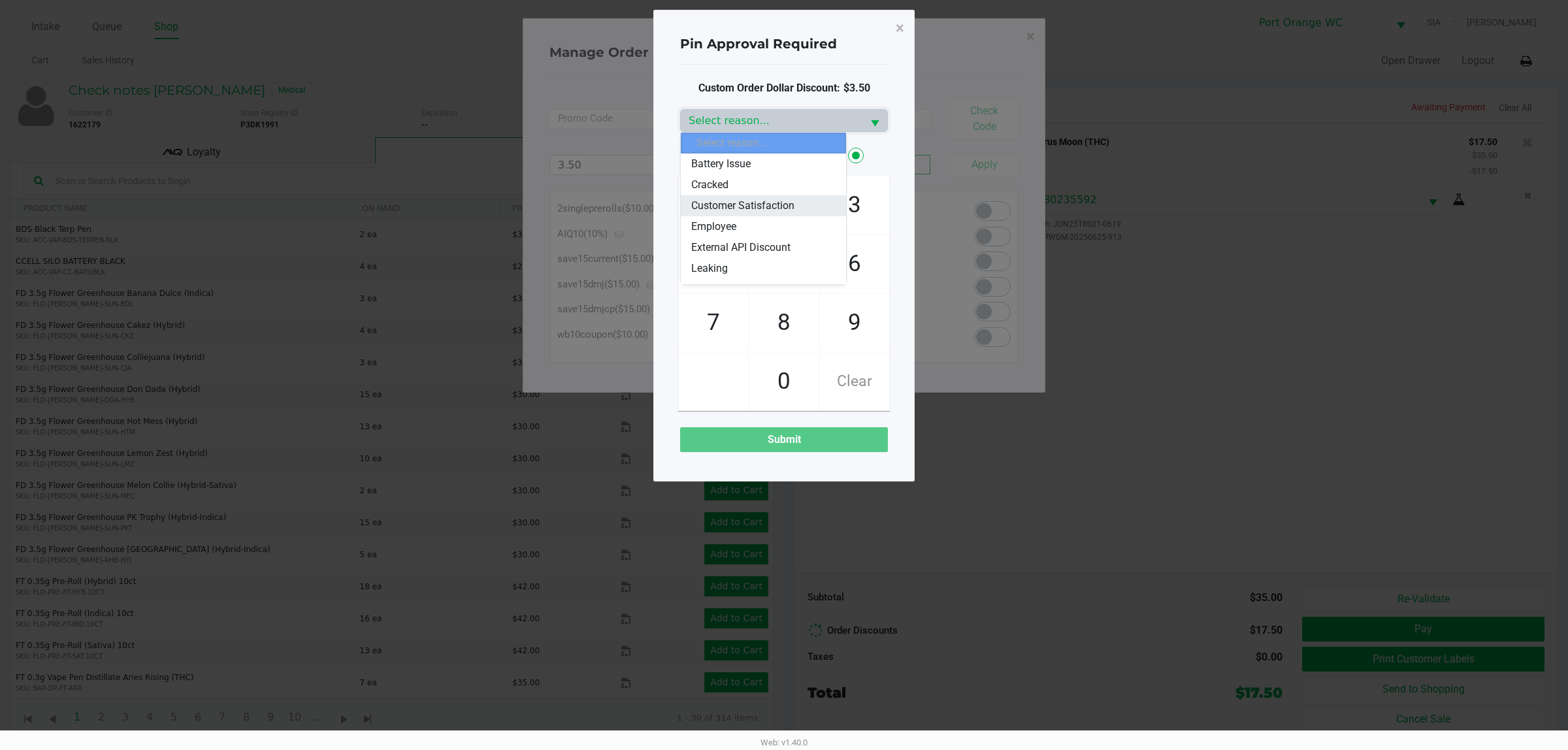
click at [721, 200] on span "Customer Satisfaction" at bounding box center [743, 206] width 104 height 16
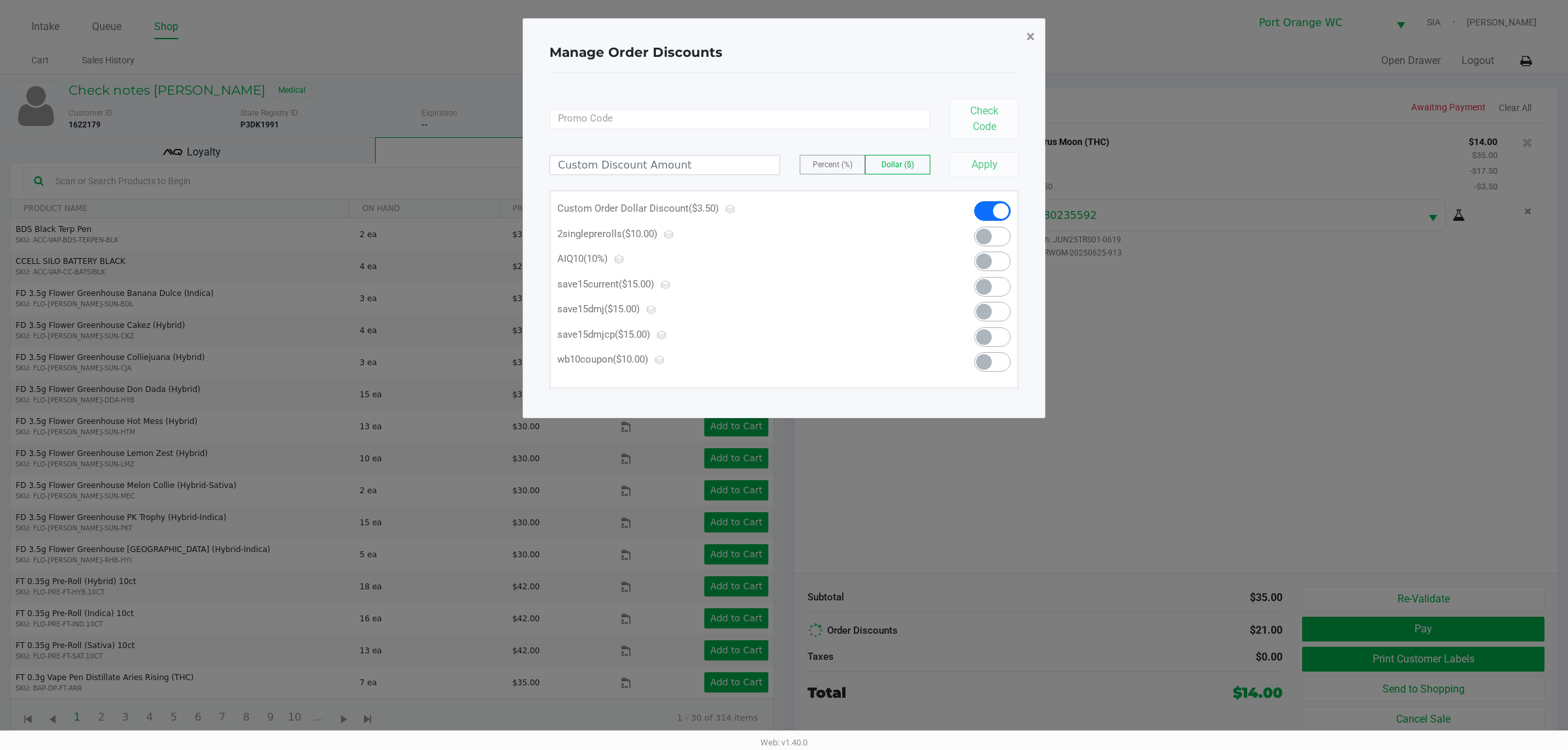
click at [1030, 36] on span "×" at bounding box center [1030, 36] width 8 height 19
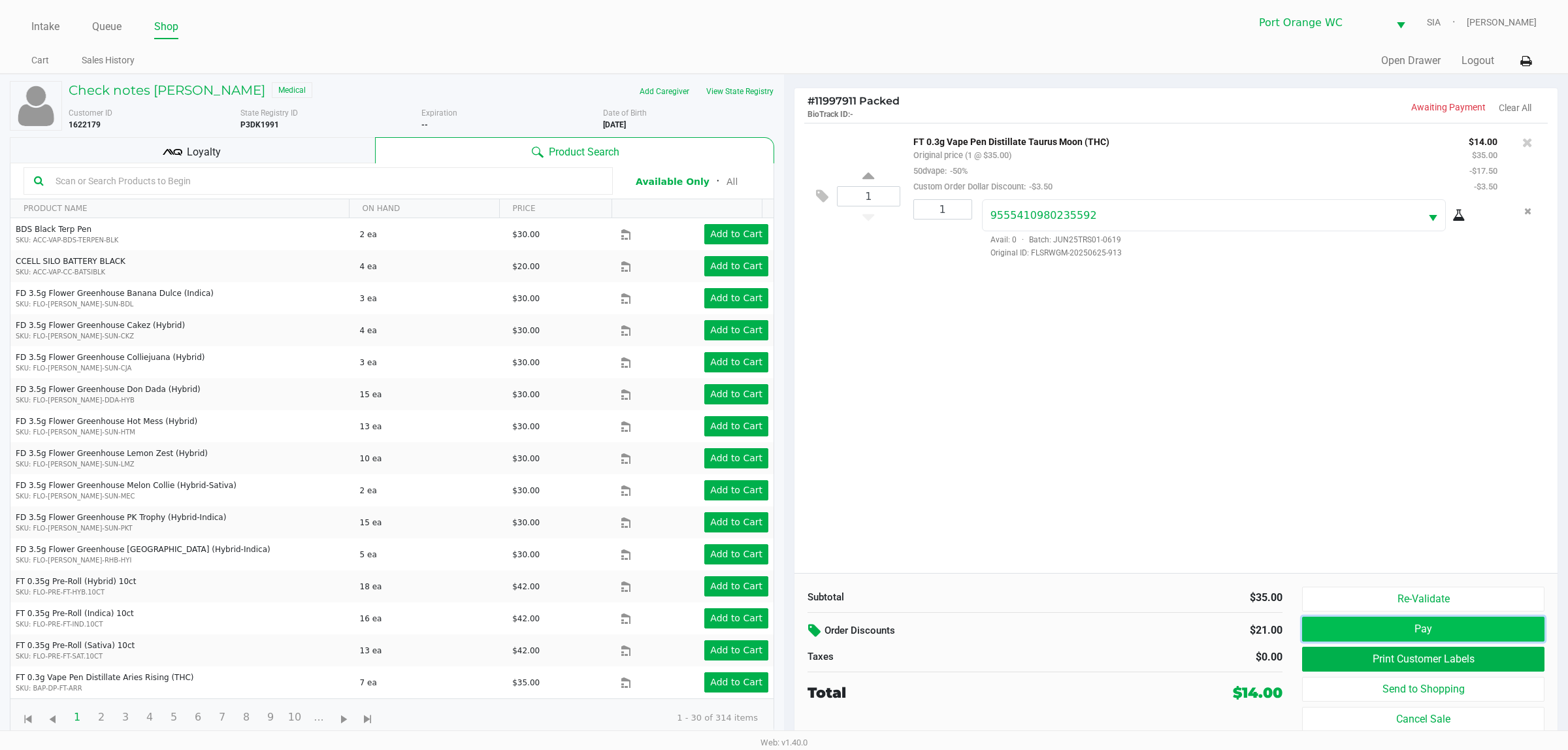
click at [1399, 631] on button "Pay" at bounding box center [1423, 629] width 242 height 25
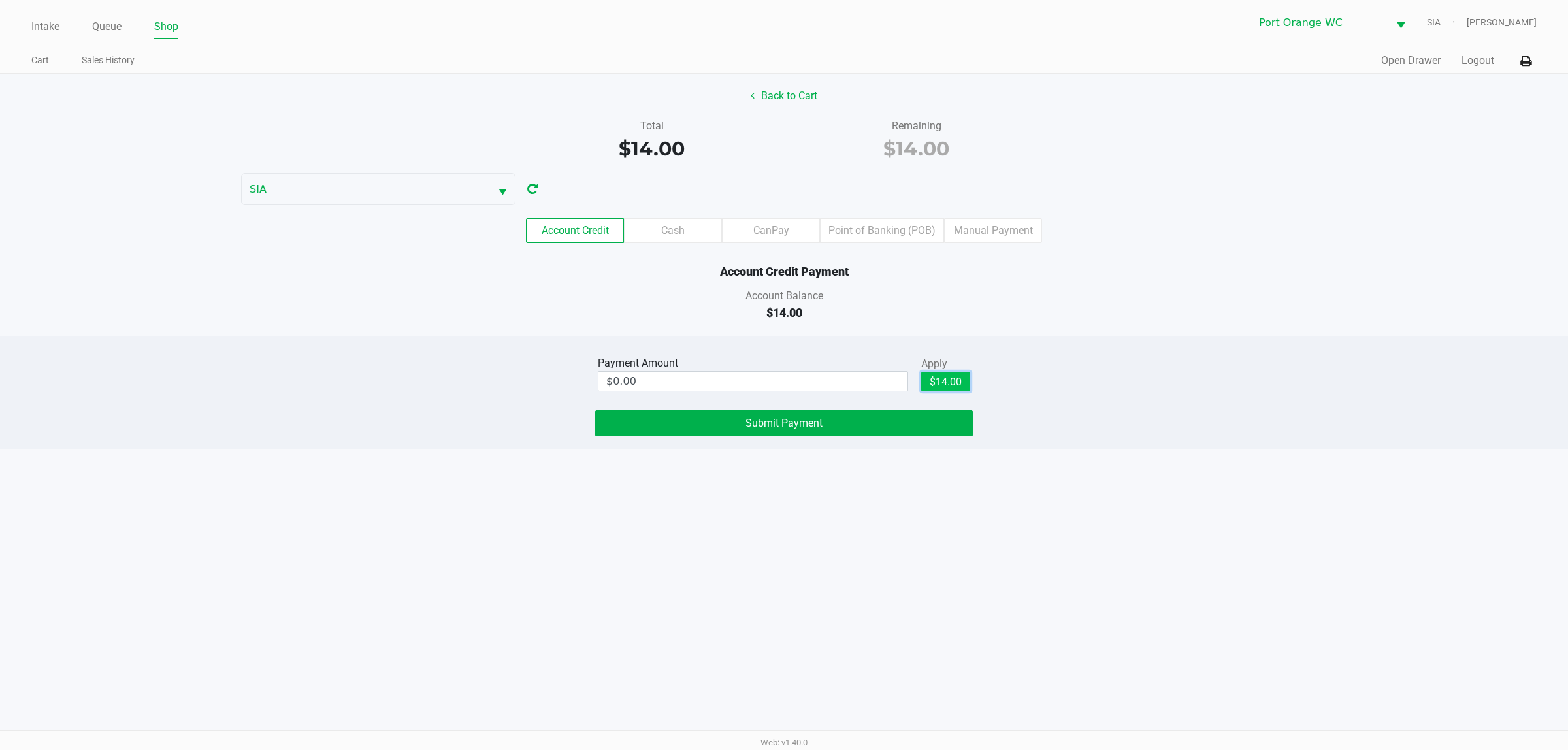
click at [944, 383] on button "$14.00" at bounding box center [946, 381] width 49 height 19
type input "$14.00"
click at [850, 423] on button "Submit Payment" at bounding box center [784, 423] width 378 height 26
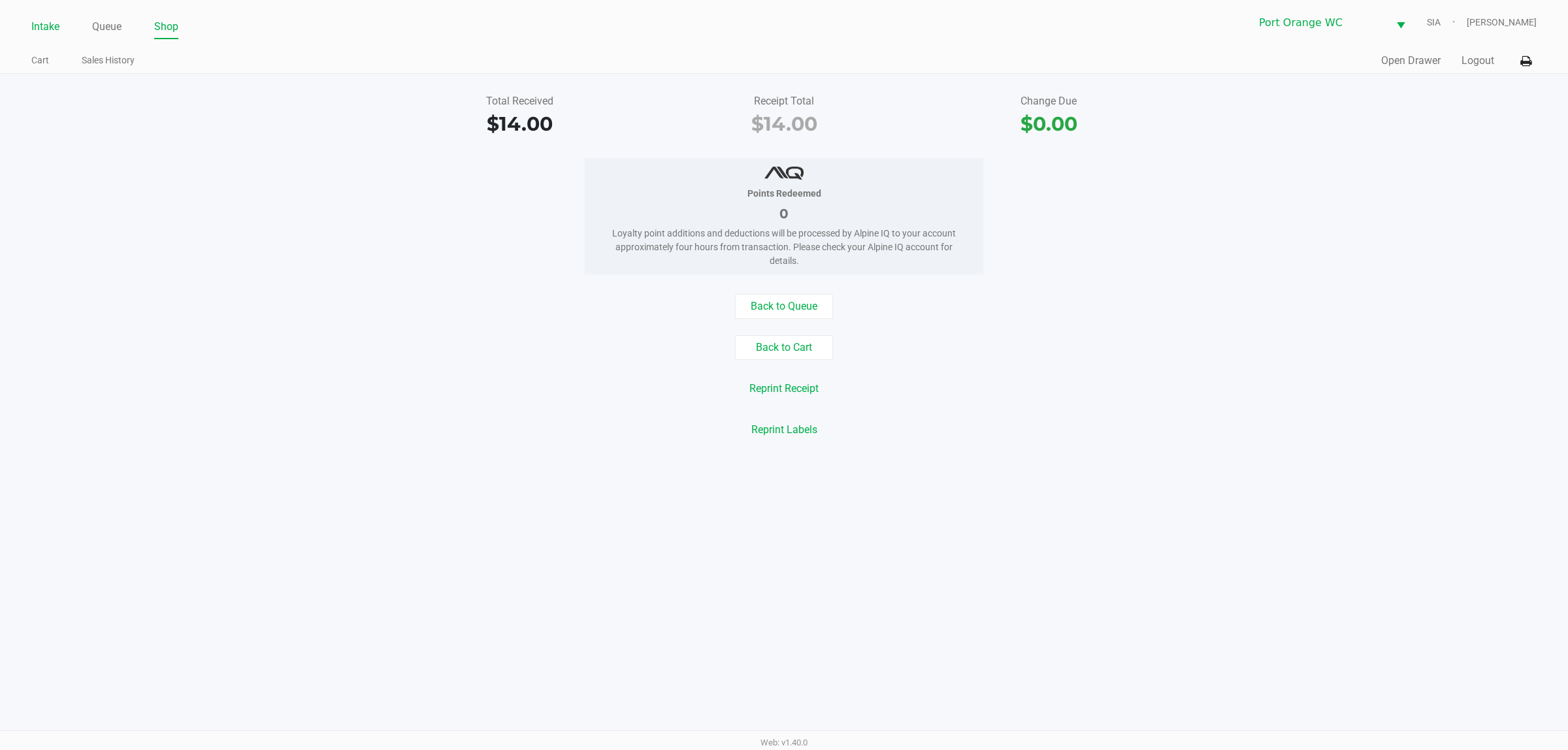
click at [56, 28] on link "Intake" at bounding box center [45, 27] width 28 height 19
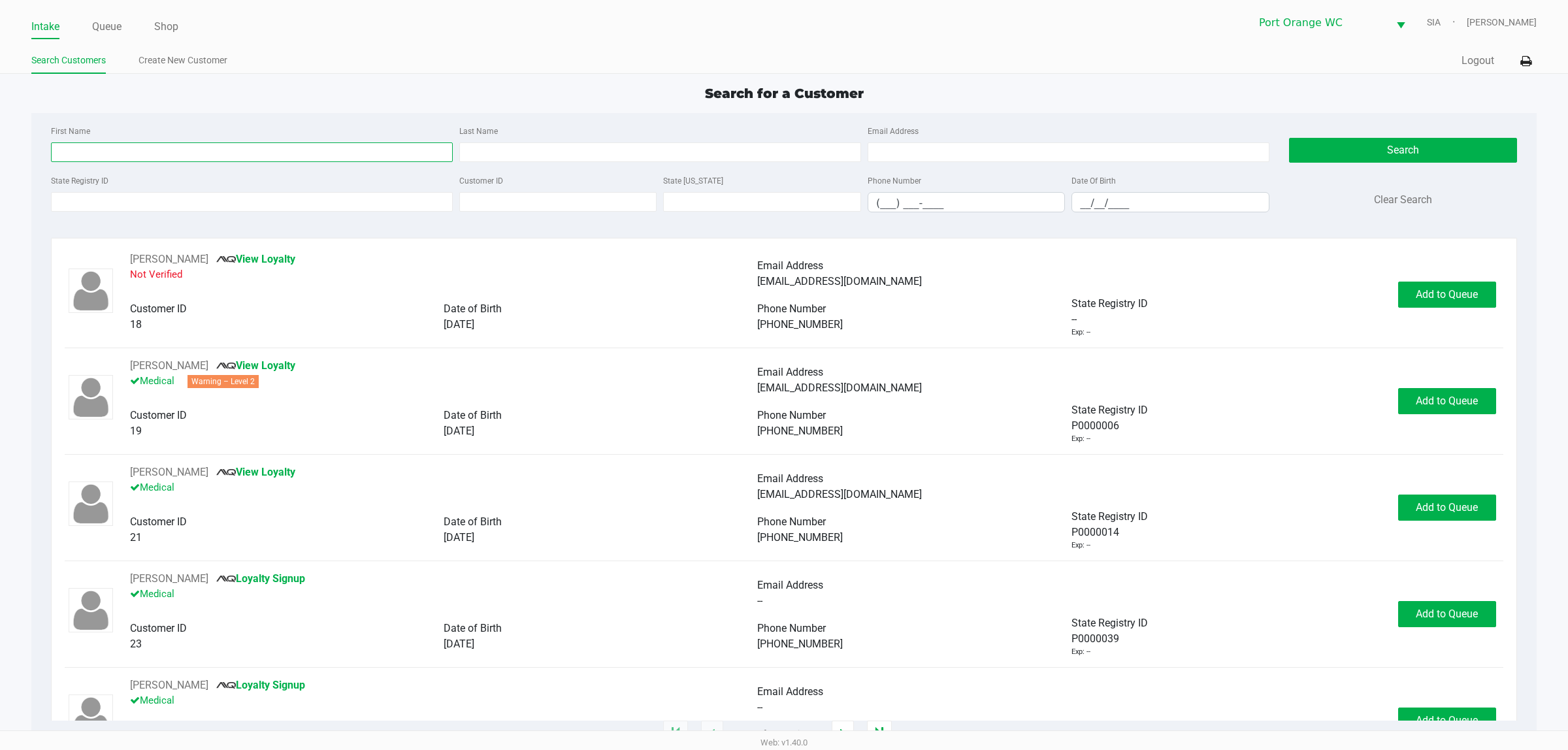
click at [162, 158] on input "First Name" at bounding box center [251, 152] width 401 height 19
type input "Nicholai"
type input "Menkin"
click at [1412, 149] on button "Search" at bounding box center [1403, 150] width 228 height 25
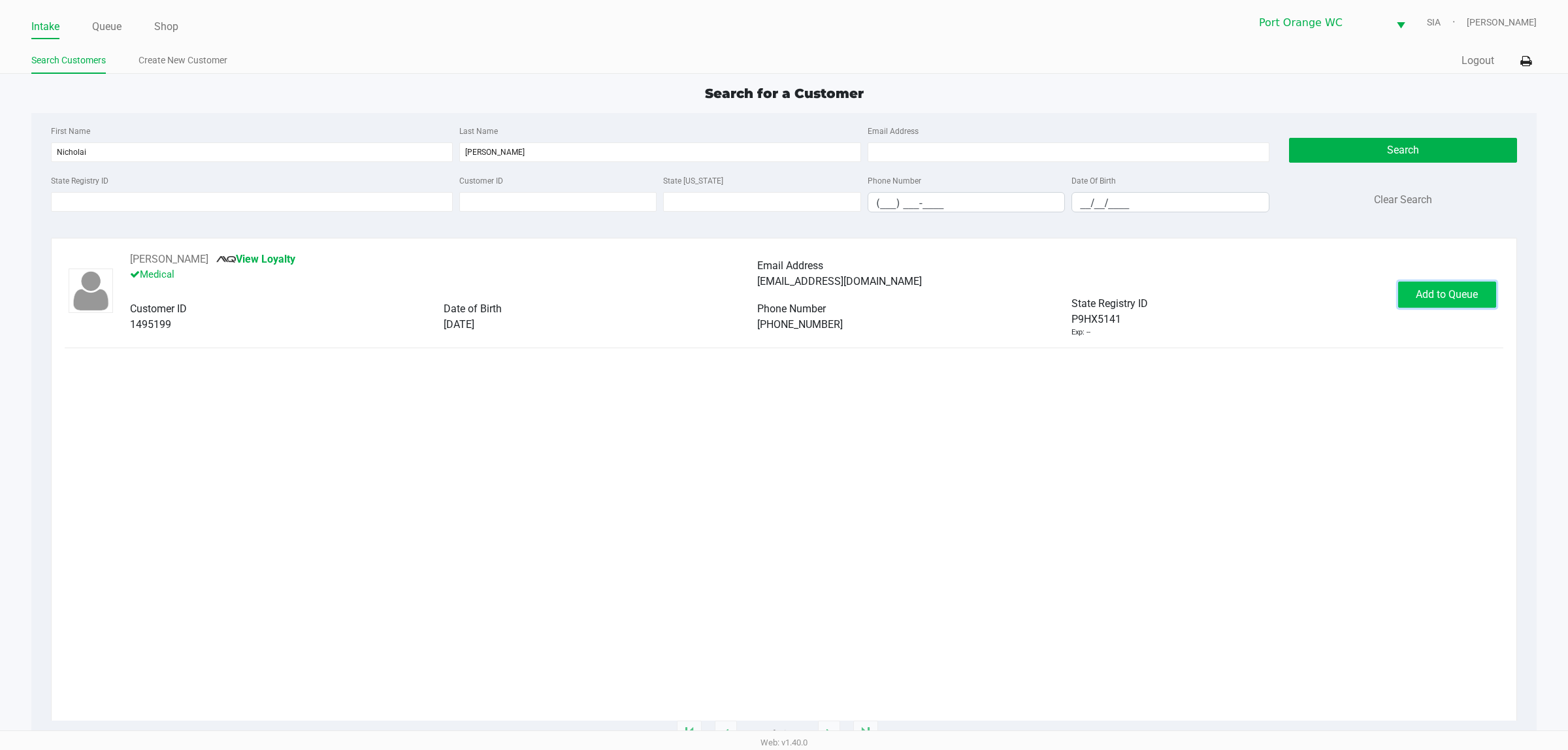
click at [1443, 291] on span "Add to Queue" at bounding box center [1447, 294] width 62 height 13
click at [1443, 291] on span "In Queue" at bounding box center [1461, 294] width 109 height 13
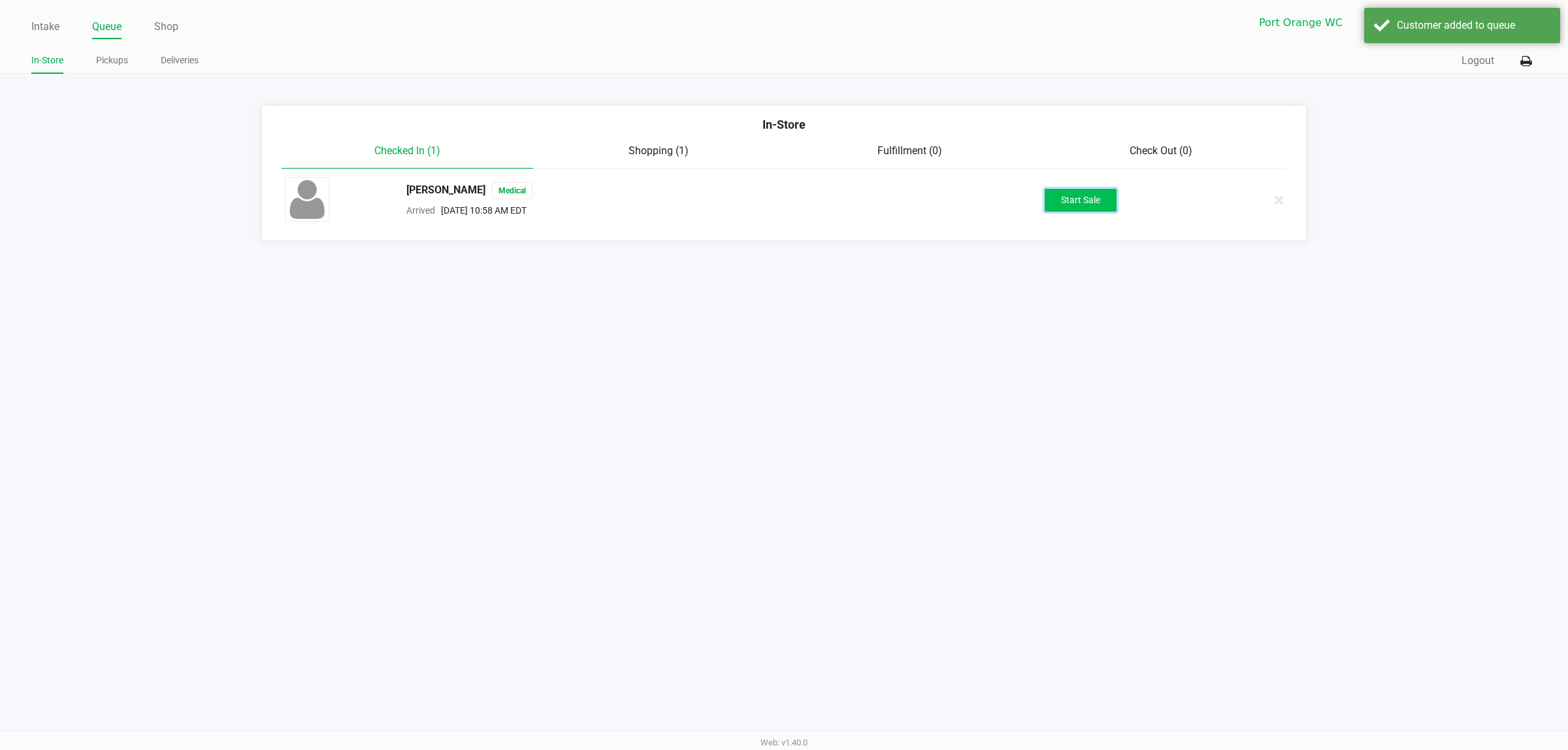
click at [1086, 203] on button "Start Sale" at bounding box center [1081, 200] width 72 height 23
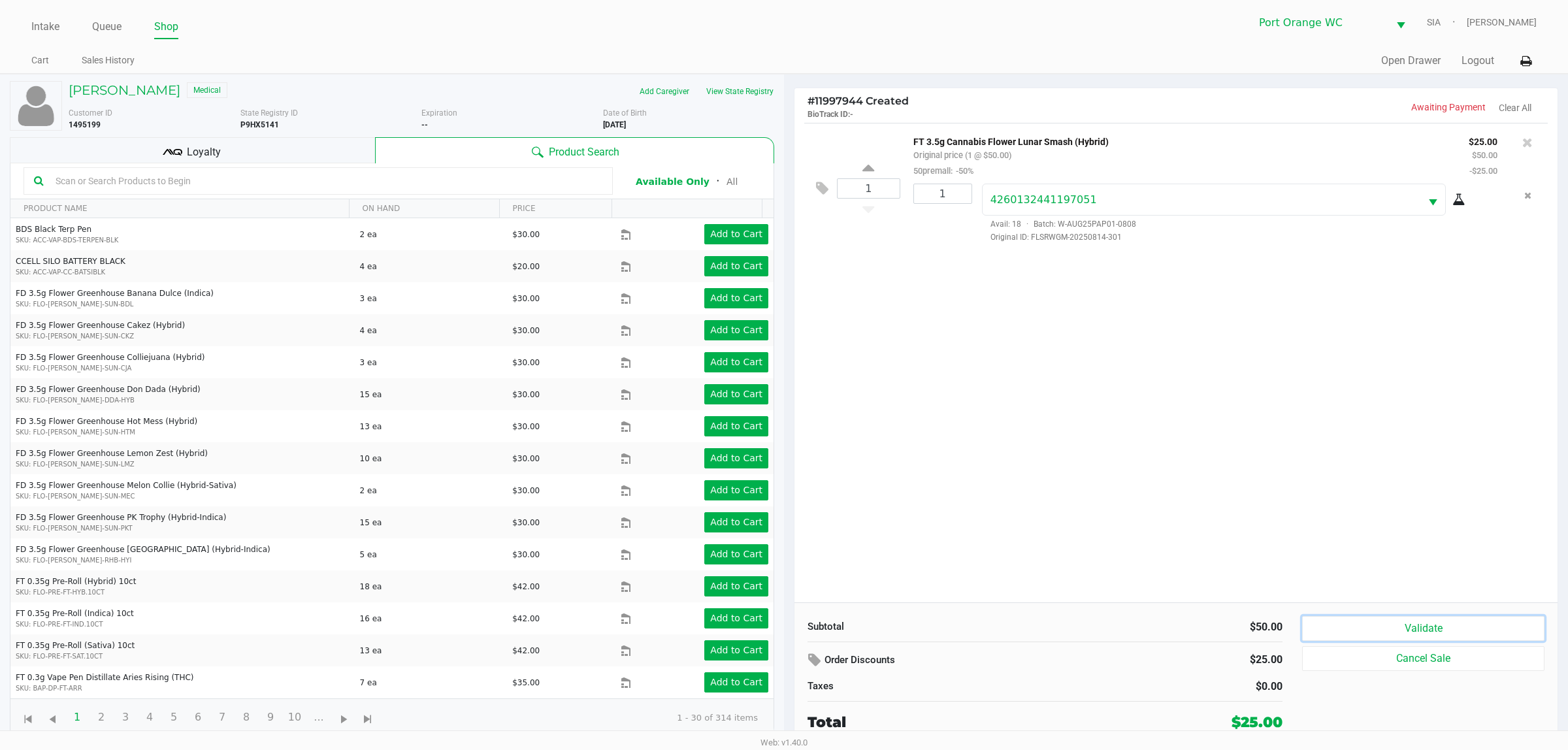
drag, startPoint x: 1428, startPoint y: 622, endPoint x: 1417, endPoint y: 629, distance: 13.0
click at [1425, 624] on button "Validate" at bounding box center [1423, 628] width 242 height 25
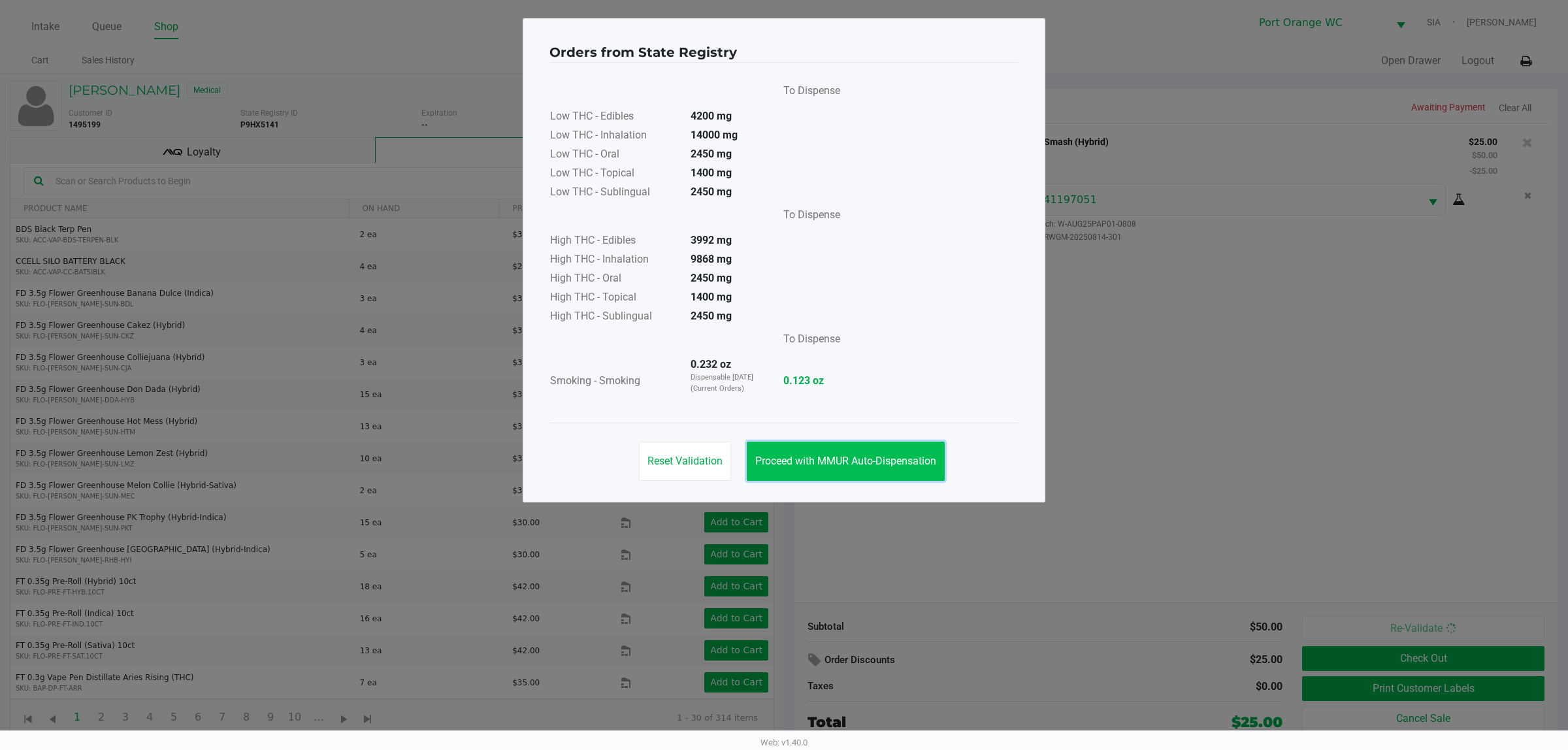
click at [889, 465] on span "Proceed with MMUR Auto-Dispensation" at bounding box center [845, 460] width 181 height 13
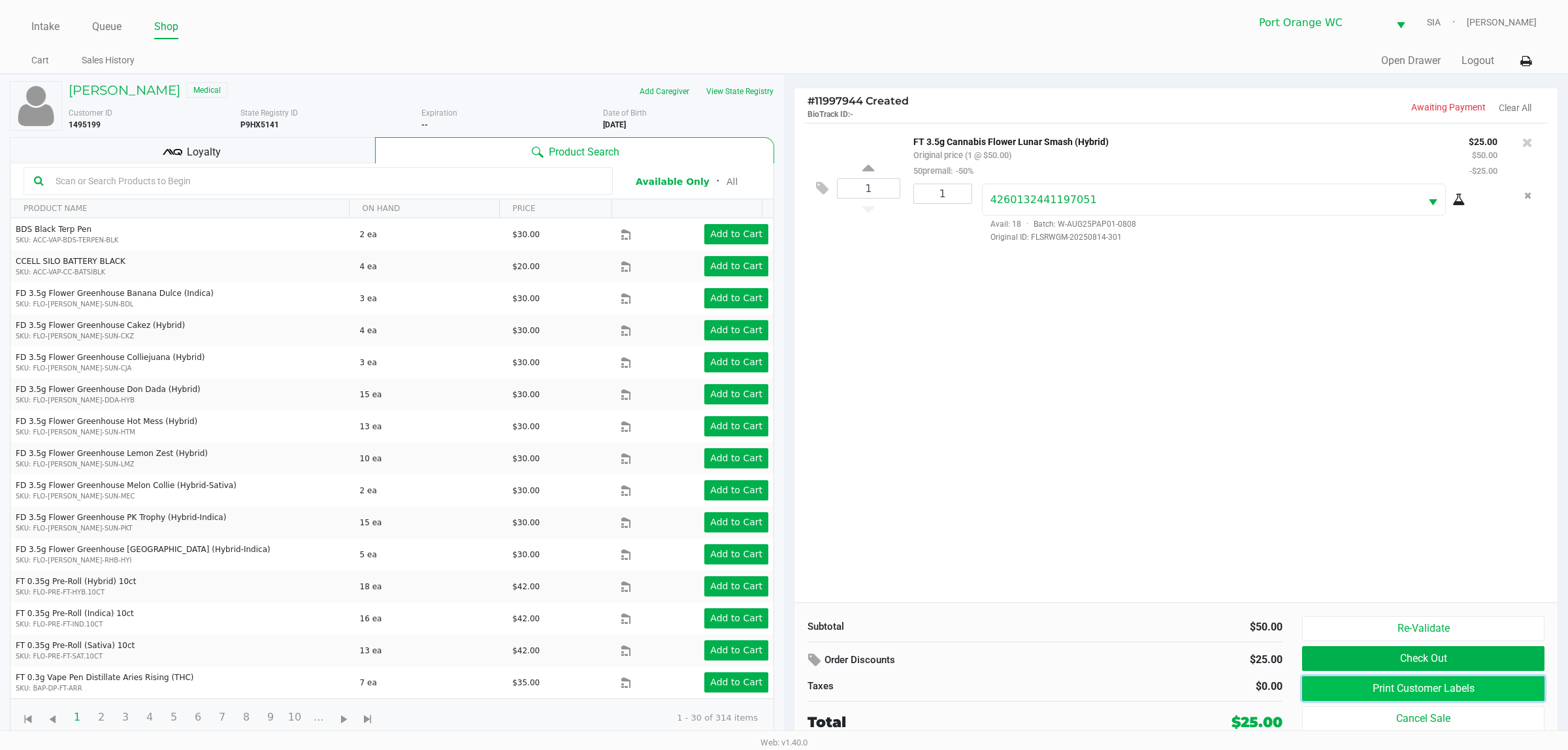
click at [1474, 696] on button "Print Customer Labels" at bounding box center [1423, 688] width 242 height 25
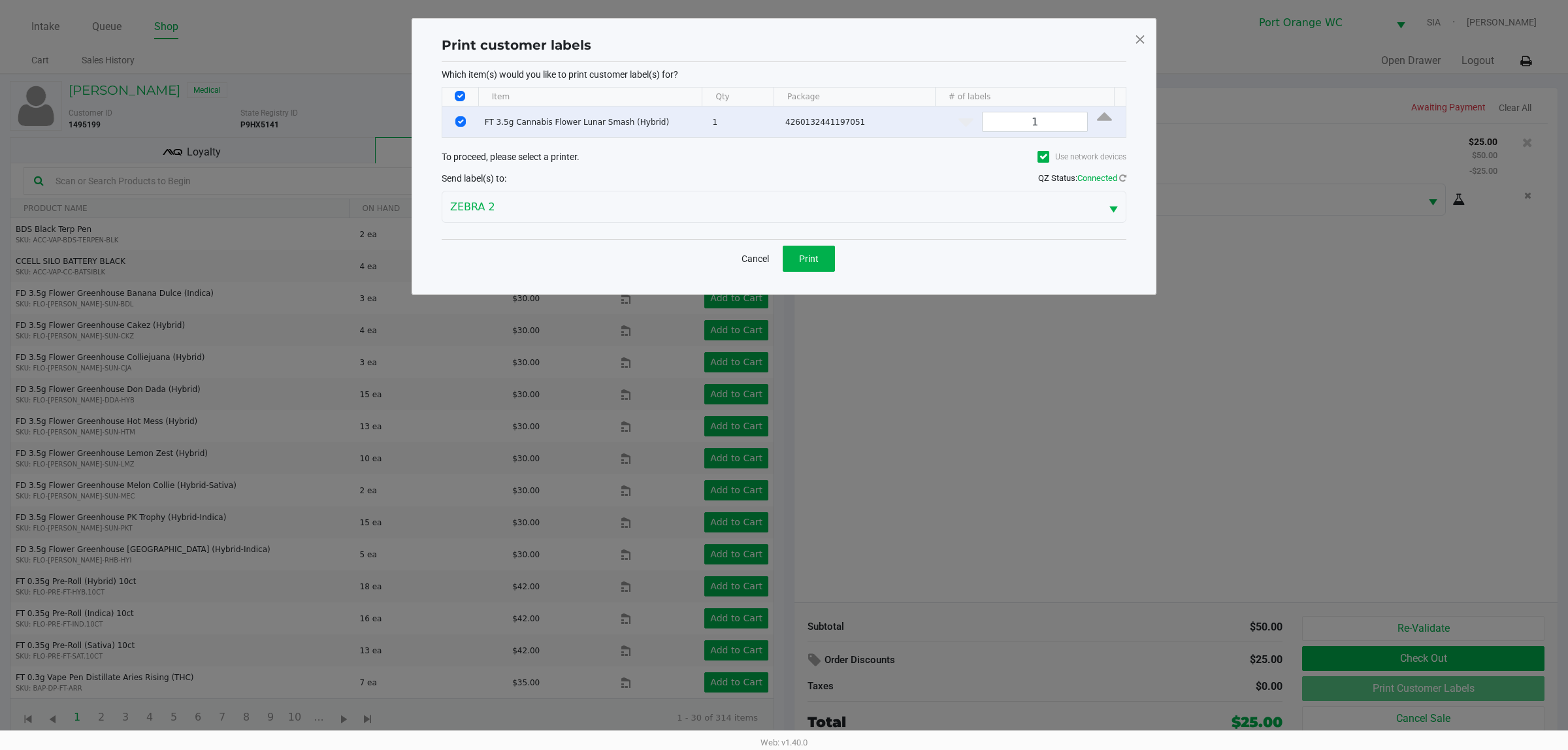
click at [799, 279] on div "Print customer labels Which item(s) would you like to print customer label(s) f…" at bounding box center [784, 156] width 691 height 249
drag, startPoint x: 811, startPoint y: 264, endPoint x: 802, endPoint y: 273, distance: 12.7
click at [807, 268] on button "Print" at bounding box center [809, 258] width 52 height 26
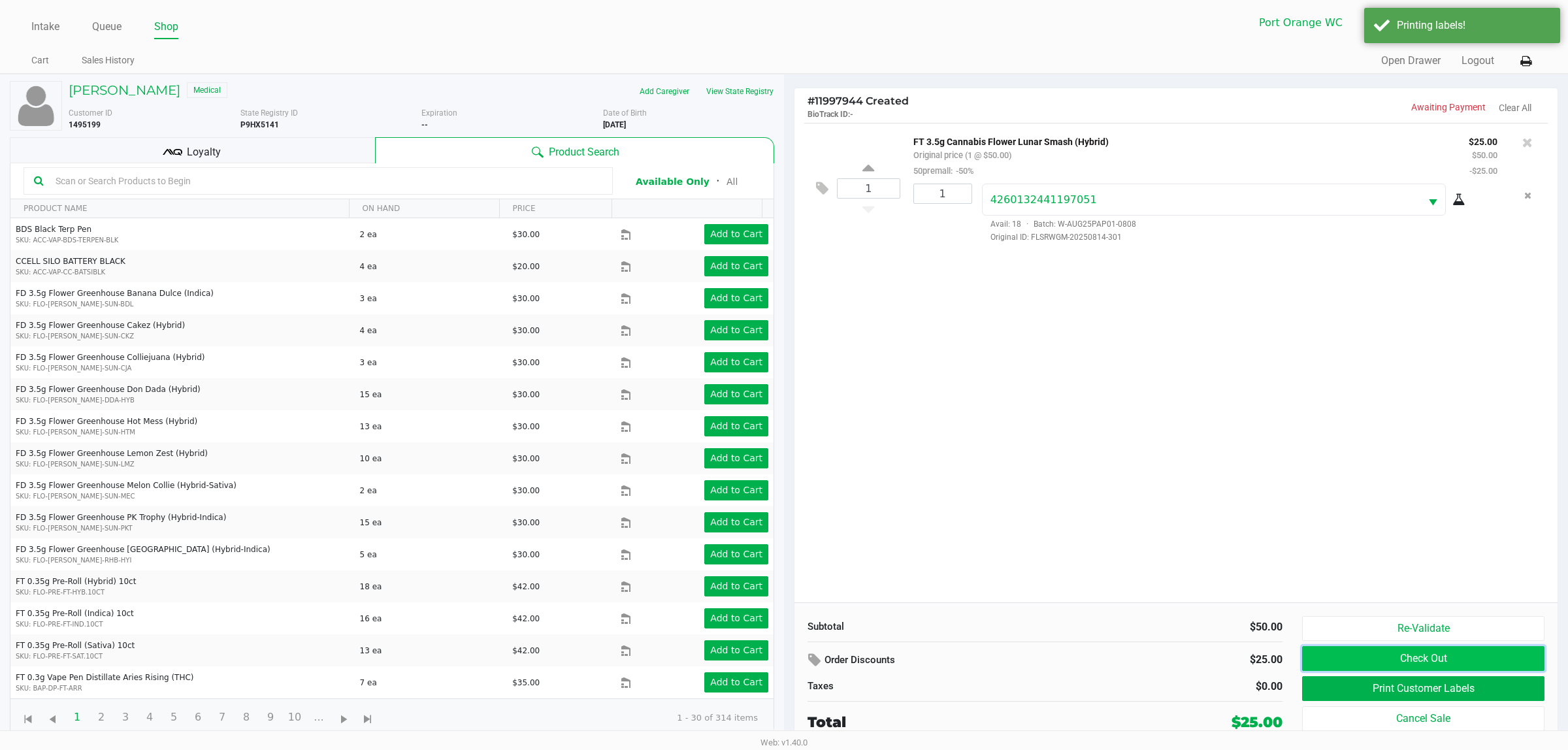
click at [1473, 657] on button "Check Out" at bounding box center [1423, 658] width 242 height 25
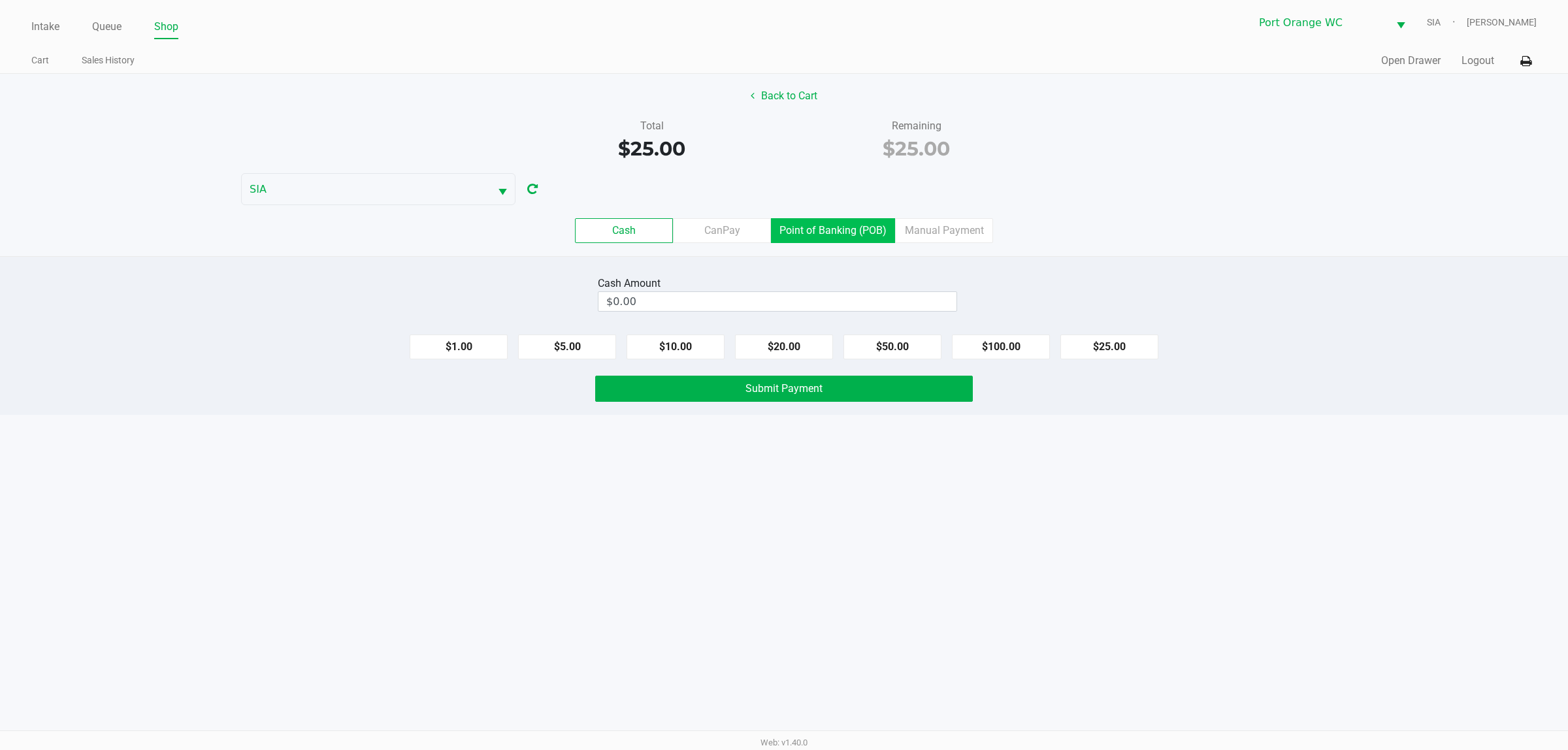
click at [837, 220] on label "Point of Banking (POB)" at bounding box center [833, 230] width 124 height 25
click at [0, 0] on 7 "Point of Banking (POB)" at bounding box center [0, 0] width 0 height 0
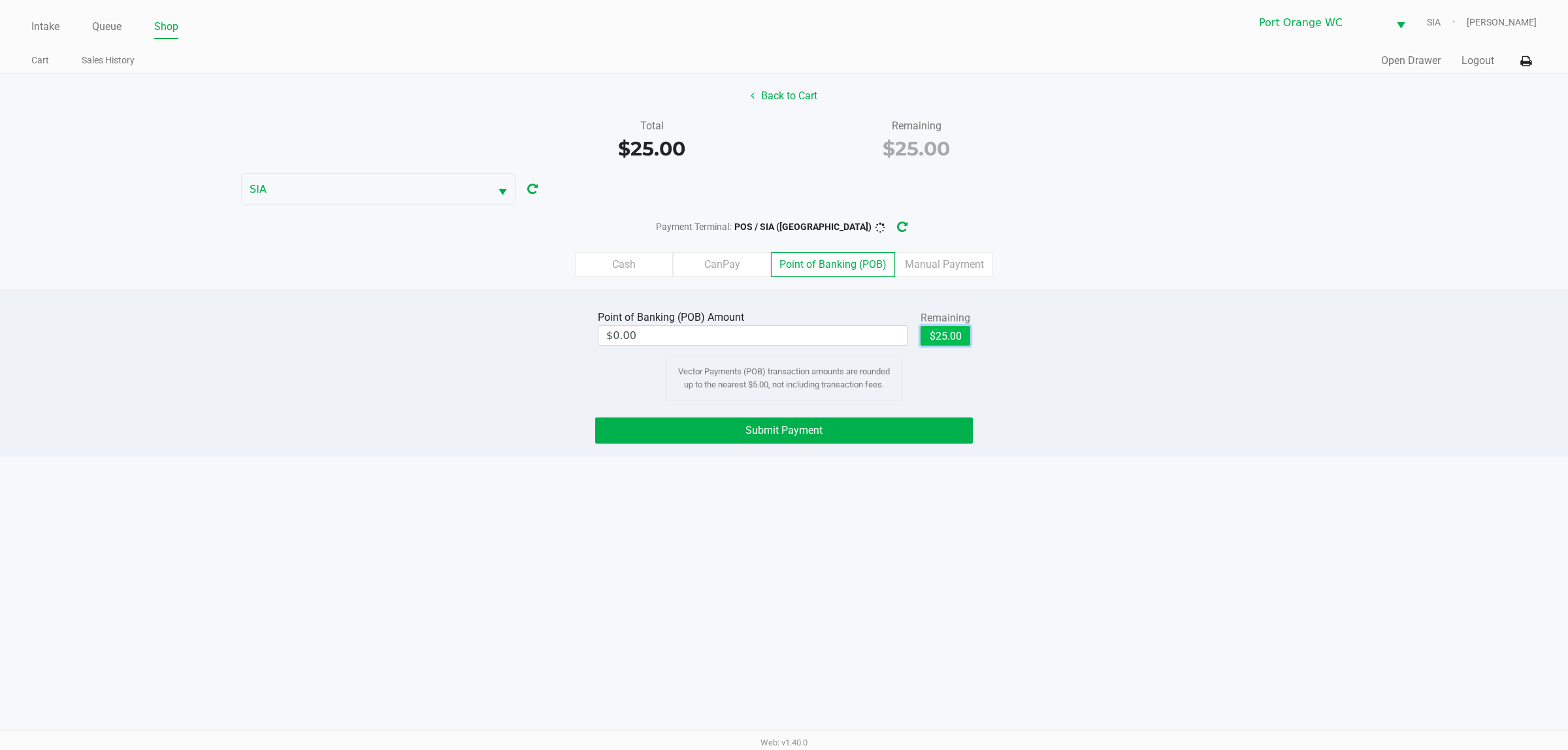
click at [953, 340] on button "$25.00" at bounding box center [945, 336] width 50 height 19
type input "$25.00"
click at [779, 436] on span "Submit Payment" at bounding box center [784, 430] width 77 height 13
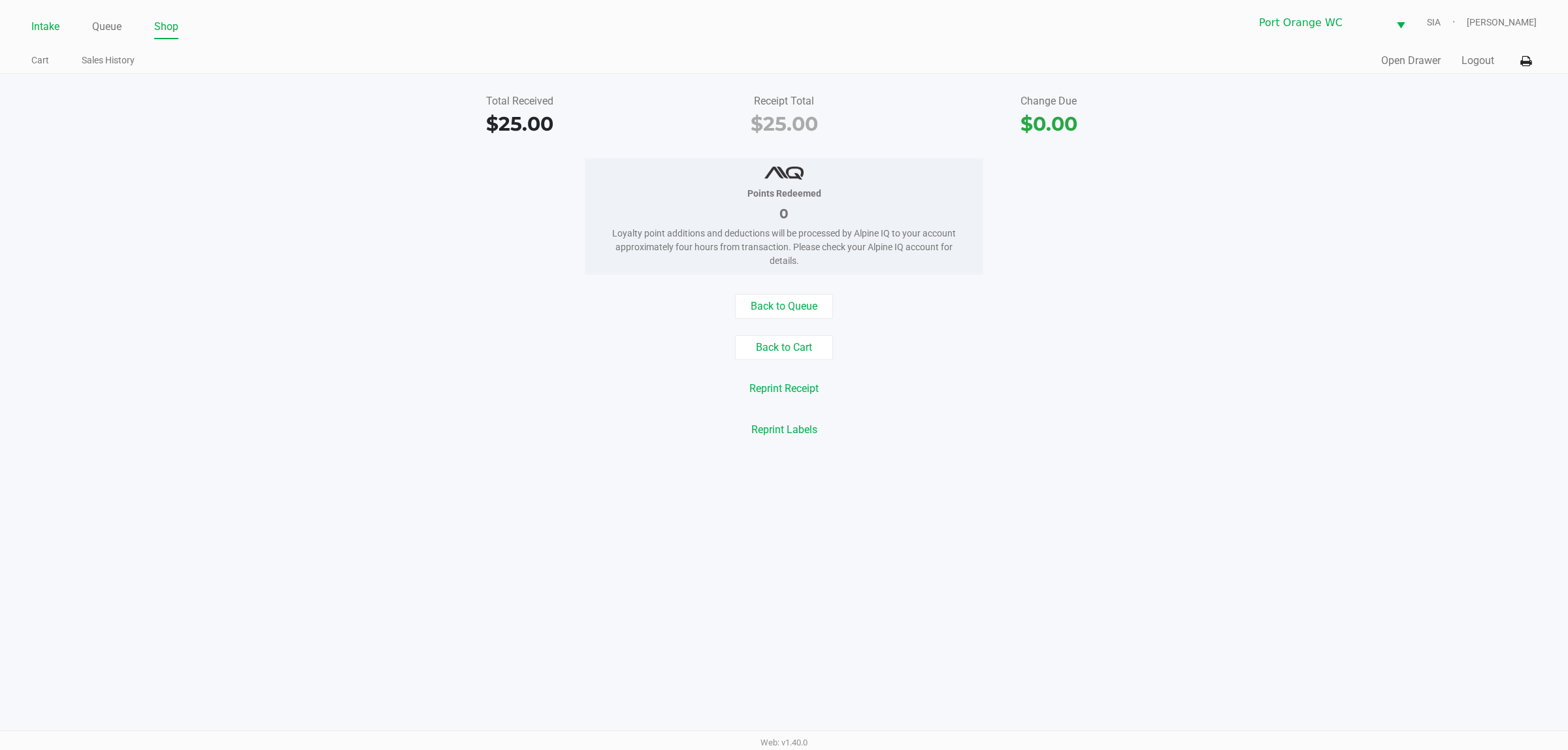
click at [46, 27] on link "Intake" at bounding box center [45, 27] width 28 height 19
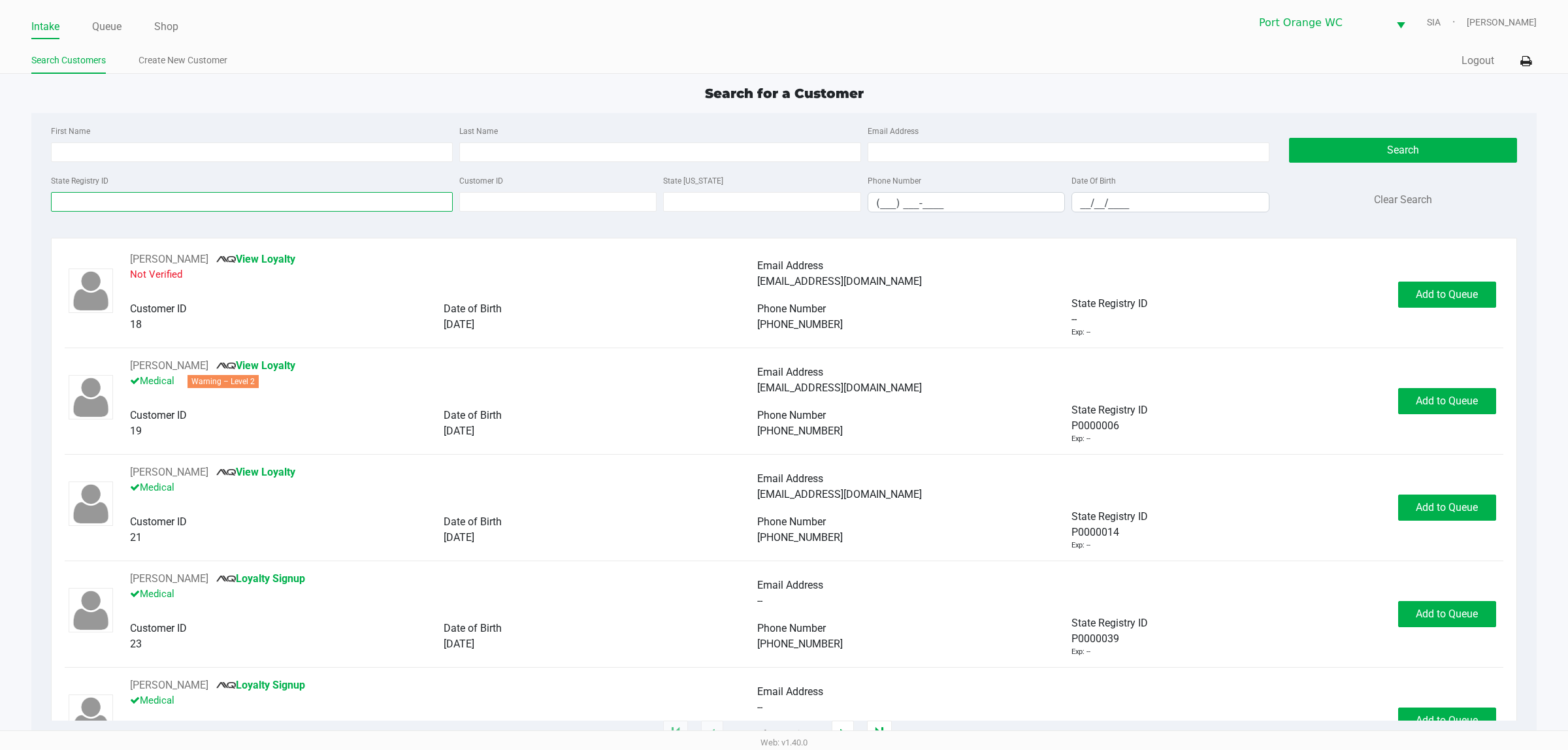
click at [218, 203] on input "State Registry ID" at bounding box center [251, 202] width 401 height 19
click at [108, 25] on link "Queue" at bounding box center [107, 27] width 29 height 19
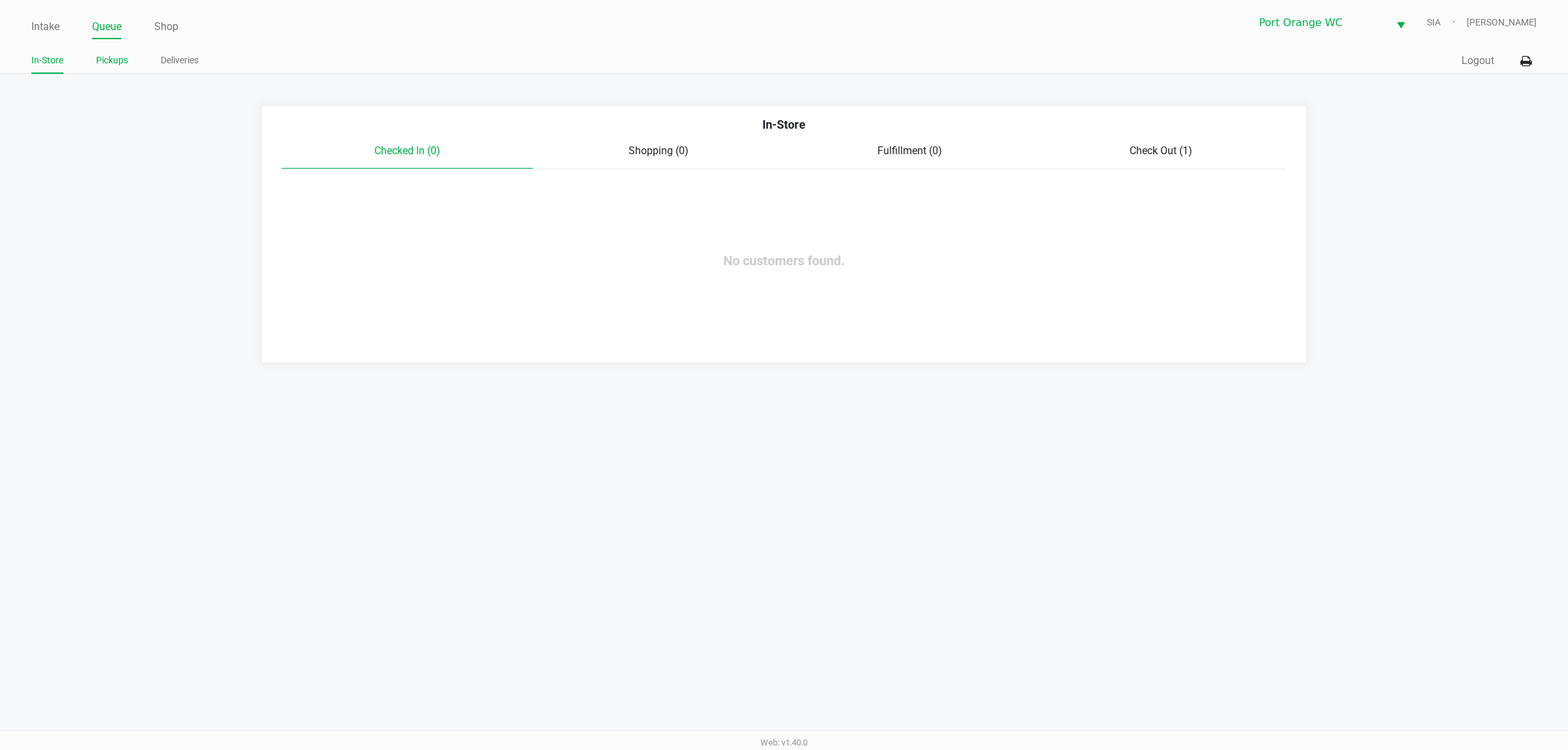
click at [116, 60] on link "Pickups" at bounding box center [112, 60] width 32 height 16
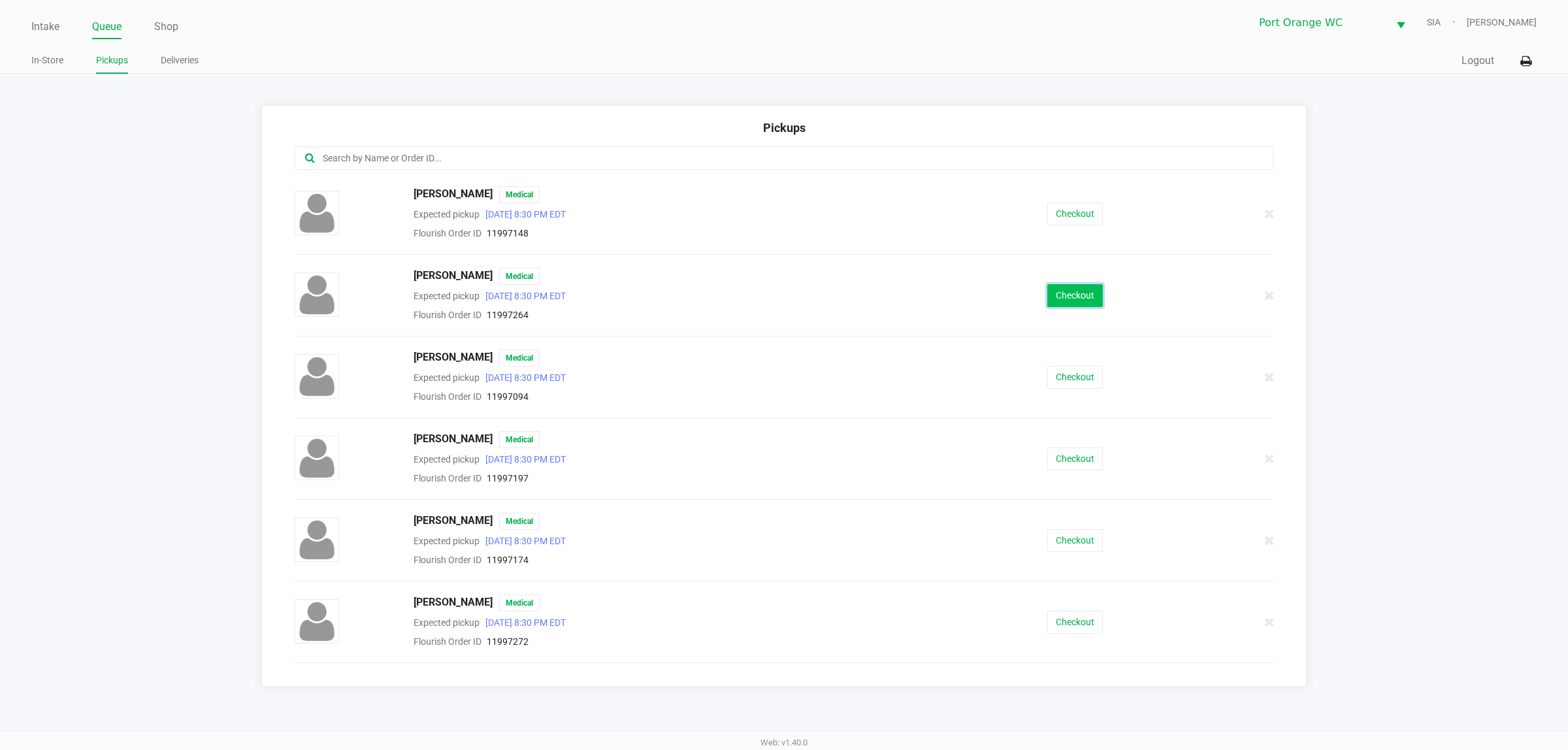
click at [1063, 297] on button "Checkout" at bounding box center [1075, 296] width 56 height 23
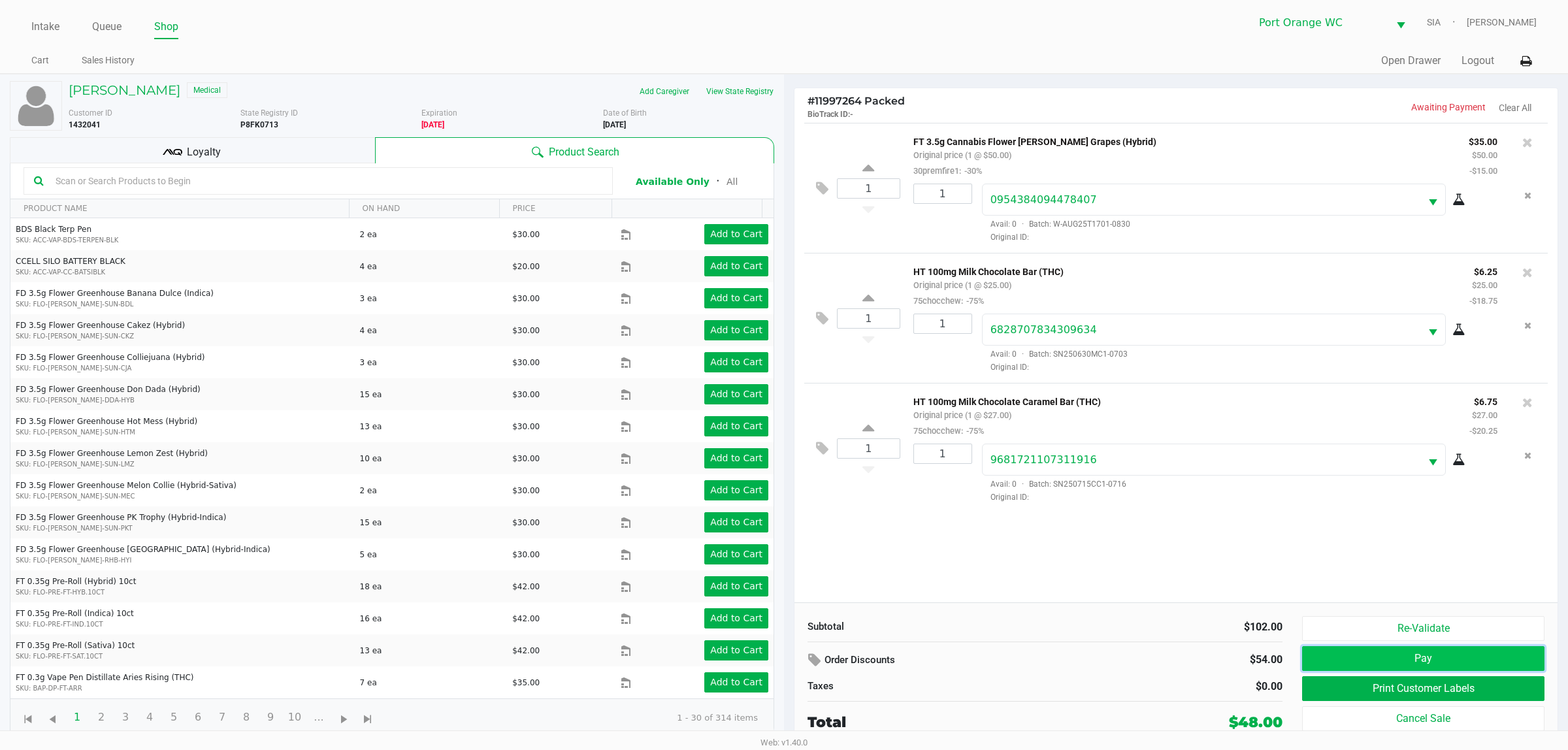
click at [1433, 655] on button "Pay" at bounding box center [1423, 658] width 242 height 25
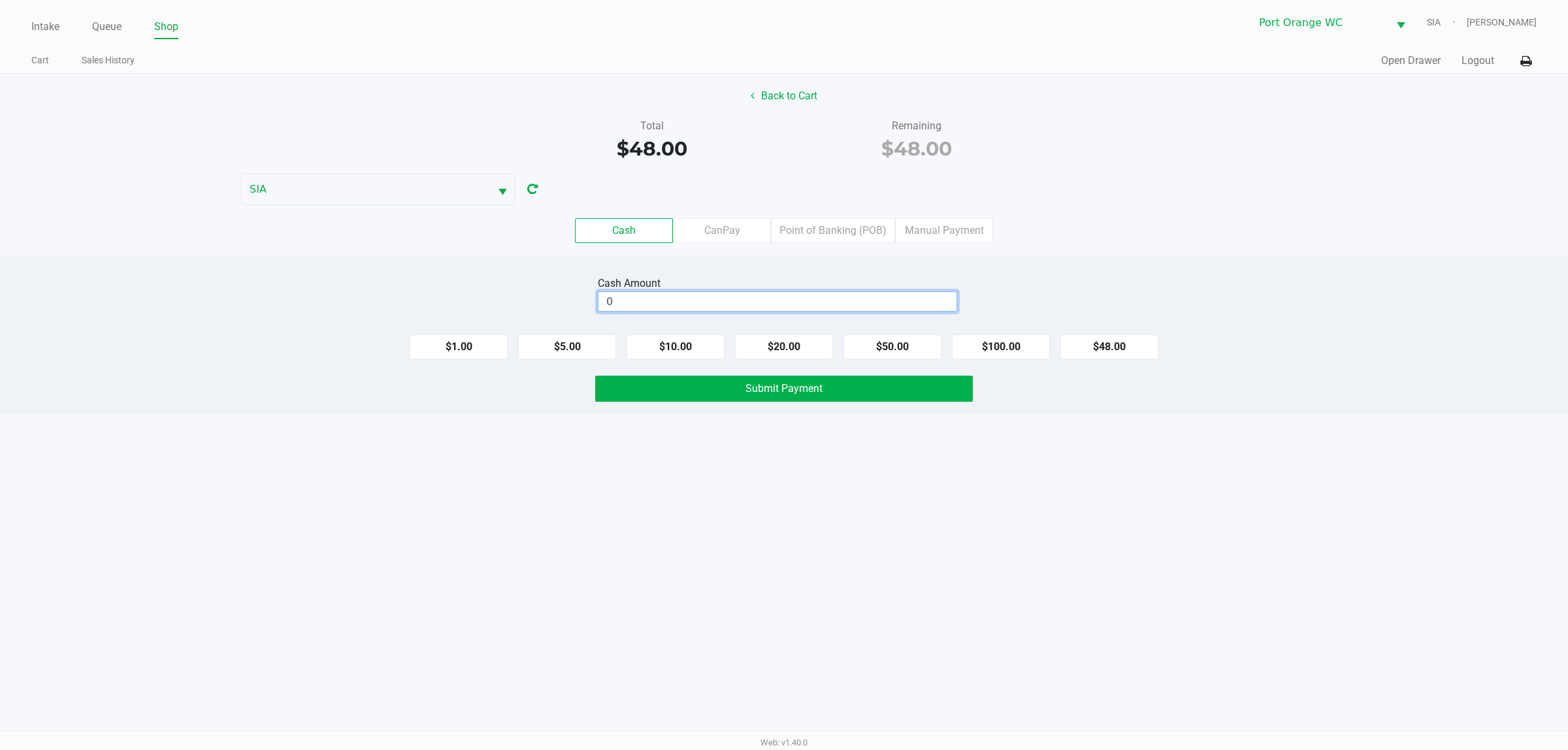
click at [699, 308] on input "0" at bounding box center [777, 301] width 358 height 19
type input "$60.00"
click at [834, 383] on button "Submit Payment" at bounding box center [784, 388] width 378 height 26
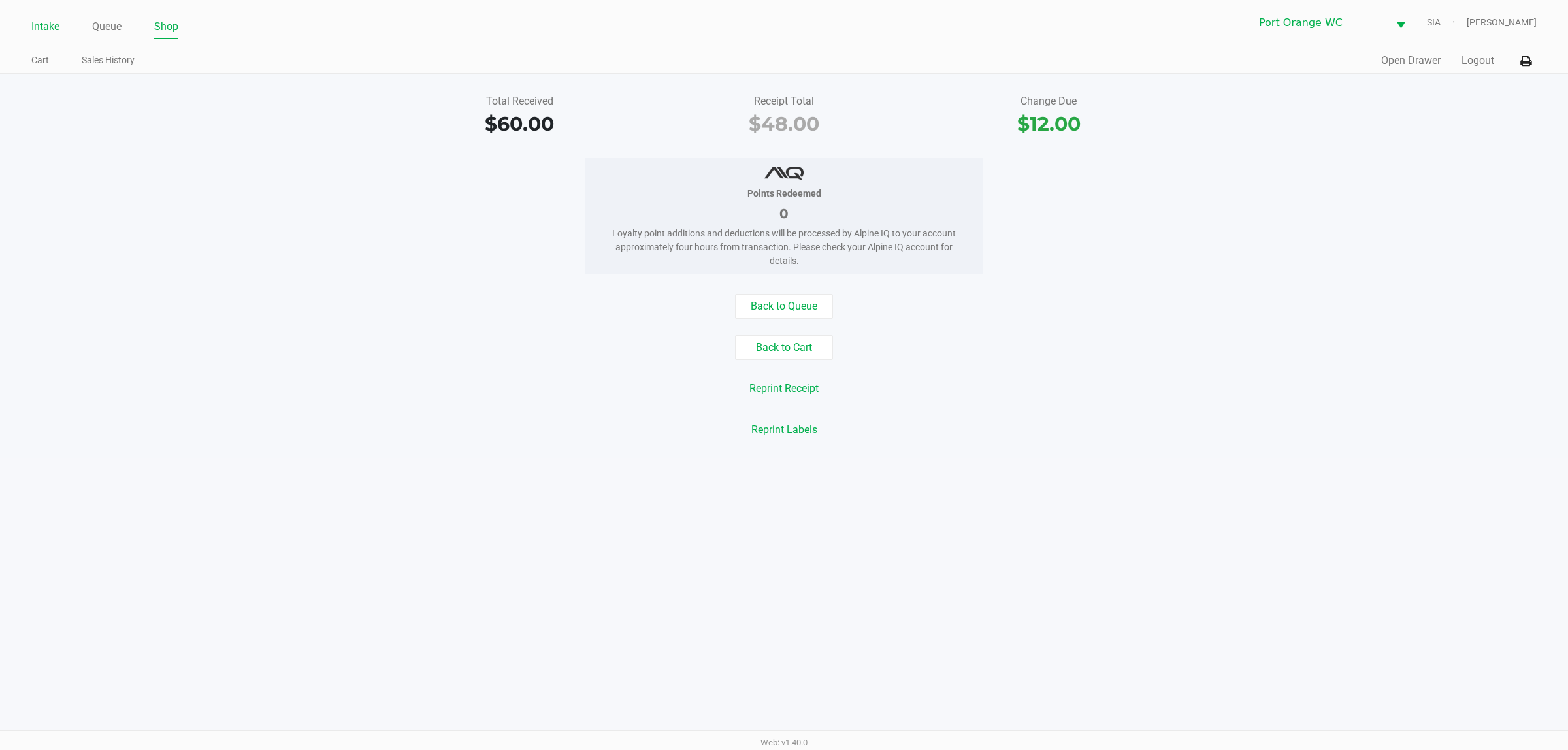
click at [44, 20] on link "Intake" at bounding box center [45, 27] width 28 height 19
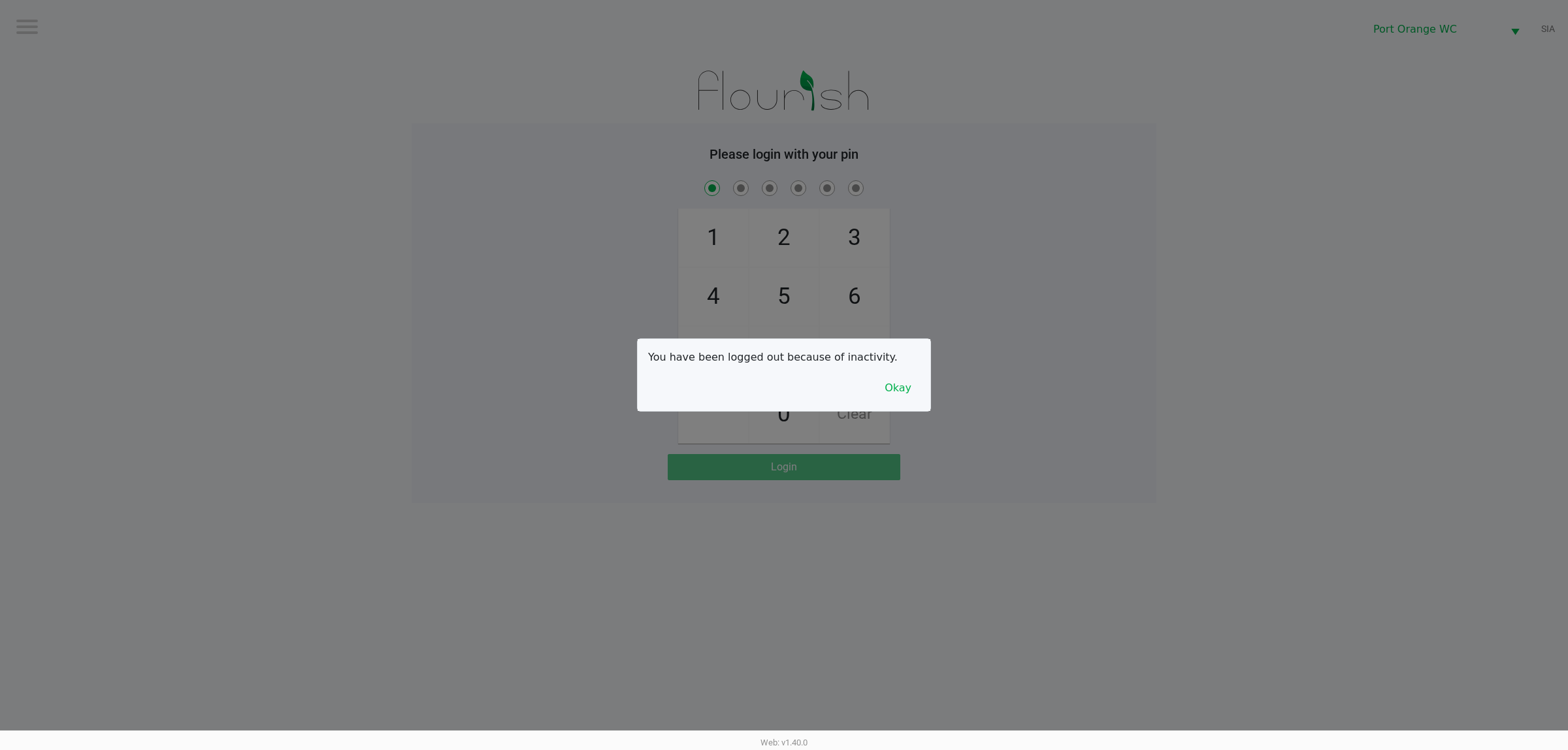
checkbox input "true"
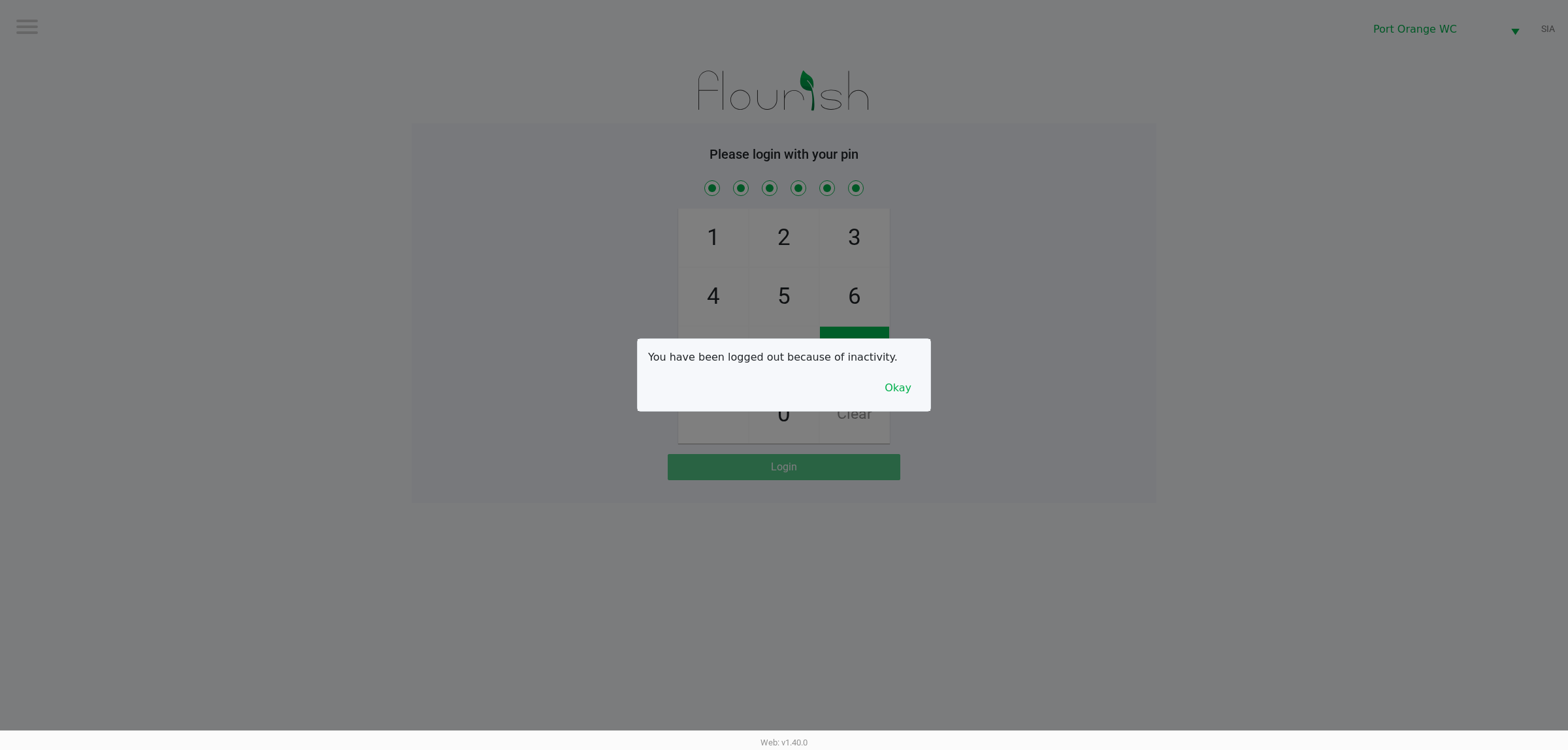
checkbox input "true"
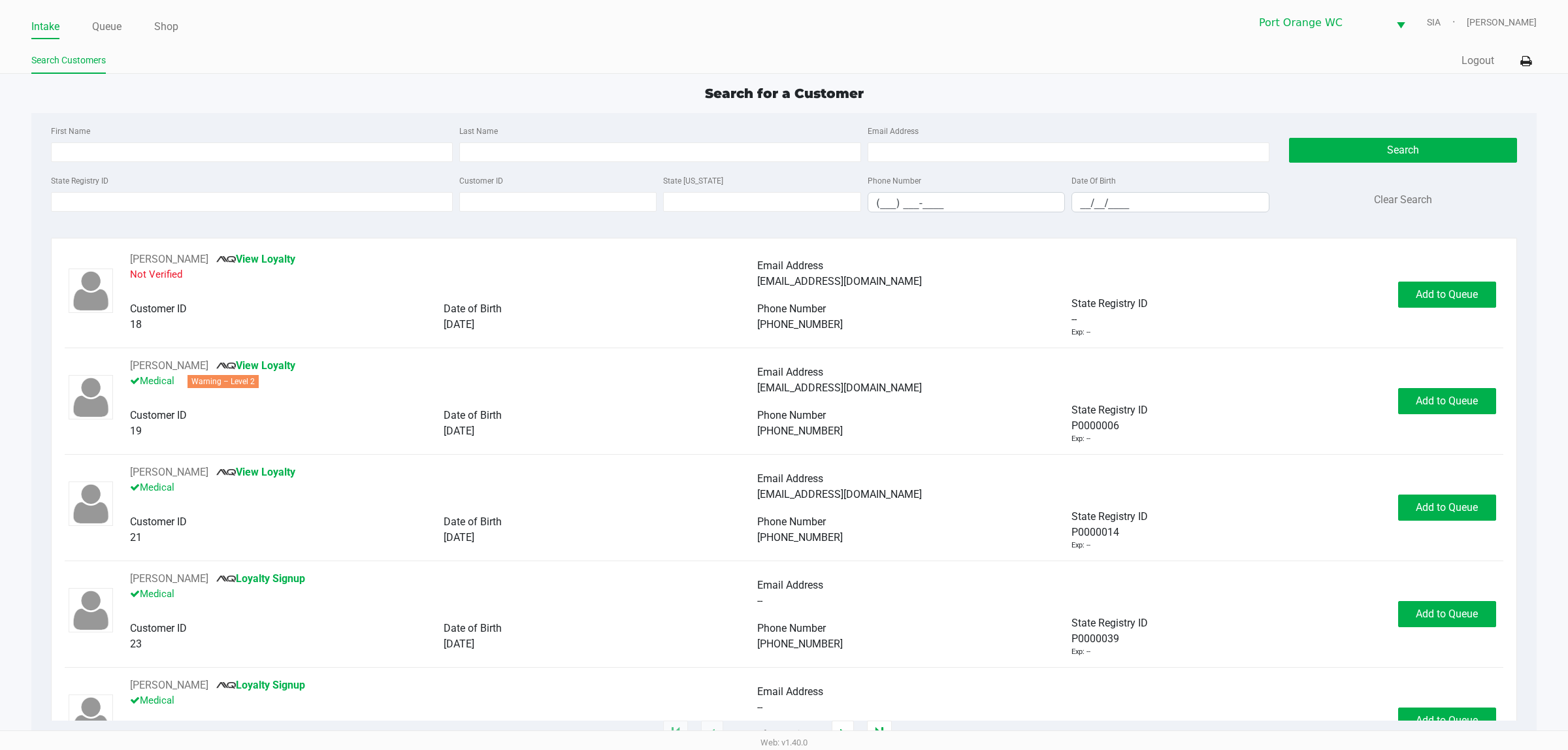
click at [197, 191] on div "State Registry ID" at bounding box center [252, 193] width 408 height 40
click at [204, 203] on input "State Registry ID" at bounding box center [251, 202] width 401 height 19
click at [215, 196] on input "State Registry ID" at bounding box center [251, 202] width 401 height 19
click at [204, 203] on input "State Registry ID" at bounding box center [251, 202] width 401 height 19
click at [187, 203] on input "State Registry ID" at bounding box center [251, 202] width 401 height 19
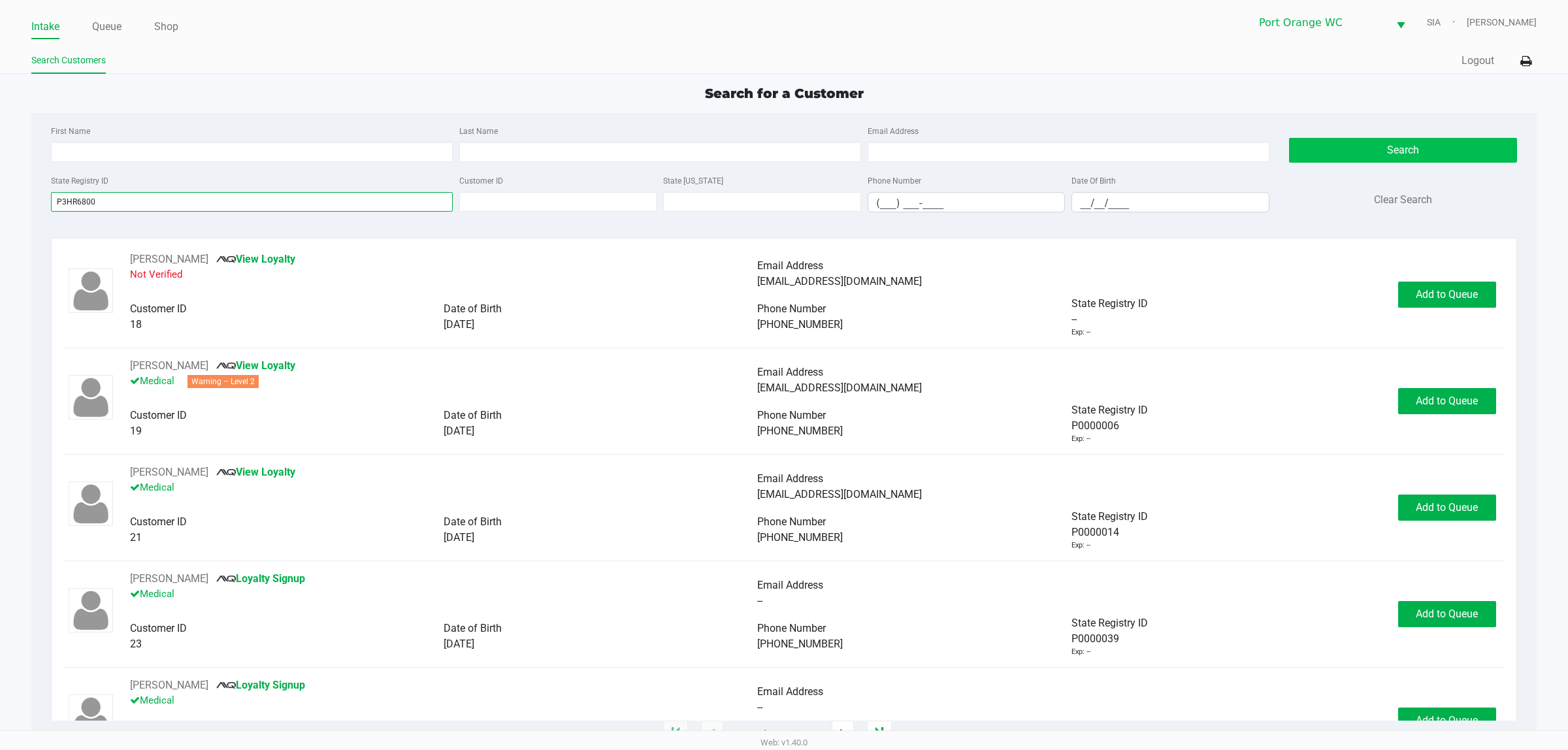
type input "P3HR6800"
click at [1406, 155] on button "Search" at bounding box center [1403, 150] width 228 height 25
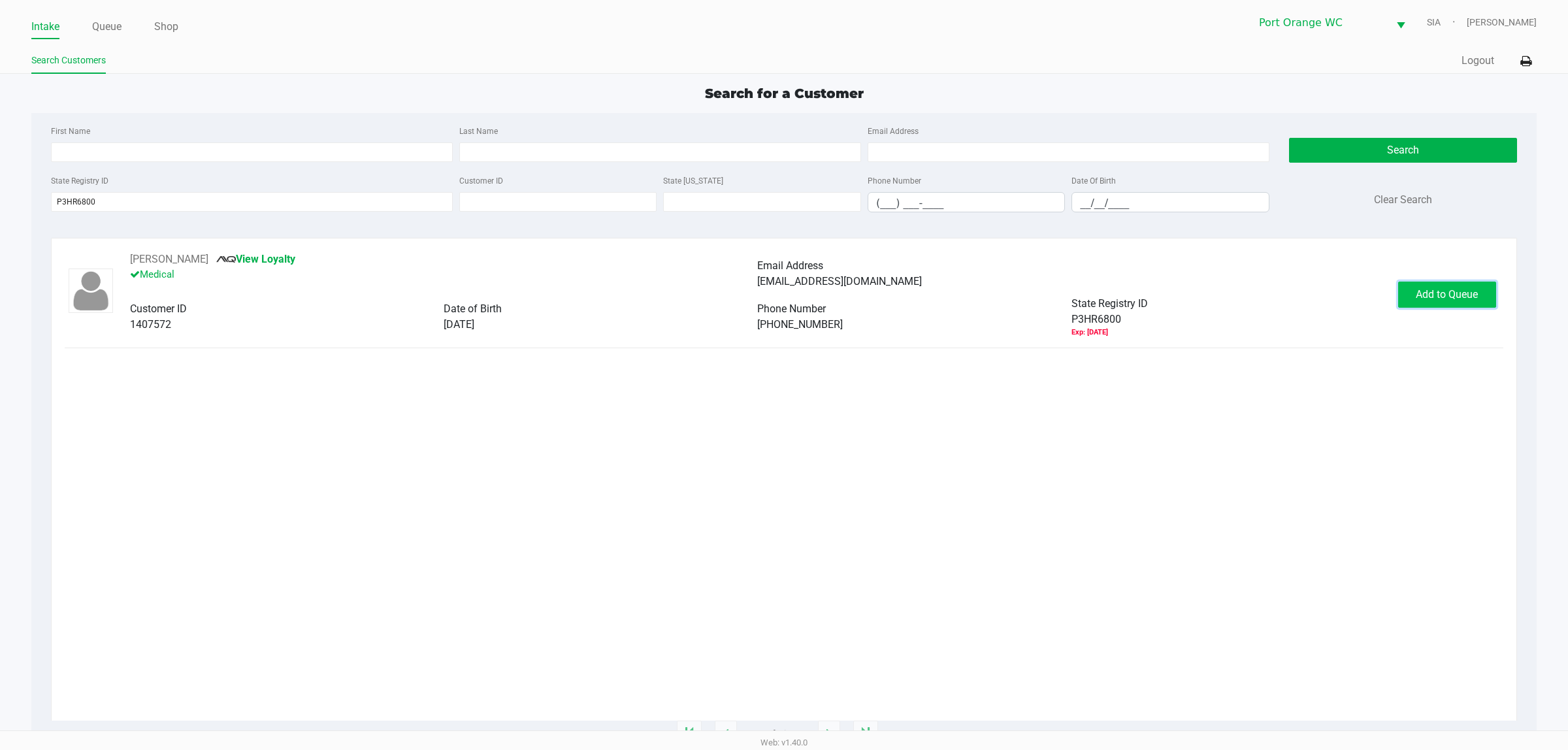
click at [1438, 294] on span "Add to Queue" at bounding box center [1447, 294] width 62 height 13
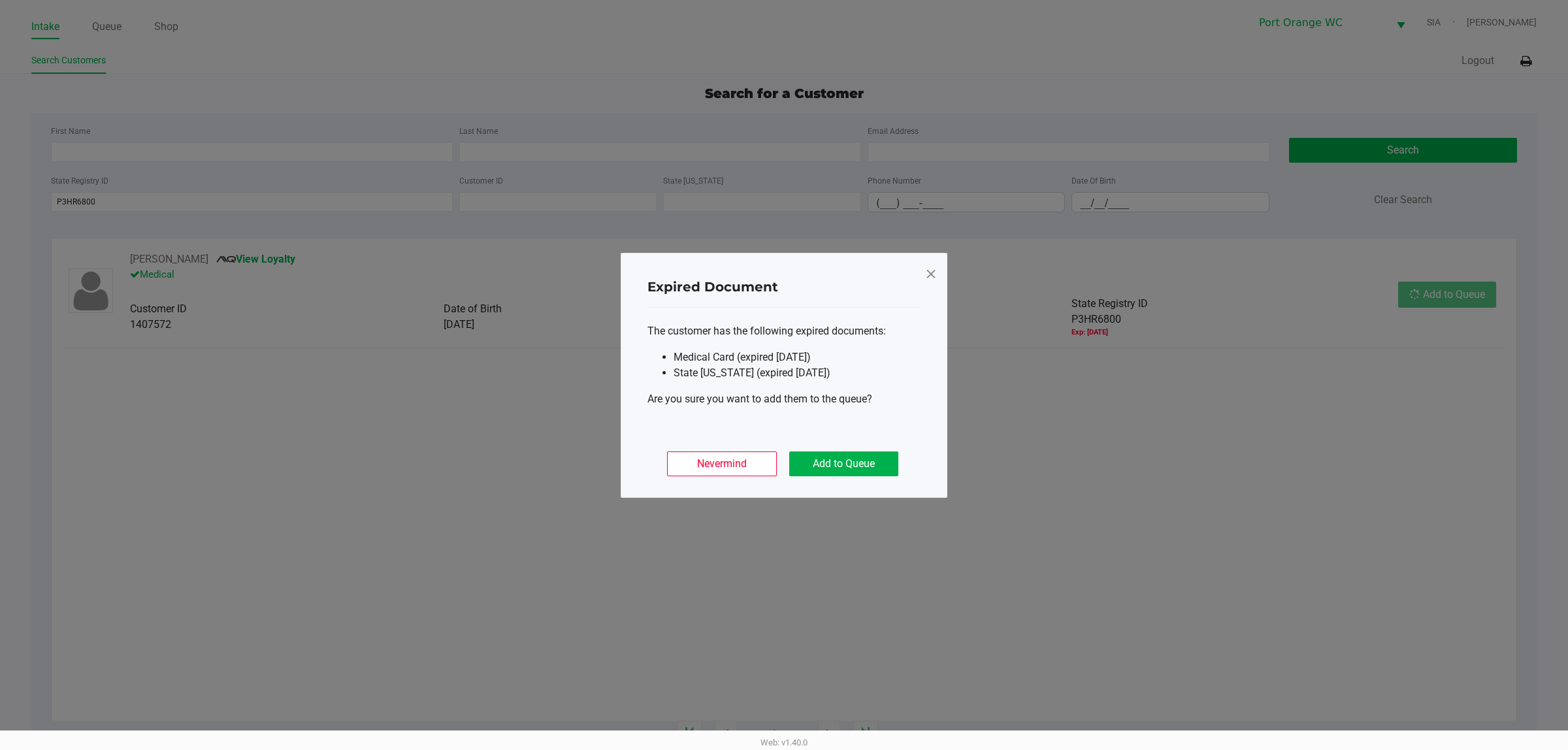
click at [1438, 294] on ngb-modal-window "Expired Document The customer has the following expired documents: Medical Card…" at bounding box center [784, 375] width 1568 height 750
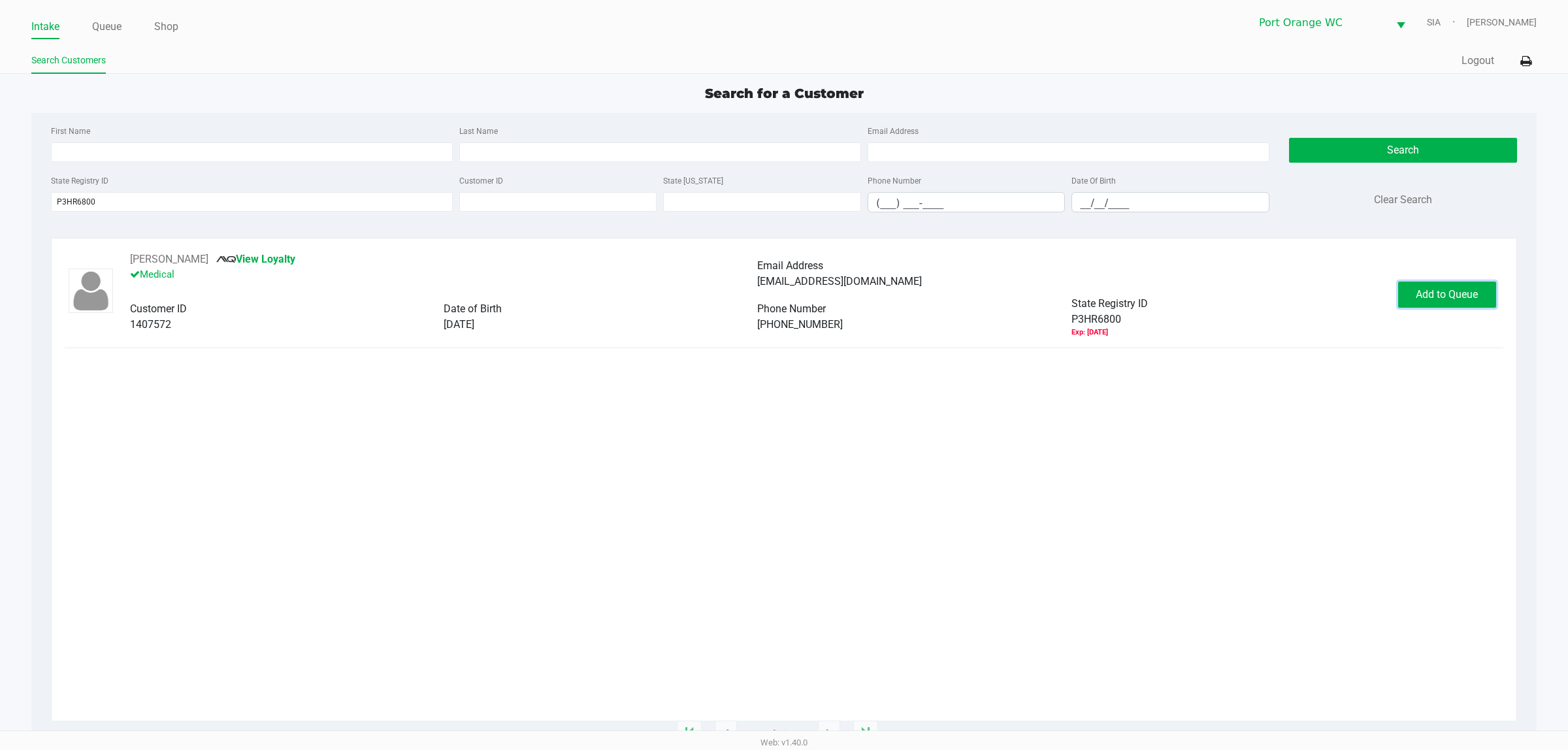
click at [1438, 294] on span "Add to Queue" at bounding box center [1447, 294] width 62 height 13
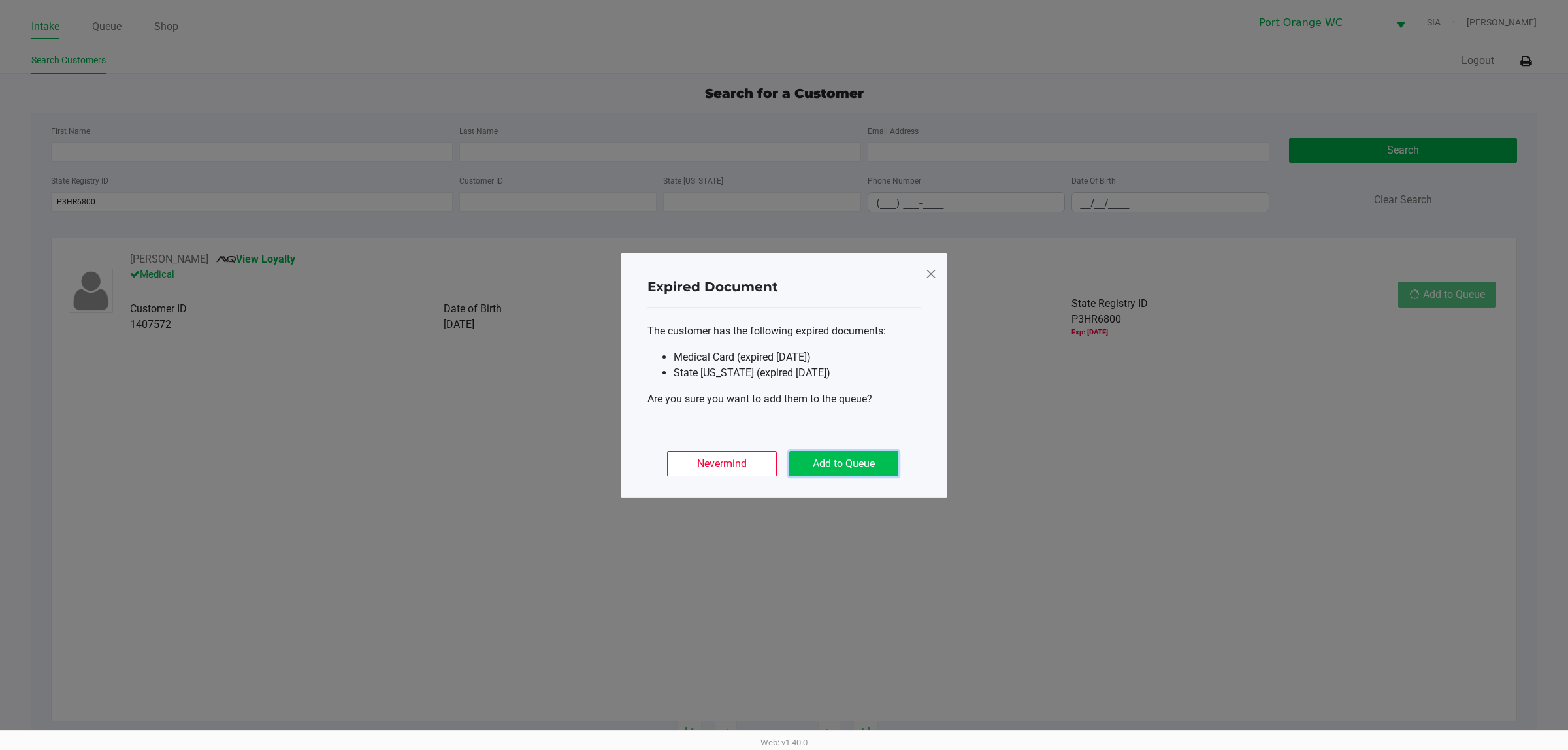
click at [831, 468] on button "Add to Queue" at bounding box center [844, 463] width 109 height 25
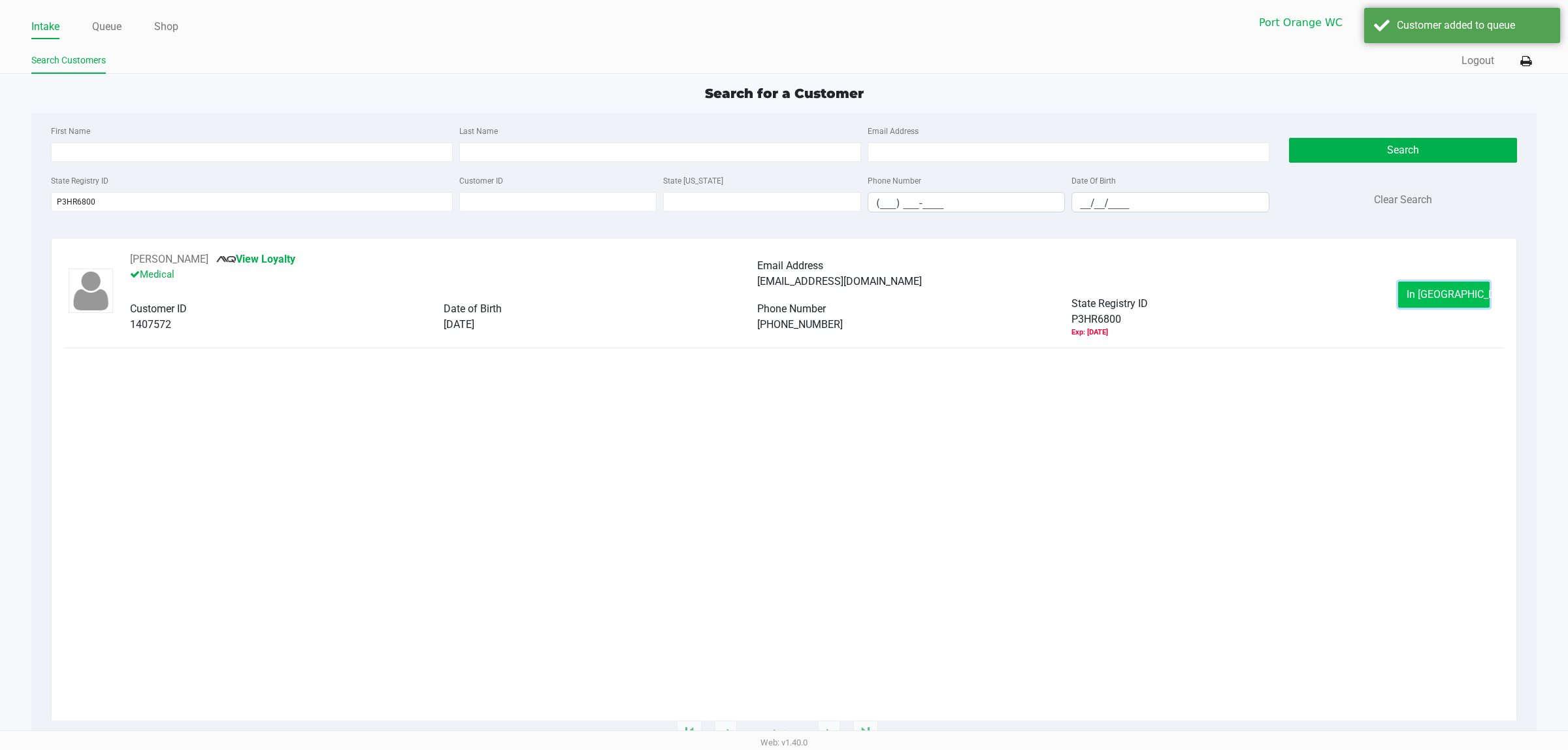
click at [1436, 293] on span "In Queue" at bounding box center [1461, 294] width 109 height 13
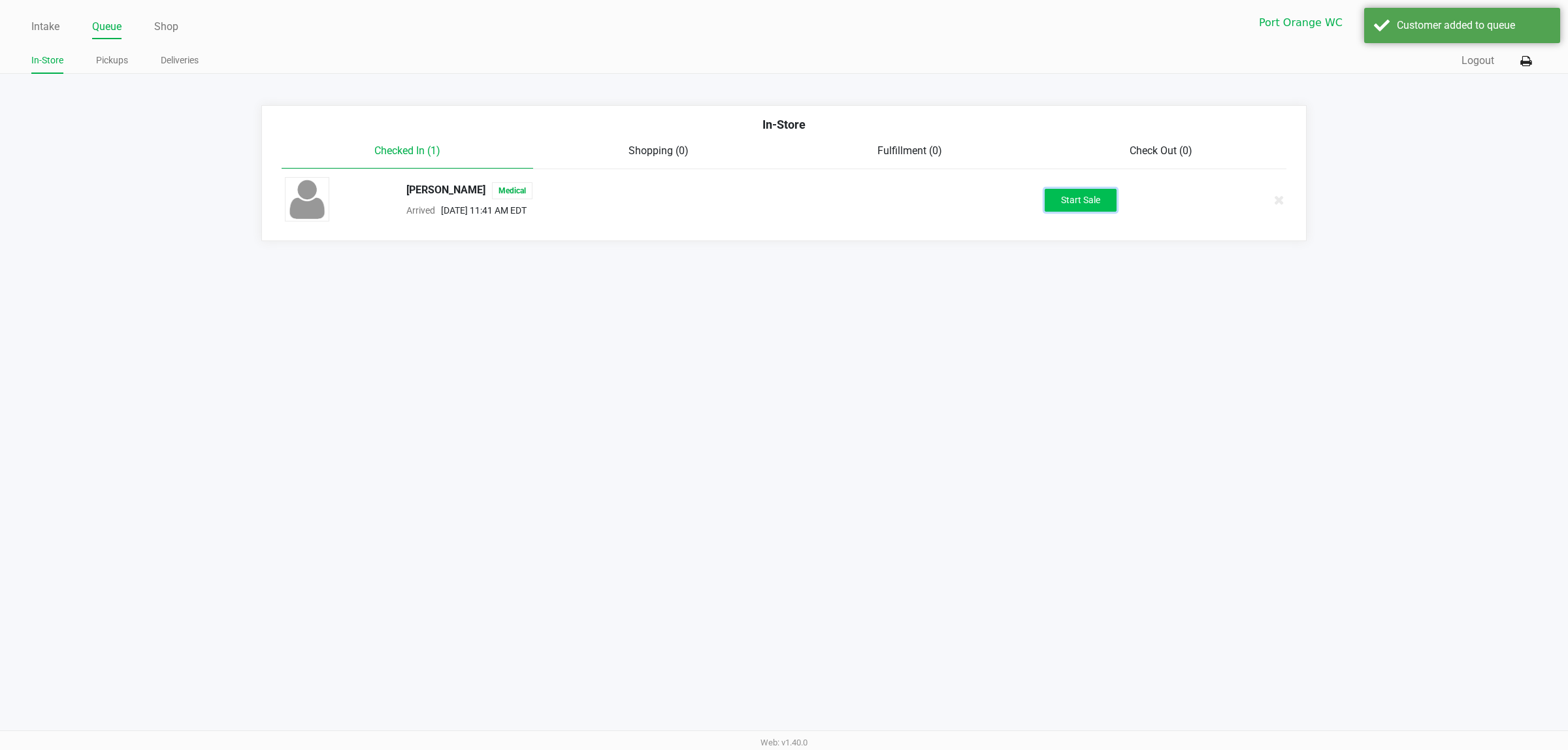
click at [1068, 206] on button "Start Sale" at bounding box center [1081, 200] width 72 height 23
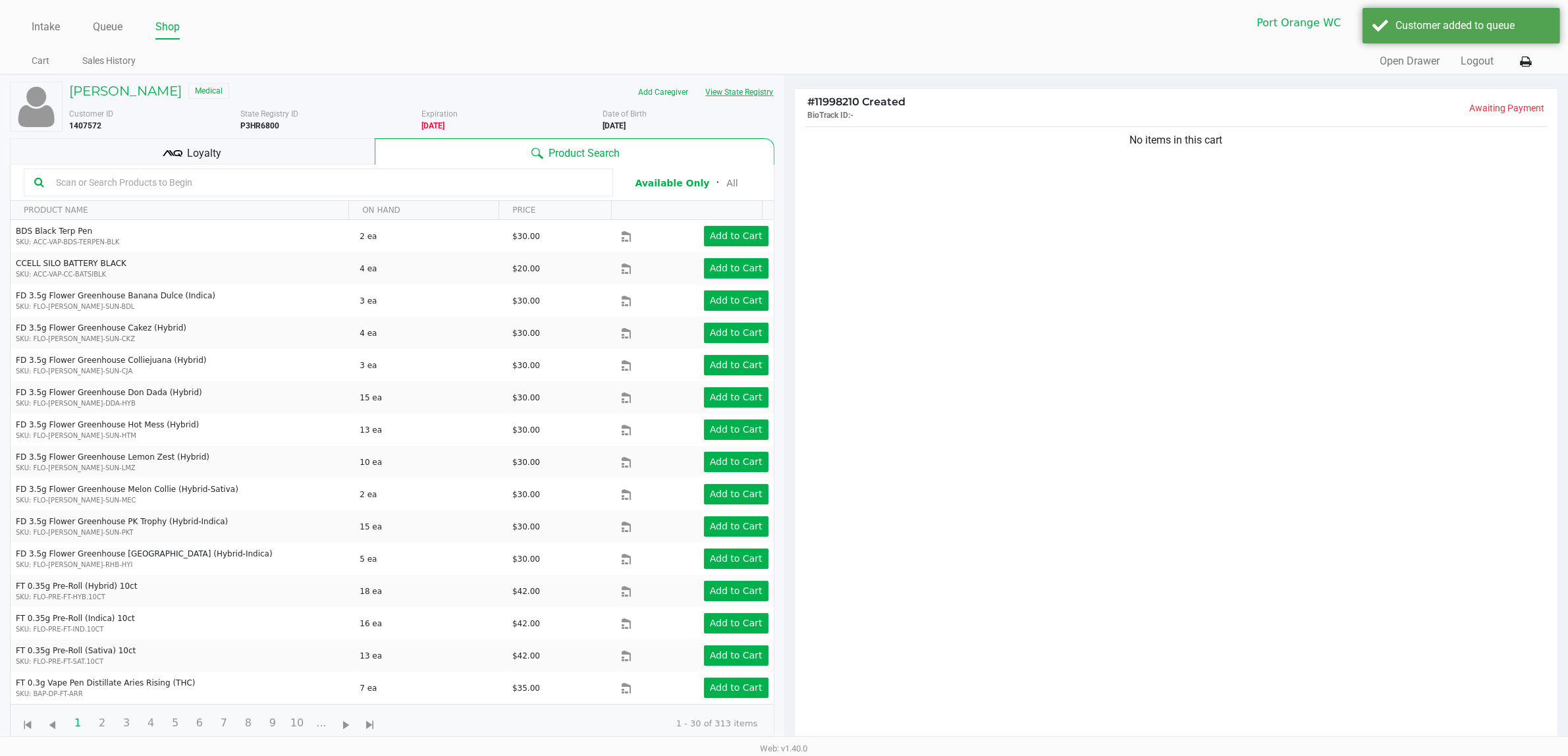
click at [739, 92] on button "View State Registry" at bounding box center [736, 92] width 77 height 21
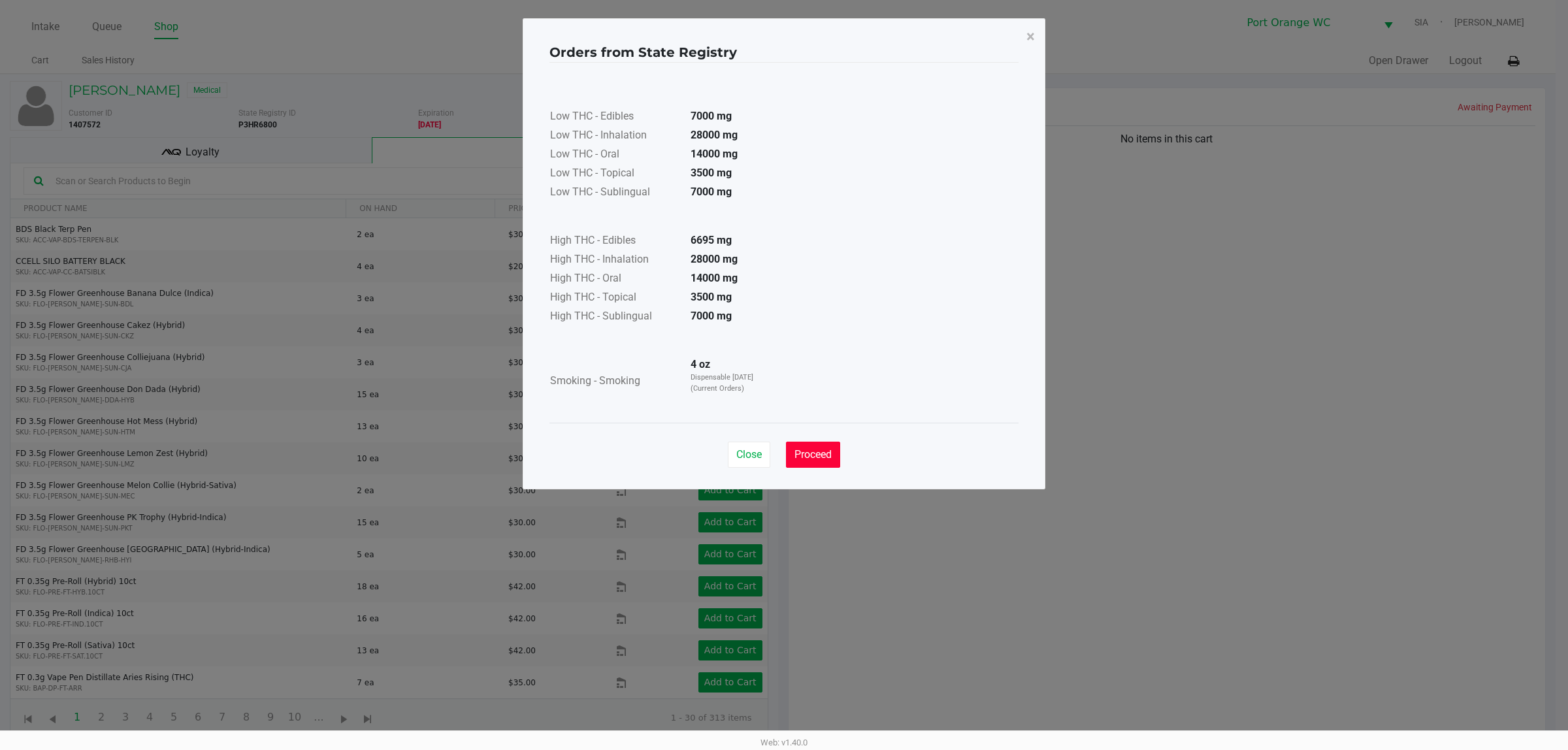
click at [827, 453] on span "Proceed" at bounding box center [813, 454] width 37 height 13
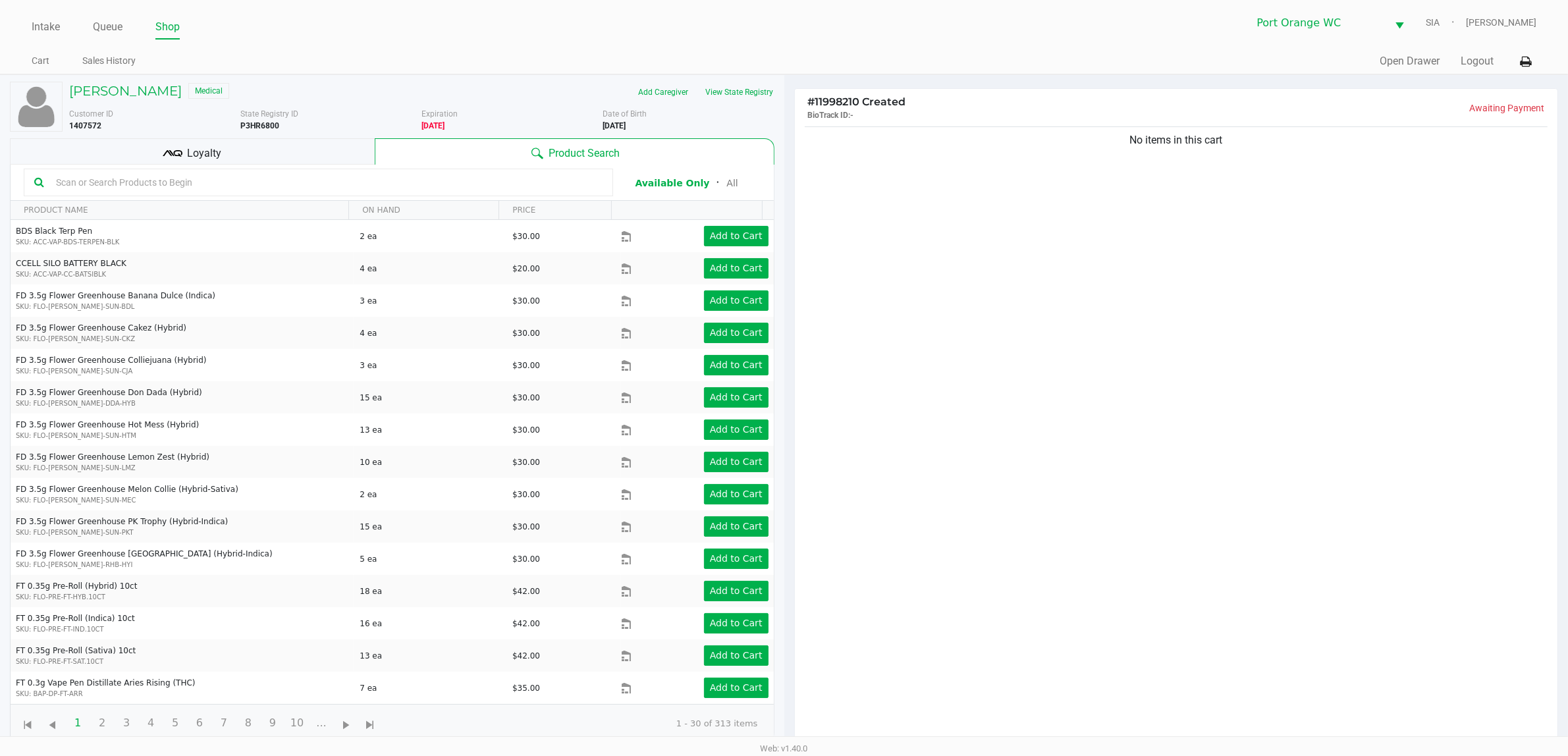
drag, startPoint x: 902, startPoint y: 390, endPoint x: 926, endPoint y: 362, distance: 36.9
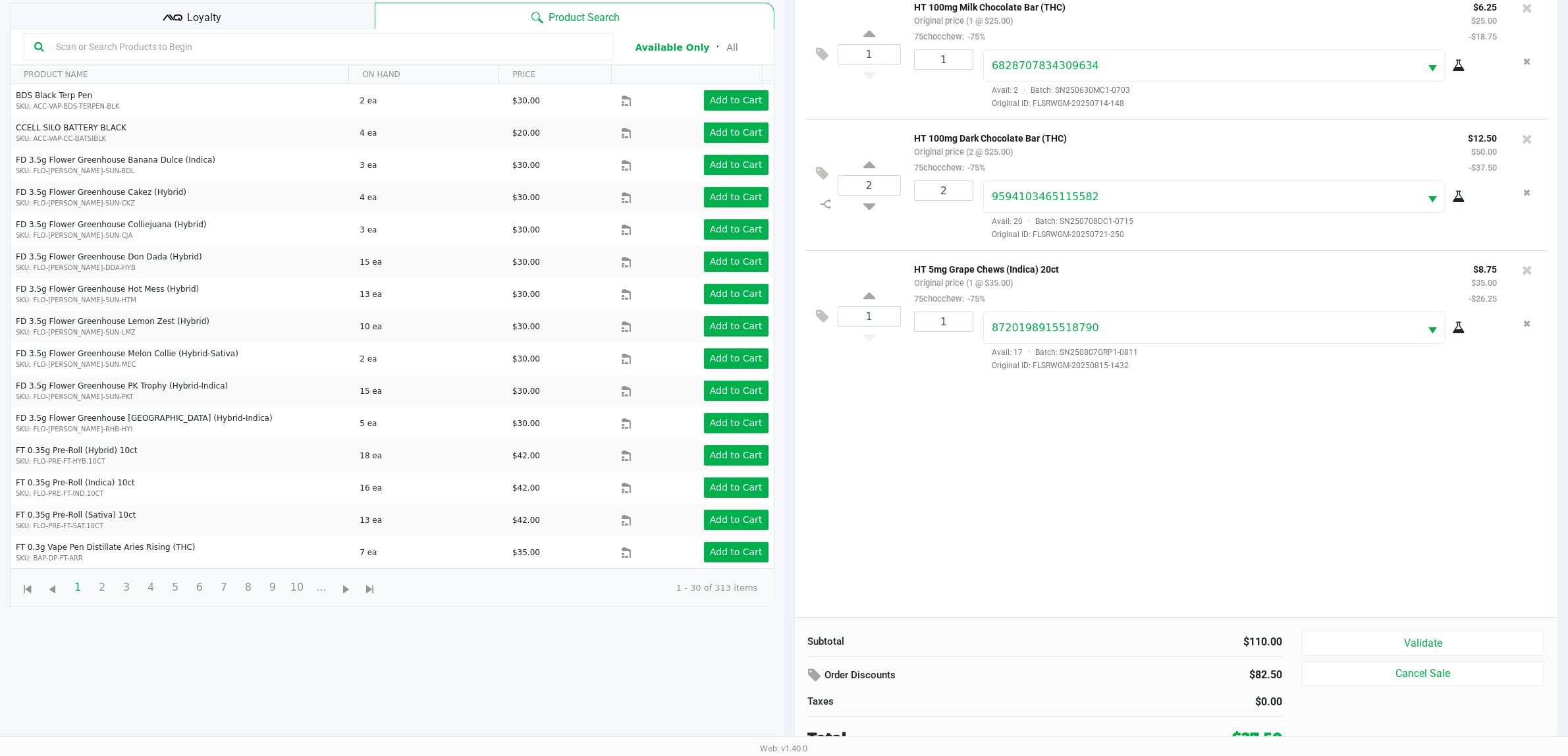
scroll to position [143, 0]
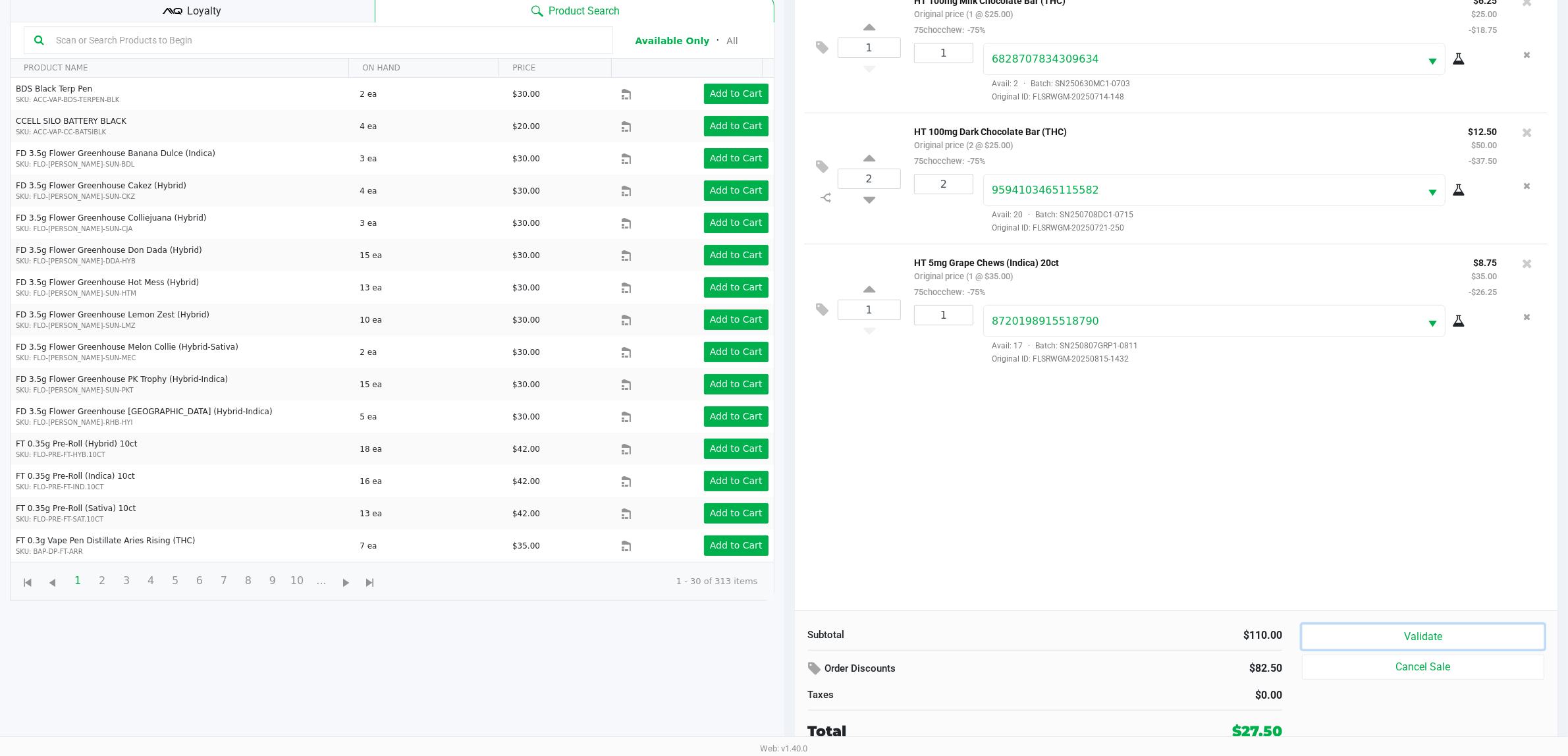
click at [1439, 631] on button "Validate" at bounding box center [1422, 637] width 242 height 25
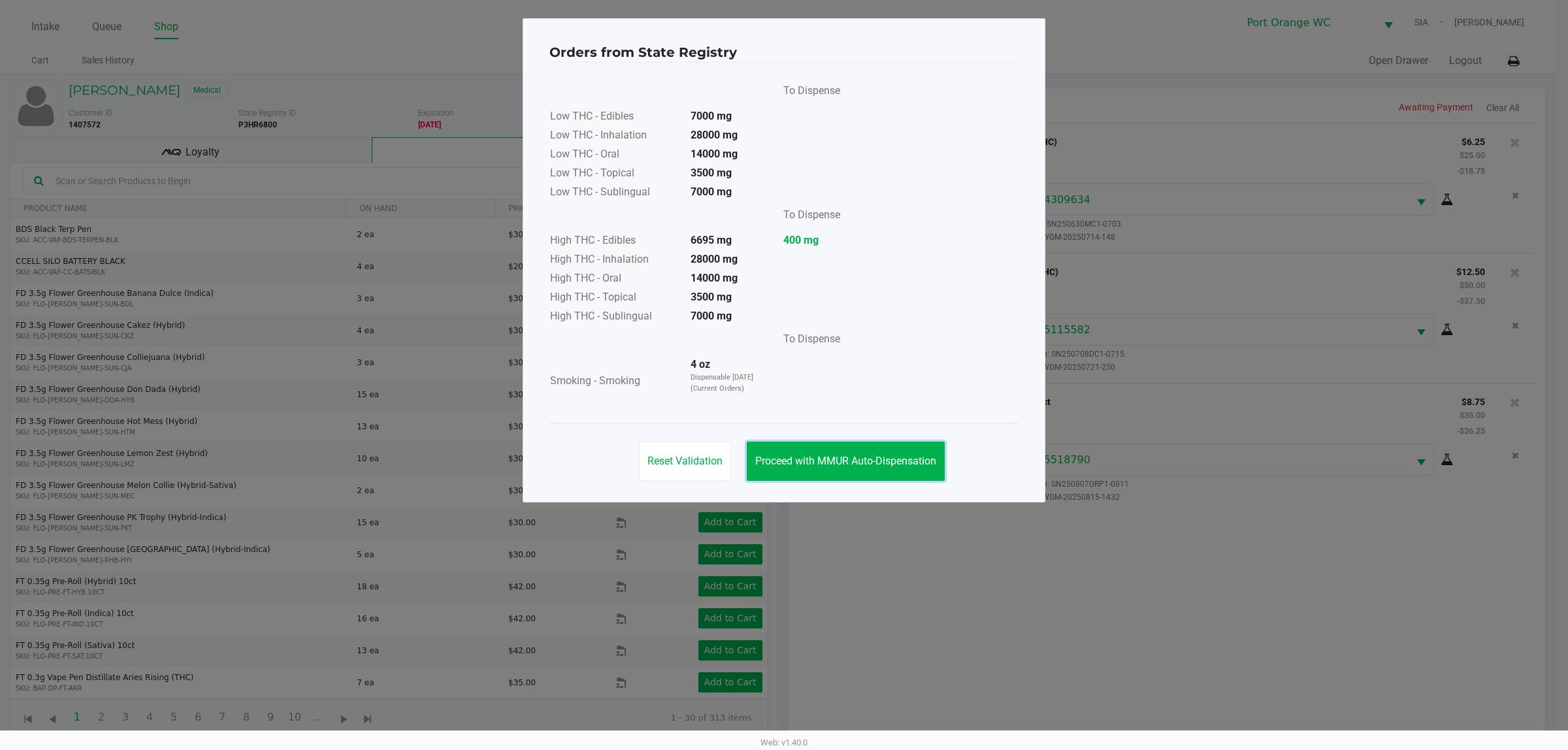
drag, startPoint x: 896, startPoint y: 448, endPoint x: 918, endPoint y: 465, distance: 27.8
click at [896, 449] on button "Proceed with MMUR Auto-Dispensation" at bounding box center [846, 461] width 198 height 39
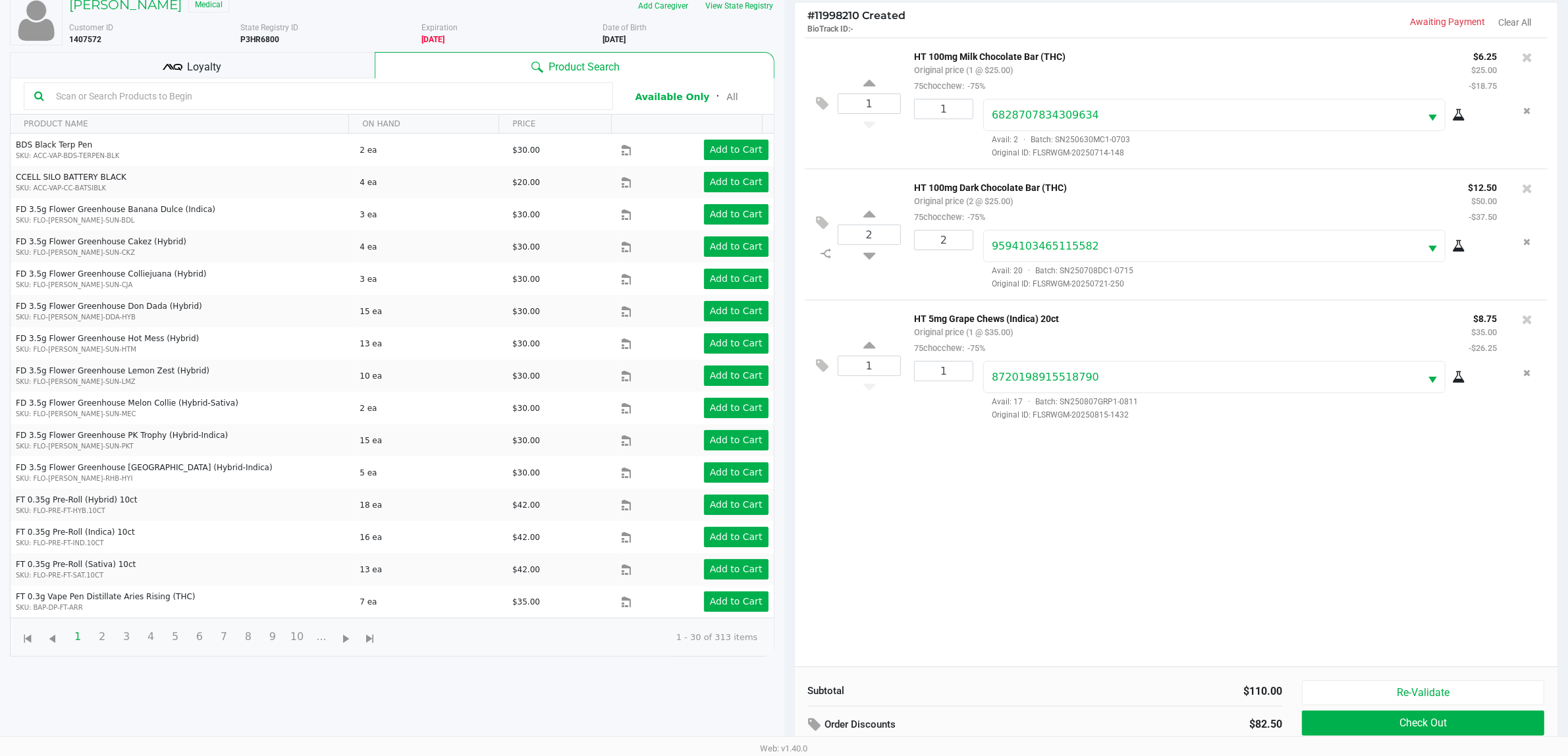
scroll to position [143, 0]
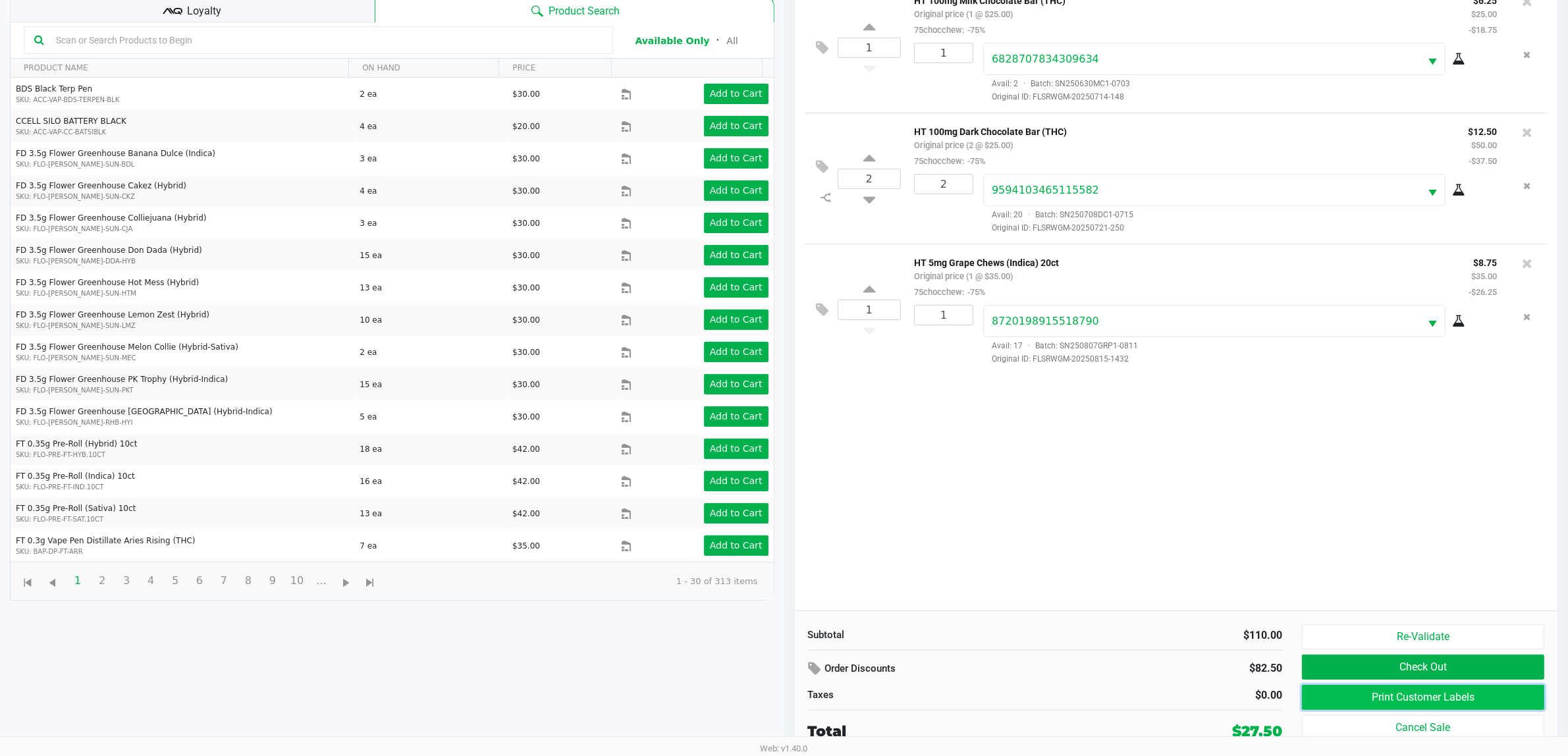
click at [1434, 694] on button "Print Customer Labels" at bounding box center [1422, 697] width 242 height 25
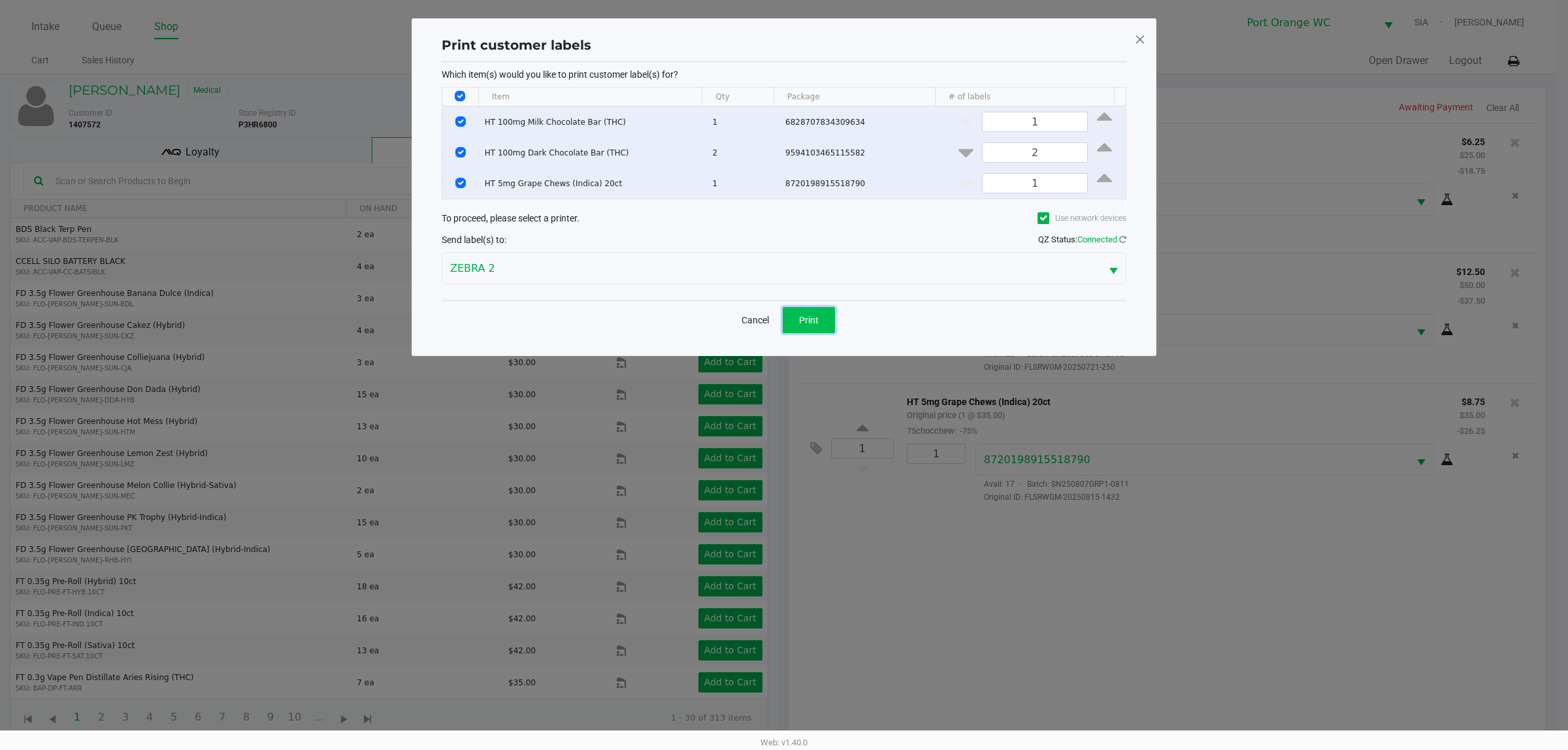
click at [804, 324] on span "Print" at bounding box center [809, 320] width 19 height 10
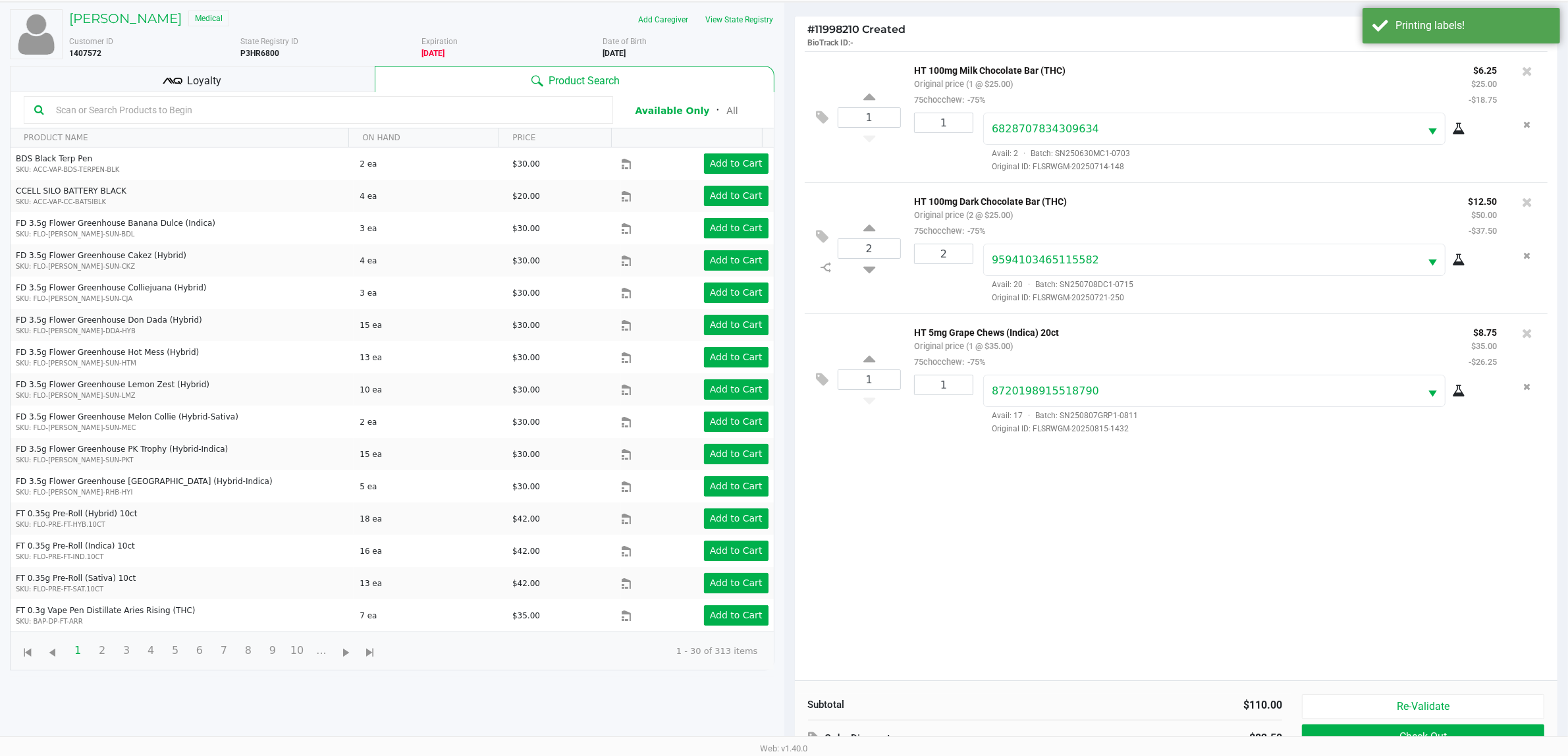
scroll to position [143, 0]
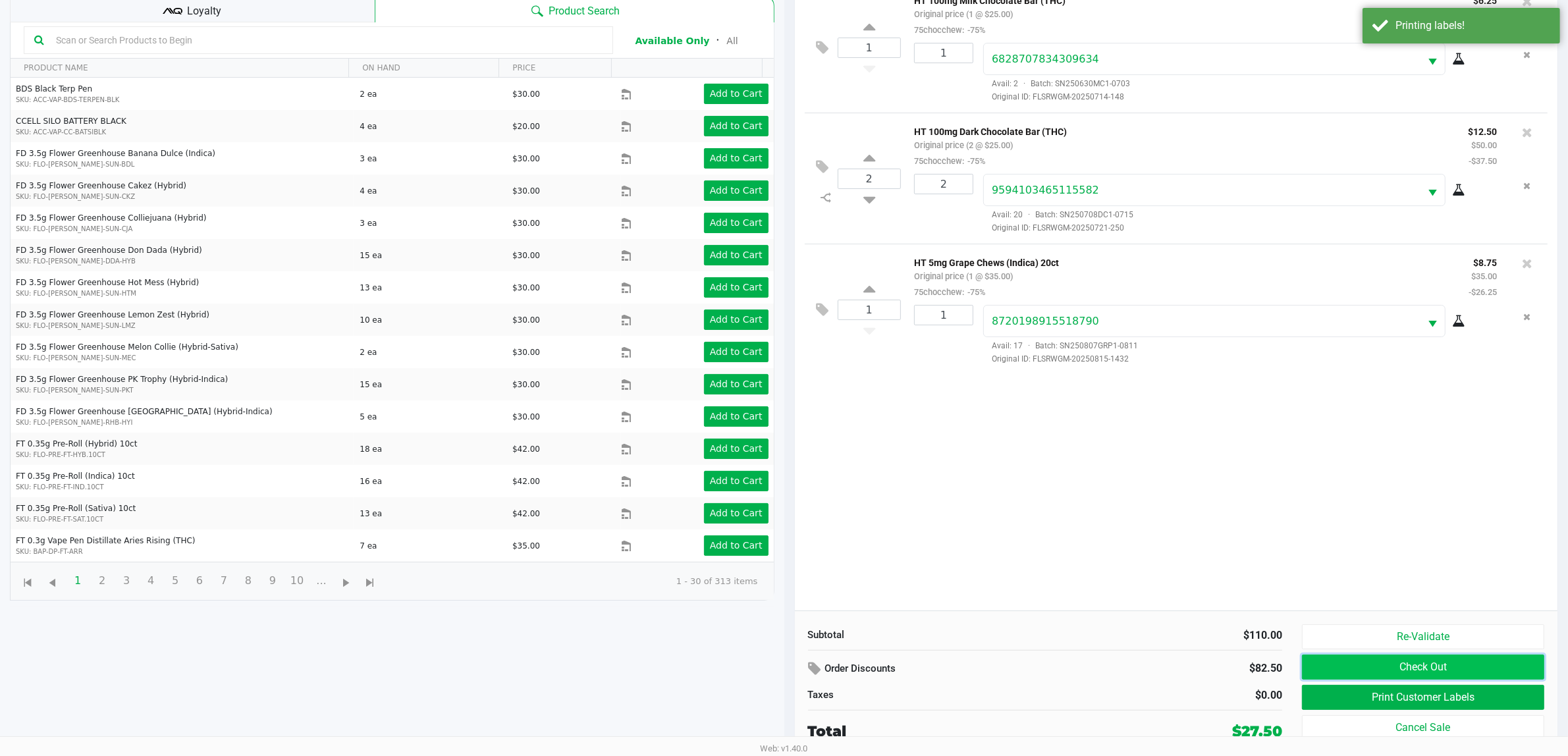
click at [1427, 667] on button "Check Out" at bounding box center [1422, 667] width 242 height 25
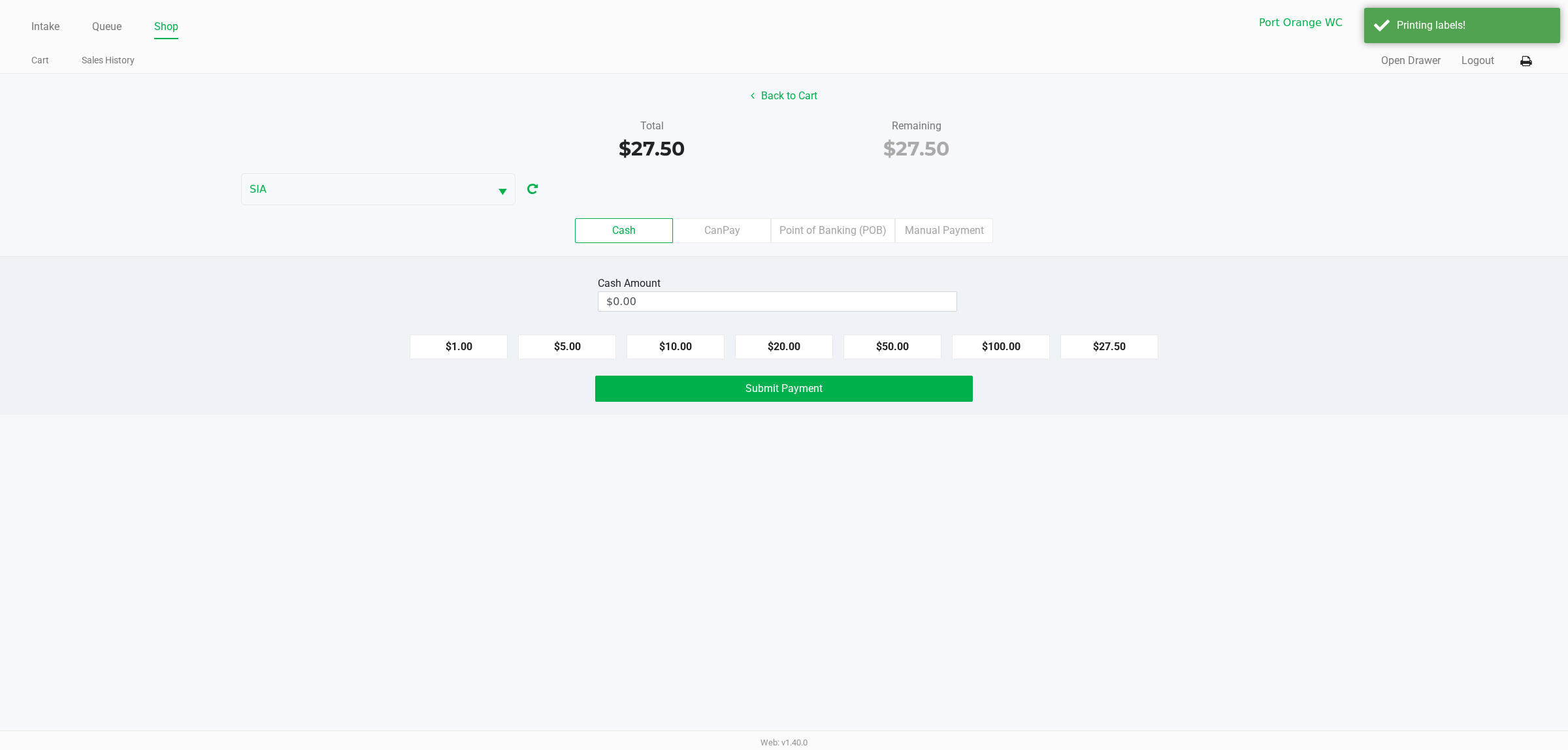
click at [843, 248] on div "Cash CanPay Point of Banking (POB) Manual Payment" at bounding box center [784, 230] width 1587 height 51
drag, startPoint x: 894, startPoint y: 198, endPoint x: 880, endPoint y: 212, distance: 19.8
click at [882, 210] on div "Back to Cart Total $27.50 Remaining $27.50 SIA Cash CanPay Point of Banking (PO…" at bounding box center [784, 165] width 1568 height 182
click at [869, 217] on div "Cash CanPay Point of Banking (POB) Manual Payment" at bounding box center [784, 230] width 1587 height 51
click at [854, 241] on label "Point of Banking (POB)" at bounding box center [833, 230] width 124 height 25
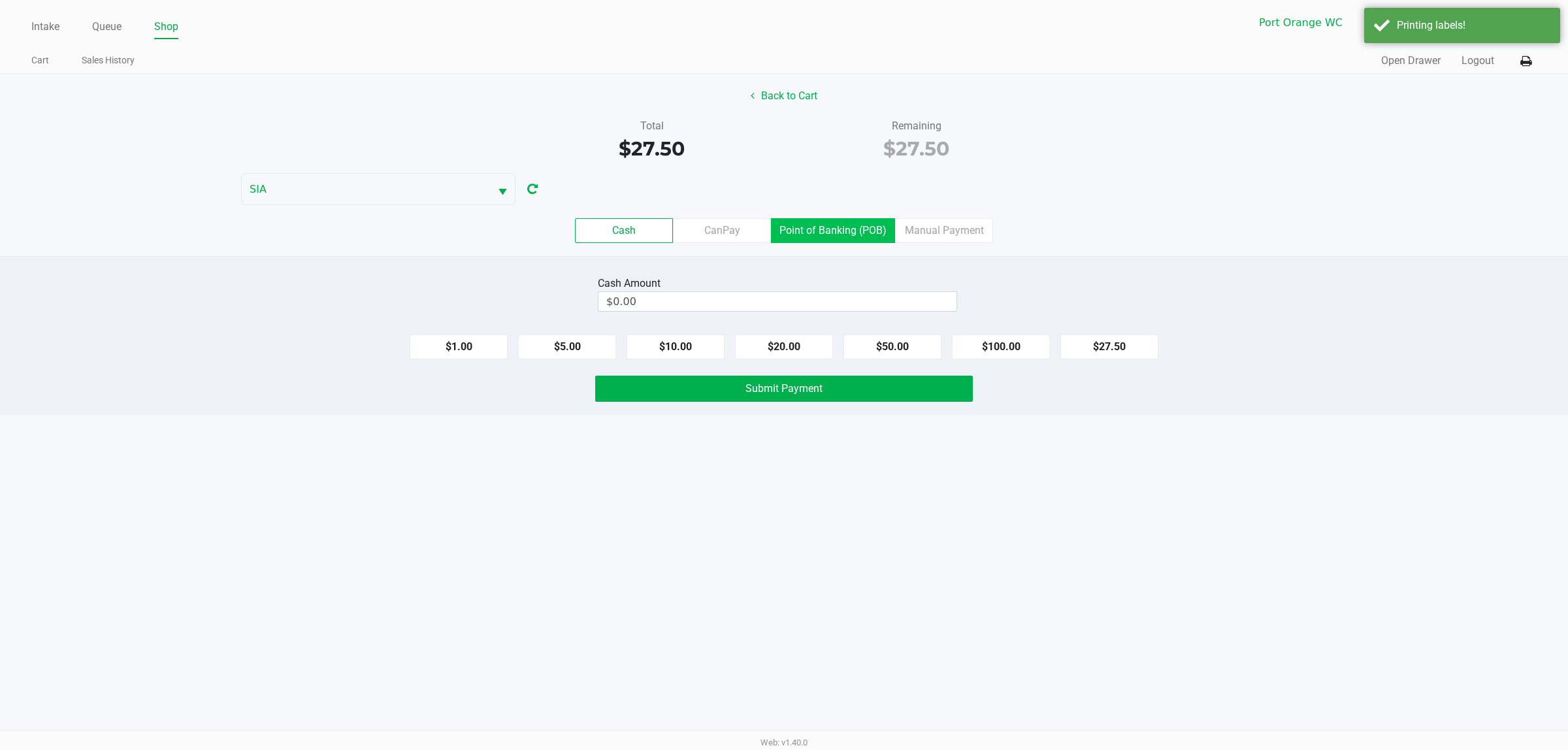
click at [0, 0] on 7 "Point of Banking (POB)" at bounding box center [0, 0] width 0 height 0
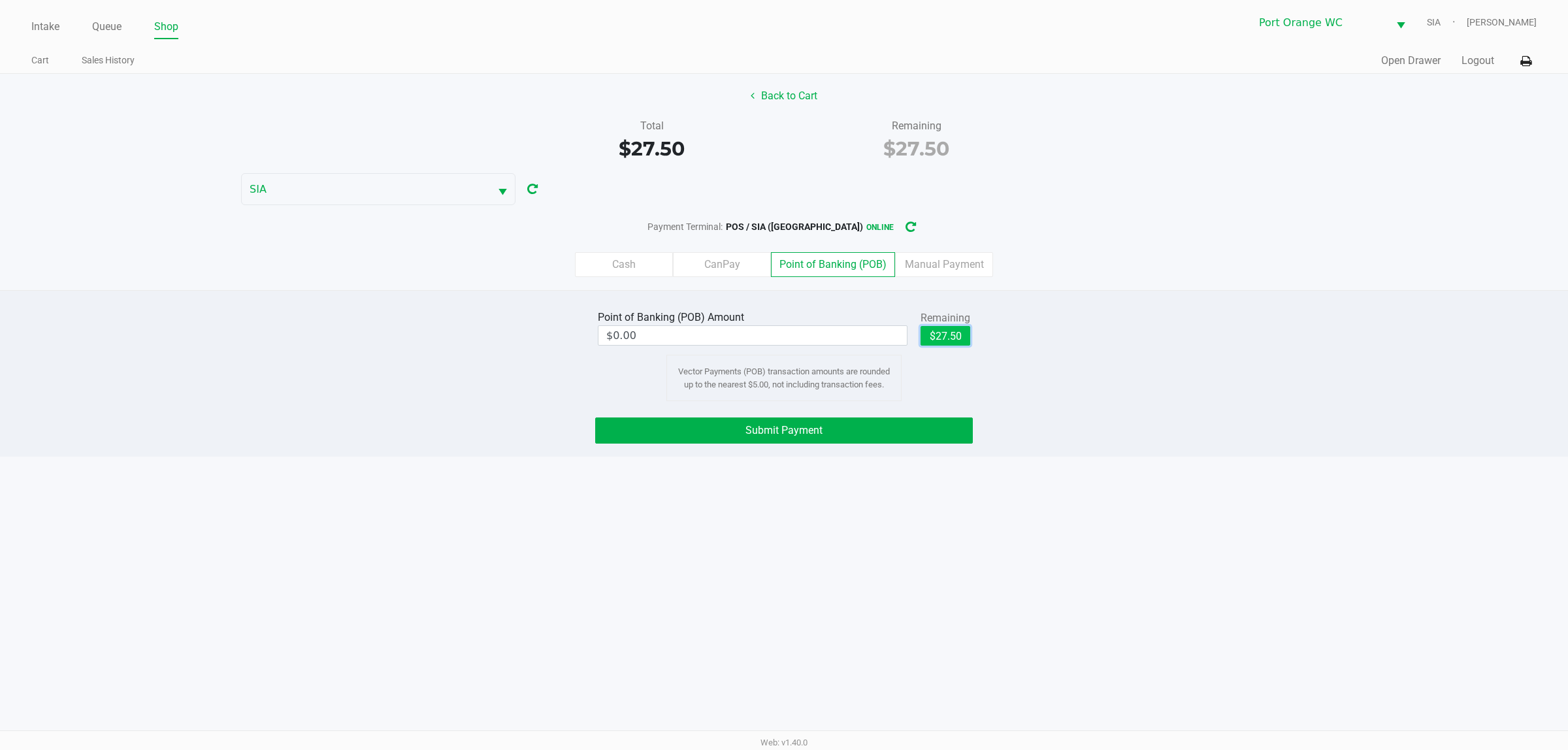
click at [945, 337] on button "$27.50" at bounding box center [945, 336] width 50 height 19
type input "$27.50"
drag, startPoint x: 778, startPoint y: 426, endPoint x: 691, endPoint y: 442, distance: 88.5
click at [778, 427] on span "Submit Payment" at bounding box center [784, 430] width 77 height 13
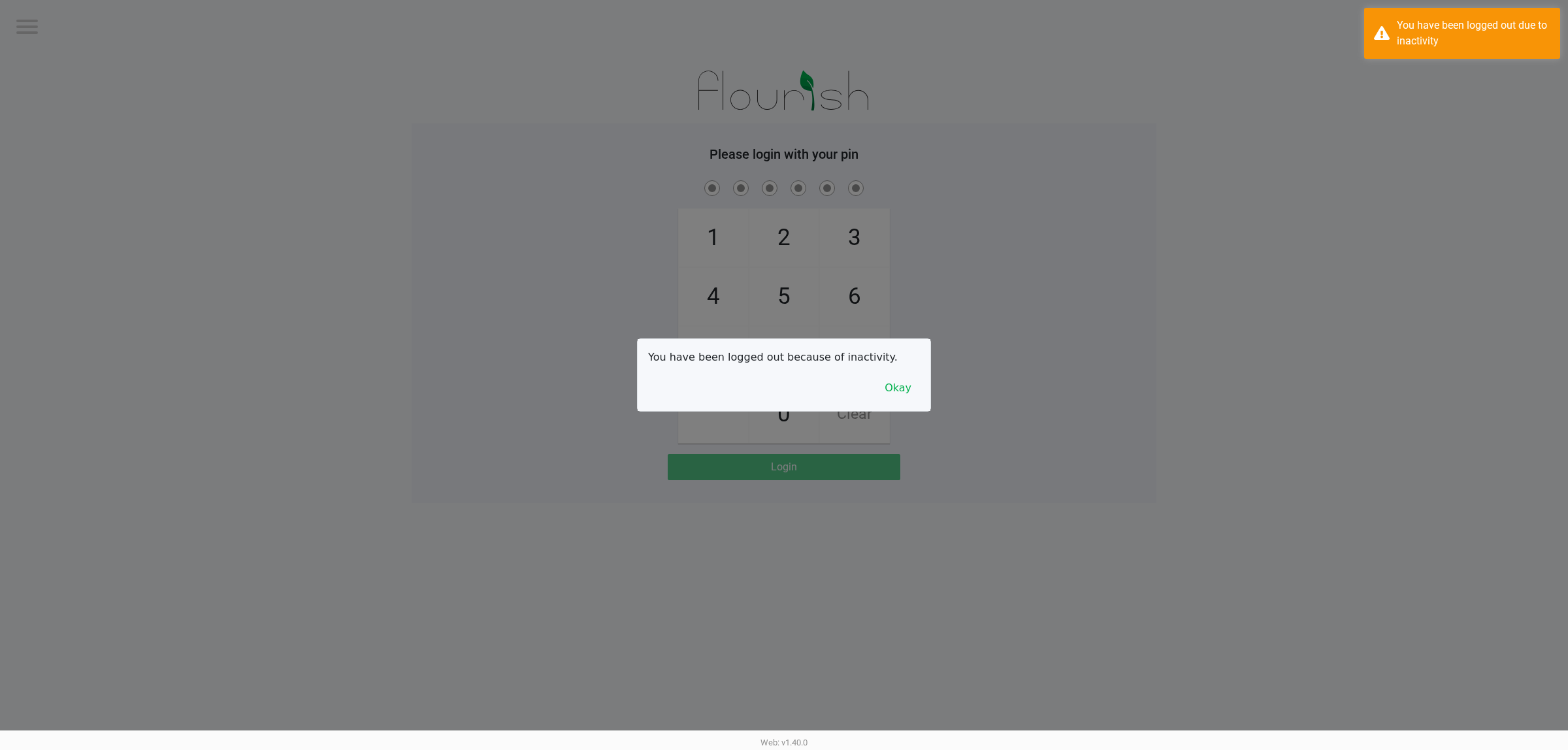
click at [127, 419] on div at bounding box center [784, 375] width 1568 height 750
checkbox input "true"
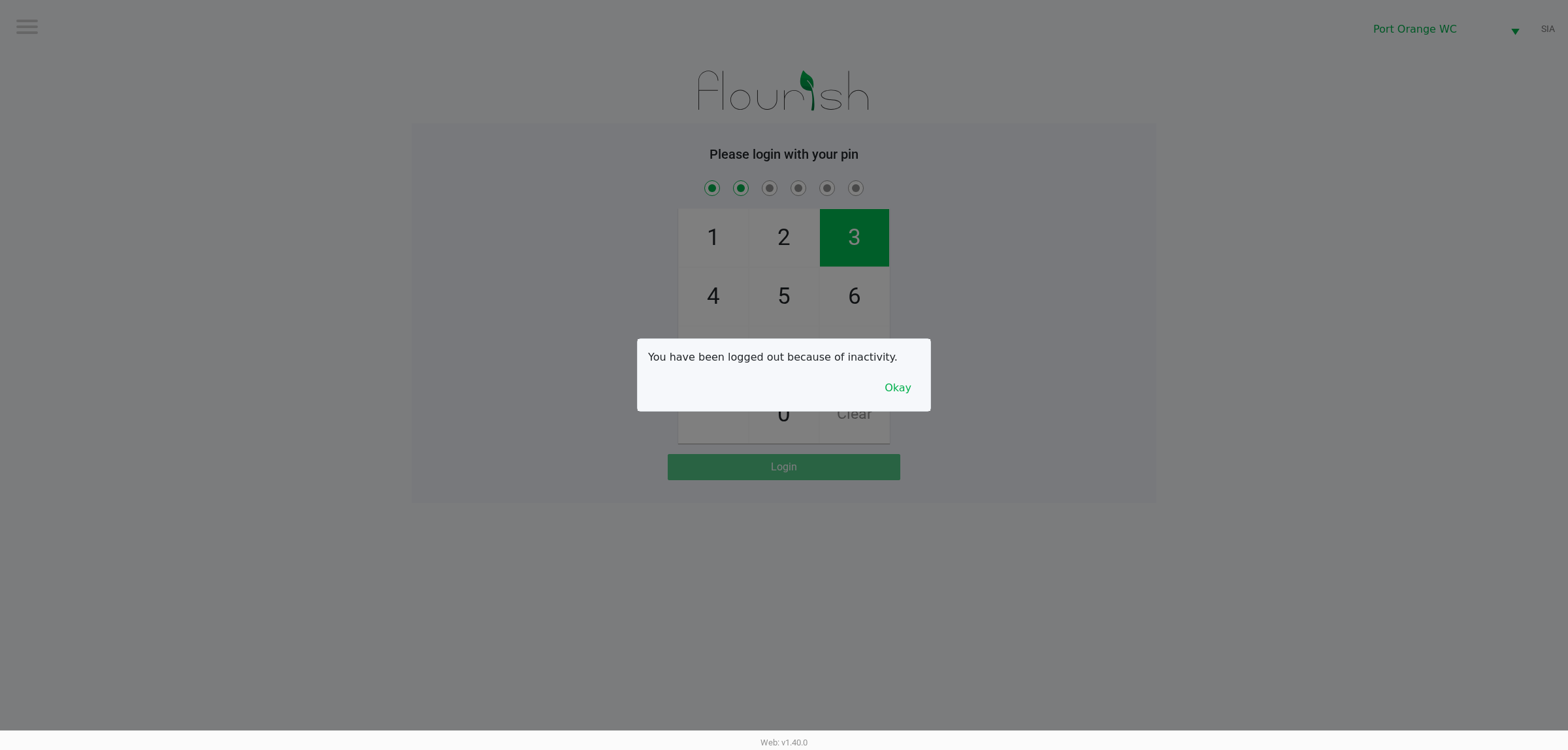
checkbox input "true"
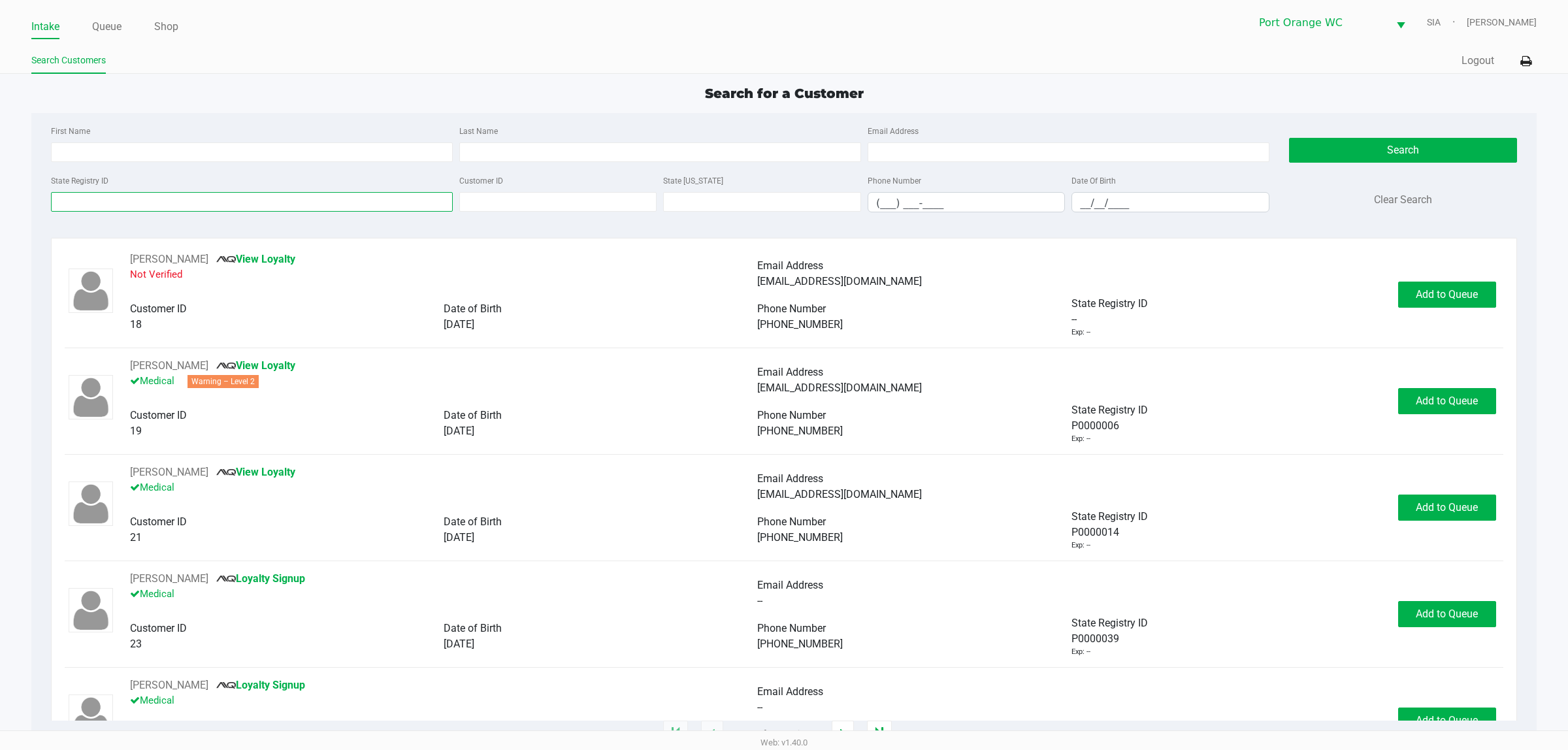
click at [149, 200] on input "State Registry ID" at bounding box center [251, 202] width 401 height 19
click at [109, 28] on link "Queue" at bounding box center [107, 27] width 29 height 19
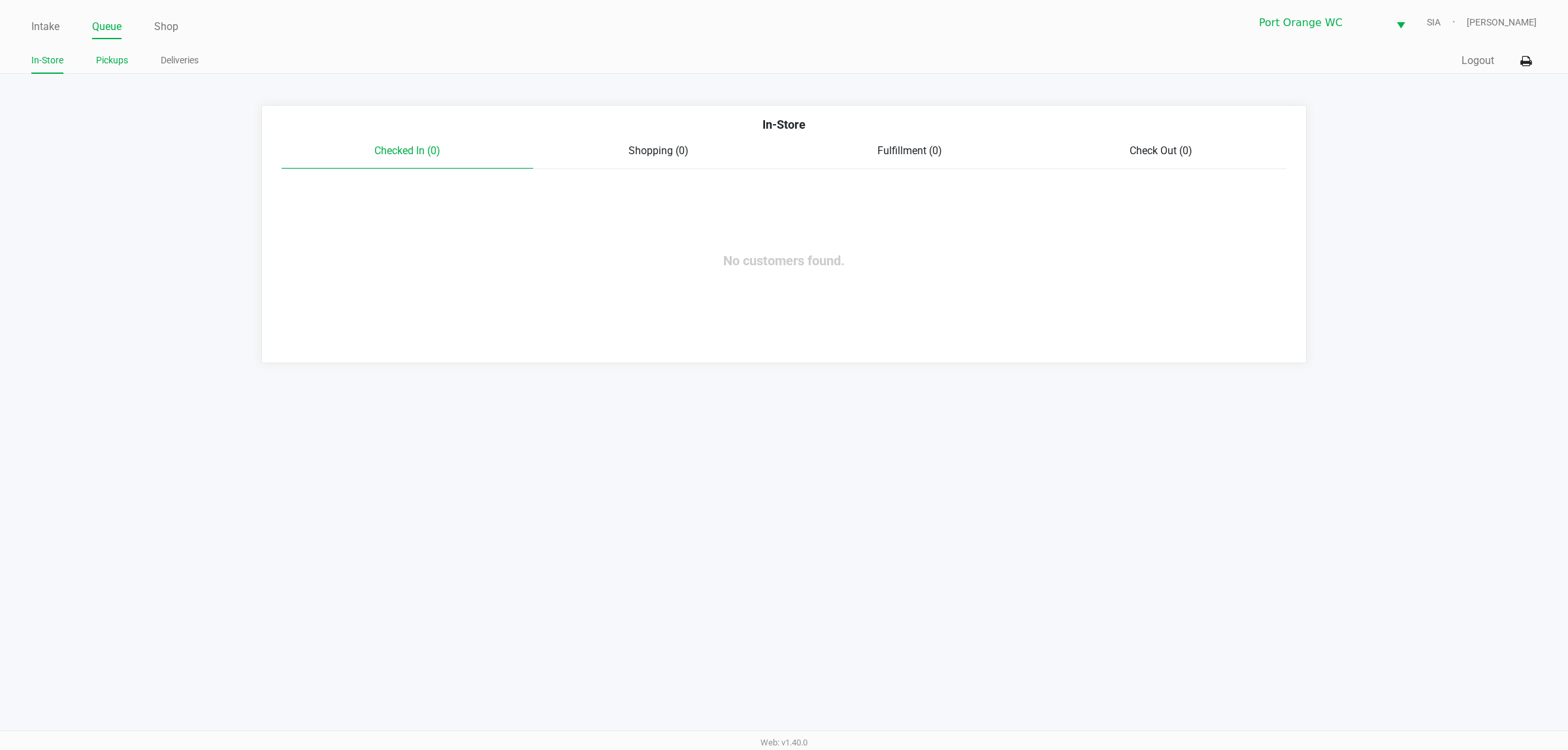
click at [115, 60] on link "Pickups" at bounding box center [112, 60] width 32 height 16
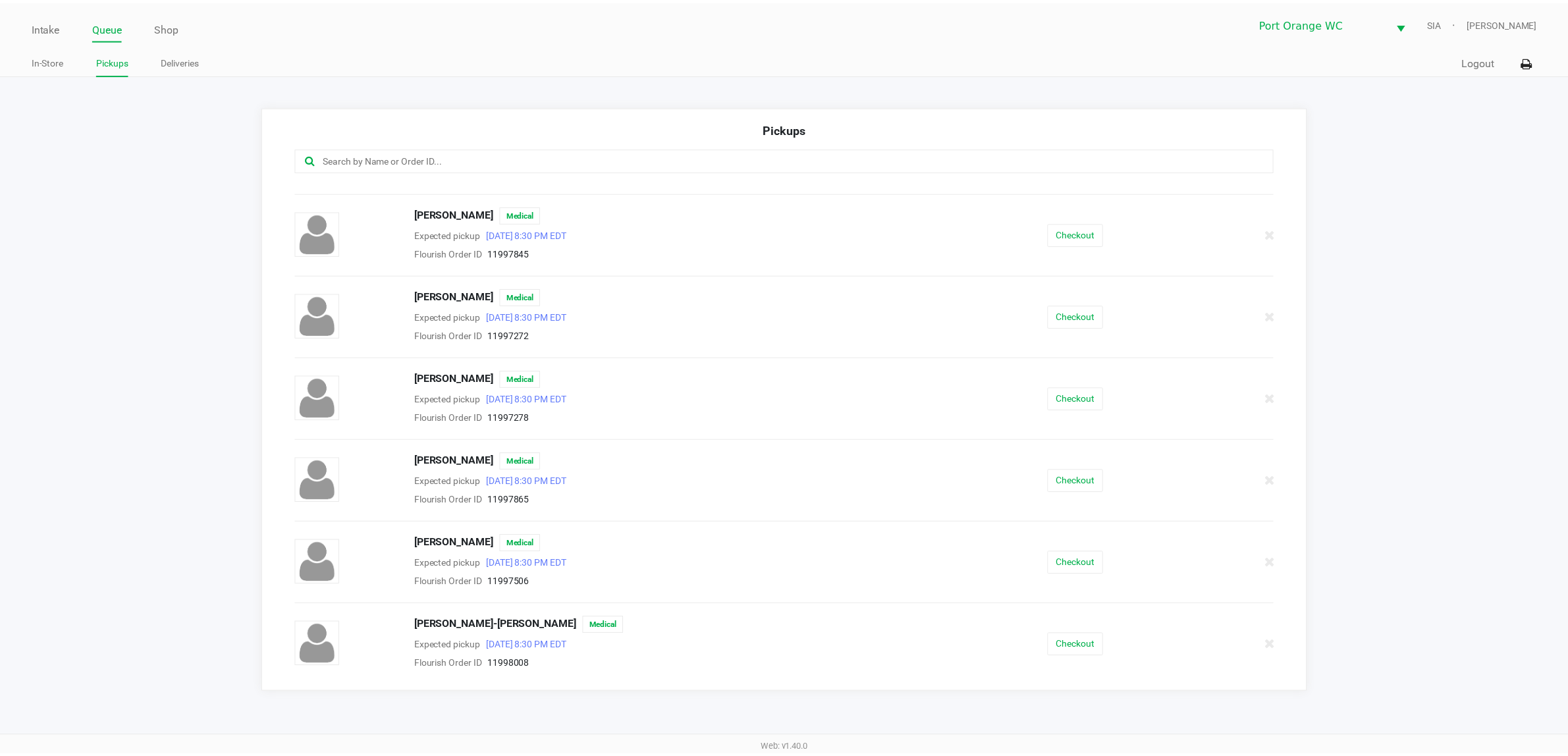
scroll to position [309, 0]
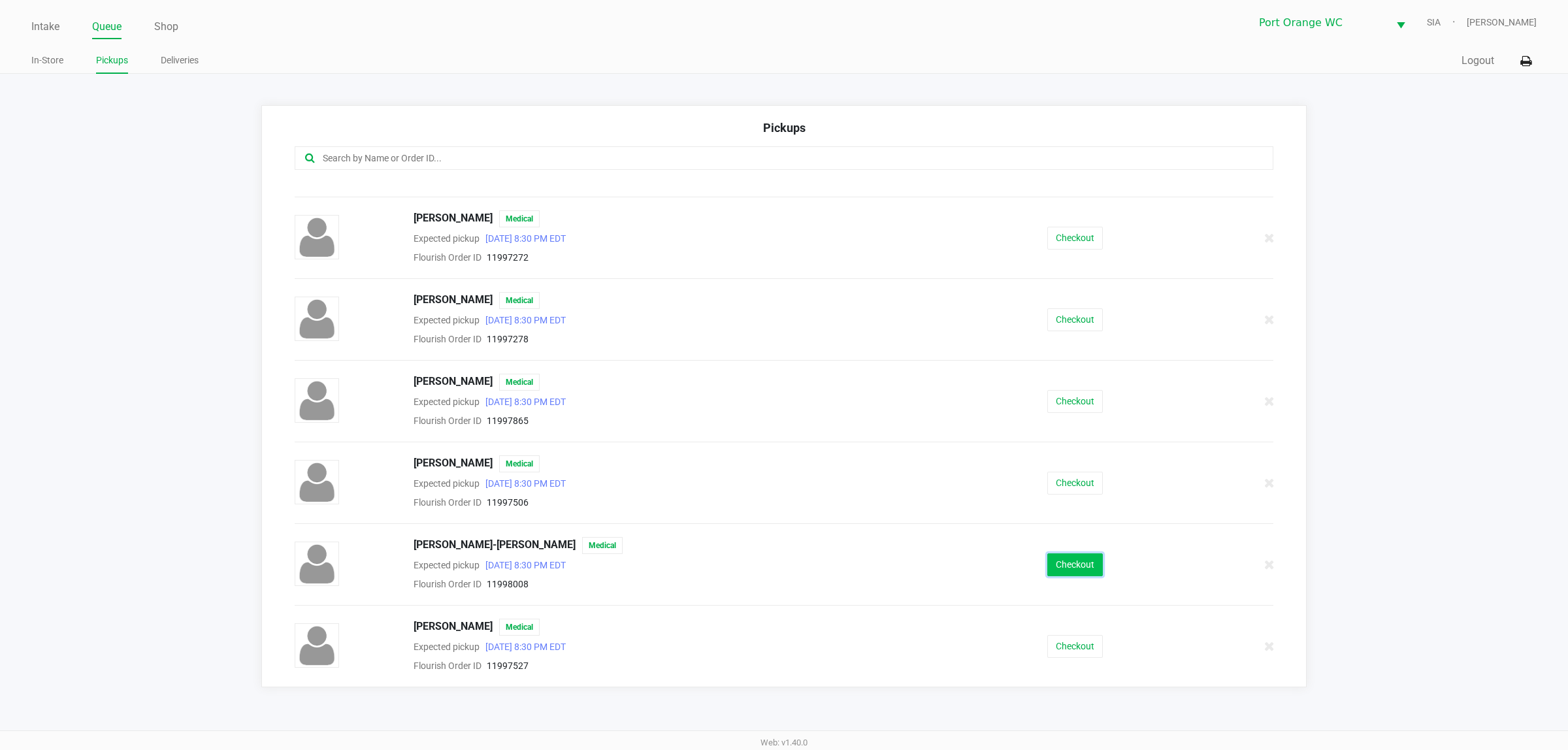
click at [1062, 576] on button "Checkout" at bounding box center [1075, 565] width 56 height 23
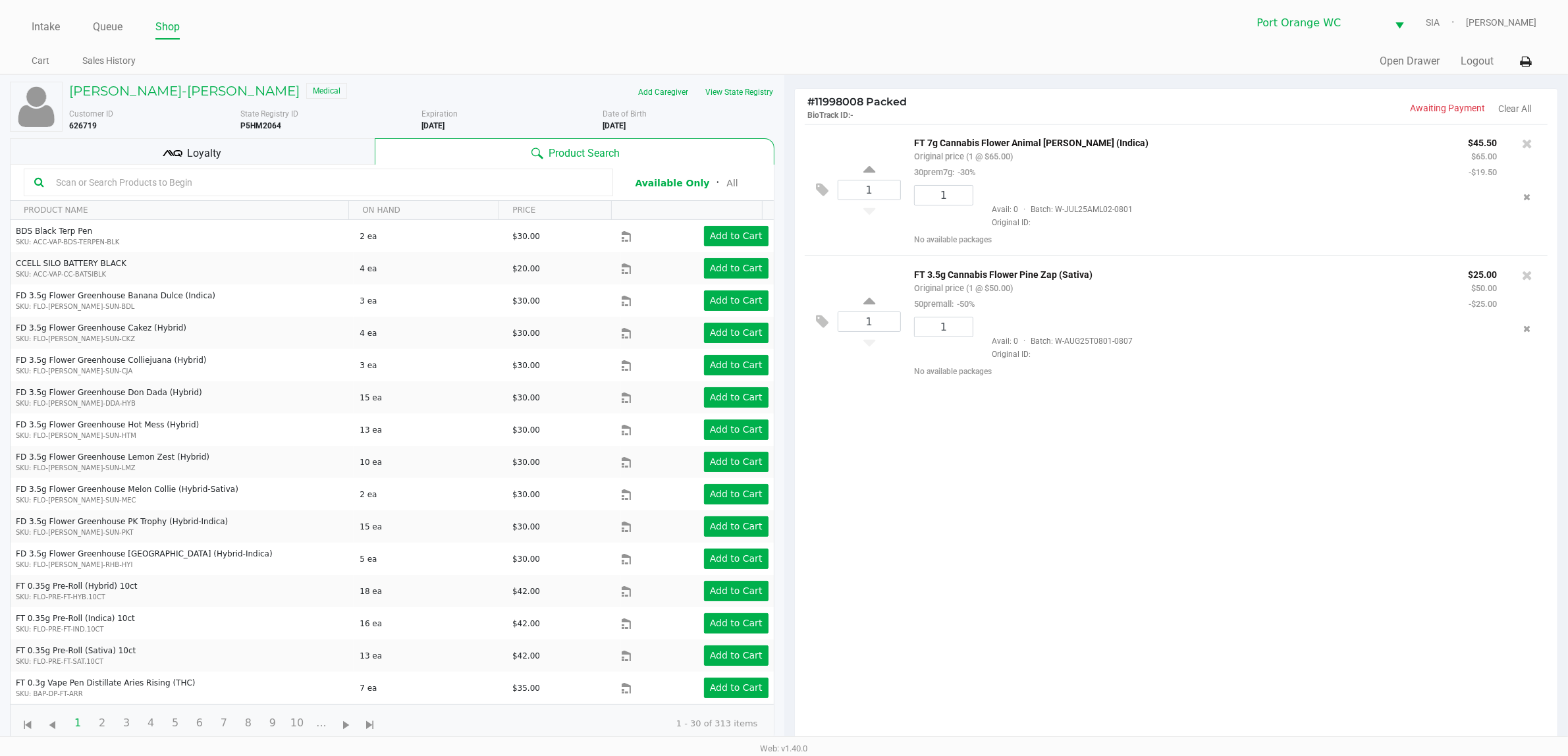
click at [1078, 501] on div "1 FT 7g Cannabis Flower Animal Larry (Indica) Original price (1 @ $65.00) 30pre…" at bounding box center [1176, 438] width 763 height 629
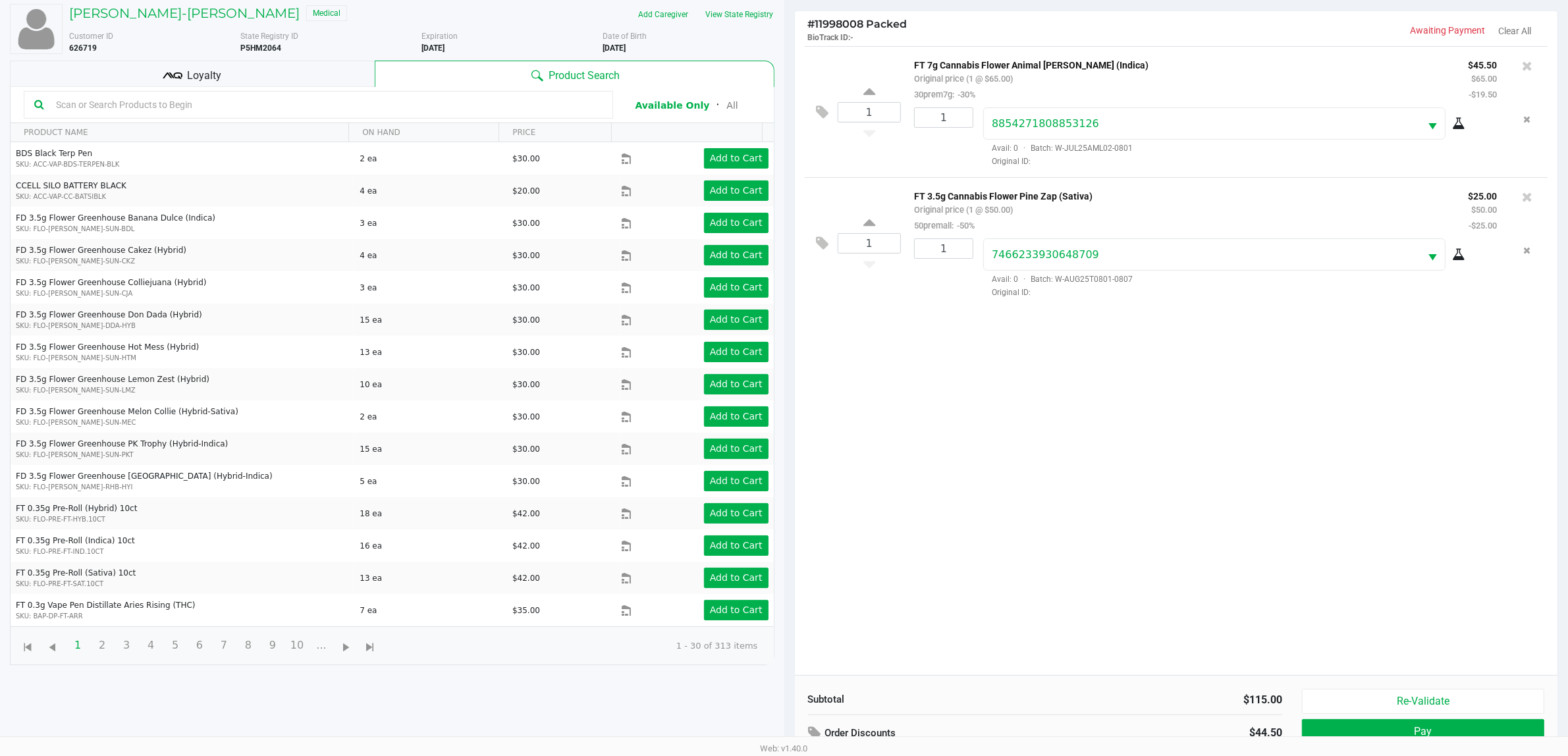
scroll to position [143, 0]
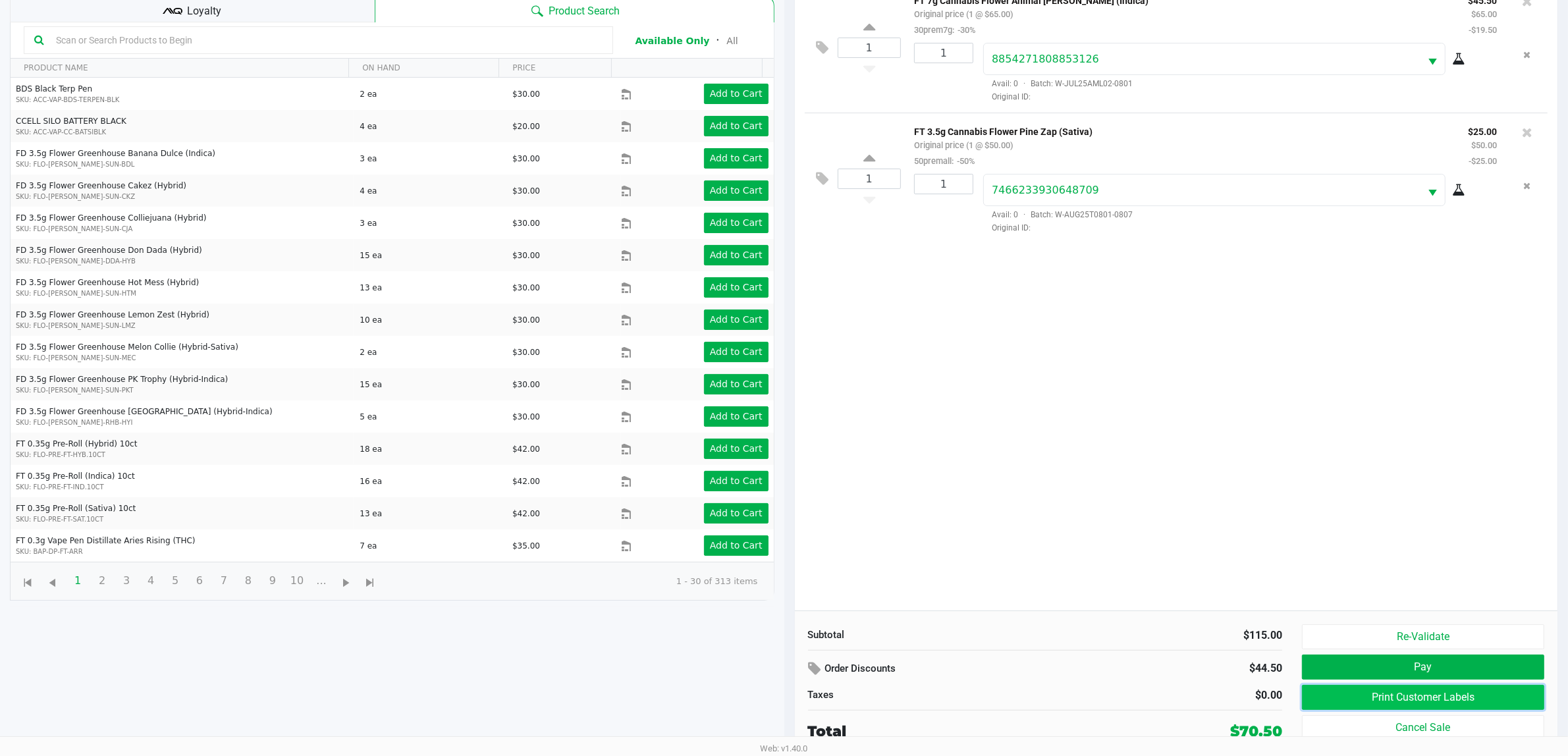
click at [1425, 698] on button "Print Customer Labels" at bounding box center [1422, 697] width 242 height 25
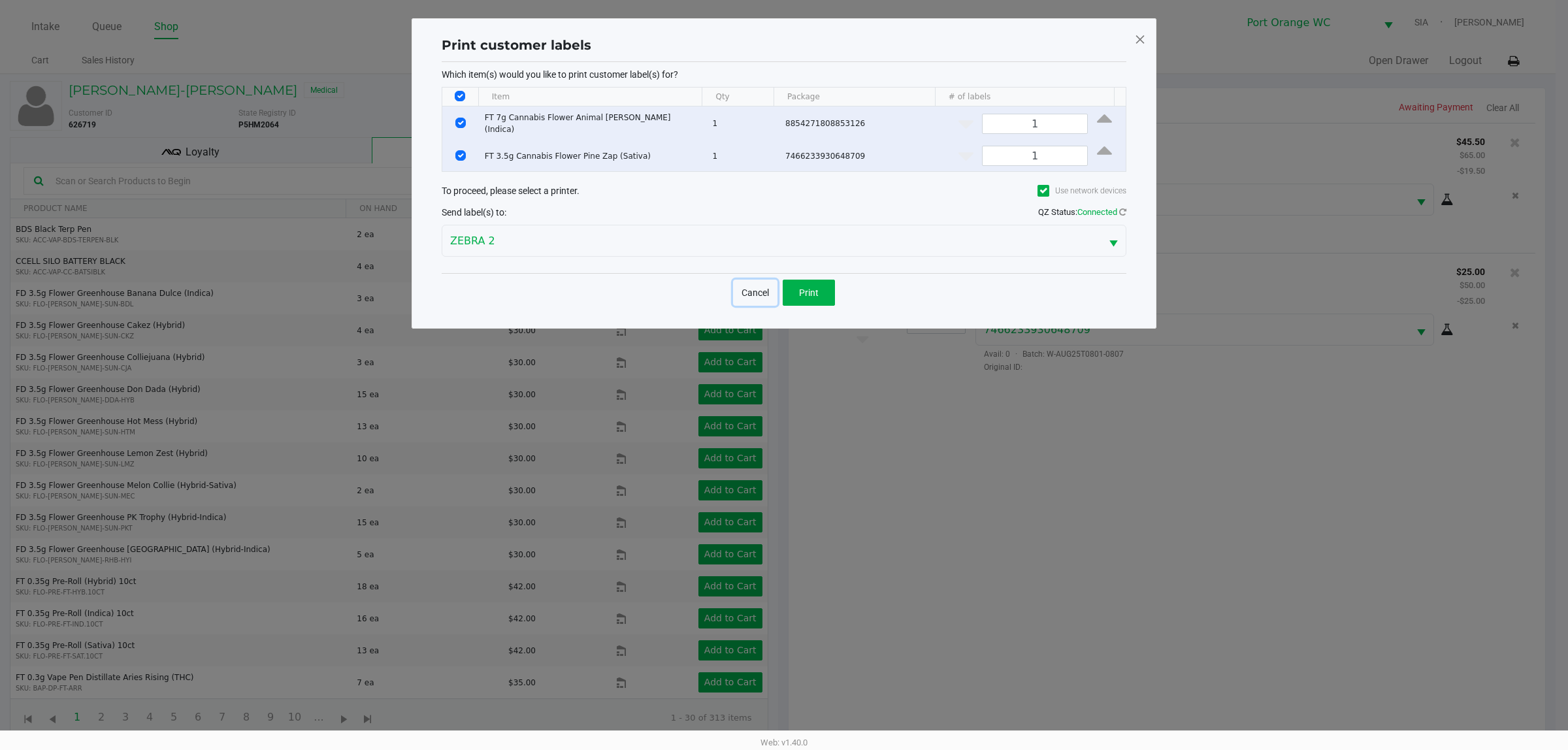
click at [747, 295] on button "Cancel" at bounding box center [755, 292] width 45 height 26
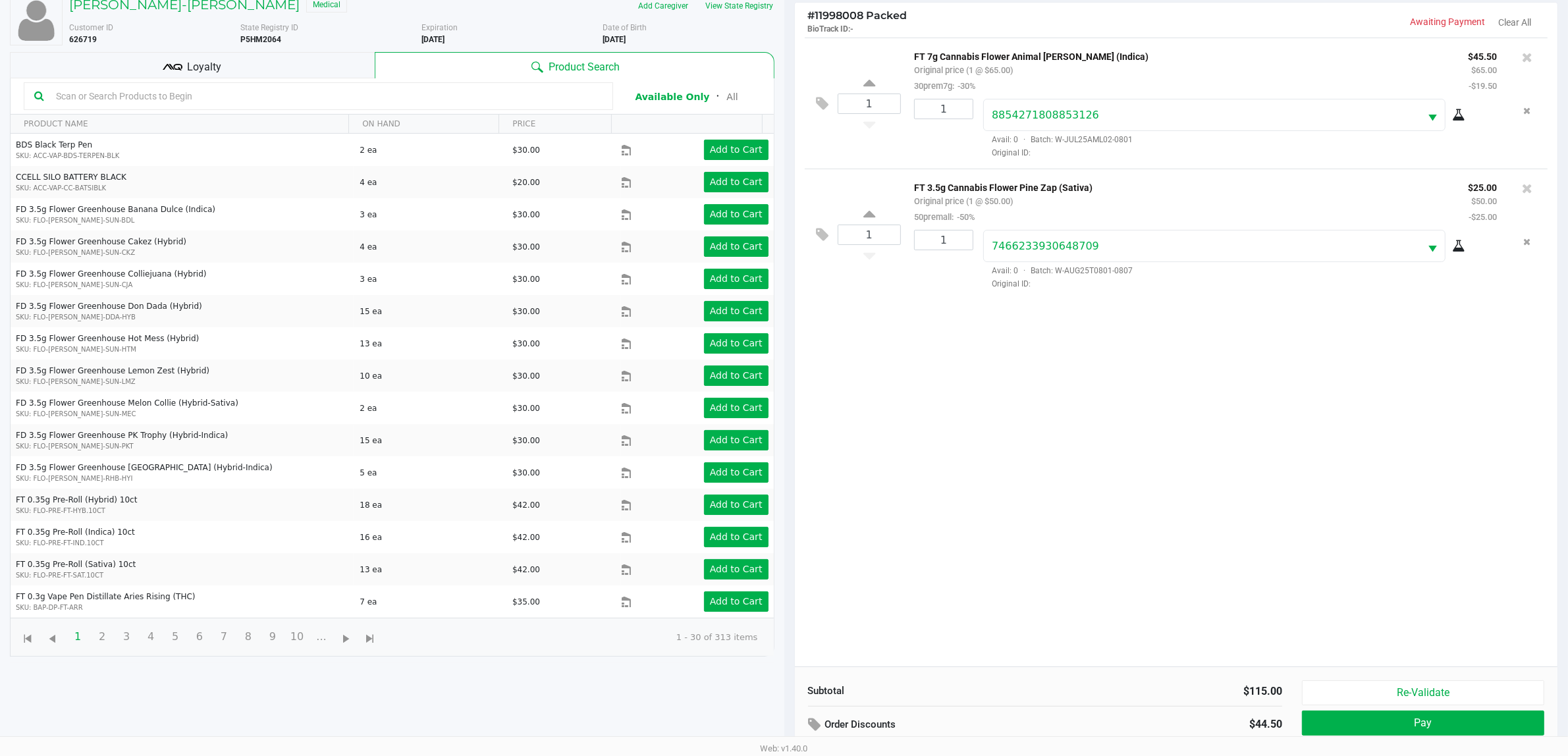
scroll to position [143, 0]
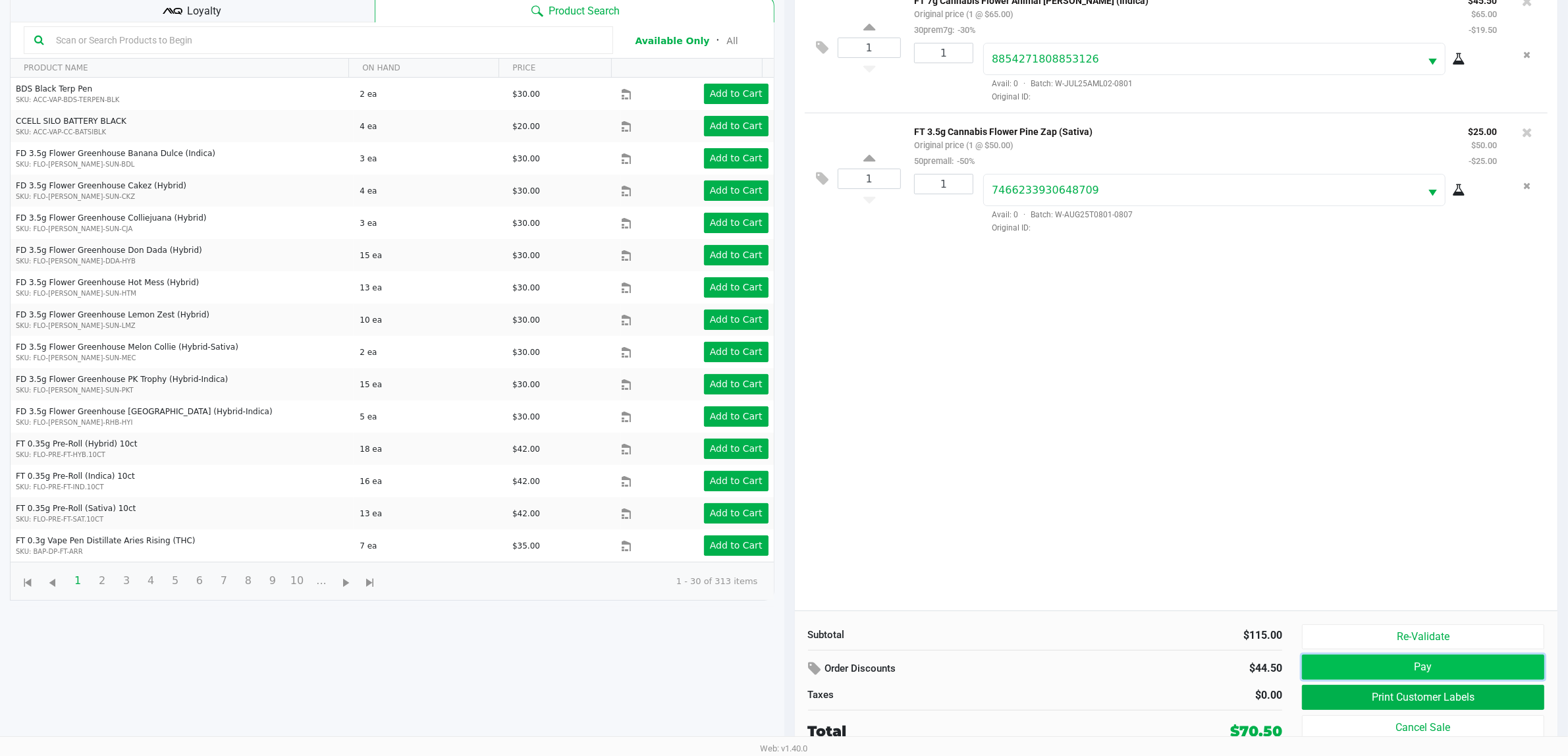
click at [1479, 670] on button "Pay" at bounding box center [1422, 667] width 242 height 25
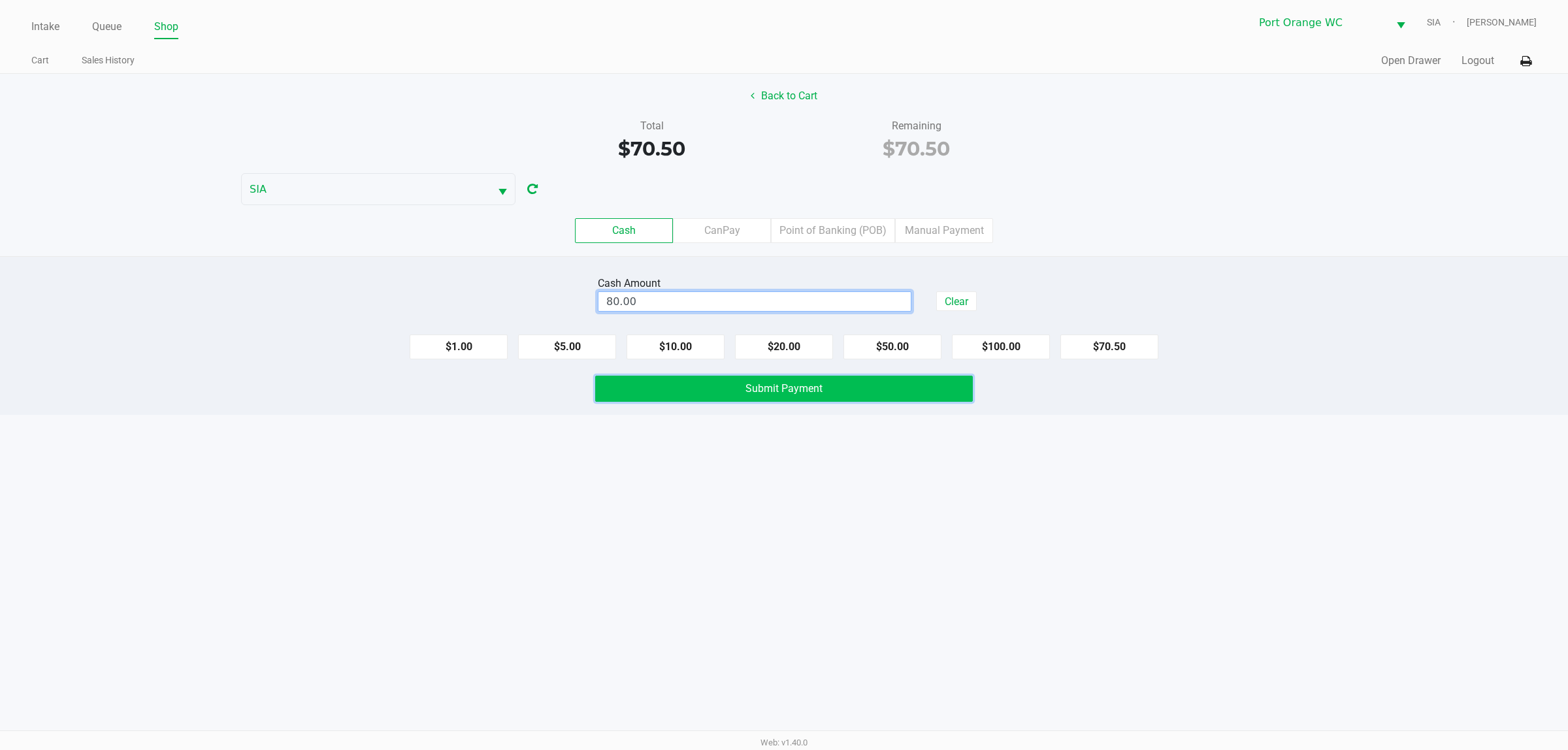
type input "$80.00"
click at [742, 396] on button "Submit Payment" at bounding box center [784, 388] width 378 height 26
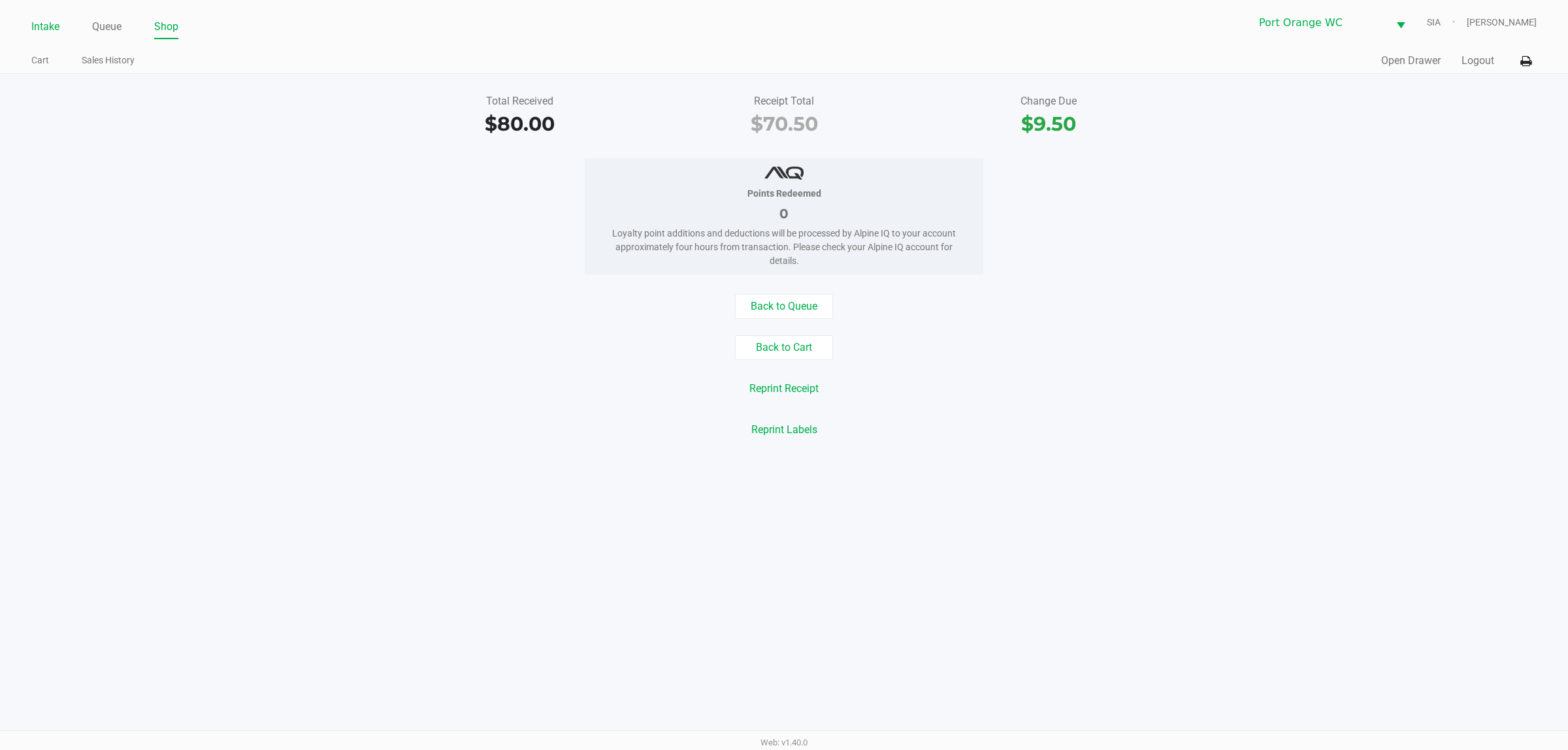
click at [42, 34] on link "Intake" at bounding box center [45, 27] width 28 height 19
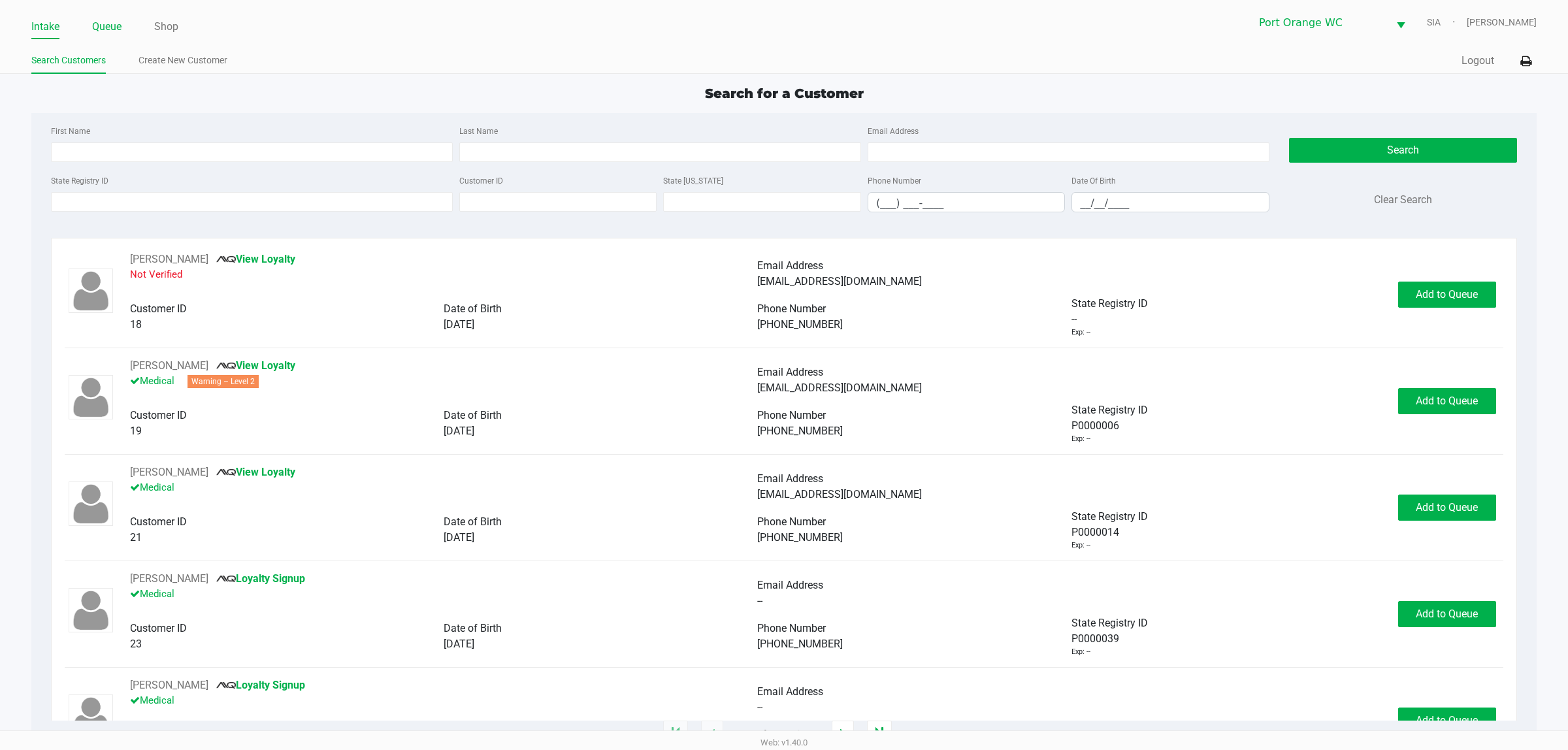
click at [102, 25] on link "Queue" at bounding box center [107, 27] width 29 height 19
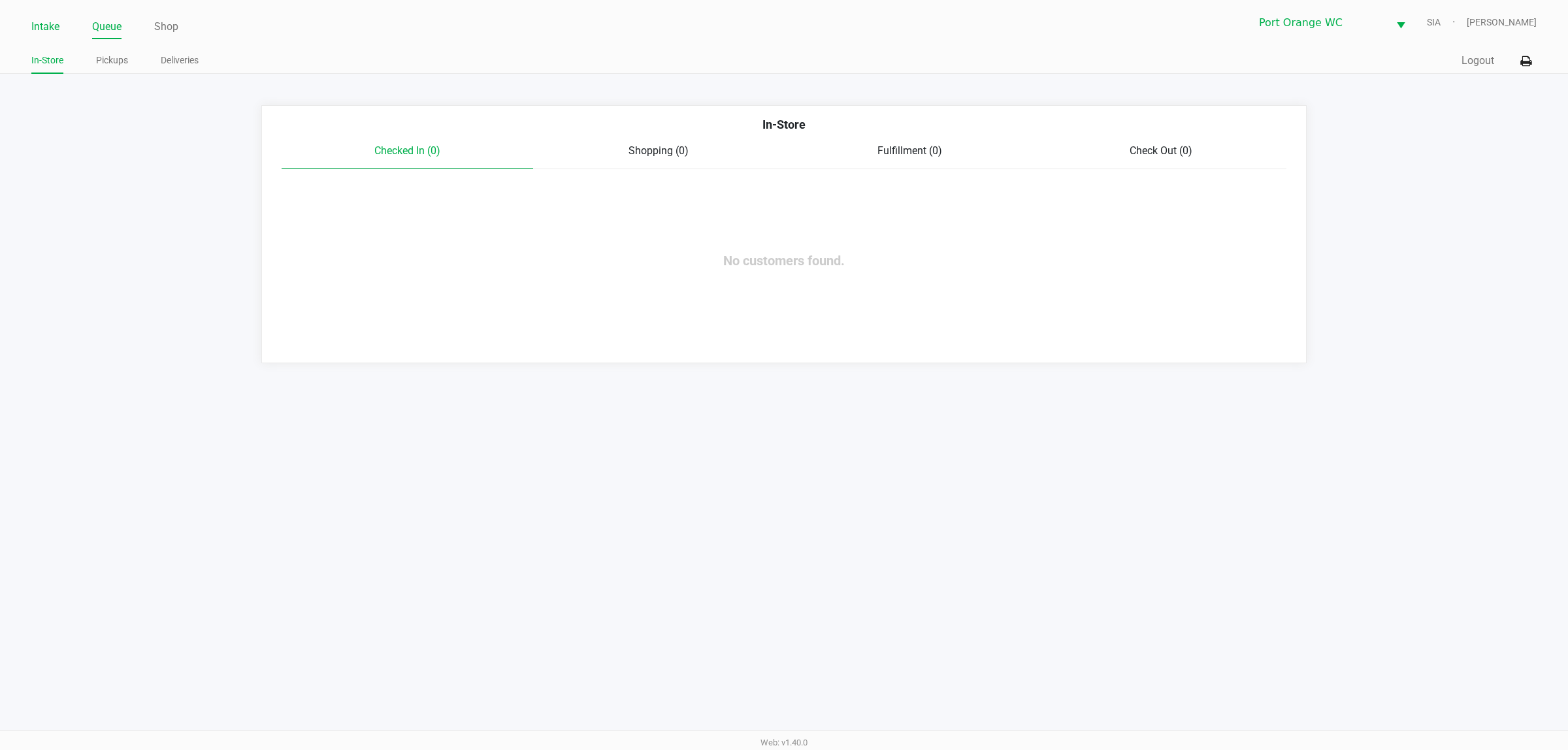
click at [44, 30] on link "Intake" at bounding box center [45, 27] width 28 height 19
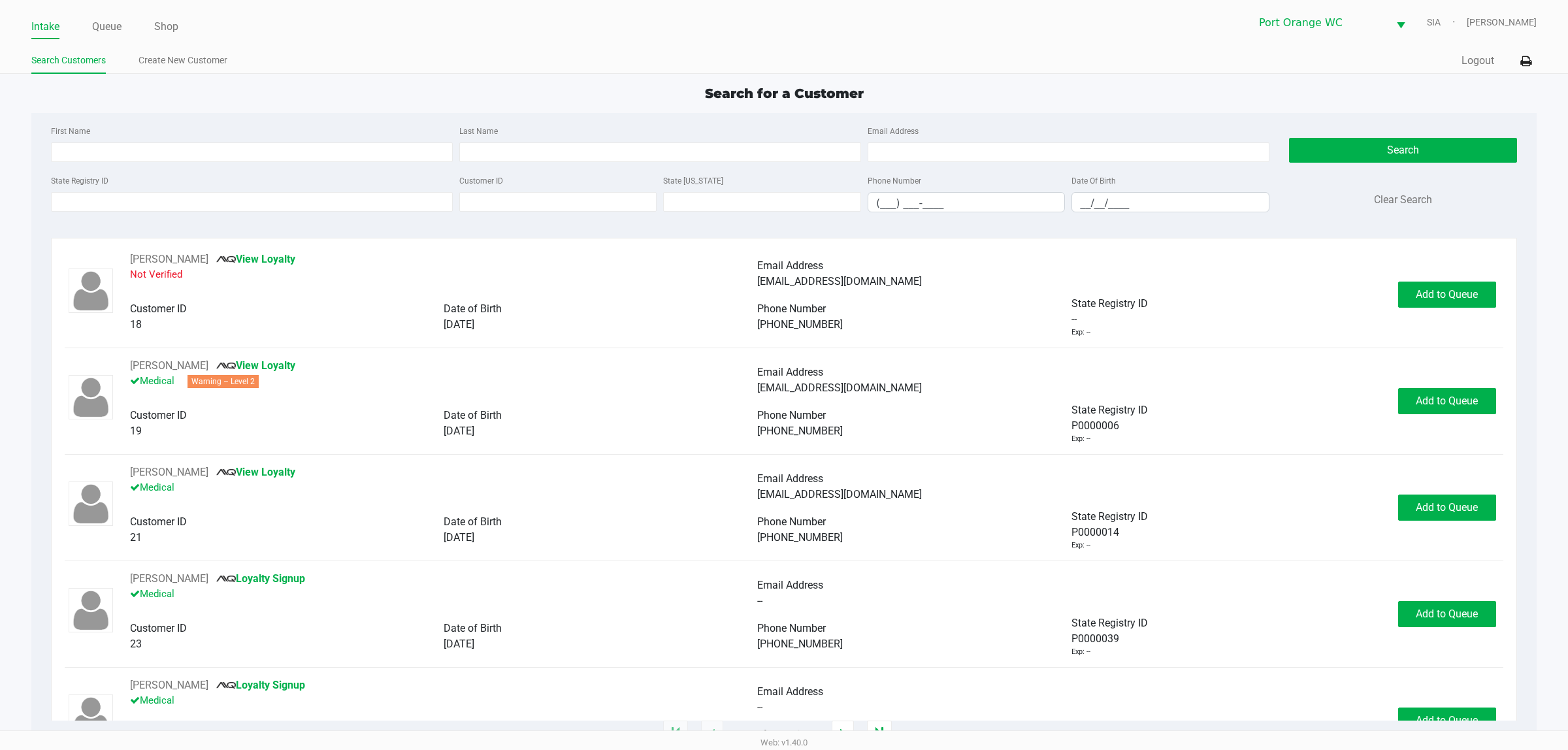
click at [586, 317] on div "Date of Birth" at bounding box center [600, 308] width 314 height 16
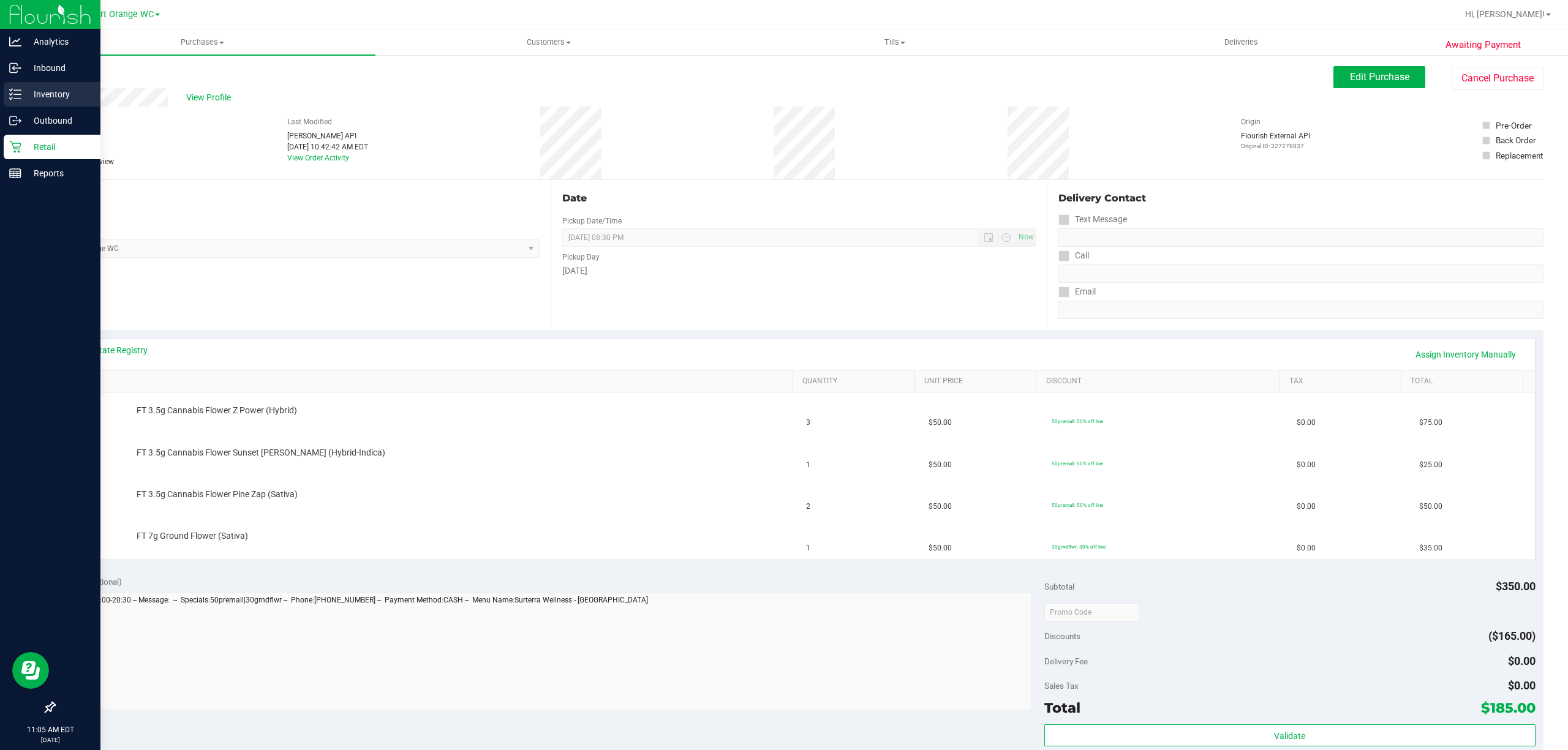
click at [50, 92] on p "Inventory" at bounding box center [58, 94] width 73 height 15
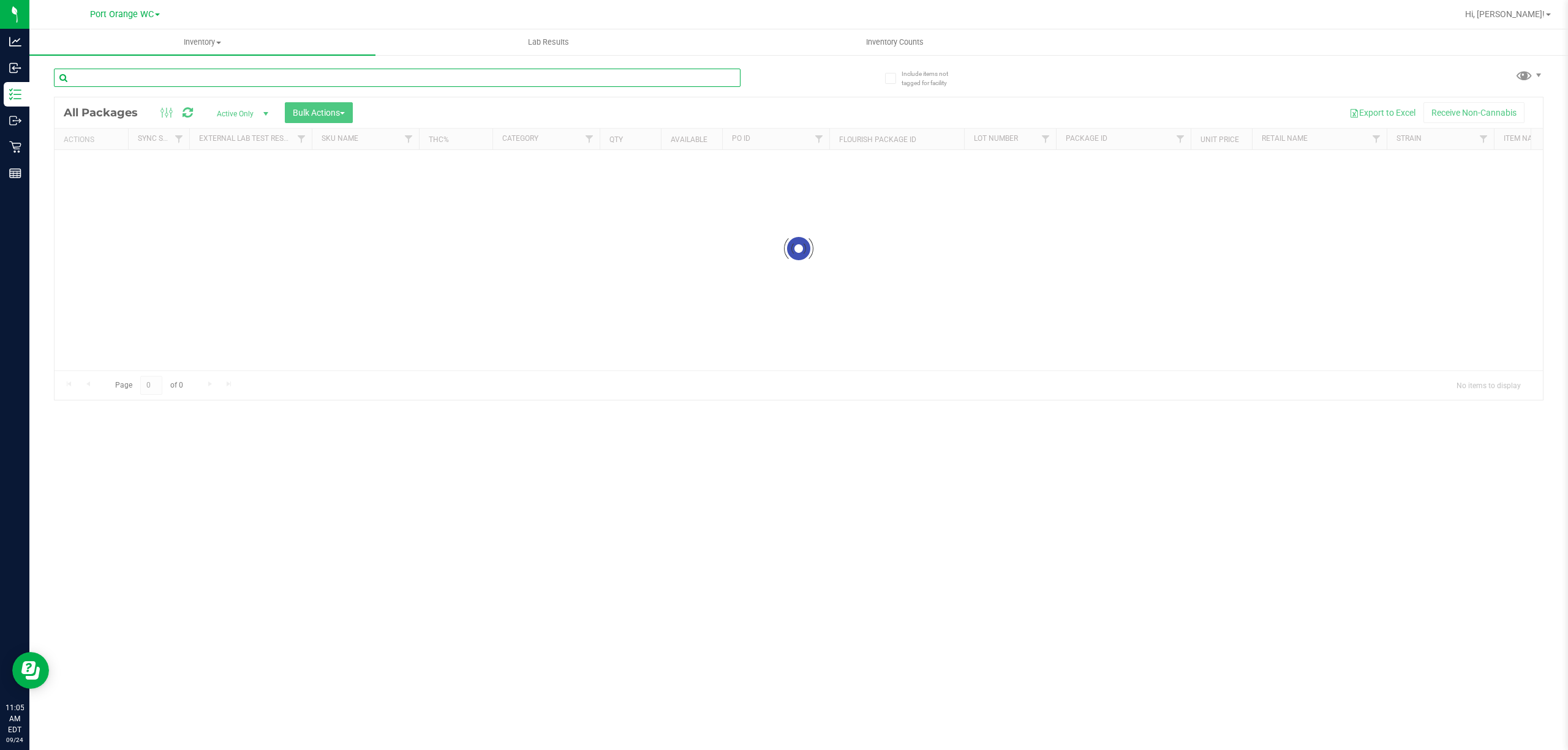
click at [147, 73] on input "text" at bounding box center [397, 77] width 686 height 18
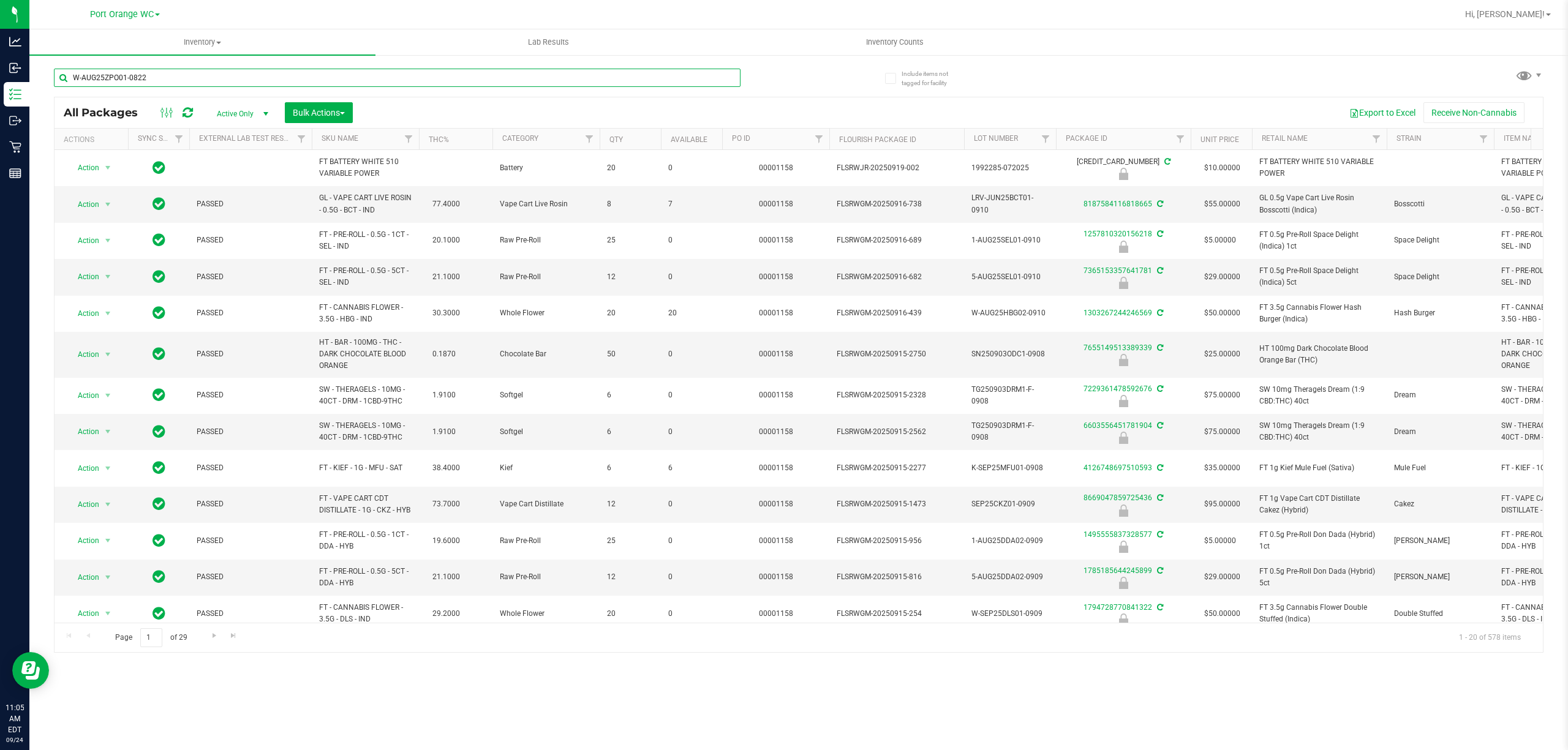
type input "W-AUG25ZPO01-0822"
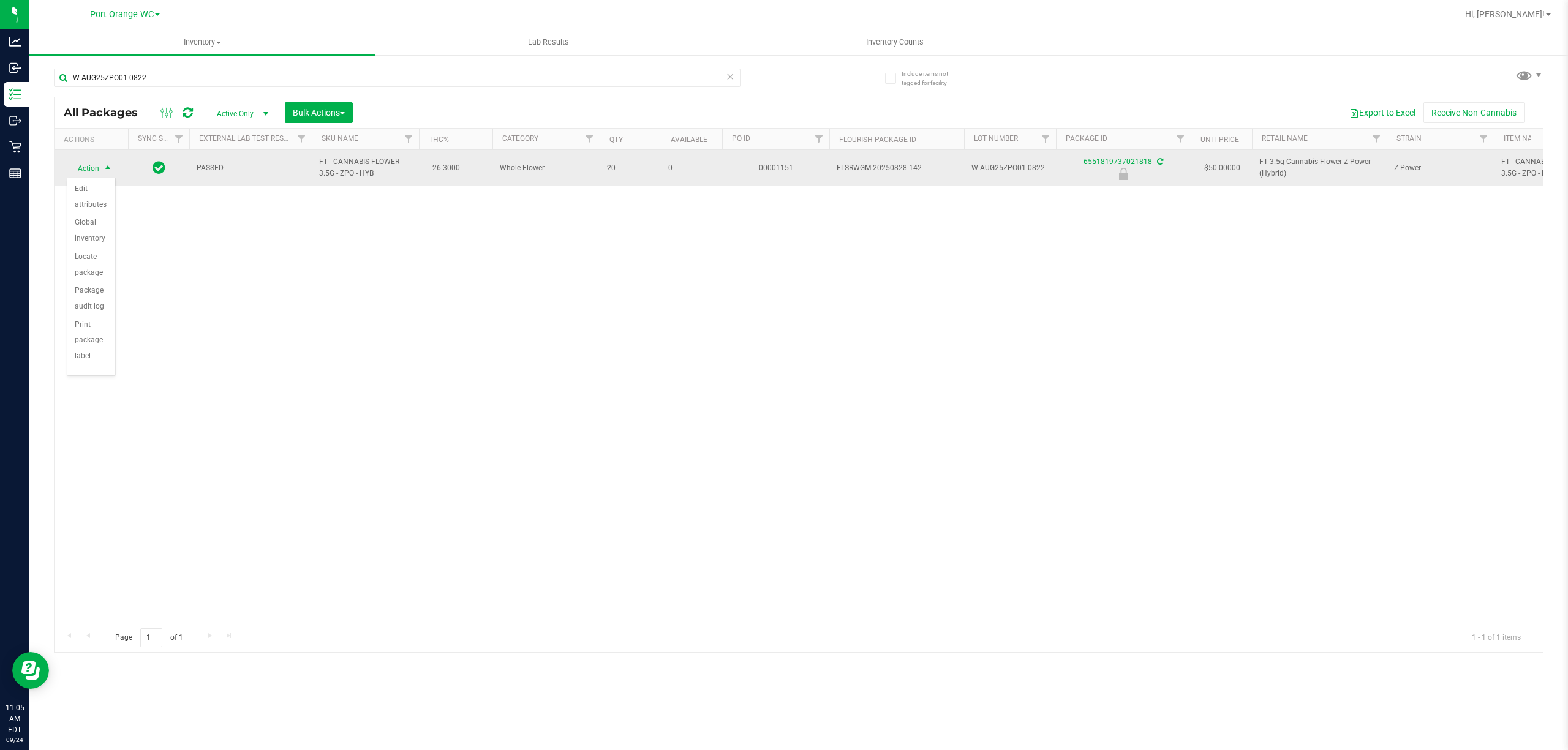
click at [82, 165] on span "Action" at bounding box center [83, 168] width 33 height 17
click at [89, 162] on span "Action" at bounding box center [83, 167] width 33 height 17
click at [104, 175] on span "select" at bounding box center [108, 168] width 15 height 17
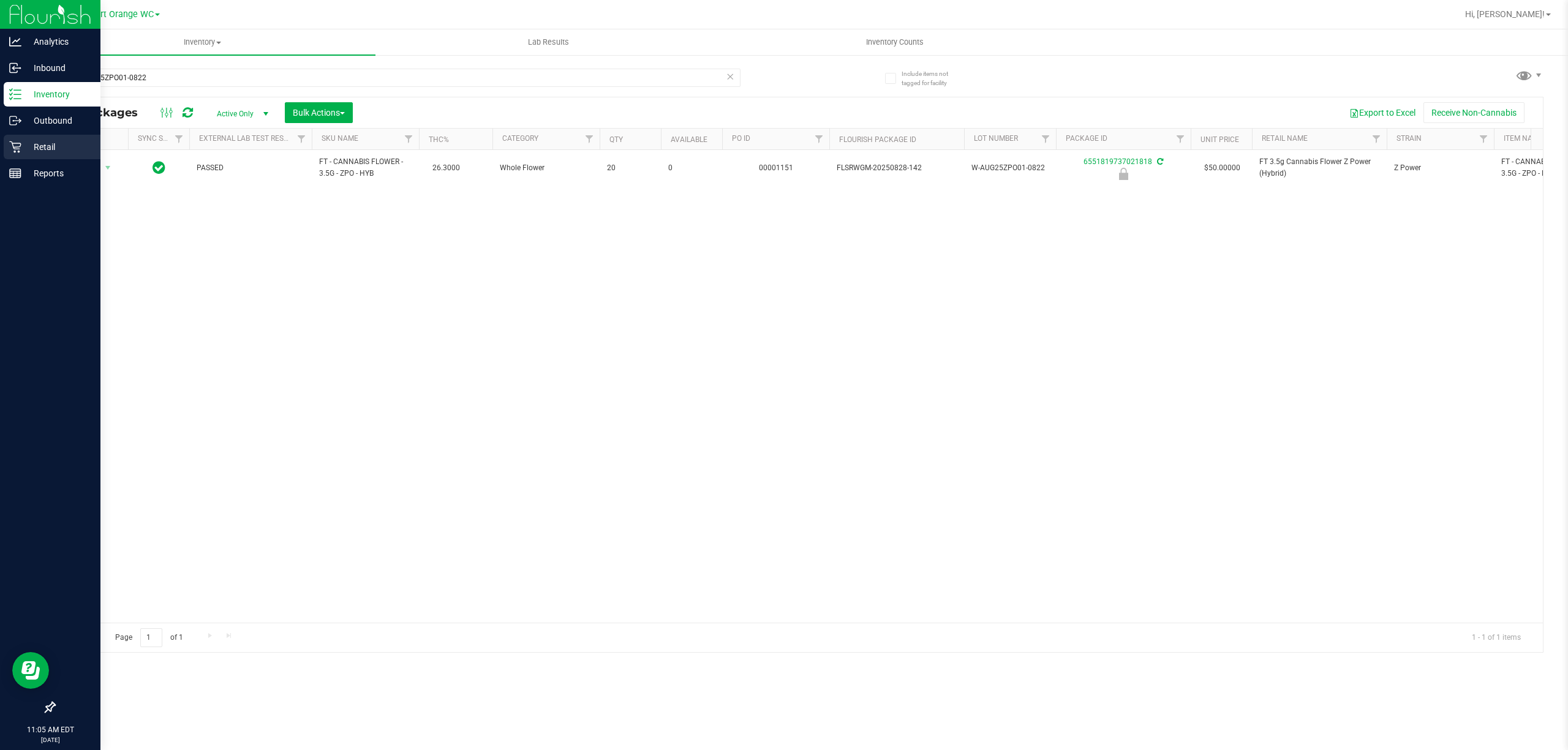
click at [36, 148] on p "Retail" at bounding box center [58, 147] width 73 height 15
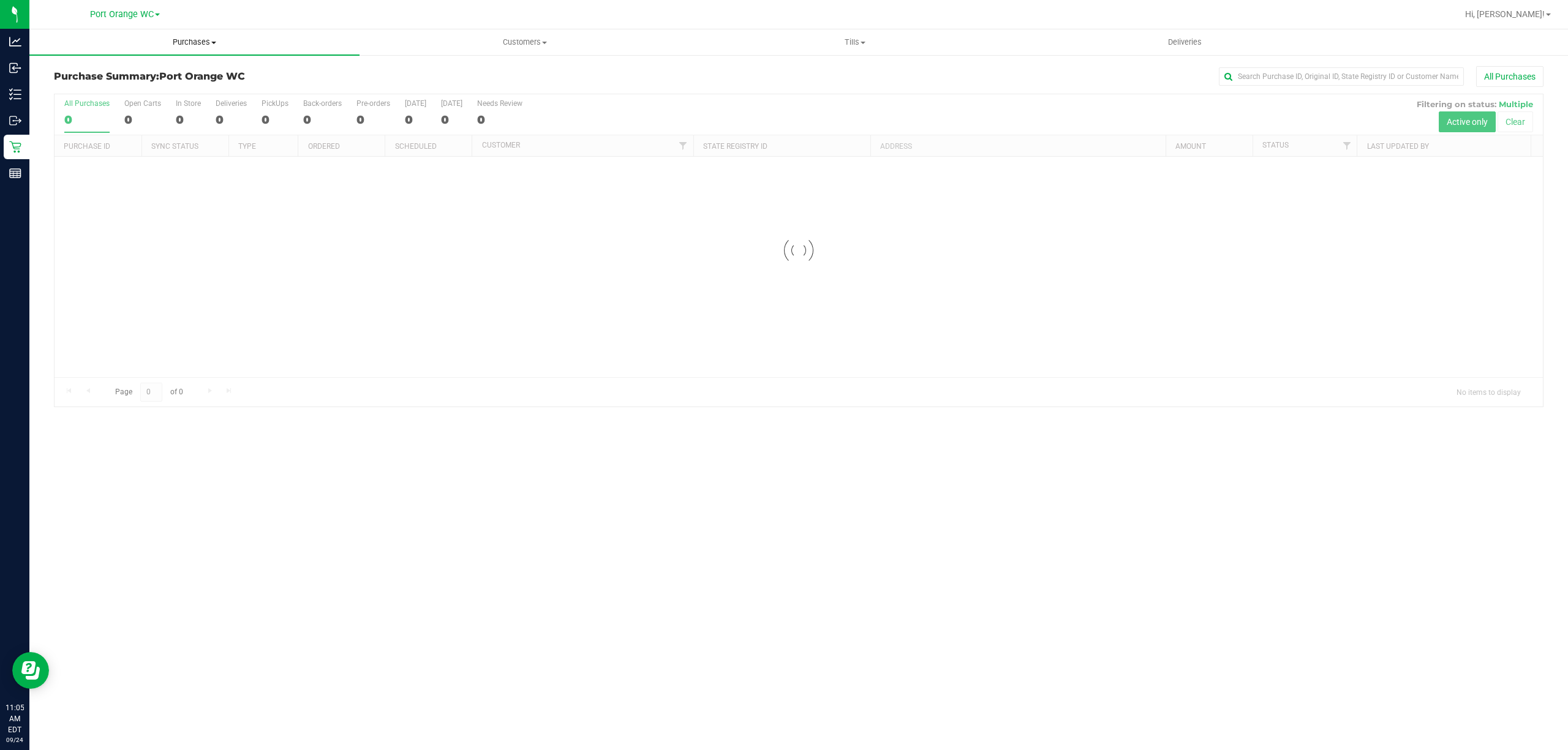
click at [212, 43] on span at bounding box center [214, 43] width 5 height 3
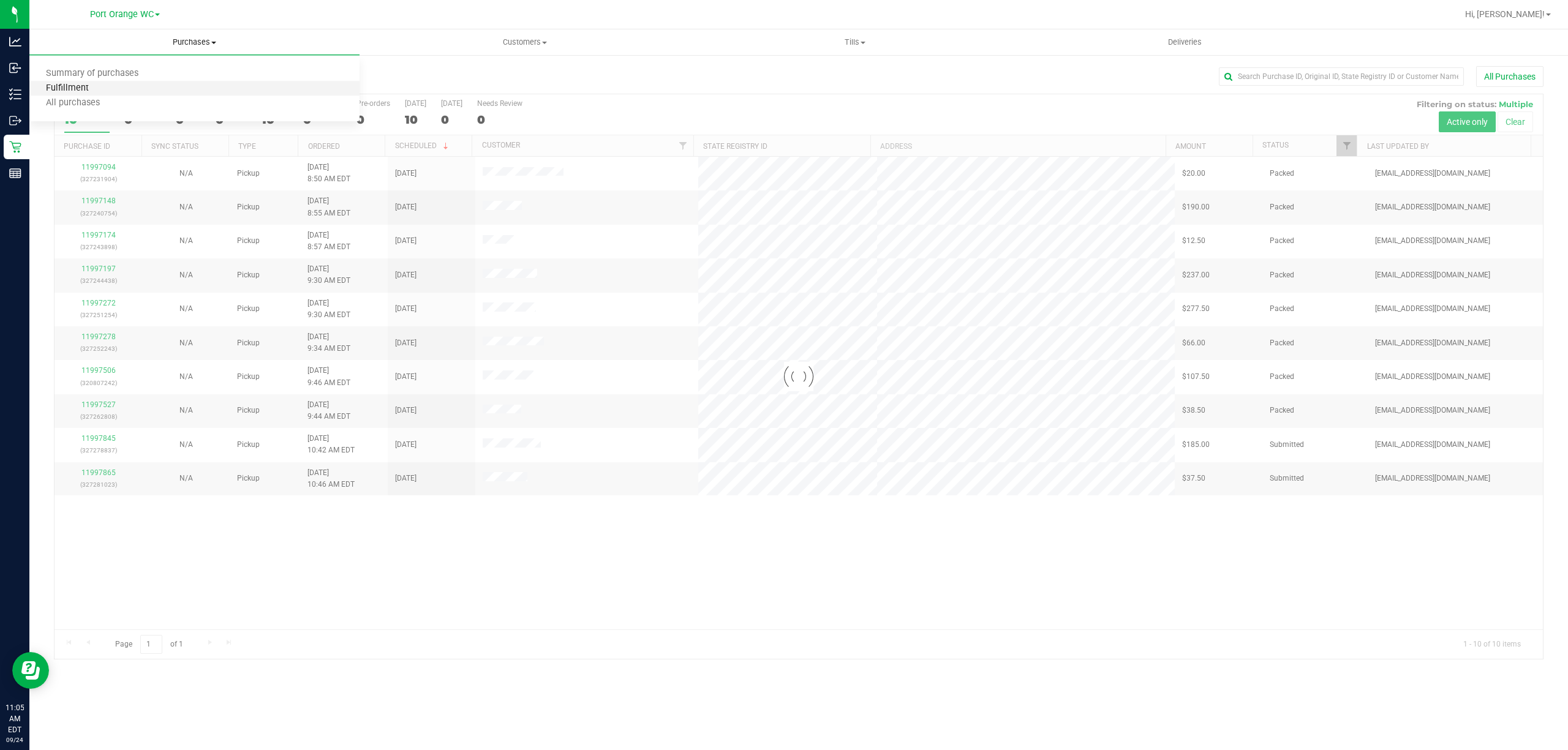
click at [77, 88] on span "Fulfillment" at bounding box center [67, 88] width 76 height 10
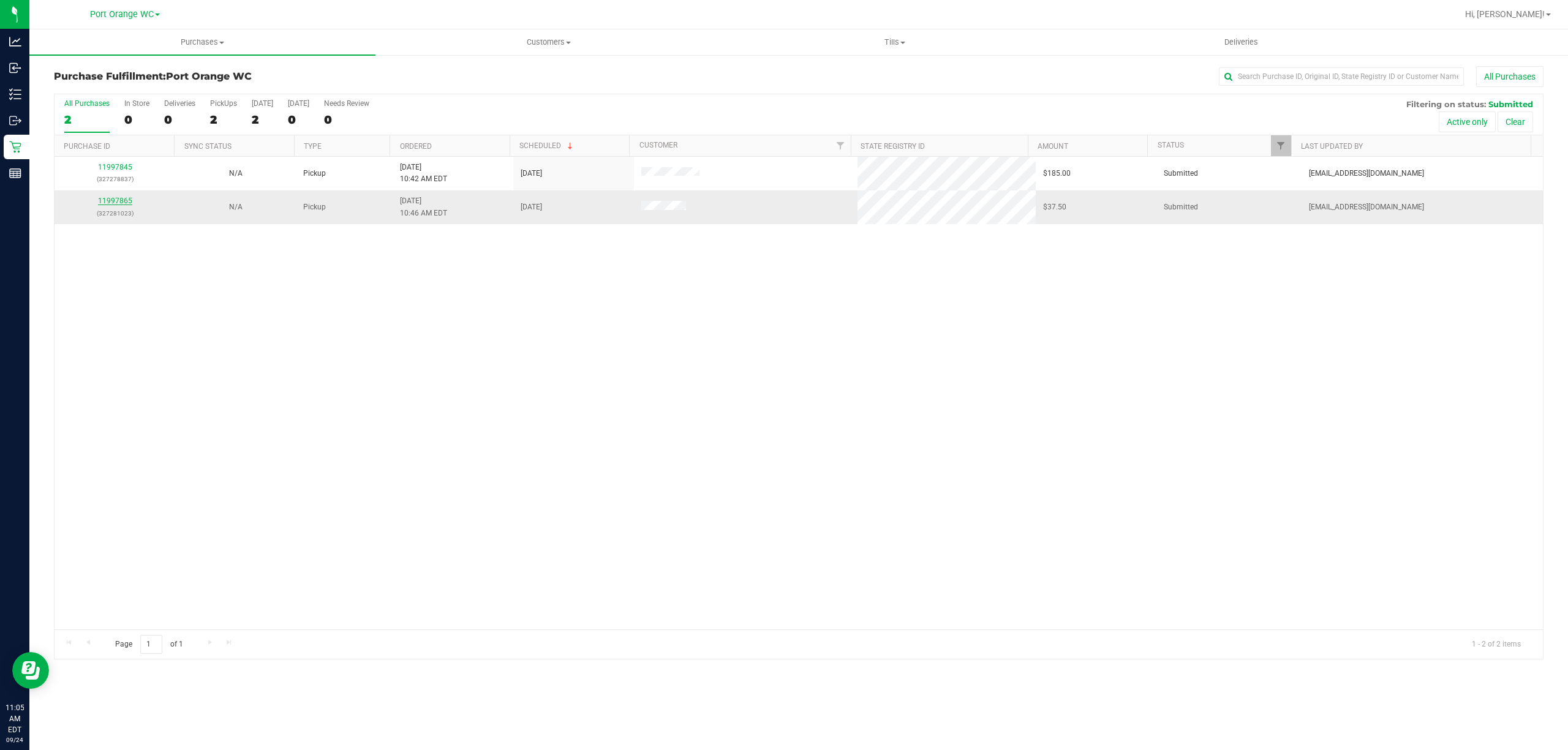
click at [123, 199] on link "11997865" at bounding box center [114, 201] width 34 height 8
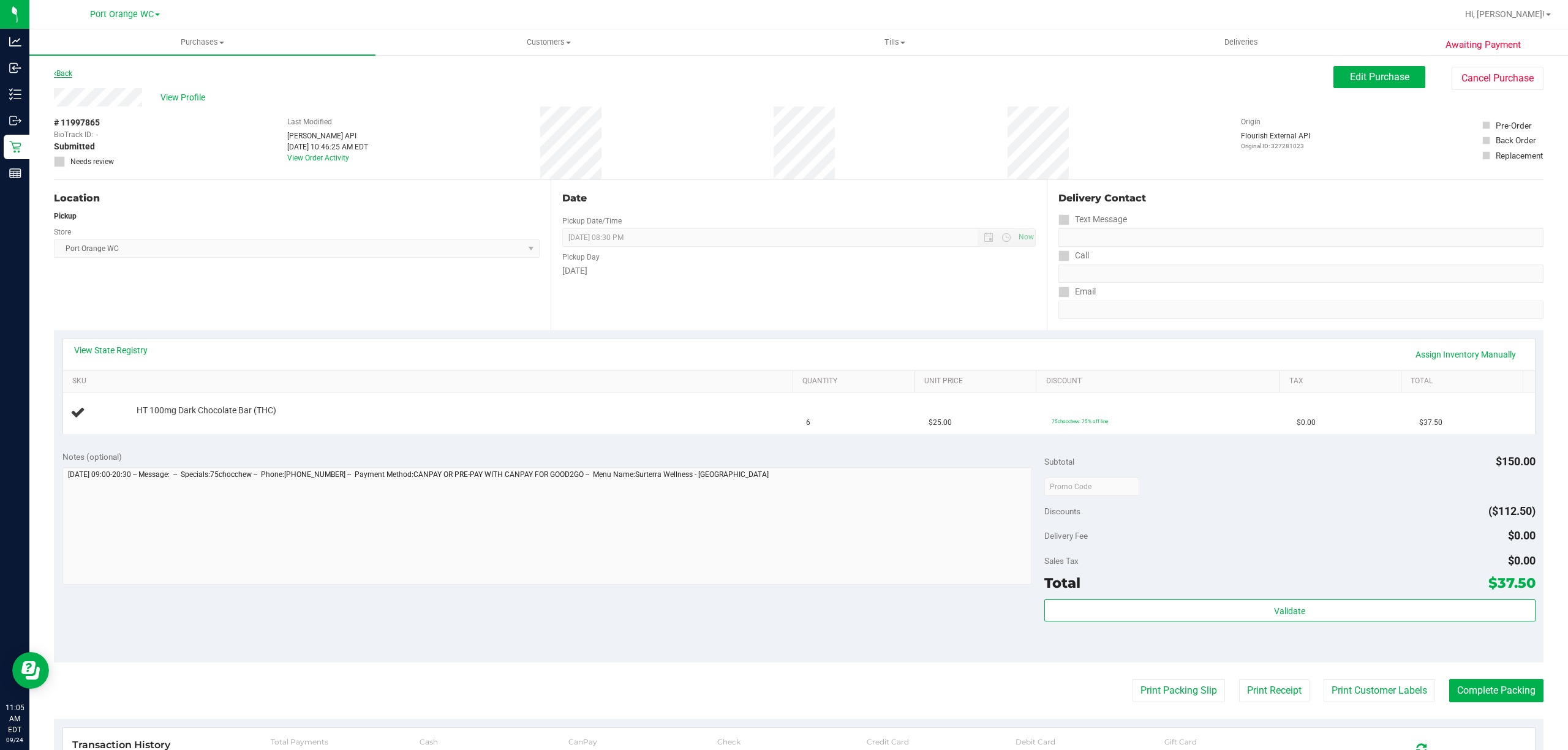
click at [60, 71] on link "Back" at bounding box center [63, 73] width 18 height 8
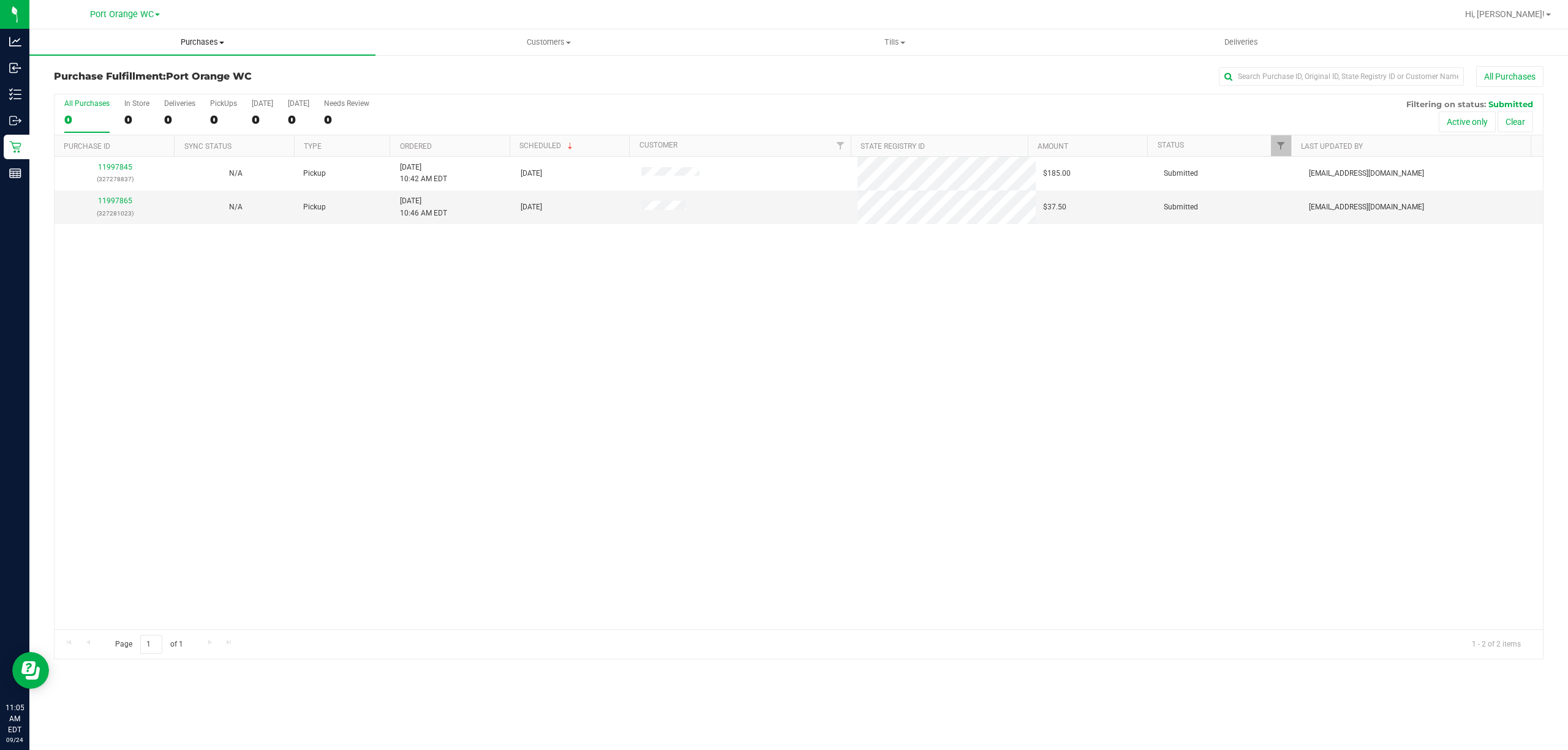
click at [199, 42] on span "Purchases" at bounding box center [202, 43] width 346 height 11
click at [71, 86] on span "Fulfillment" at bounding box center [67, 88] width 76 height 10
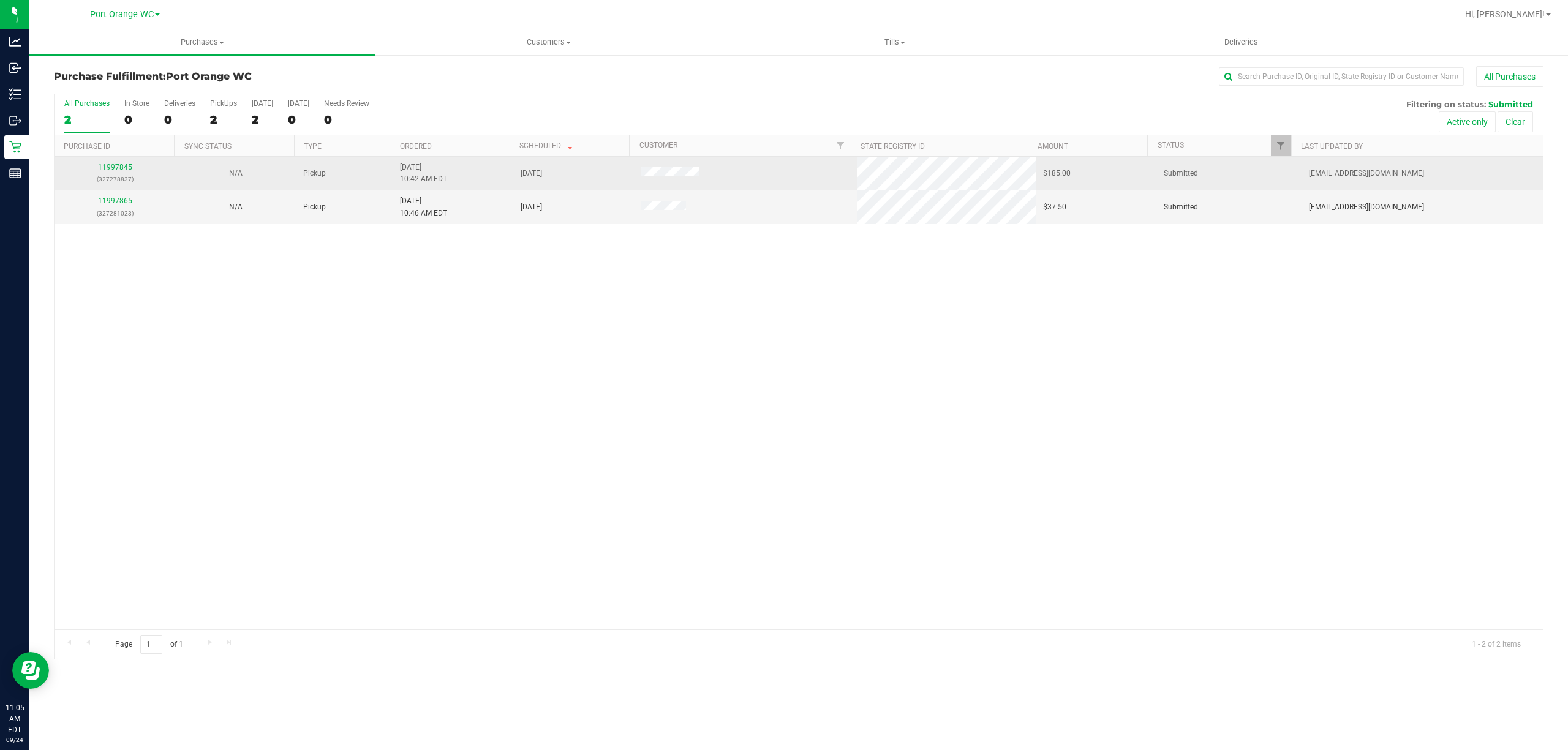
click at [127, 164] on link "11997845" at bounding box center [114, 167] width 34 height 8
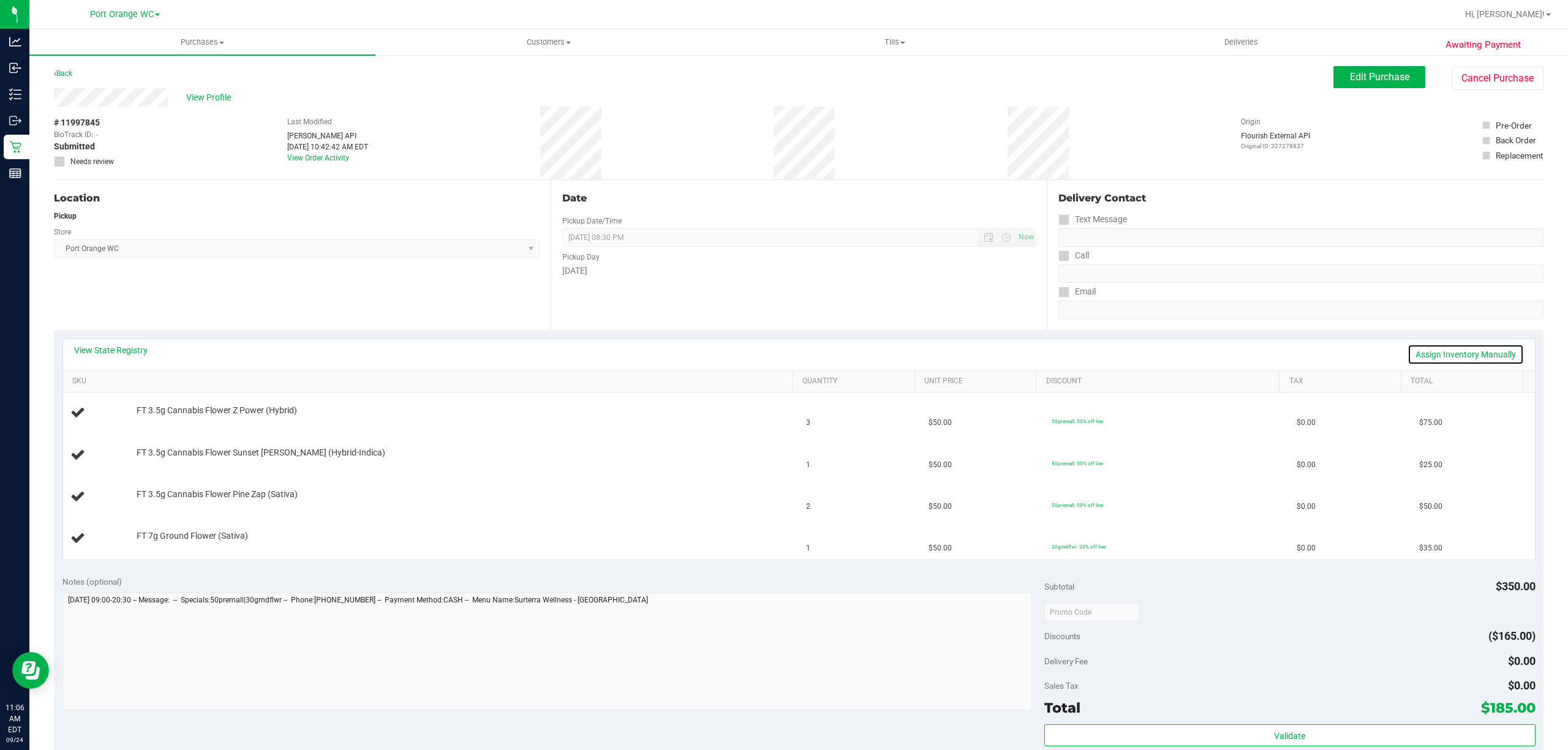
click at [1451, 356] on link "Assign Inventory Manually" at bounding box center [1465, 354] width 117 height 21
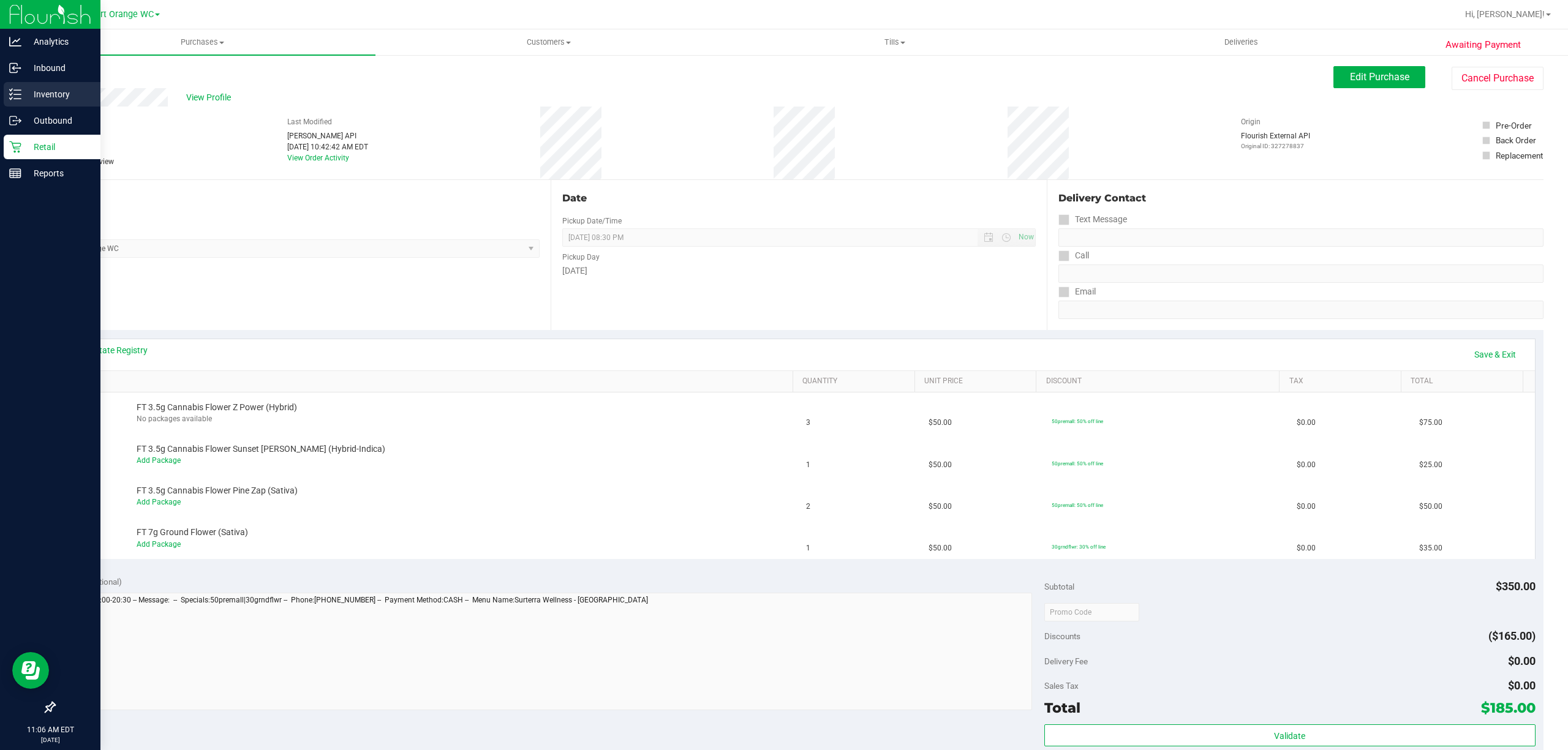
click at [54, 91] on p "Inventory" at bounding box center [58, 94] width 73 height 15
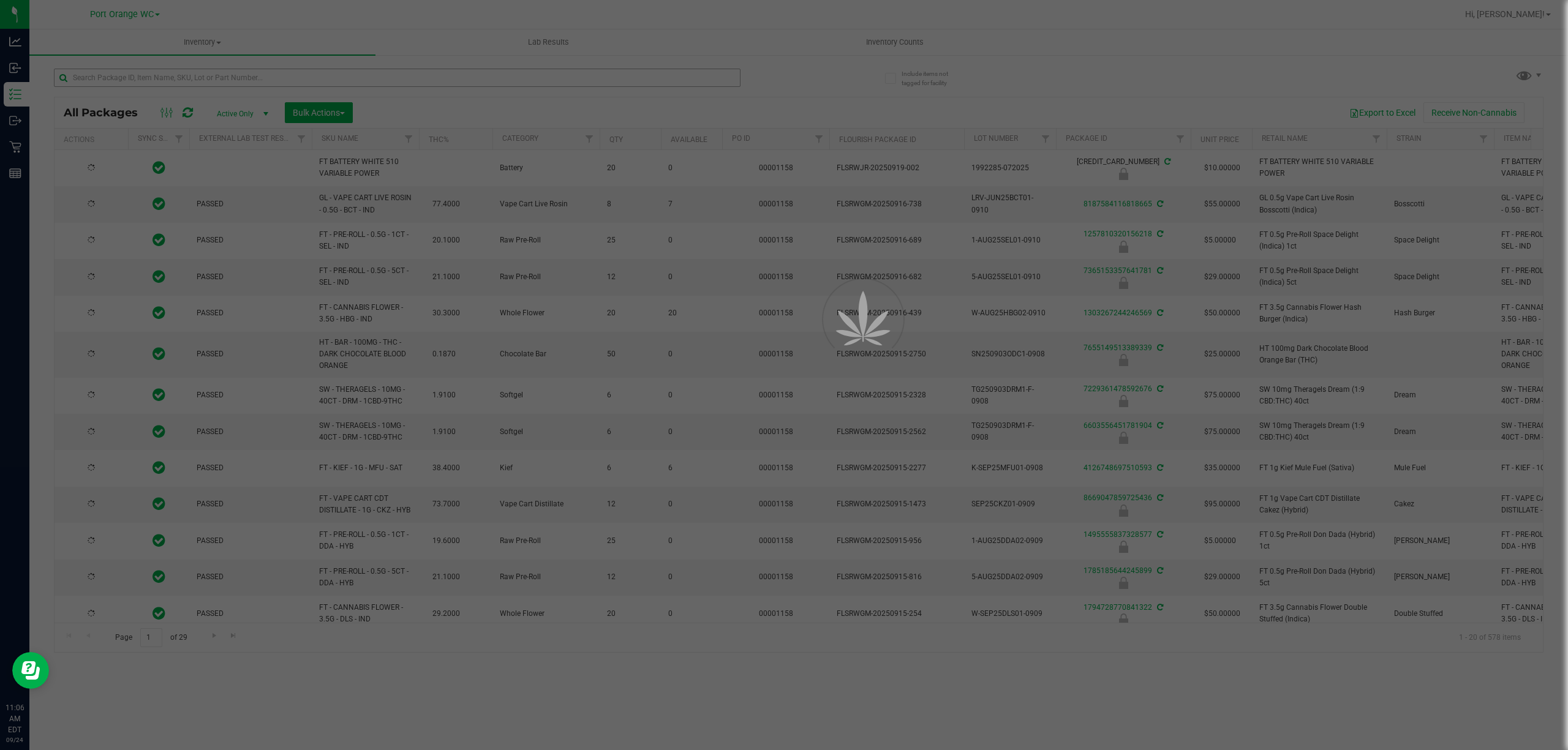
type input "[DATE]"
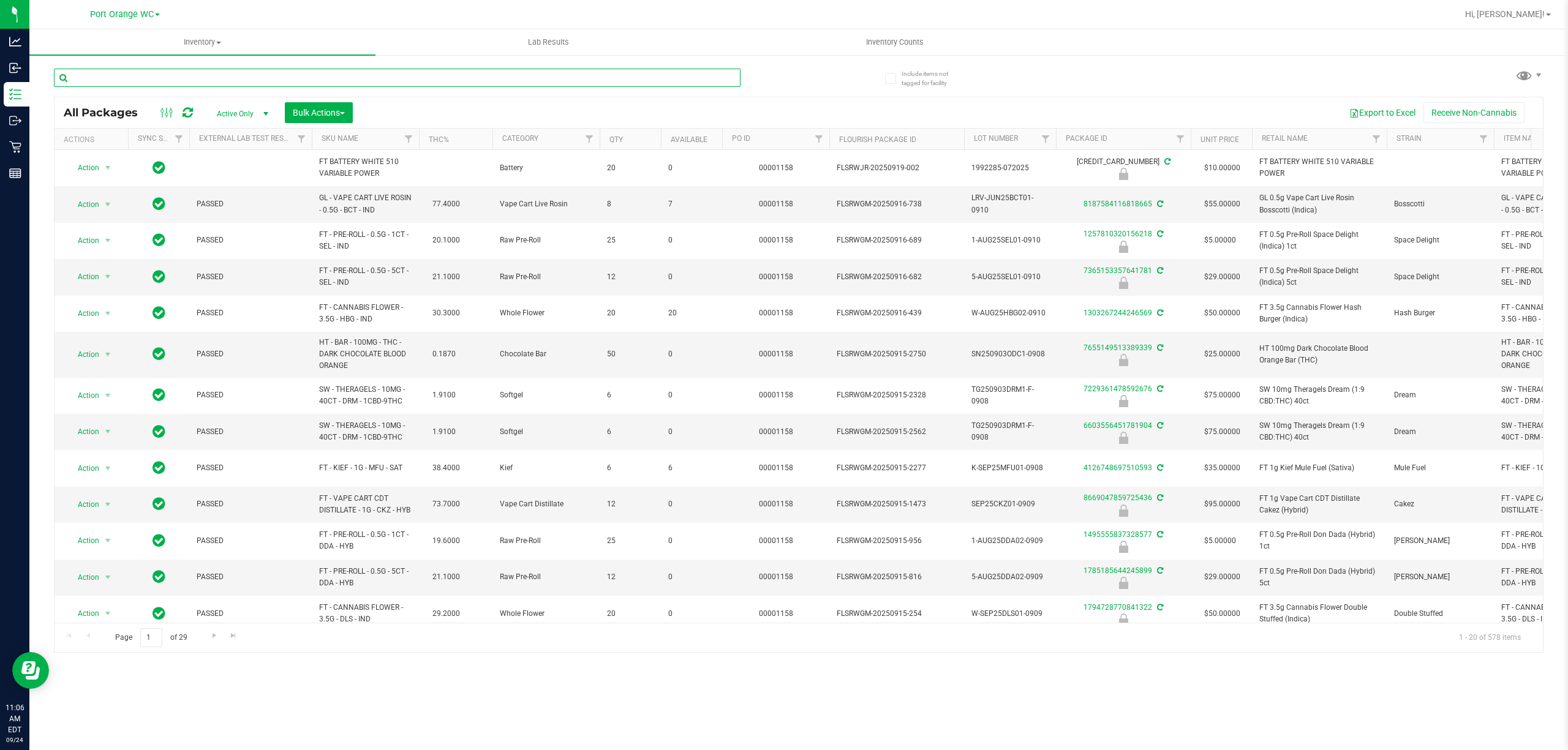
click at [157, 79] on input "text" at bounding box center [397, 77] width 686 height 18
type input "Zpower"
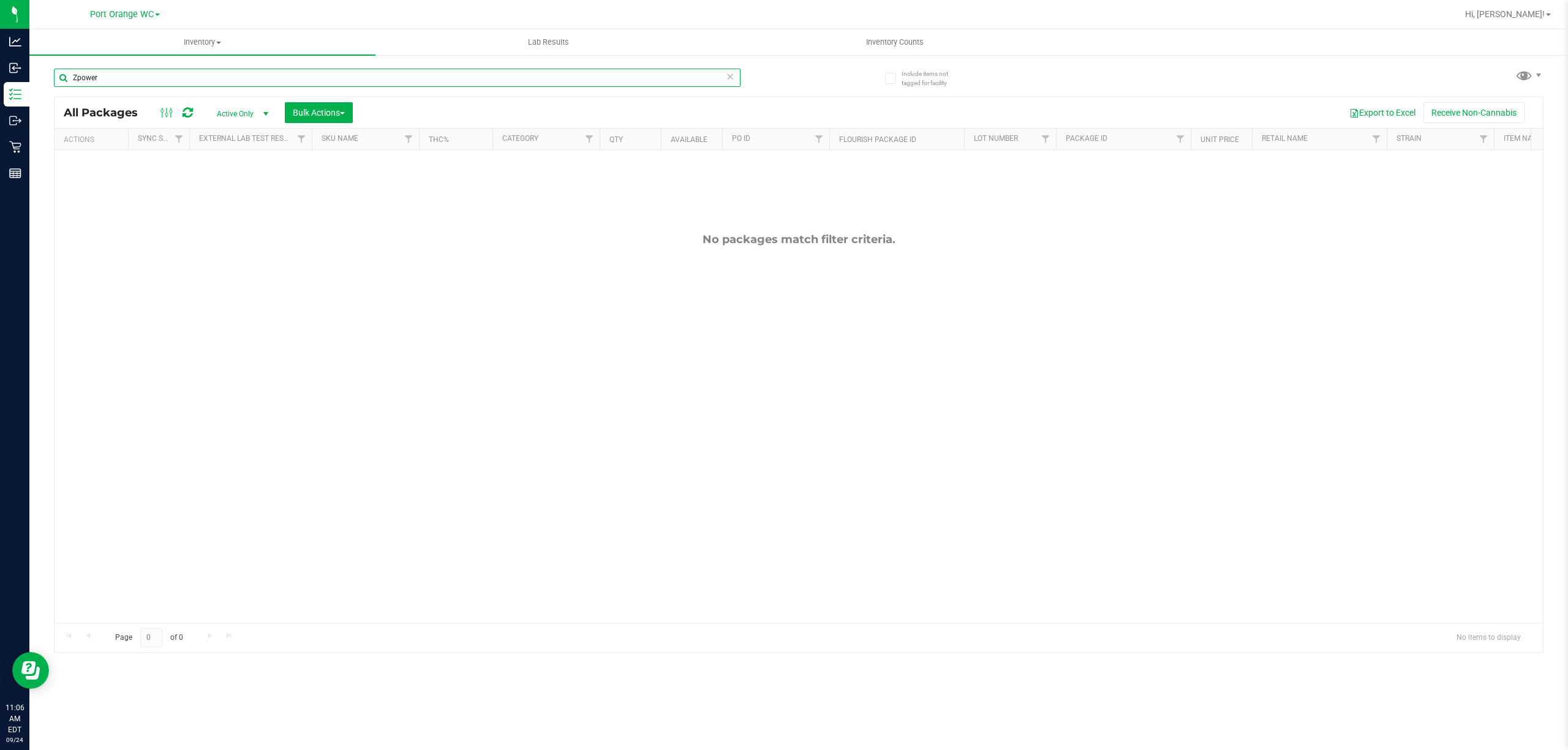
click at [135, 77] on input "Zpower" at bounding box center [397, 77] width 686 height 18
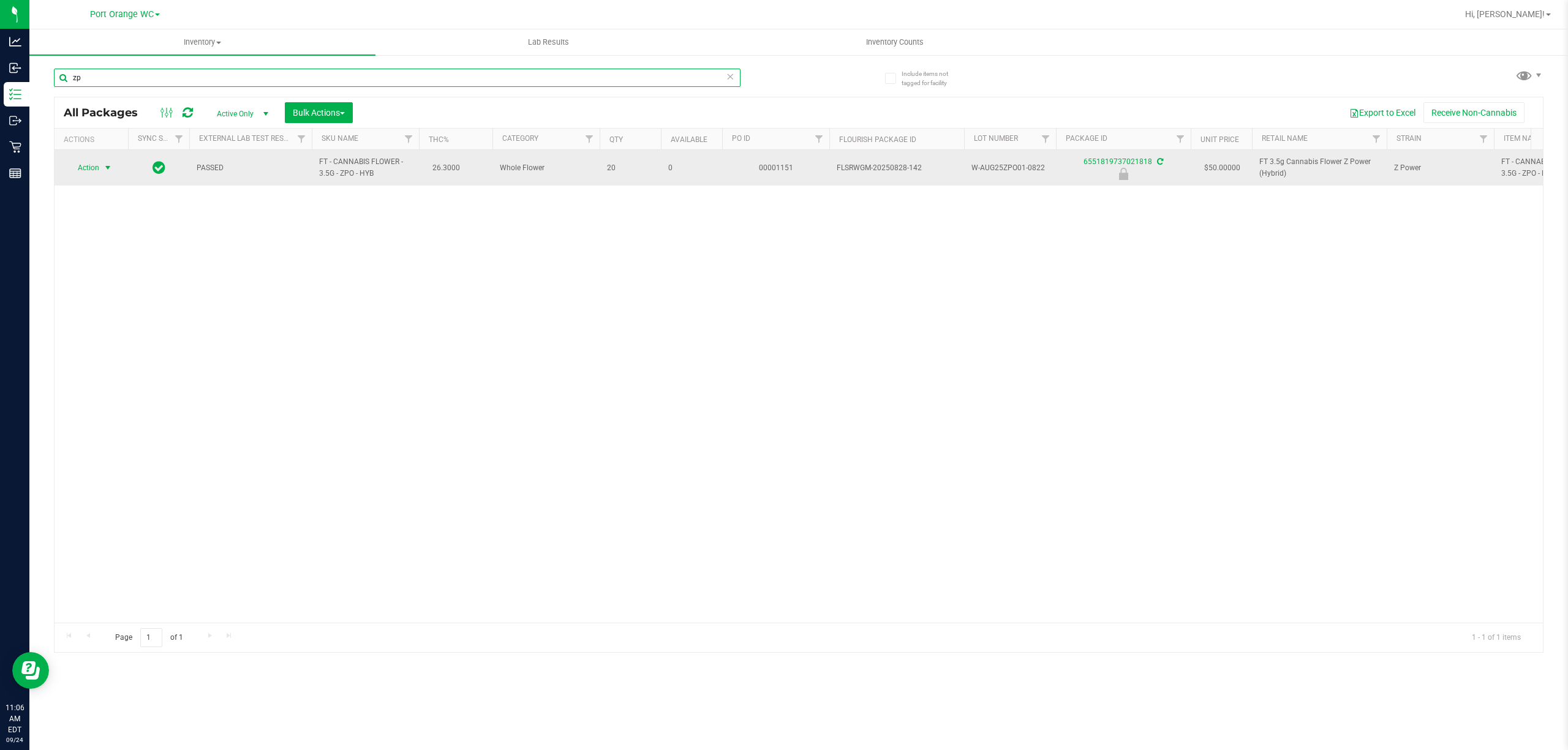
type input "zp"
click at [82, 170] on span "Action" at bounding box center [83, 167] width 33 height 17
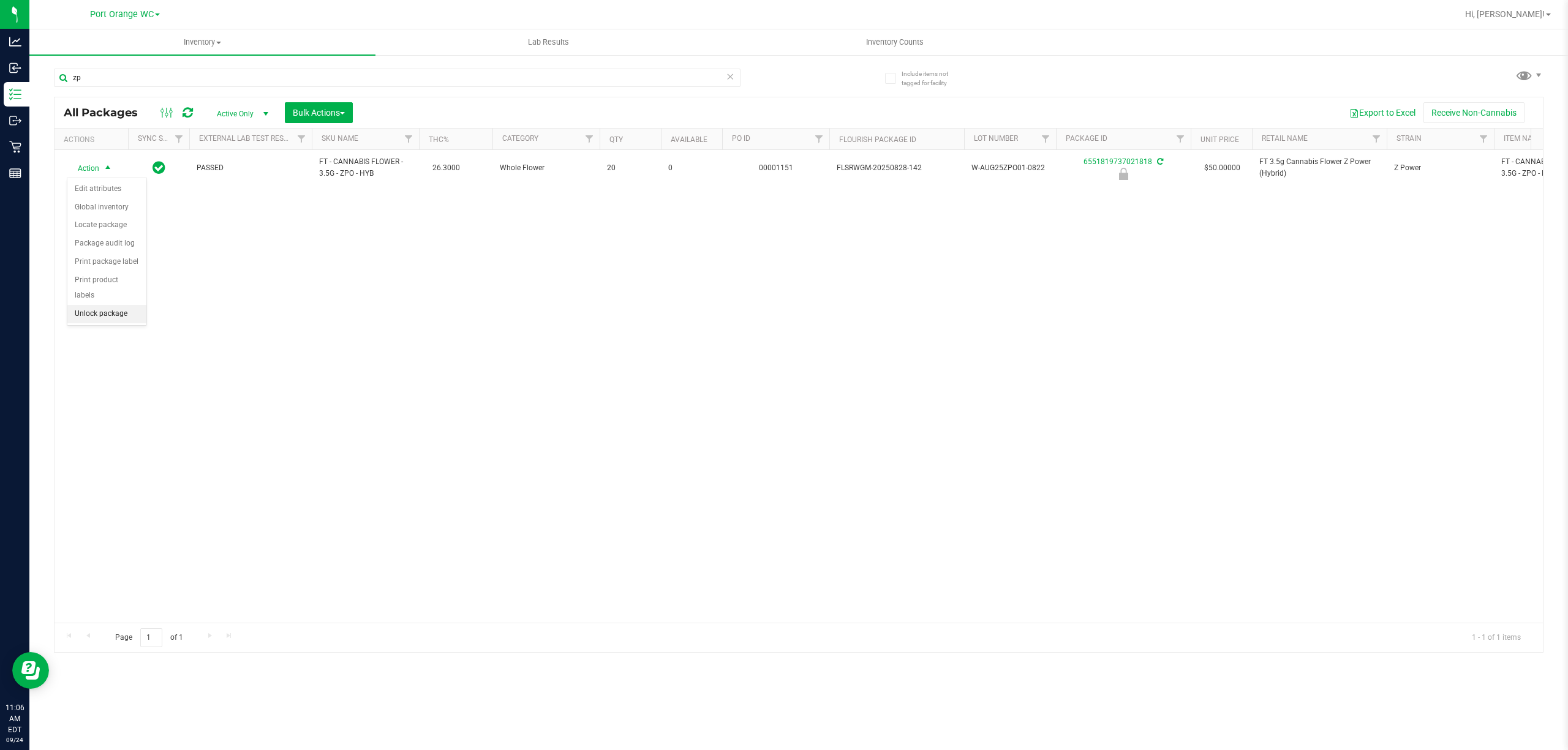
click at [91, 318] on li "Unlock package" at bounding box center [106, 314] width 79 height 18
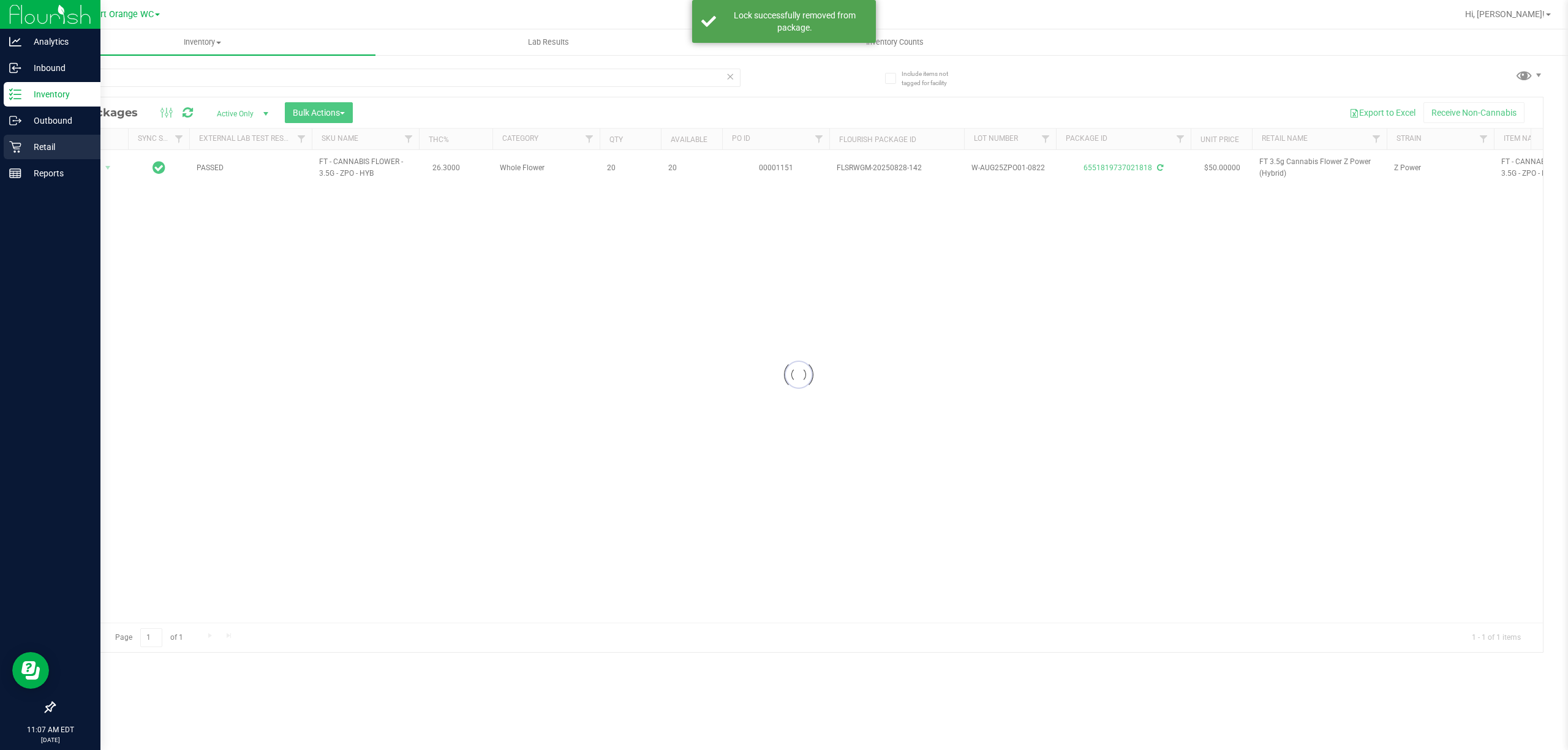
click at [49, 142] on p "Retail" at bounding box center [58, 147] width 73 height 15
click at [45, 143] on p "Retail" at bounding box center [58, 147] width 73 height 15
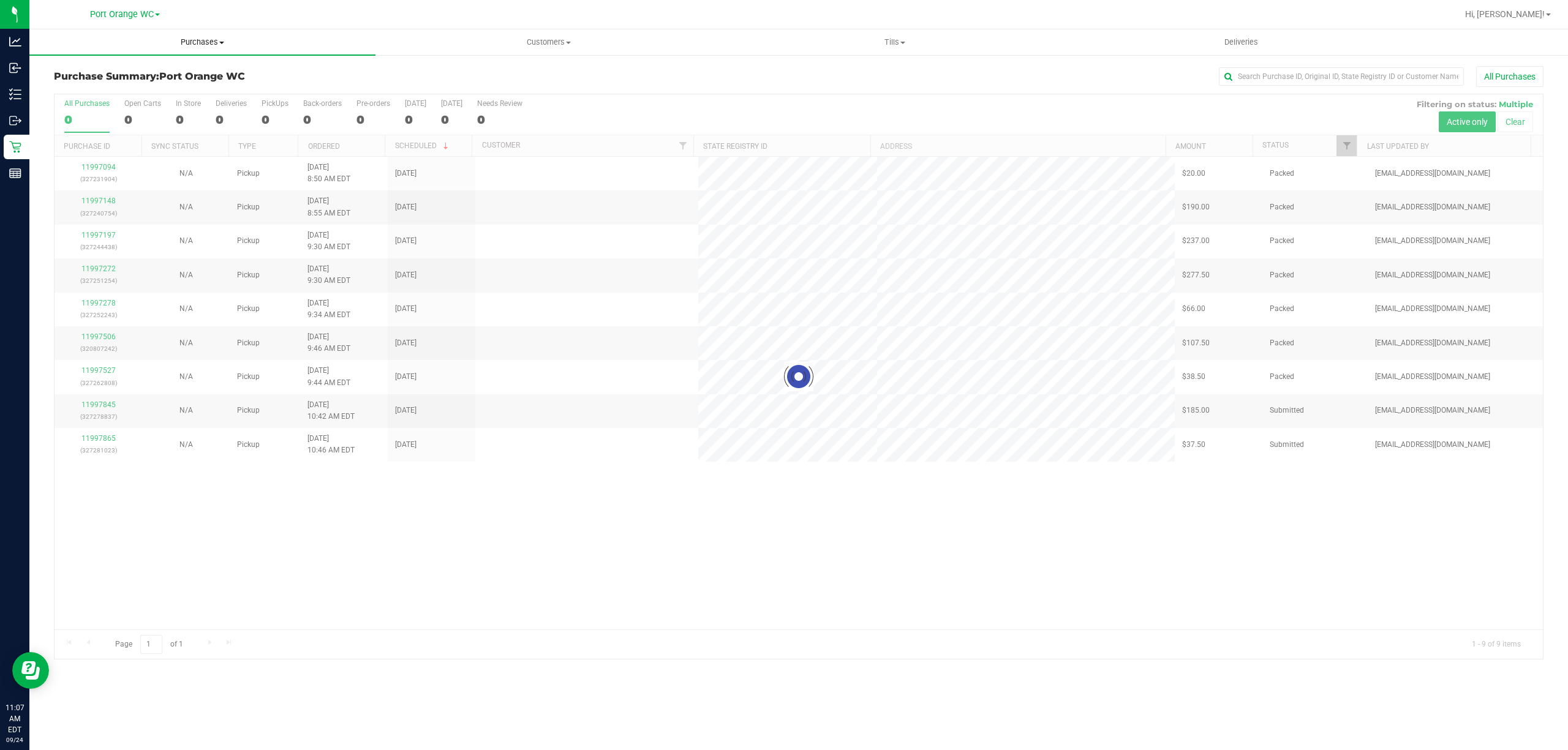
click at [219, 40] on span "Purchases" at bounding box center [202, 43] width 346 height 11
click at [84, 87] on span "Fulfillment" at bounding box center [67, 88] width 76 height 10
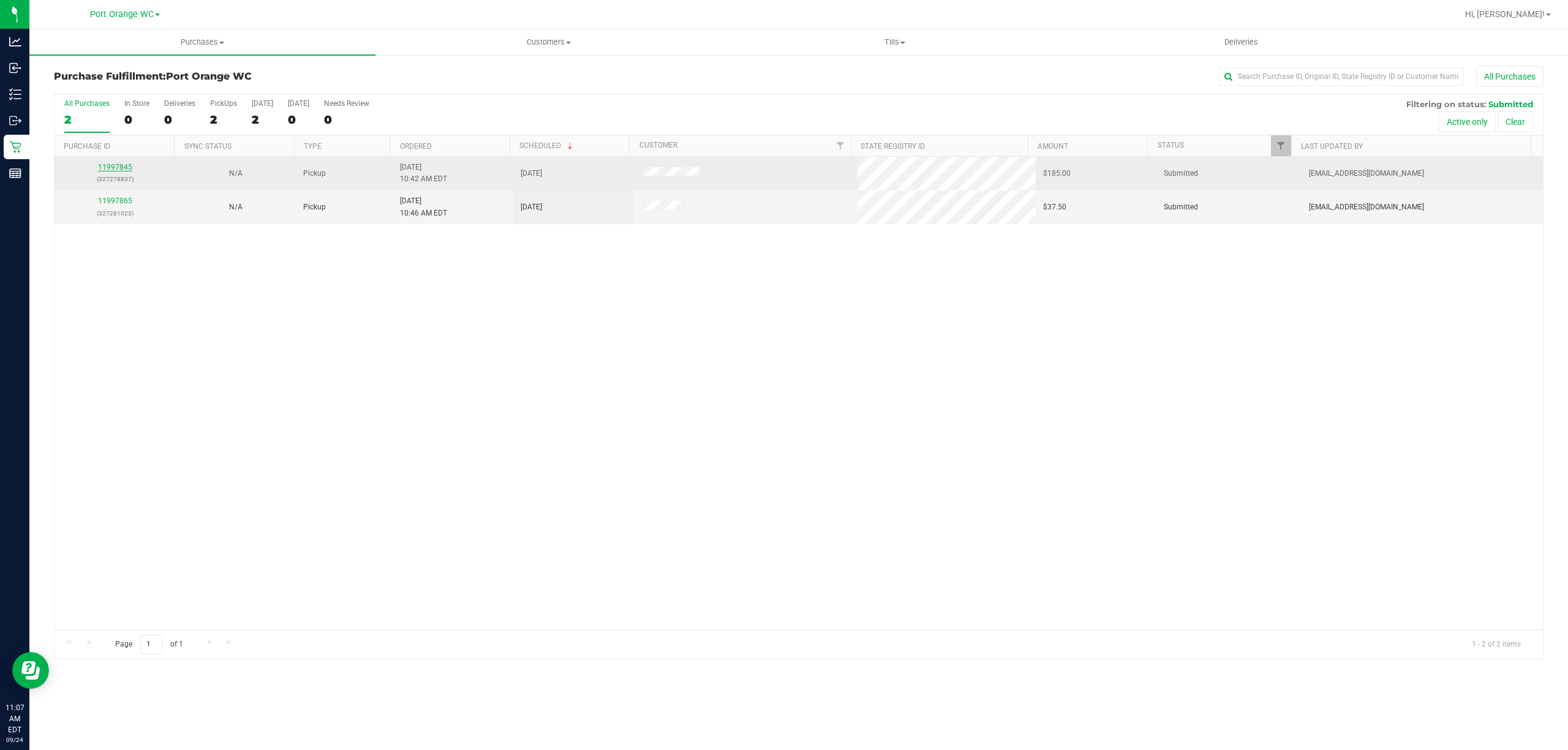
click at [126, 167] on link "11997845" at bounding box center [114, 167] width 34 height 8
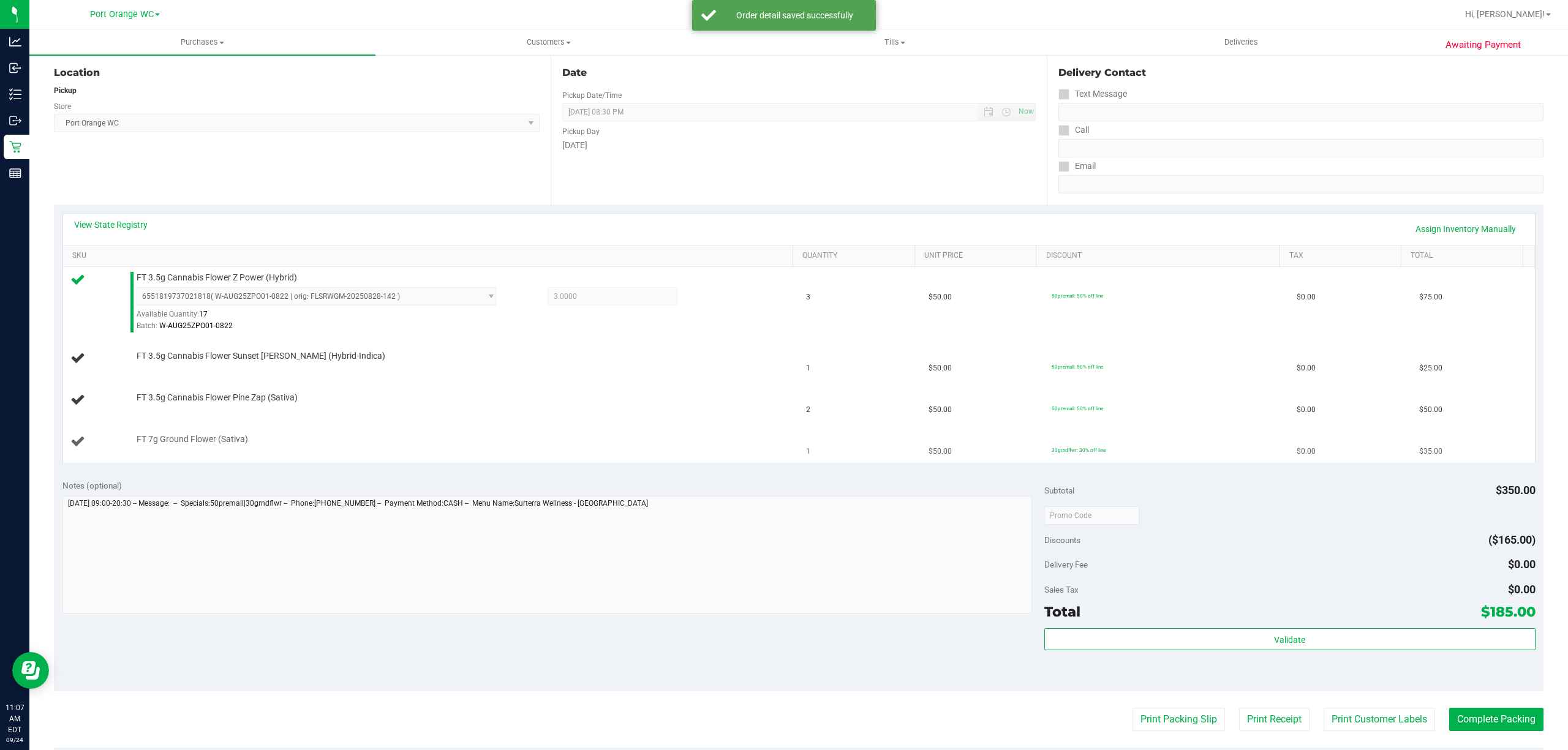
scroll to position [163, 0]
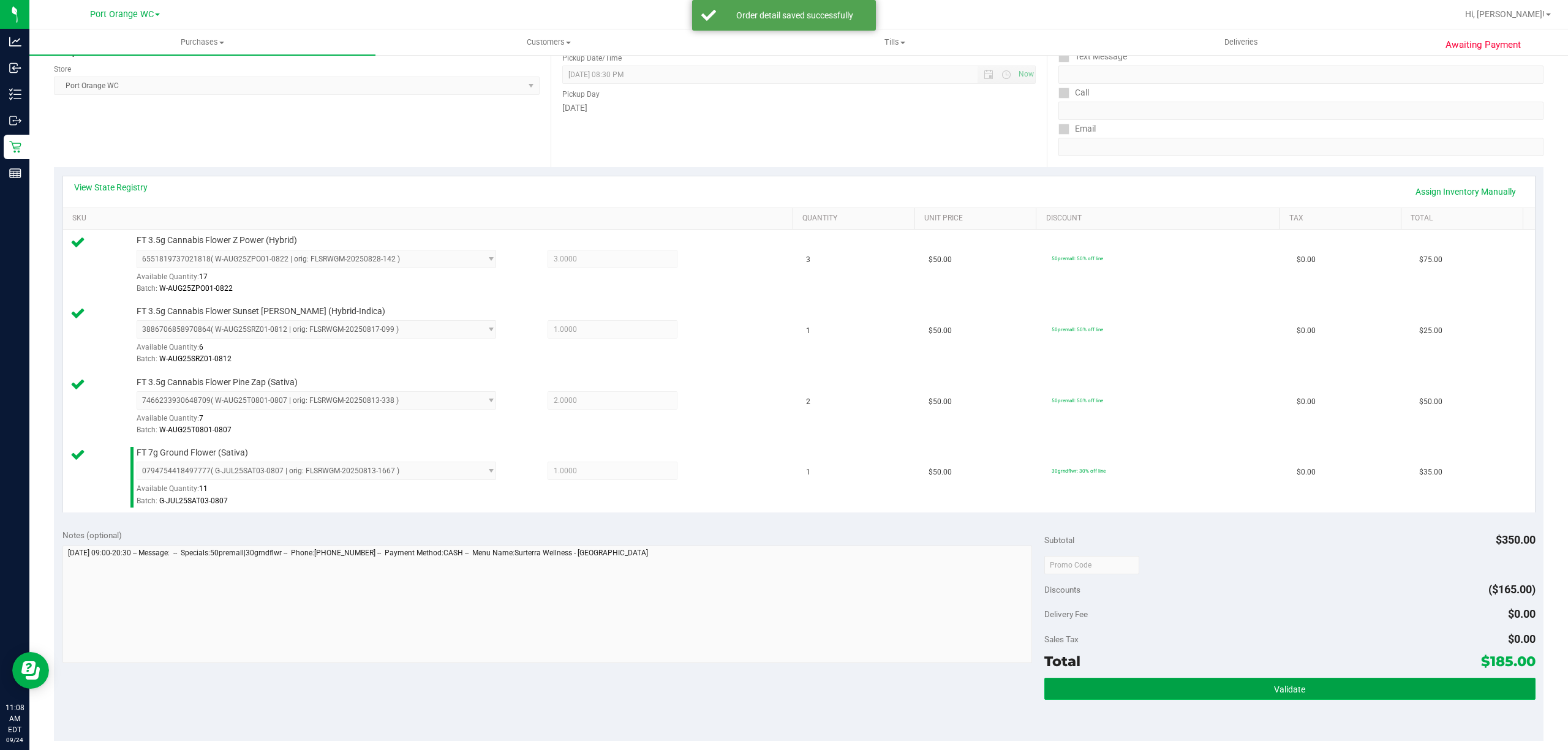
click at [1273, 687] on span "Validate" at bounding box center [1289, 689] width 31 height 10
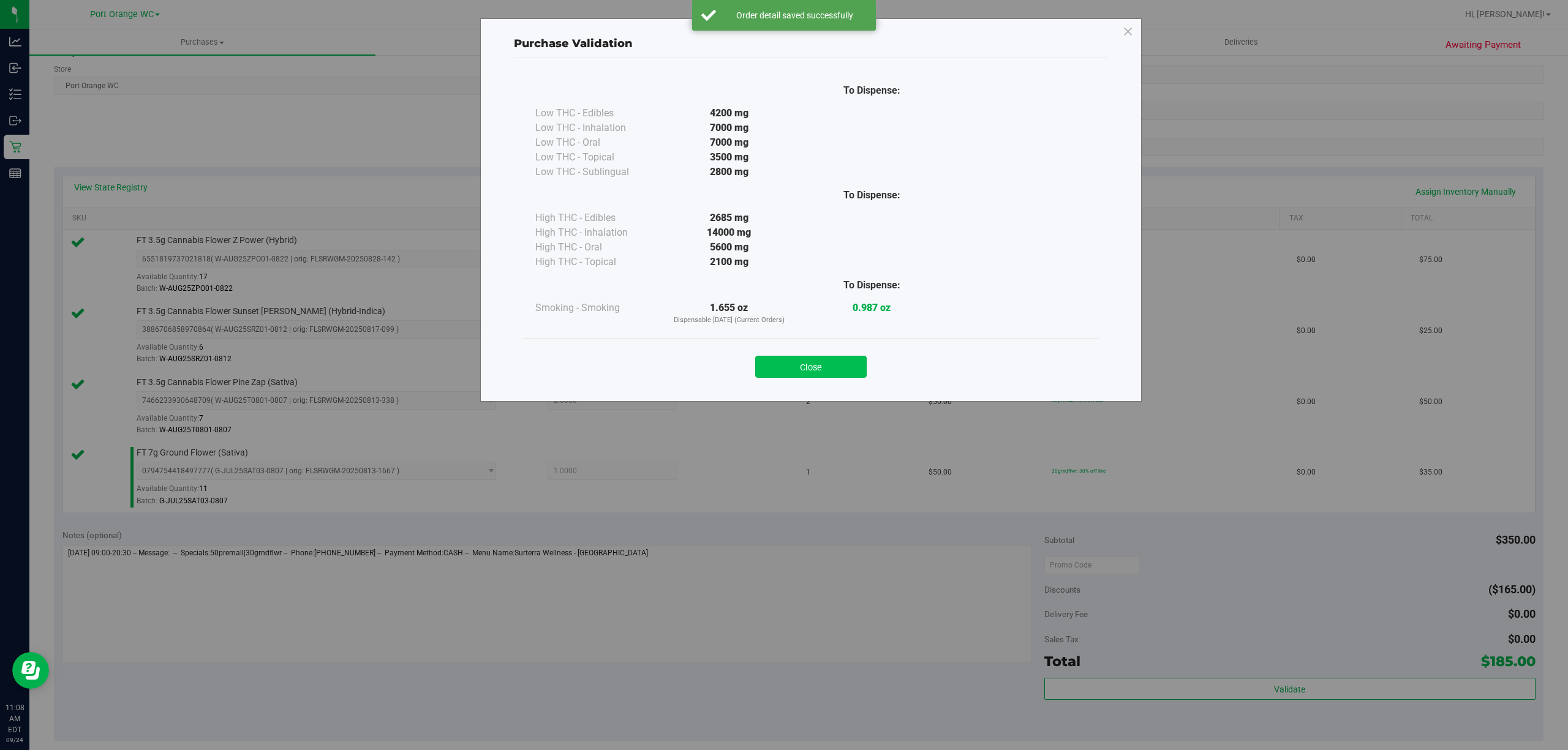
click at [816, 359] on button "Close" at bounding box center [811, 367] width 112 height 22
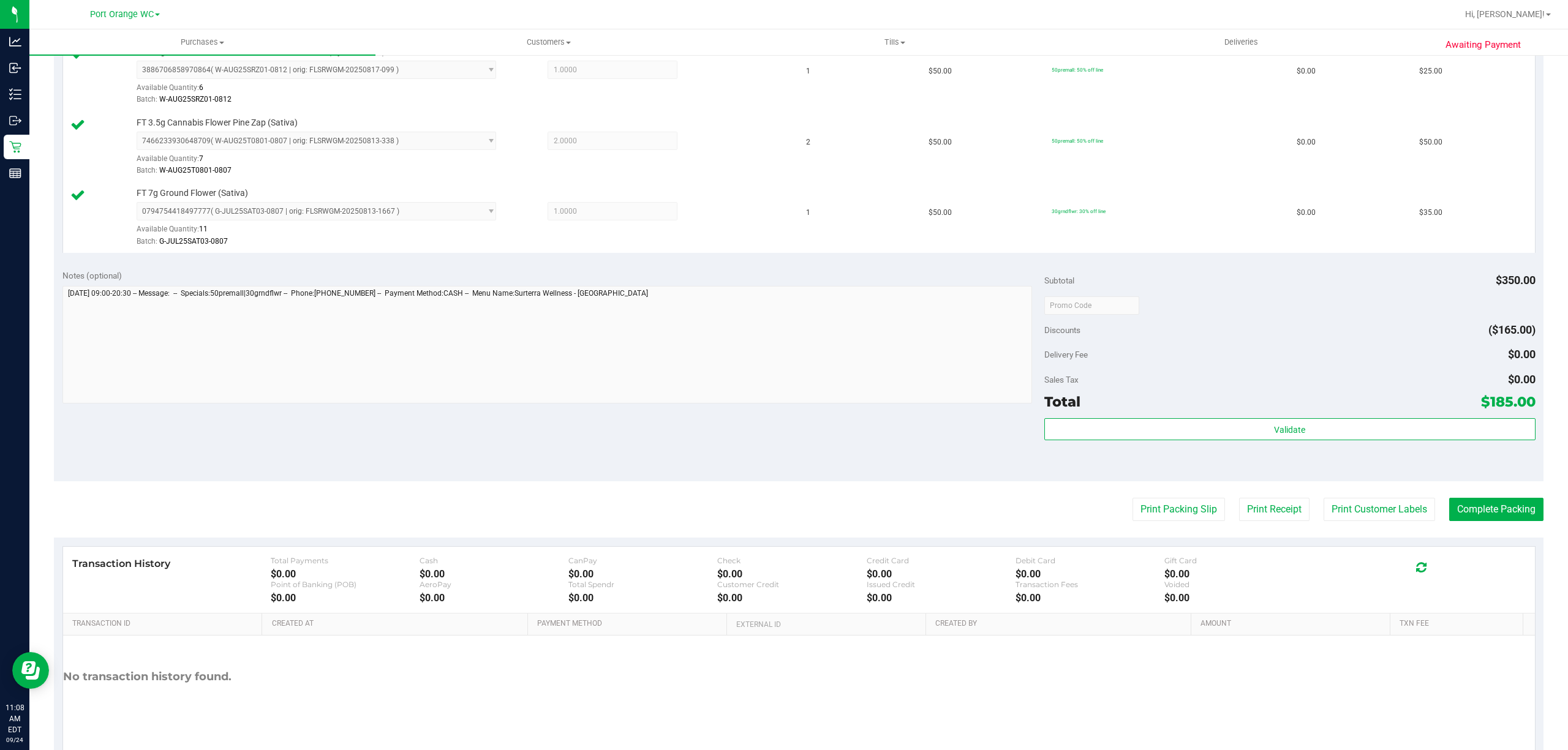
scroll to position [466, 0]
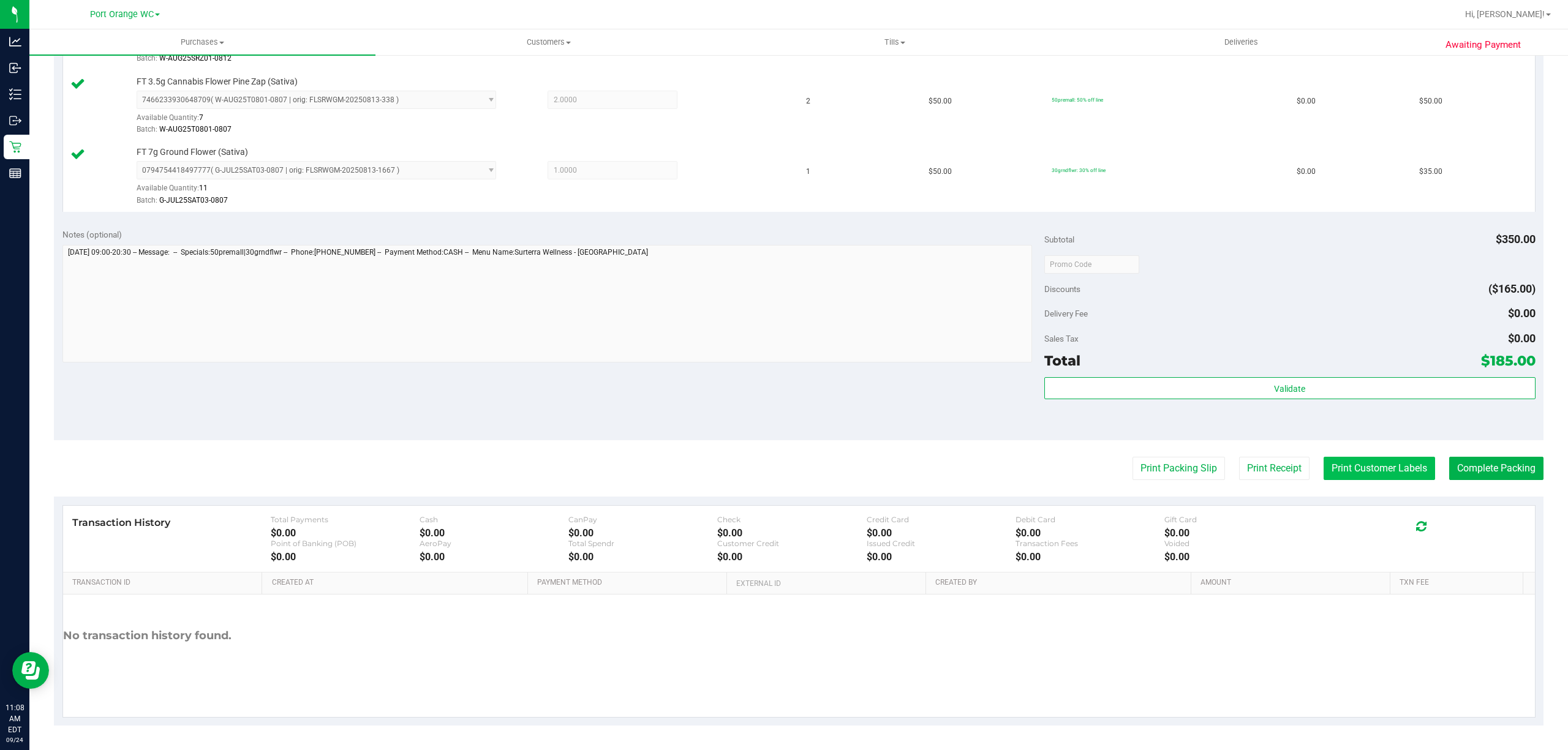
click at [1367, 465] on button "Print Customer Labels" at bounding box center [1380, 467] width 112 height 23
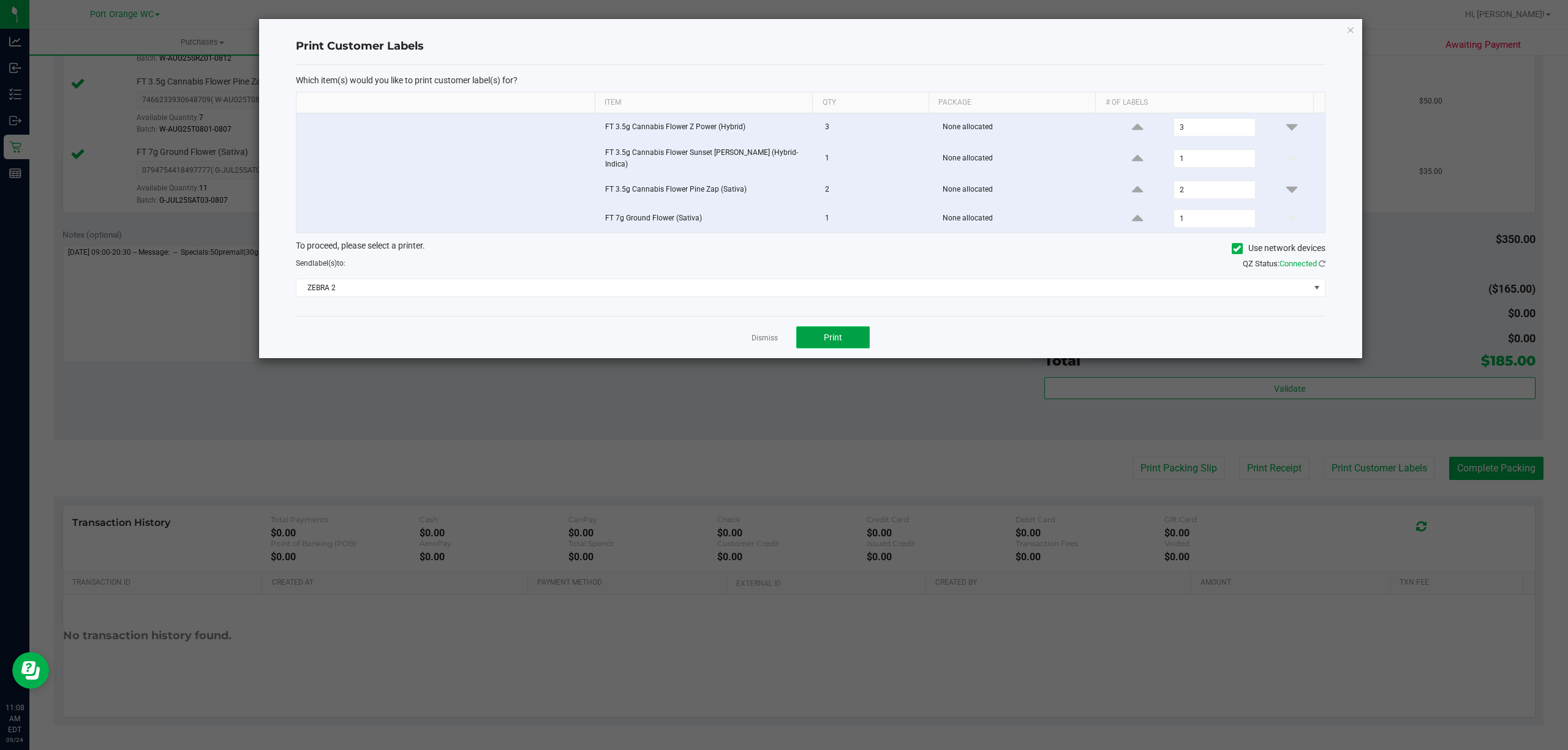
click at [824, 339] on span "Print" at bounding box center [833, 337] width 18 height 10
click at [760, 338] on link "Dismiss" at bounding box center [764, 338] width 27 height 10
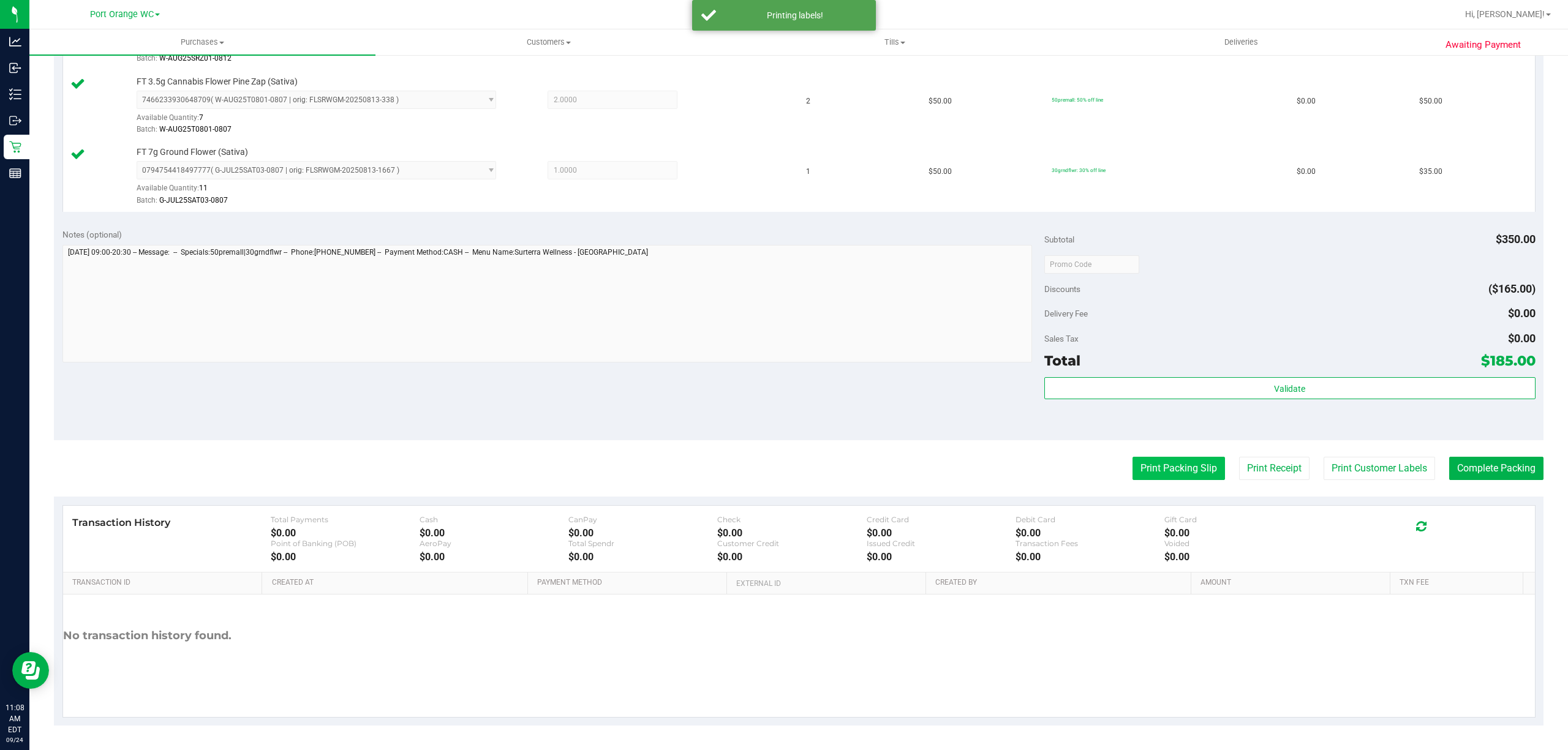
click at [1159, 473] on button "Print Packing Slip" at bounding box center [1178, 467] width 92 height 23
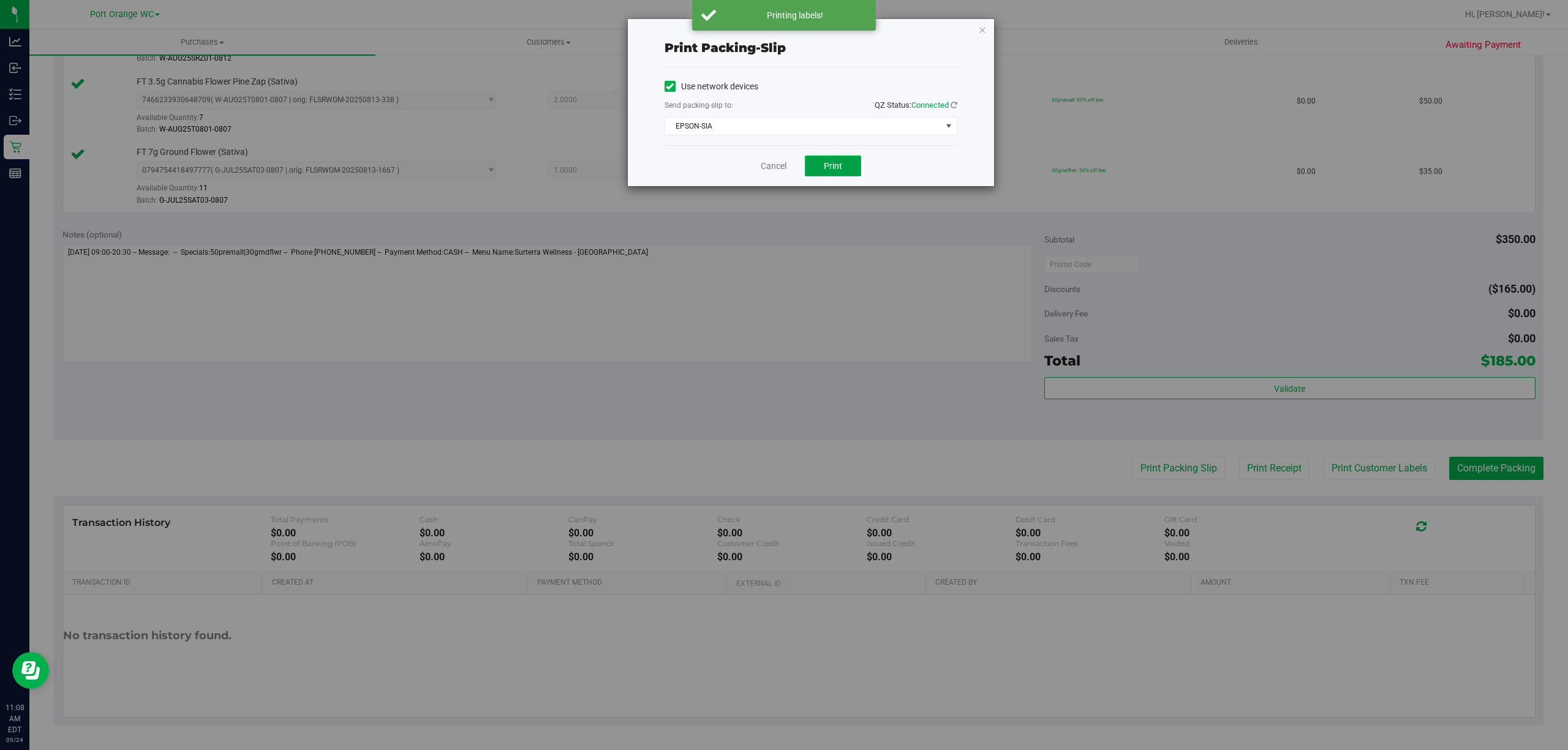
click at [828, 170] on span "Print" at bounding box center [833, 166] width 18 height 10
drag, startPoint x: 765, startPoint y: 165, endPoint x: 771, endPoint y: 165, distance: 6.0
click at [765, 165] on link "Cancel" at bounding box center [773, 166] width 26 height 13
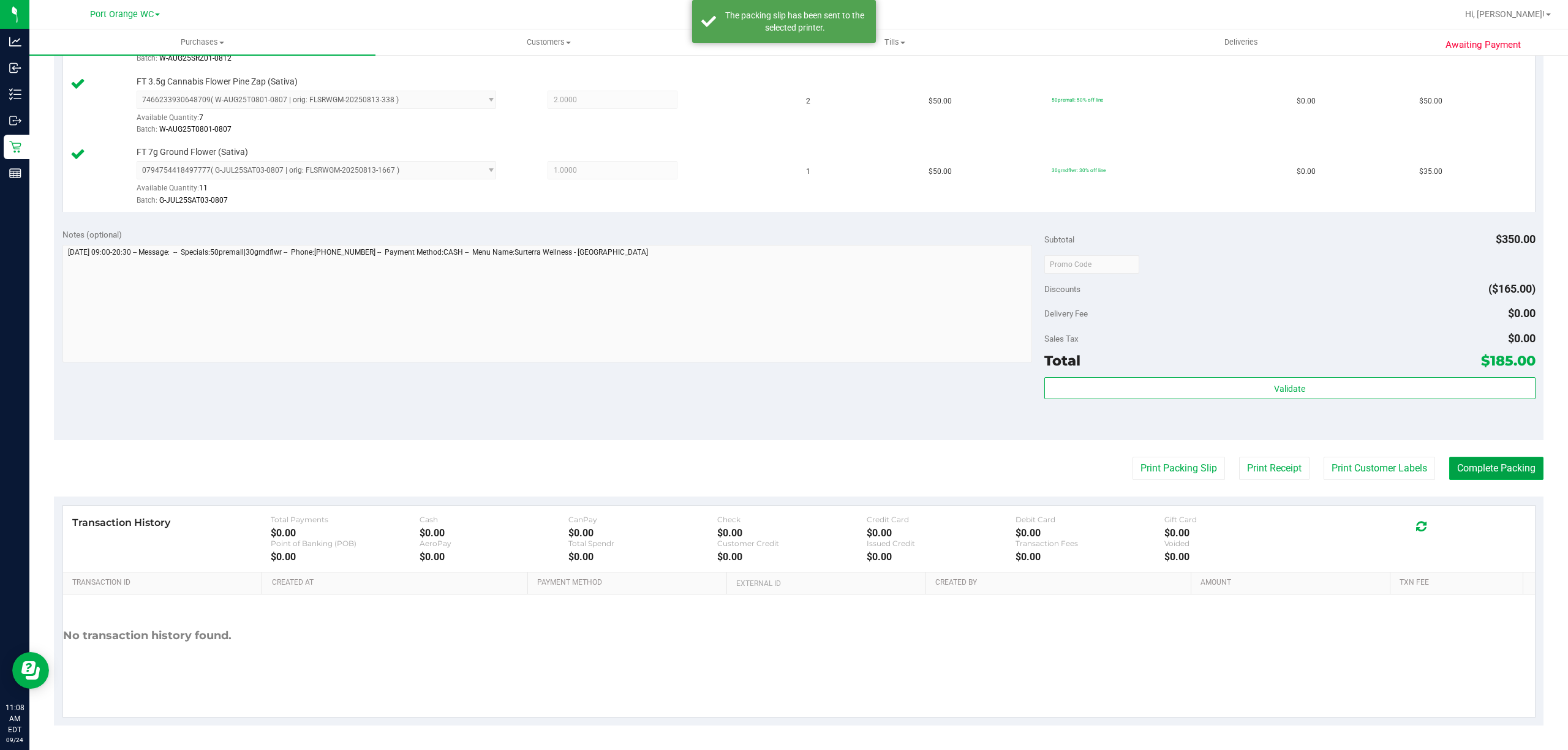
click at [1507, 469] on button "Complete Packing" at bounding box center [1495, 467] width 94 height 23
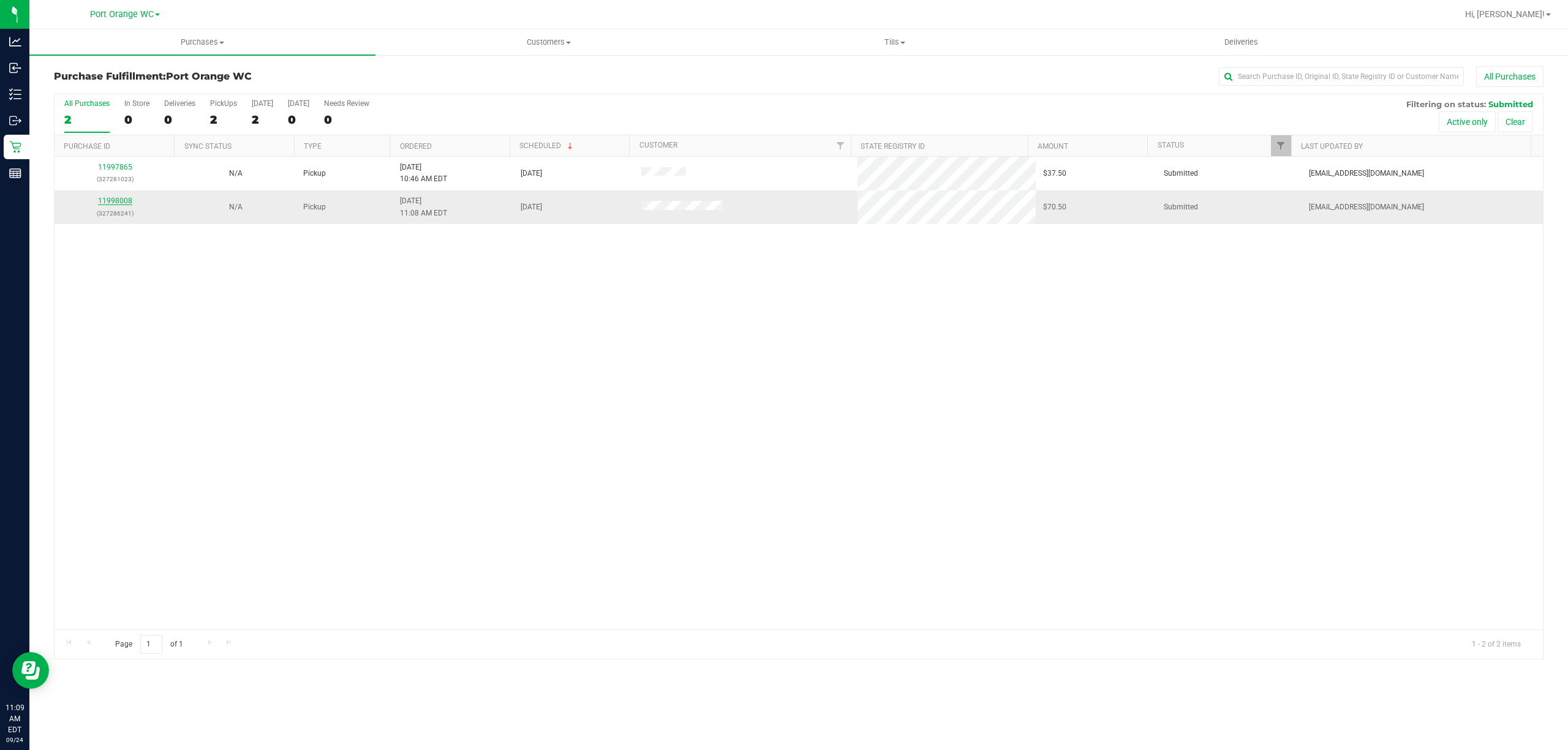
click at [117, 201] on link "11998008" at bounding box center [114, 201] width 34 height 8
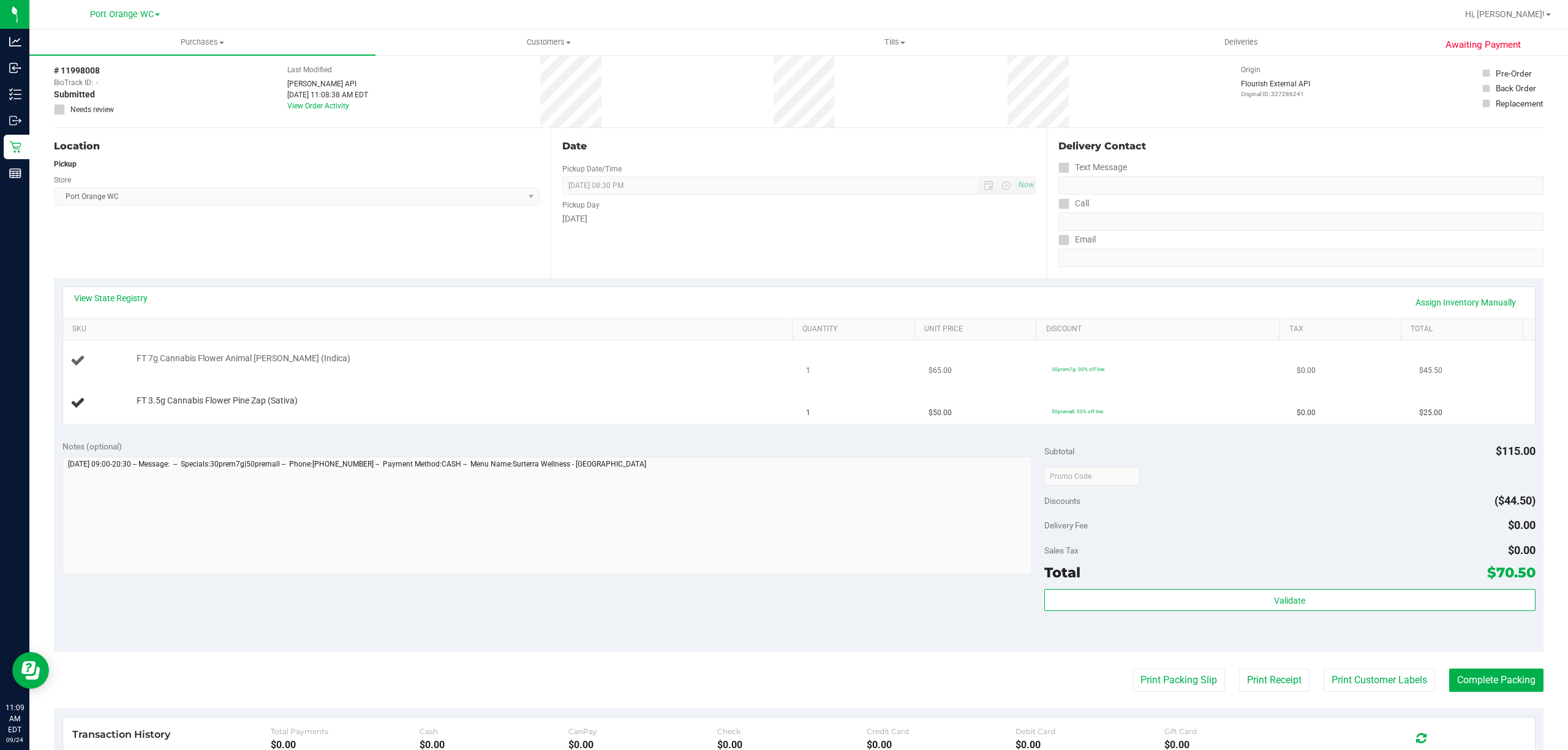
scroll to position [82, 0]
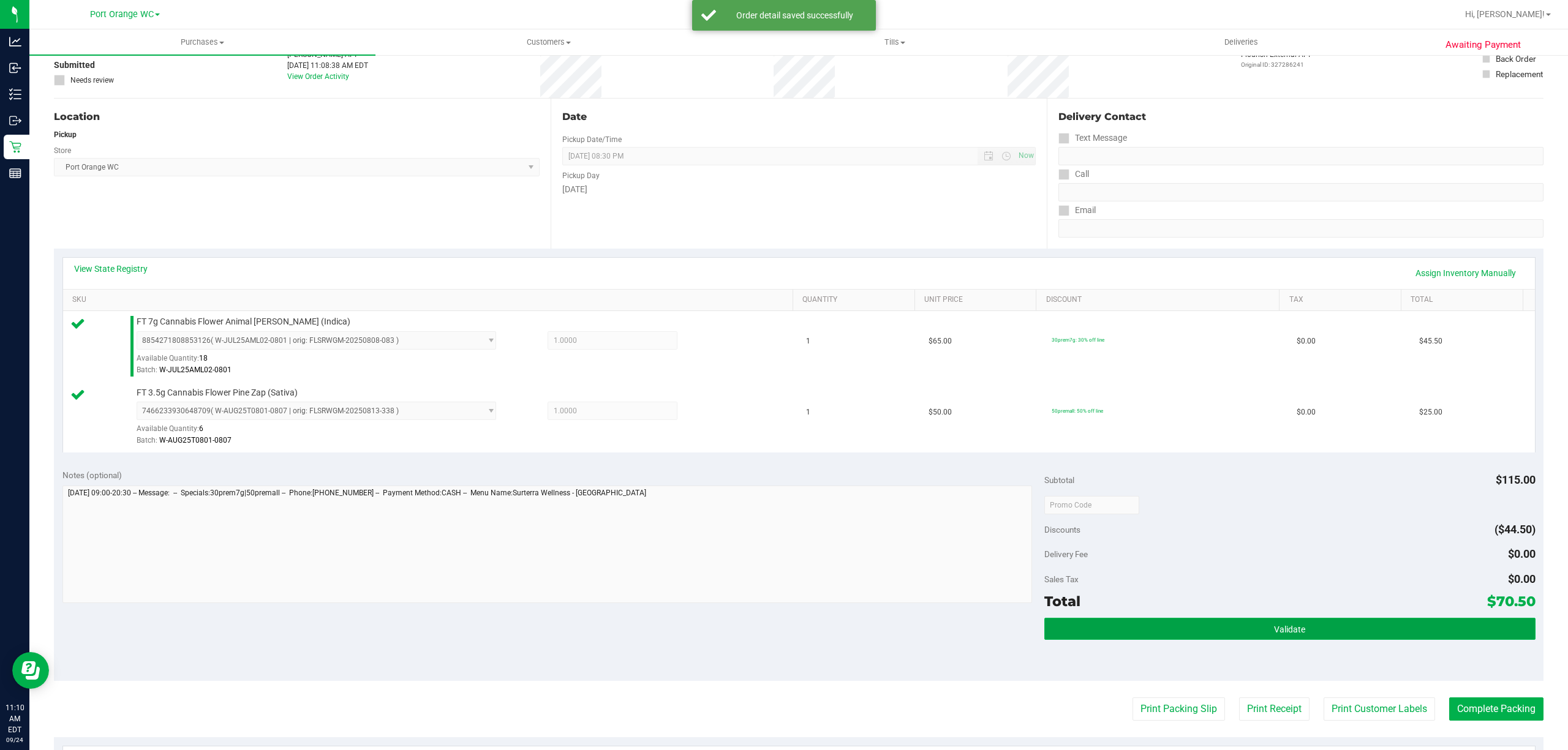
click at [1273, 634] on span "Validate" at bounding box center [1289, 629] width 31 height 10
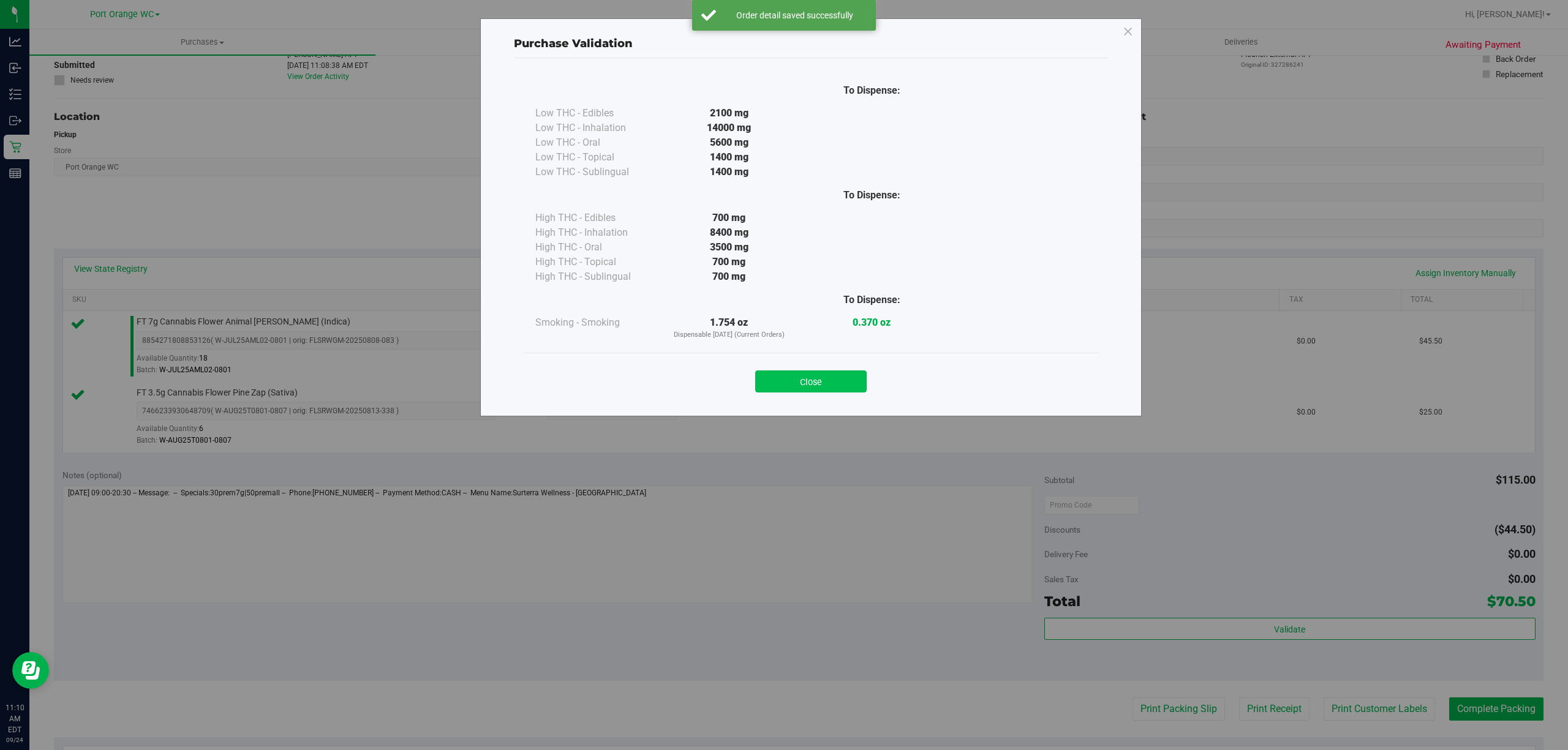
click at [820, 371] on div "Close" at bounding box center [811, 377] width 557 height 31
click at [820, 373] on button "Close" at bounding box center [811, 382] width 112 height 22
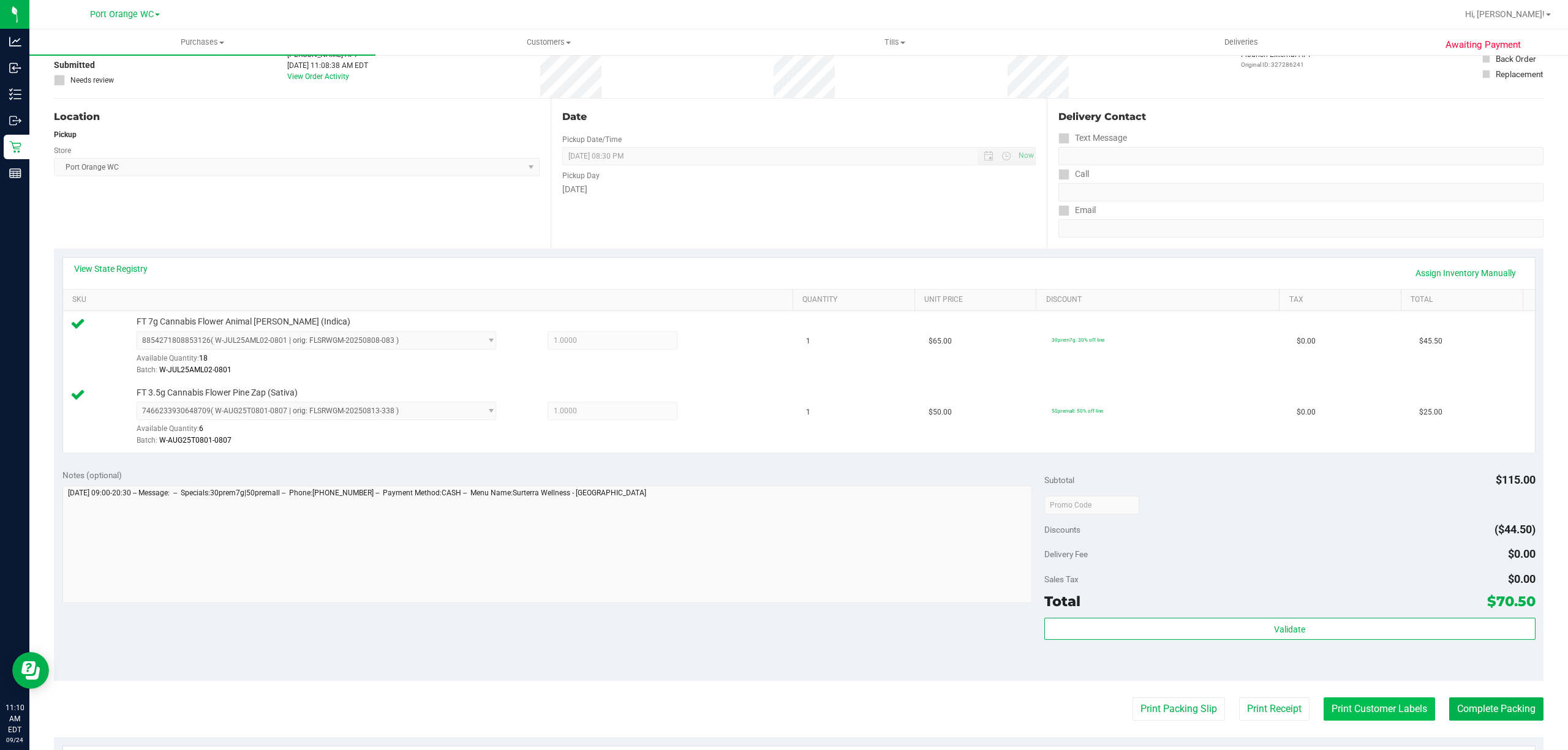
click at [1368, 719] on button "Print Customer Labels" at bounding box center [1380, 708] width 112 height 23
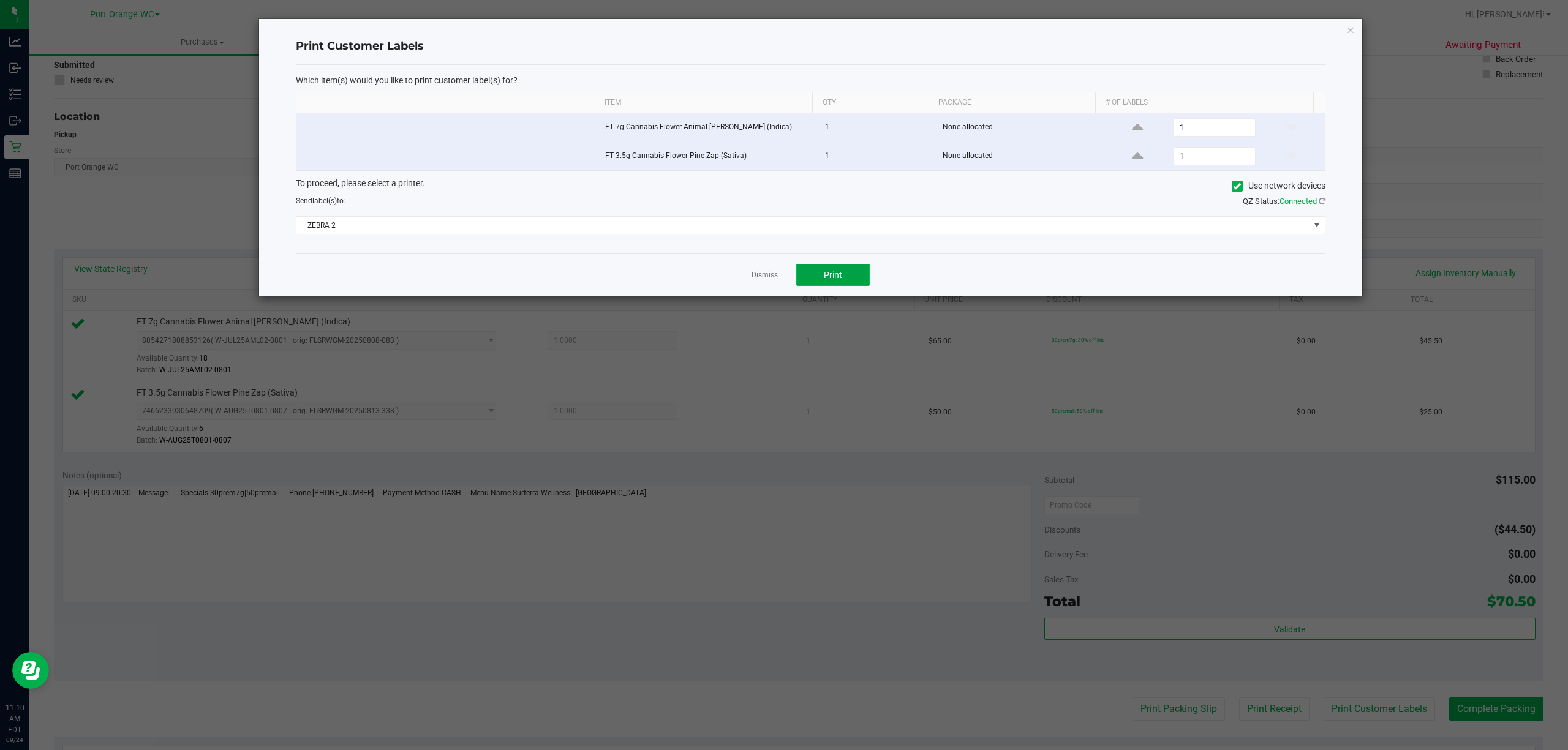
click at [838, 278] on span "Print" at bounding box center [833, 275] width 18 height 10
click at [762, 277] on link "Dismiss" at bounding box center [764, 275] width 27 height 10
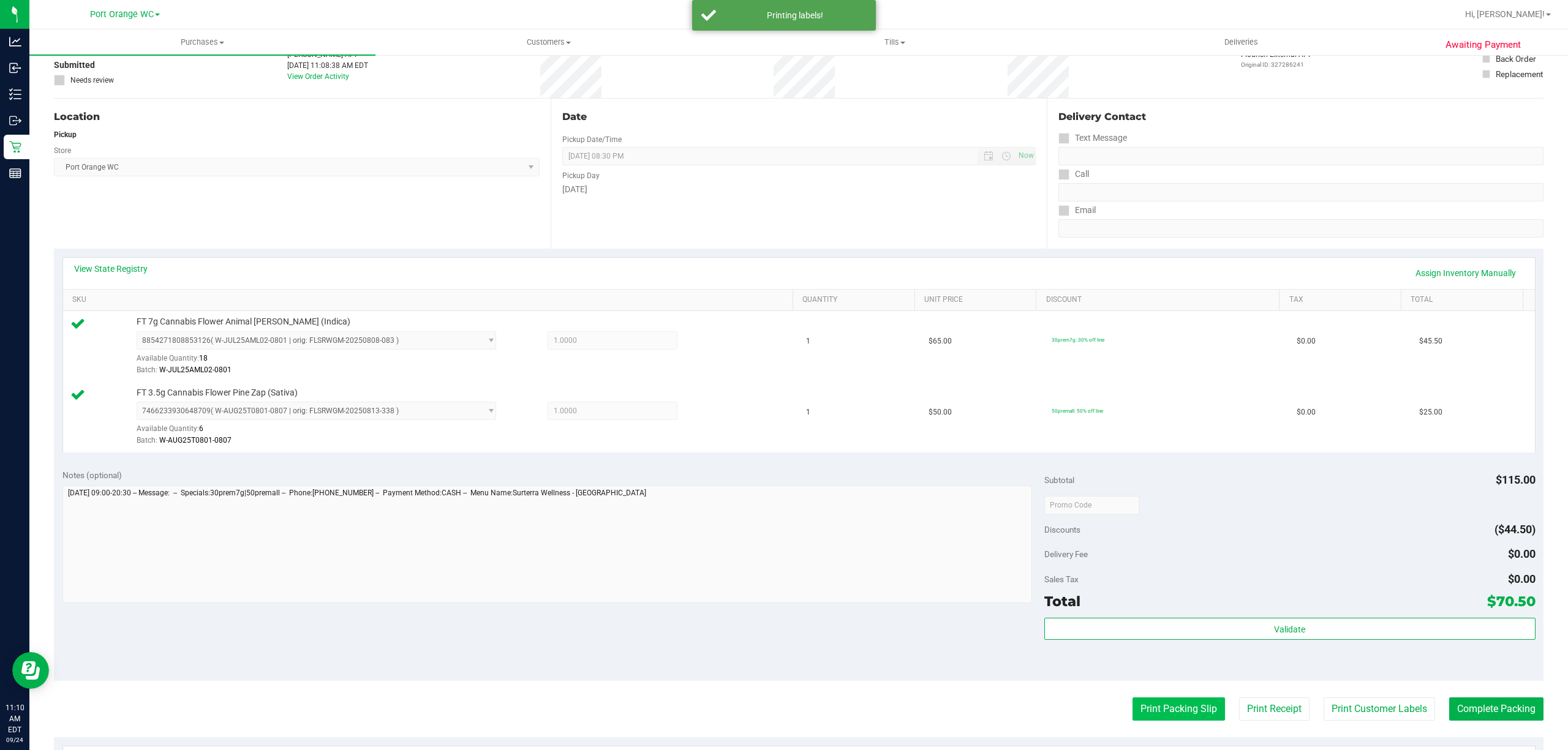
click at [1154, 710] on button "Print Packing Slip" at bounding box center [1178, 708] width 92 height 23
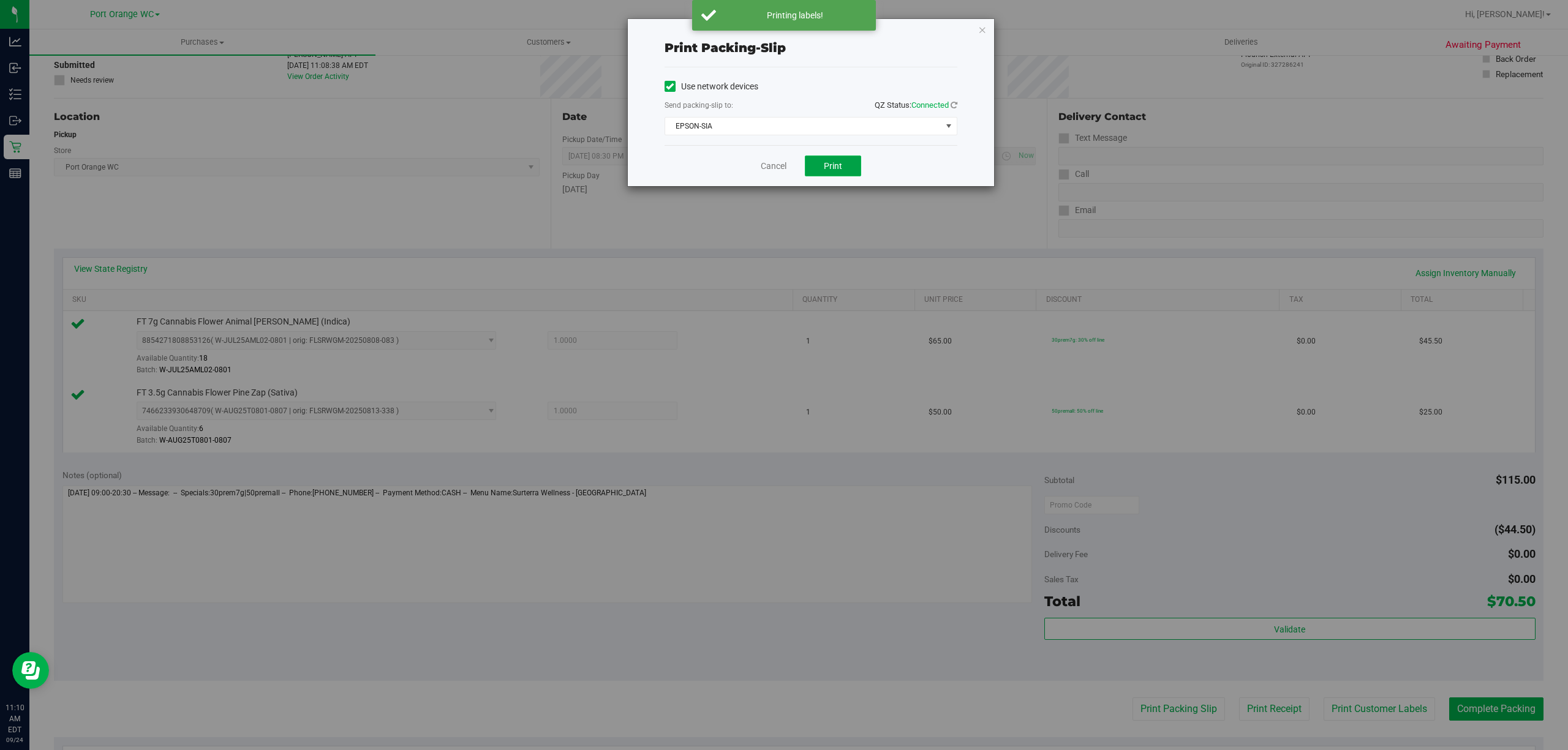
click at [841, 174] on button "Print" at bounding box center [833, 166] width 57 height 21
click at [765, 167] on link "Cancel" at bounding box center [773, 166] width 26 height 13
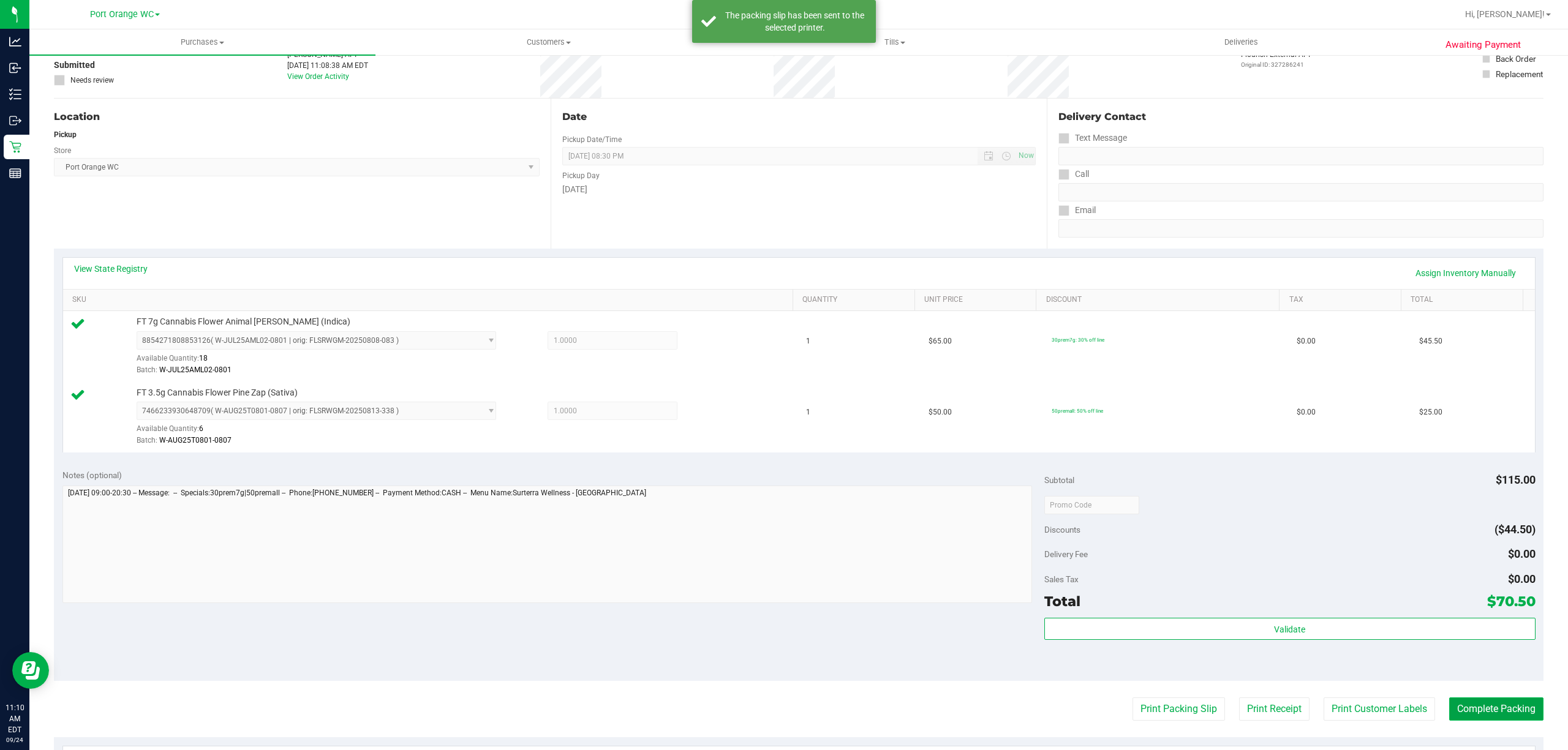
click at [1476, 710] on button "Complete Packing" at bounding box center [1495, 708] width 94 height 23
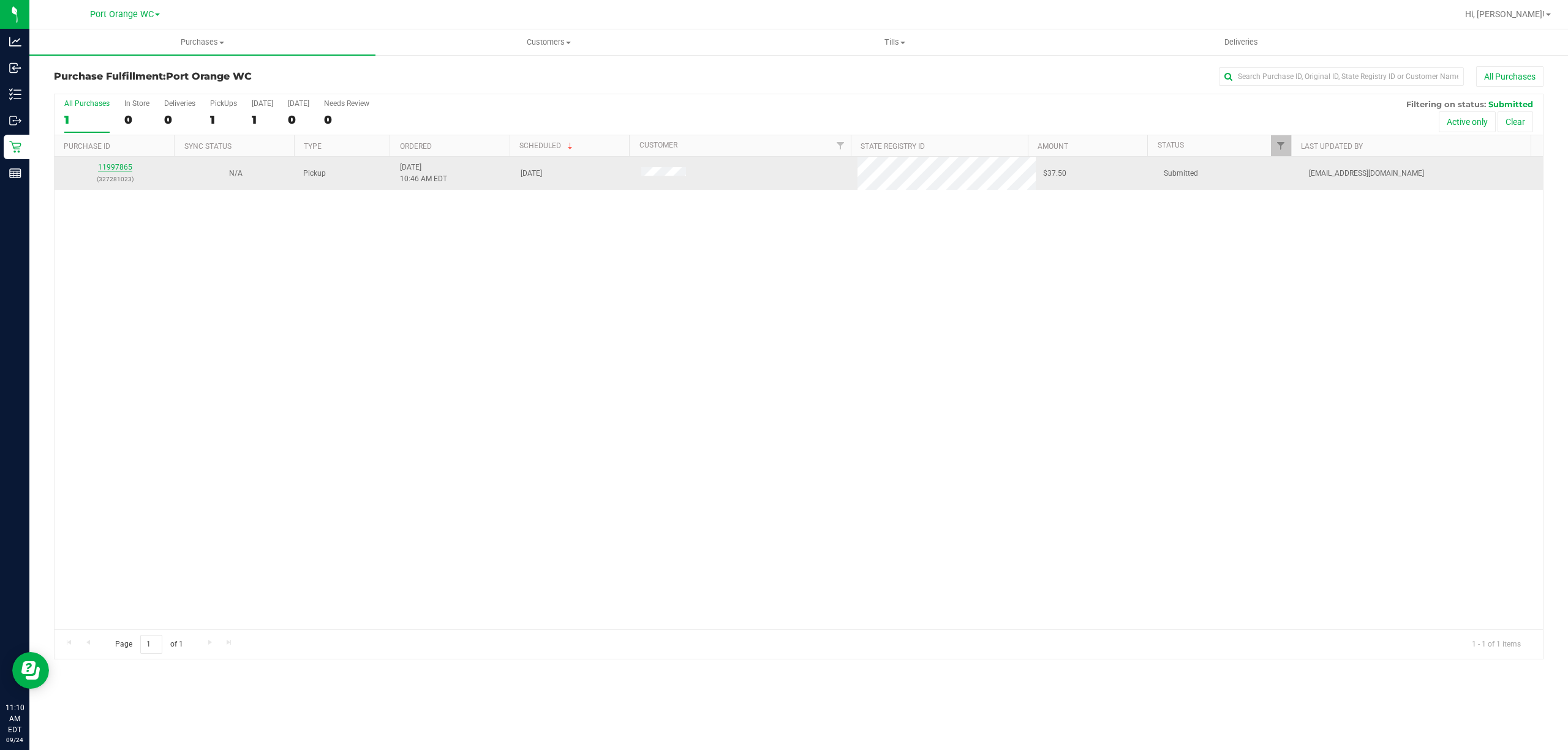
click at [114, 167] on link "11997865" at bounding box center [114, 167] width 34 height 8
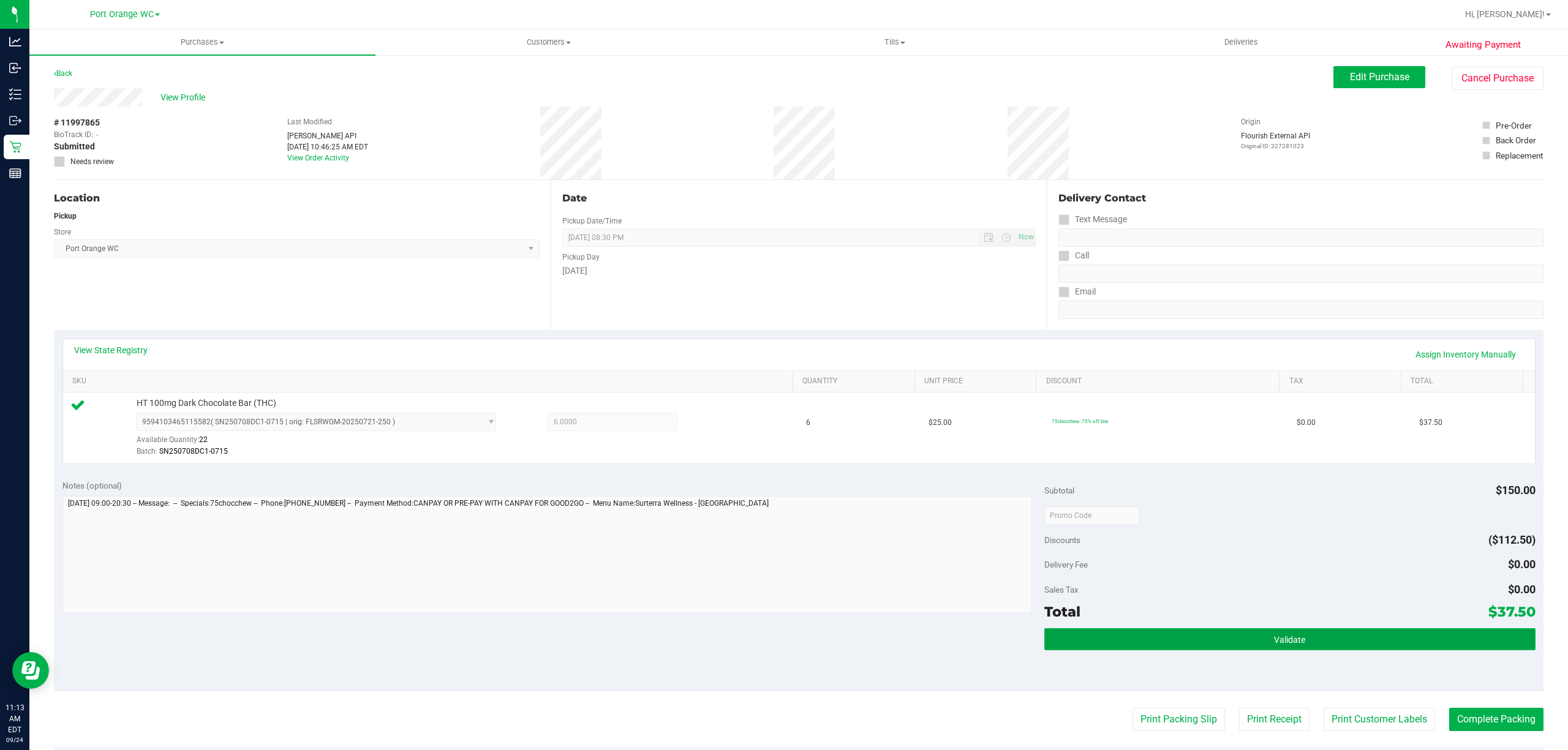
click at [1321, 639] on button "Validate" at bounding box center [1289, 639] width 491 height 22
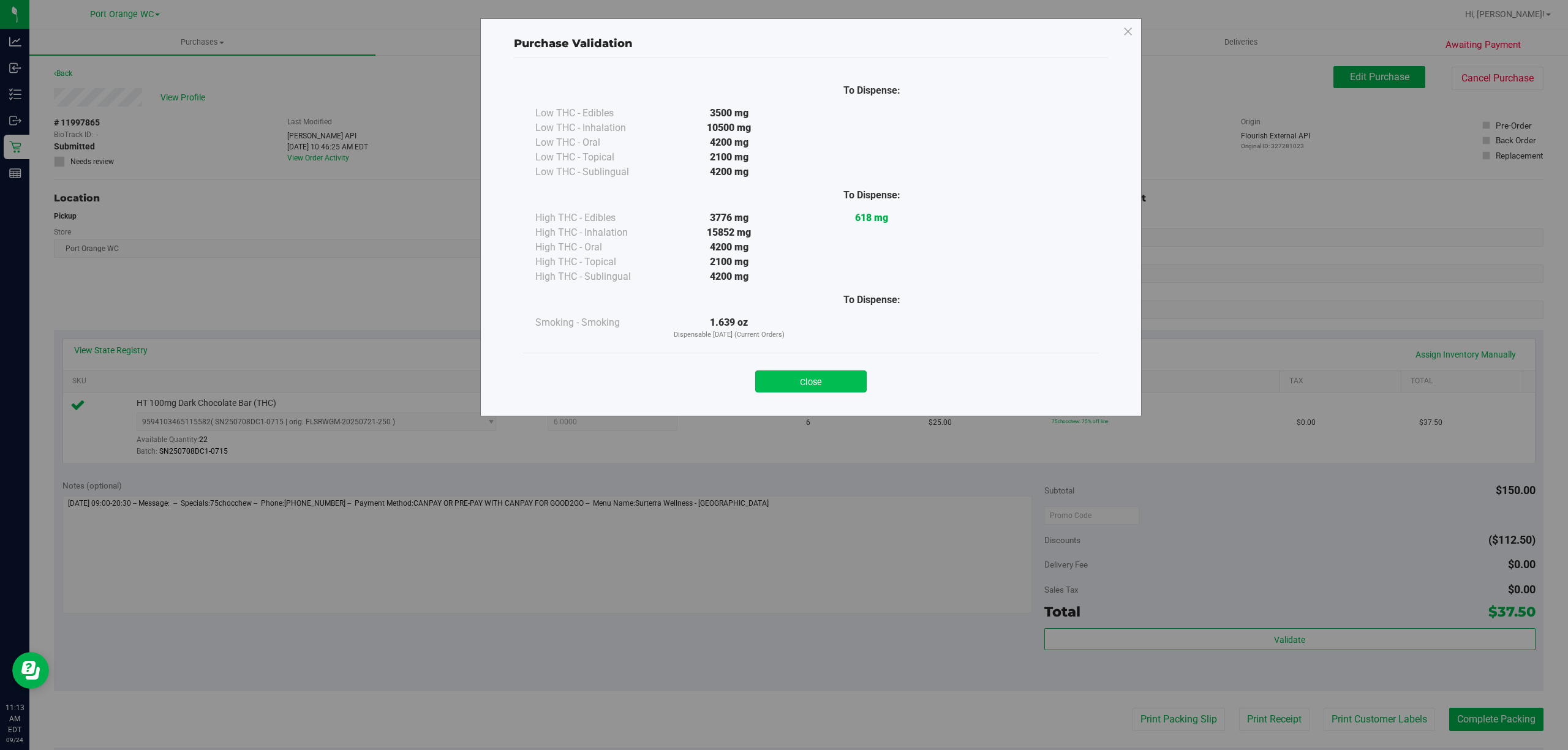
click at [816, 389] on button "Close" at bounding box center [811, 382] width 112 height 22
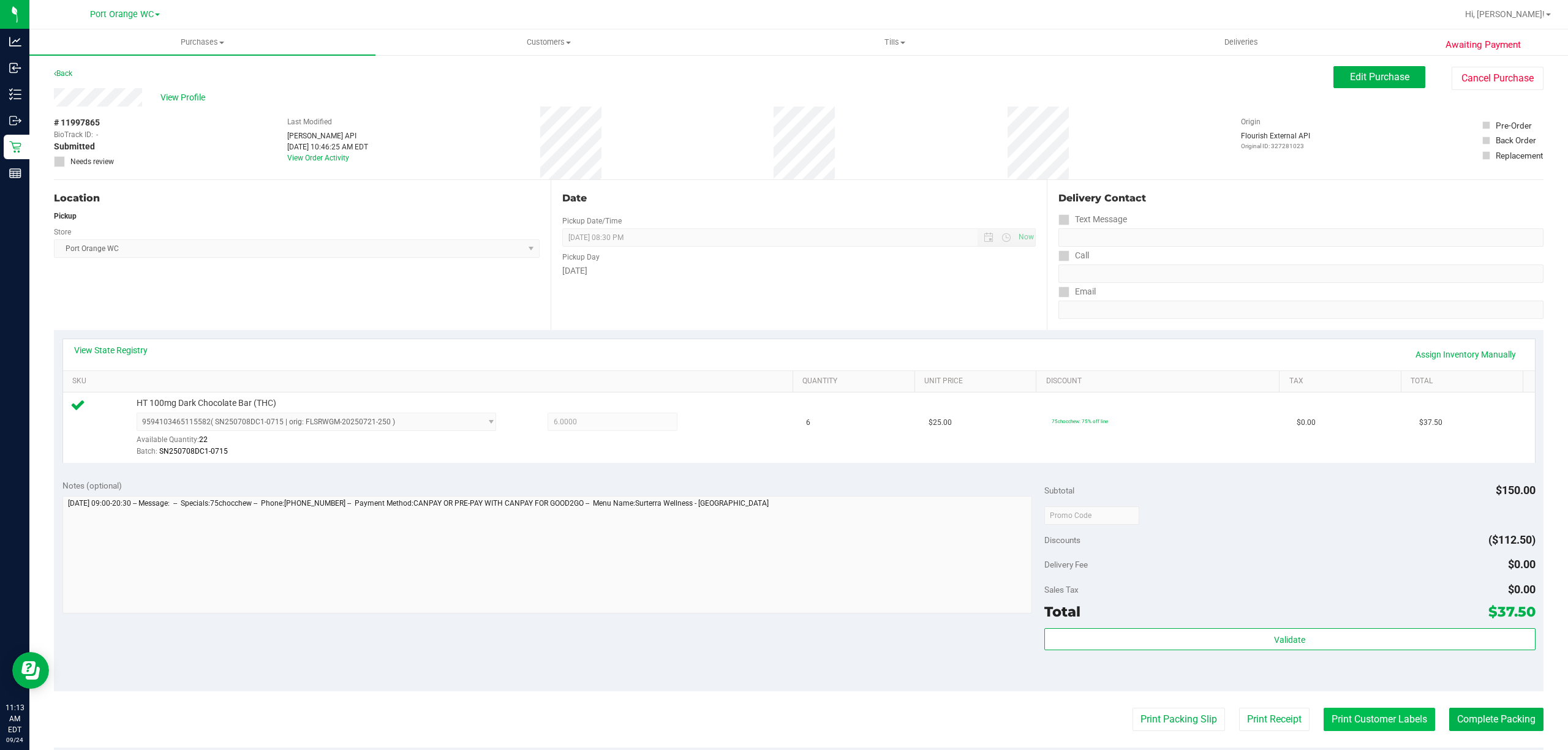
click at [1368, 720] on button "Print Customer Labels" at bounding box center [1380, 719] width 112 height 23
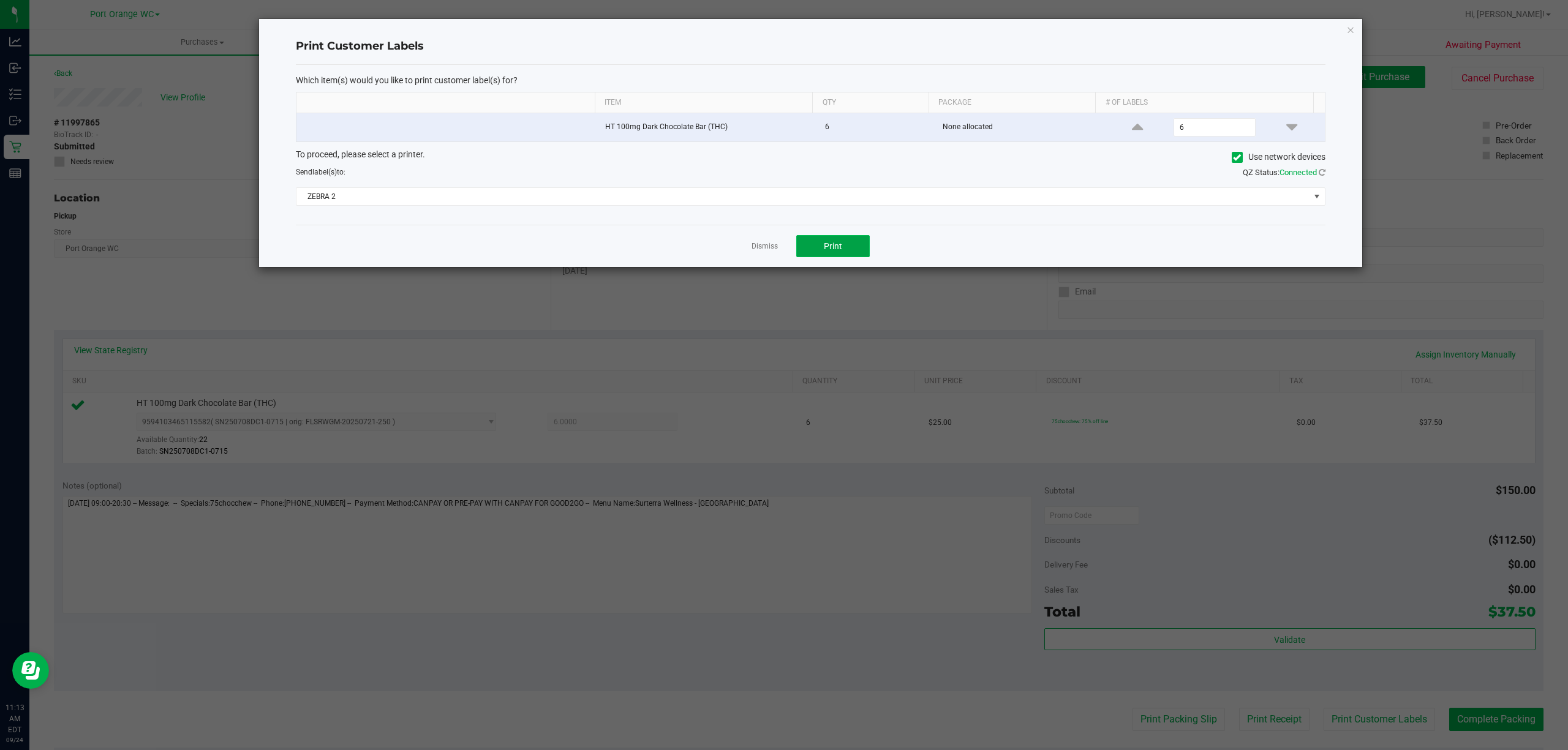
click at [824, 256] on button "Print" at bounding box center [832, 246] width 73 height 22
click at [771, 243] on app-cancel-button "Dismiss" at bounding box center [764, 246] width 27 height 13
click at [762, 256] on div "Dismiss Print" at bounding box center [811, 246] width 1029 height 43
click at [765, 246] on link "Dismiss" at bounding box center [764, 246] width 27 height 10
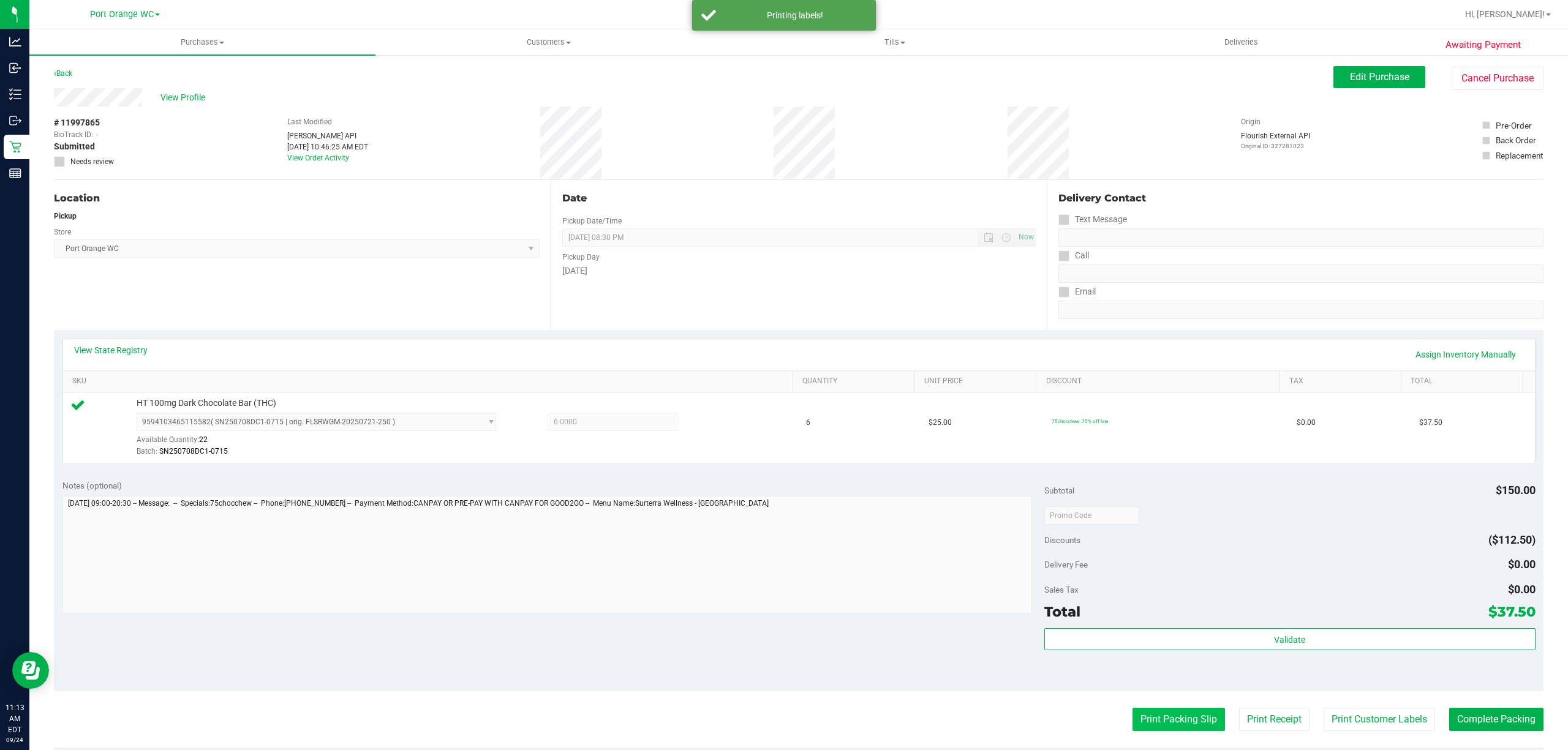
click at [1167, 726] on button "Print Packing Slip" at bounding box center [1178, 719] width 92 height 23
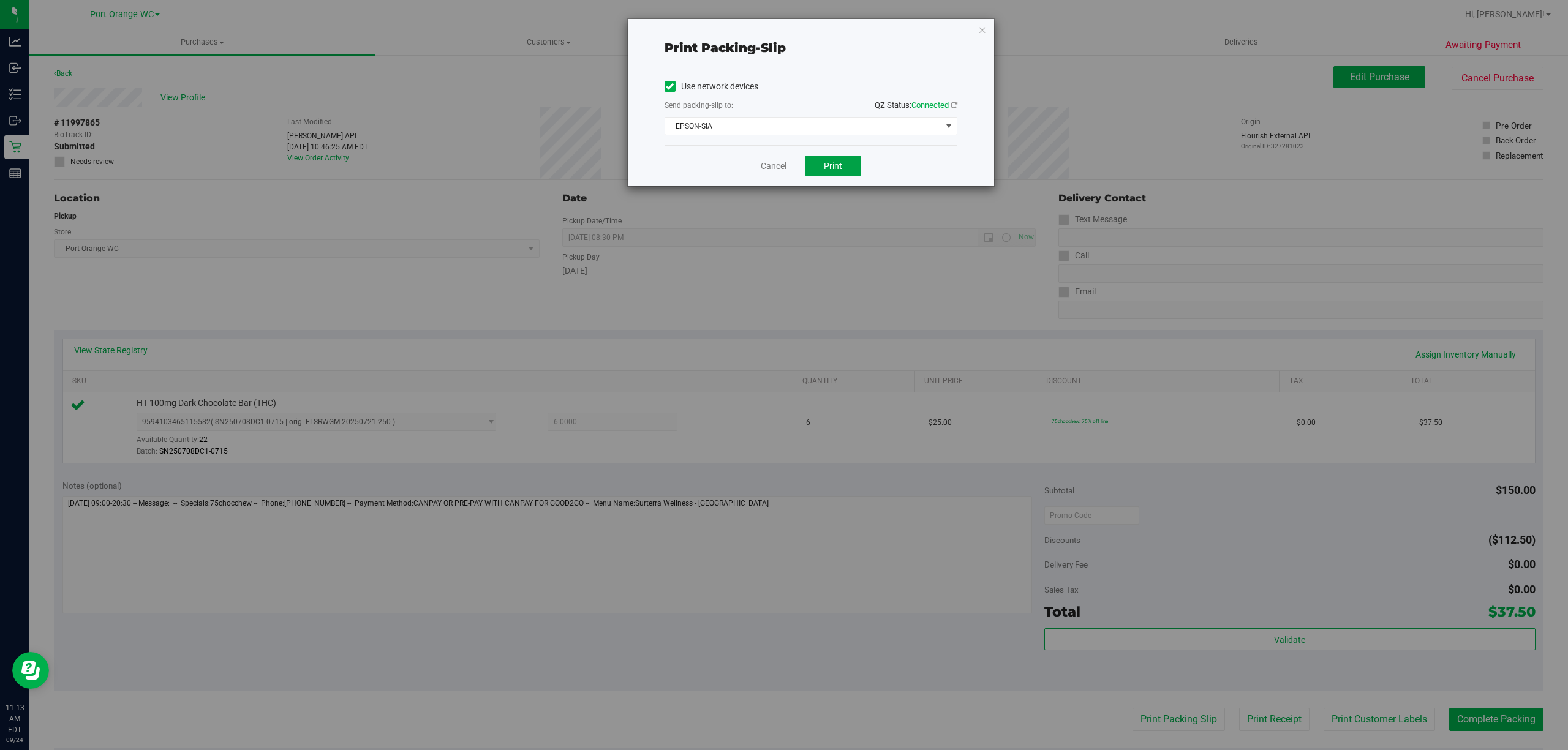
click at [820, 172] on button "Print" at bounding box center [833, 166] width 57 height 21
click at [774, 163] on link "Cancel" at bounding box center [773, 166] width 26 height 13
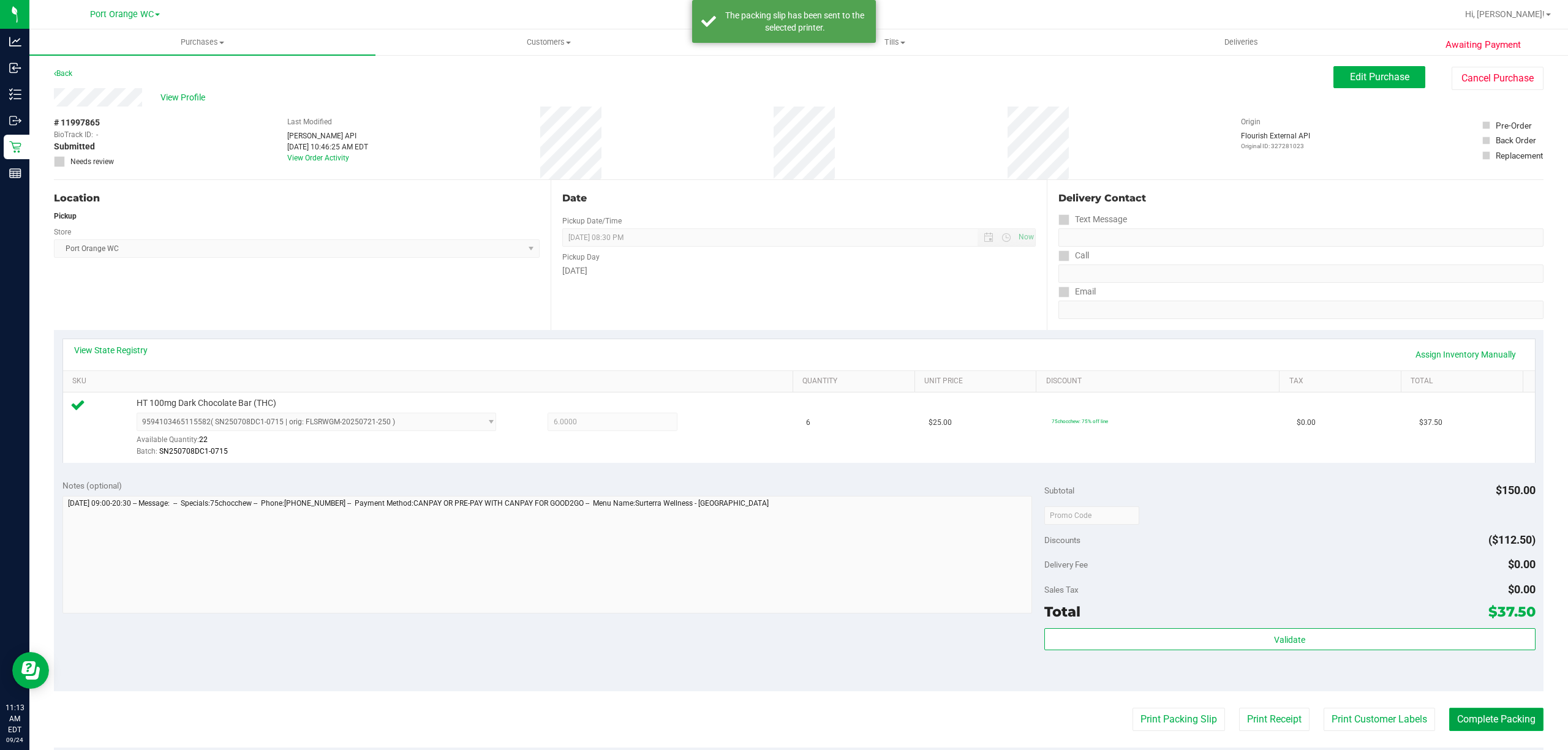
click at [1489, 720] on button "Complete Packing" at bounding box center [1495, 719] width 94 height 23
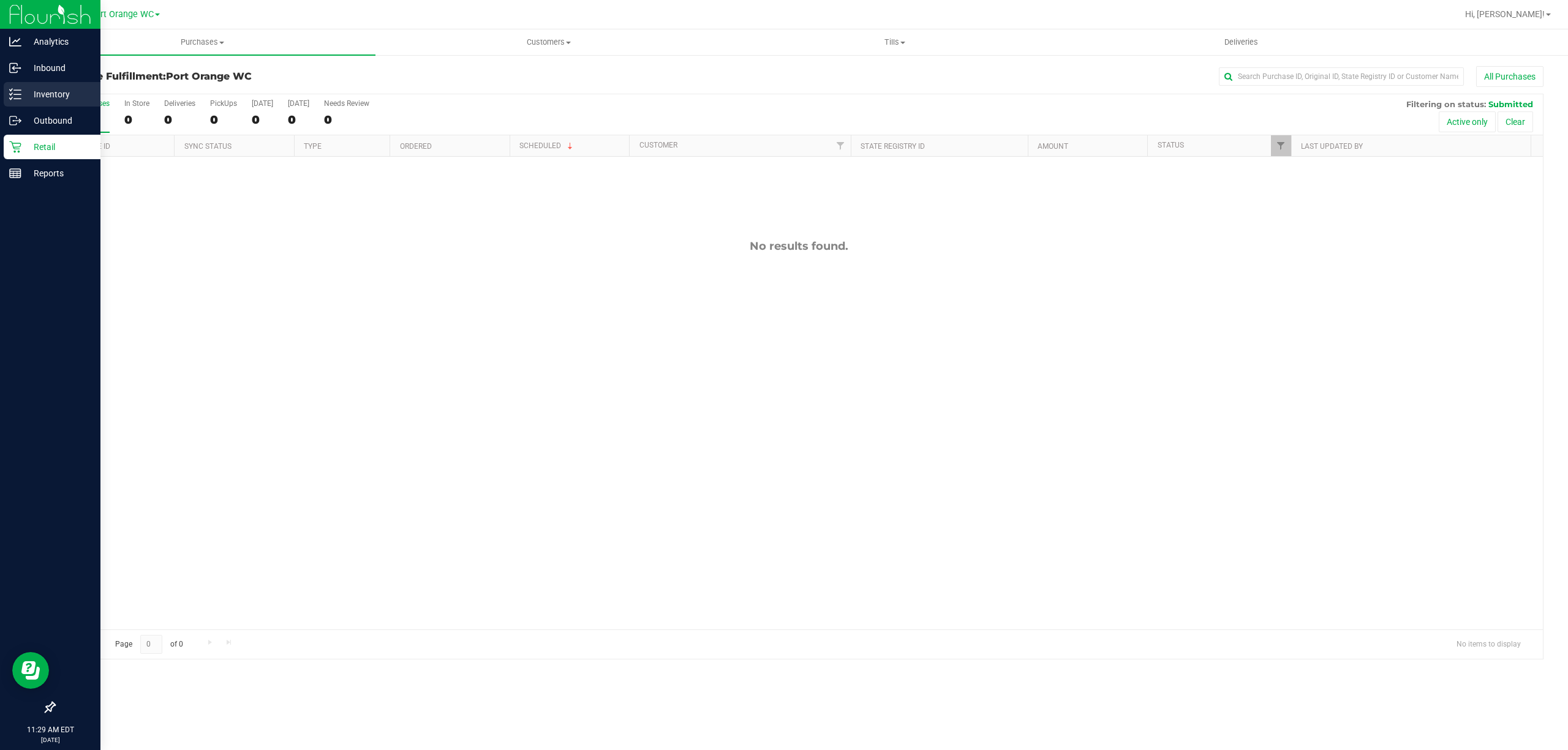
click at [24, 96] on p "Inventory" at bounding box center [58, 94] width 73 height 15
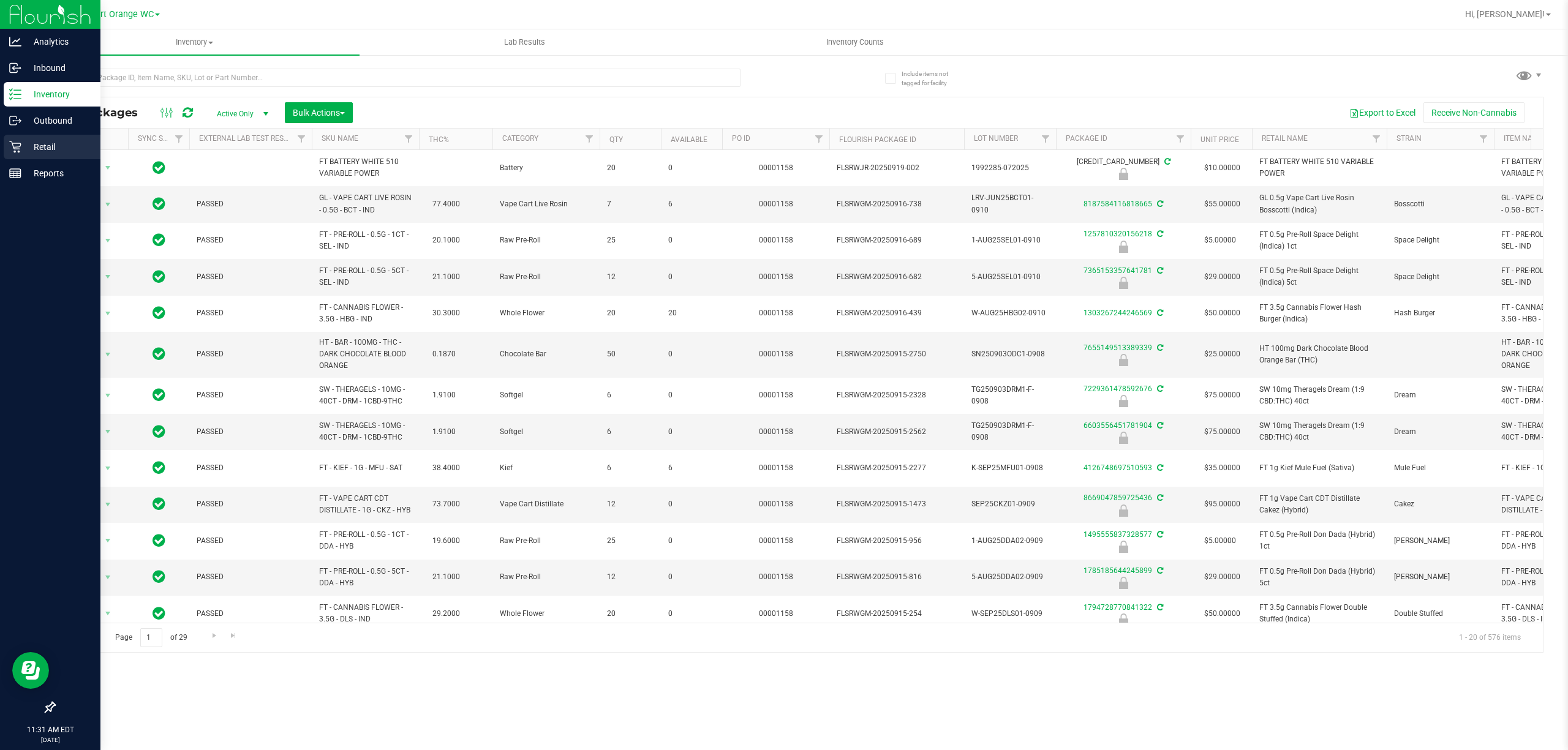
click at [42, 150] on p "Retail" at bounding box center [58, 147] width 73 height 15
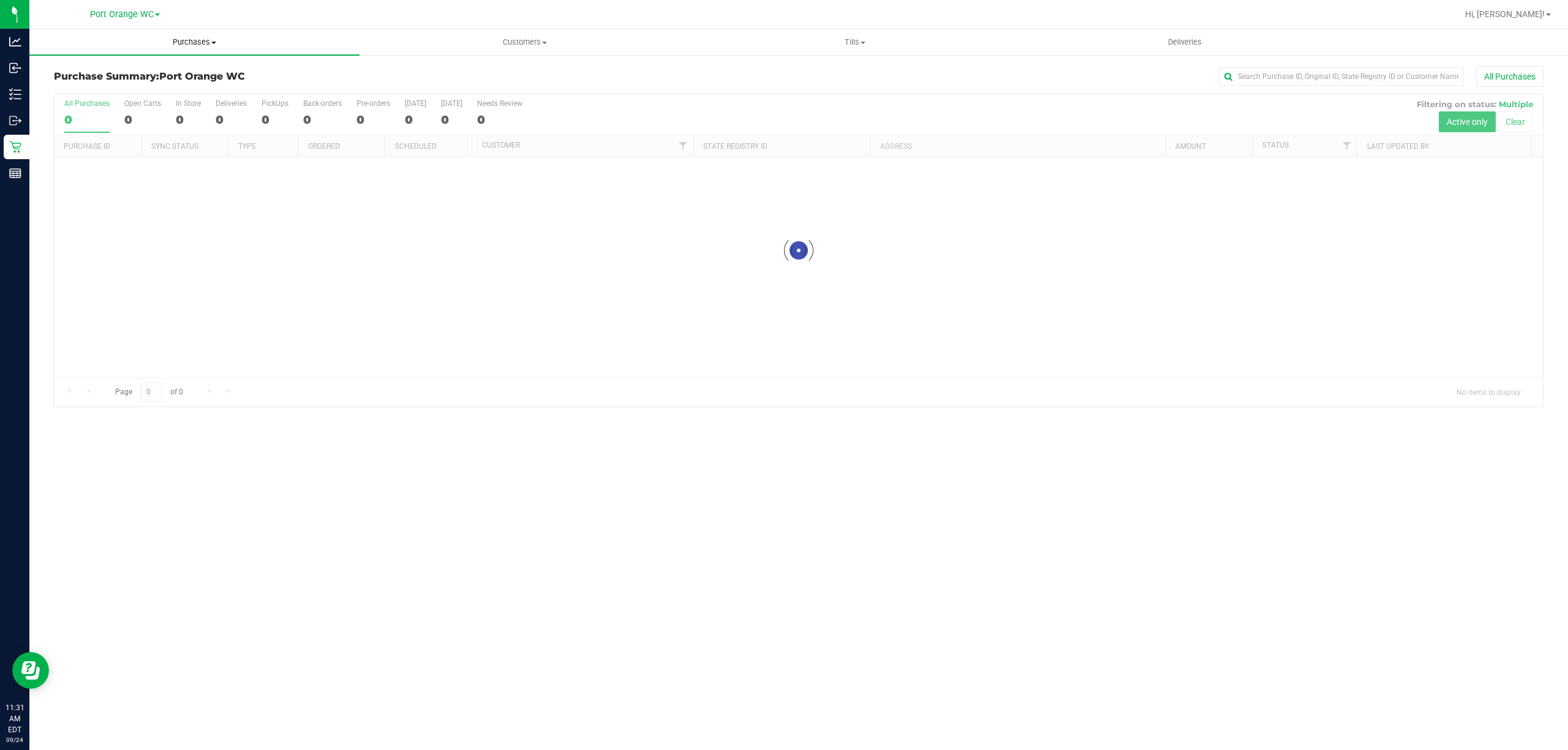
click at [199, 42] on span "Purchases" at bounding box center [194, 43] width 330 height 11
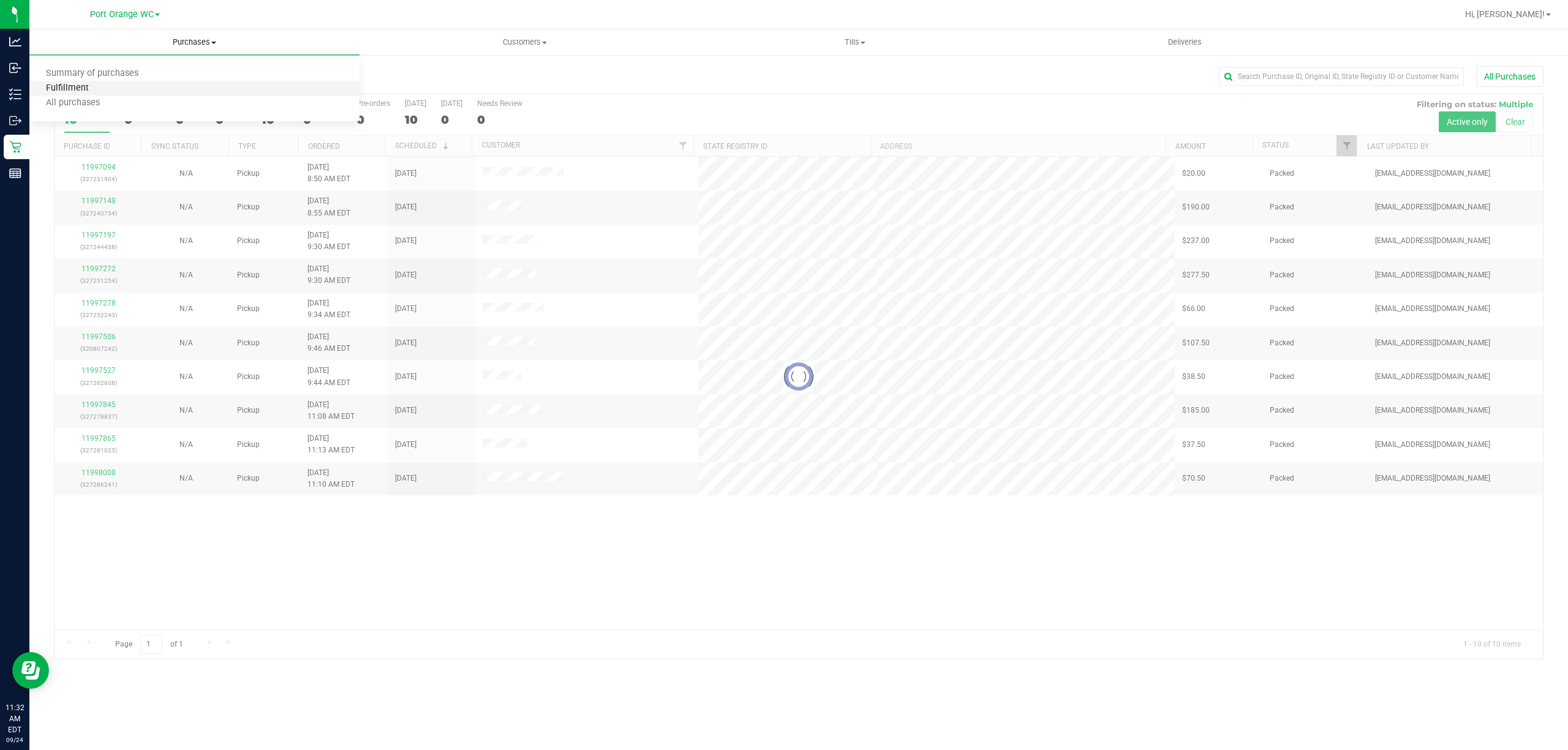
click at [75, 92] on span "Fulfillment" at bounding box center [67, 88] width 76 height 10
click at [67, 83] on span "Fulfillment" at bounding box center [67, 88] width 76 height 10
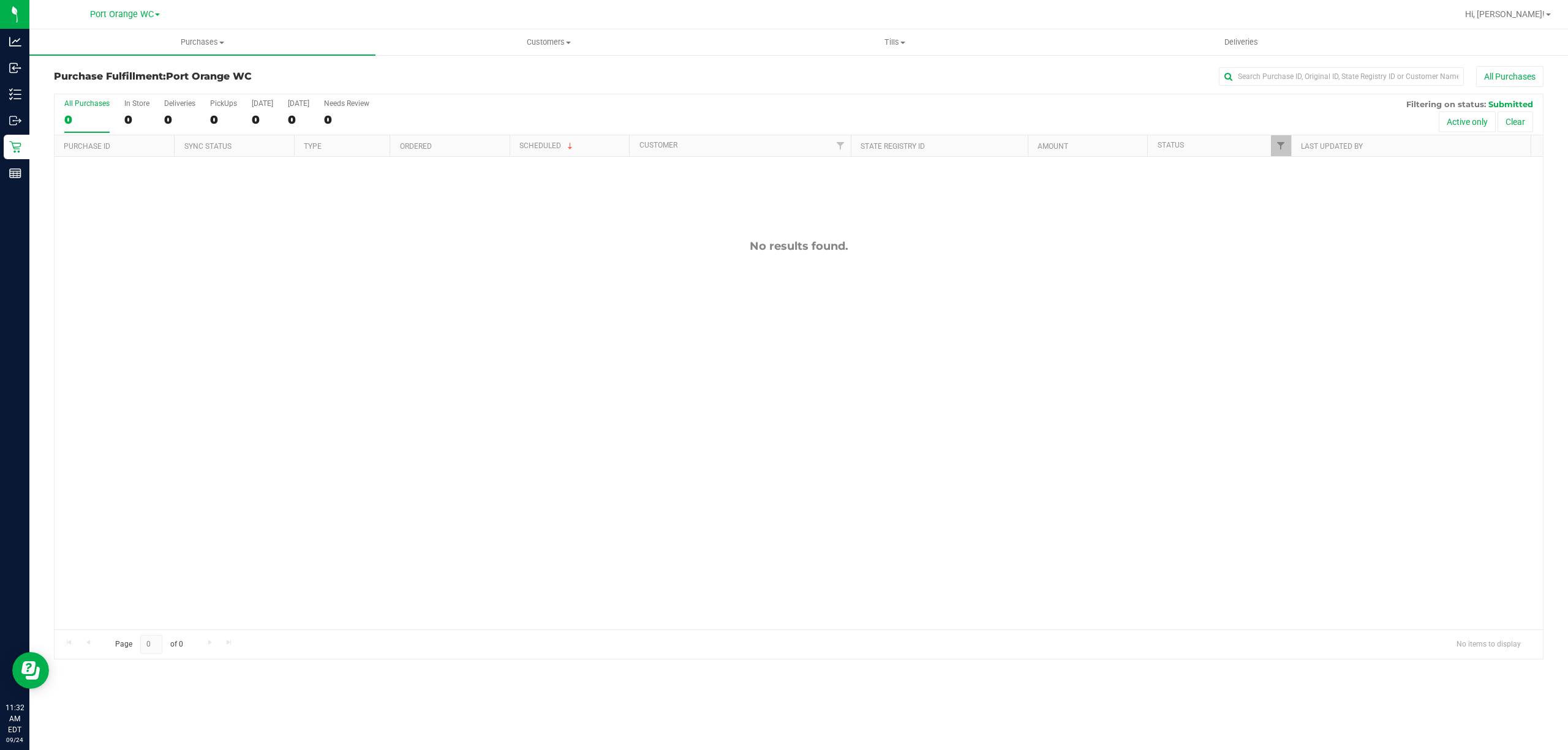
drag, startPoint x: 466, startPoint y: 407, endPoint x: 438, endPoint y: 370, distance: 46.4
click at [464, 406] on div "No results found." at bounding box center [798, 435] width 1488 height 555
click at [214, 31] on uib-tab-heading "Purchases Summary of purchases Fulfillment All purchases" at bounding box center [202, 42] width 346 height 26
click at [83, 83] on span "Fulfillment" at bounding box center [67, 88] width 76 height 10
click at [364, 323] on div "No results found." at bounding box center [798, 435] width 1488 height 555
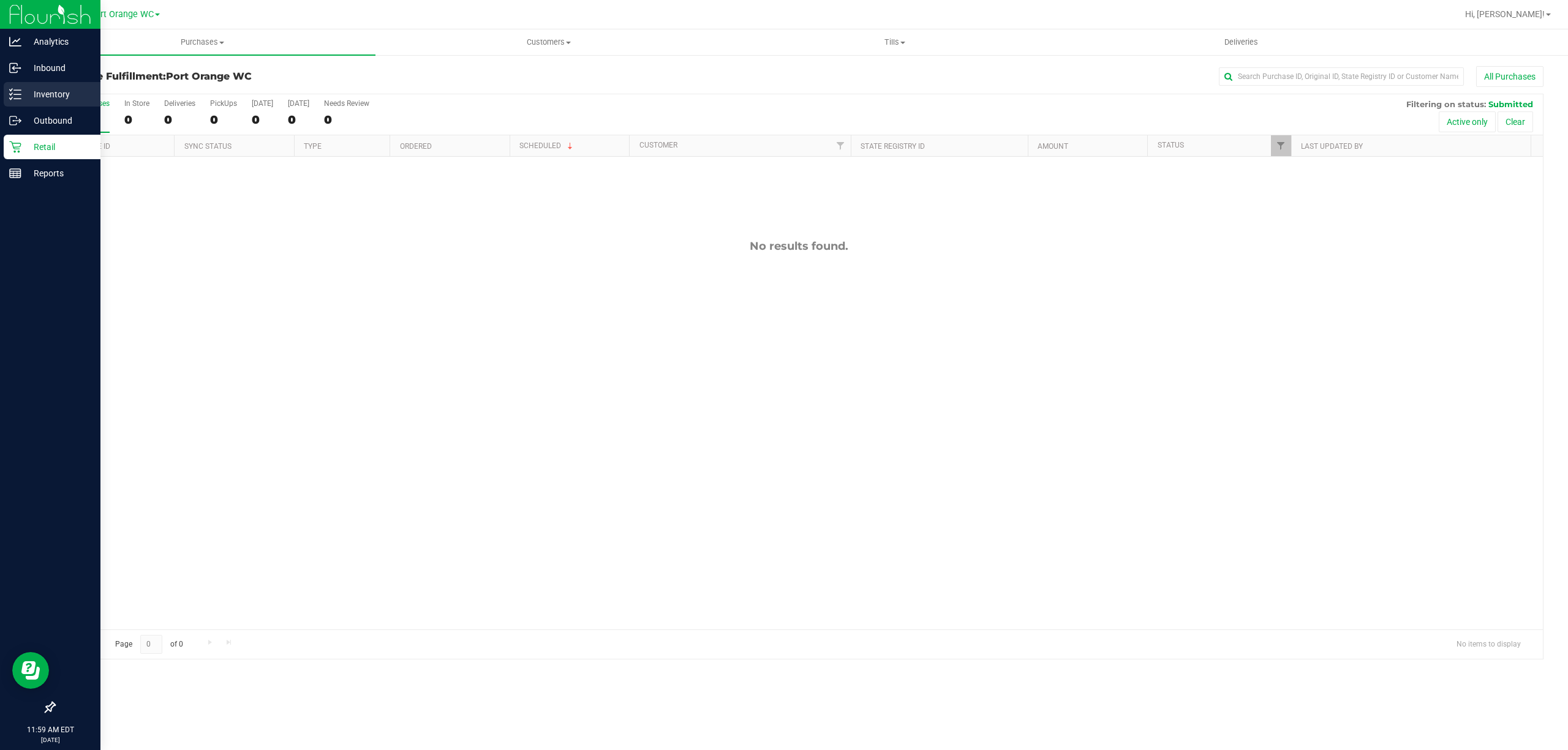
click at [52, 89] on p "Inventory" at bounding box center [58, 94] width 73 height 15
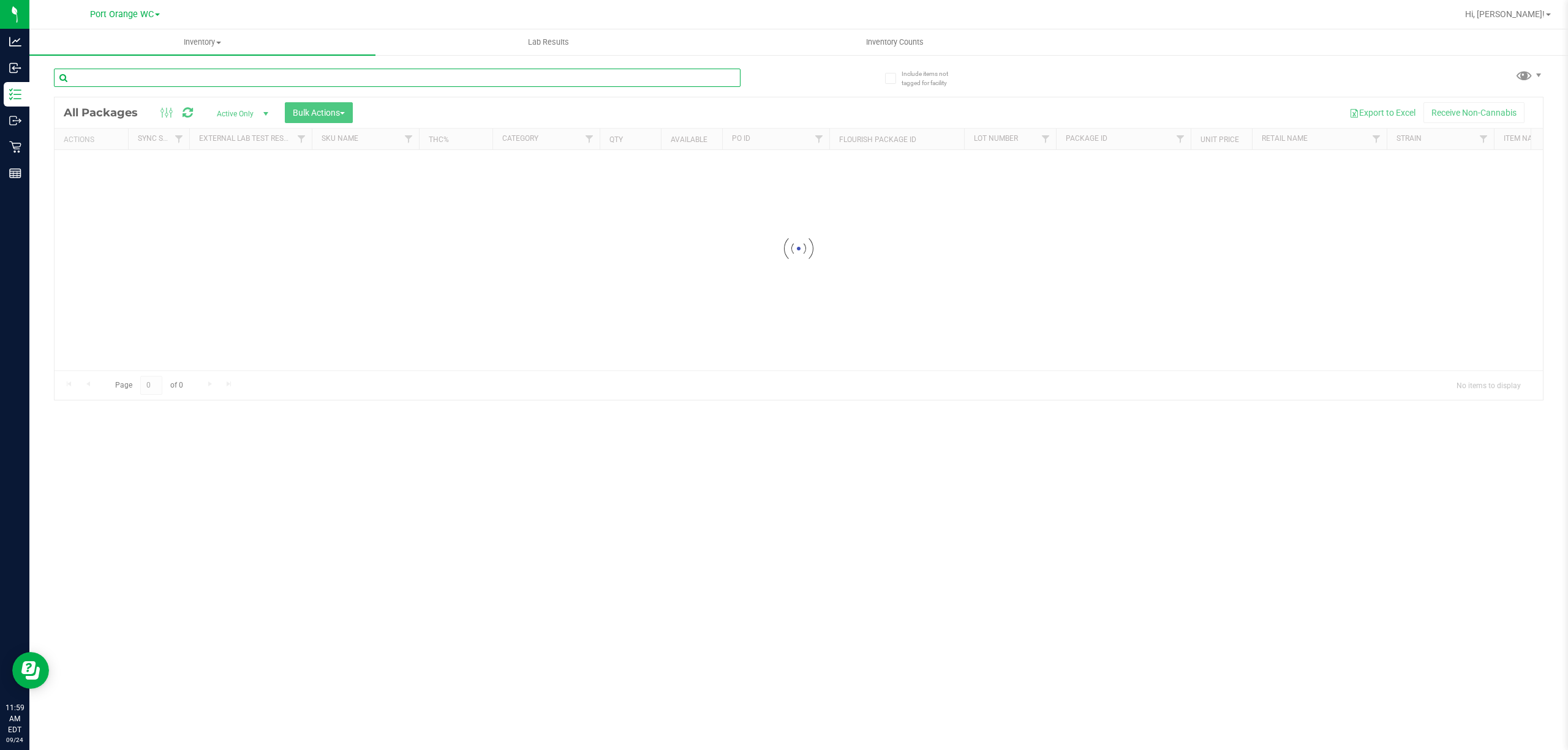
click at [213, 82] on input "text" at bounding box center [397, 77] width 686 height 18
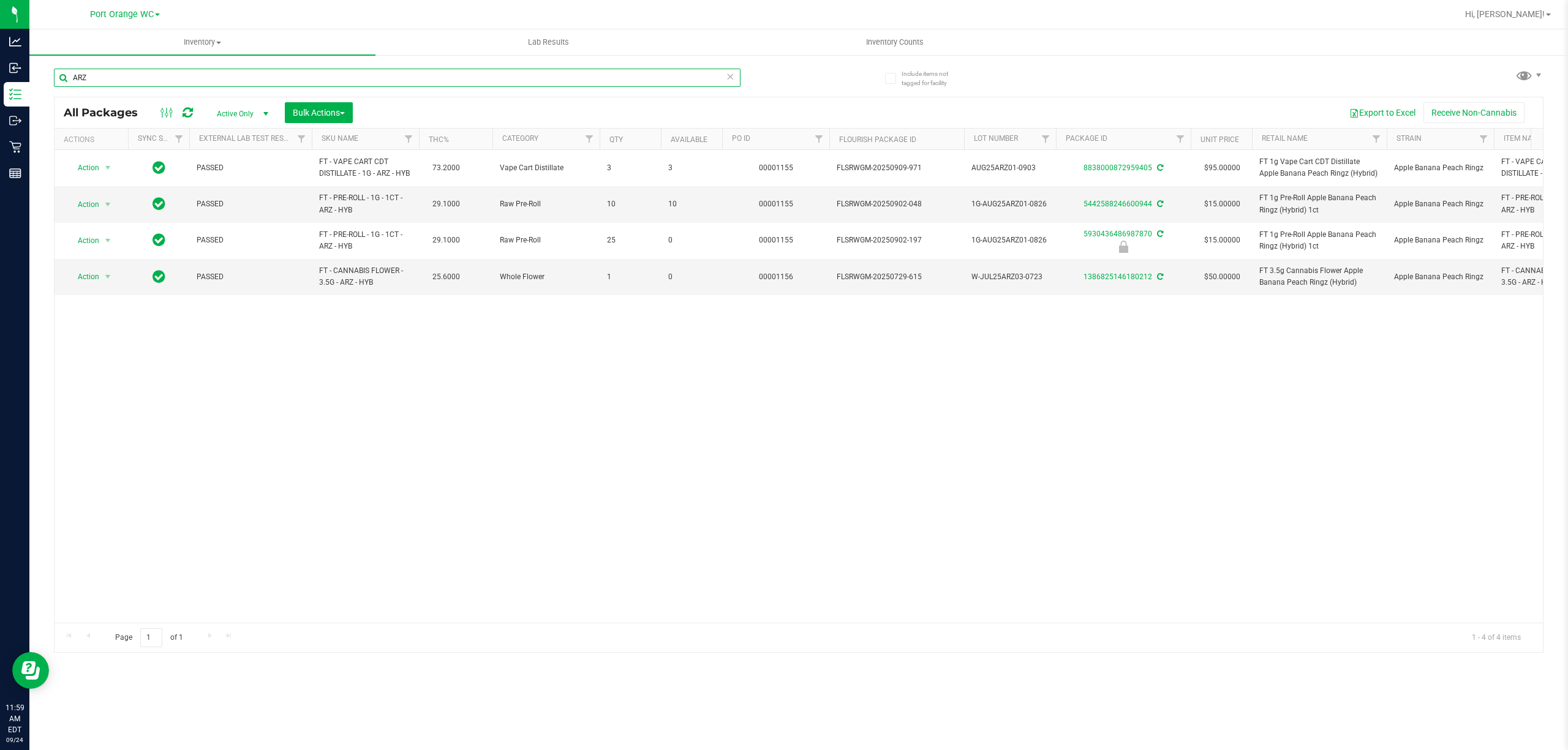
type input "ARZ"
click at [135, 63] on div "ARZ" at bounding box center [426, 77] width 745 height 39
click at [131, 74] on input "ARZ" at bounding box center [397, 77] width 686 height 18
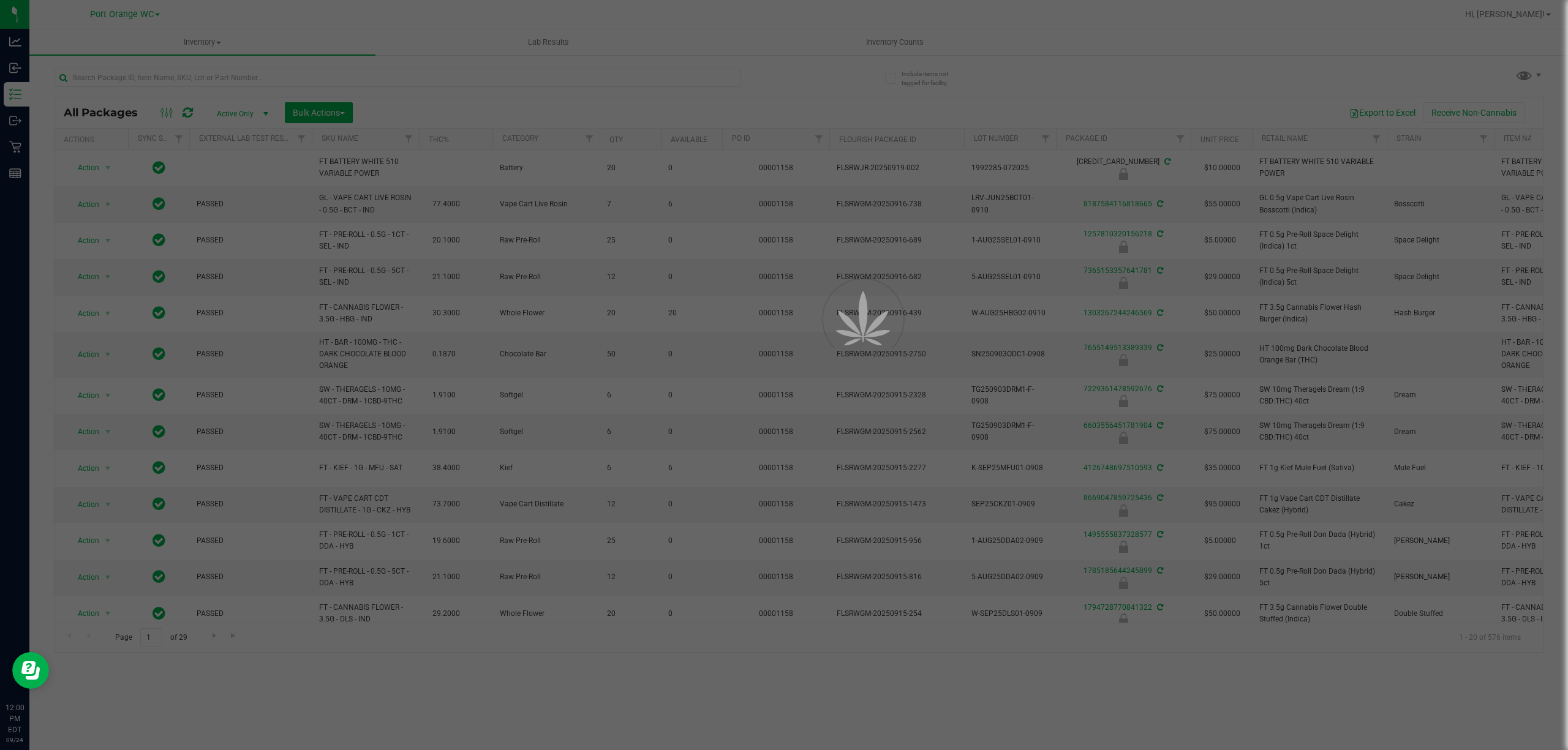
click at [164, 77] on div at bounding box center [784, 375] width 1568 height 750
click at [292, 81] on div at bounding box center [784, 375] width 1568 height 750
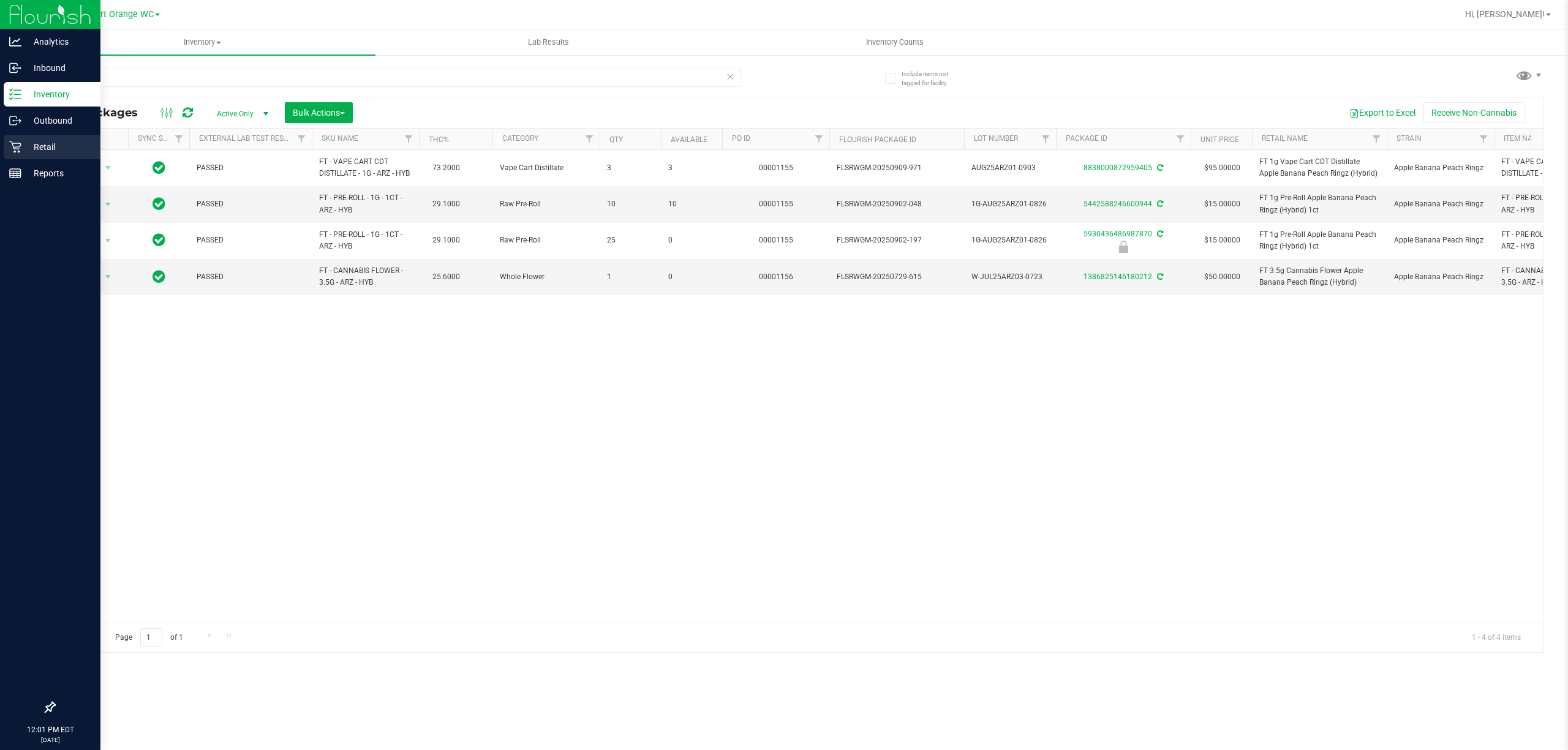
click at [43, 145] on p "Retail" at bounding box center [58, 147] width 73 height 15
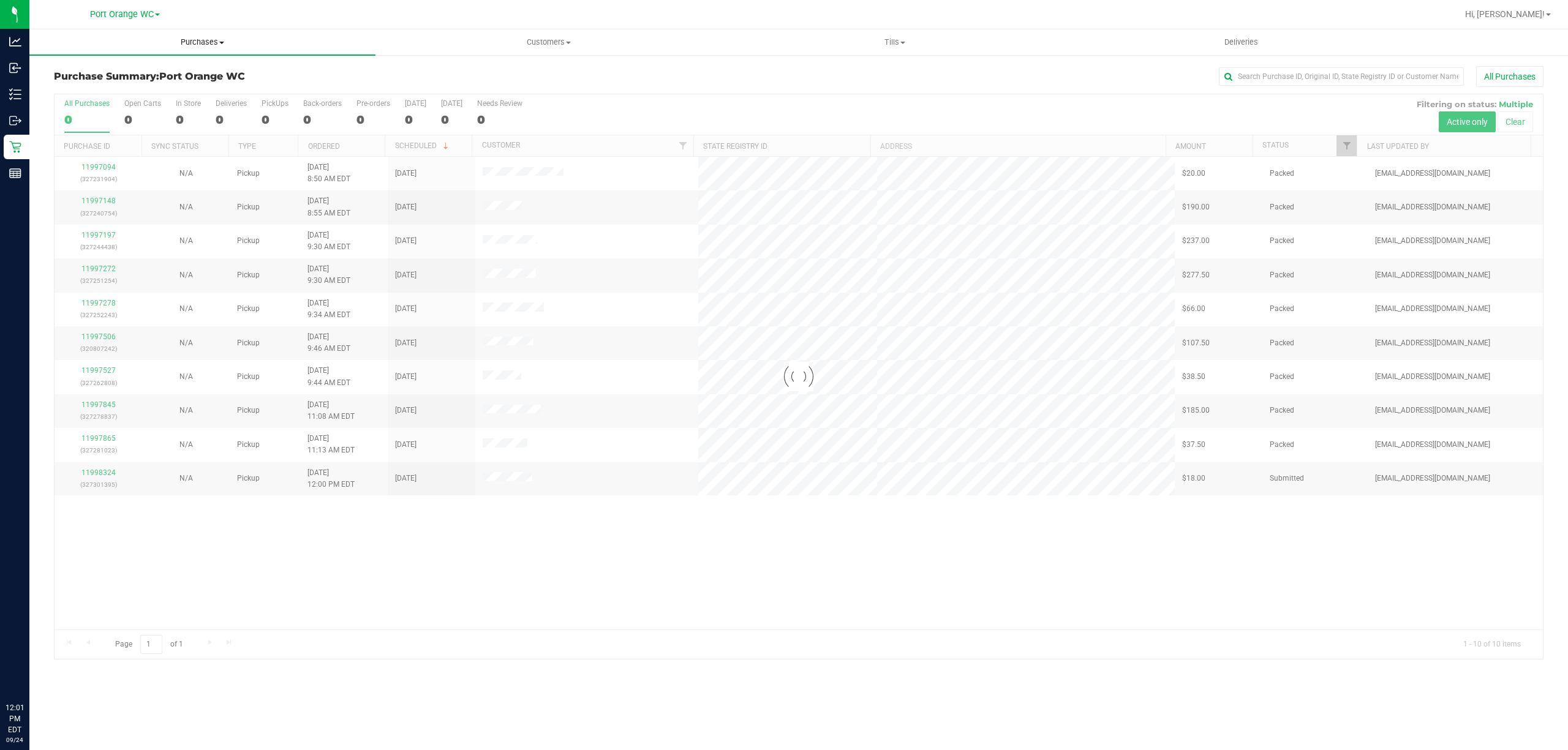
click at [202, 38] on span "Purchases" at bounding box center [202, 43] width 346 height 11
click at [84, 82] on li "Fulfillment" at bounding box center [202, 89] width 346 height 15
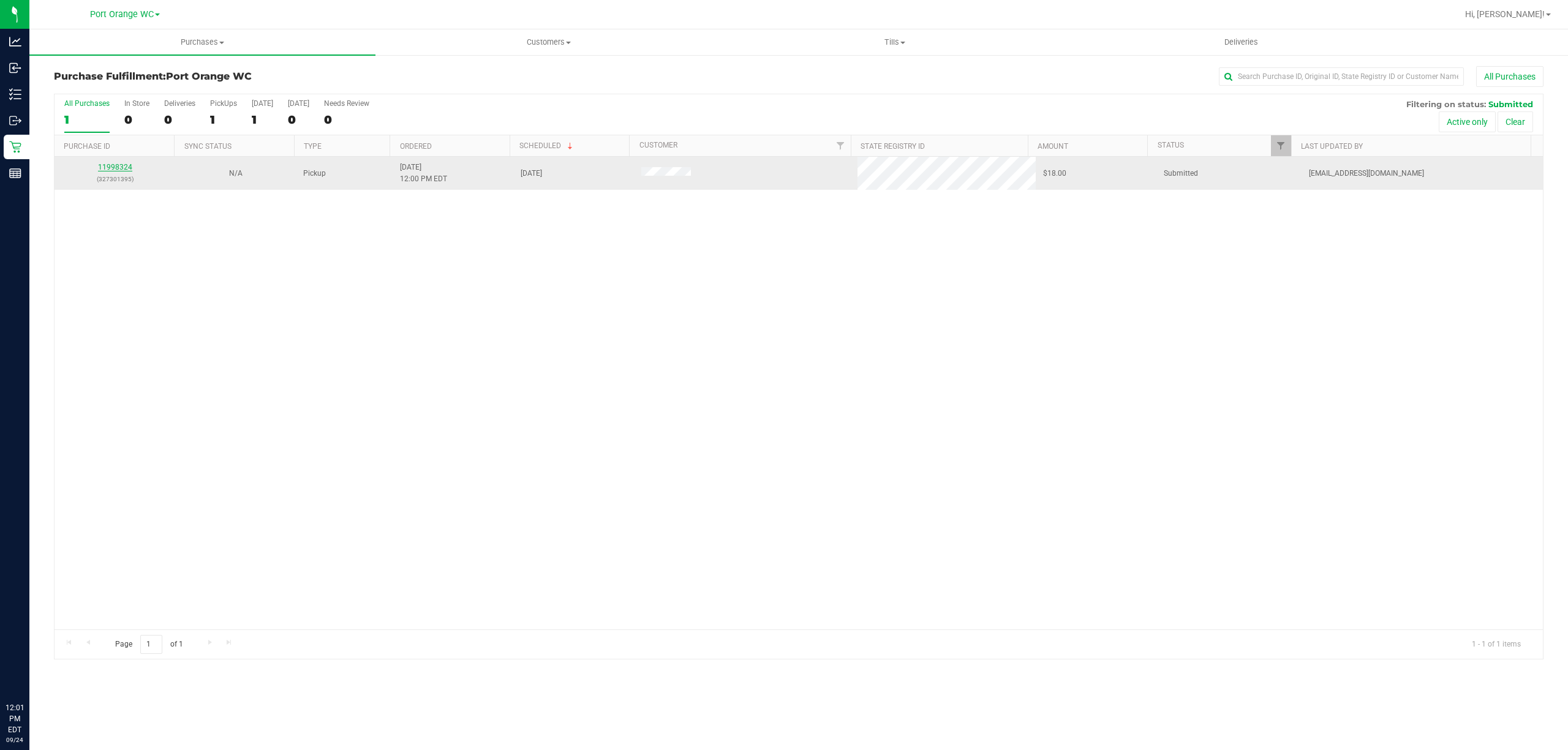
click at [118, 167] on link "11998324" at bounding box center [114, 167] width 34 height 8
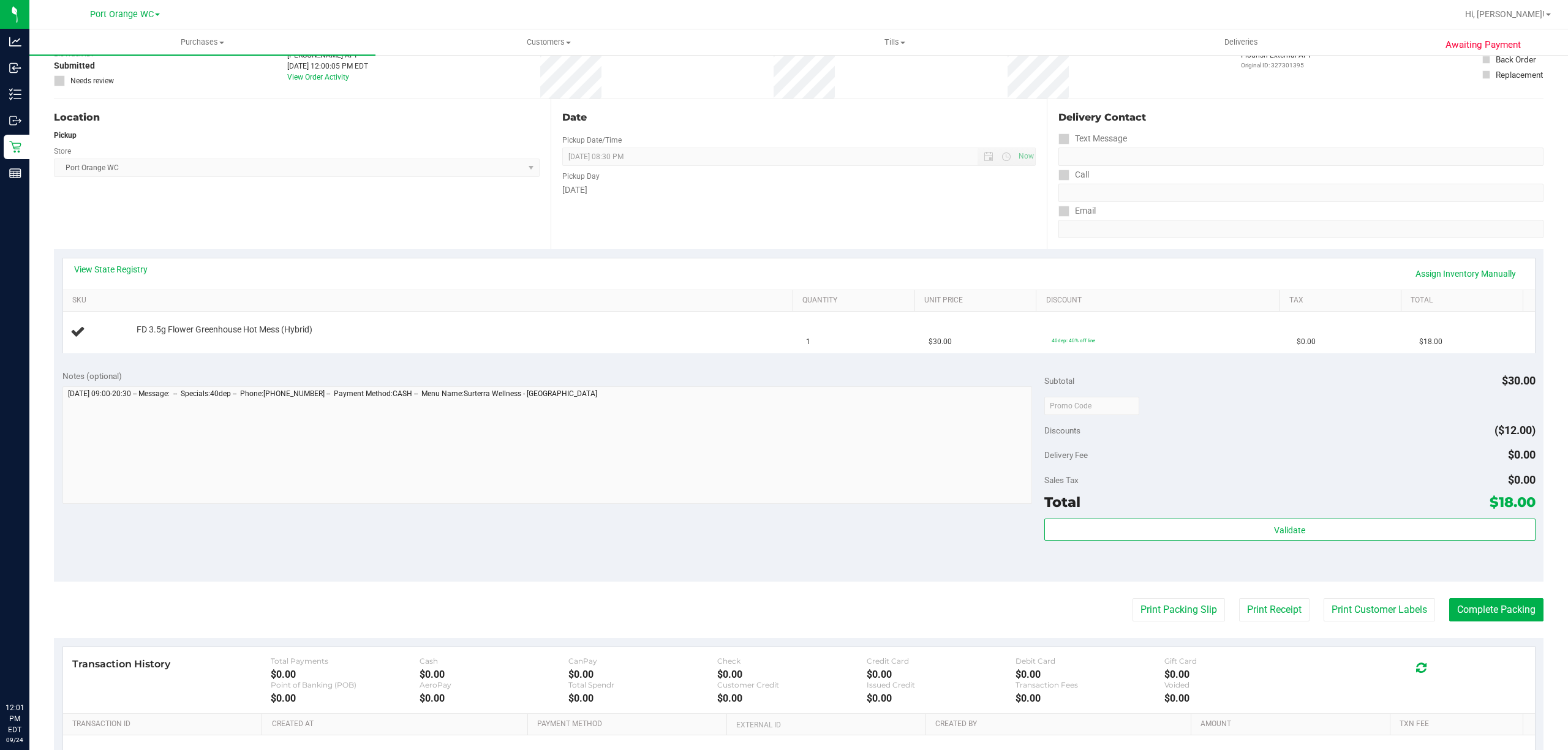
scroll to position [82, 0]
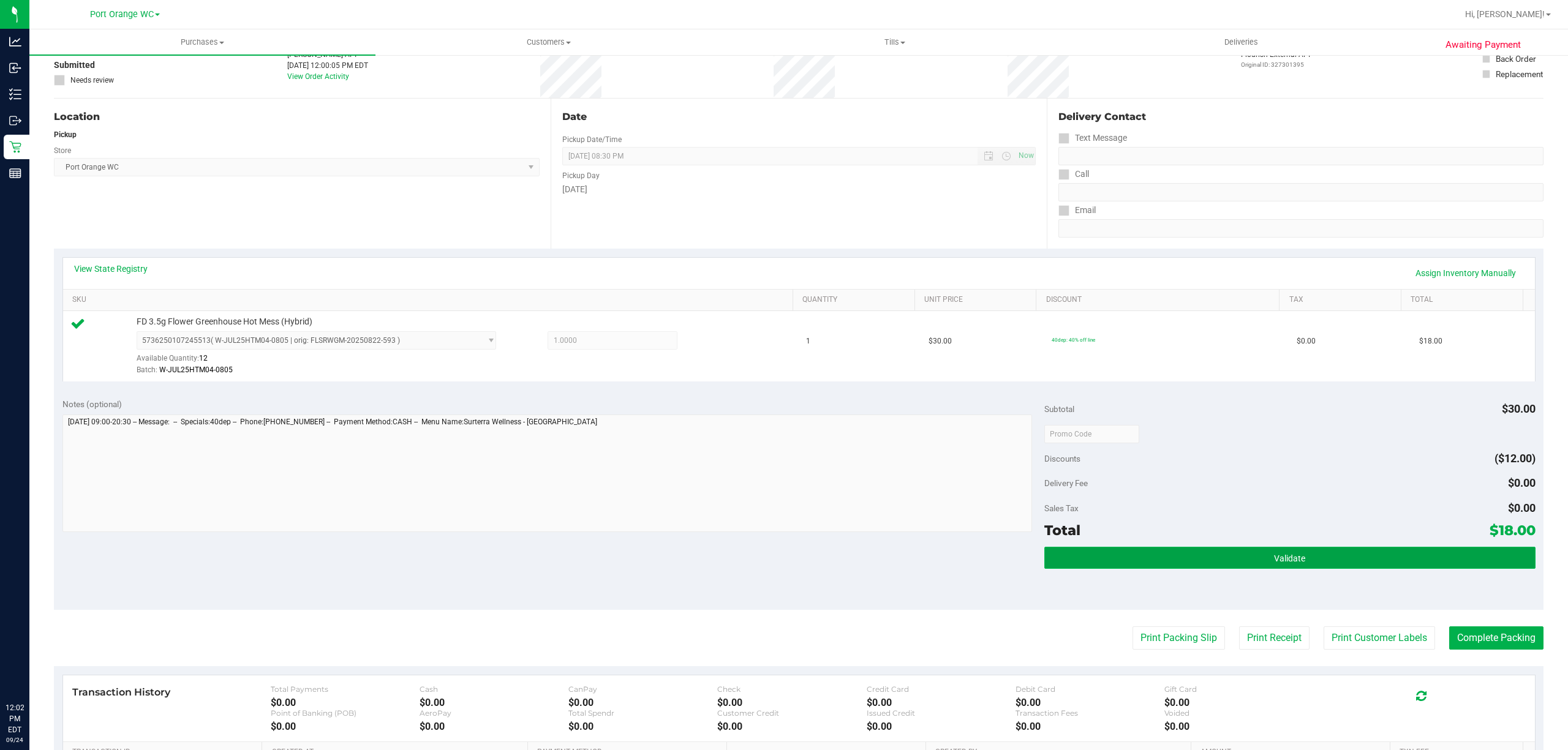
click at [1351, 555] on button "Validate" at bounding box center [1289, 557] width 491 height 22
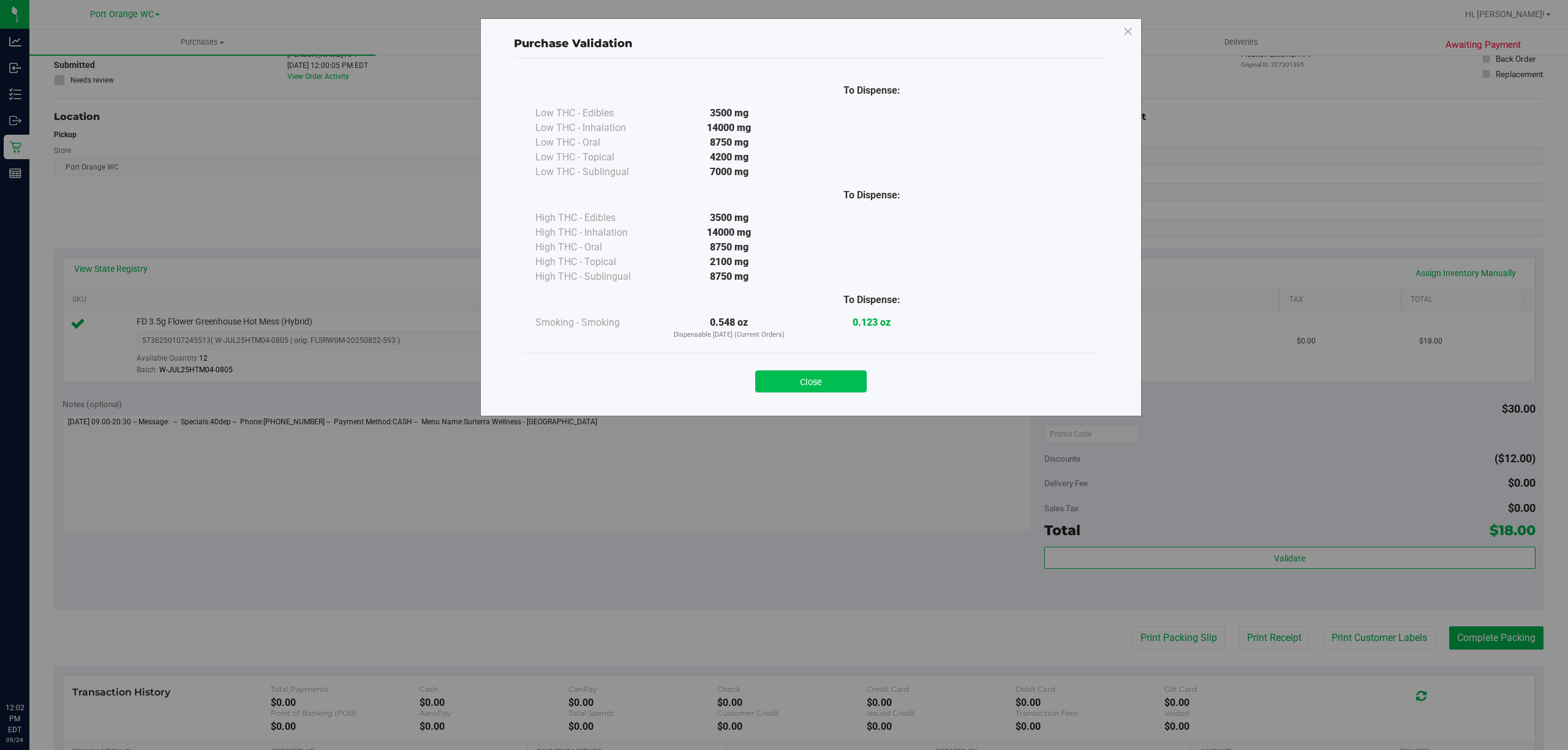
click at [839, 384] on button "Close" at bounding box center [811, 382] width 112 height 22
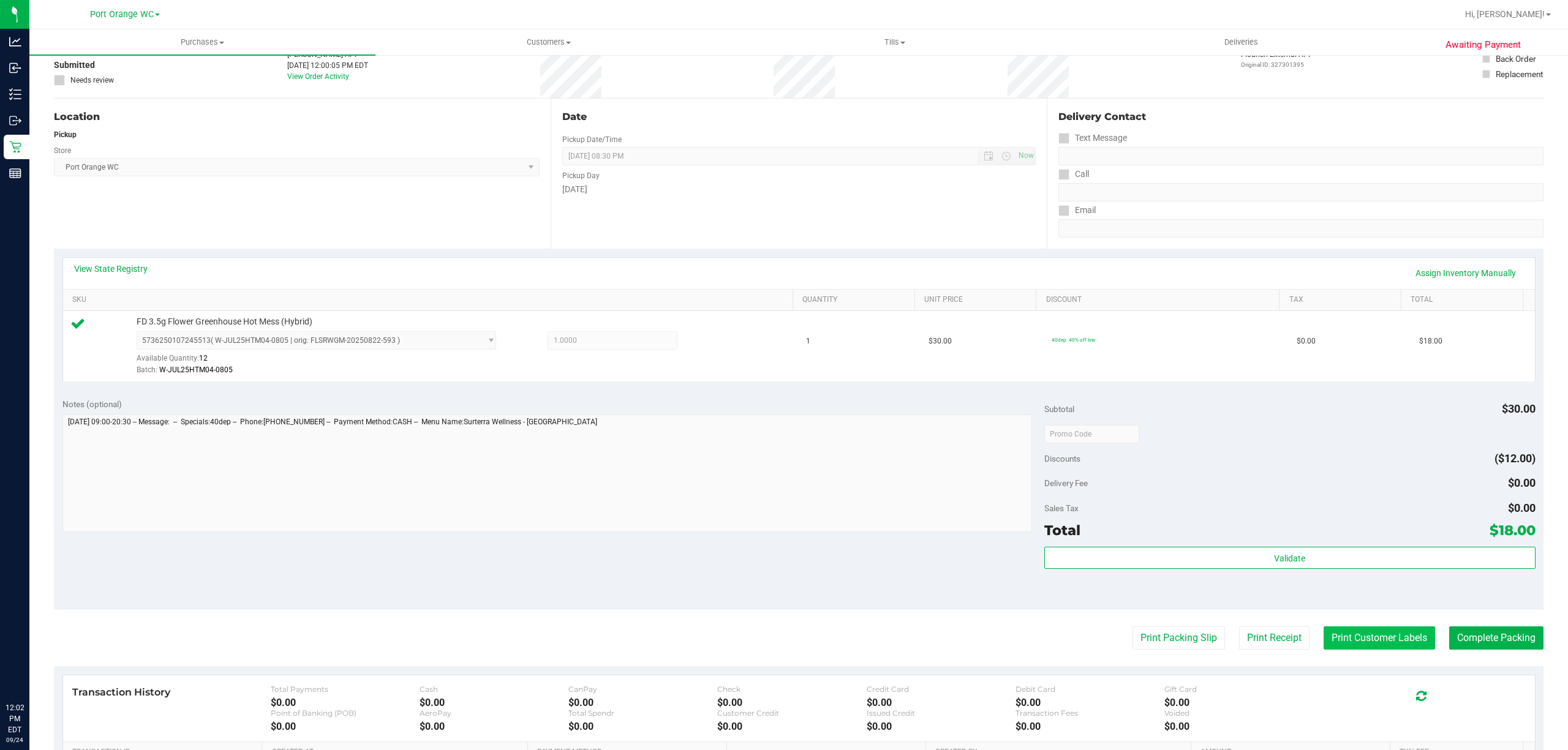
click at [1385, 636] on button "Print Customer Labels" at bounding box center [1380, 637] width 112 height 23
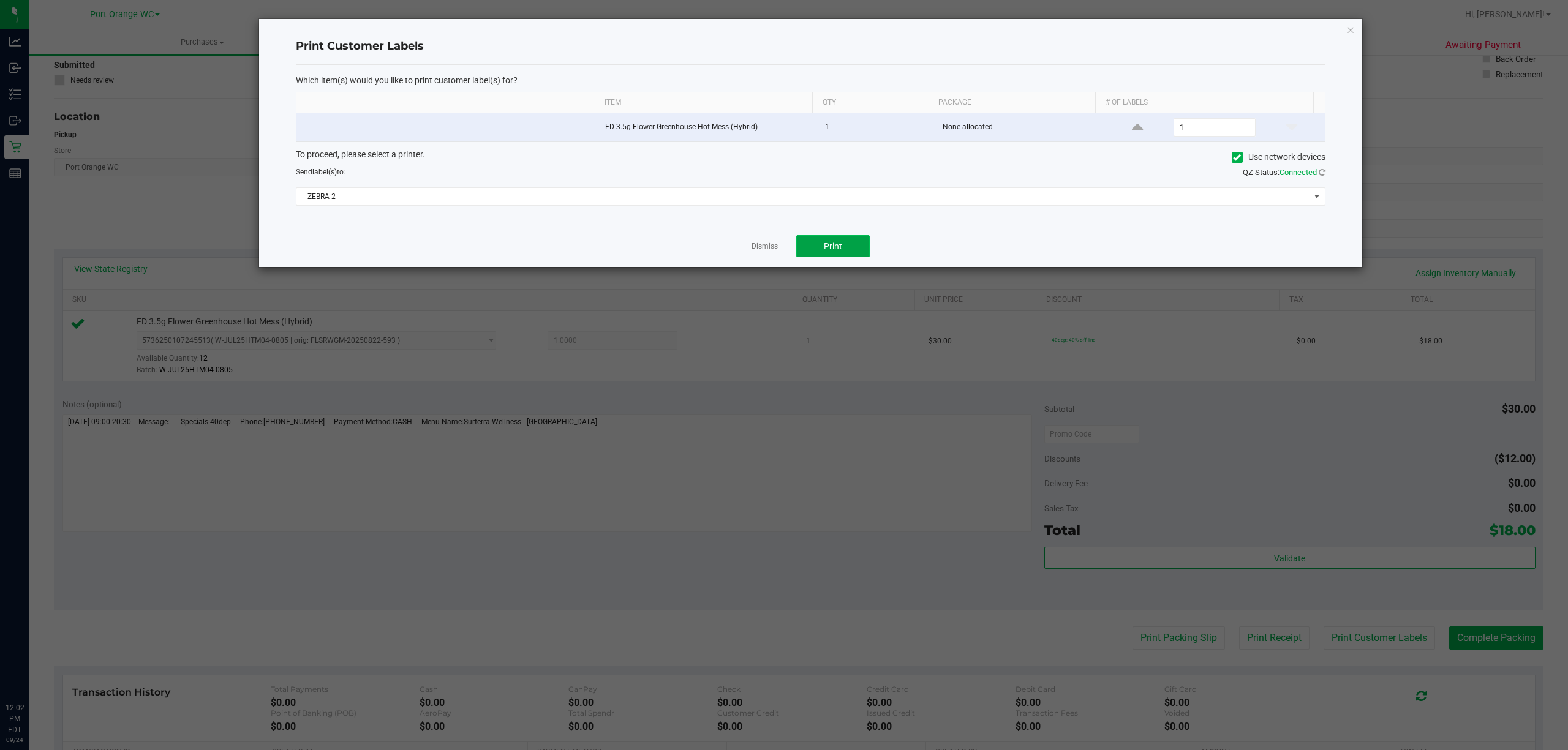
click at [818, 250] on button "Print" at bounding box center [832, 246] width 73 height 22
click at [765, 245] on link "Dismiss" at bounding box center [764, 246] width 27 height 10
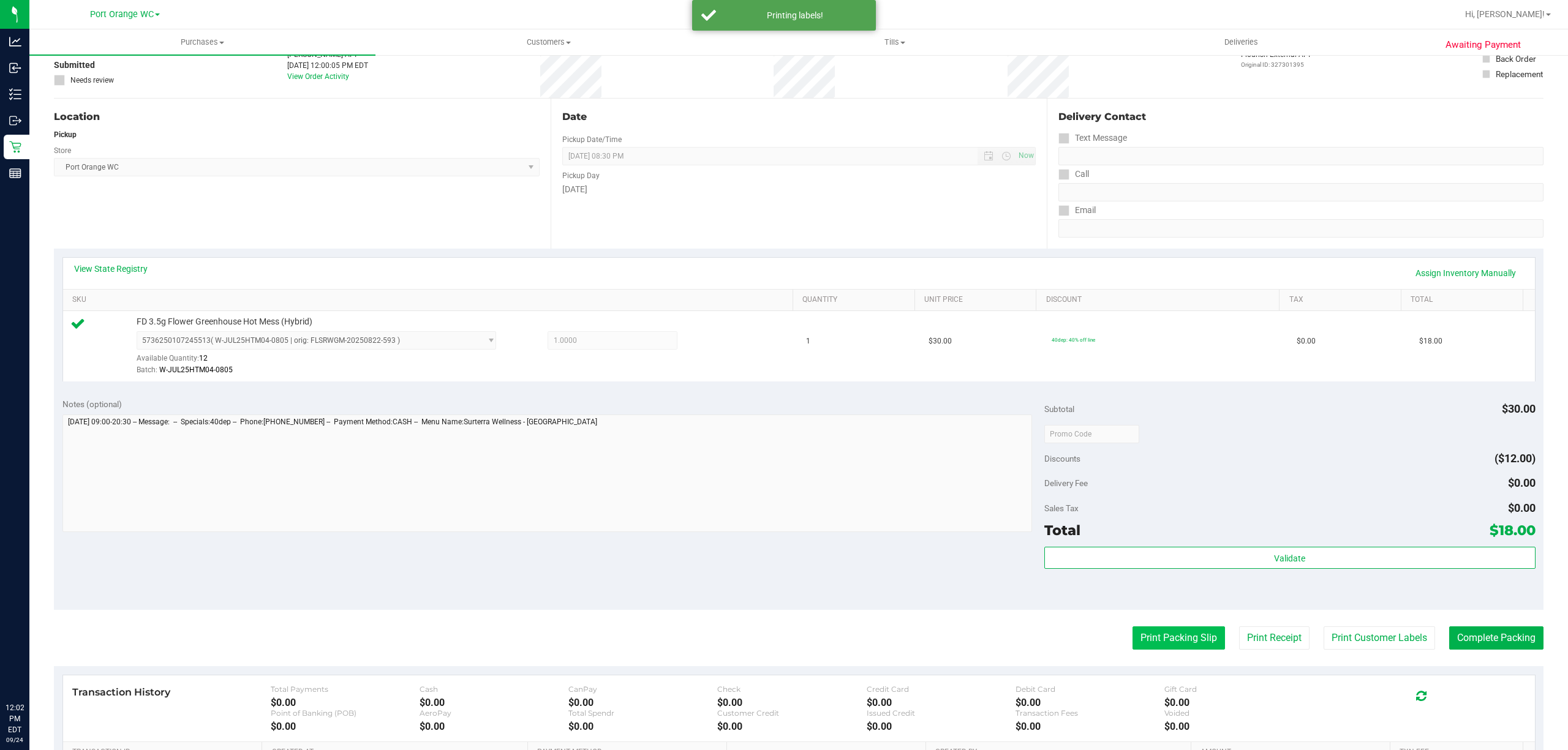
click at [1164, 640] on button "Print Packing Slip" at bounding box center [1178, 637] width 92 height 23
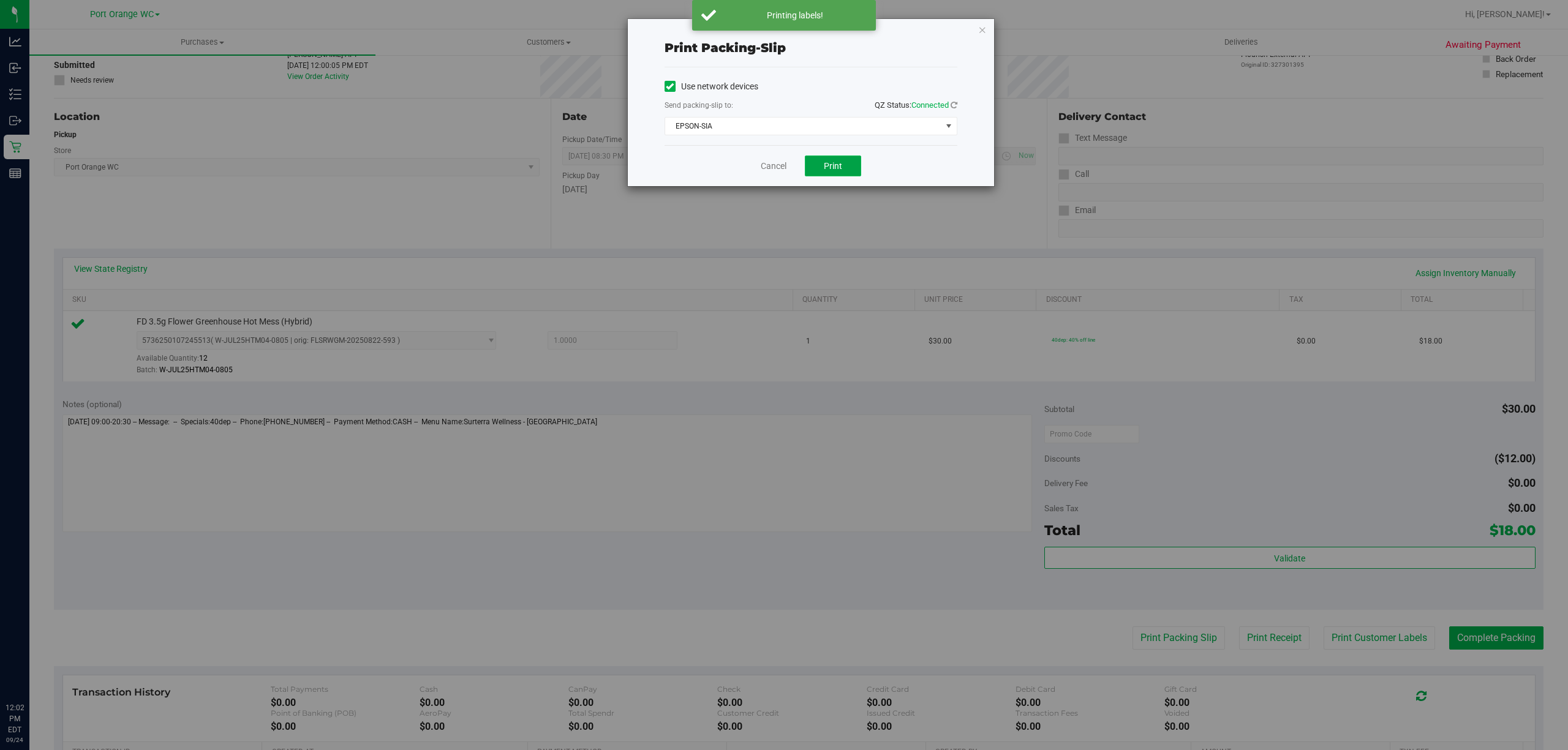
click at [829, 161] on span "Print" at bounding box center [833, 166] width 18 height 10
click at [769, 167] on link "Cancel" at bounding box center [773, 166] width 26 height 13
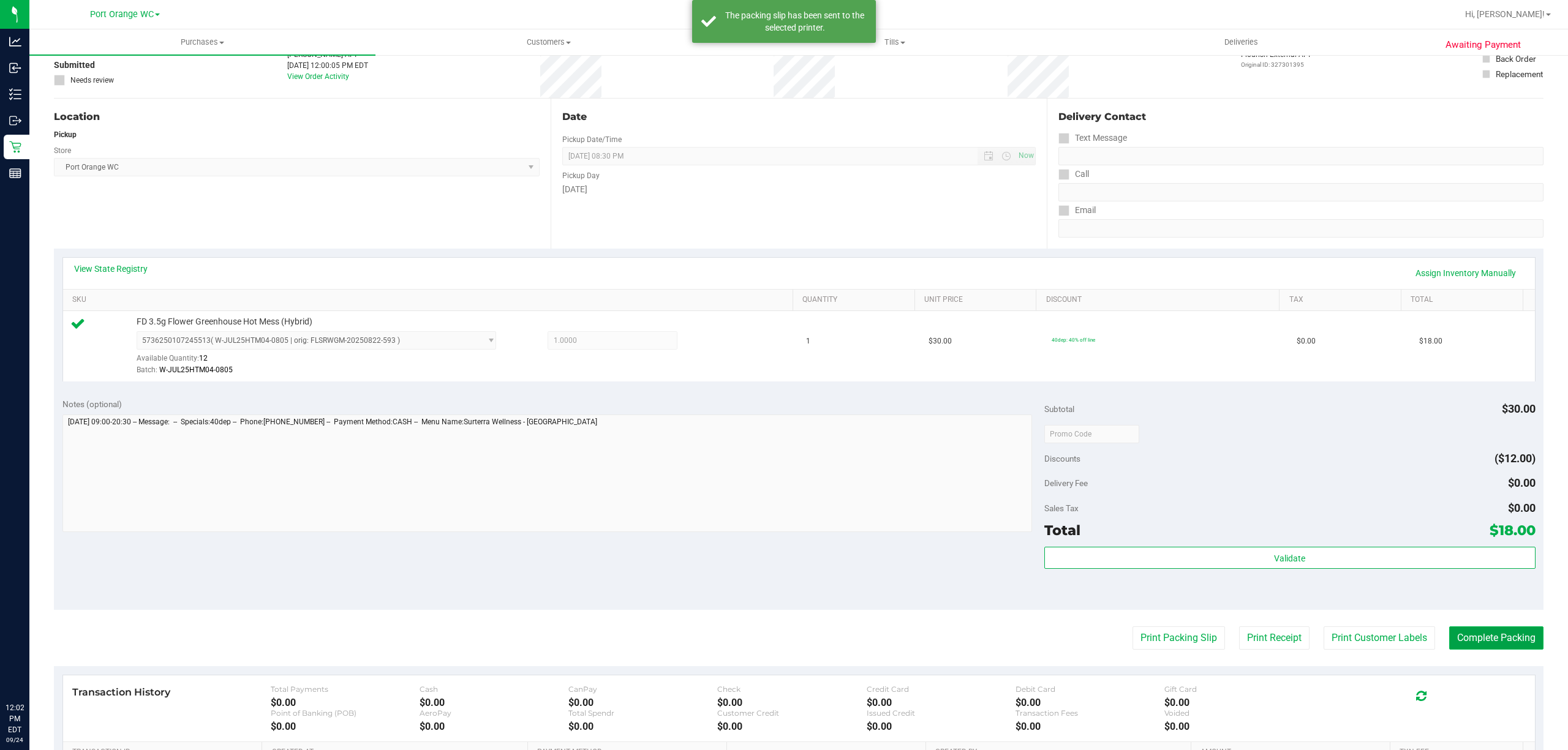
click at [1509, 642] on button "Complete Packing" at bounding box center [1495, 637] width 94 height 23
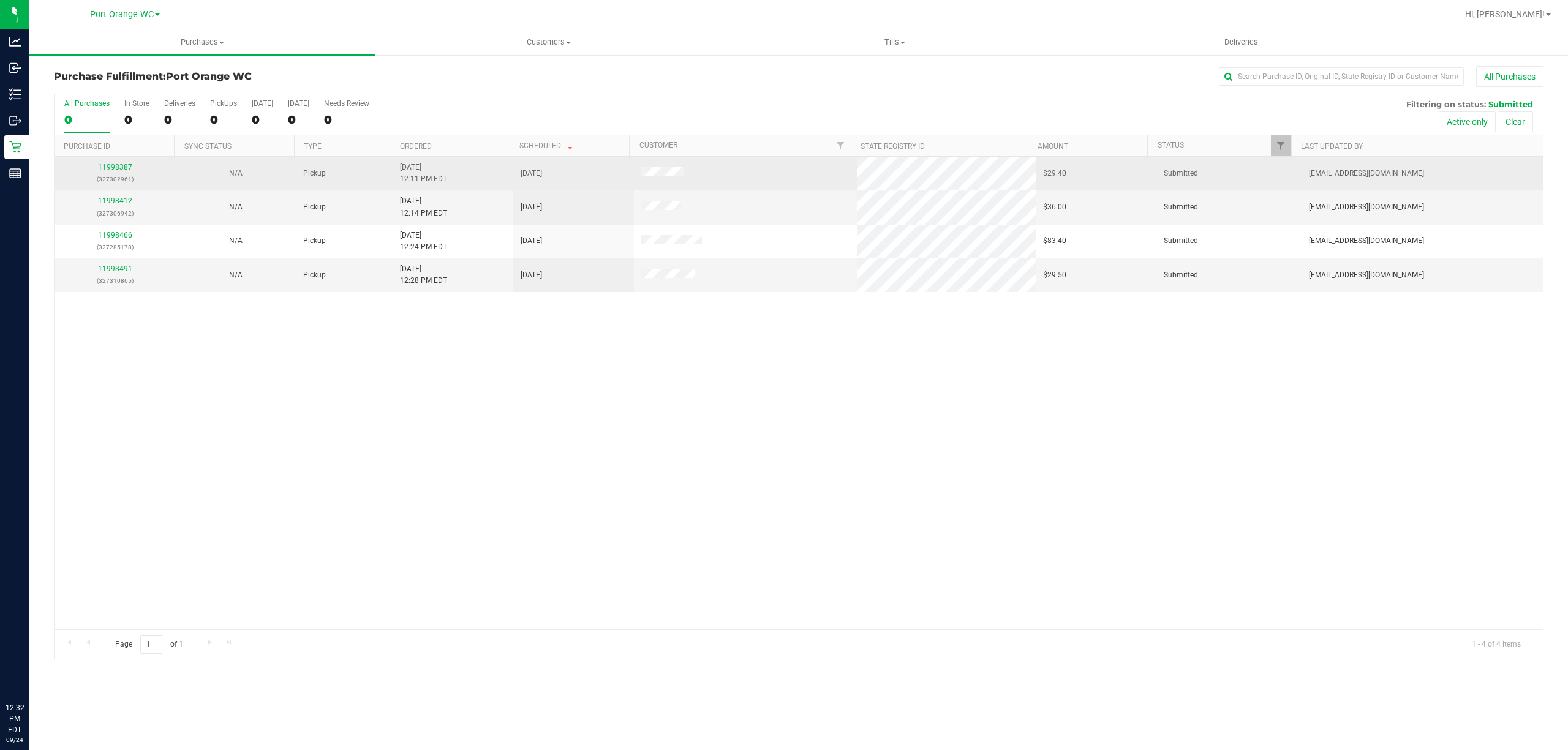
click at [116, 165] on link "11998387" at bounding box center [114, 167] width 34 height 8
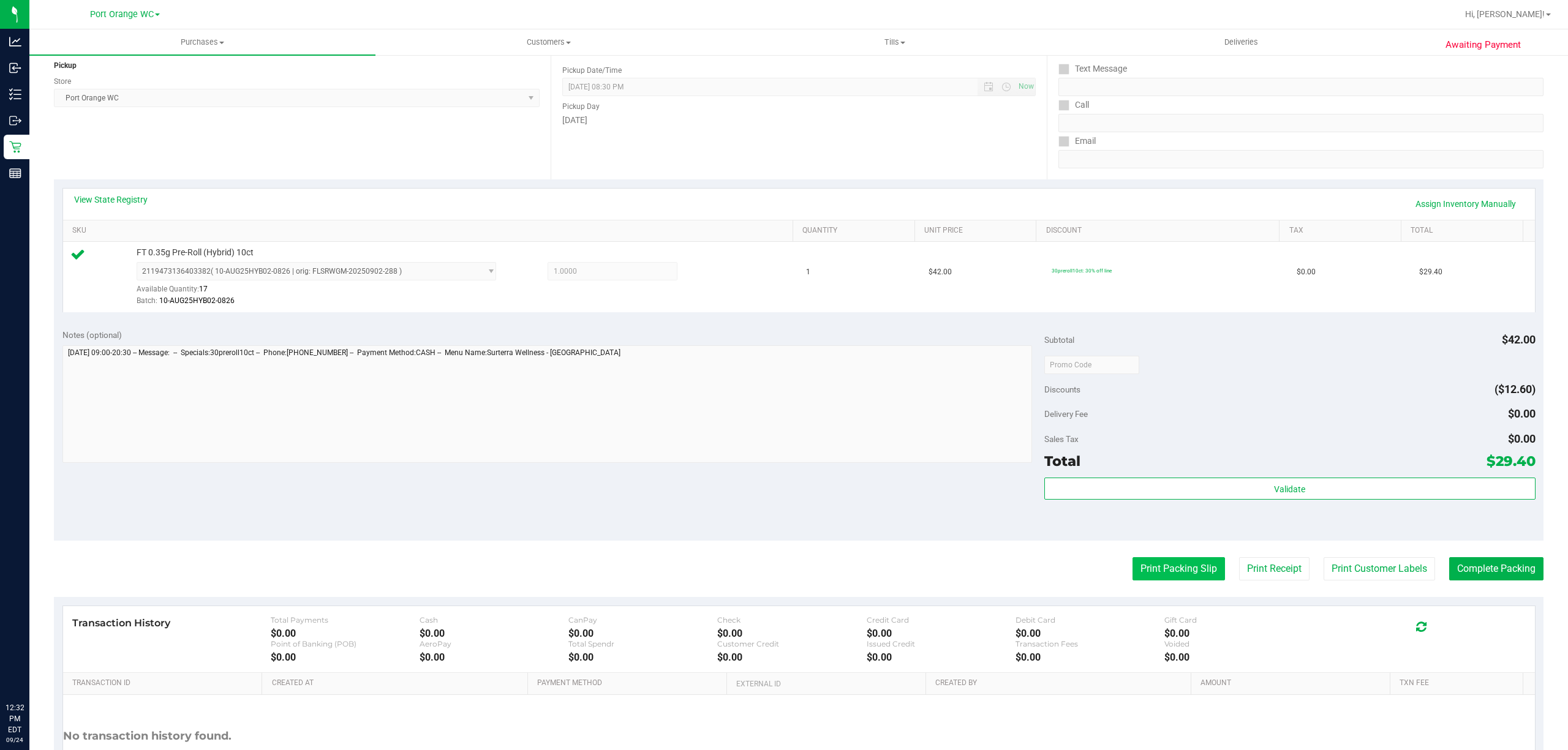
scroll to position [245, 0]
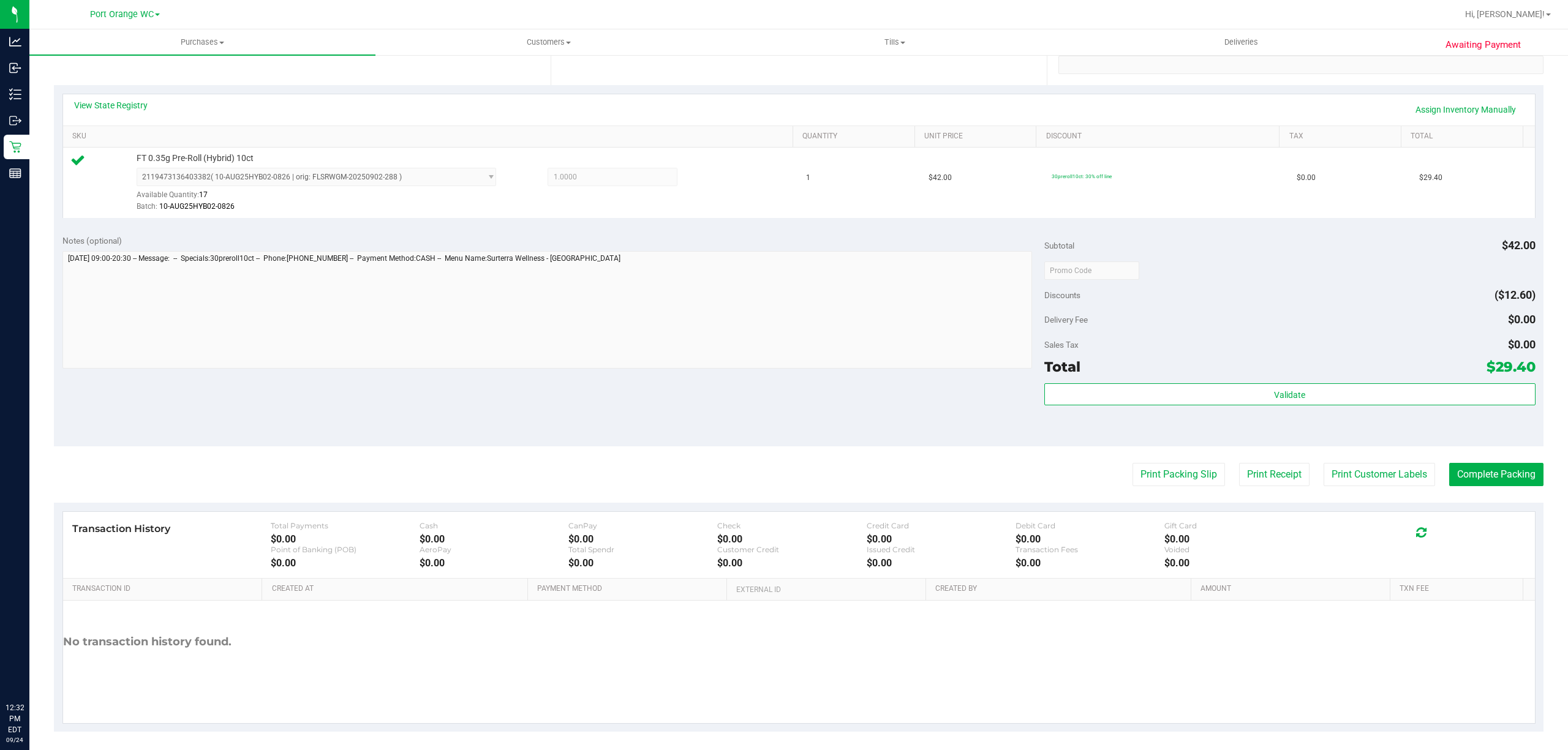
click at [1245, 382] on div "Subtotal $42.00 Discounts ($12.60) Delivery Fee $0.00 Sales Tax $0.00 Total $29…" at bounding box center [1289, 336] width 491 height 204
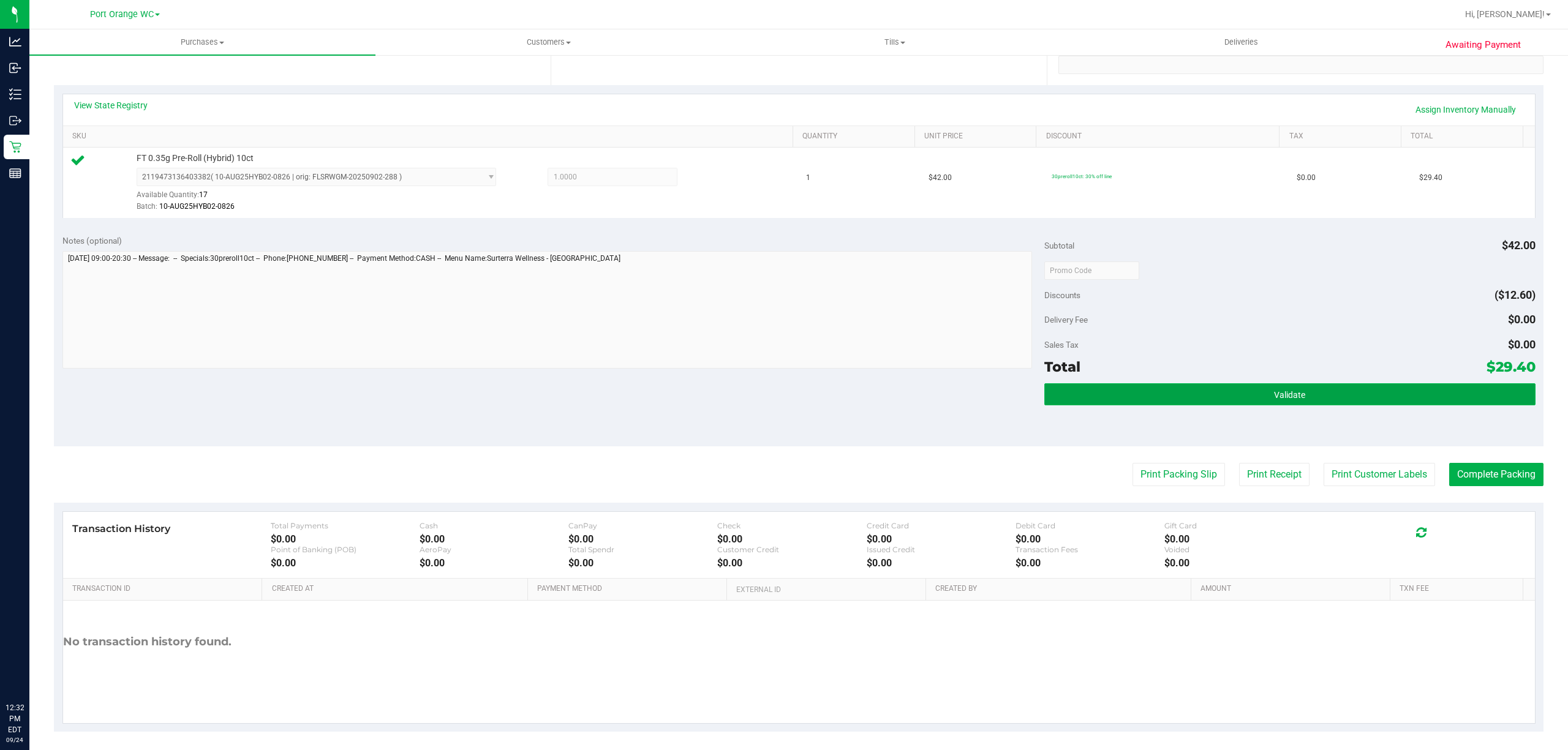
click at [1243, 394] on button "Validate" at bounding box center [1289, 394] width 491 height 22
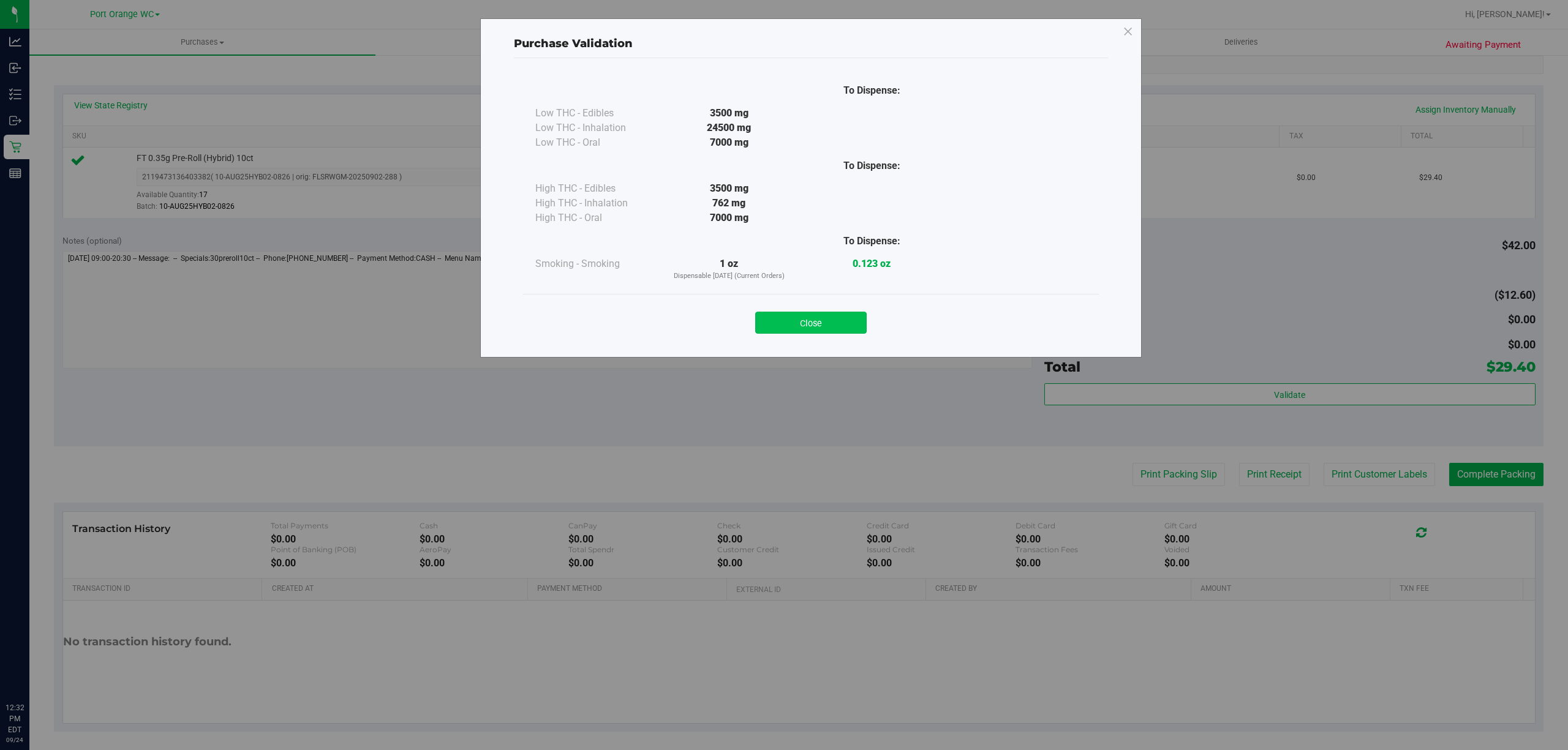
click at [828, 318] on button "Close" at bounding box center [811, 322] width 112 height 22
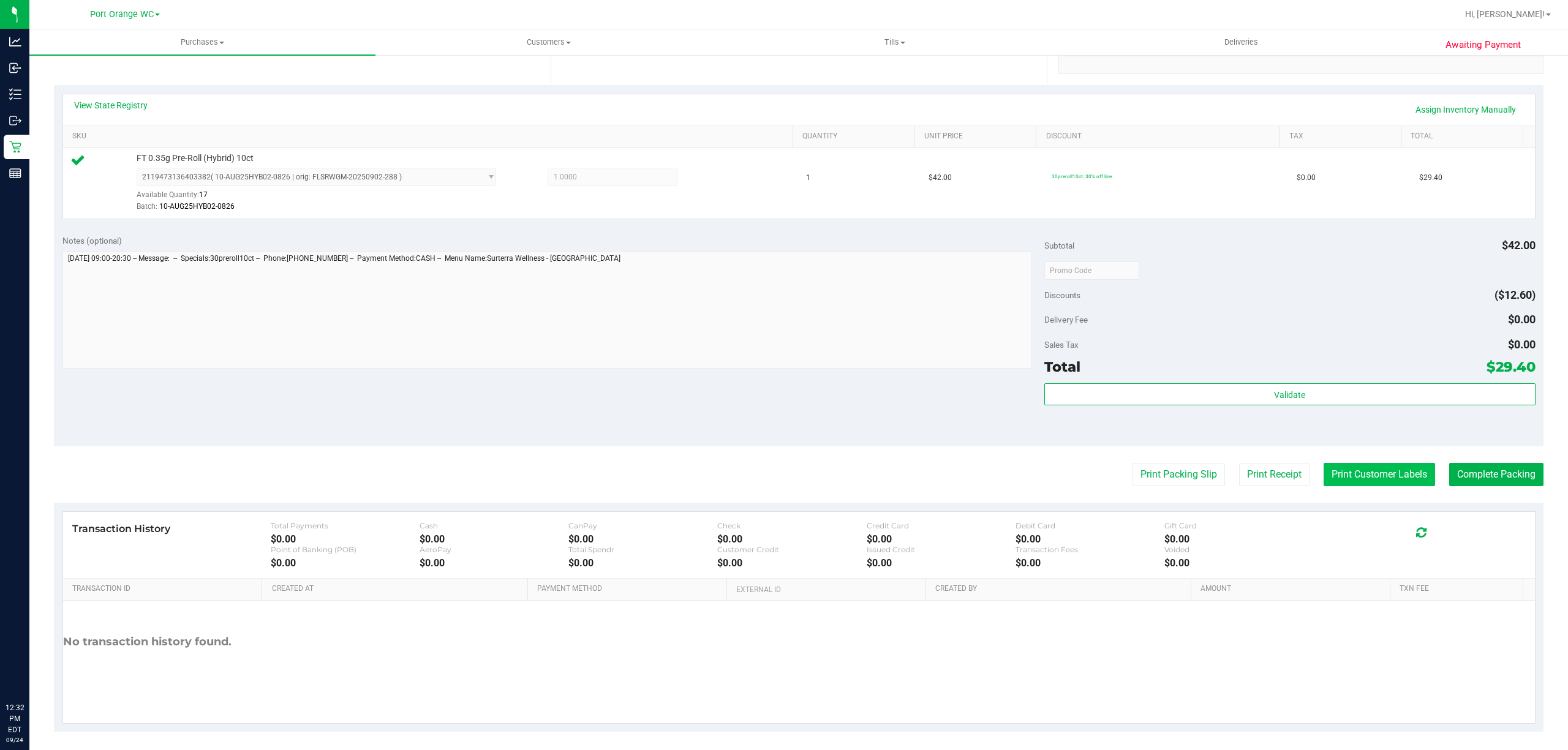
drag, startPoint x: 1385, startPoint y: 461, endPoint x: 1373, endPoint y: 476, distance: 19.2
click at [1384, 461] on purchase-details "Back Edit Purchase Cancel Purchase View Profile # 11998387 BioTrack ID: - Submi…" at bounding box center [798, 276] width 1489 height 910
click at [1369, 481] on button "Print Customer Labels" at bounding box center [1380, 474] width 112 height 23
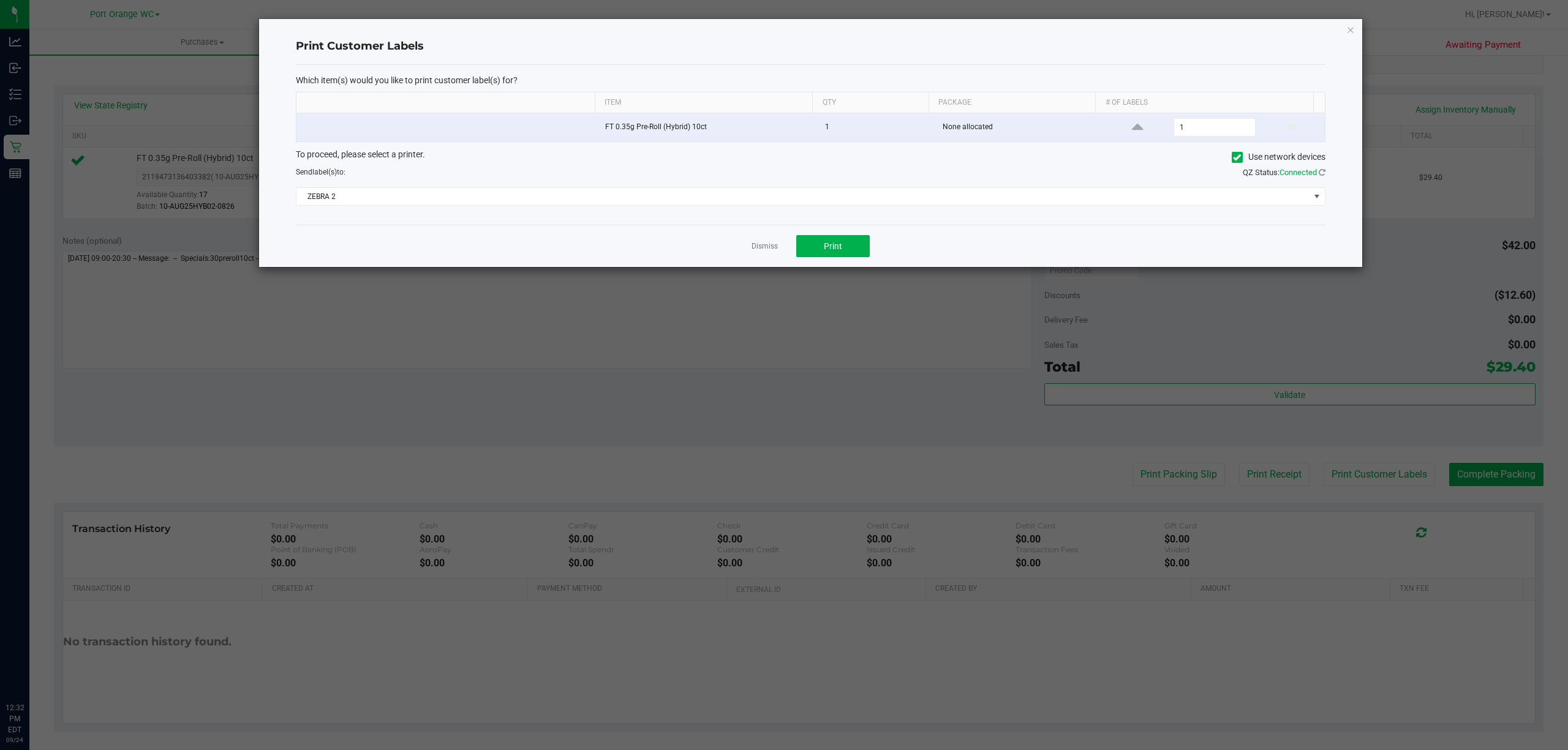
click at [845, 236] on div "Dismiss Print" at bounding box center [811, 246] width 1029 height 43
click at [843, 238] on button "Print" at bounding box center [832, 246] width 73 height 22
click at [762, 248] on link "Dismiss" at bounding box center [764, 246] width 27 height 10
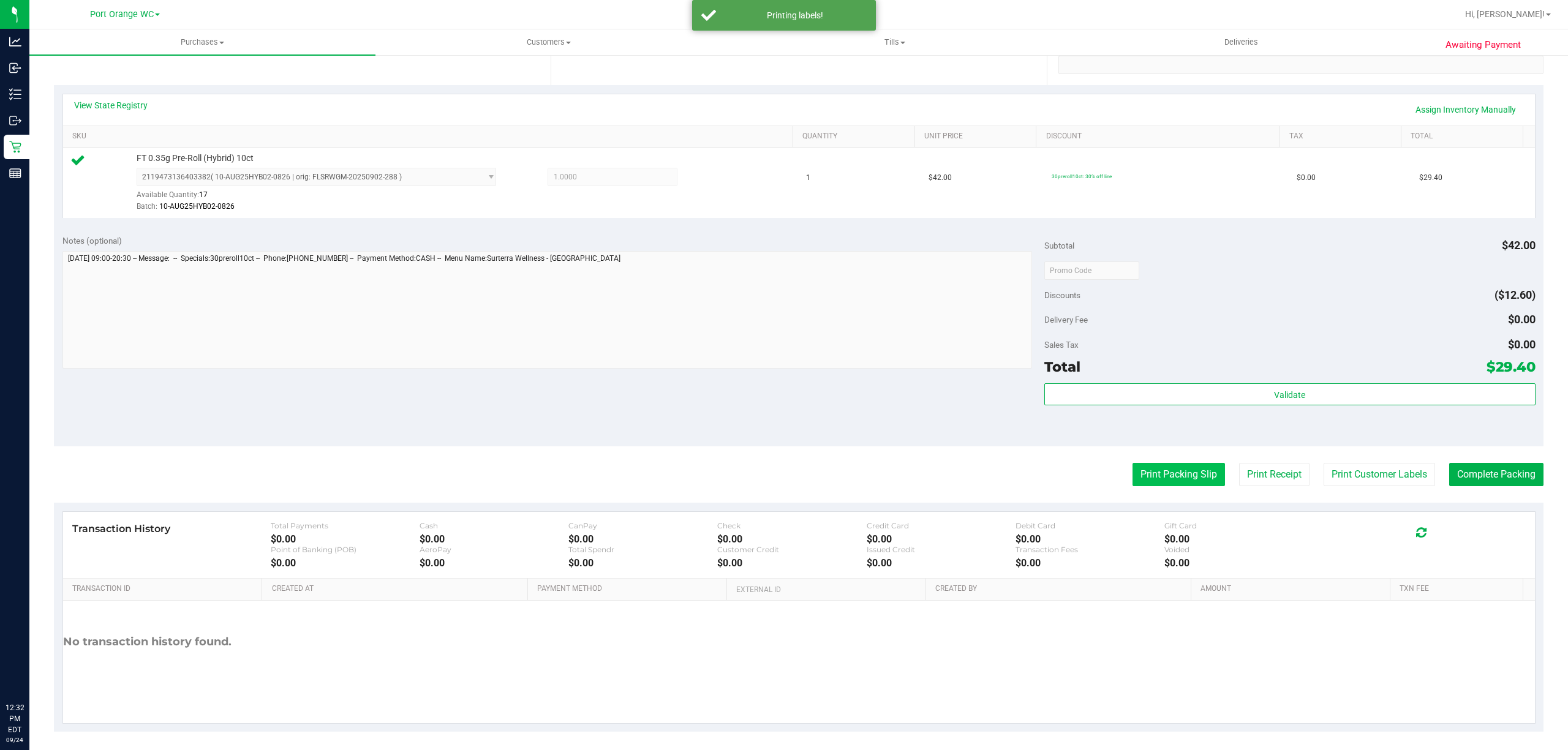
click at [1149, 476] on button "Print Packing Slip" at bounding box center [1178, 474] width 92 height 23
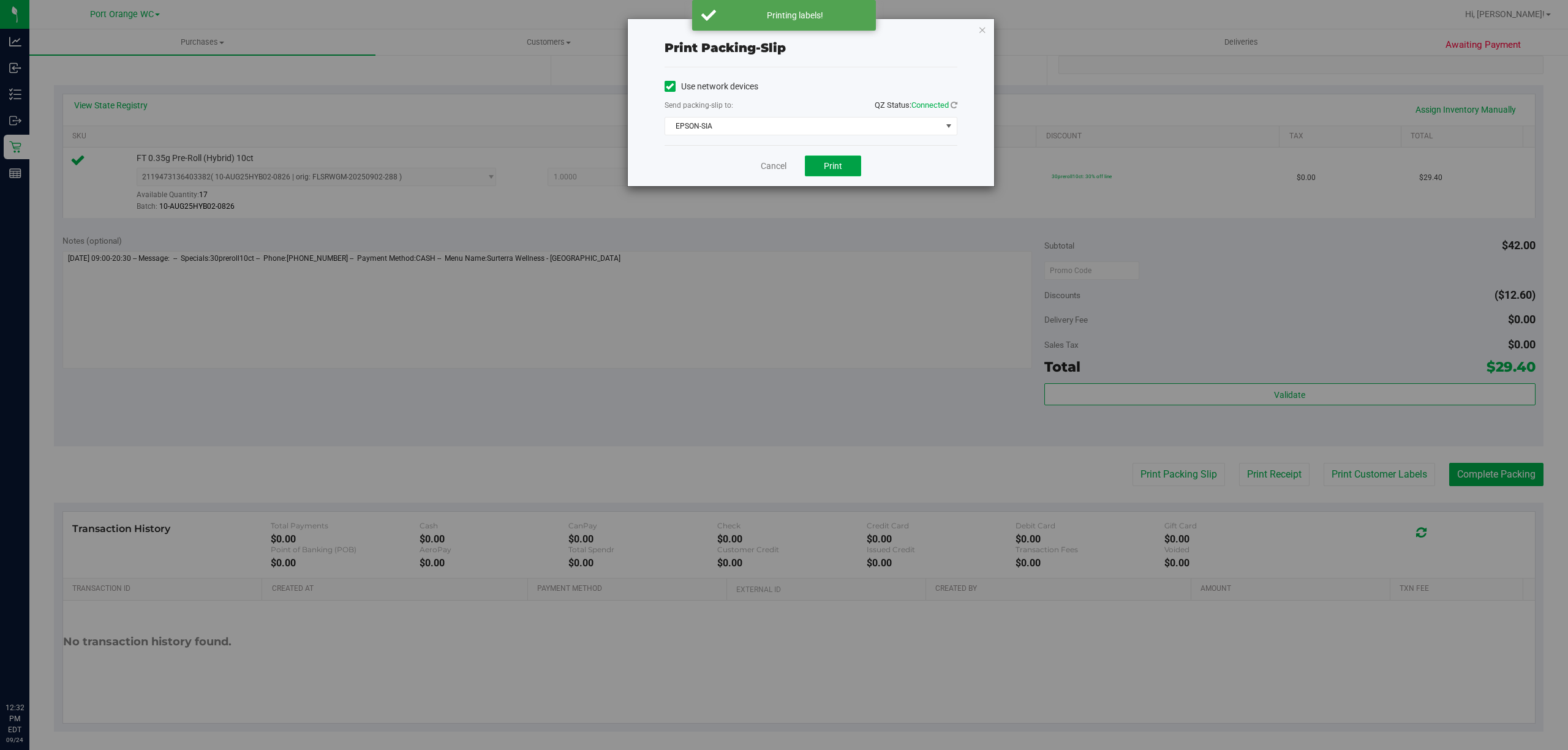
click at [841, 160] on button "Print" at bounding box center [833, 166] width 57 height 21
click at [765, 165] on link "Cancel" at bounding box center [773, 166] width 26 height 13
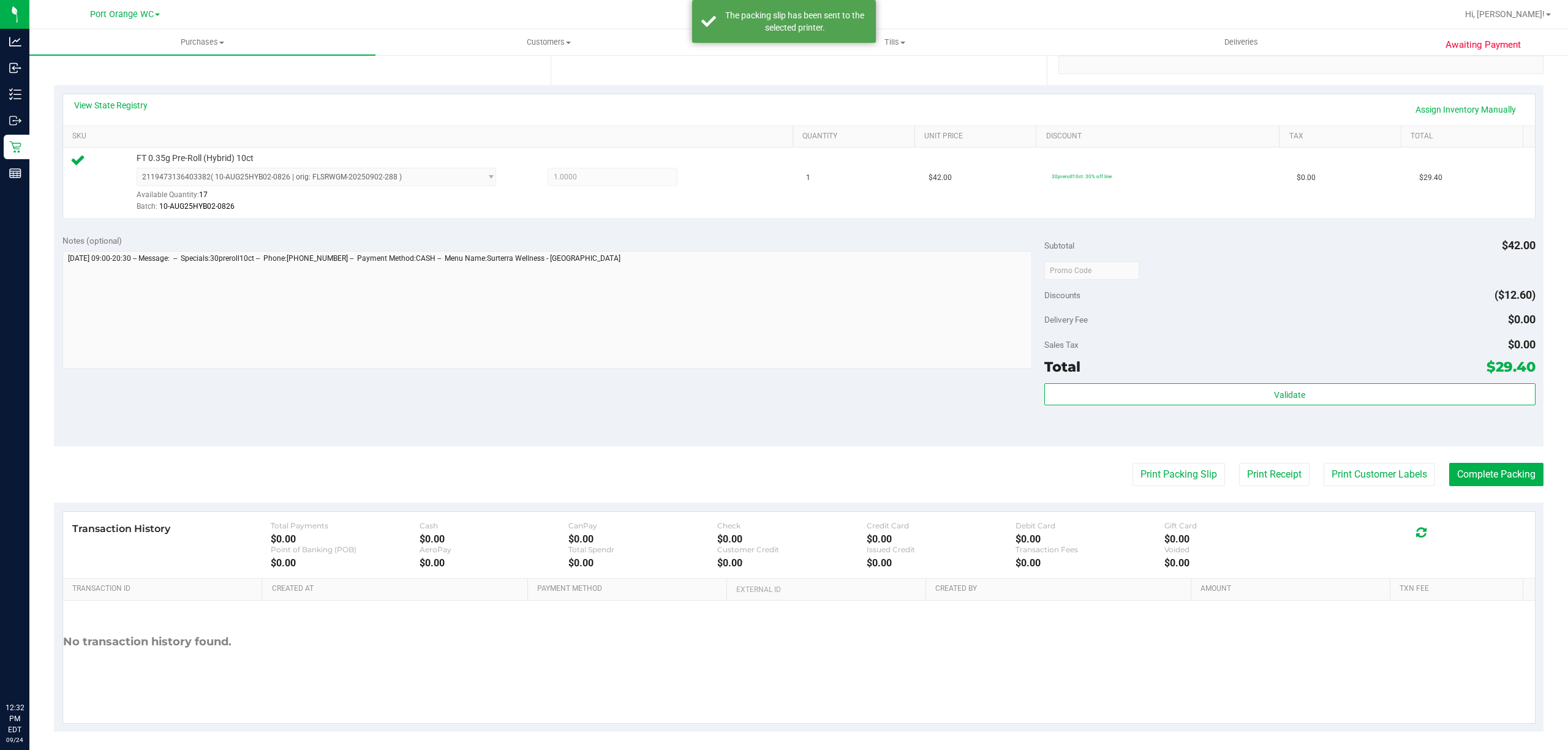
click at [1482, 460] on purchase-details "Back Edit Purchase Cancel Purchase View Profile # 11998387 BioTrack ID: - Submi…" at bounding box center [798, 276] width 1489 height 910
click at [1482, 466] on button "Complete Packing" at bounding box center [1495, 474] width 94 height 23
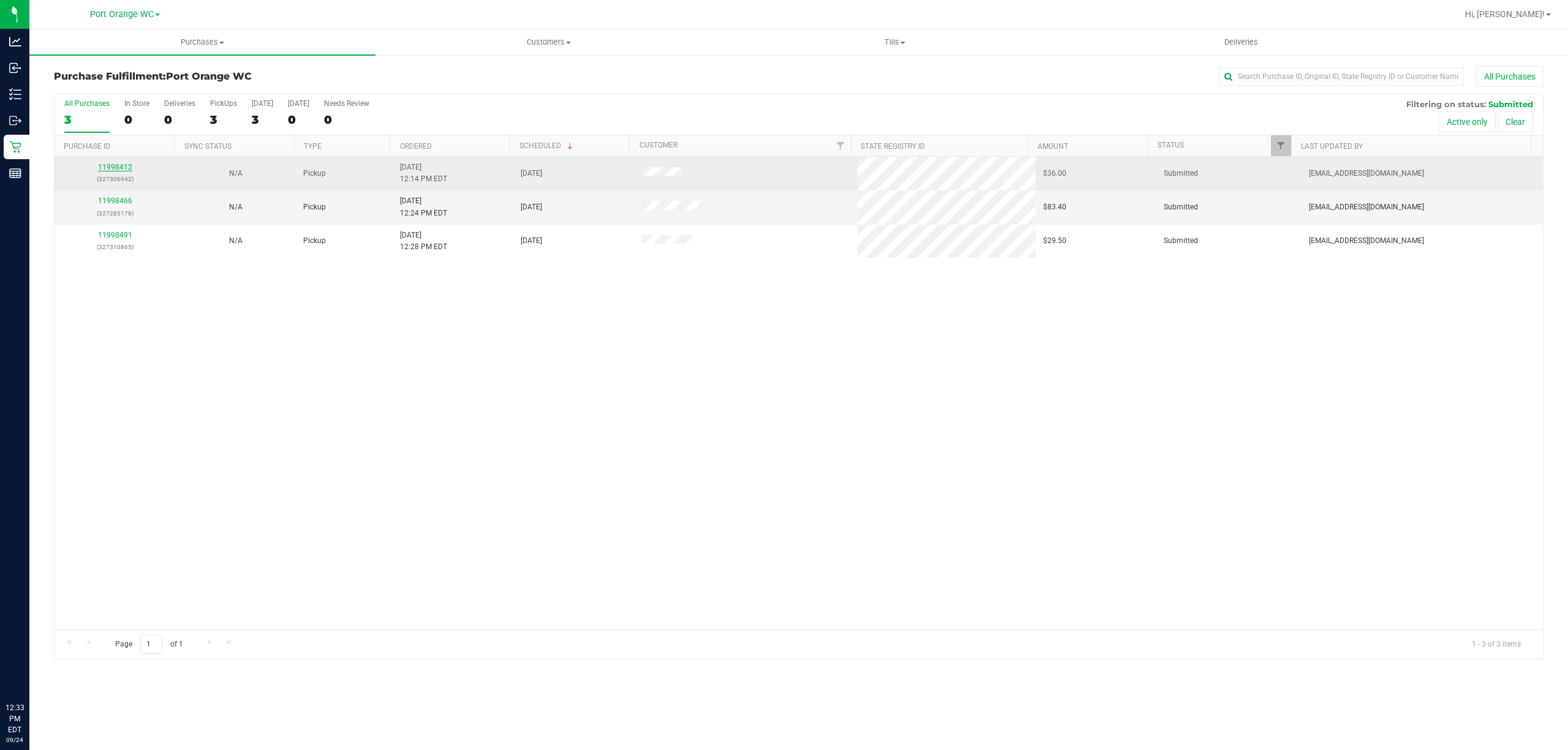
click at [126, 164] on link "11998412" at bounding box center [114, 167] width 34 height 8
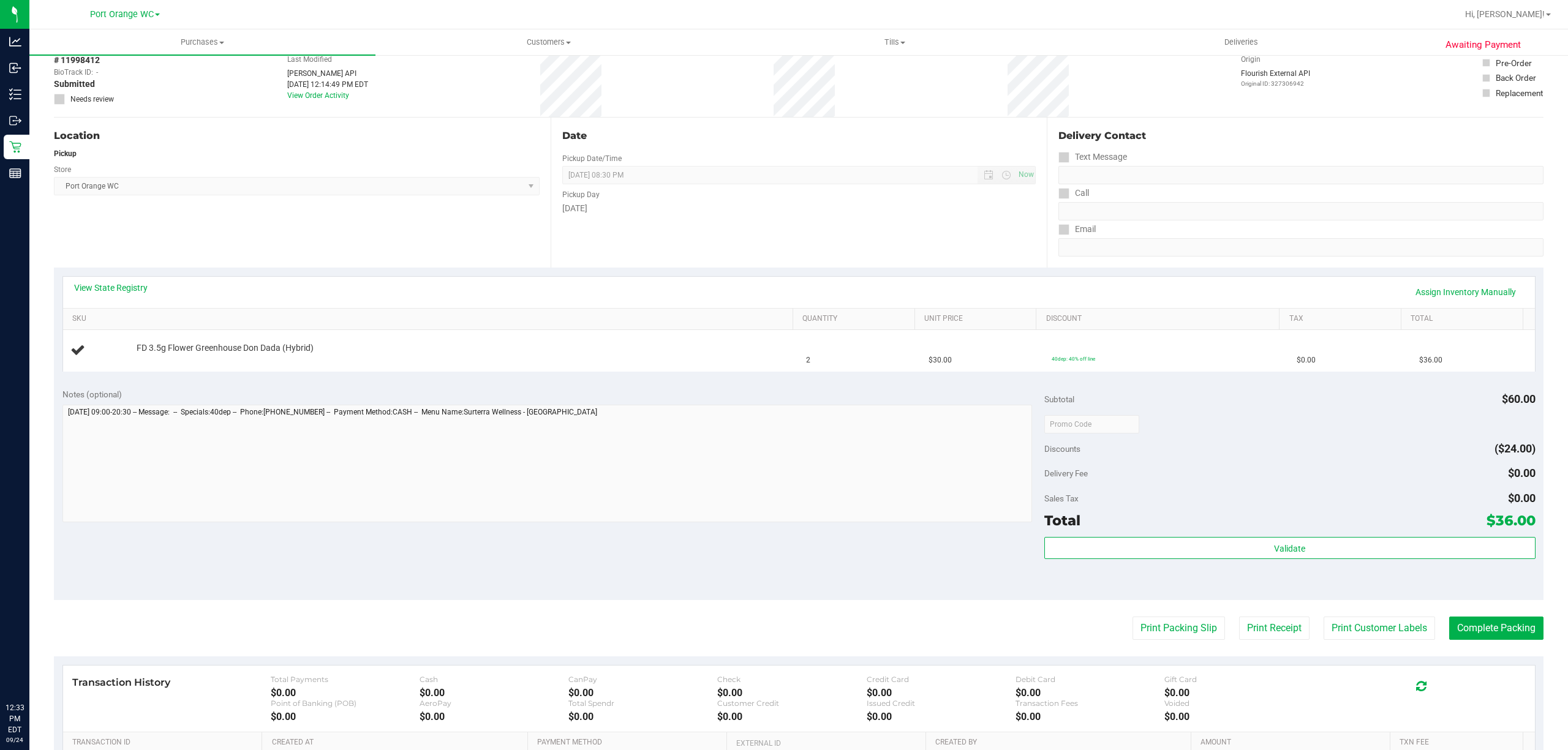
scroll to position [82, 0]
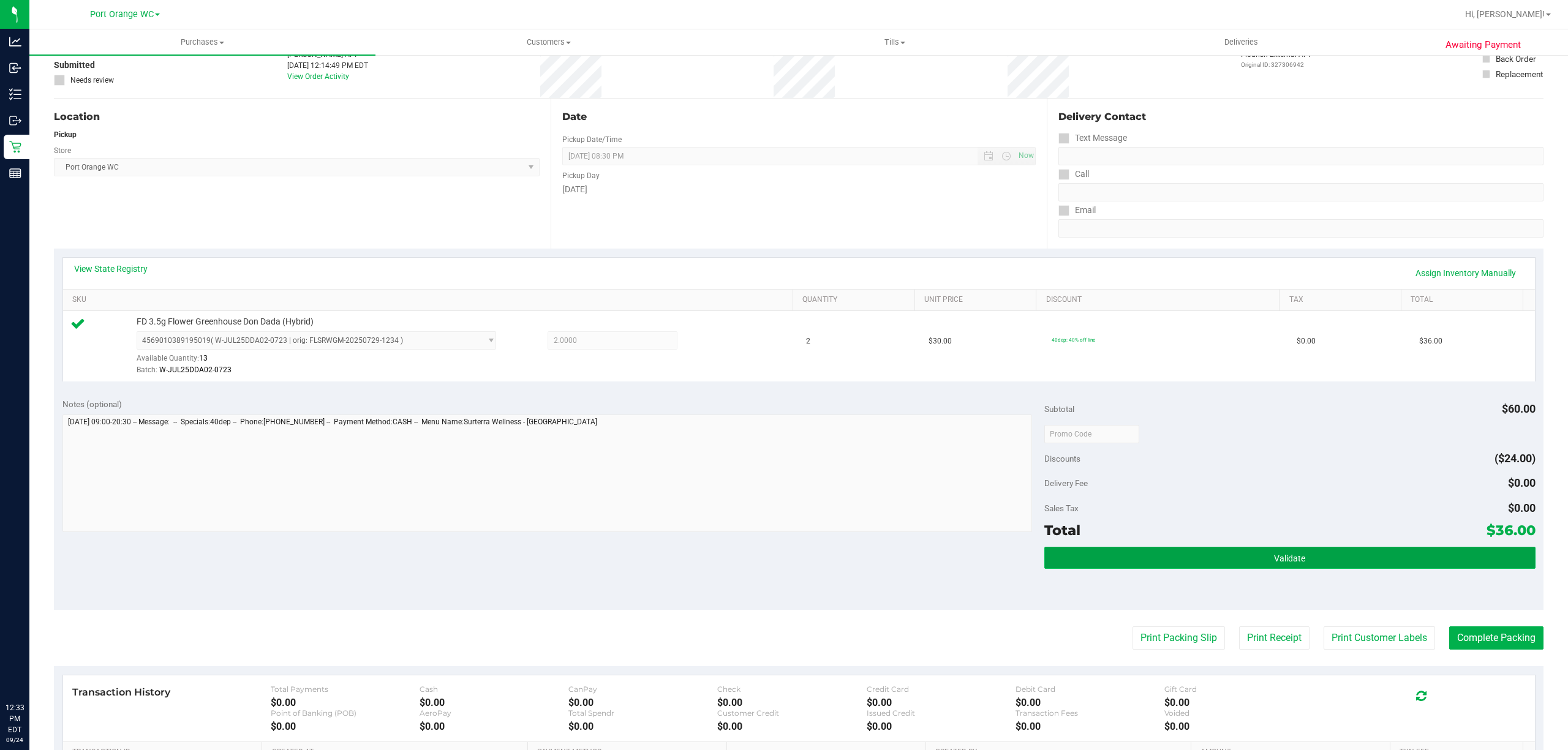
drag, startPoint x: 1287, startPoint y: 558, endPoint x: 1233, endPoint y: 546, distance: 55.3
click at [1286, 556] on span "Validate" at bounding box center [1289, 558] width 31 height 10
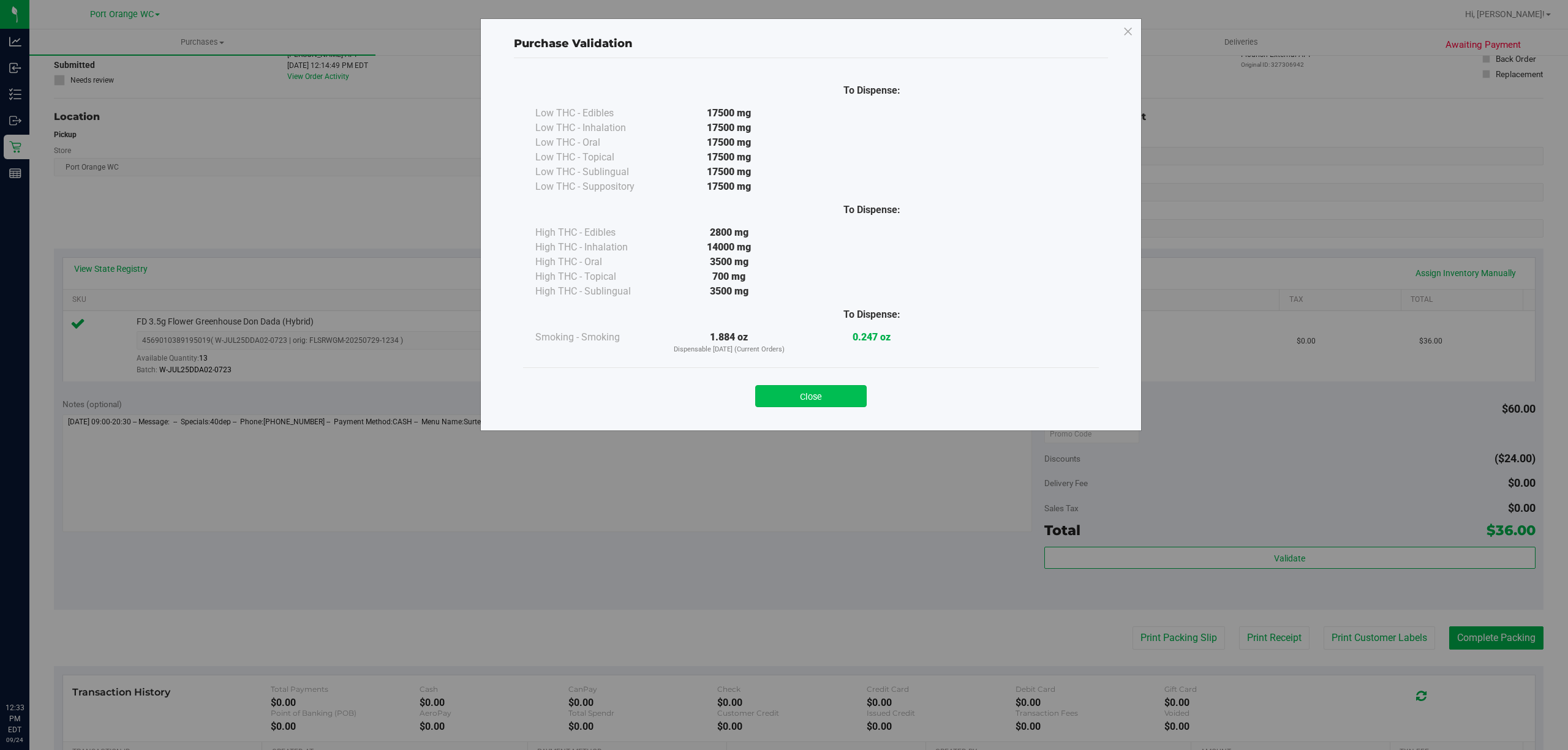
click at [834, 396] on button "Close" at bounding box center [811, 396] width 112 height 22
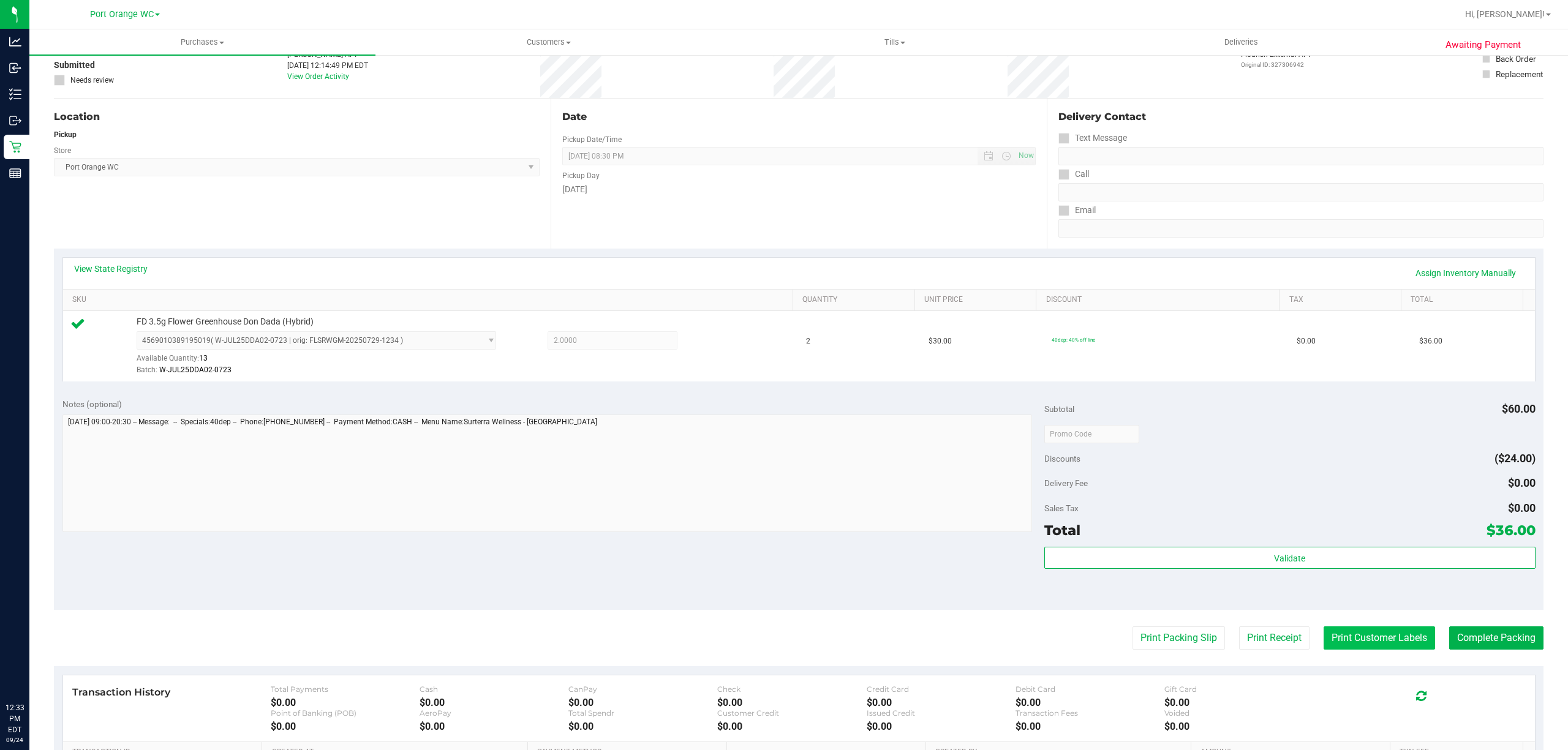
drag, startPoint x: 1388, startPoint y: 636, endPoint x: 1382, endPoint y: 631, distance: 7.8
click at [1382, 631] on button "Print Customer Labels" at bounding box center [1380, 637] width 112 height 23
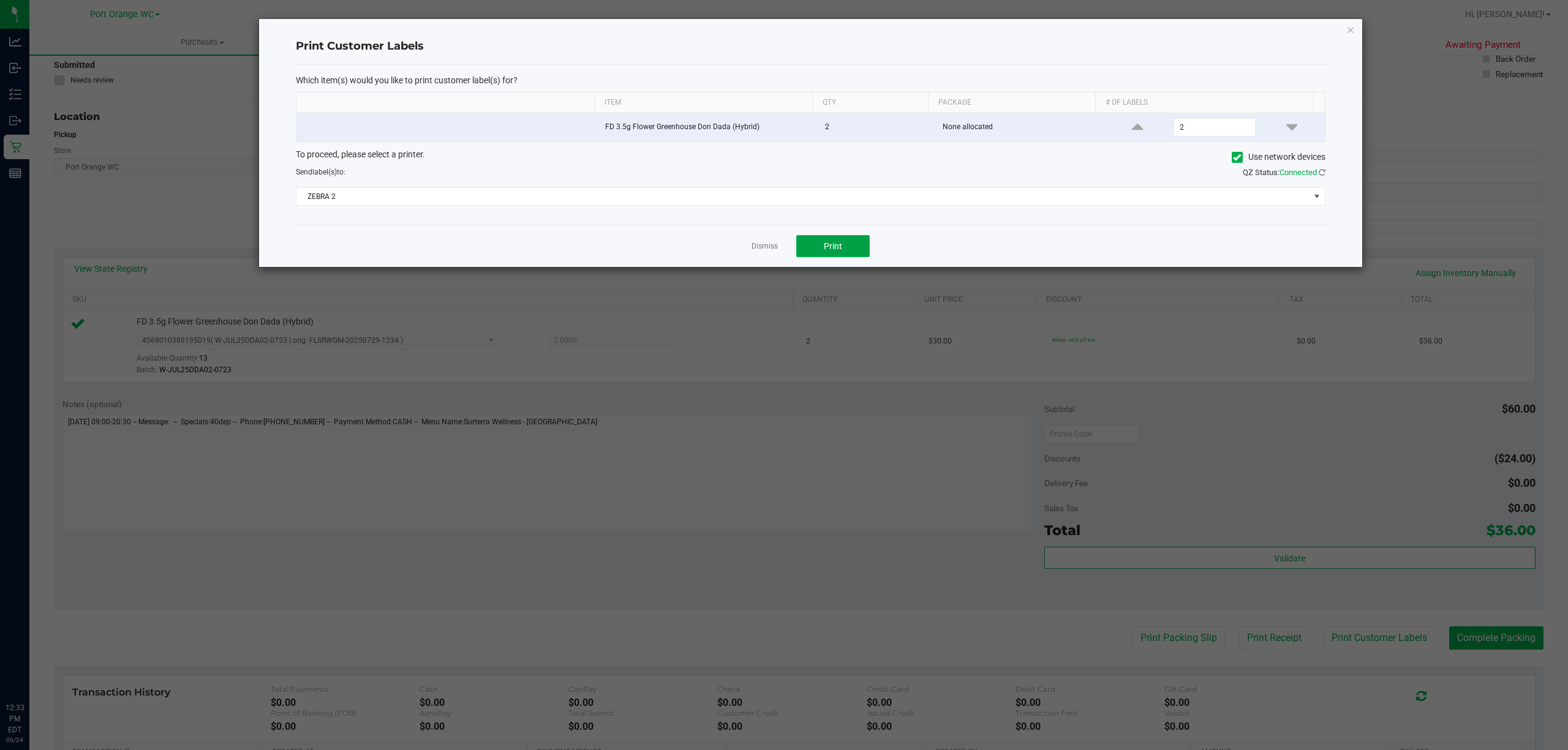
click at [829, 250] on span "Print" at bounding box center [833, 246] width 18 height 10
click at [763, 250] on link "Dismiss" at bounding box center [764, 246] width 27 height 10
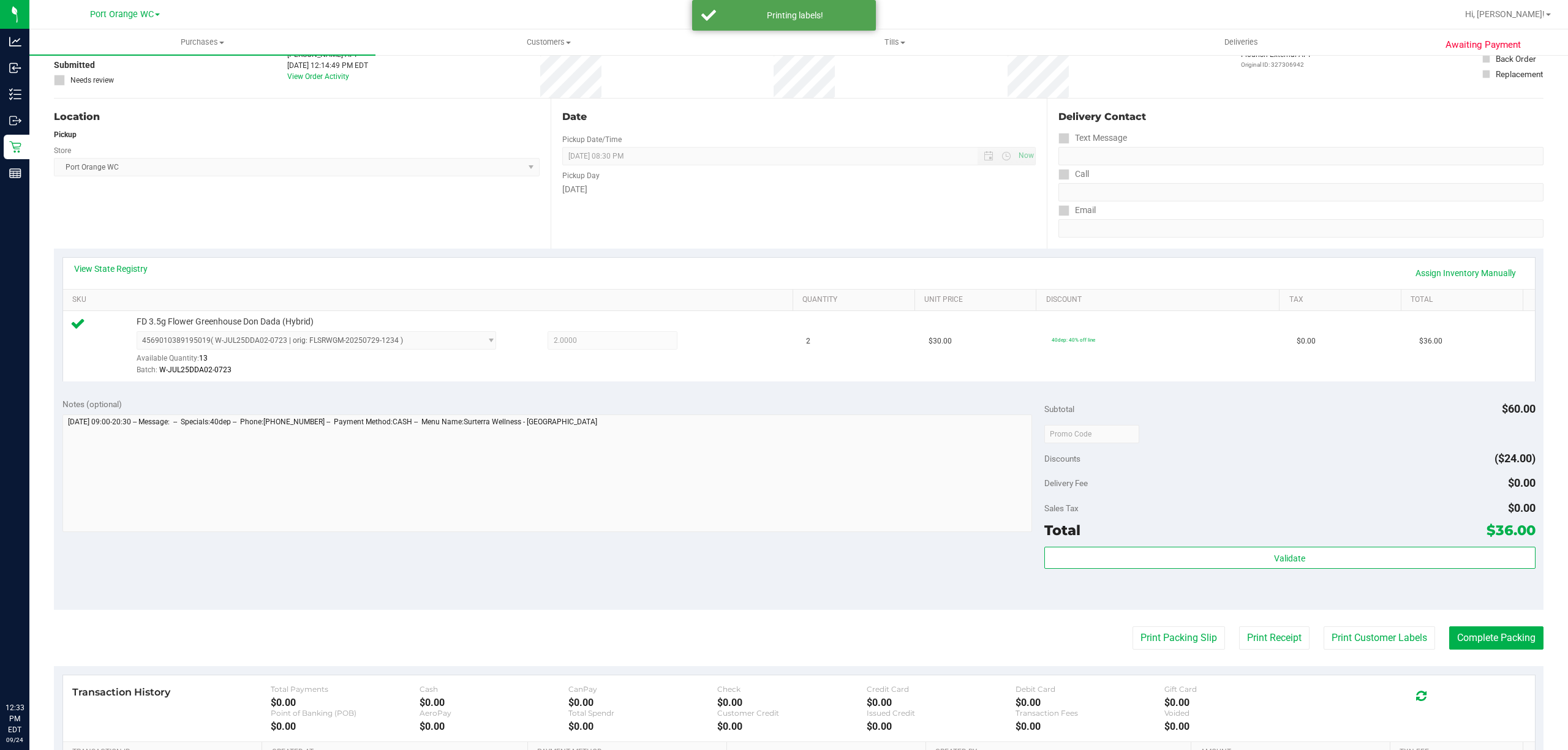
click at [1154, 652] on purchase-details "Back Edit Purchase Cancel Purchase View Profile # 11998412 BioTrack ID: - Submi…" at bounding box center [798, 440] width 1489 height 910
click at [1155, 640] on button "Print Packing Slip" at bounding box center [1178, 637] width 92 height 23
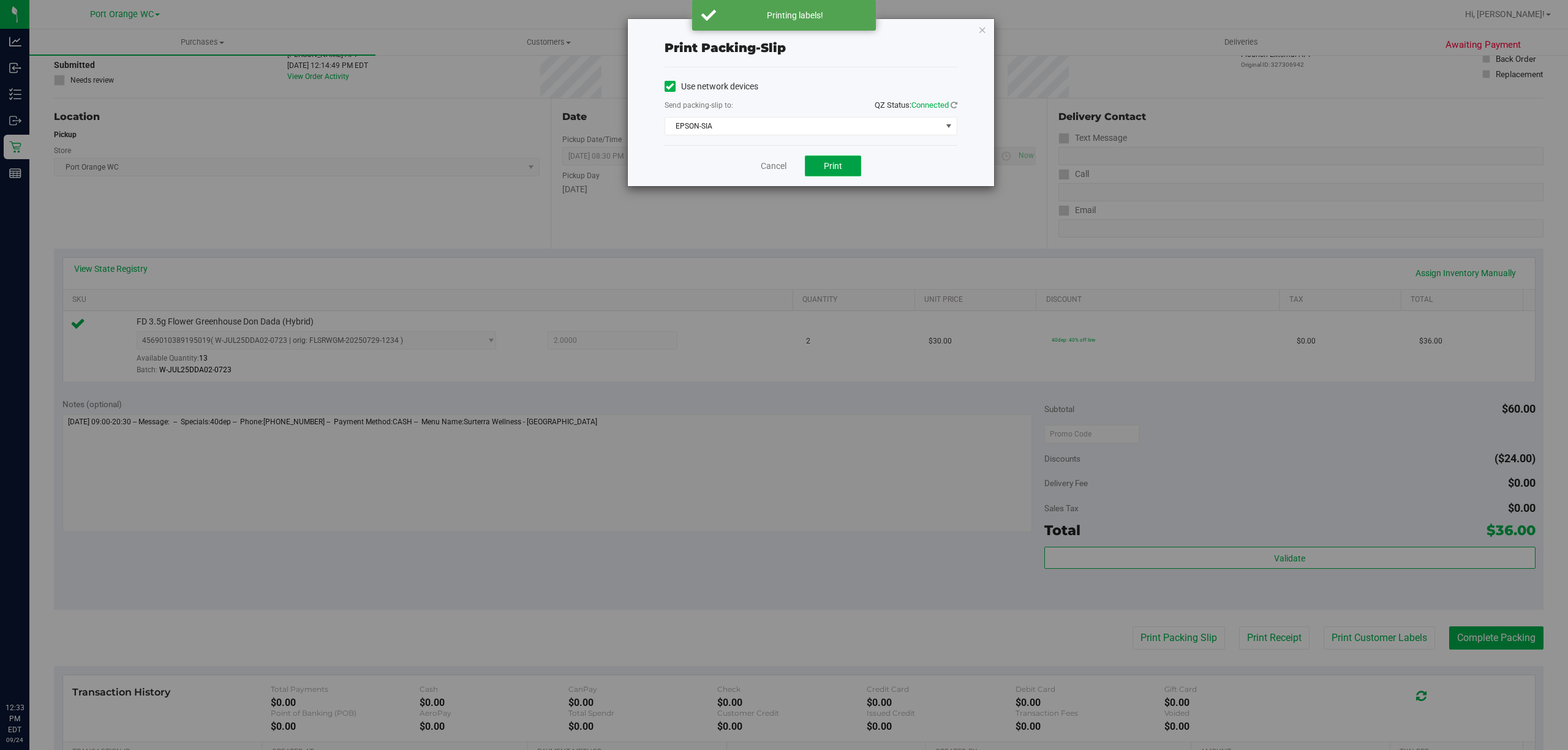
click at [845, 174] on button "Print" at bounding box center [833, 166] width 57 height 21
click at [765, 164] on link "Cancel" at bounding box center [773, 166] width 26 height 13
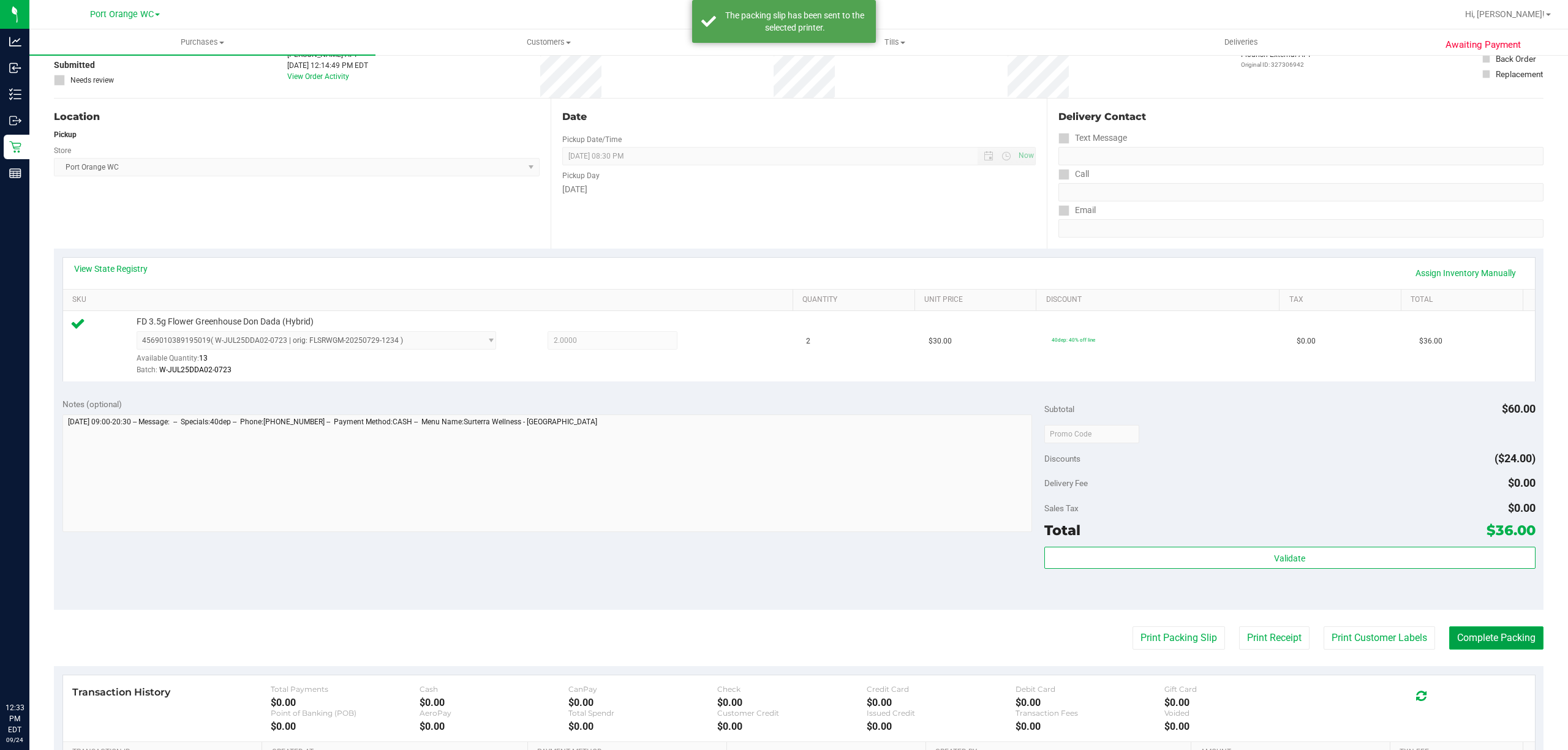
click at [1466, 630] on button "Complete Packing" at bounding box center [1495, 637] width 94 height 23
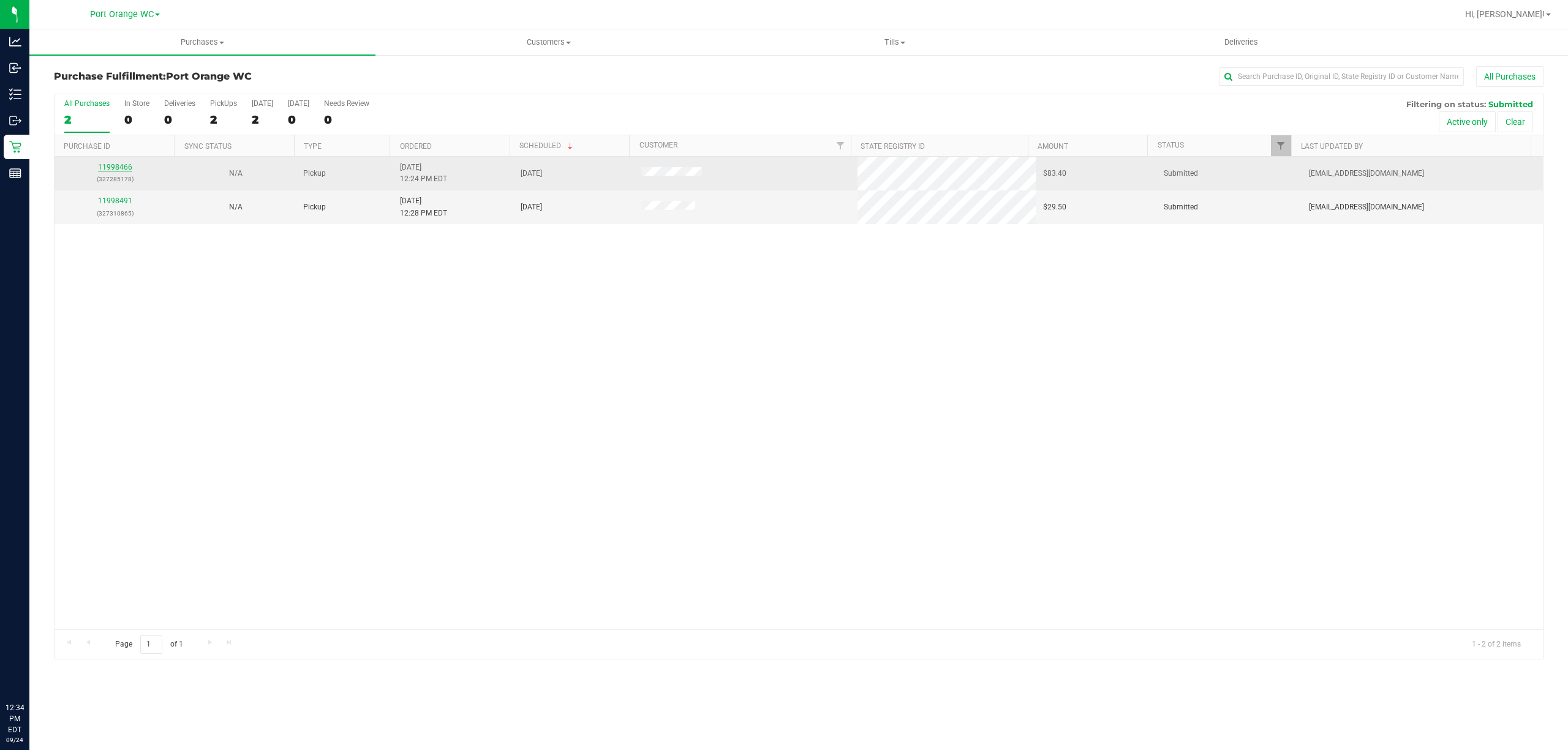
click at [116, 167] on link "11998466" at bounding box center [114, 167] width 34 height 8
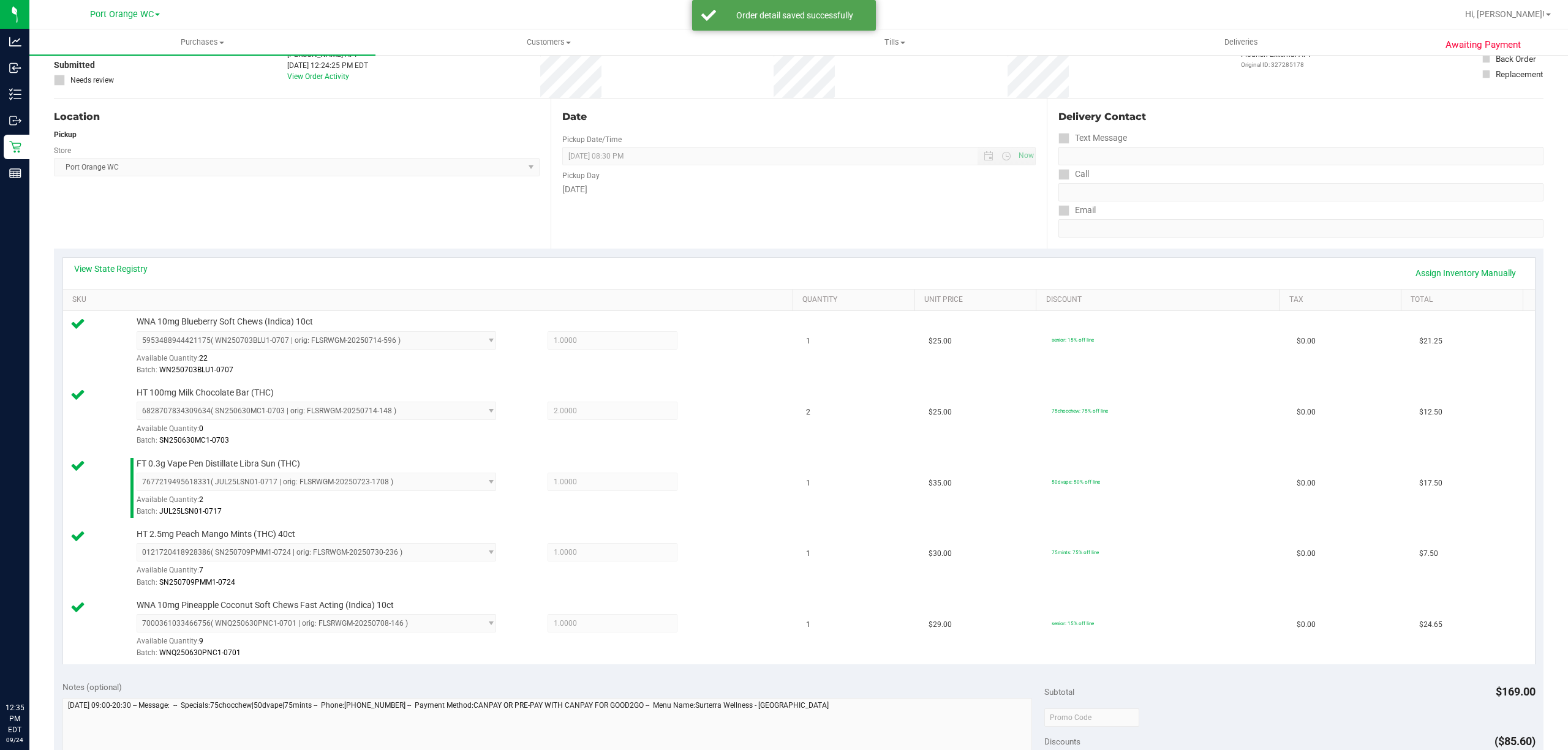
scroll to position [490, 0]
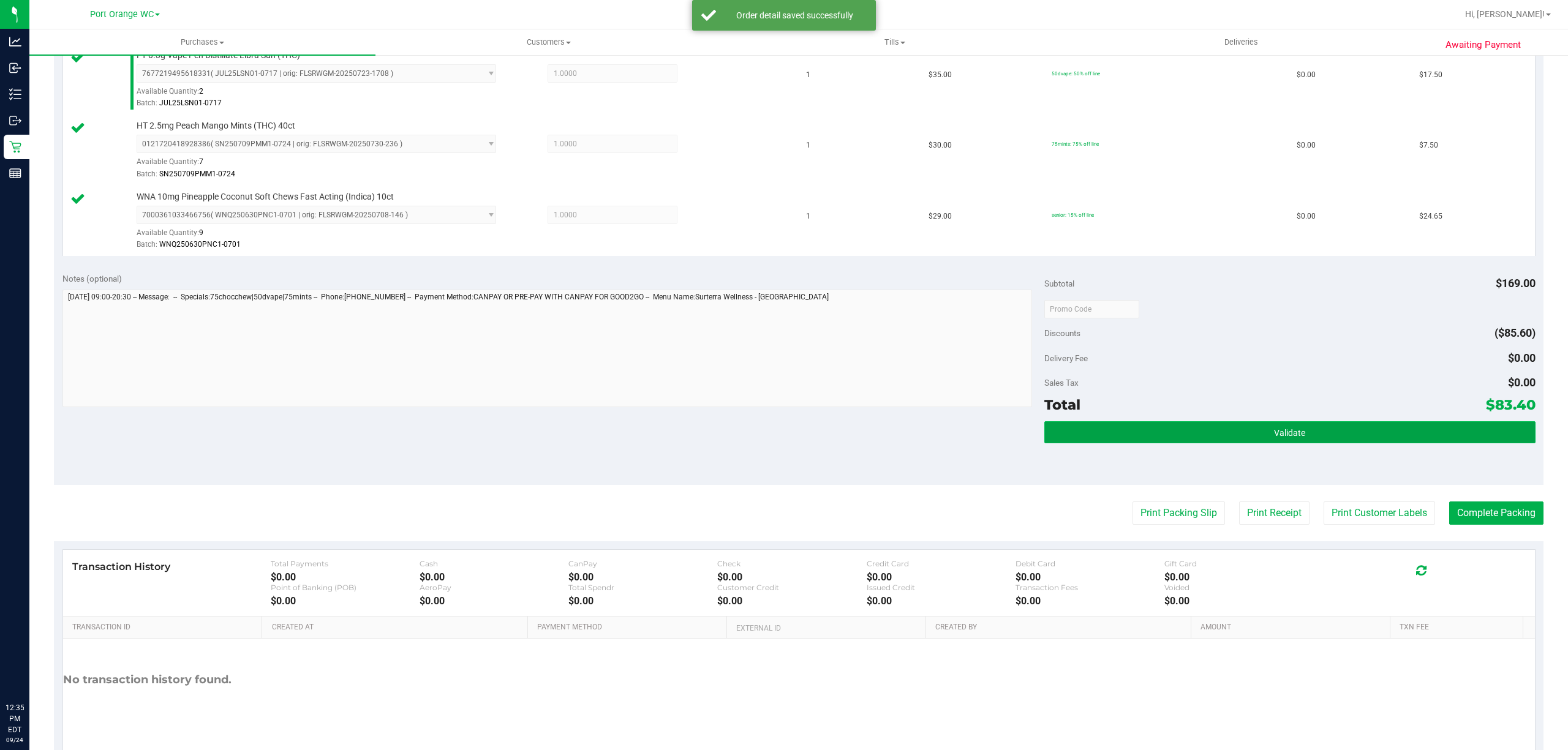
click at [1282, 431] on span "Validate" at bounding box center [1289, 433] width 31 height 10
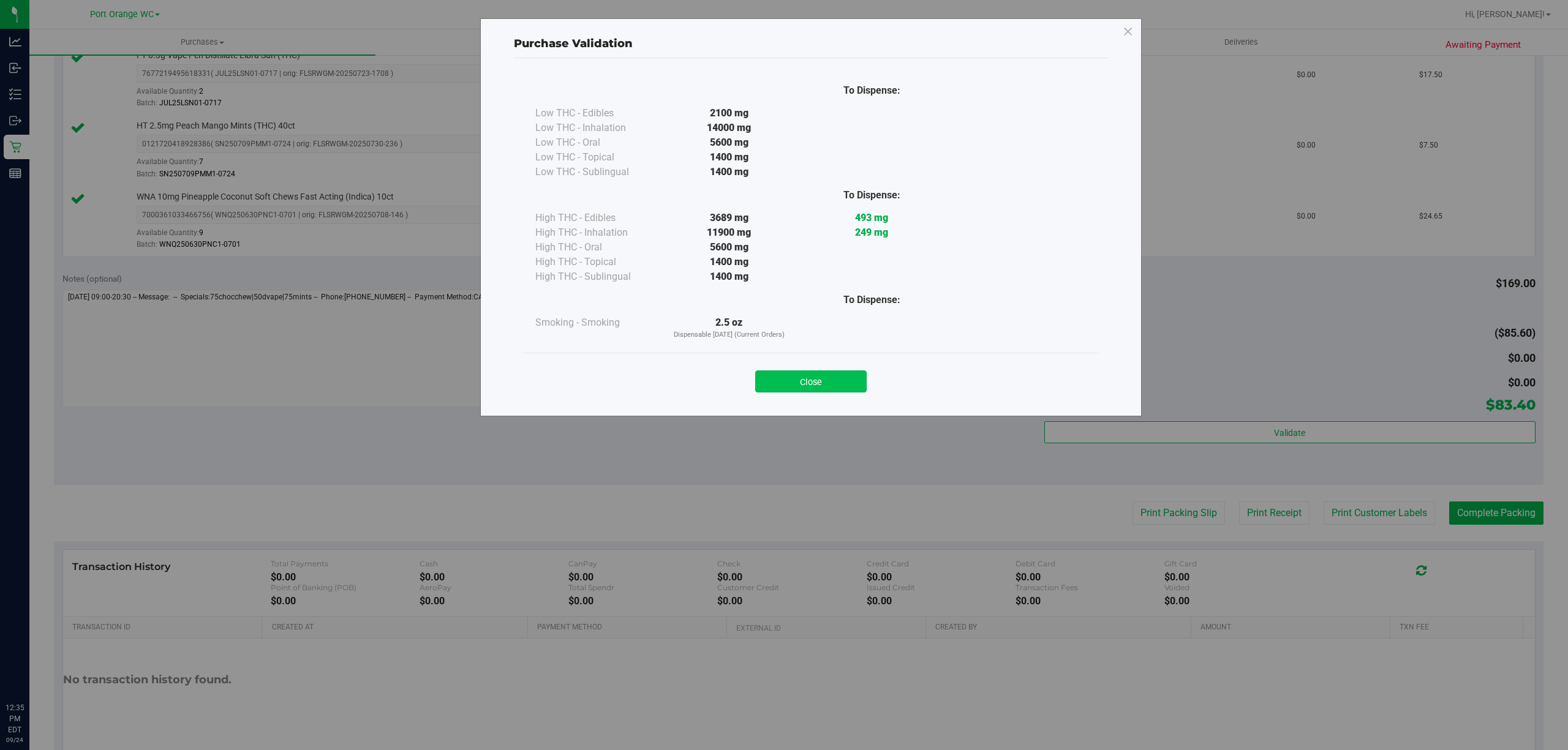
click at [806, 376] on button "Close" at bounding box center [811, 382] width 112 height 22
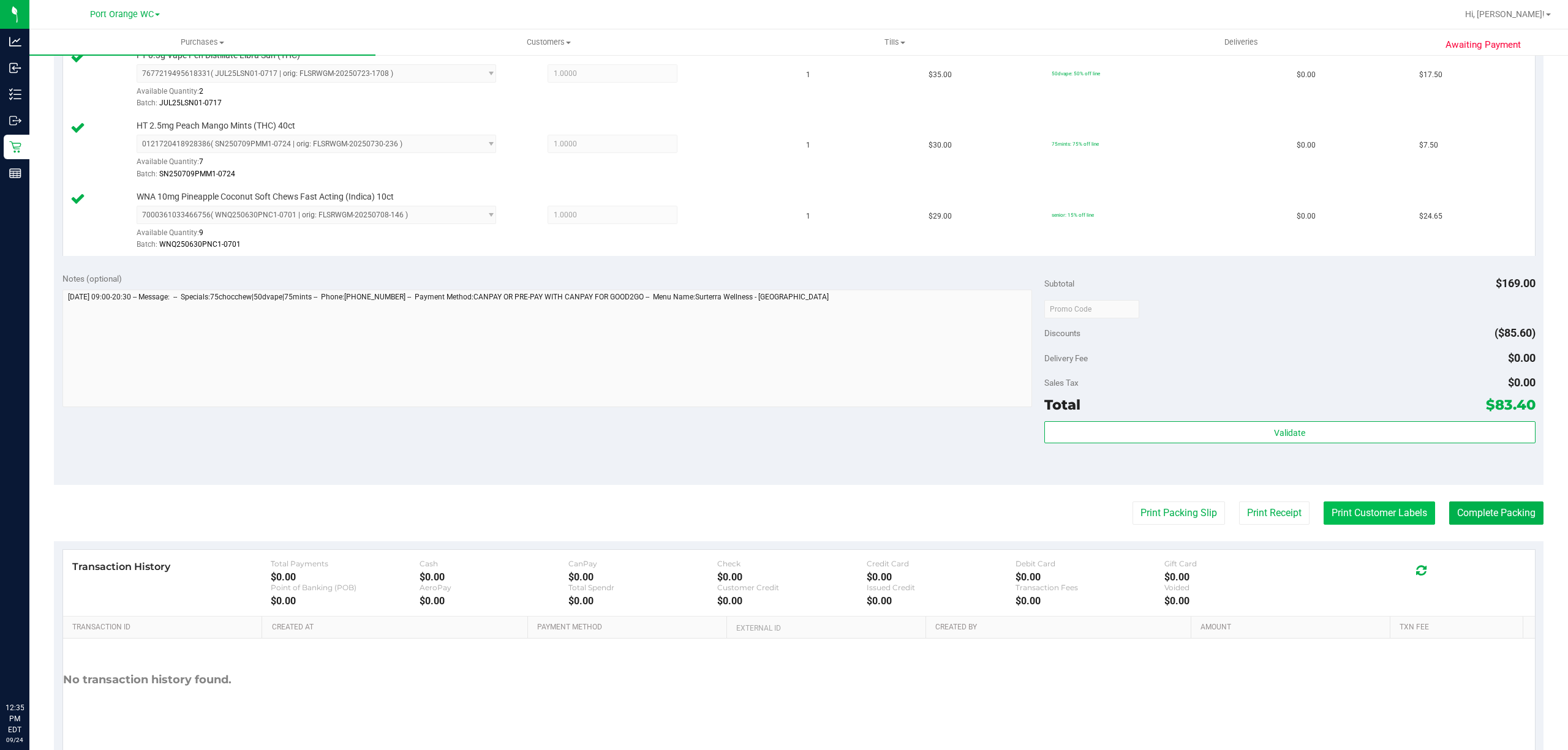
click at [1383, 519] on button "Print Customer Labels" at bounding box center [1380, 512] width 112 height 23
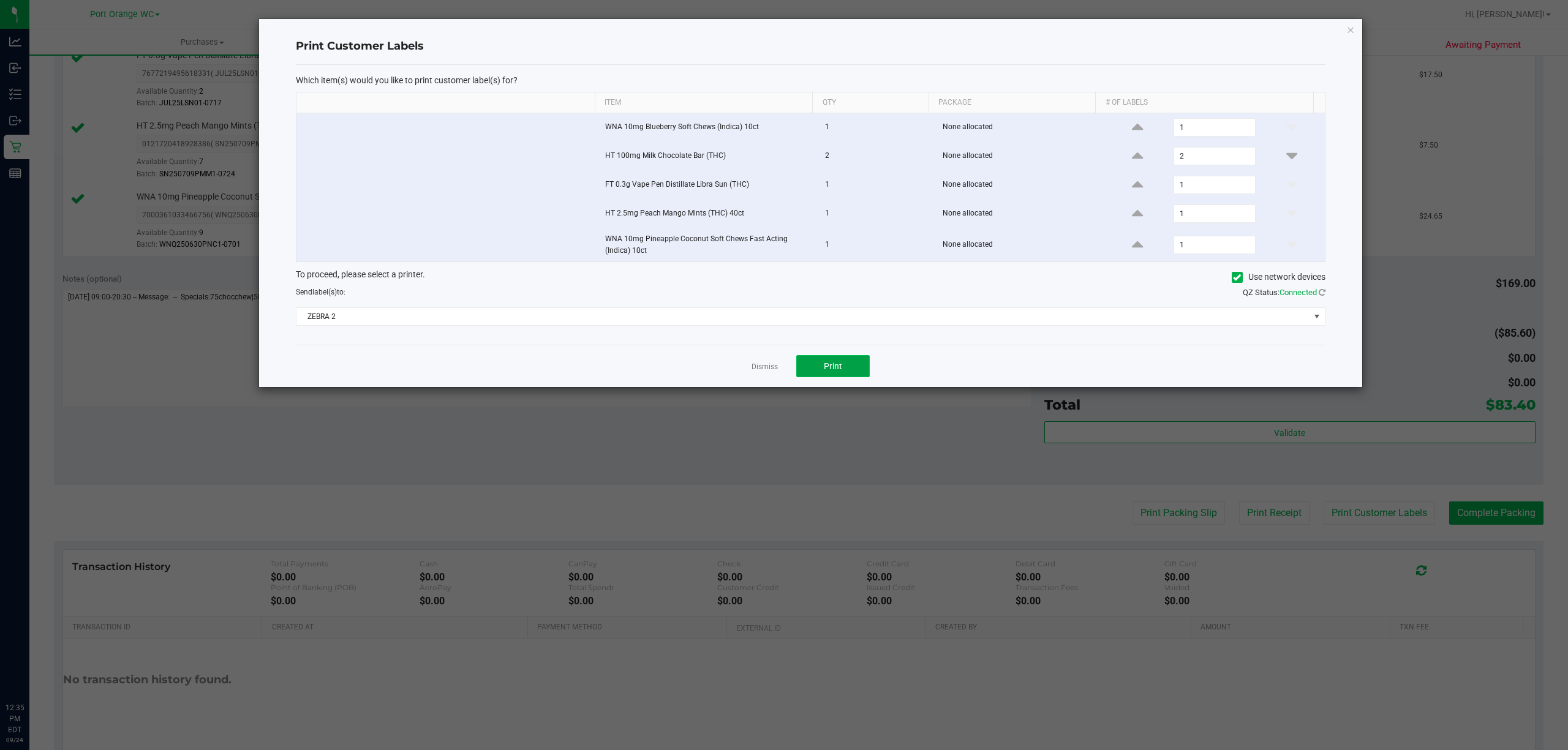
click at [824, 377] on button "Print" at bounding box center [832, 366] width 73 height 22
click at [760, 372] on link "Dismiss" at bounding box center [764, 366] width 27 height 10
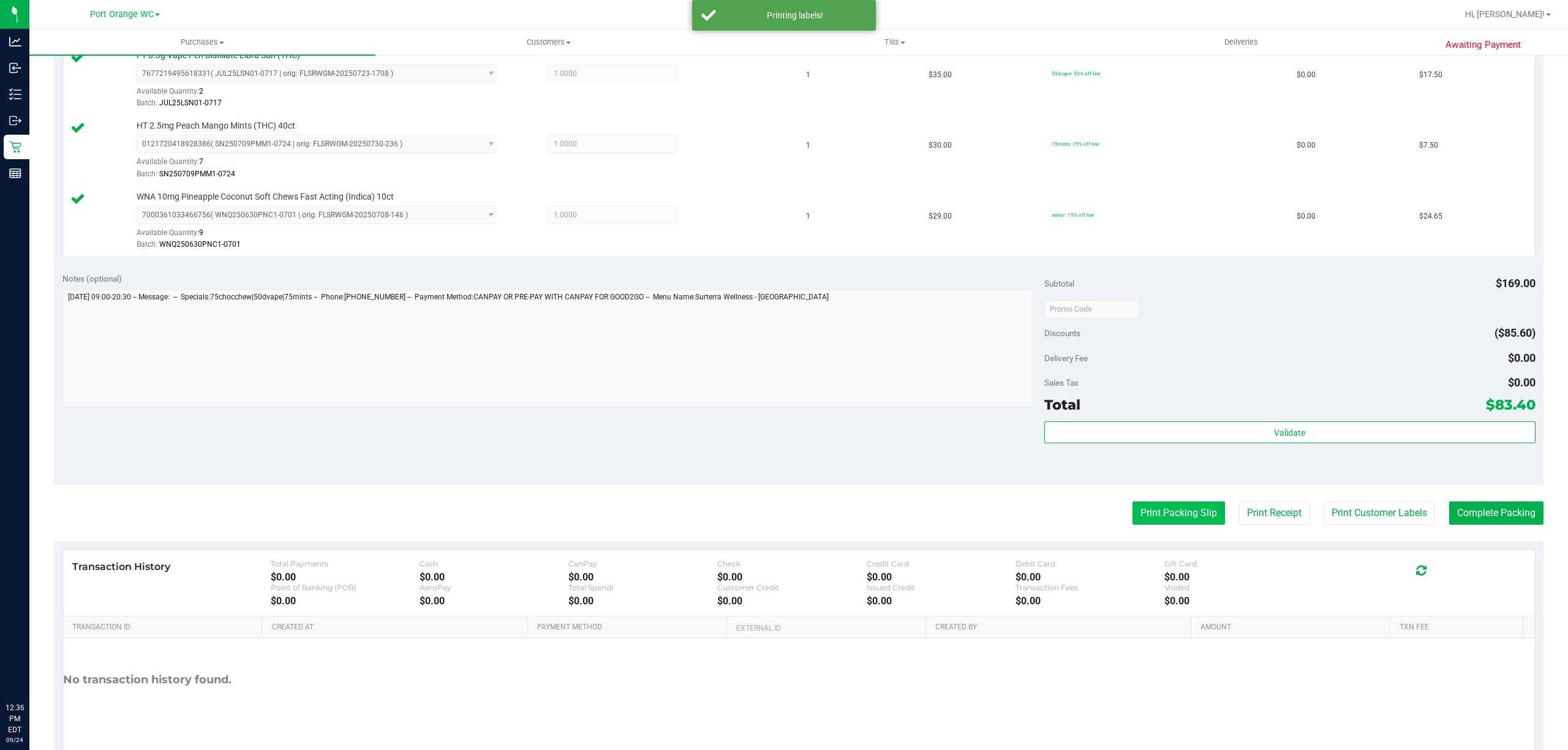
click at [1156, 515] on button "Print Packing Slip" at bounding box center [1178, 512] width 92 height 23
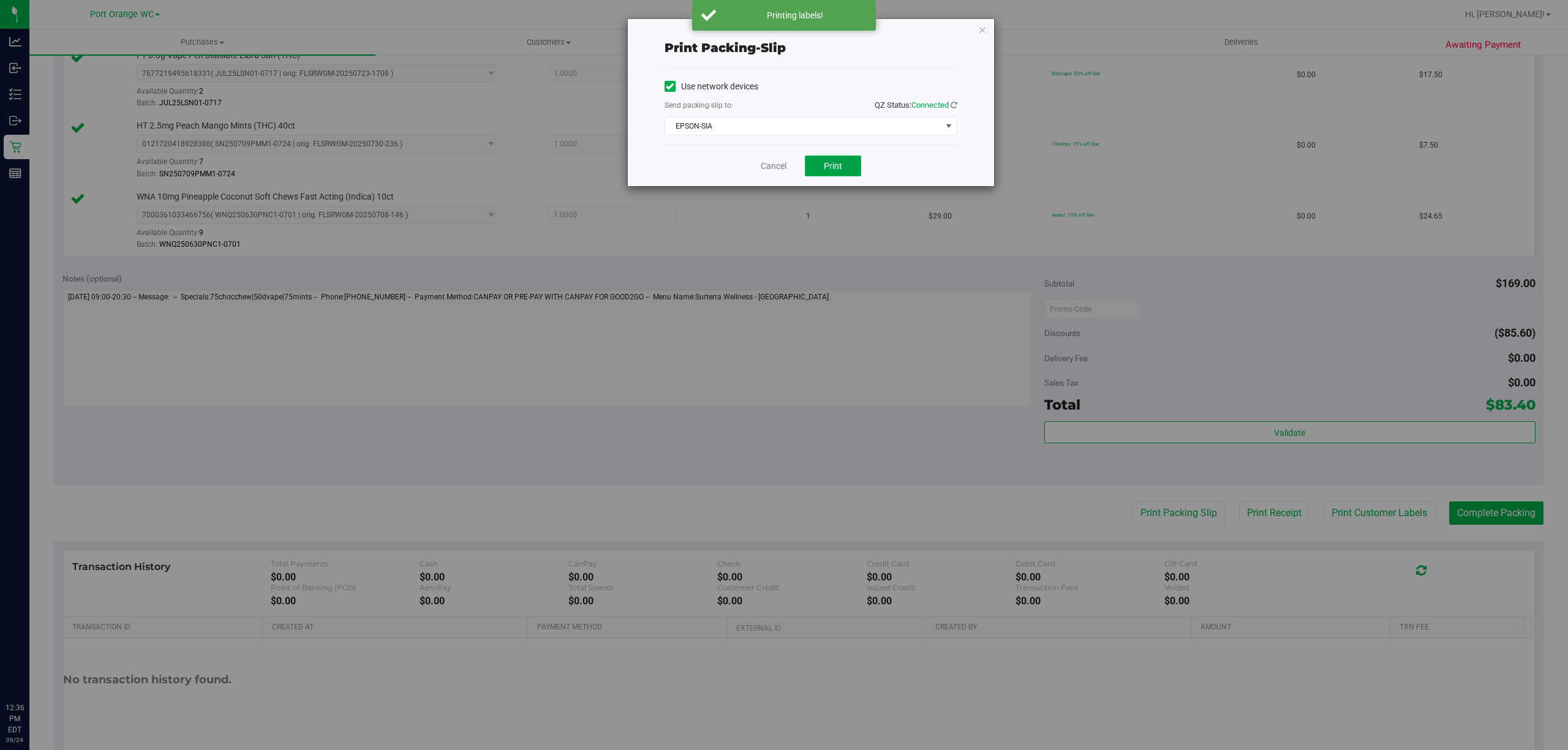
drag, startPoint x: 844, startPoint y: 167, endPoint x: 835, endPoint y: 165, distance: 9.2
click at [843, 165] on button "Print" at bounding box center [833, 166] width 57 height 21
click at [765, 170] on link "Cancel" at bounding box center [768, 166] width 26 height 13
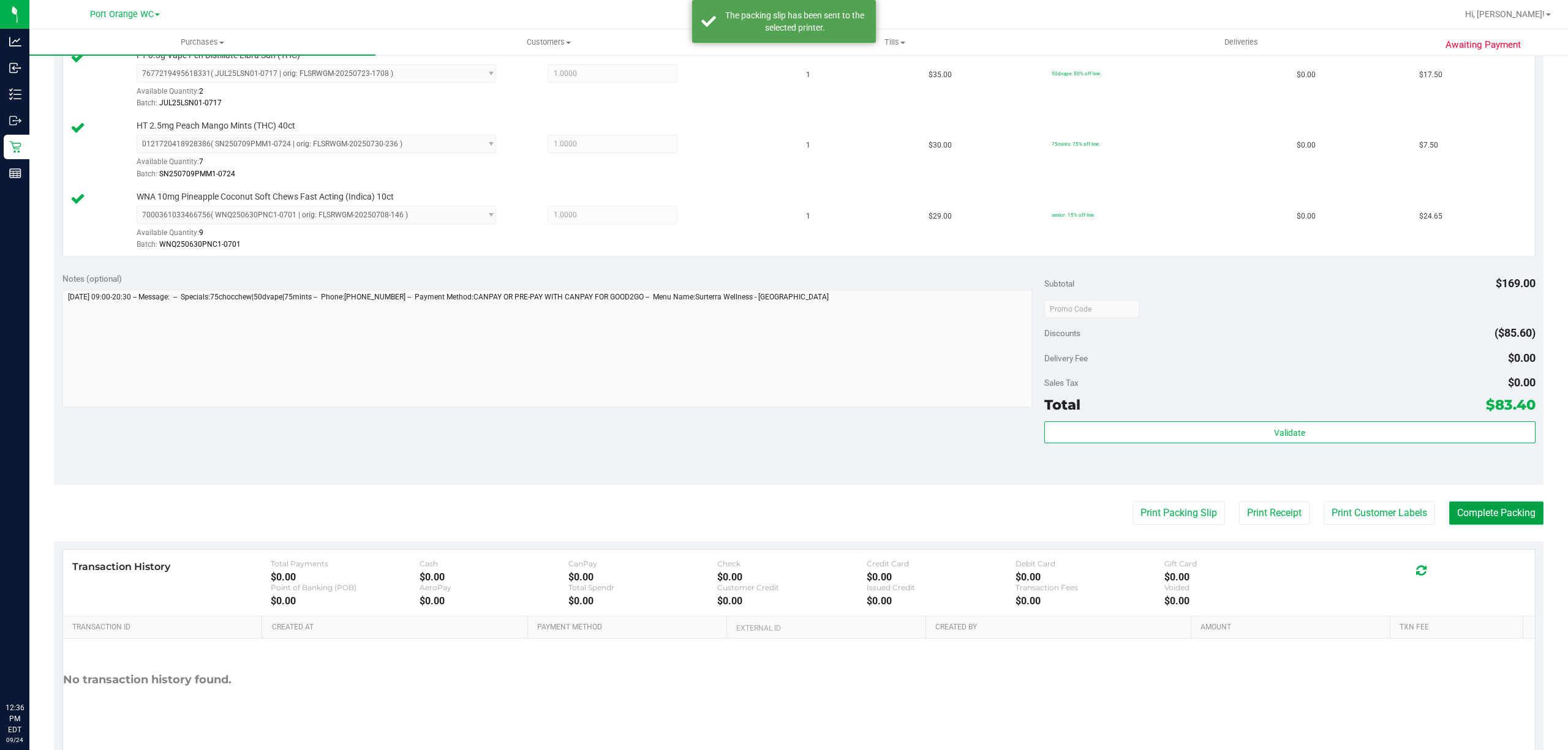
click at [1463, 525] on button "Complete Packing" at bounding box center [1495, 512] width 94 height 23
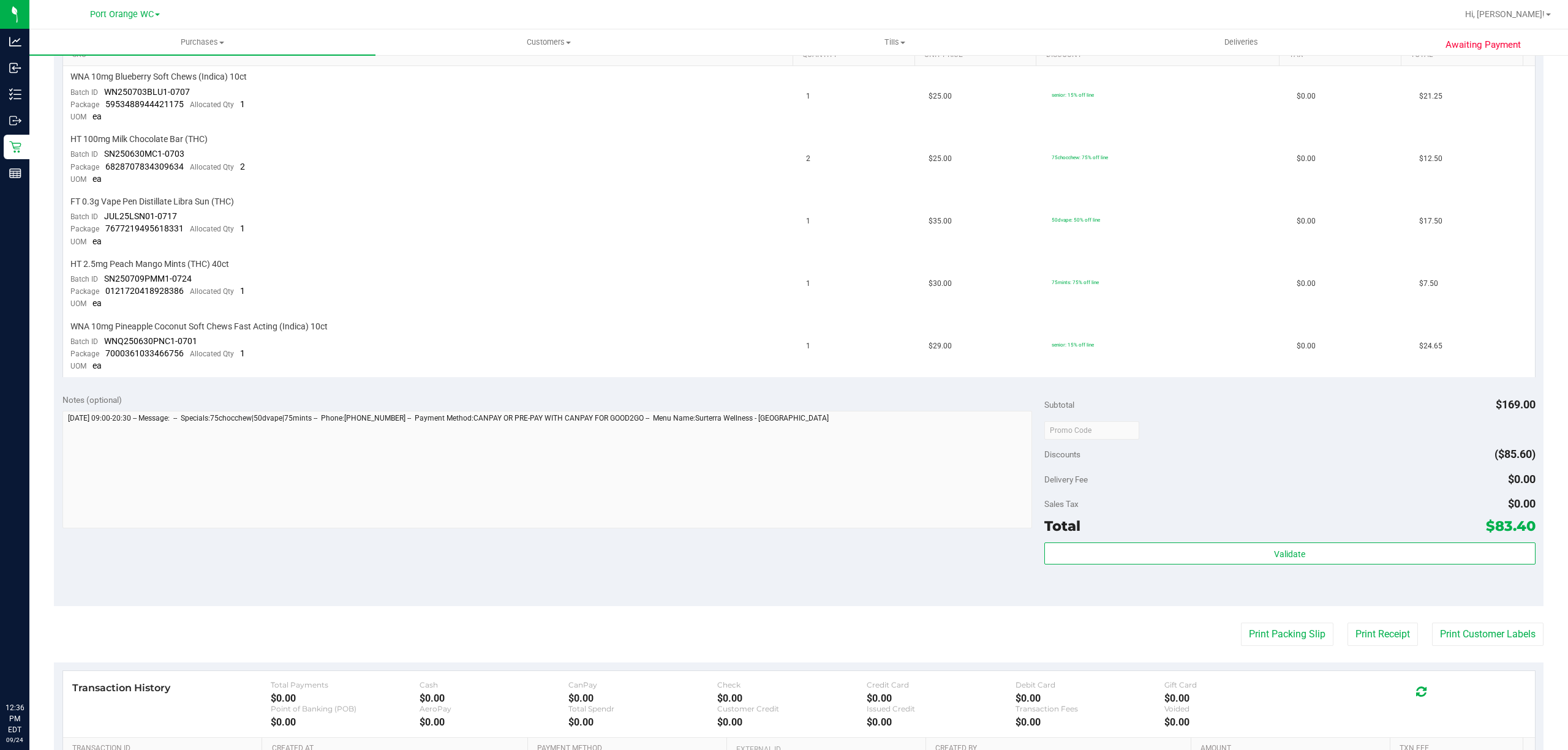
scroll to position [485, 0]
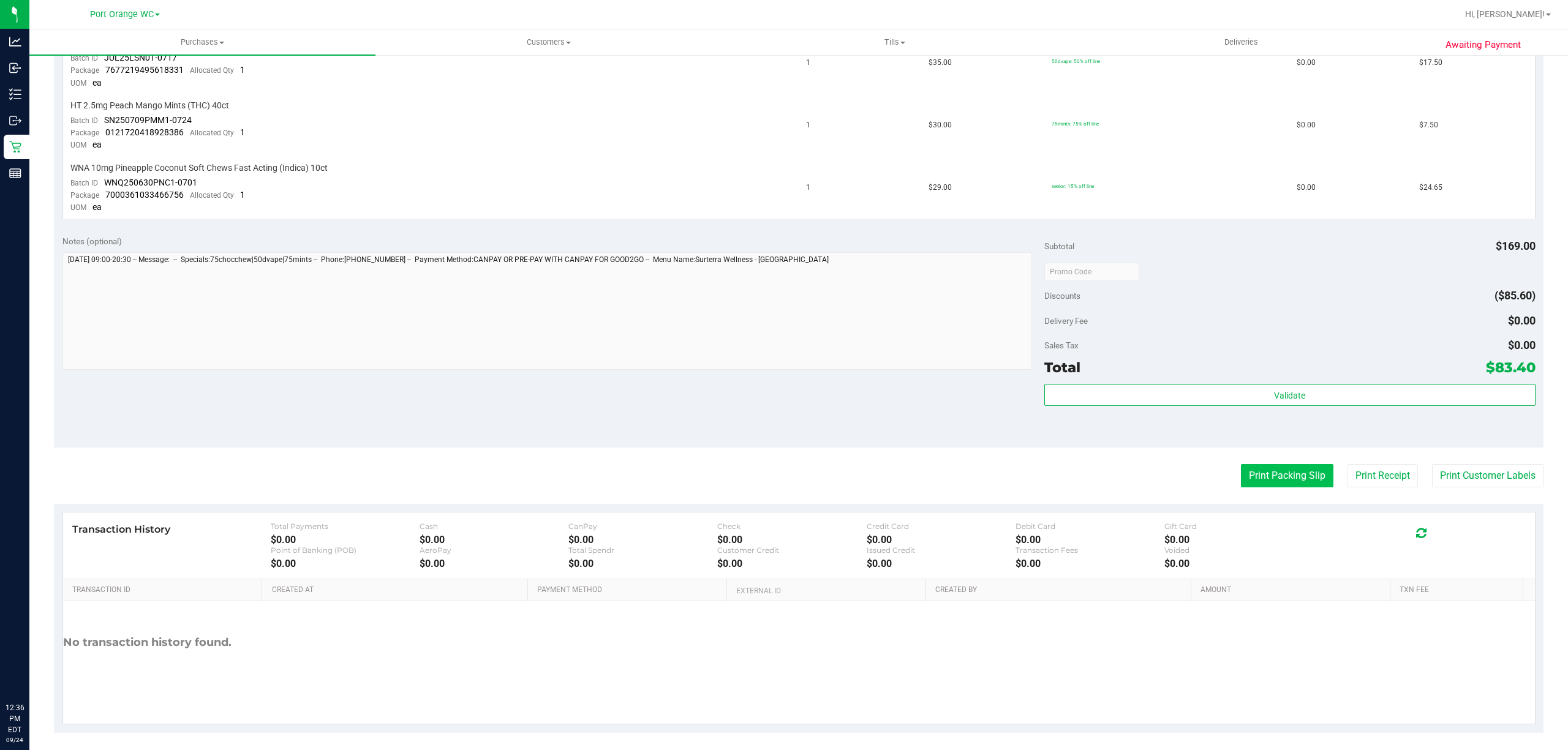
click at [1275, 471] on button "Print Packing Slip" at bounding box center [1287, 475] width 92 height 23
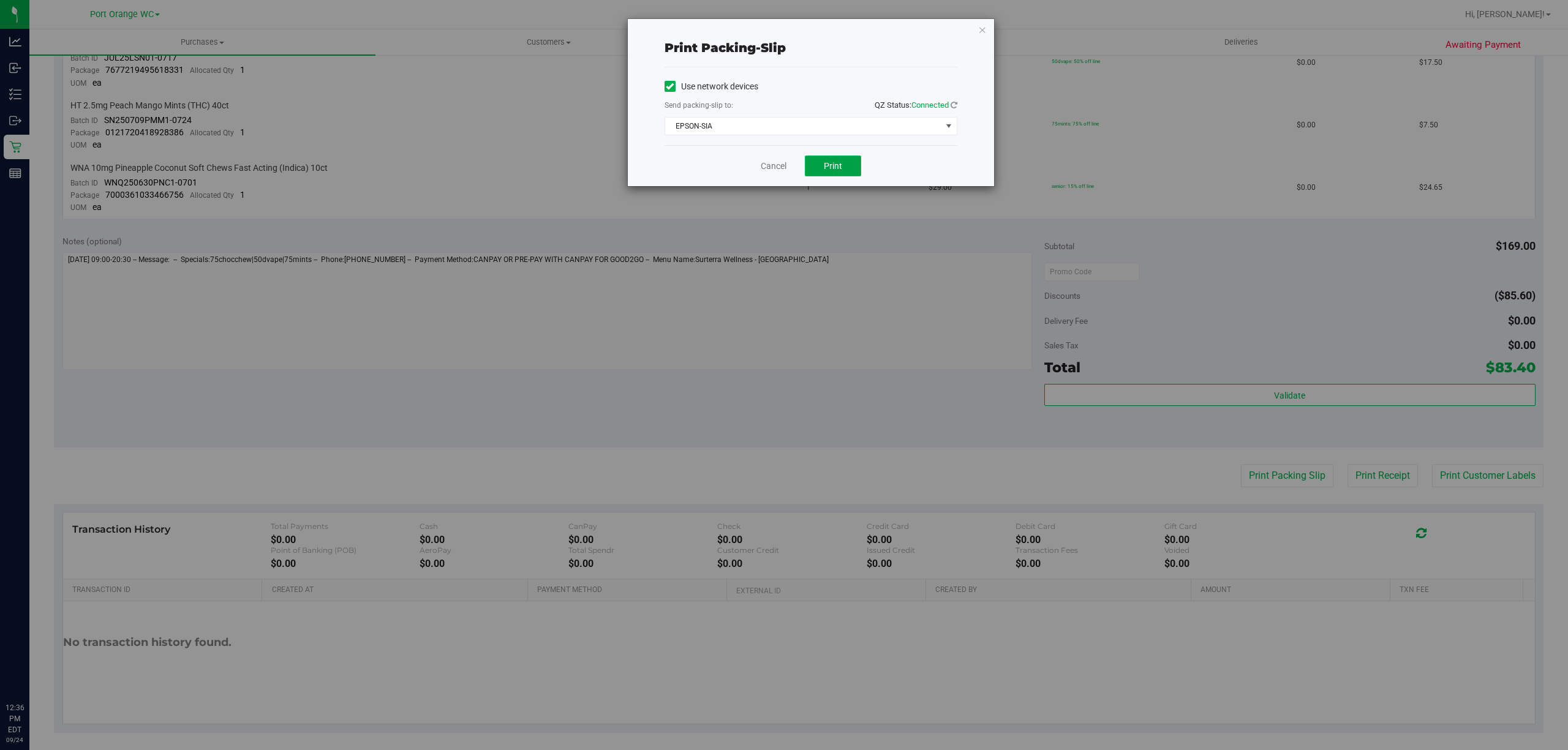
click at [821, 165] on button "Print" at bounding box center [833, 166] width 57 height 21
click at [765, 165] on link "Cancel" at bounding box center [773, 166] width 26 height 13
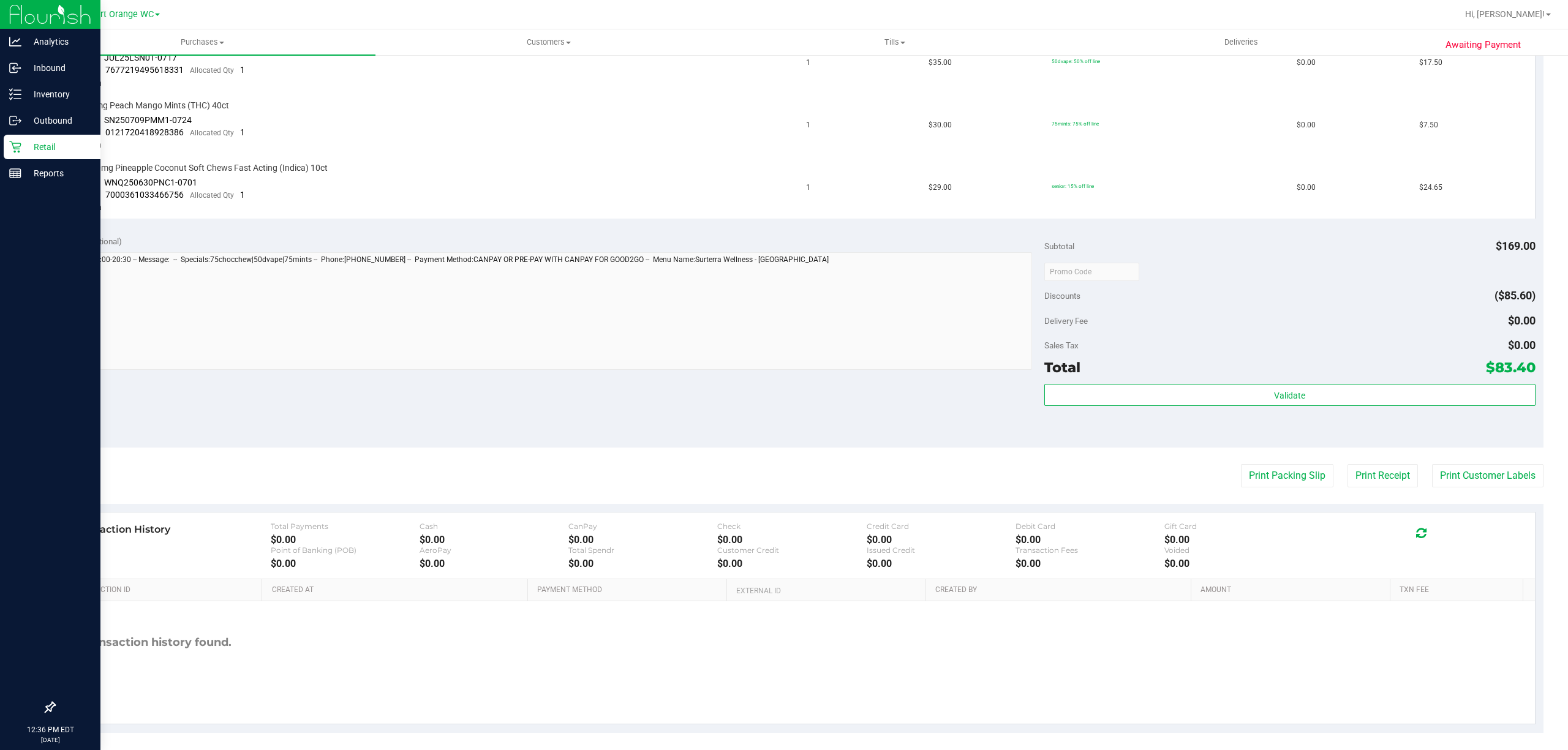
click at [50, 137] on div "Retail" at bounding box center [52, 147] width 97 height 24
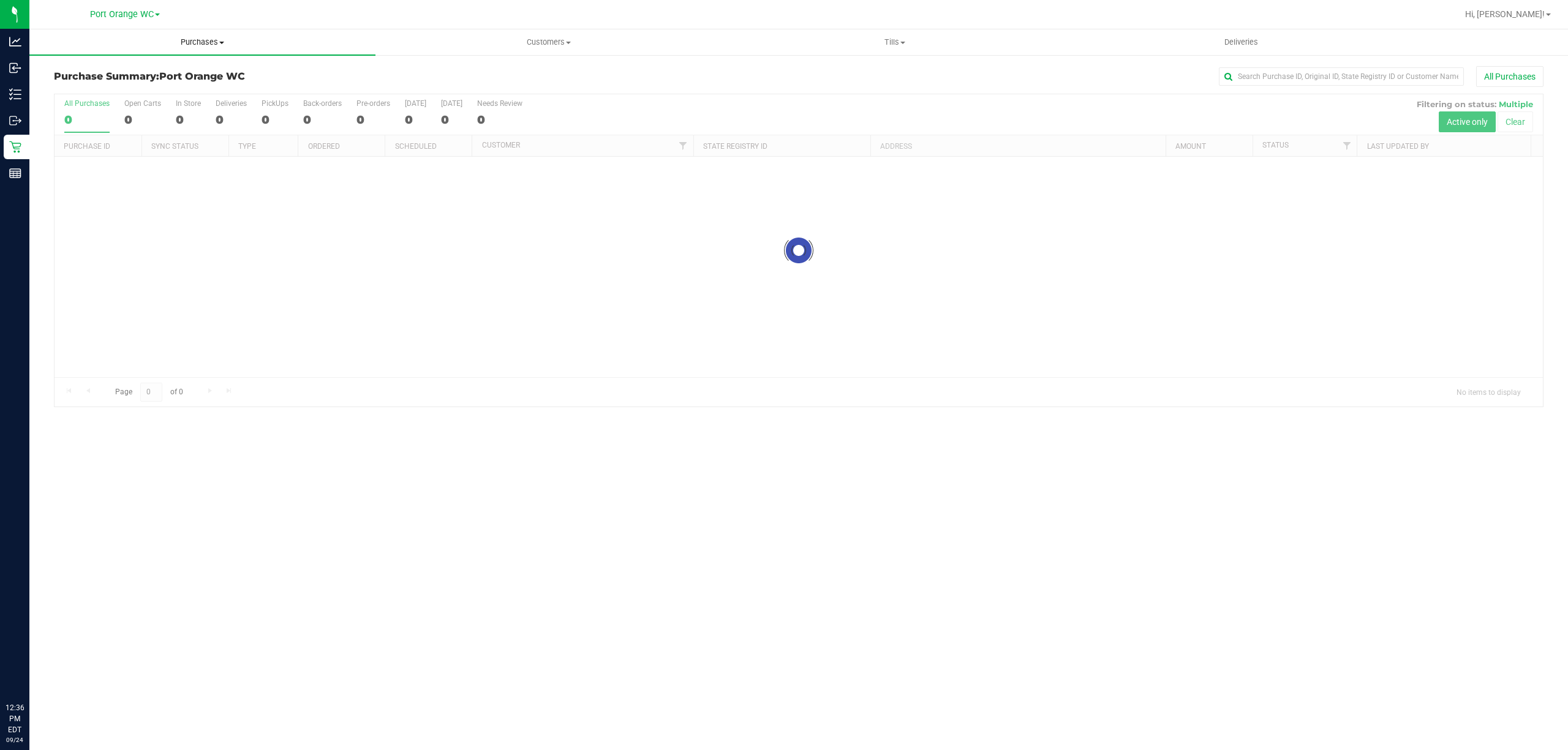
click at [201, 43] on span "Purchases" at bounding box center [202, 43] width 346 height 11
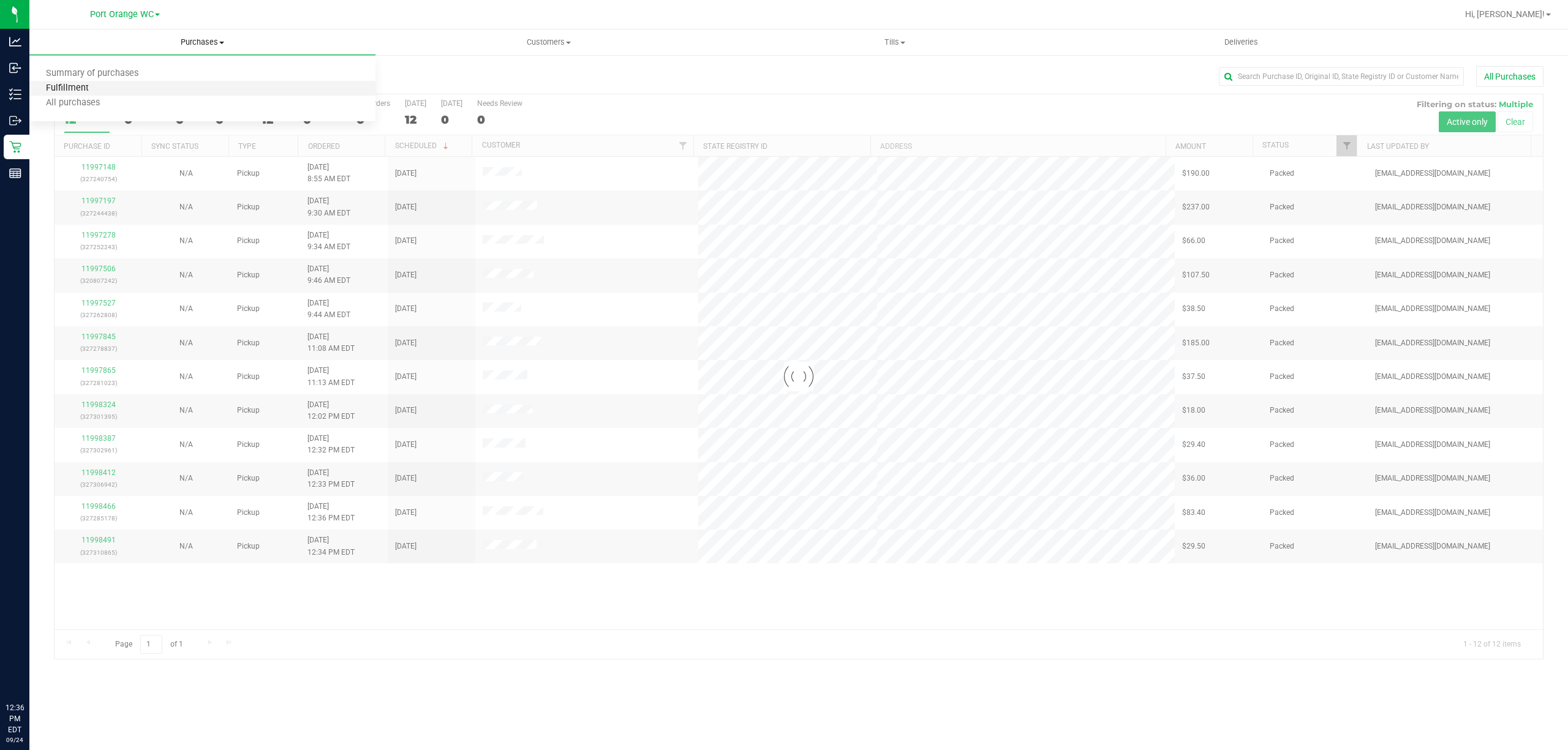
click at [77, 88] on span "Fulfillment" at bounding box center [67, 88] width 76 height 10
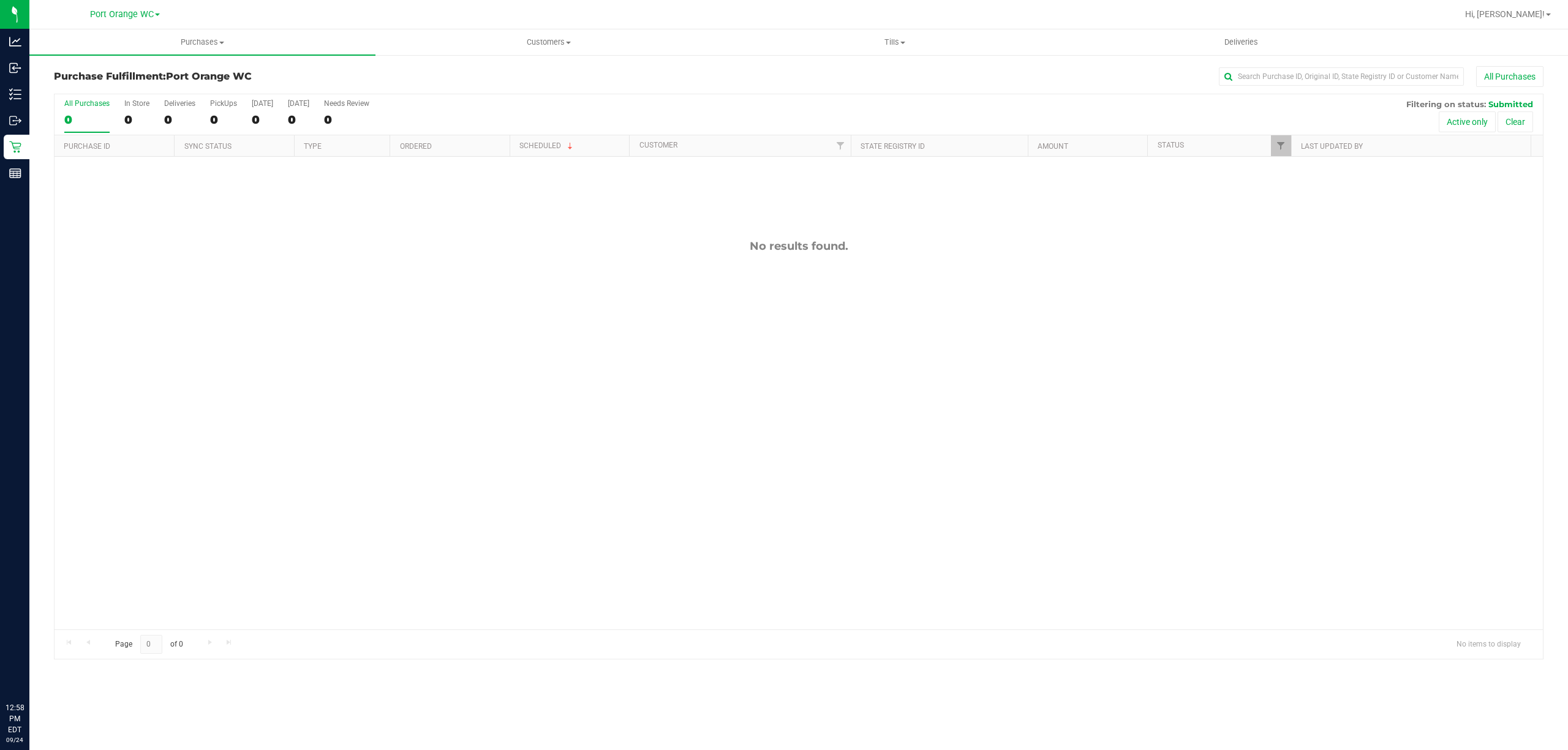
click at [339, 316] on div "No results found." at bounding box center [798, 435] width 1488 height 555
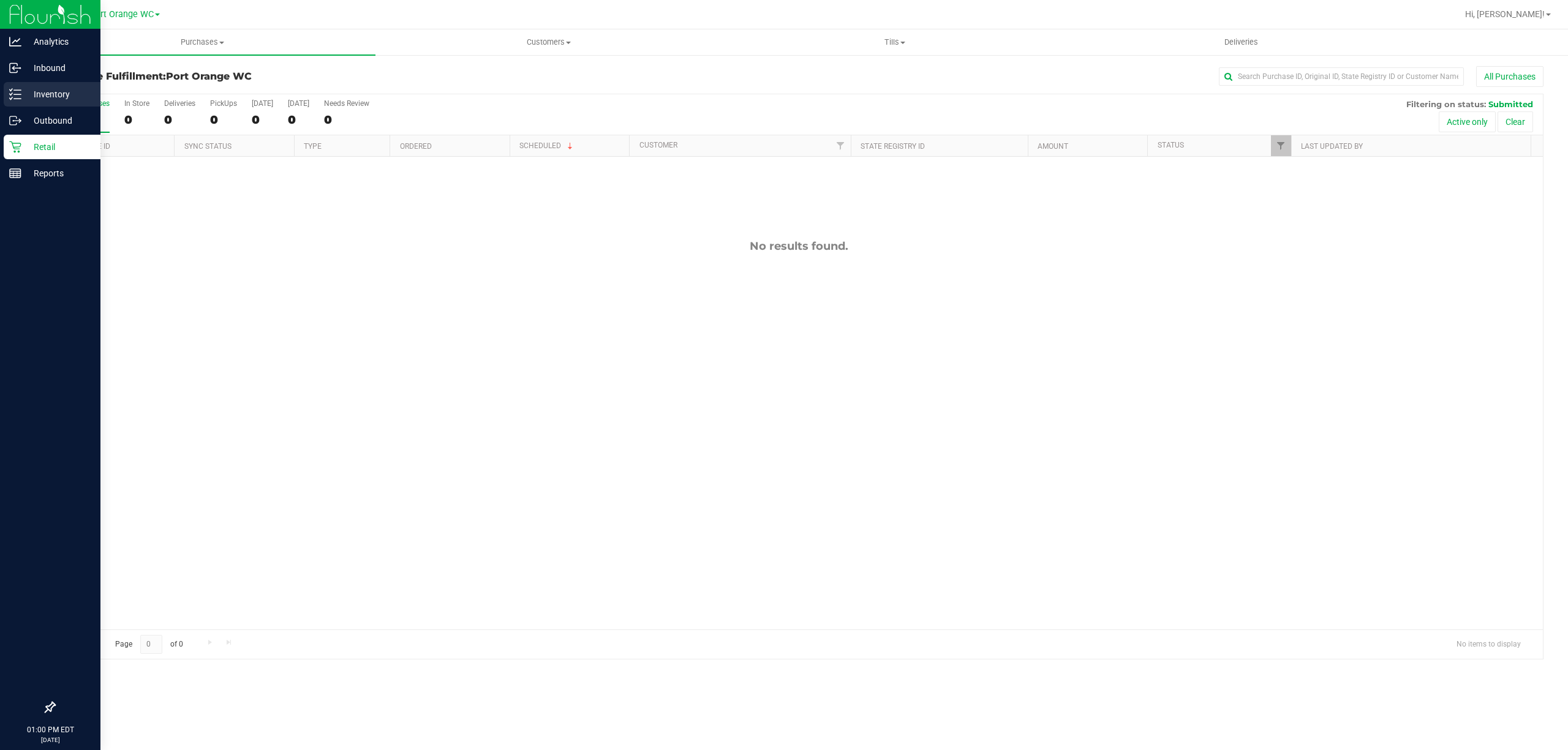
click at [40, 96] on p "Inventory" at bounding box center [58, 94] width 73 height 15
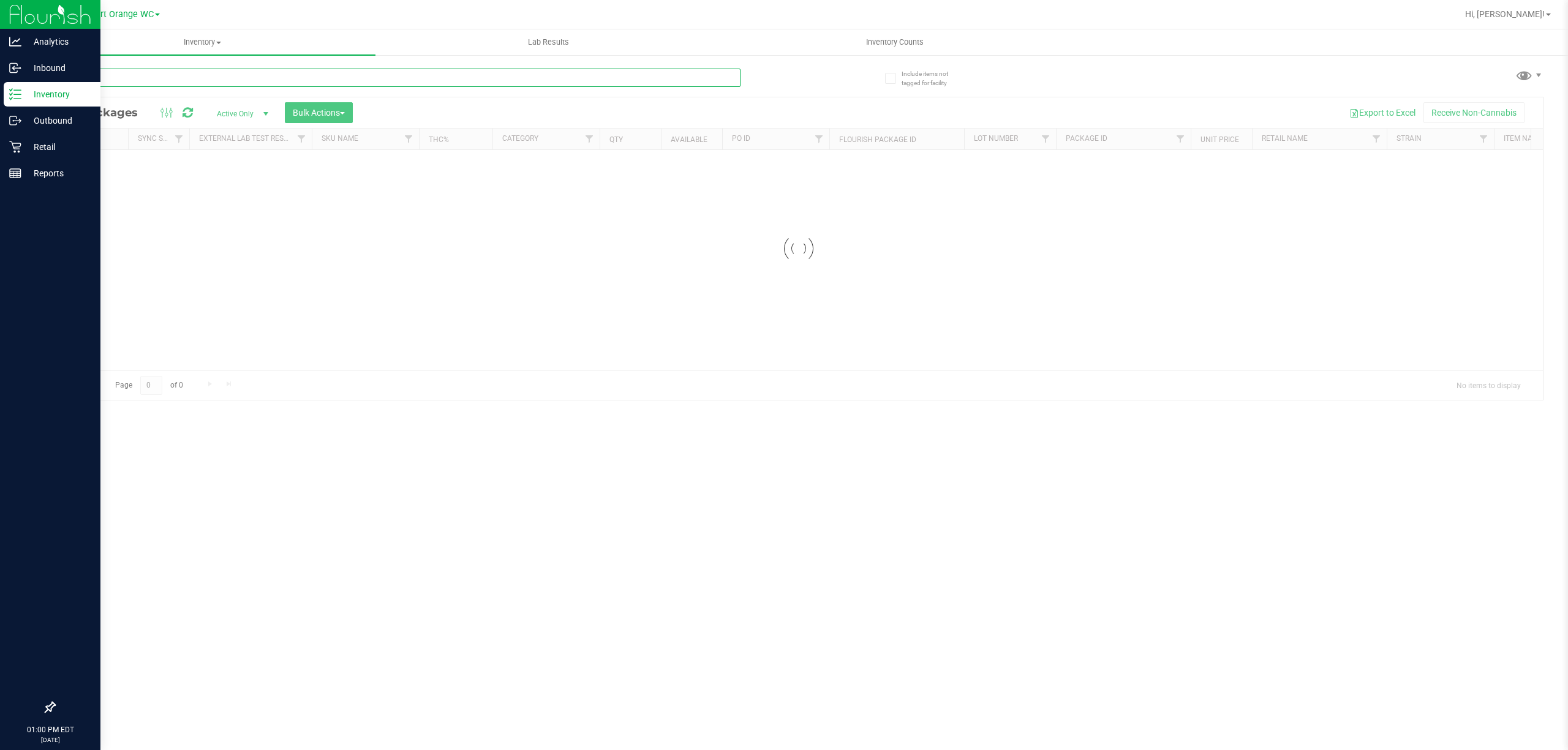
click at [197, 74] on input "text" at bounding box center [397, 77] width 686 height 18
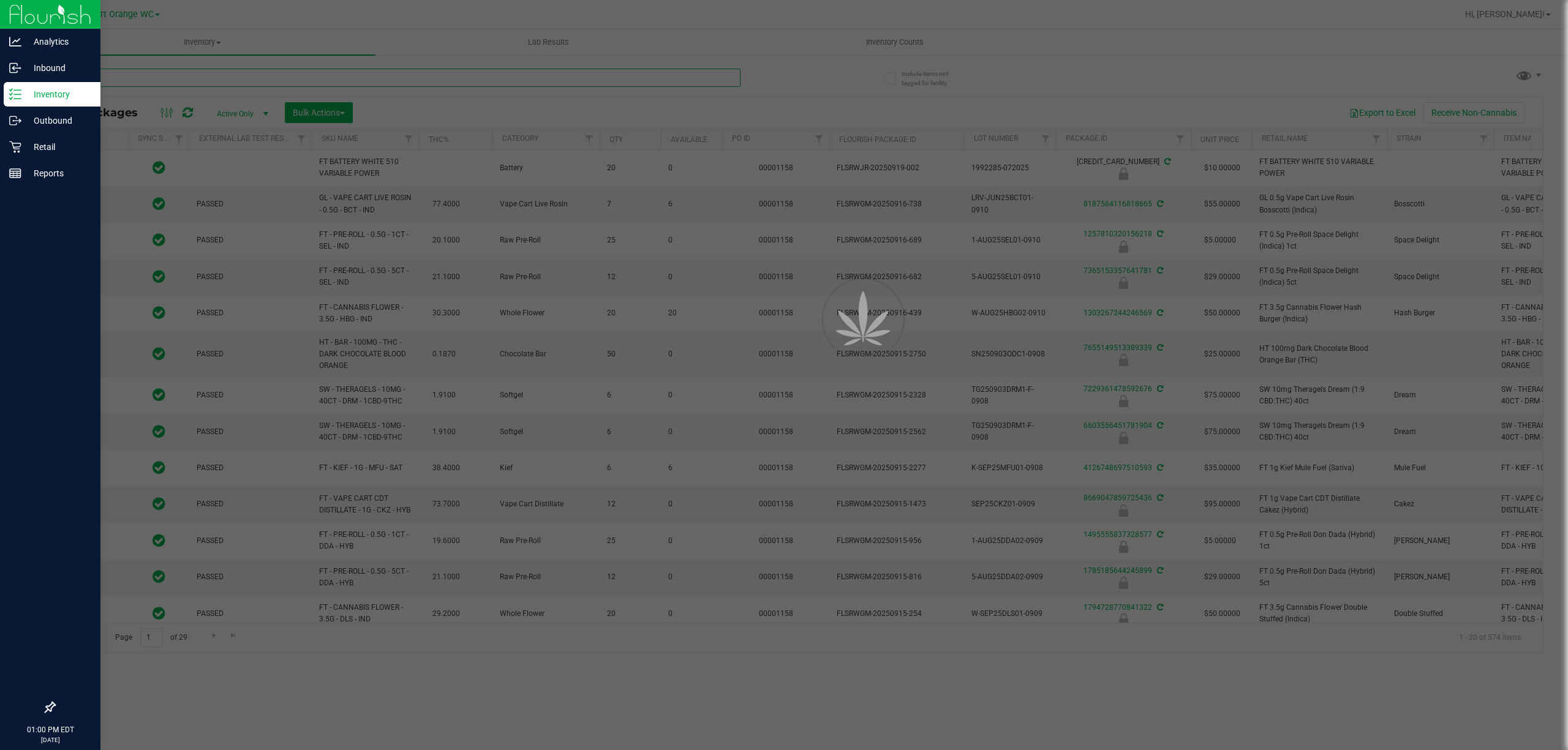
type input "dda"
type input "[DATE]"
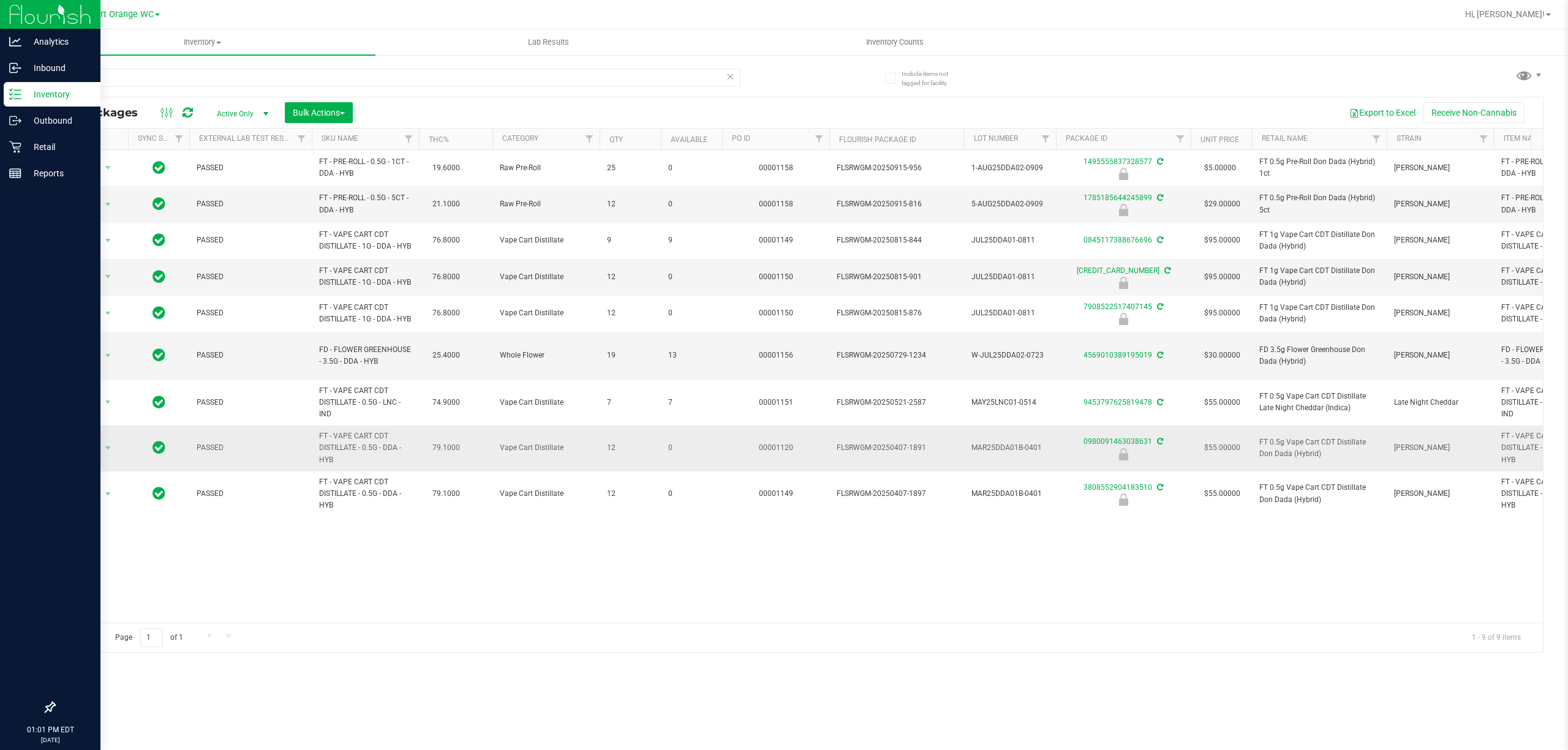
click at [1299, 458] on span "FT 0.5g Vape Cart CDT Distillate Don Dada (Hybrid)" at bounding box center [1319, 447] width 120 height 23
click at [1297, 459] on span "FT 0.5g Vape Cart CDT Distillate Don Dada (Hybrid)" at bounding box center [1319, 447] width 120 height 23
copy tr "FT 0.5g Vape Cart CDT Distillate Don Dada (Hybrid)"
click at [191, 82] on input "dda" at bounding box center [397, 77] width 686 height 18
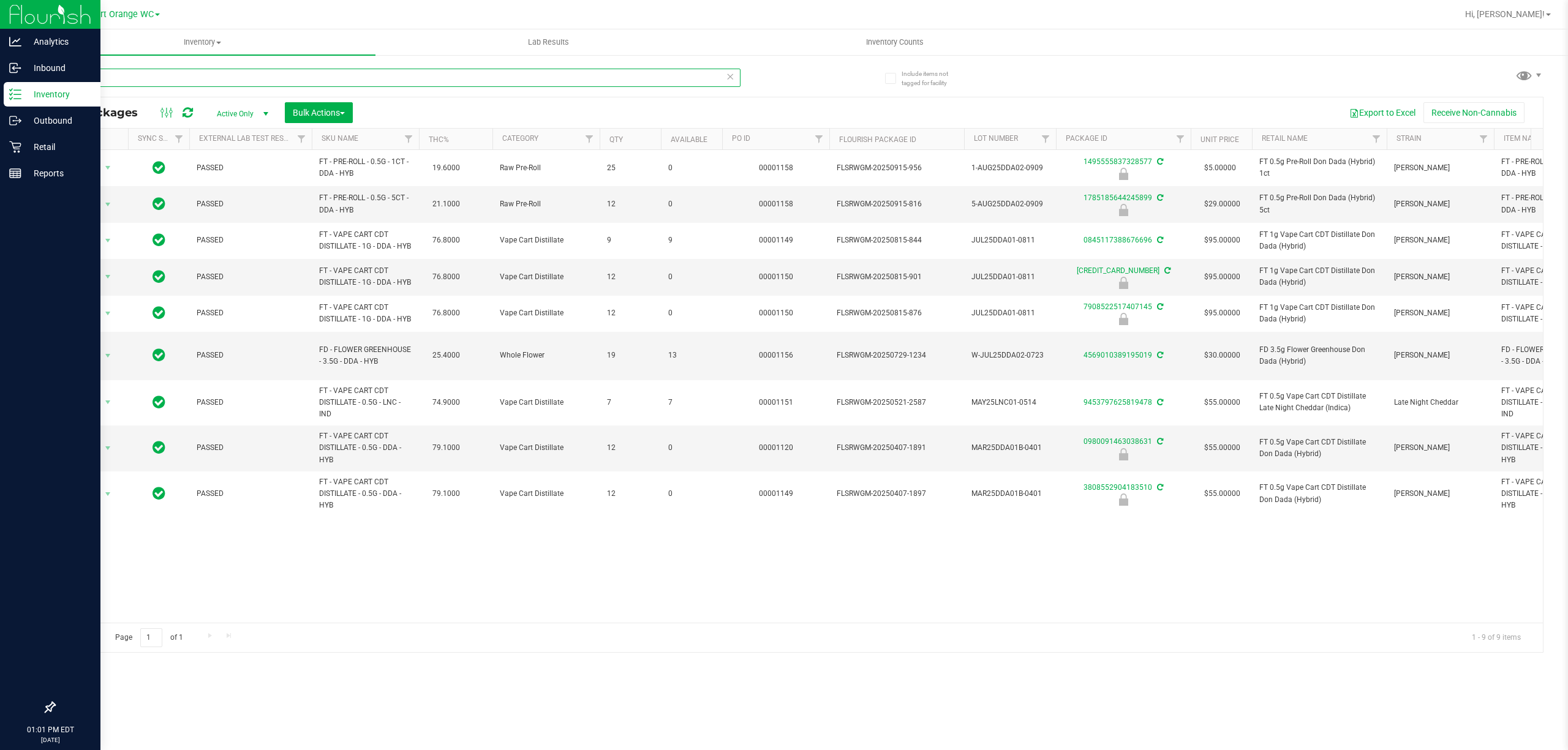
click at [191, 82] on input "dda" at bounding box center [397, 77] width 686 height 18
paste input "FT 0.5g Vape Cart CDT Distillate Don Dada (Hybrid)"
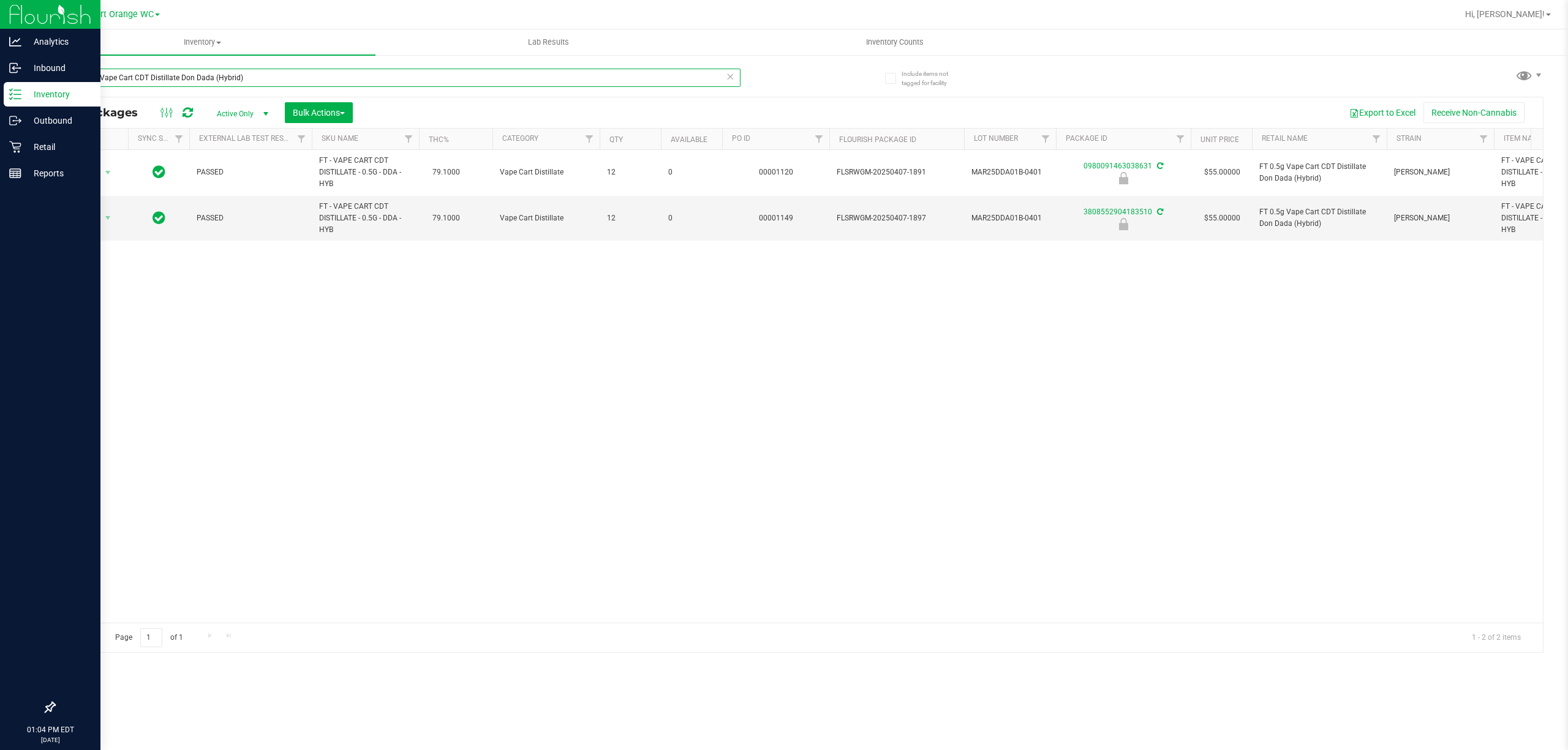
click at [554, 80] on input "FT 0.5g Vape Cart CDT Distillate Don Dada (Hybrid)" at bounding box center [397, 77] width 686 height 18
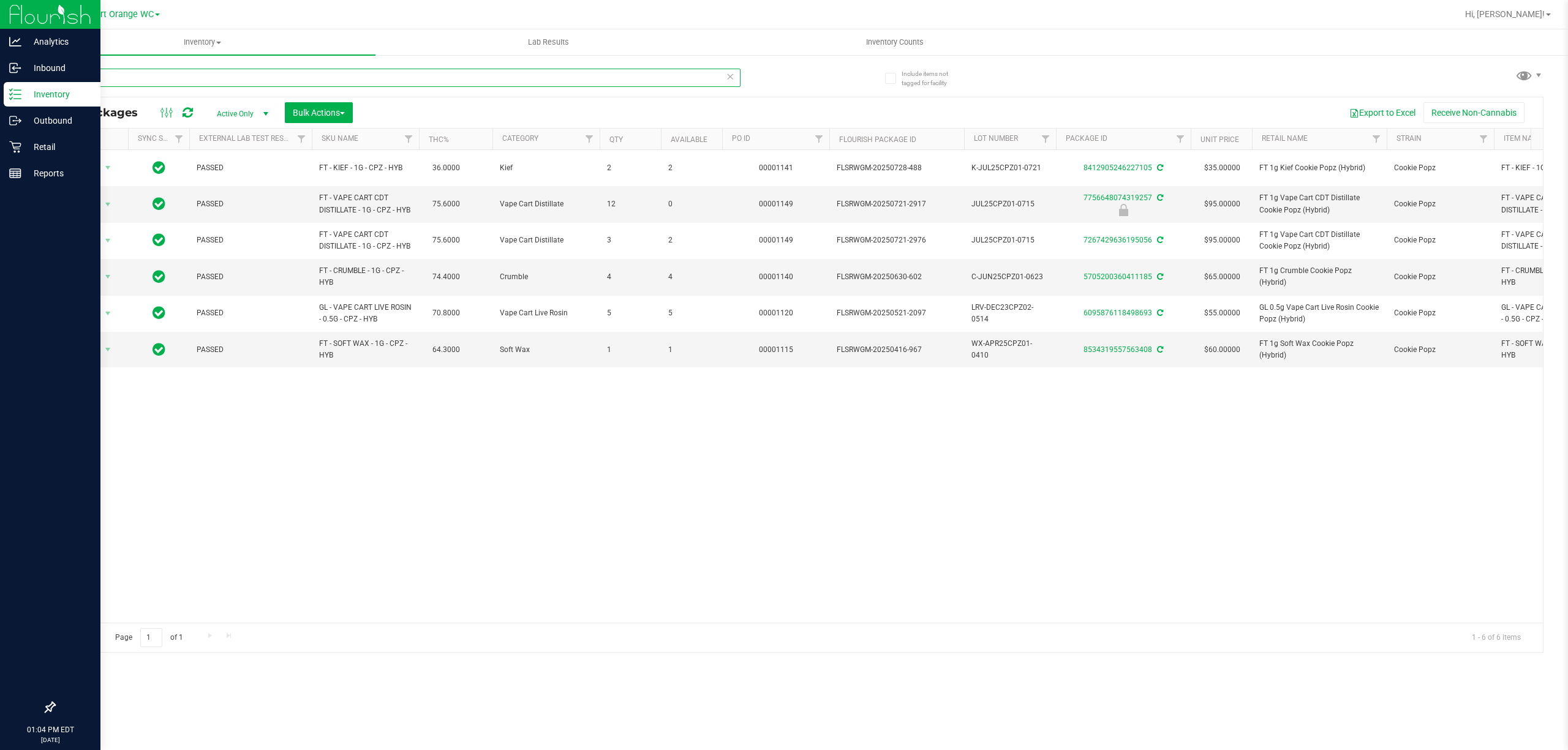
click at [143, 75] on input "CPZ" at bounding box center [397, 77] width 686 height 18
click at [142, 75] on input "CPZ" at bounding box center [397, 77] width 686 height 18
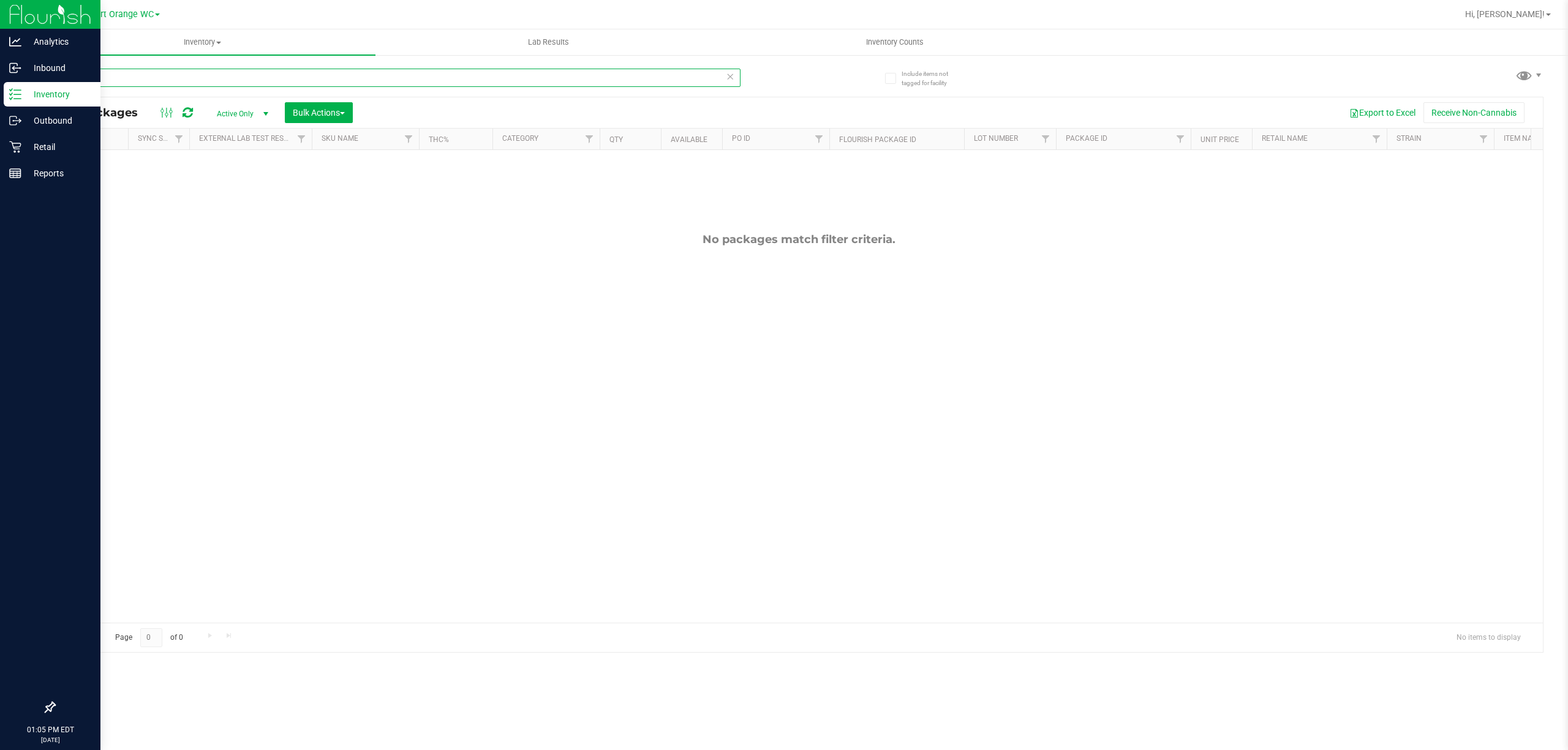
click at [118, 77] on input "SUM" at bounding box center [397, 77] width 686 height 18
click at [218, 78] on input "PKN" at bounding box center [397, 77] width 686 height 18
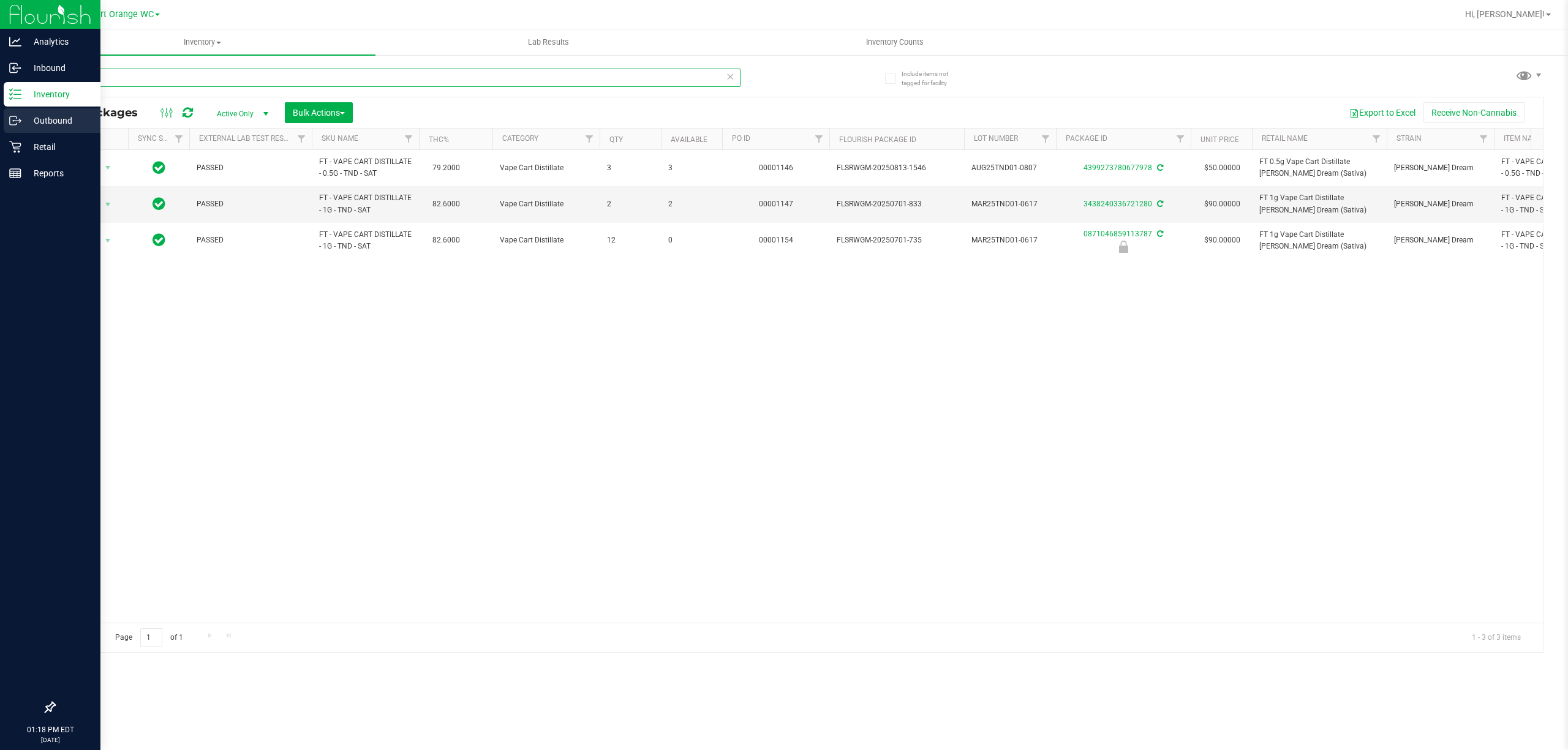
type input "TND"
click at [13, 126] on icon at bounding box center [15, 121] width 13 height 13
click at [15, 143] on icon at bounding box center [15, 147] width 13 height 13
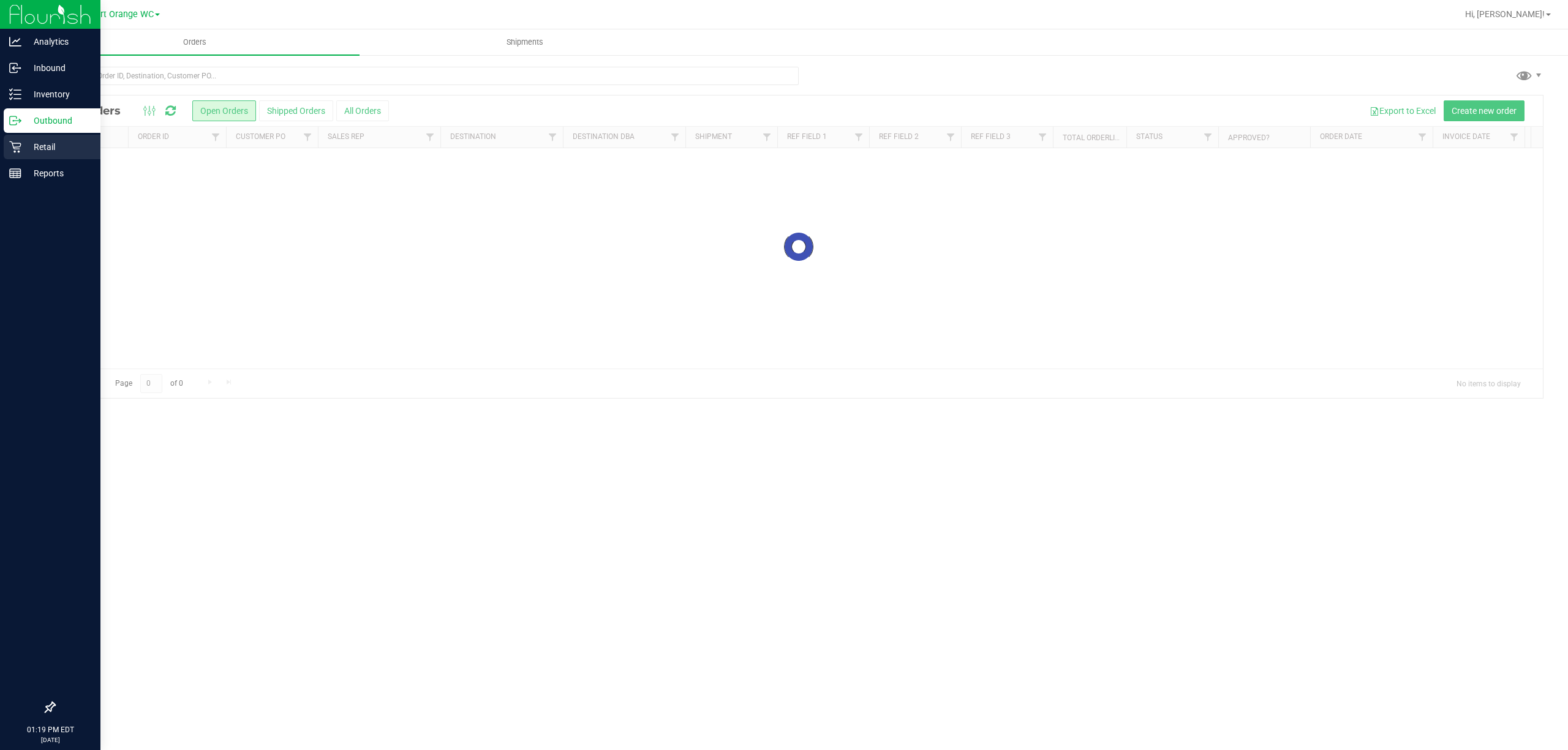
click at [15, 155] on div "Retail" at bounding box center [52, 147] width 97 height 24
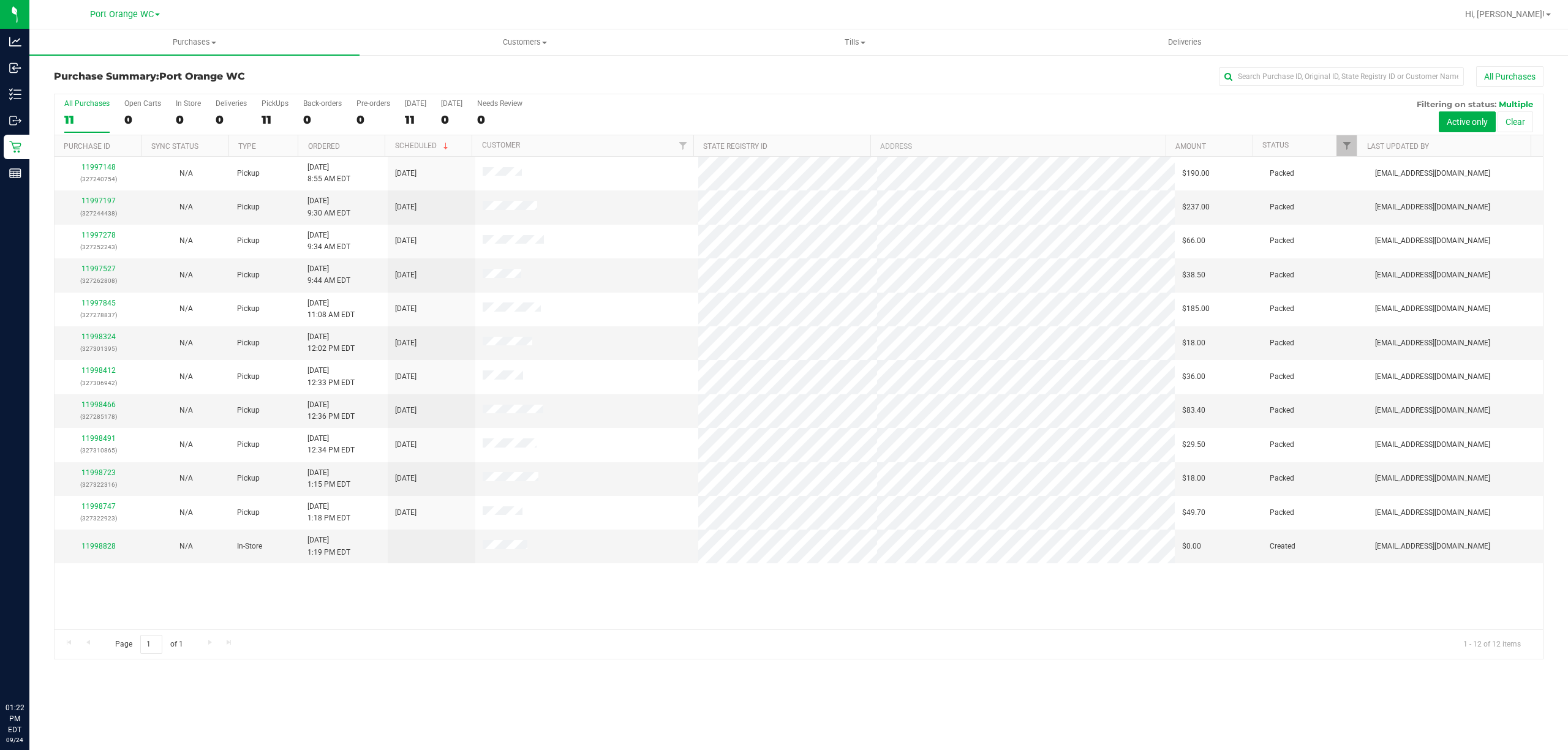
click at [1567, 327] on div "Purchase Summary: [GEOGRAPHIC_DATA] All Purchases All Purchases 11 Open Carts 0…" at bounding box center [798, 362] width 1538 height 617
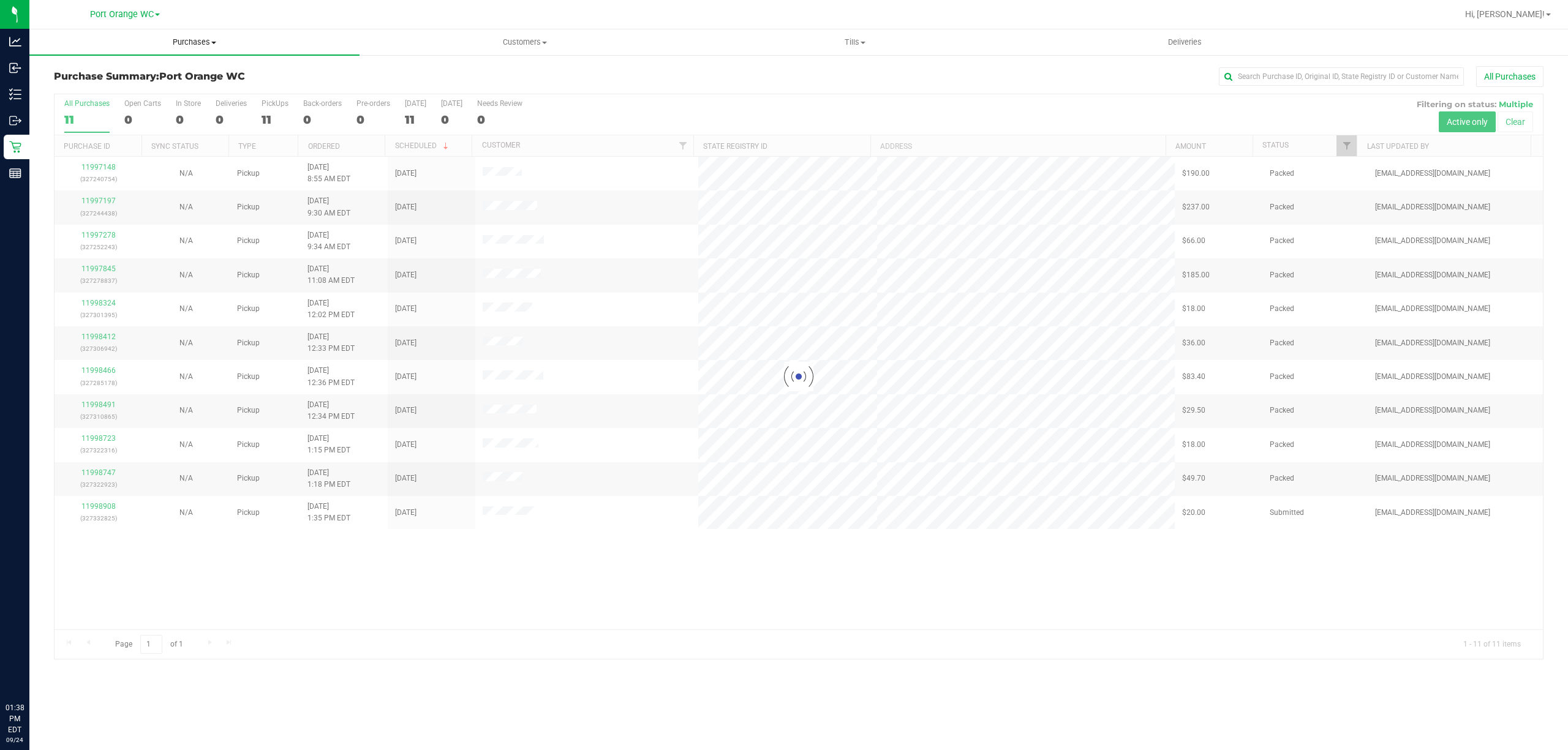
click at [195, 40] on span "Purchases" at bounding box center [194, 43] width 330 height 11
click at [72, 88] on span "Fulfillment" at bounding box center [67, 88] width 76 height 10
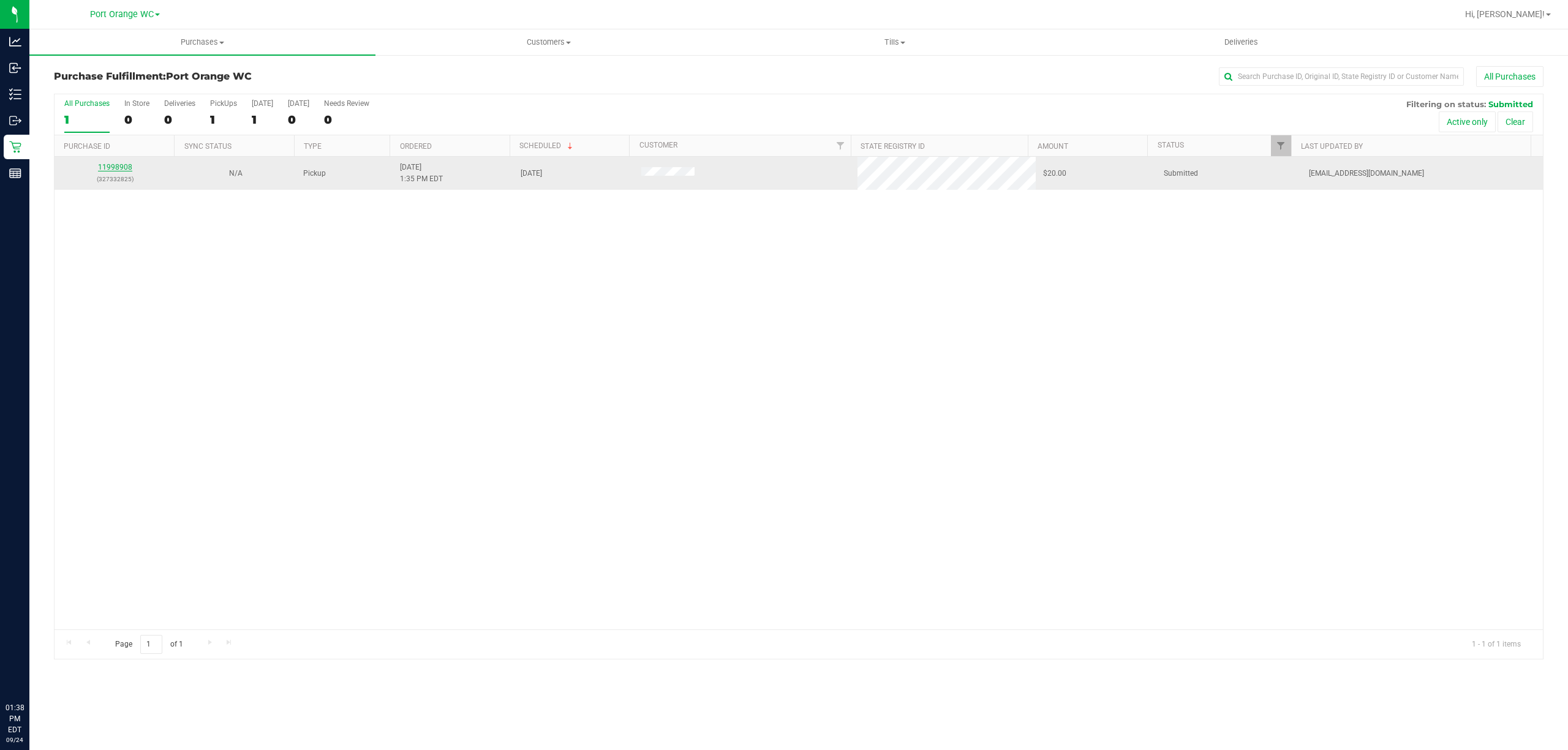
click at [126, 163] on link "11998908" at bounding box center [114, 167] width 34 height 8
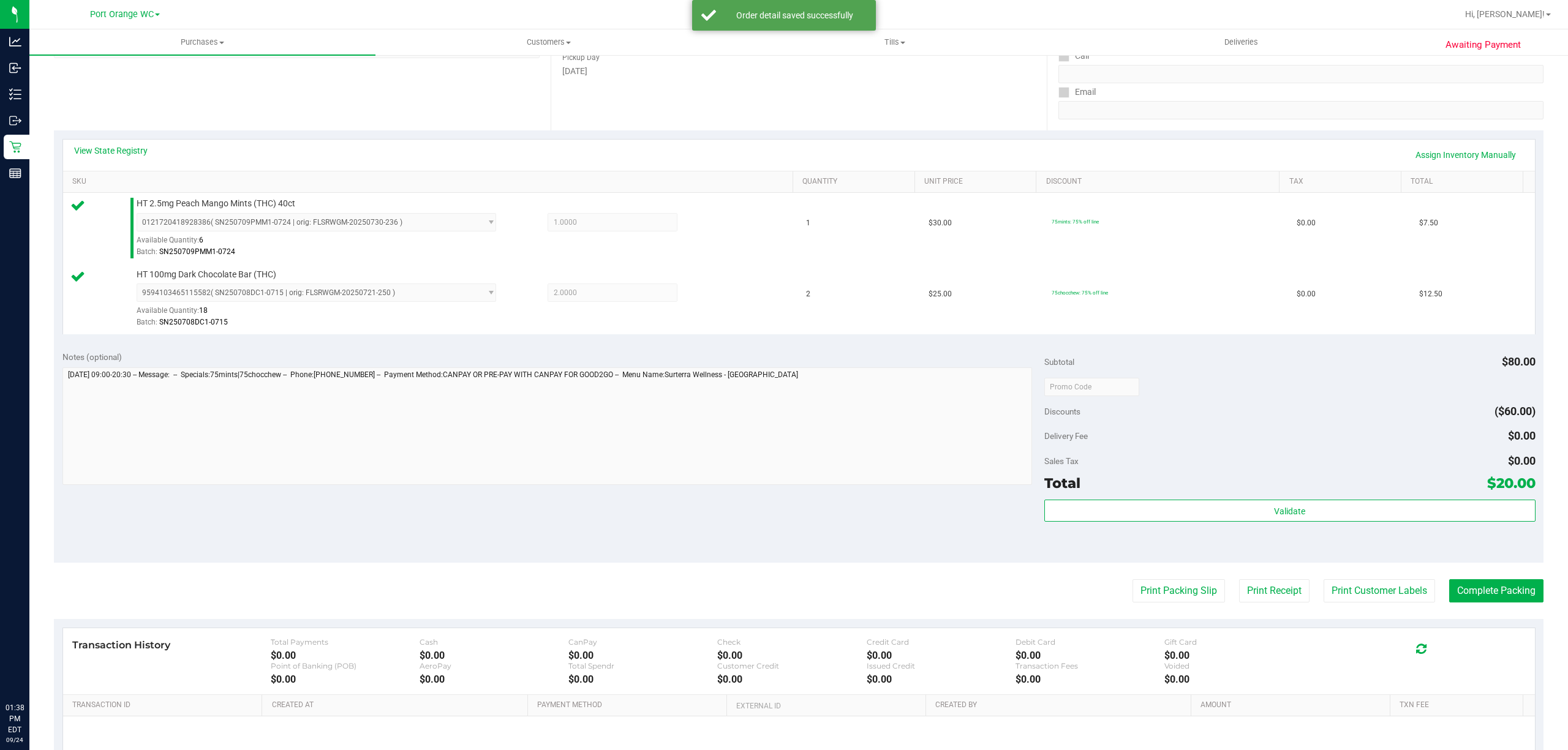
scroll to position [324, 0]
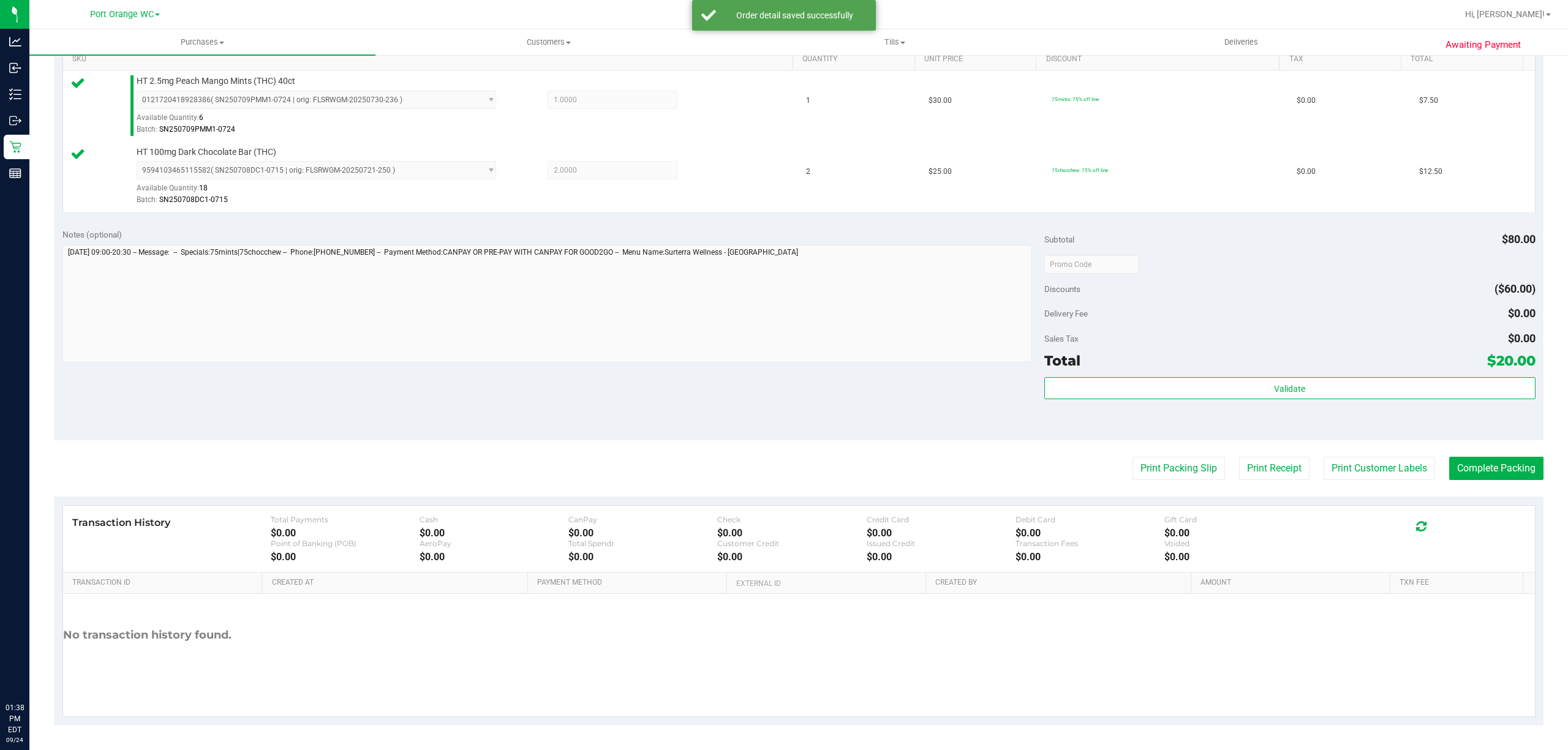
click at [1252, 375] on div "Subtotal $80.00 Discounts ($60.00) Delivery Fee $0.00 Sales Tax $0.00 Total $20…" at bounding box center [1289, 330] width 491 height 204
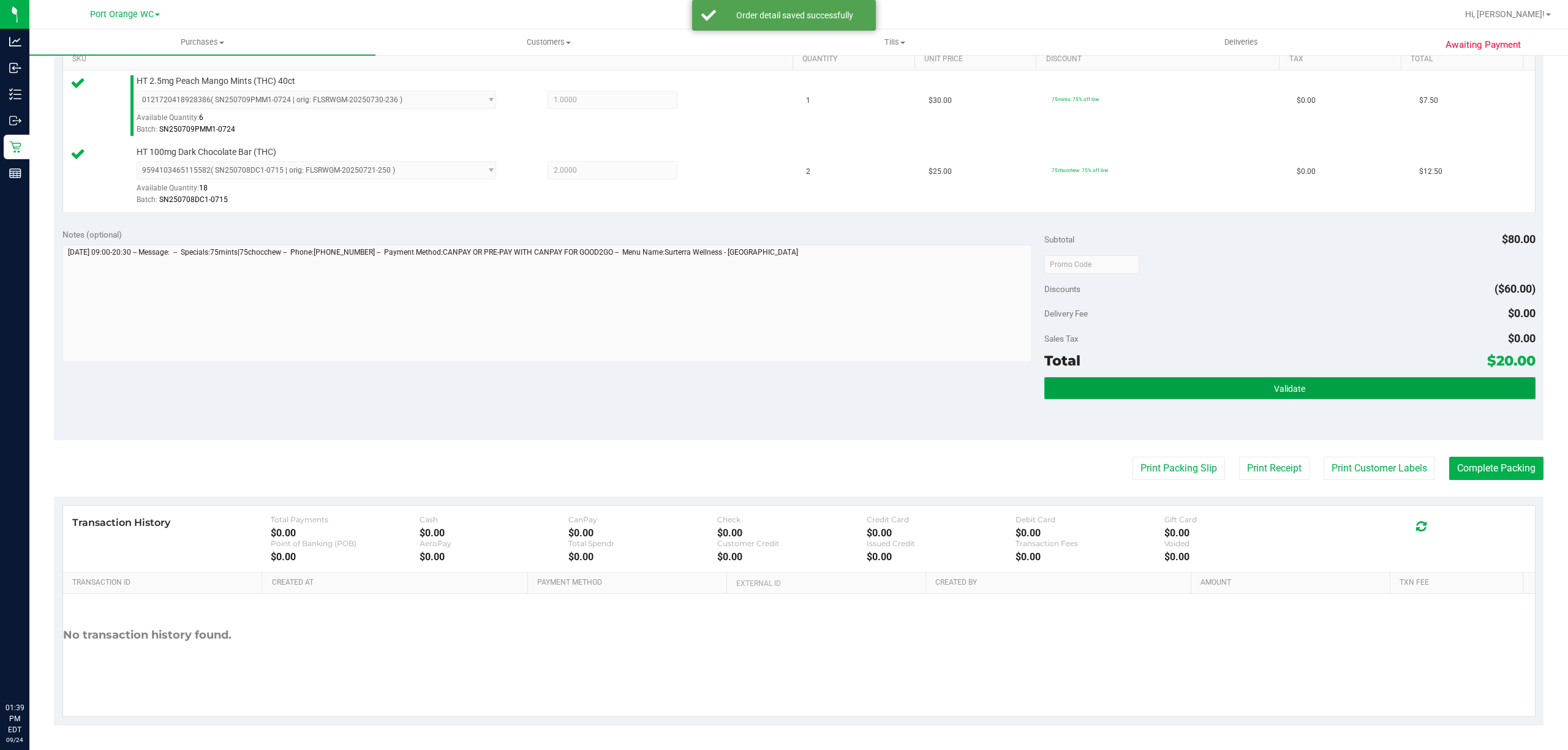
click at [1259, 382] on button "Validate" at bounding box center [1289, 388] width 491 height 22
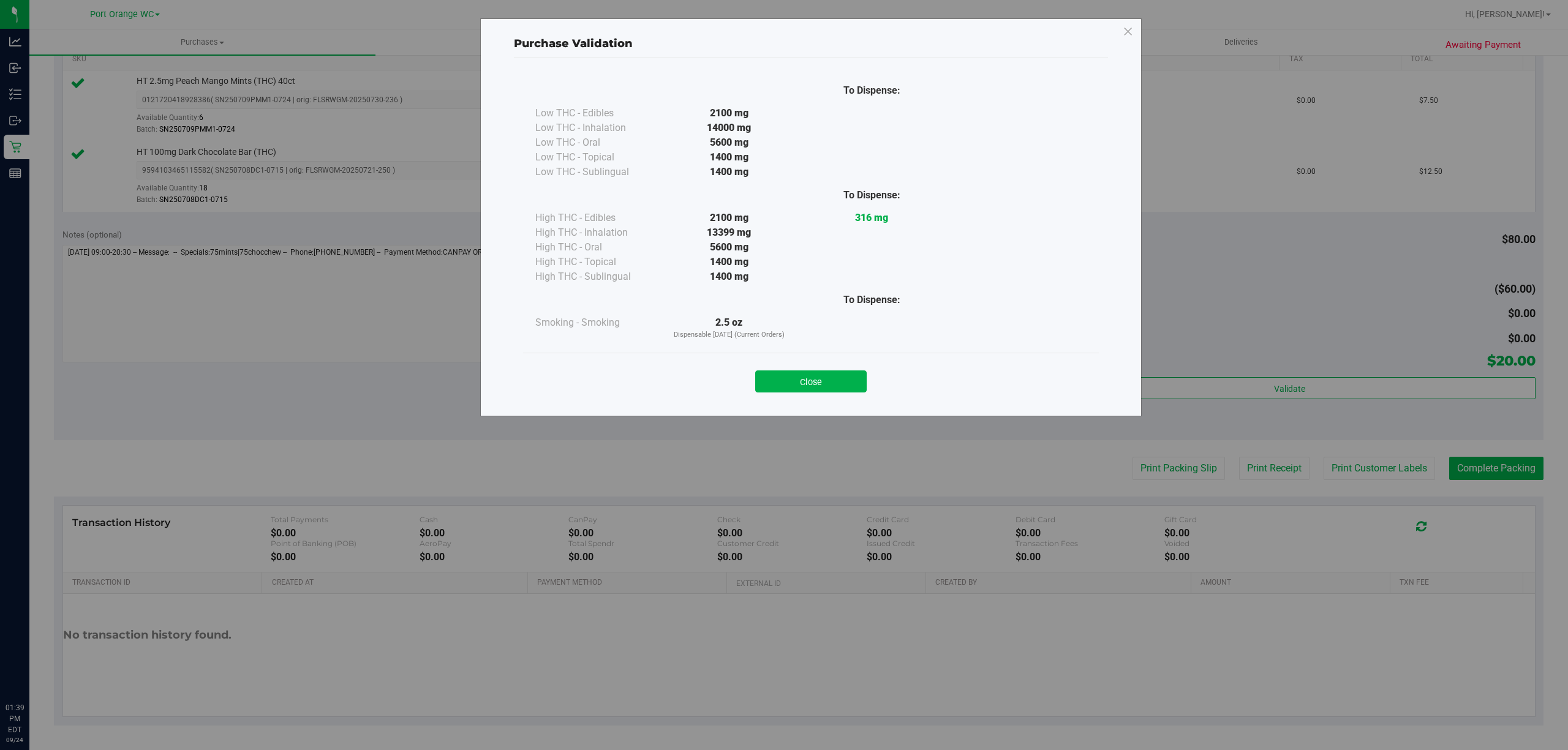
click at [825, 366] on div "Close" at bounding box center [811, 377] width 557 height 31
click at [830, 381] on button "Close" at bounding box center [811, 382] width 112 height 22
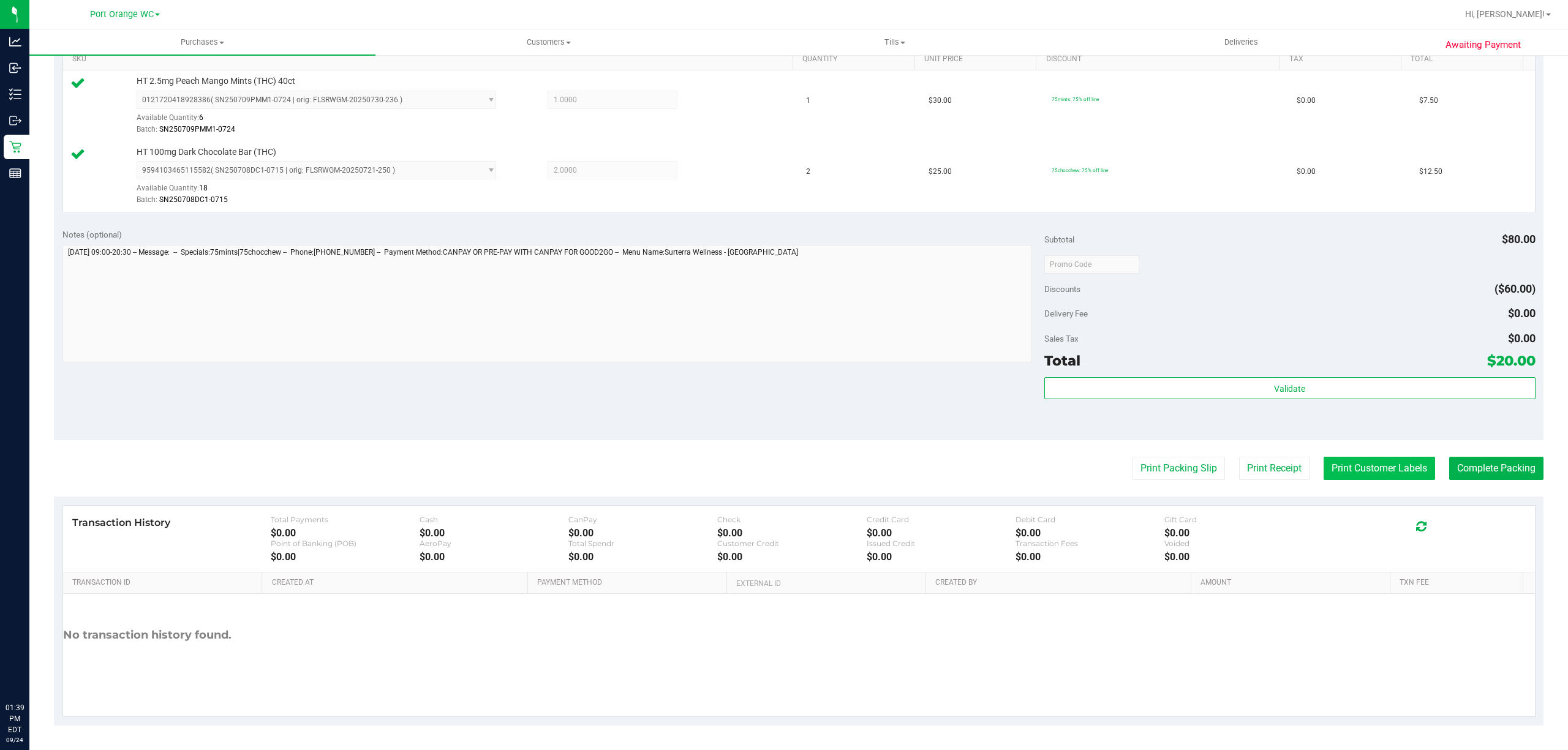
click at [1338, 465] on button "Print Customer Labels" at bounding box center [1380, 467] width 112 height 23
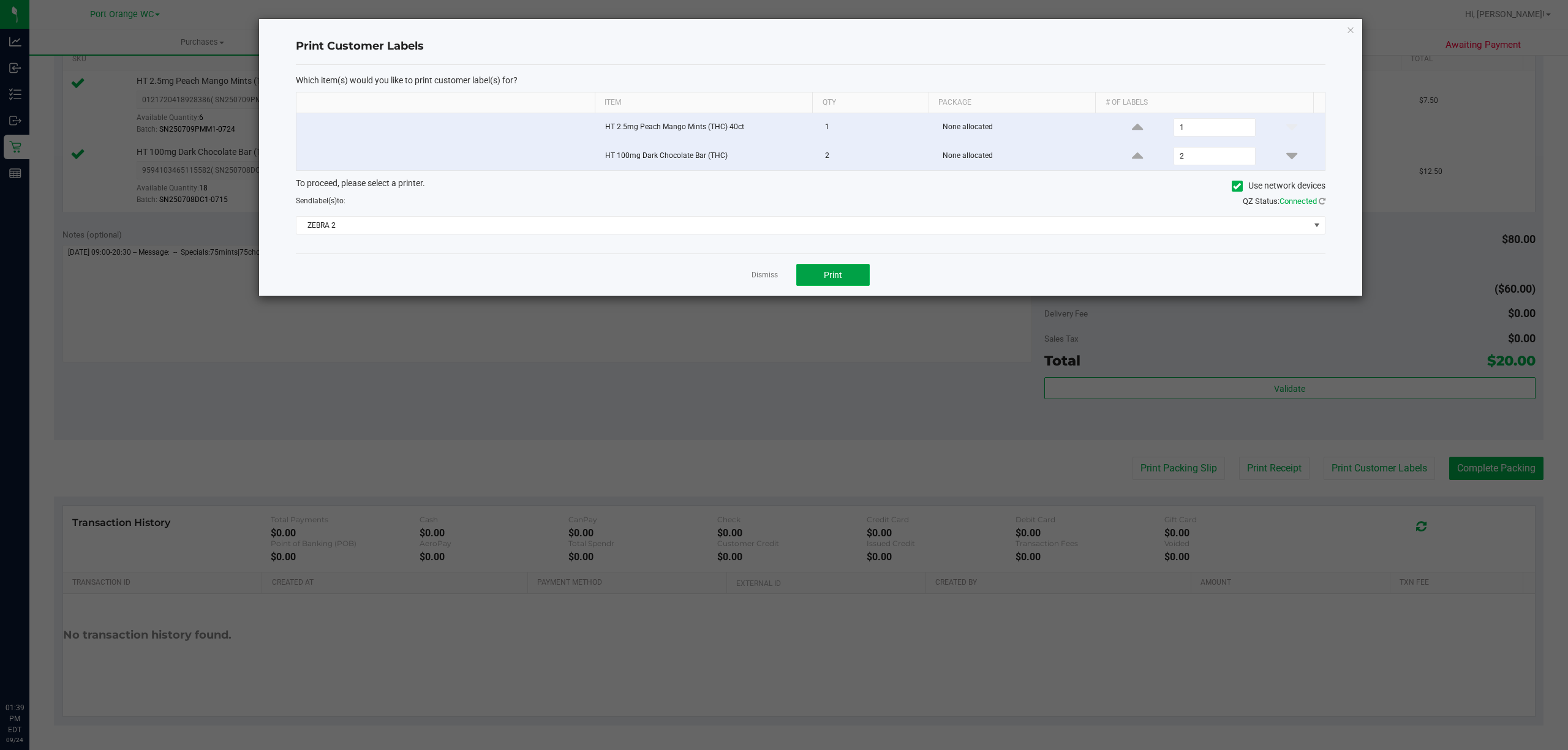
click at [849, 277] on button "Print" at bounding box center [832, 275] width 73 height 22
click at [757, 276] on link "Dismiss" at bounding box center [764, 275] width 27 height 10
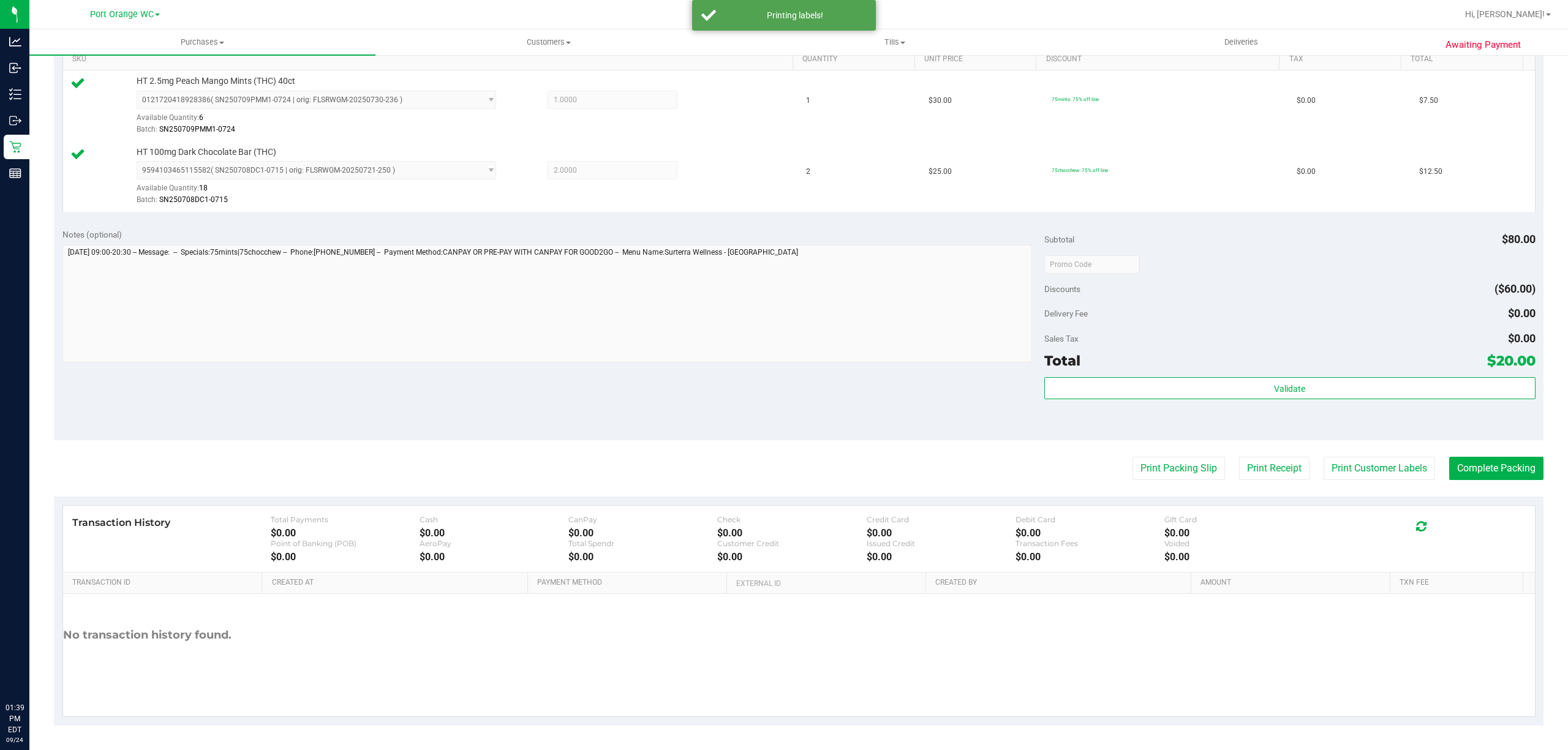
click at [1183, 482] on purchase-details "Back Edit Purchase Cancel Purchase View Profile # 11998908 BioTrack ID: - Submi…" at bounding box center [798, 234] width 1489 height 981
click at [1179, 475] on button "Print Packing Slip" at bounding box center [1178, 467] width 92 height 23
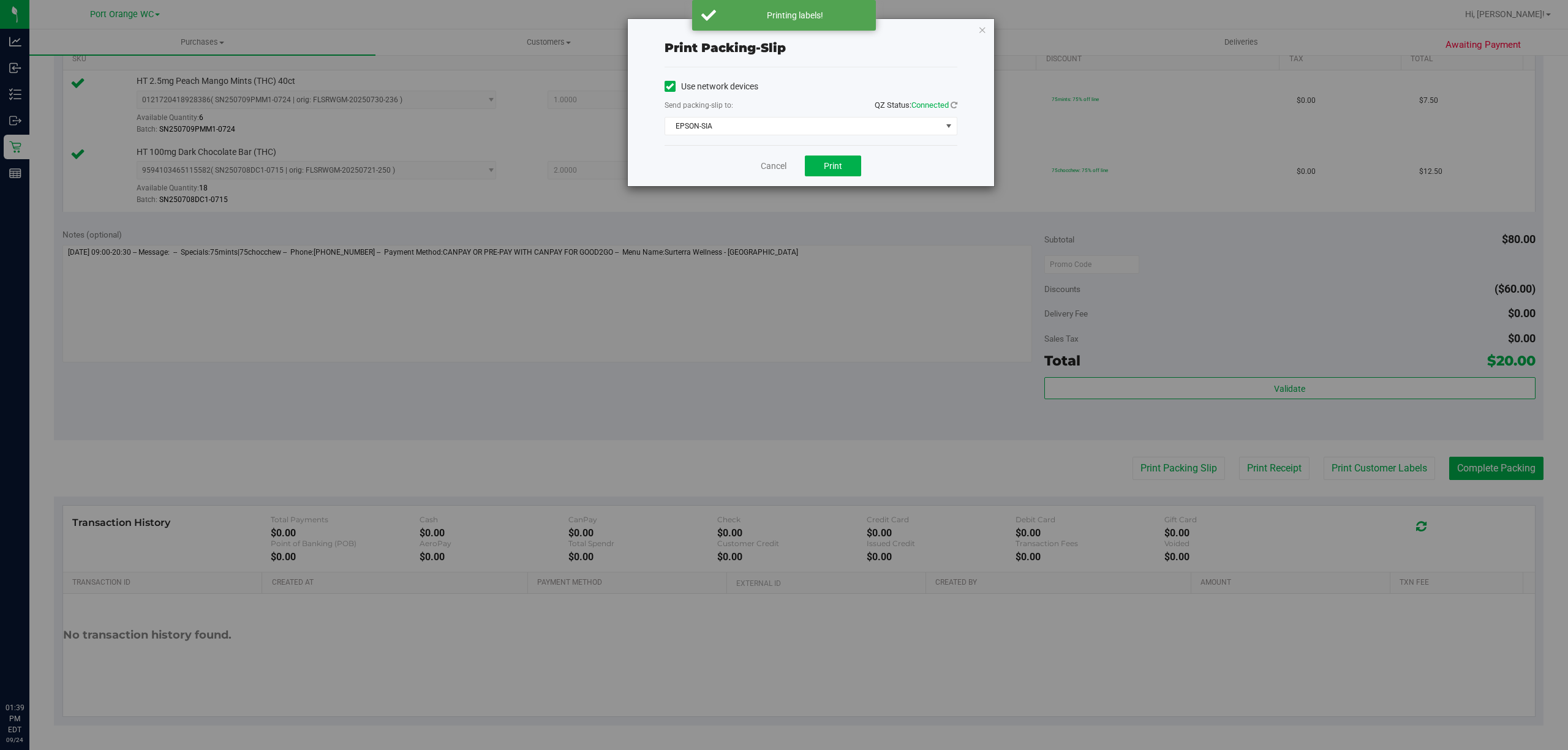
click at [849, 154] on div "Cancel Print" at bounding box center [811, 165] width 293 height 41
click at [841, 164] on span "Print" at bounding box center [833, 166] width 18 height 10
click at [760, 164] on link "Cancel" at bounding box center [773, 166] width 26 height 13
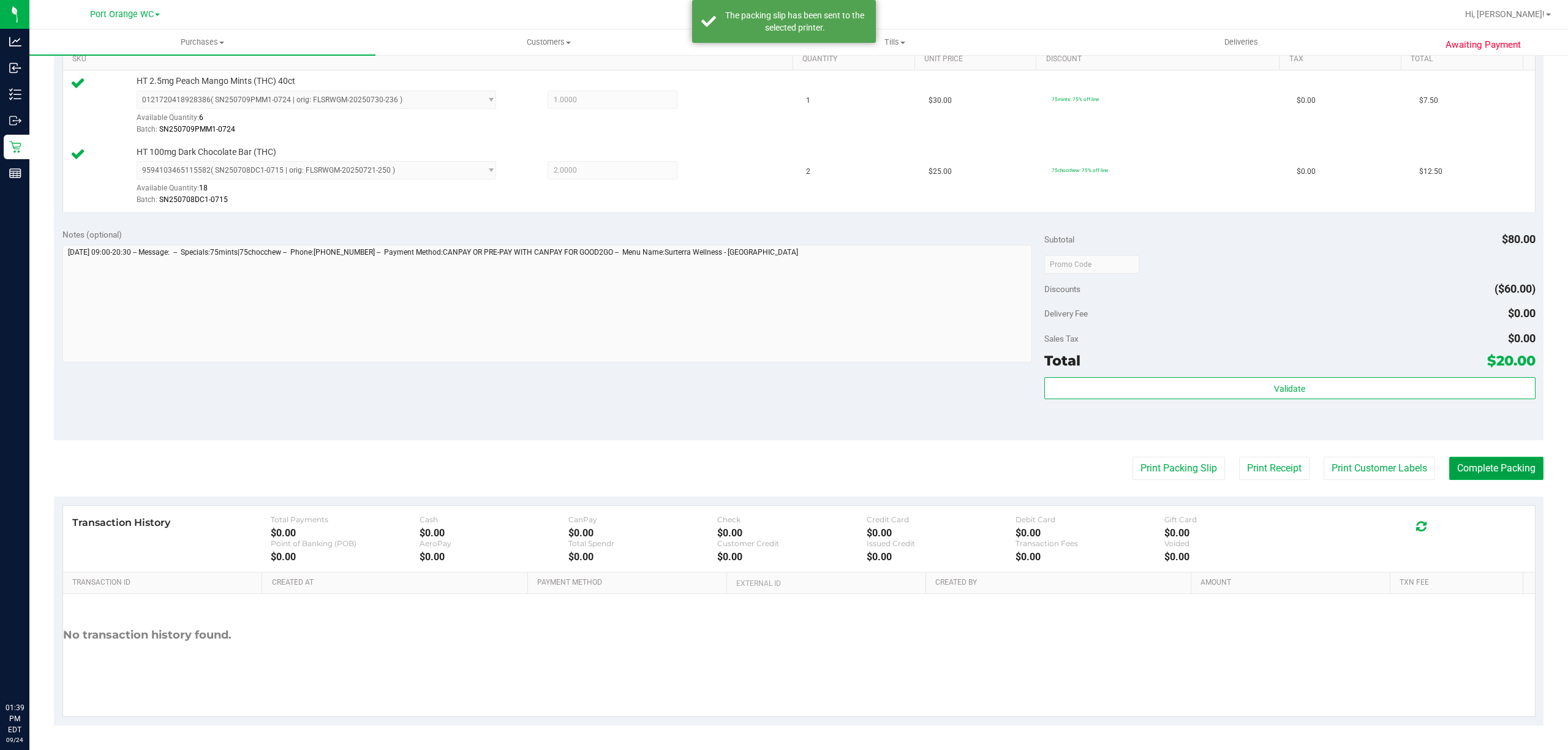
click at [1485, 478] on button "Complete Packing" at bounding box center [1495, 467] width 94 height 23
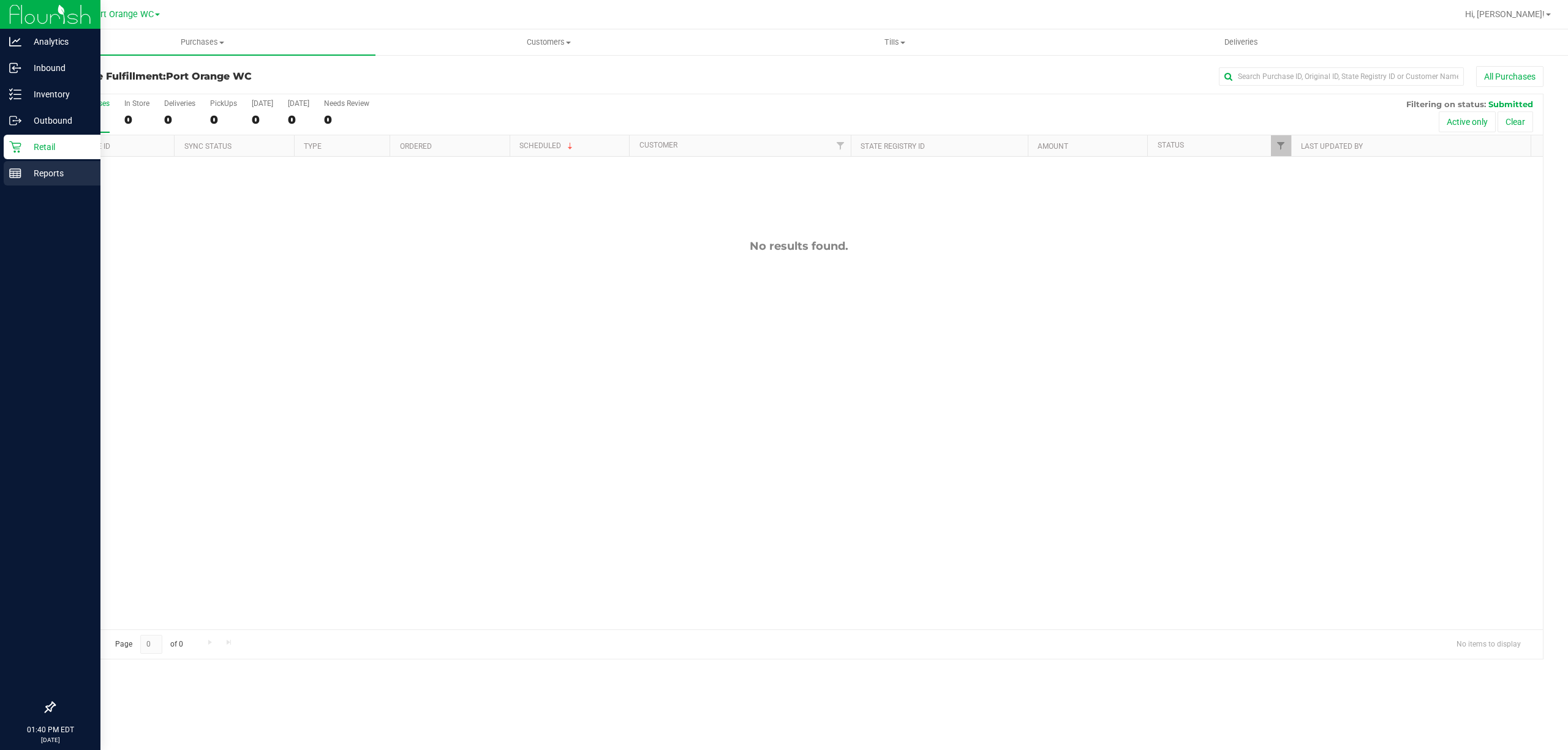
click at [47, 167] on p "Reports" at bounding box center [58, 173] width 73 height 15
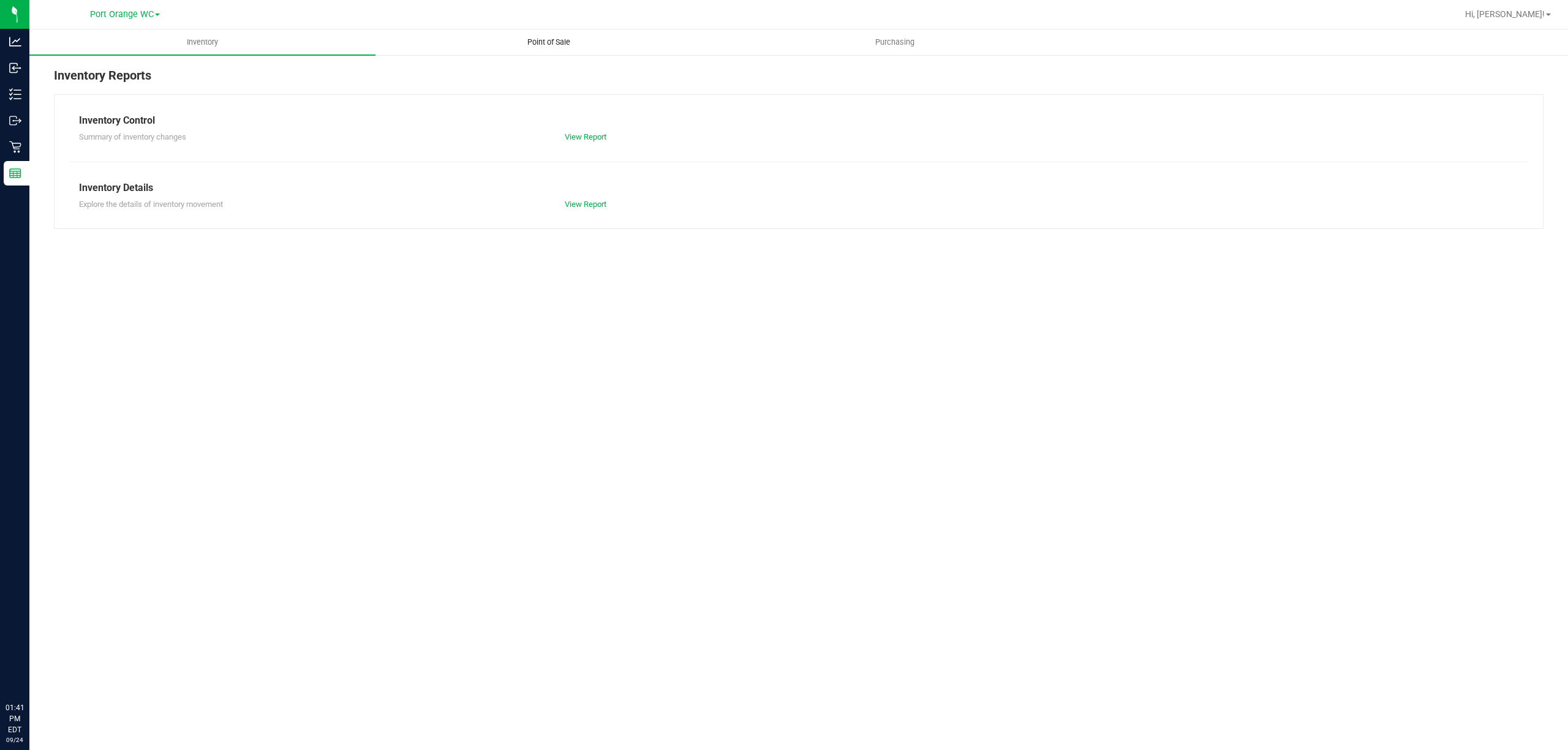
click at [541, 47] on span "Point of Sale" at bounding box center [549, 43] width 76 height 11
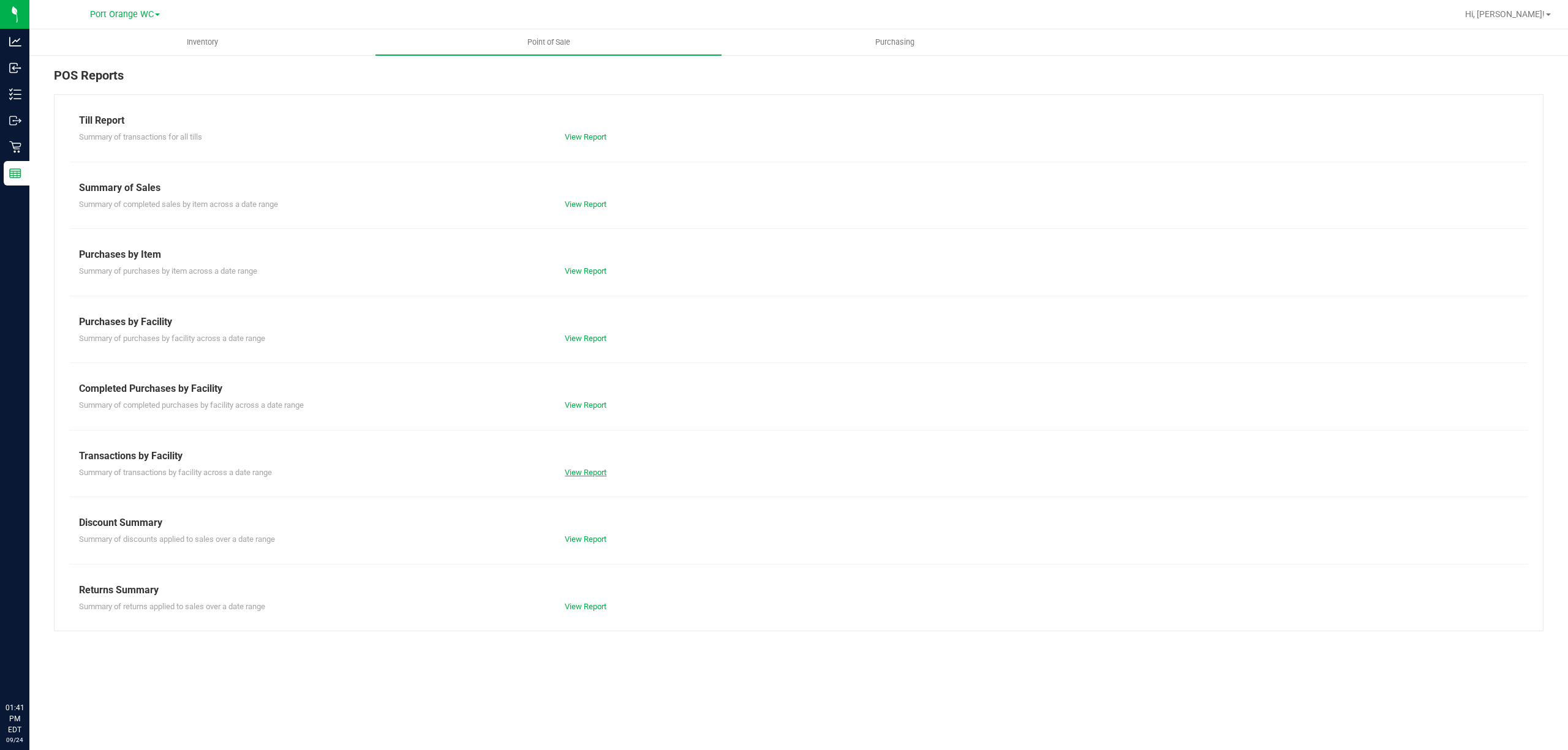
click at [591, 474] on link "View Report" at bounding box center [586, 472] width 42 height 9
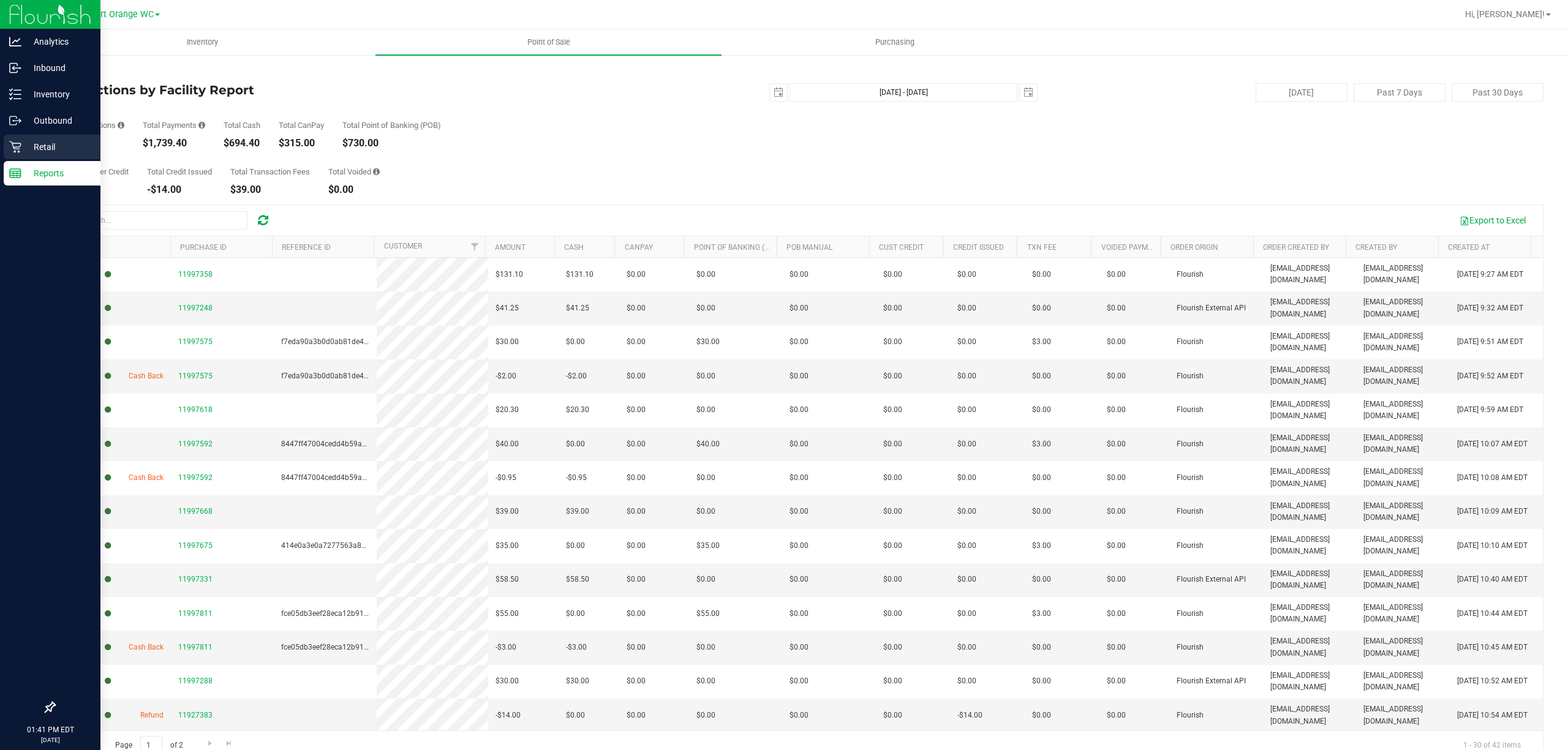
click at [44, 142] on p "Retail" at bounding box center [58, 147] width 73 height 15
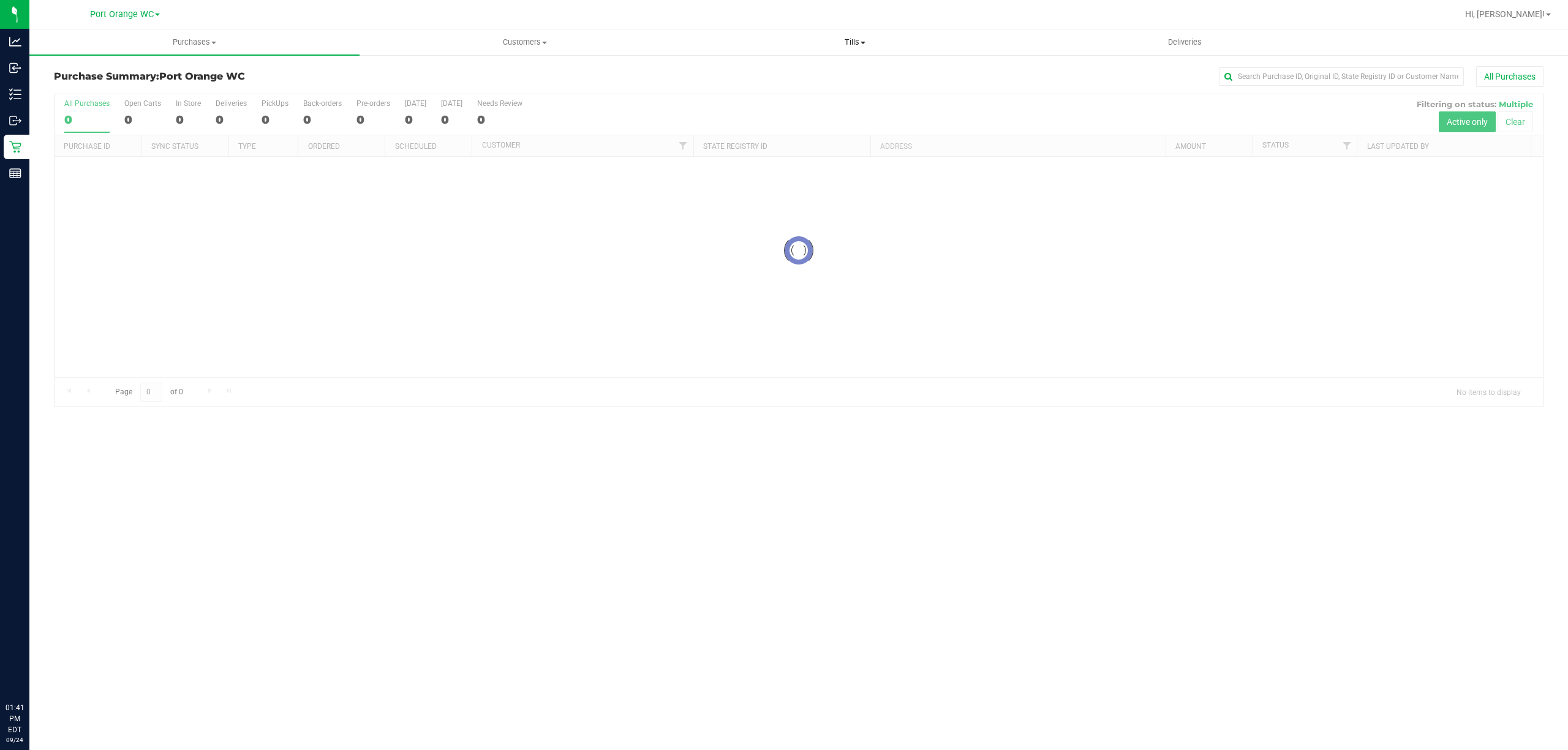
click at [859, 40] on span "Tills" at bounding box center [855, 43] width 329 height 11
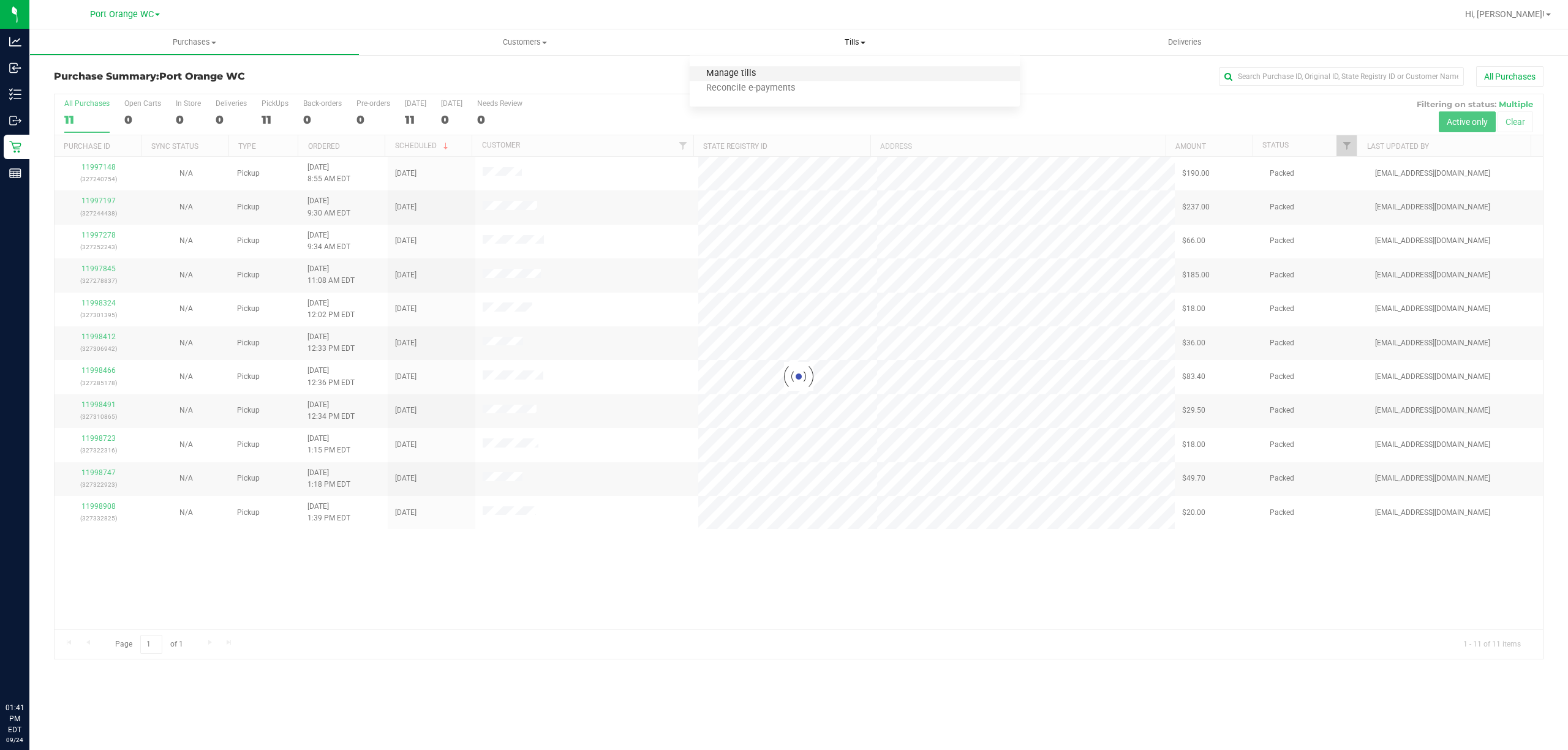
click at [740, 74] on span "Manage tills" at bounding box center [731, 73] width 82 height 10
click at [742, 72] on span "Manage tills" at bounding box center [731, 73] width 82 height 10
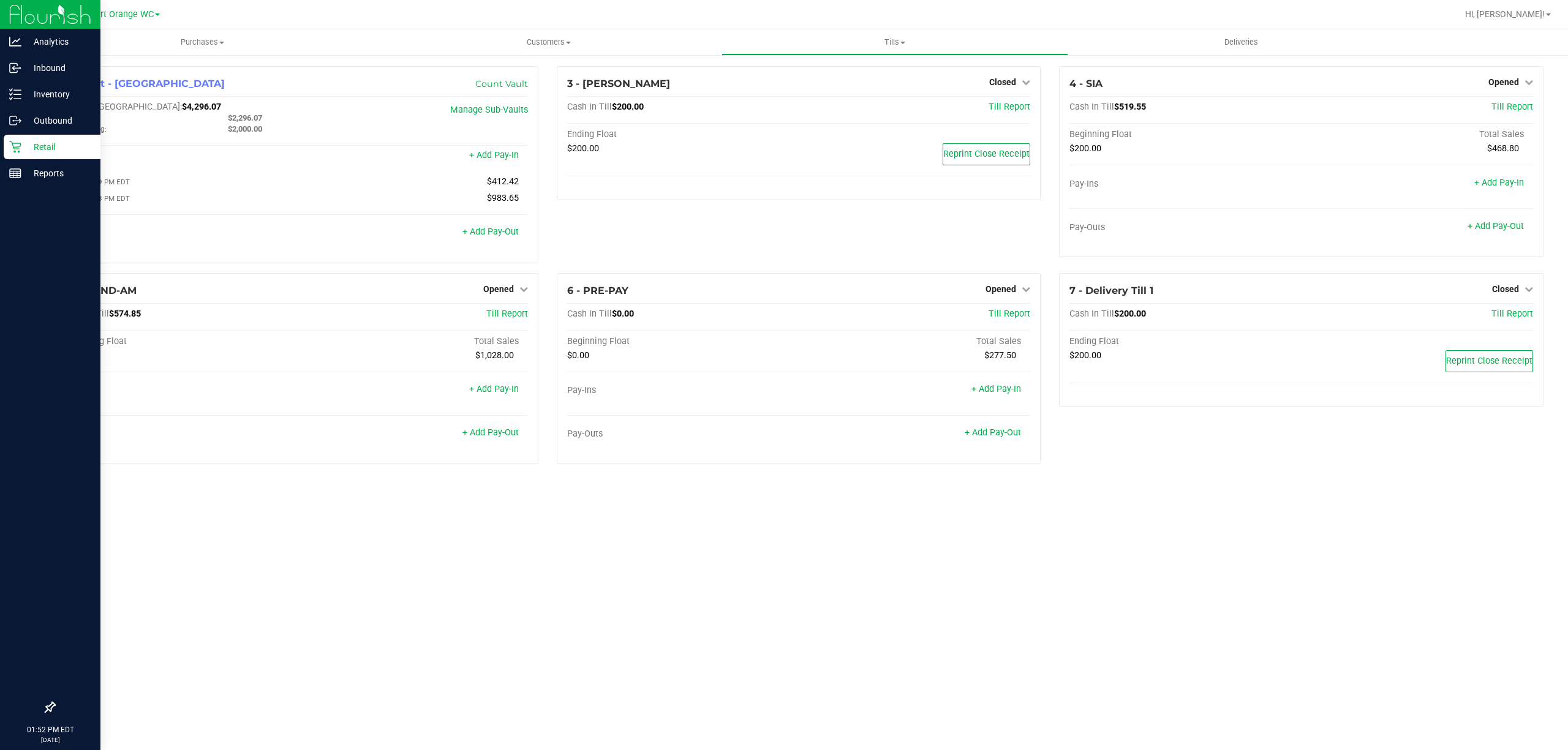
click at [47, 137] on div "Retail" at bounding box center [52, 147] width 97 height 24
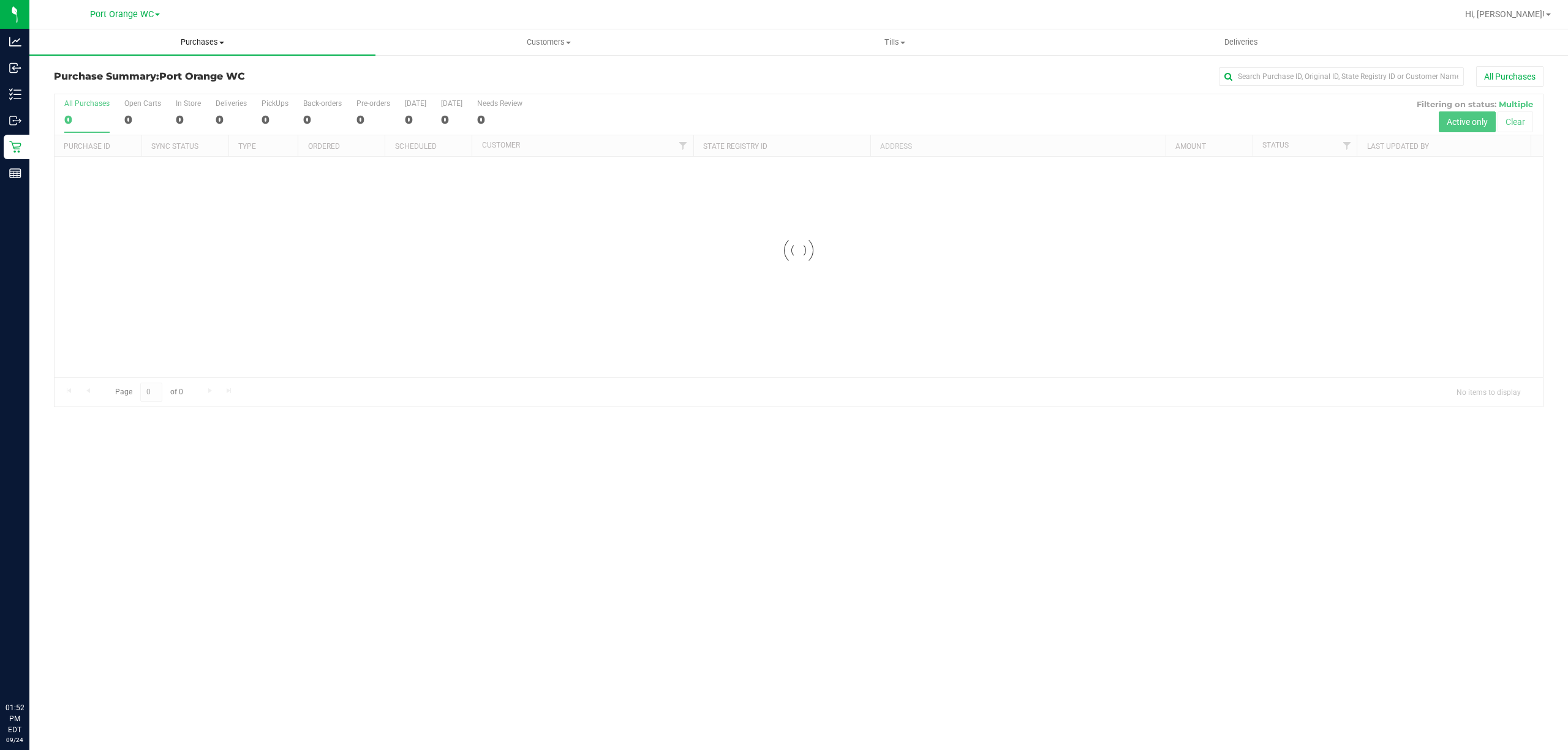
click at [217, 40] on span "Purchases" at bounding box center [202, 43] width 346 height 11
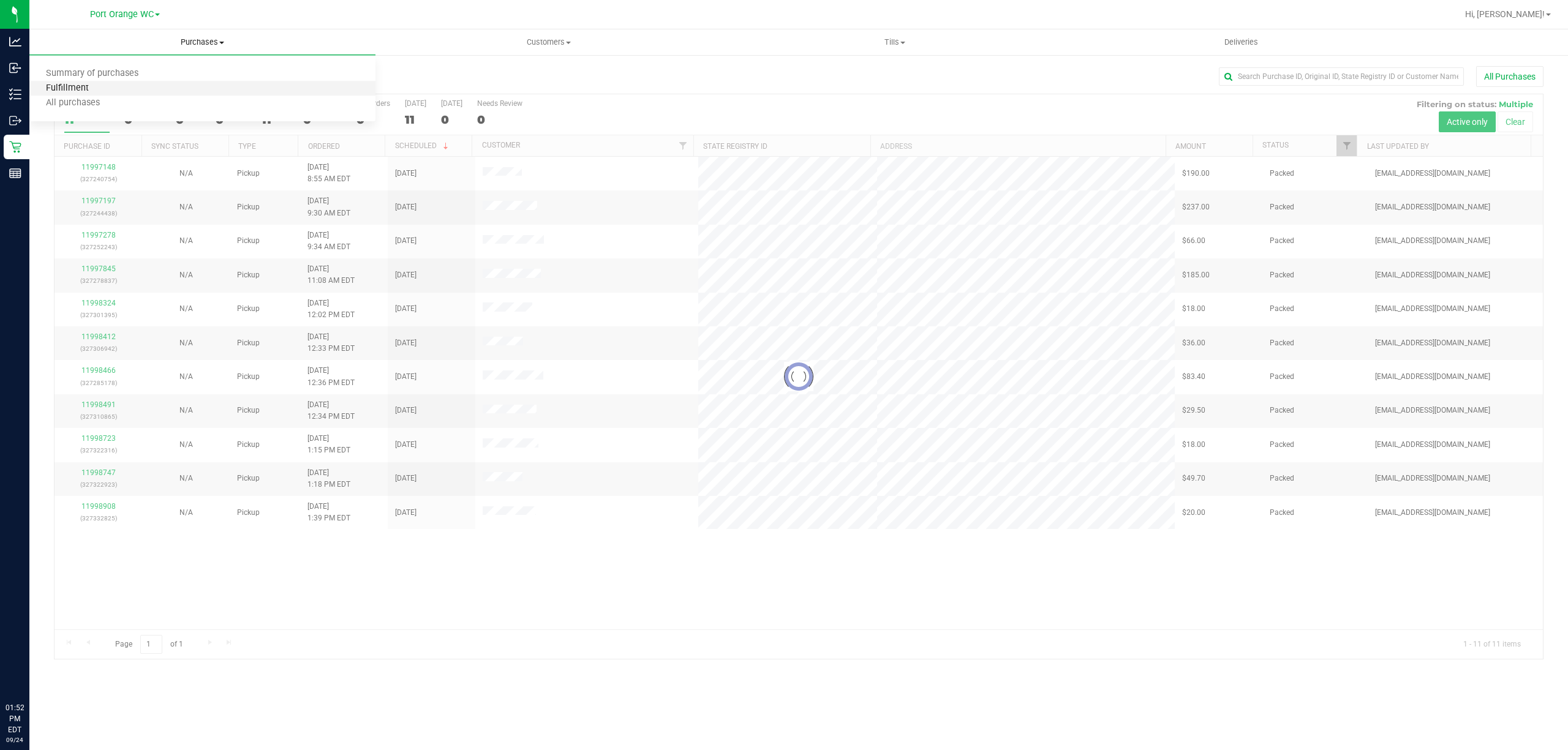
click at [78, 88] on span "Fulfillment" at bounding box center [67, 88] width 76 height 10
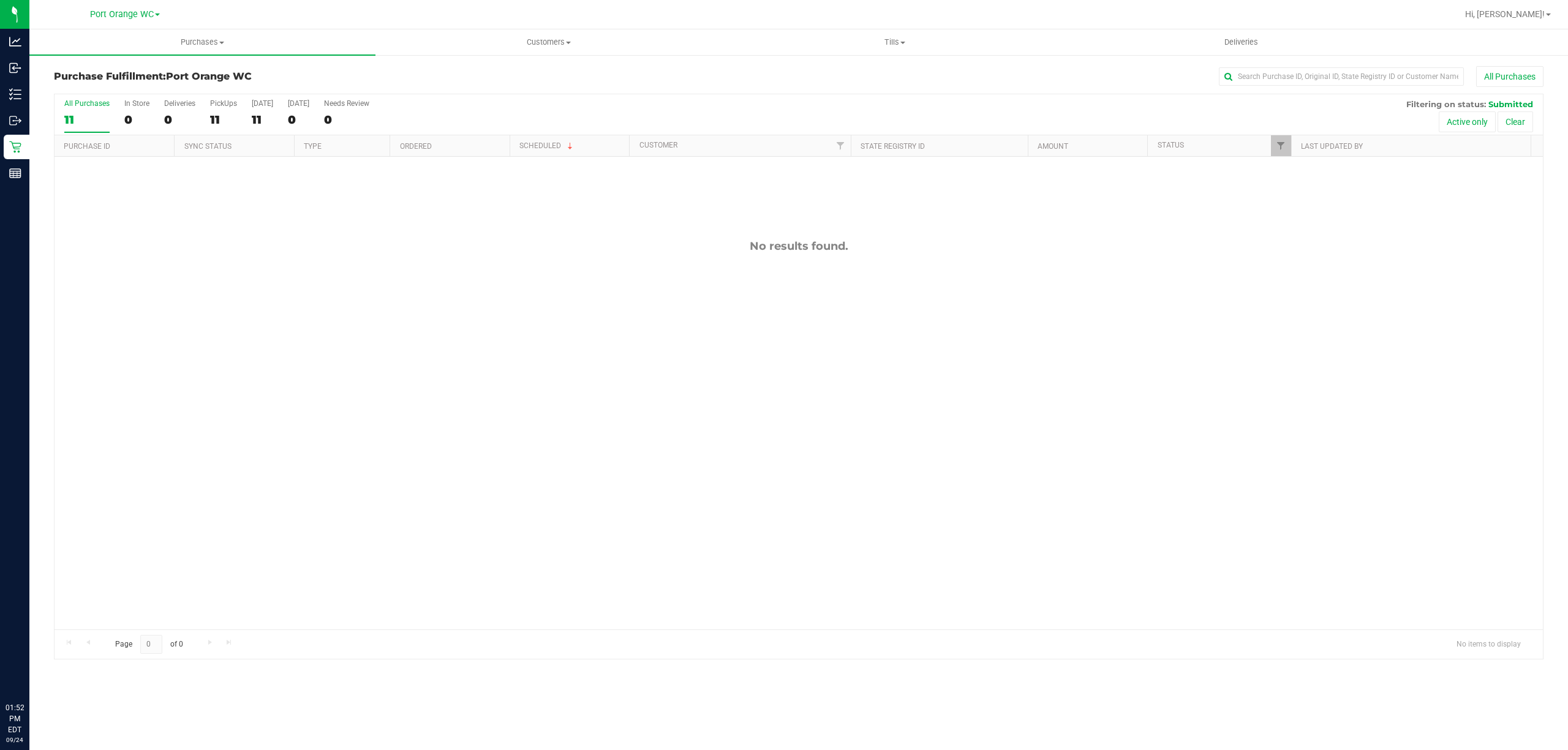
click at [447, 387] on div "No results found." at bounding box center [798, 435] width 1488 height 555
drag, startPoint x: 336, startPoint y: 361, endPoint x: 311, endPoint y: 334, distance: 36.8
click at [329, 359] on div "No results found." at bounding box center [798, 435] width 1488 height 555
click at [451, 449] on div "No results found." at bounding box center [798, 435] width 1488 height 555
click at [1534, 16] on span "Hi, [PERSON_NAME]!" at bounding box center [1504, 14] width 80 height 10
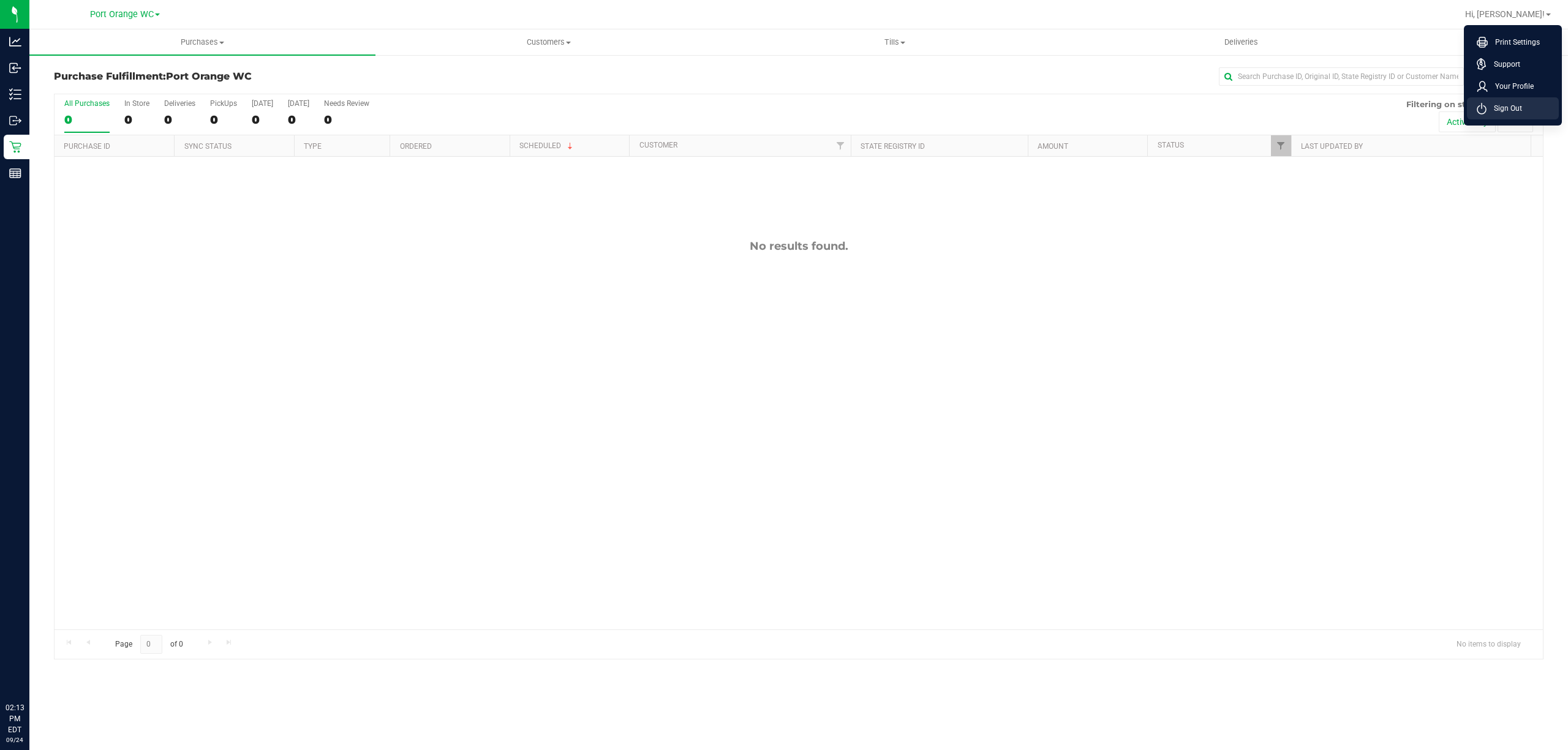
click at [1531, 115] on li "Sign Out" at bounding box center [1513, 108] width 92 height 22
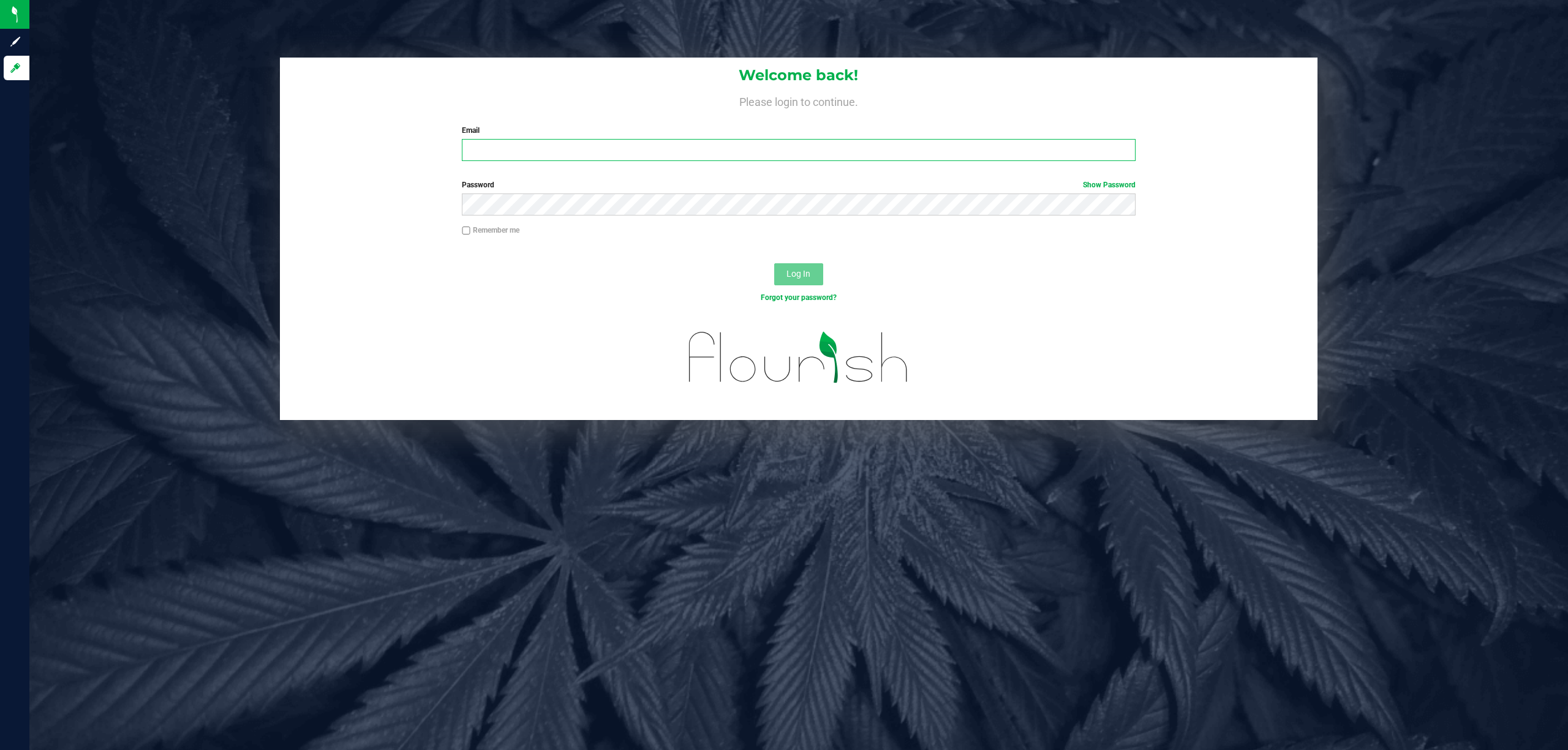
click at [769, 147] on input "Email" at bounding box center [798, 150] width 674 height 22
type input "[EMAIL_ADDRESS][DOMAIN_NAME]"
click at [774, 263] on button "Log In" at bounding box center [799, 274] width 49 height 22
